Goal: Information Seeking & Learning: Learn about a topic

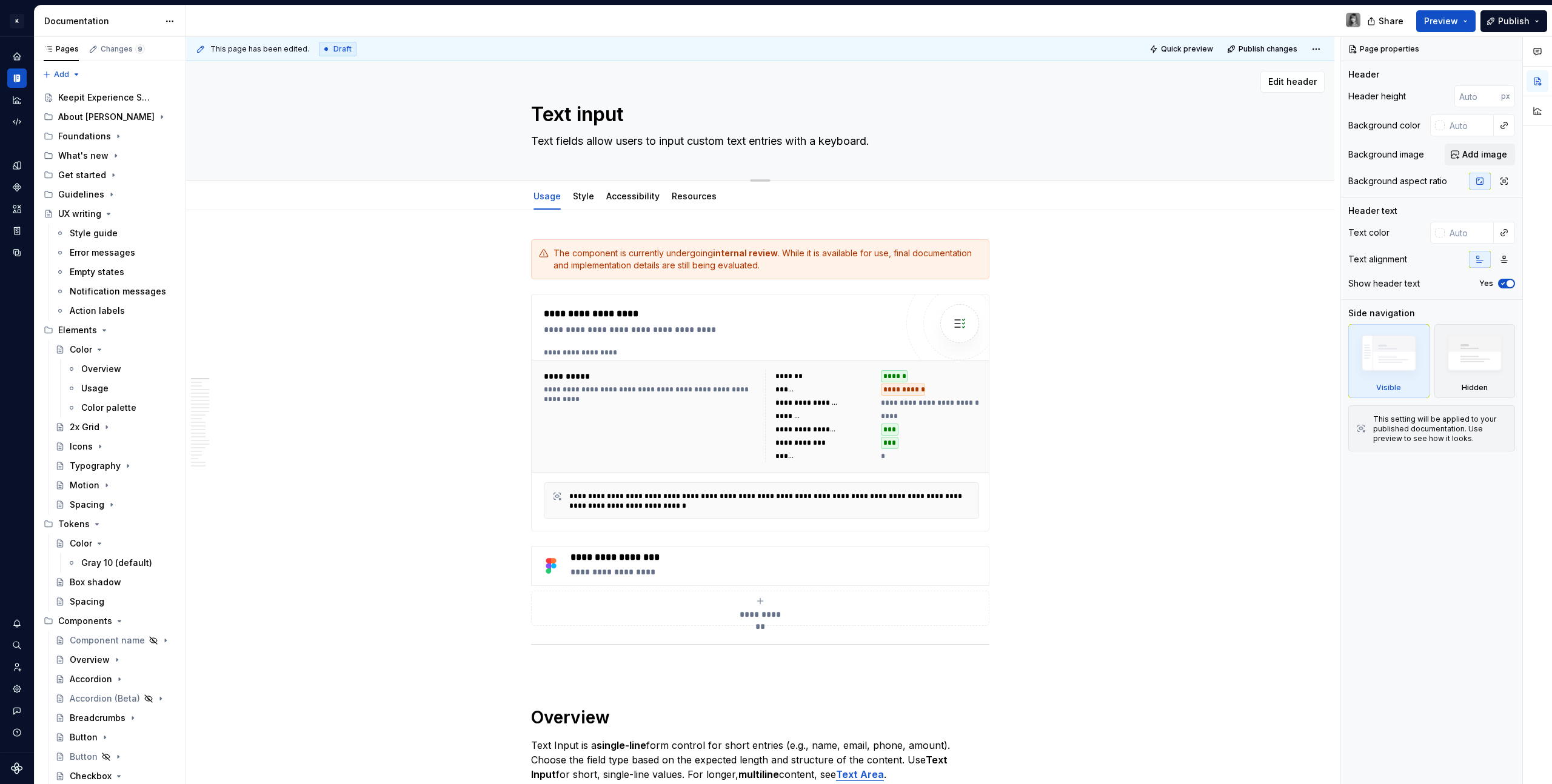
type textarea "*"
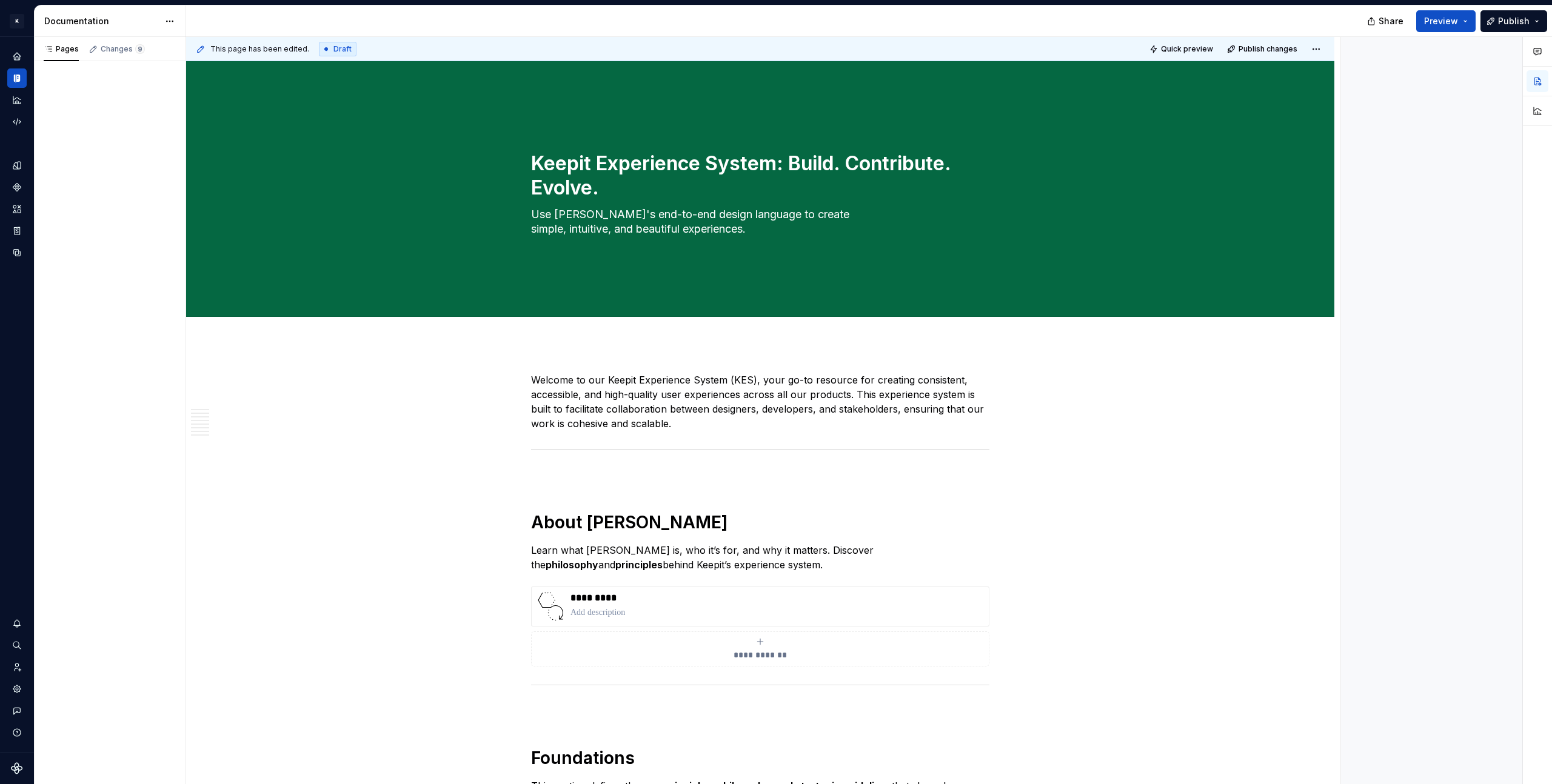
type textarea "*"
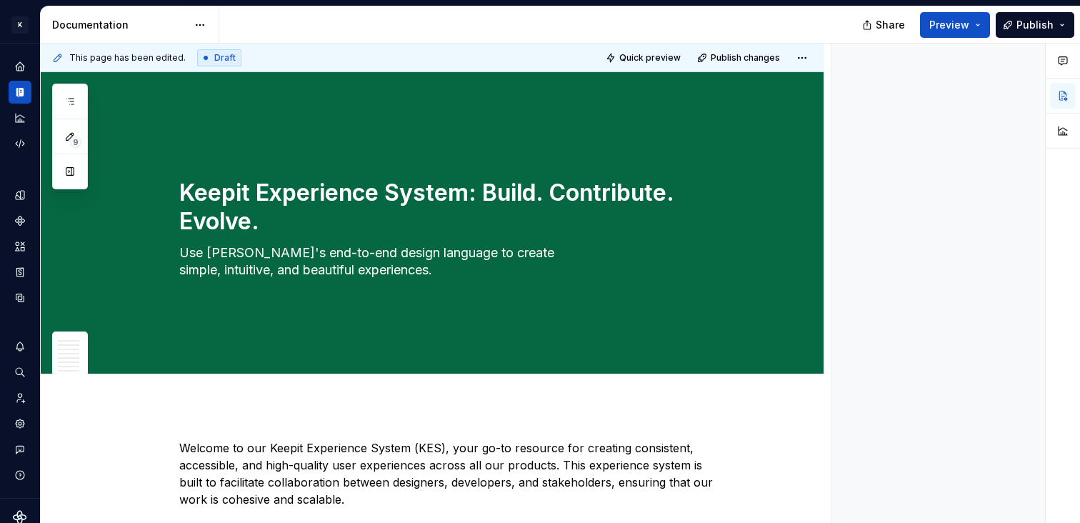
type textarea "*"
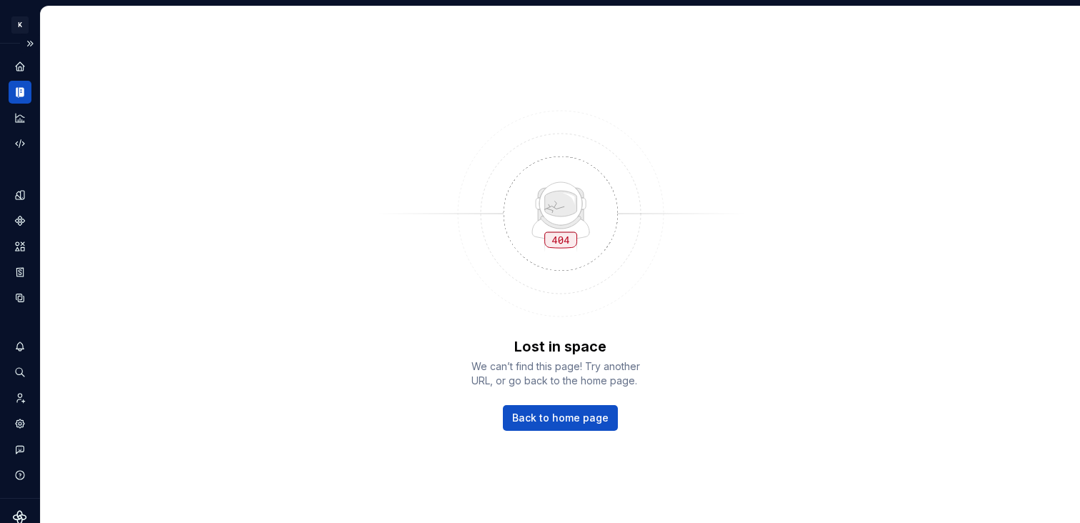
click at [10, 89] on div "Documentation" at bounding box center [20, 92] width 23 height 23
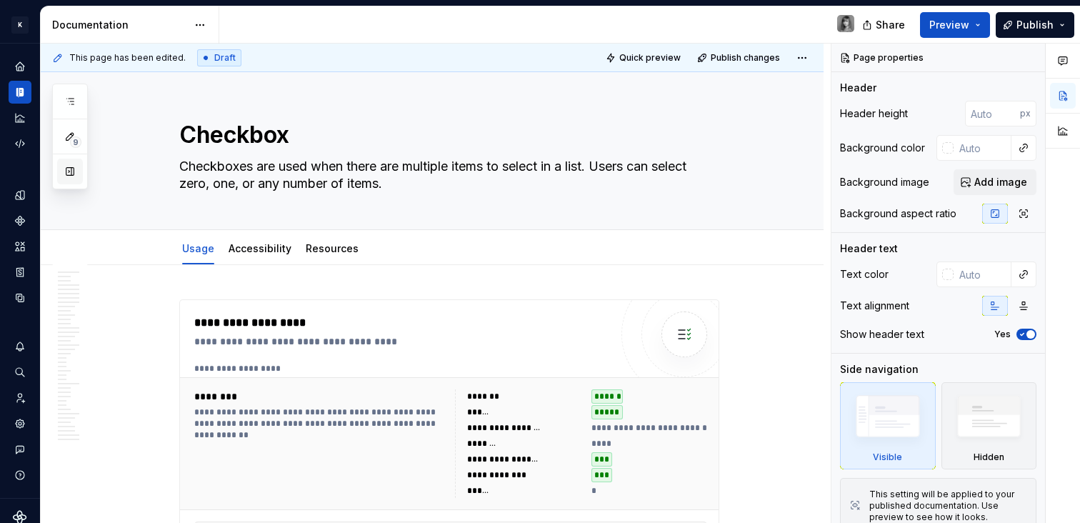
click at [65, 172] on button "button" at bounding box center [70, 172] width 26 height 26
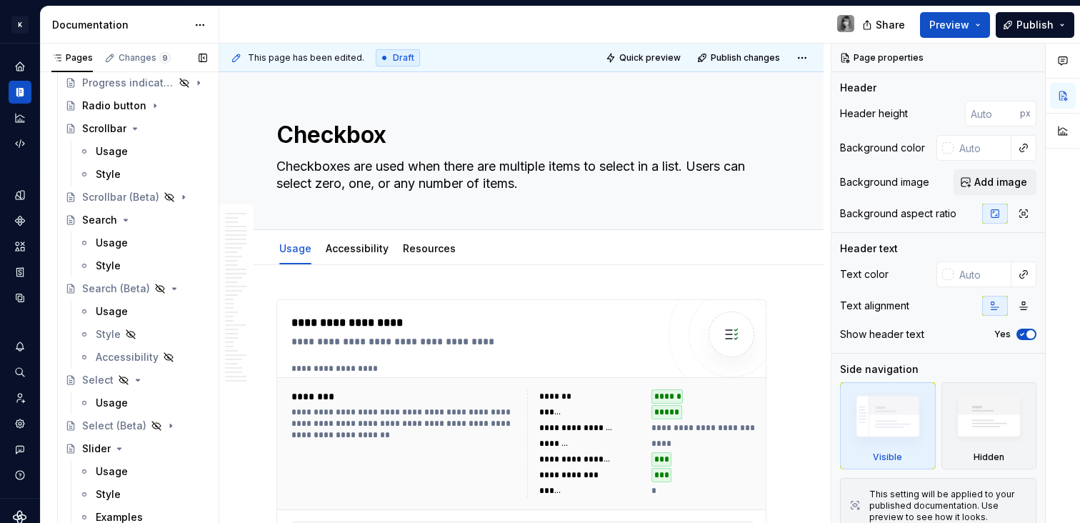
scroll to position [3471, 0]
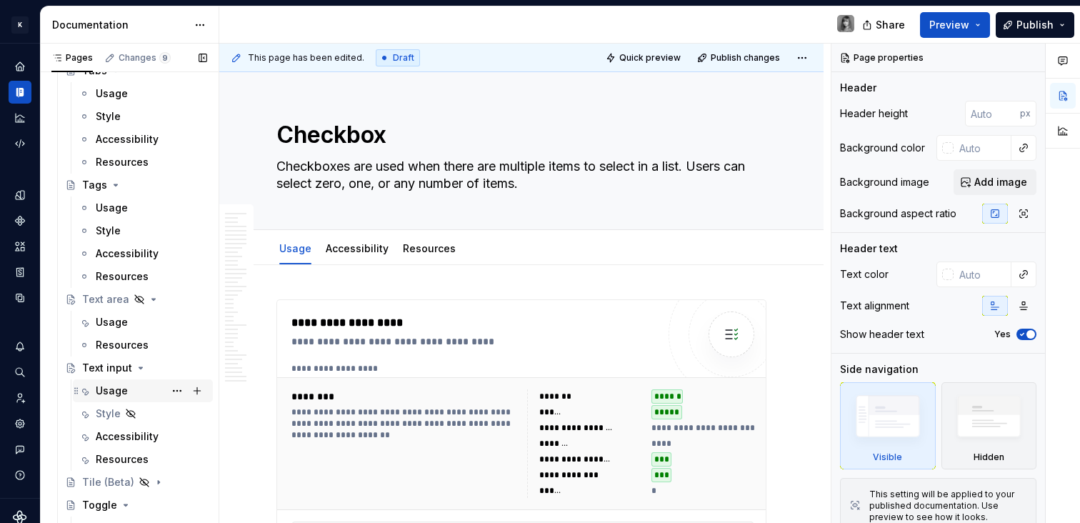
click at [113, 393] on div "Usage" at bounding box center [112, 390] width 32 height 14
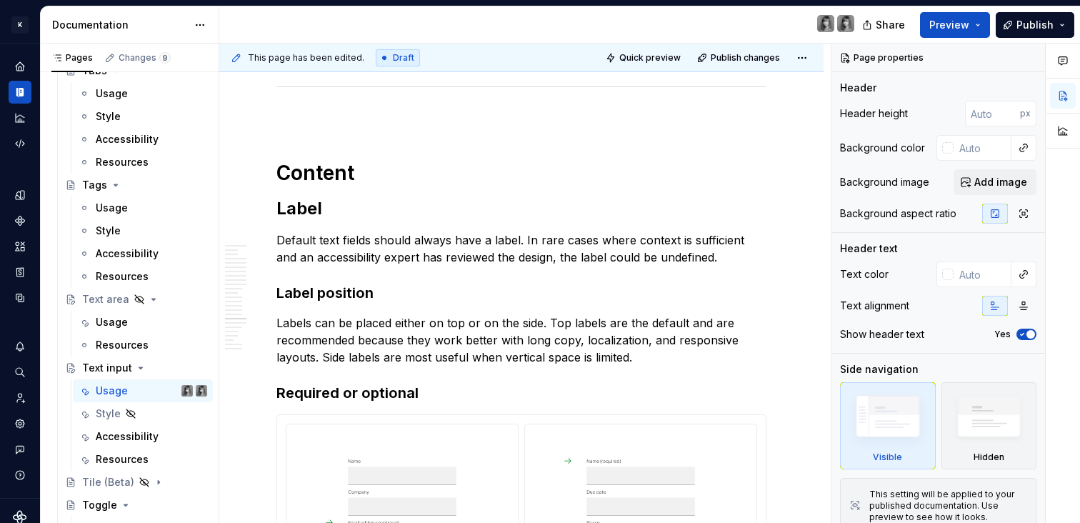
scroll to position [7023, 0]
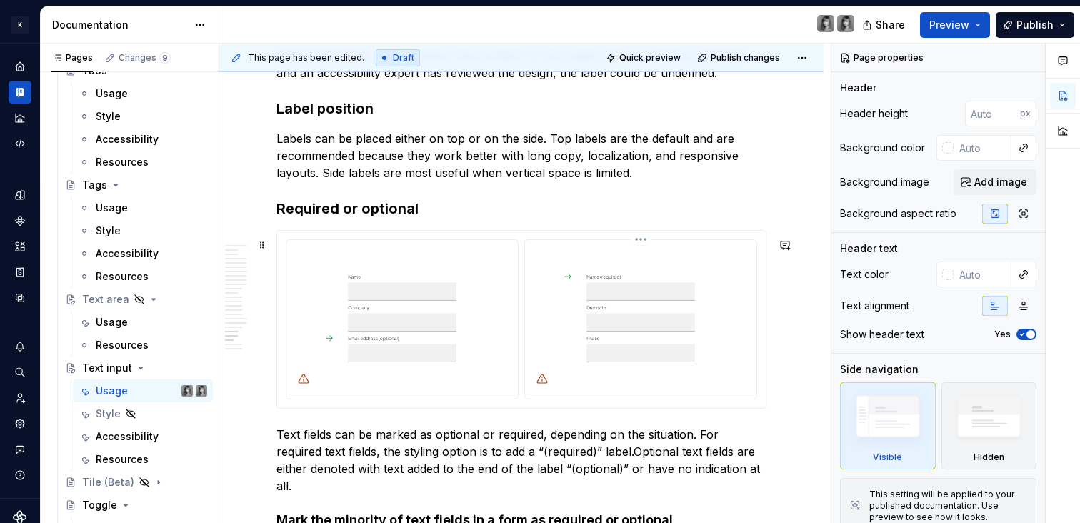
click at [643, 335] on img at bounding box center [640, 318] width 220 height 144
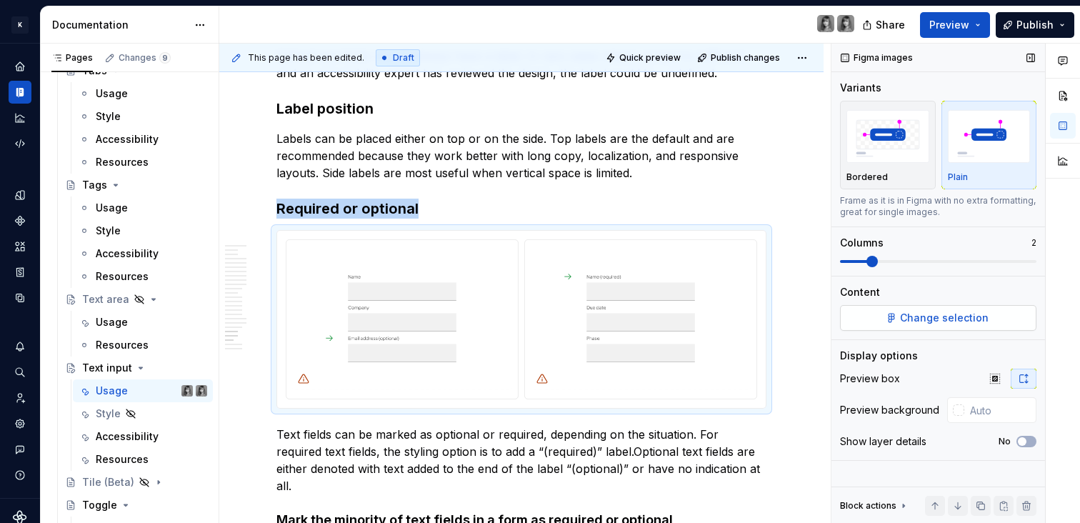
click at [955, 321] on span "Change selection" at bounding box center [944, 318] width 89 height 14
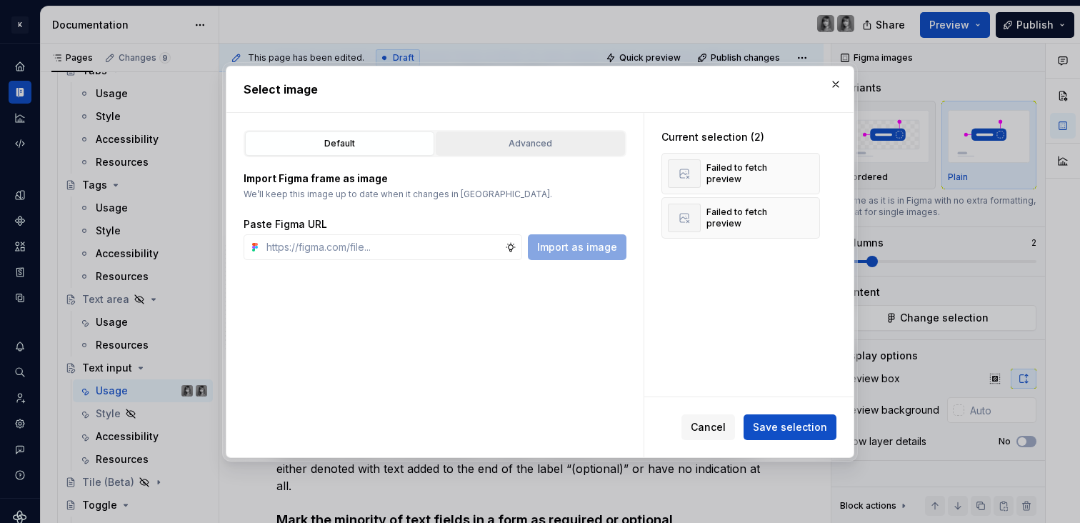
click at [532, 144] on div "Advanced" at bounding box center [530, 143] width 179 height 14
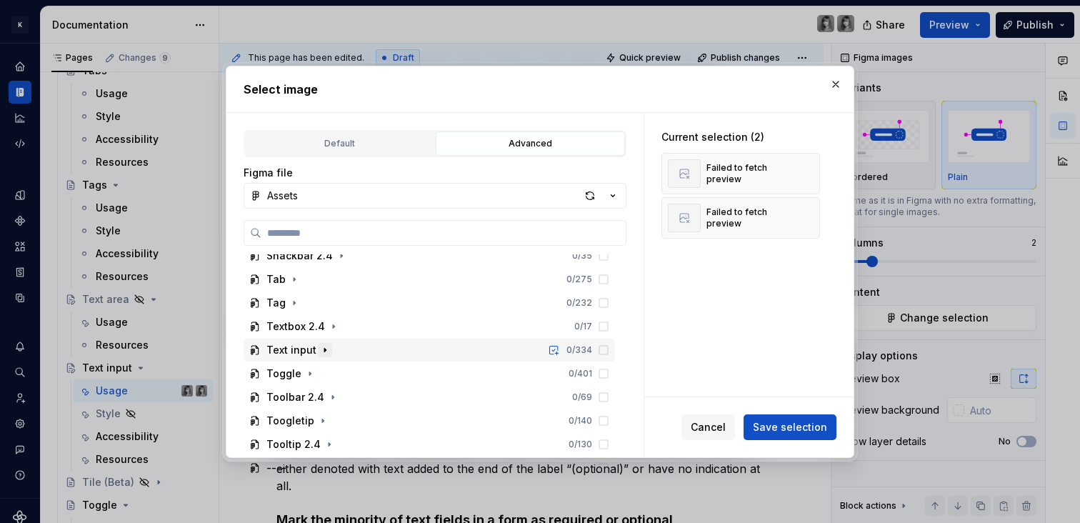
click at [326, 348] on icon "button" at bounding box center [324, 349] width 11 height 11
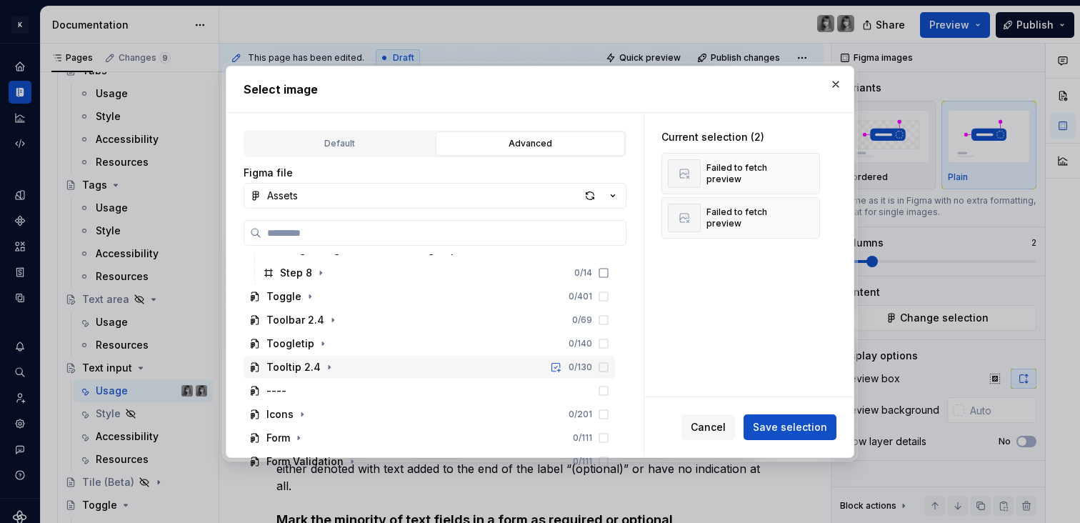
scroll to position [887, 0]
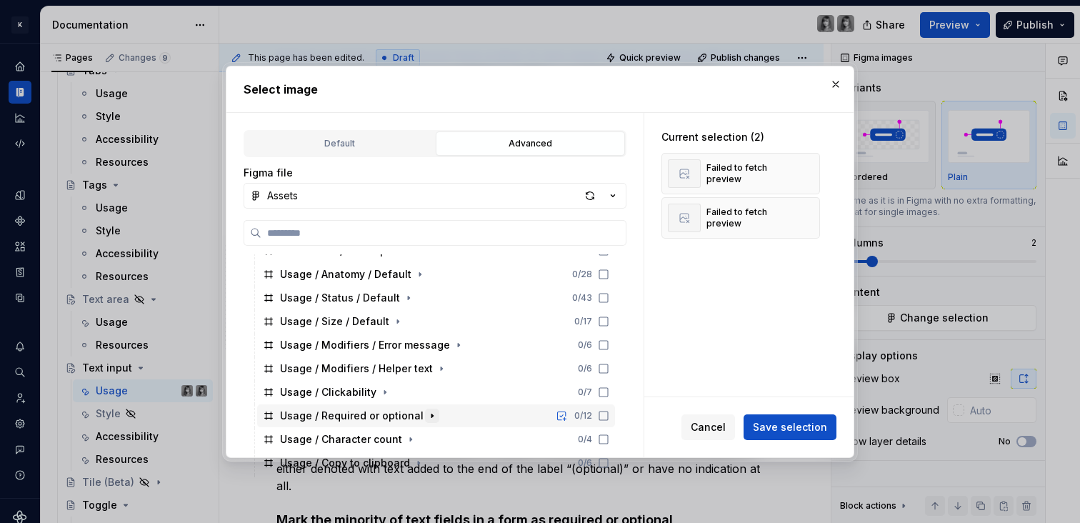
click at [426, 413] on icon "button" at bounding box center [431, 415] width 11 height 11
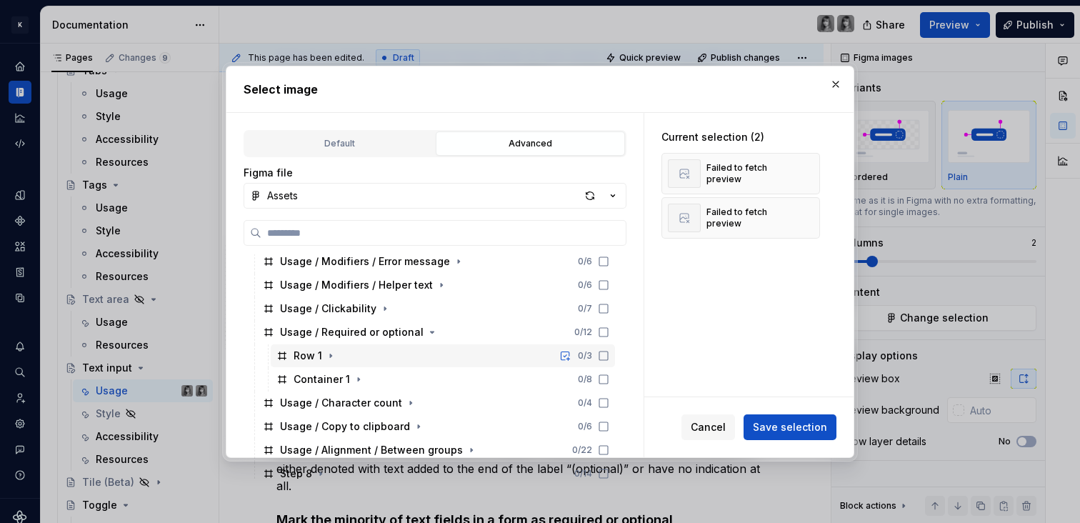
scroll to position [975, 0]
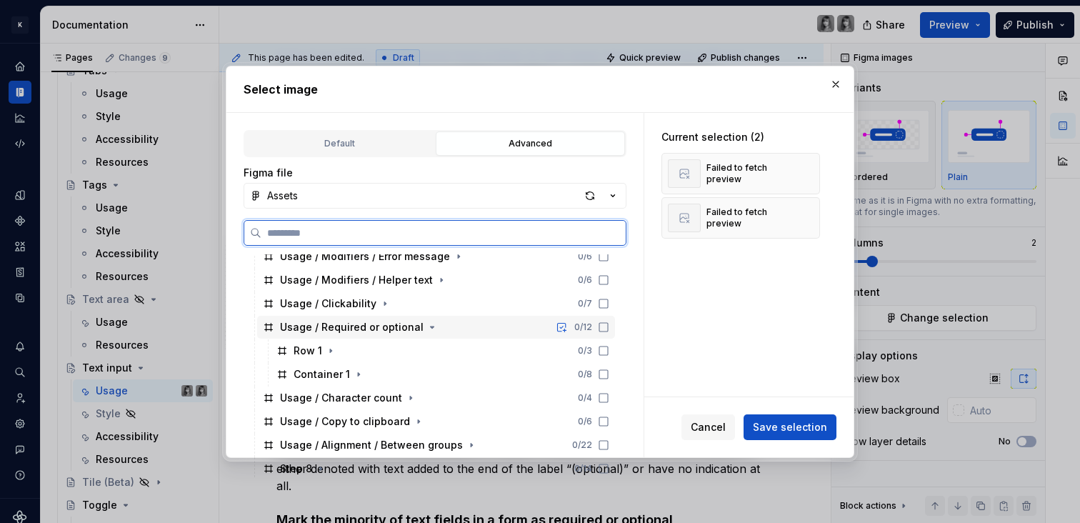
click at [333, 331] on div "Usage / Required or optional" at bounding box center [352, 327] width 144 height 14
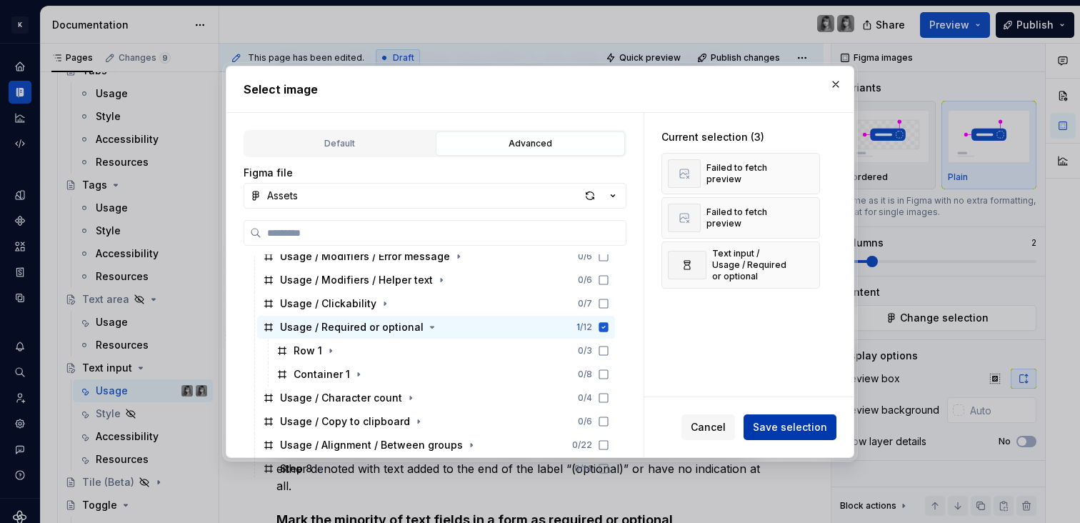
click at [784, 433] on button "Save selection" at bounding box center [789, 427] width 93 height 26
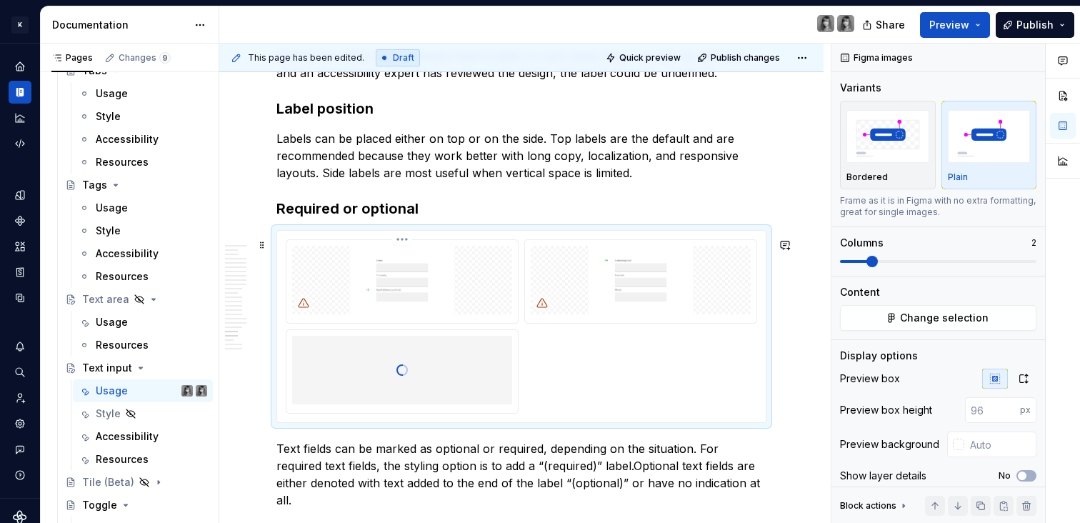
click at [489, 288] on img at bounding box center [402, 280] width 220 height 69
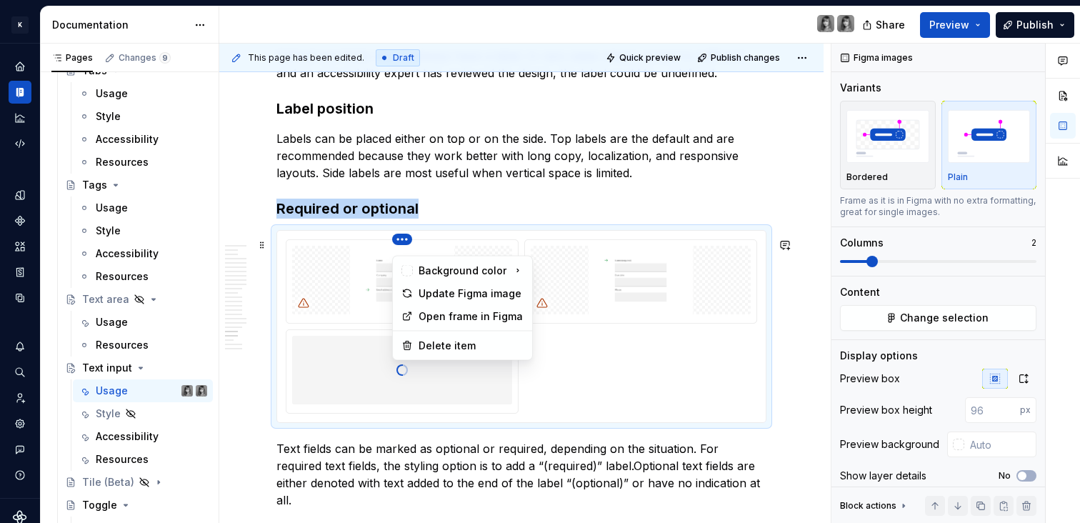
click at [404, 248] on html "K KES Design system data Documentation Share Preview Publish Pages Changes 9 Ad…" at bounding box center [540, 261] width 1080 height 523
click at [445, 341] on div "Delete item" at bounding box center [470, 345] width 105 height 14
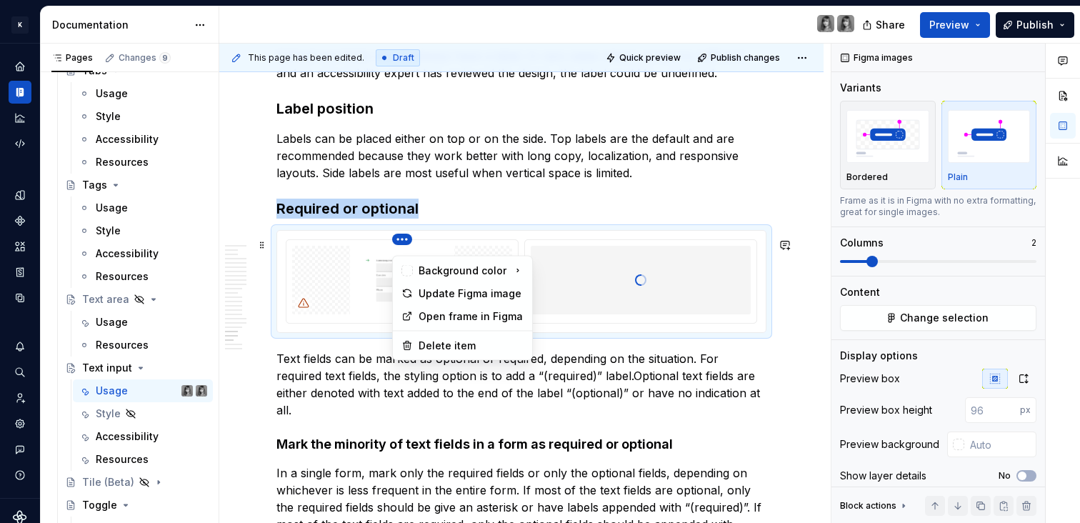
click at [394, 245] on html "K KES Design system data Documentation Share Preview Publish Pages Changes 9 Ad…" at bounding box center [540, 261] width 1080 height 523
click at [454, 343] on div "Delete item" at bounding box center [470, 345] width 105 height 14
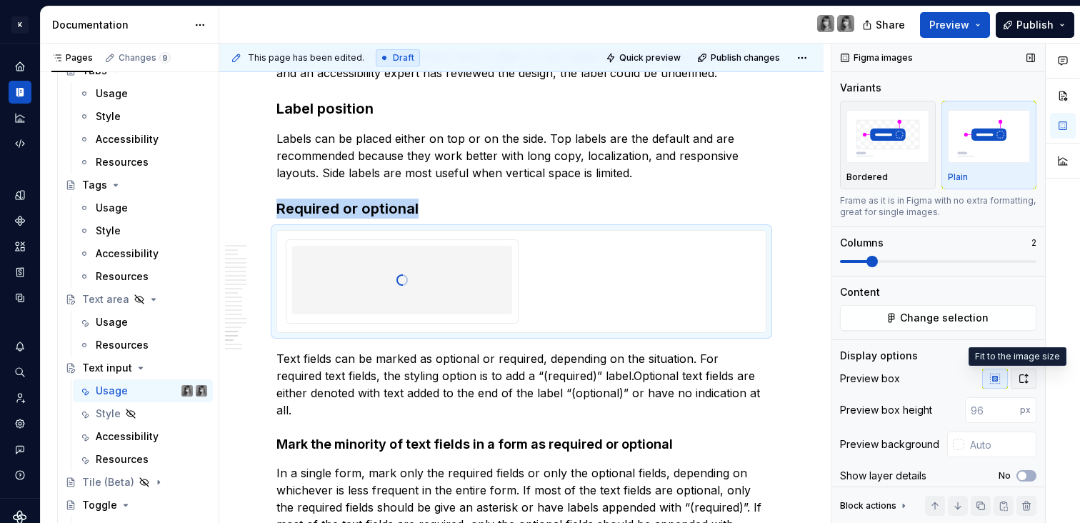
click at [1017, 378] on icon "button" at bounding box center [1022, 378] width 11 height 11
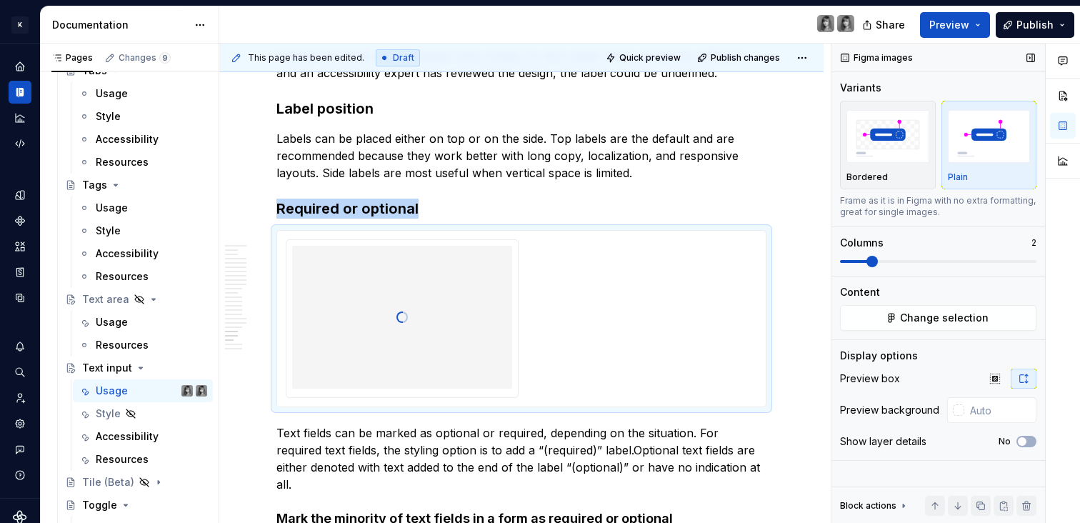
click at [866, 257] on span at bounding box center [871, 261] width 11 height 11
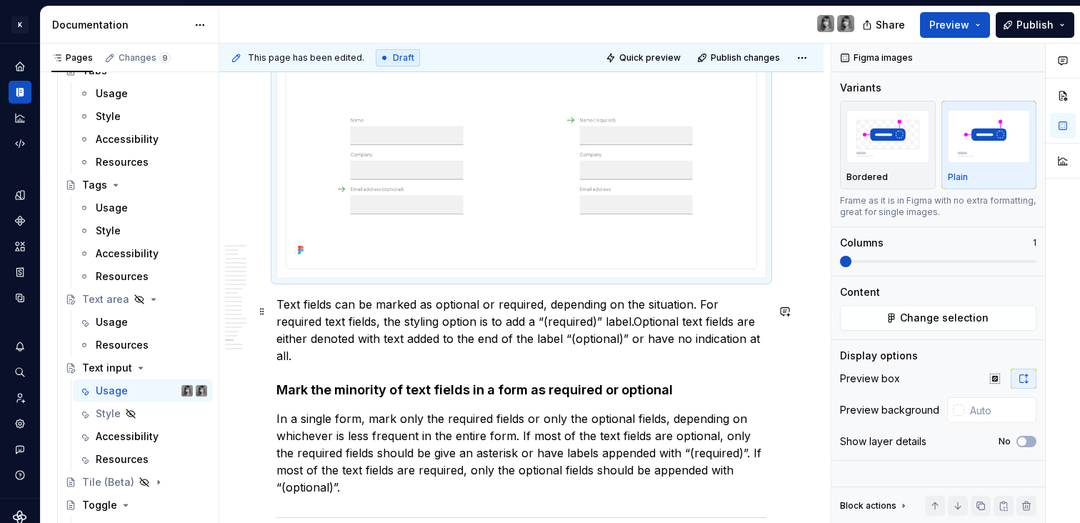
scroll to position [7197, 0]
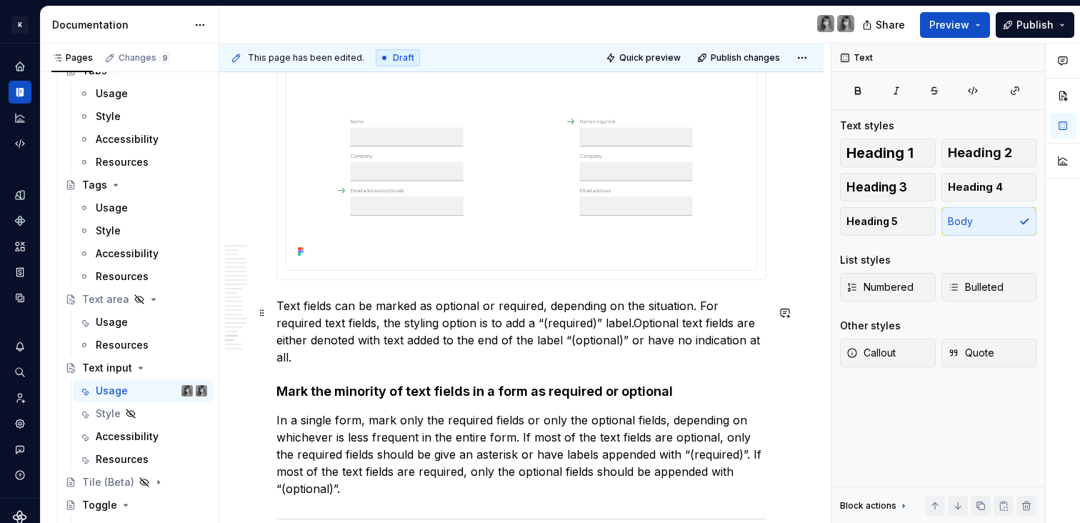
click at [381, 360] on p "Text fields can be marked as optional or required, depending on the situation. …" at bounding box center [521, 331] width 490 height 69
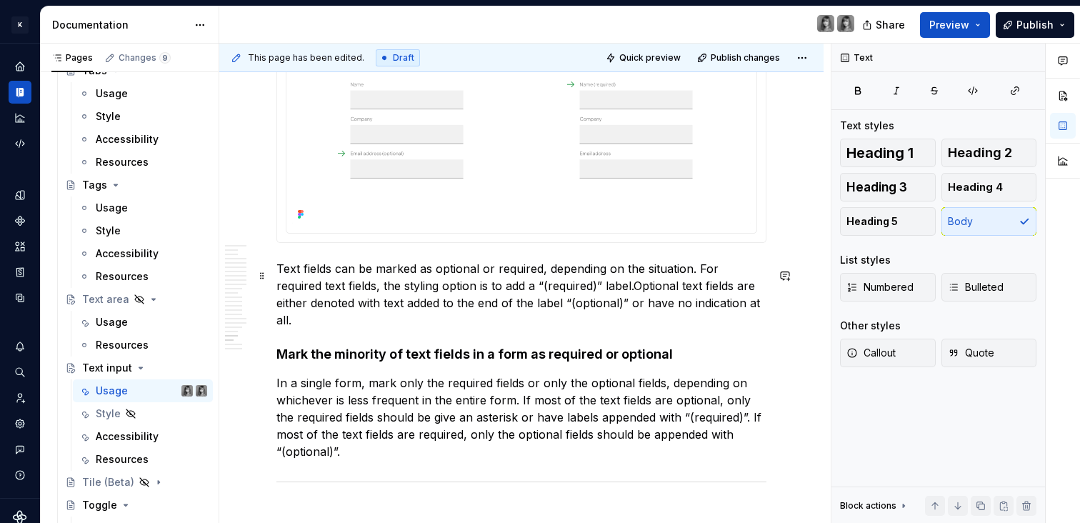
scroll to position [7415, 0]
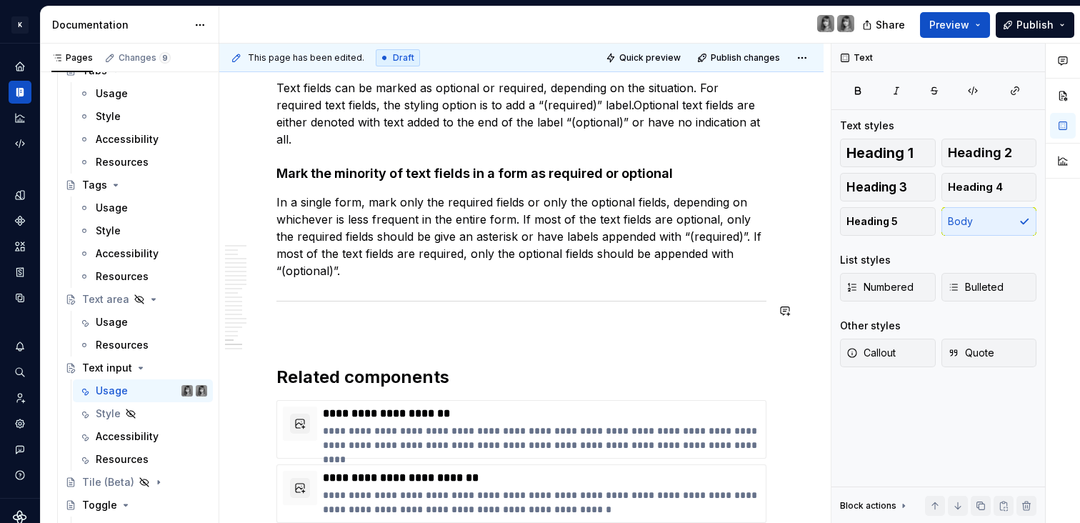
click at [374, 279] on p "In a single form, mark only the required fields or only the optional fields, de…" at bounding box center [521, 236] width 490 height 86
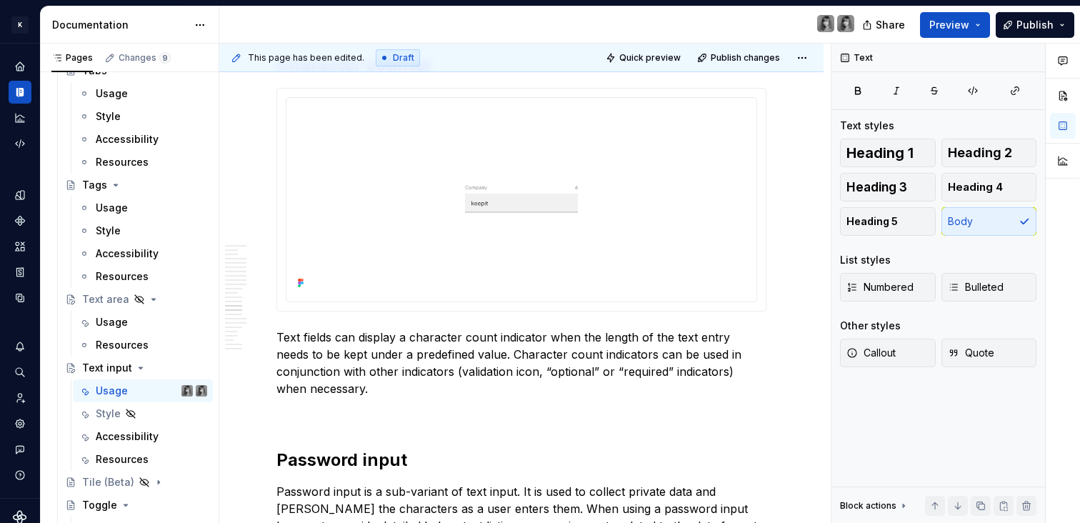
scroll to position [5859, 0]
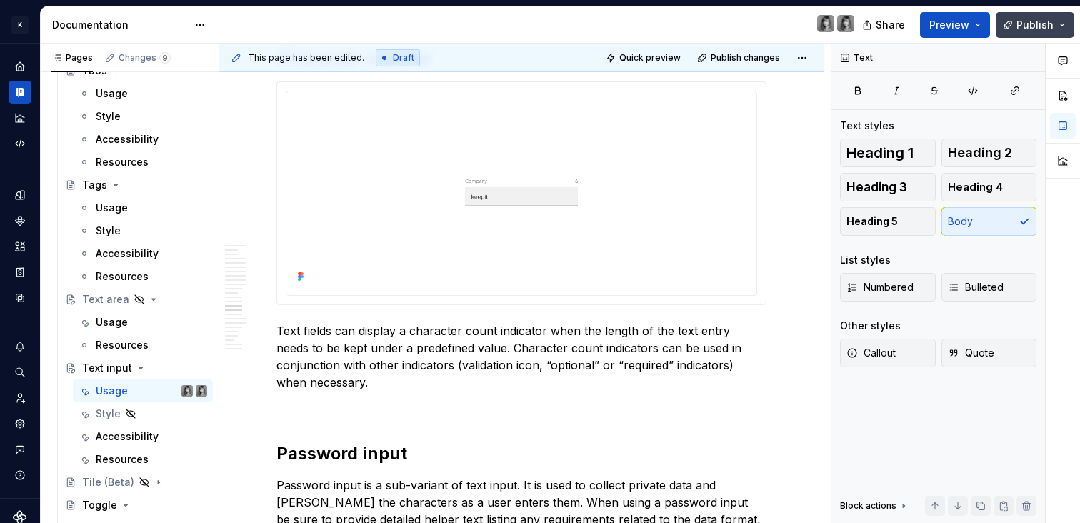
click at [1068, 29] on button "Publish" at bounding box center [1034, 25] width 79 height 26
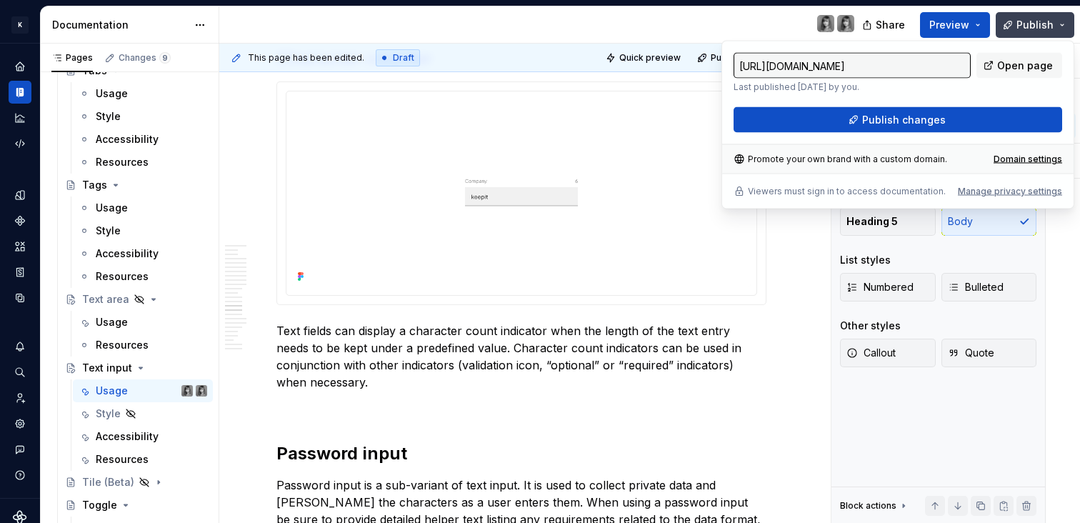
click at [1068, 29] on button "Publish" at bounding box center [1034, 25] width 79 height 26
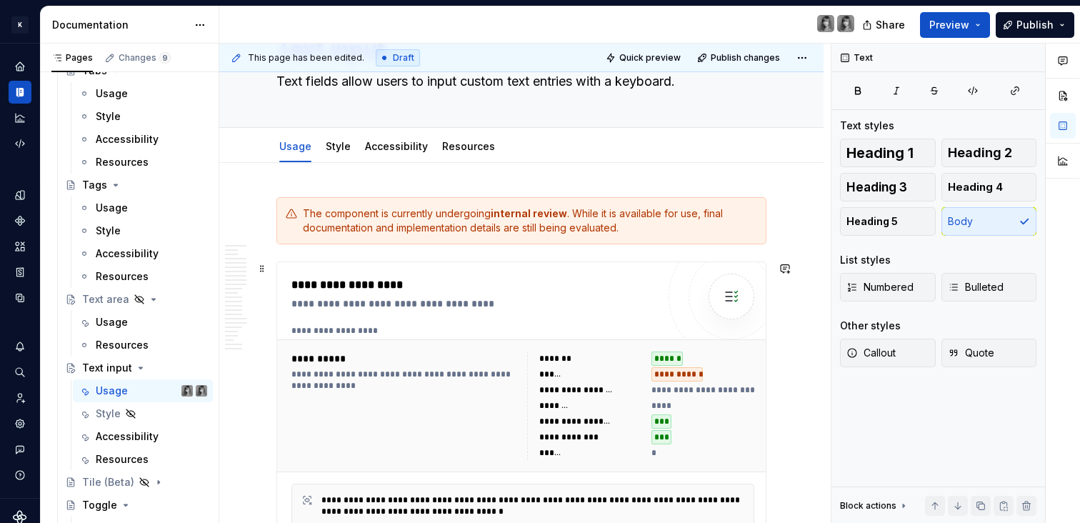
scroll to position [97, 0]
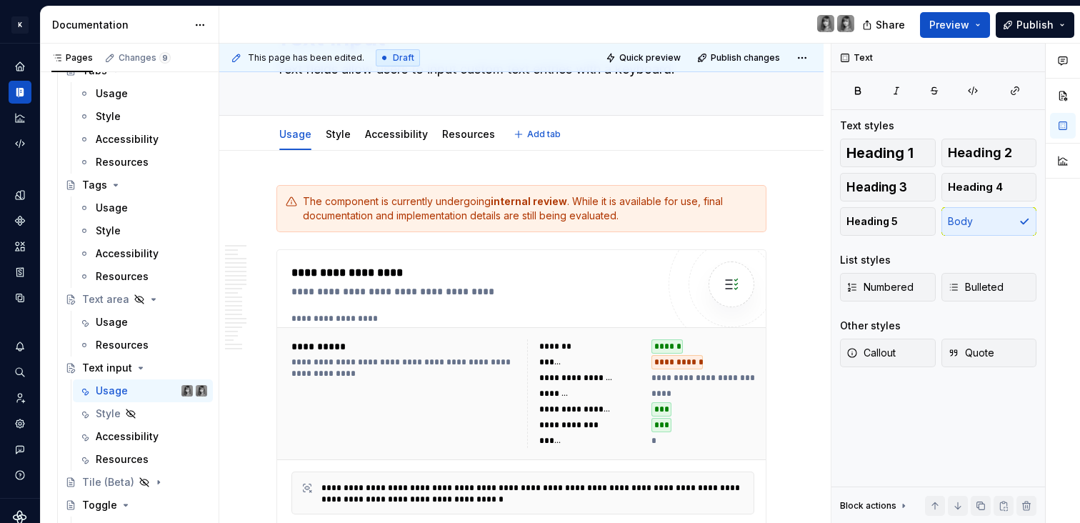
type textarea "*"
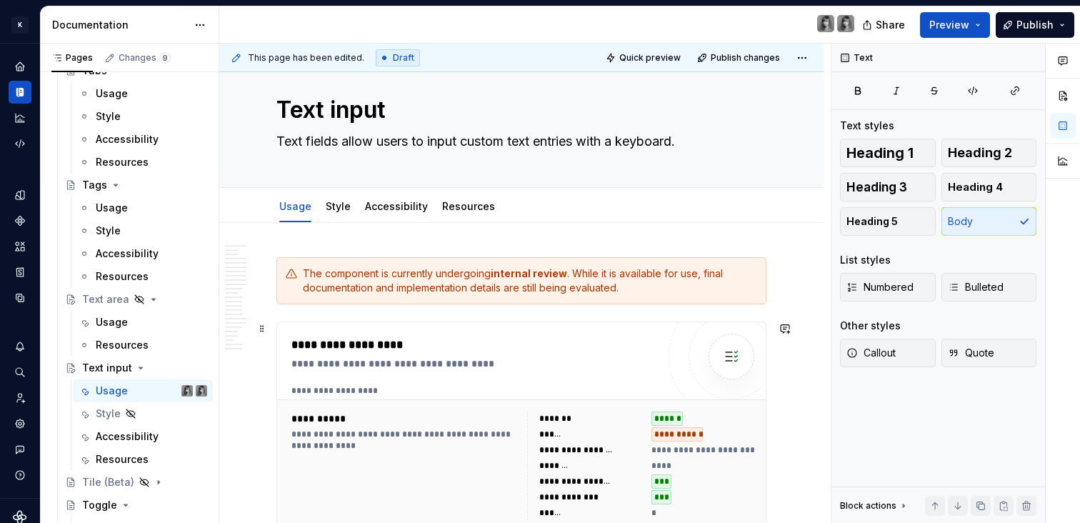
scroll to position [0, 0]
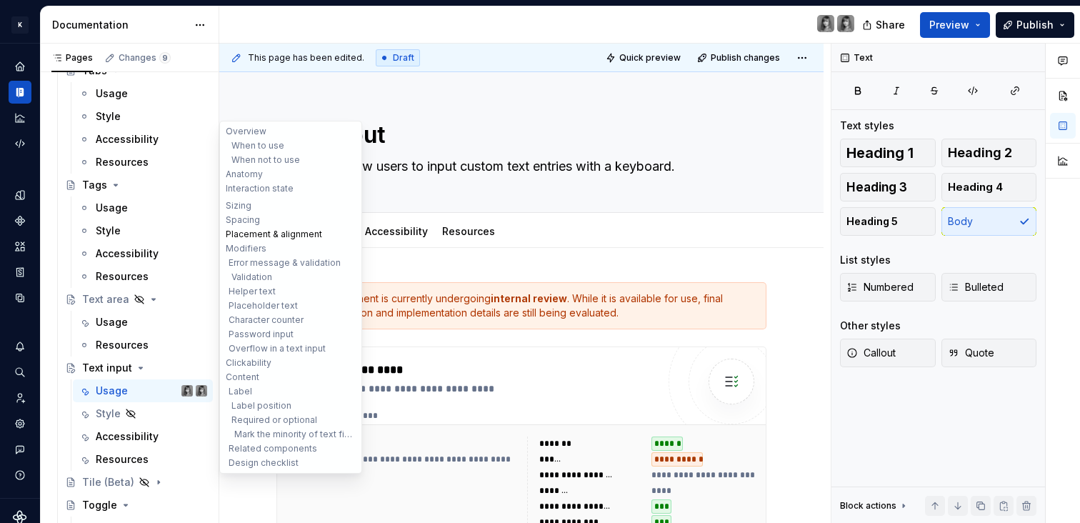
click at [275, 233] on button "Placement & alignment" at bounding box center [291, 234] width 136 height 14
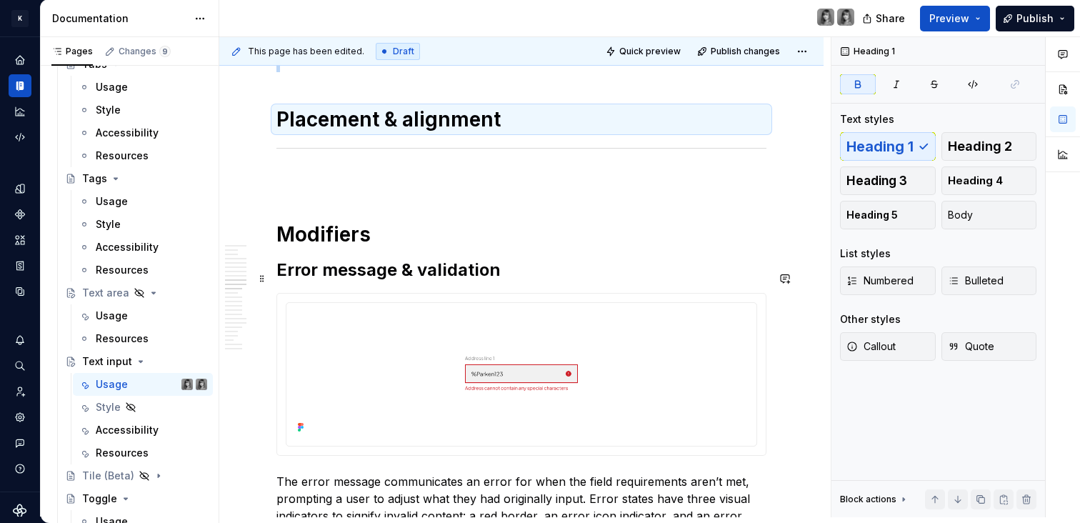
scroll to position [4520, 0]
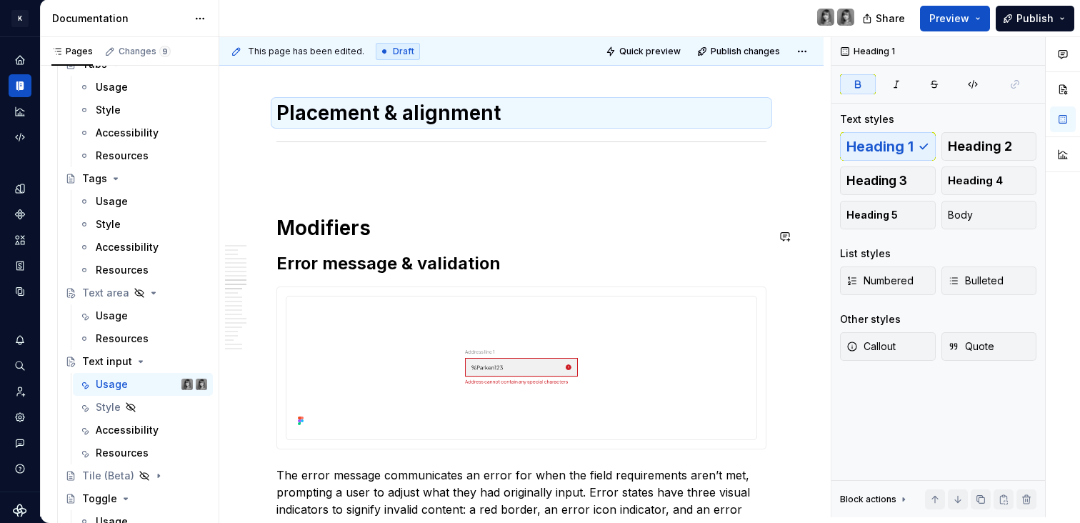
drag, startPoint x: 416, startPoint y: 200, endPoint x: 403, endPoint y: 197, distance: 13.9
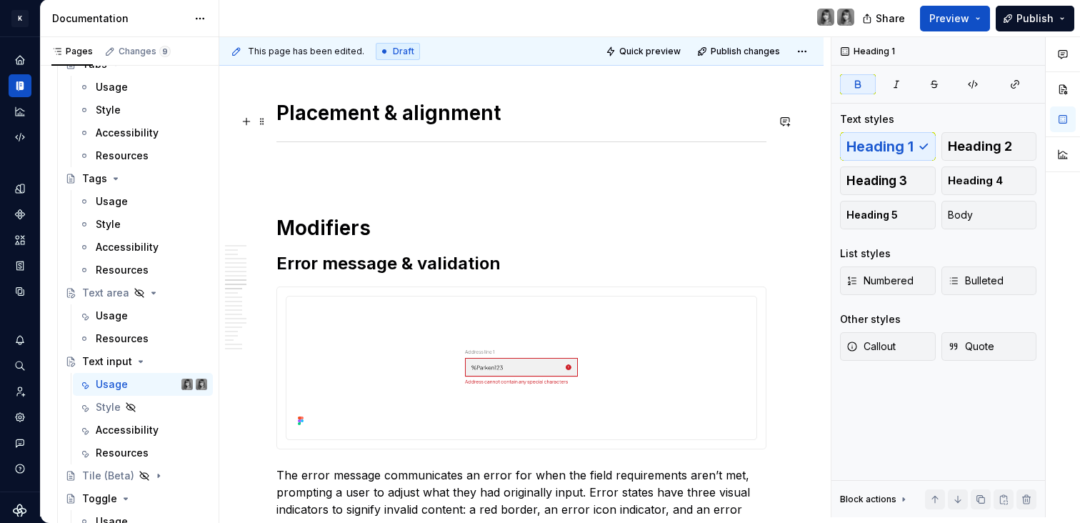
click at [569, 121] on h1 "Placement & alignment" at bounding box center [521, 113] width 490 height 26
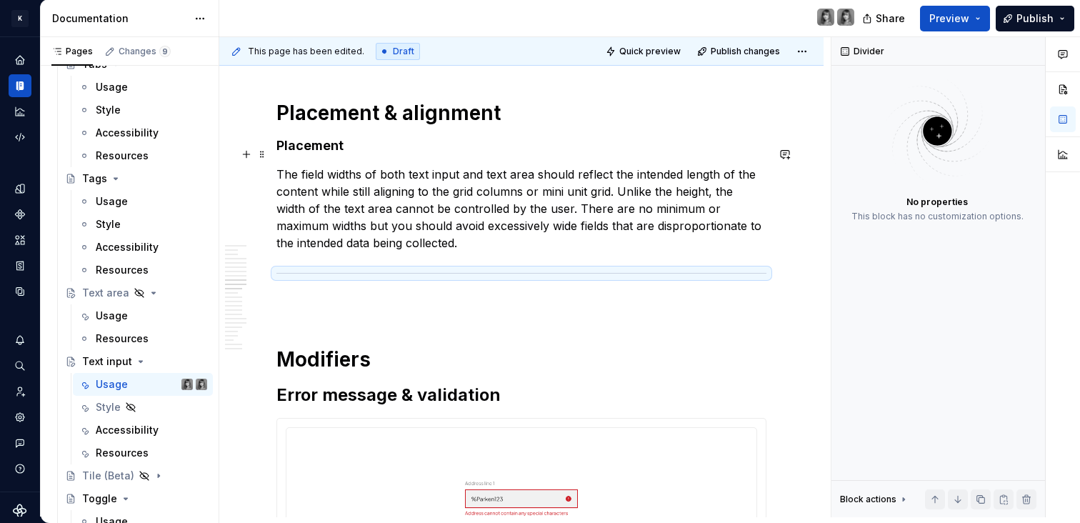
click at [321, 153] on strong "Placement" at bounding box center [309, 145] width 67 height 15
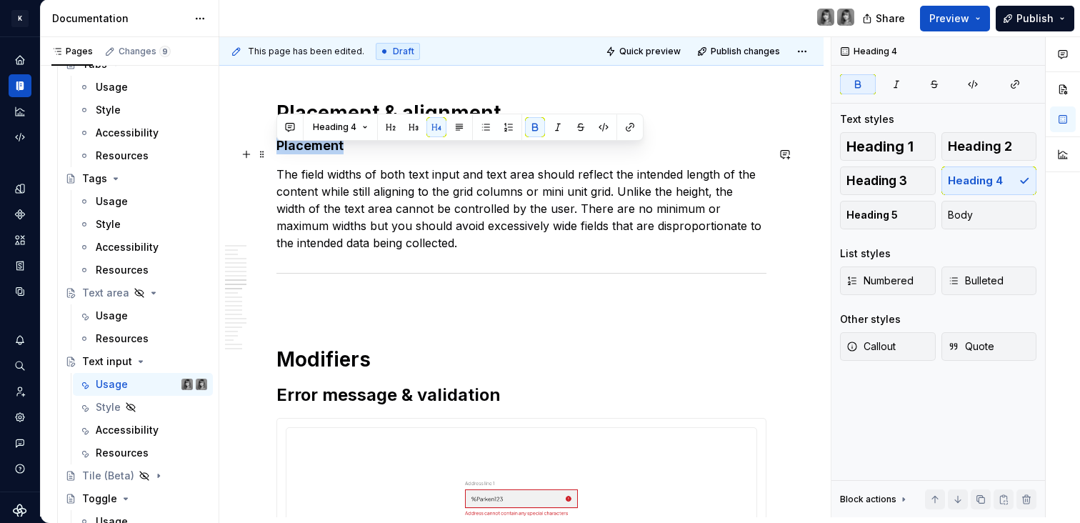
click at [321, 153] on strong "Placement" at bounding box center [309, 145] width 67 height 15
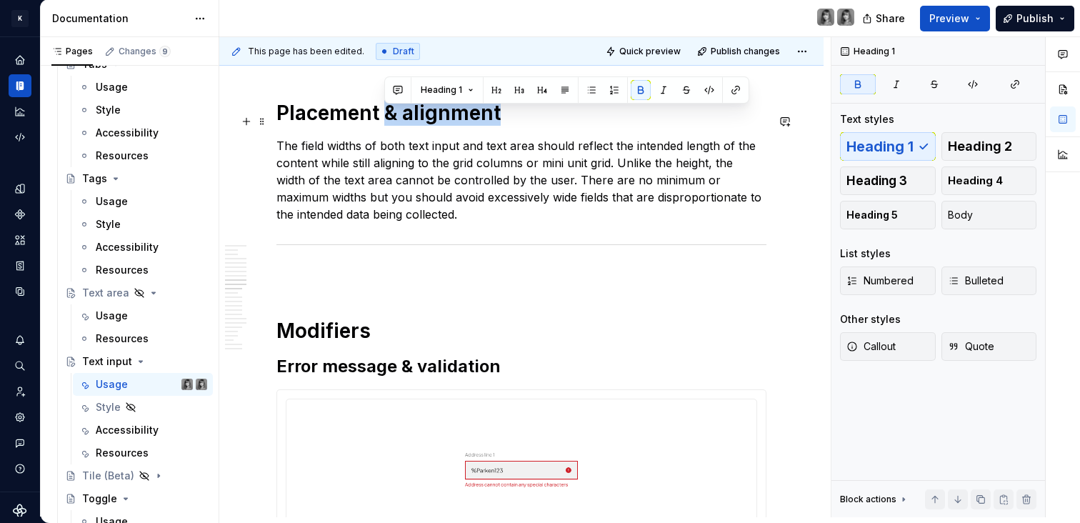
drag, startPoint x: 458, startPoint y: 118, endPoint x: 386, endPoint y: 118, distance: 72.1
click at [386, 118] on h1 "Placement & alignment" at bounding box center [521, 113] width 490 height 26
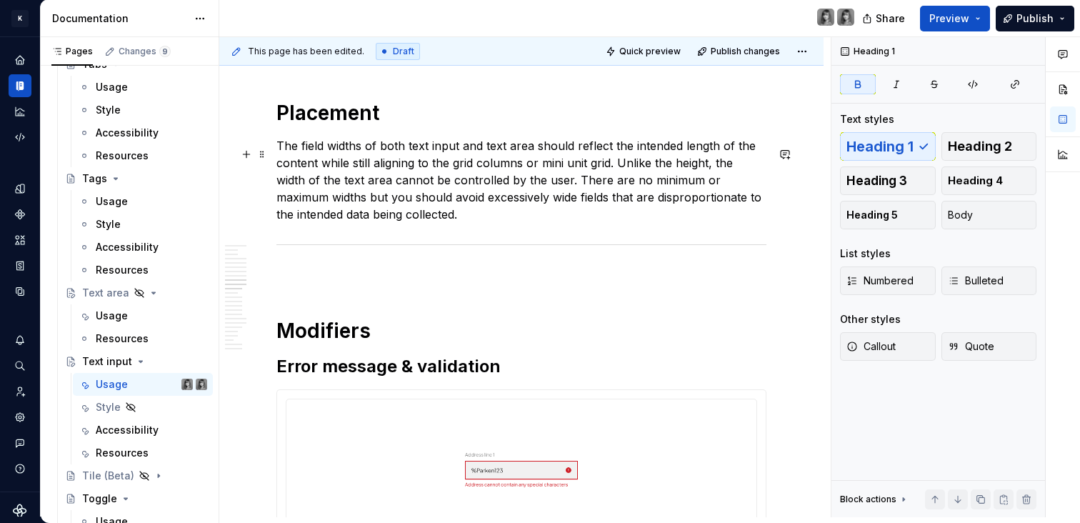
click at [403, 194] on p "The field widths of both text input and text area should reflect the intended l…" at bounding box center [521, 180] width 490 height 86
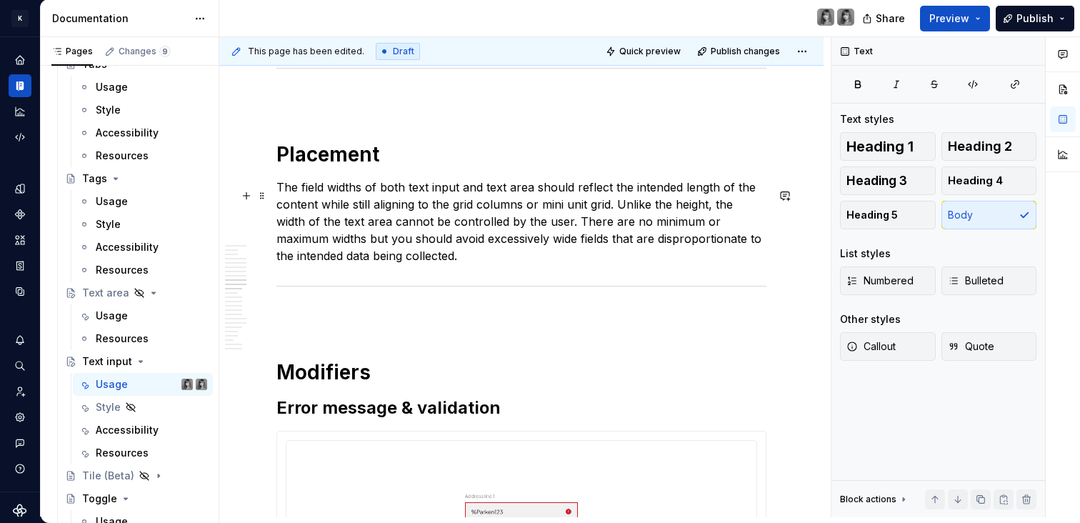
scroll to position [4475, 0]
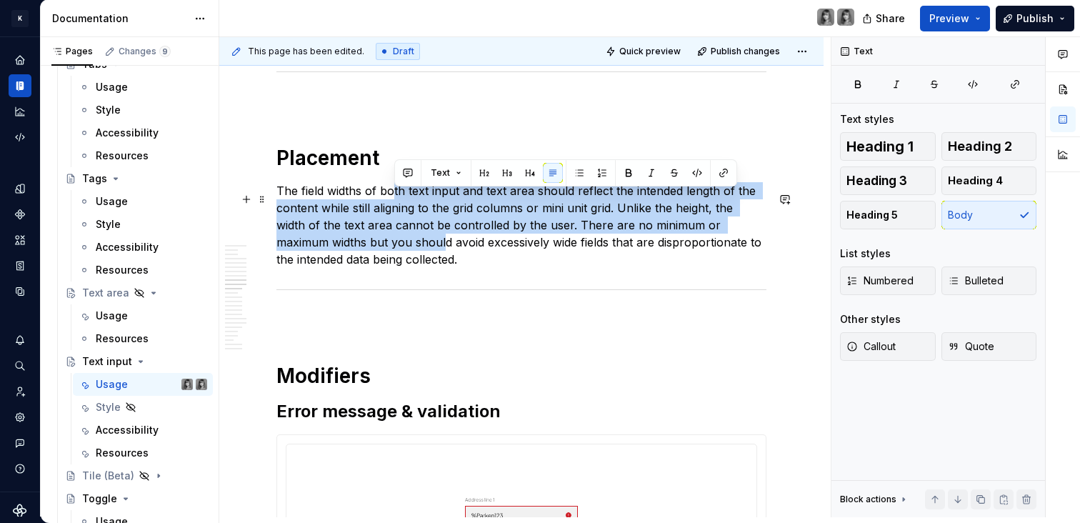
drag, startPoint x: 410, startPoint y: 208, endPoint x: 445, endPoint y: 244, distance: 50.5
click at [445, 243] on p "The field widths of both text input and text area should reflect the intended l…" at bounding box center [521, 225] width 490 height 86
click at [445, 244] on p "The field widths of both text input and text area should reflect the intended l…" at bounding box center [521, 225] width 490 height 86
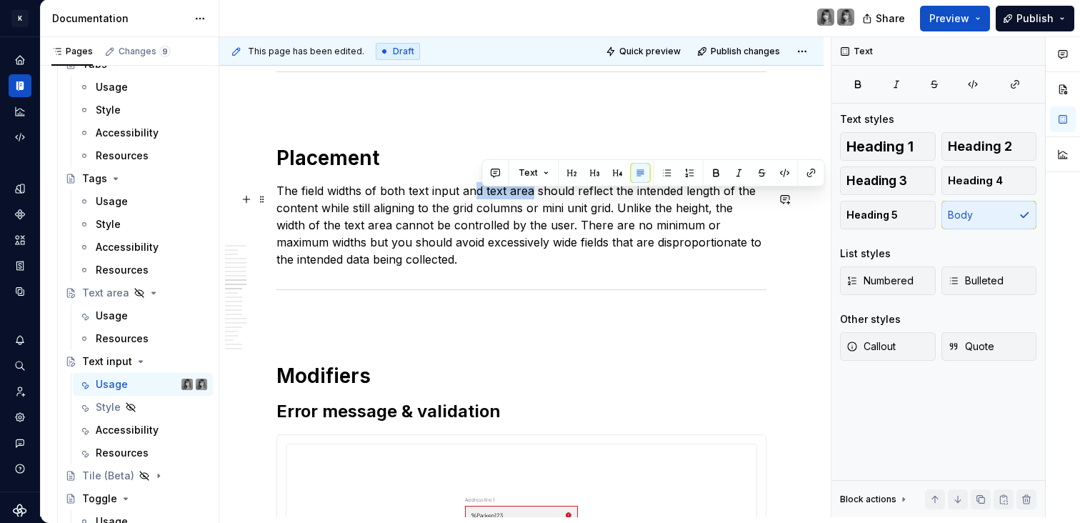
drag, startPoint x: 531, startPoint y: 198, endPoint x: 472, endPoint y: 199, distance: 59.3
click at [472, 199] on p "The field widths of both text input and text area should reflect the intended l…" at bounding box center [521, 225] width 490 height 86
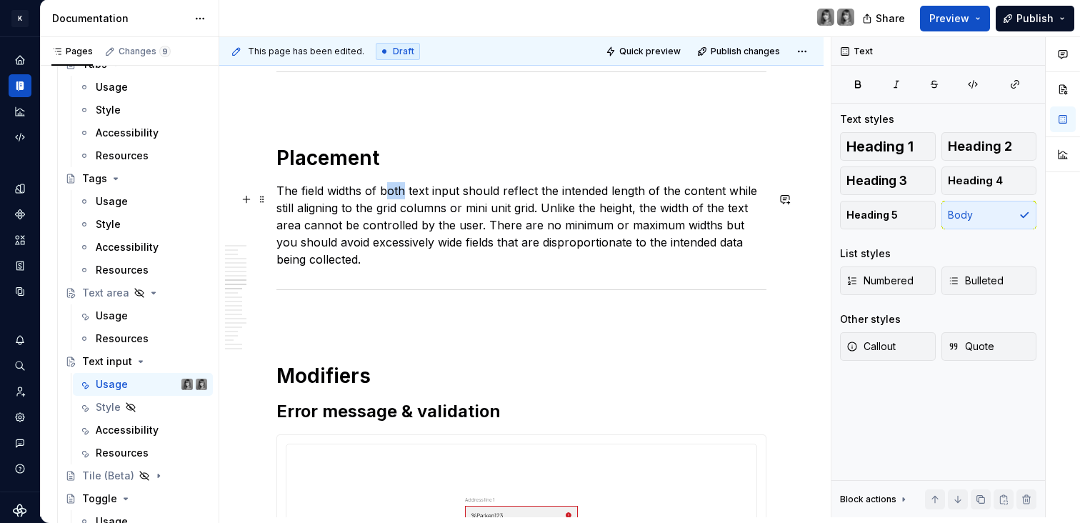
drag, startPoint x: 402, startPoint y: 198, endPoint x: 386, endPoint y: 196, distance: 15.9
click at [386, 196] on p "The field widths of both text input should reflect the intended length of the c…" at bounding box center [521, 225] width 490 height 86
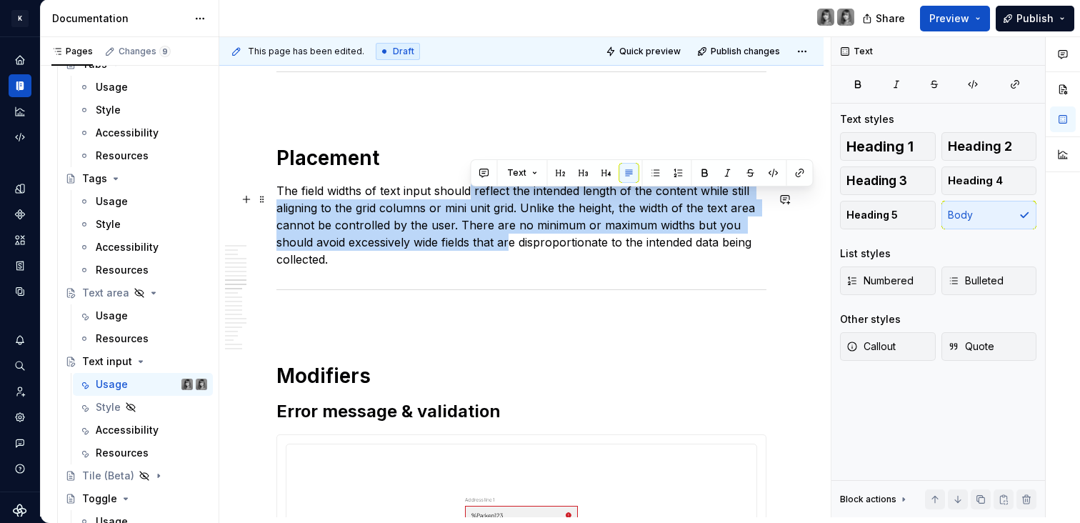
drag, startPoint x: 478, startPoint y: 204, endPoint x: 510, endPoint y: 251, distance: 57.0
click at [510, 251] on p "The field widths of text input should reflect the intended length of the conten…" at bounding box center [521, 225] width 490 height 86
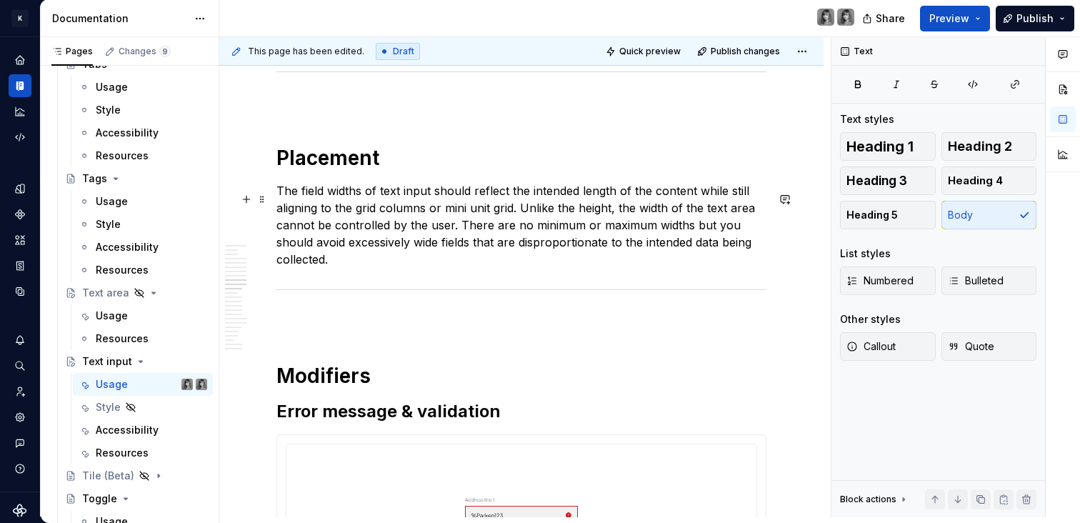
click at [395, 253] on p "The field widths of text input should reflect the intended length of the conten…" at bounding box center [521, 225] width 490 height 86
click at [356, 263] on p "The field widths of text input should reflect the intended length of the conten…" at bounding box center [521, 225] width 490 height 86
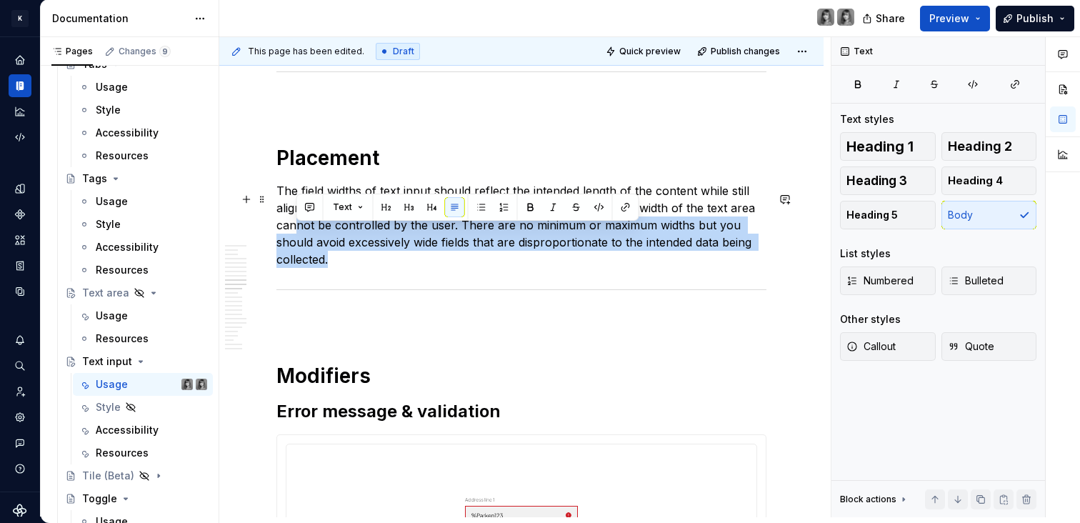
drag, startPoint x: 323, startPoint y: 241, endPoint x: 334, endPoint y: 273, distance: 34.5
click at [334, 268] on p "The field widths of text input should reflect the intended length of the conten…" at bounding box center [521, 225] width 490 height 86
drag, startPoint x: 374, startPoint y: 268, endPoint x: 342, endPoint y: 229, distance: 50.7
click at [342, 229] on p "The field widths of text input should reflect the intended length of the conten…" at bounding box center [521, 225] width 490 height 86
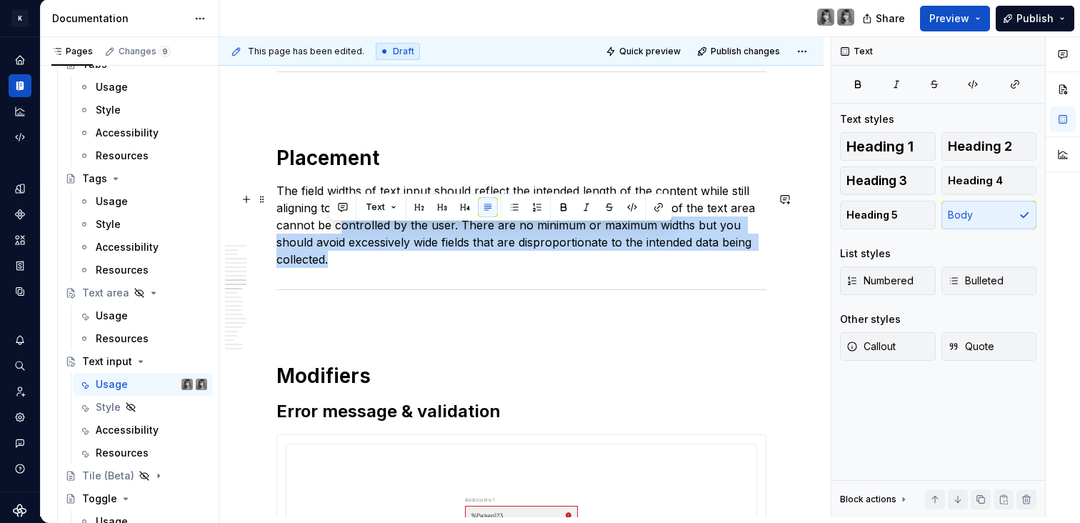
click at [328, 249] on p "The field widths of text input should reflect the intended length of the conten…" at bounding box center [521, 225] width 490 height 86
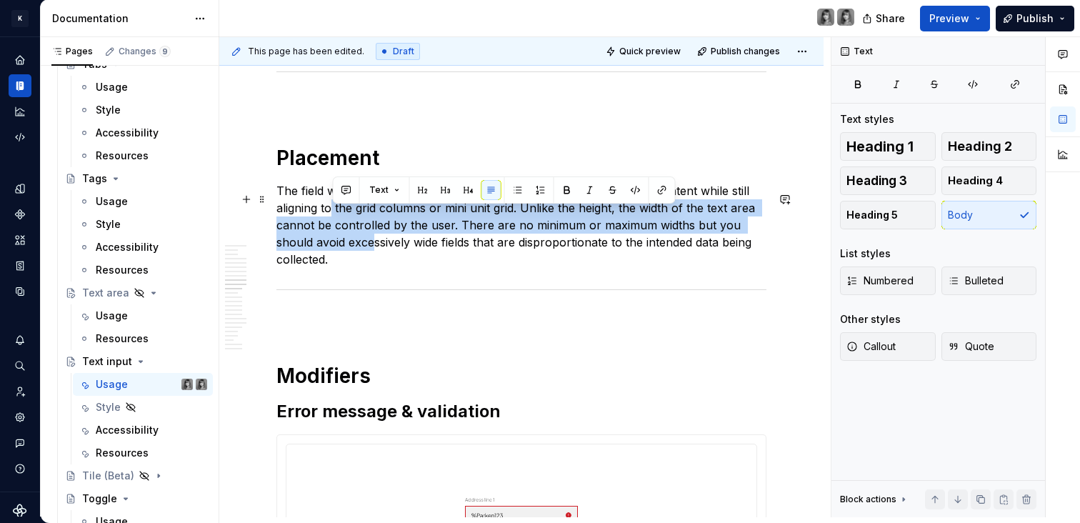
drag, startPoint x: 330, startPoint y: 221, endPoint x: 375, endPoint y: 248, distance: 52.9
click at [375, 248] on p "The field widths of text input should reflect the intended length of the conten…" at bounding box center [521, 225] width 490 height 86
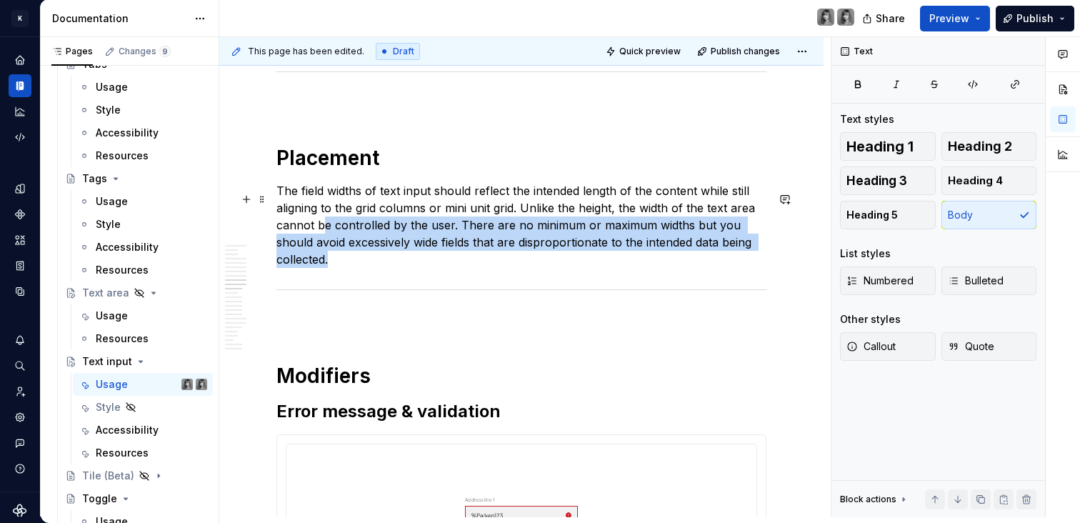
drag, startPoint x: 346, startPoint y: 267, endPoint x: 323, endPoint y: 241, distance: 34.9
click at [323, 241] on p "The field widths of text input should reflect the intended length of the conten…" at bounding box center [521, 225] width 490 height 86
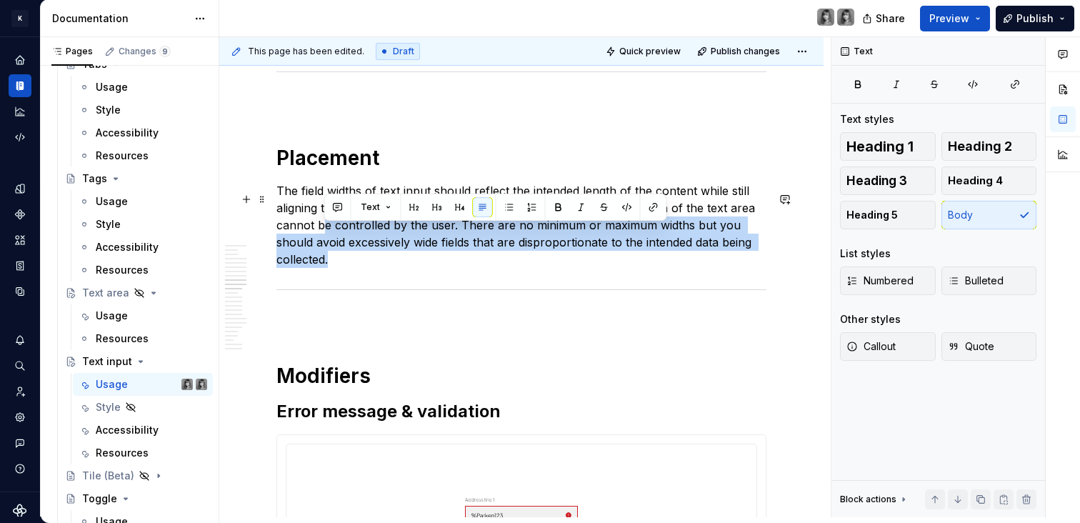
click at [323, 241] on p "The field widths of text input should reflect the intended length of the conten…" at bounding box center [521, 225] width 490 height 86
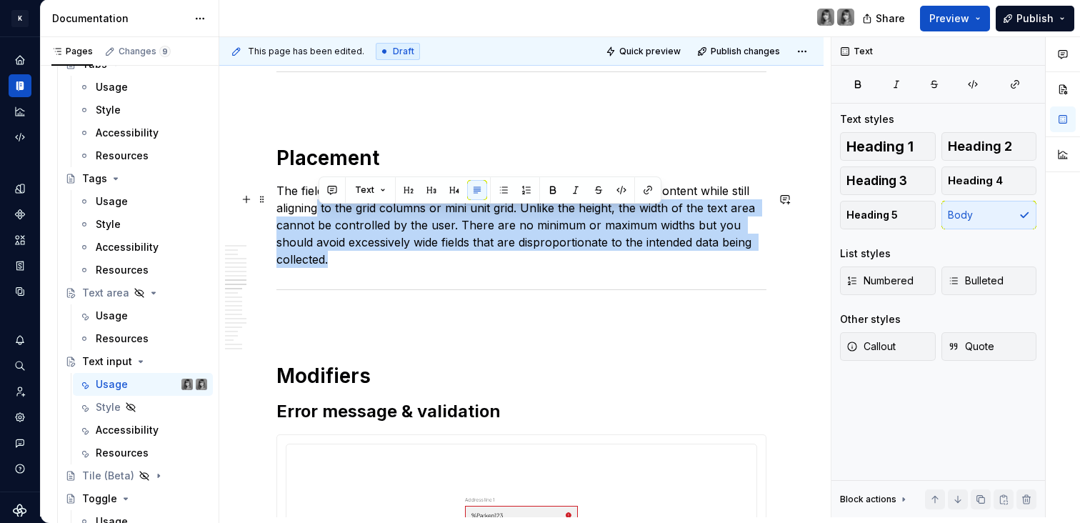
drag, startPoint x: 316, startPoint y: 212, endPoint x: 366, endPoint y: 275, distance: 79.8
click at [366, 268] on p "The field widths of text input should reflect the intended length of the conten…" at bounding box center [521, 225] width 490 height 86
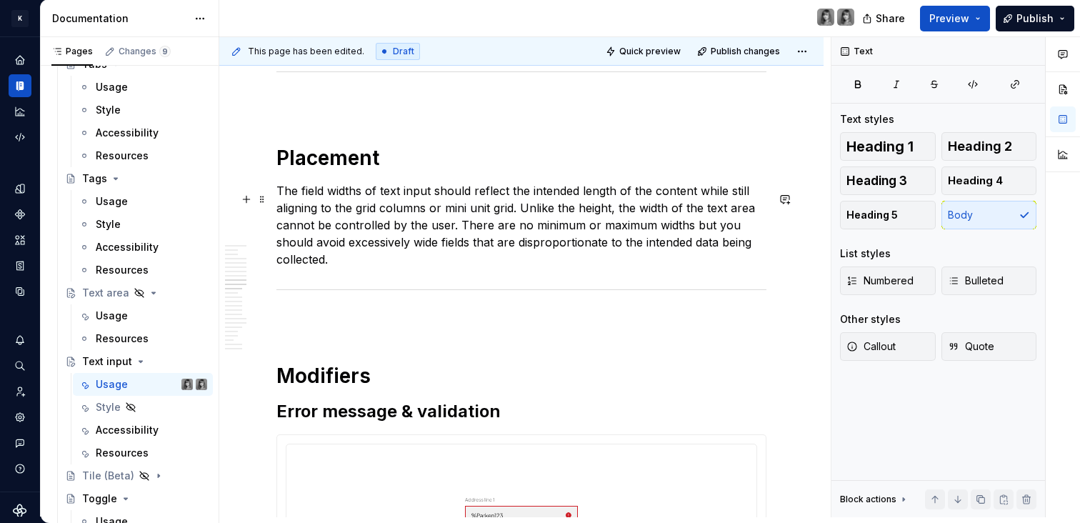
click at [403, 268] on p "The field widths of text input should reflect the intended length of the conten…" at bounding box center [521, 225] width 490 height 86
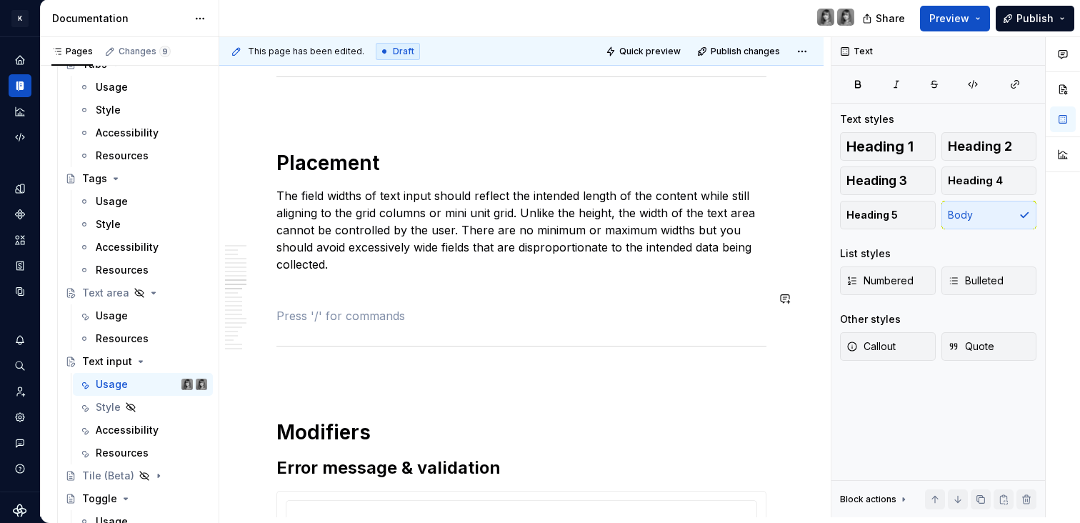
scroll to position [4442, 0]
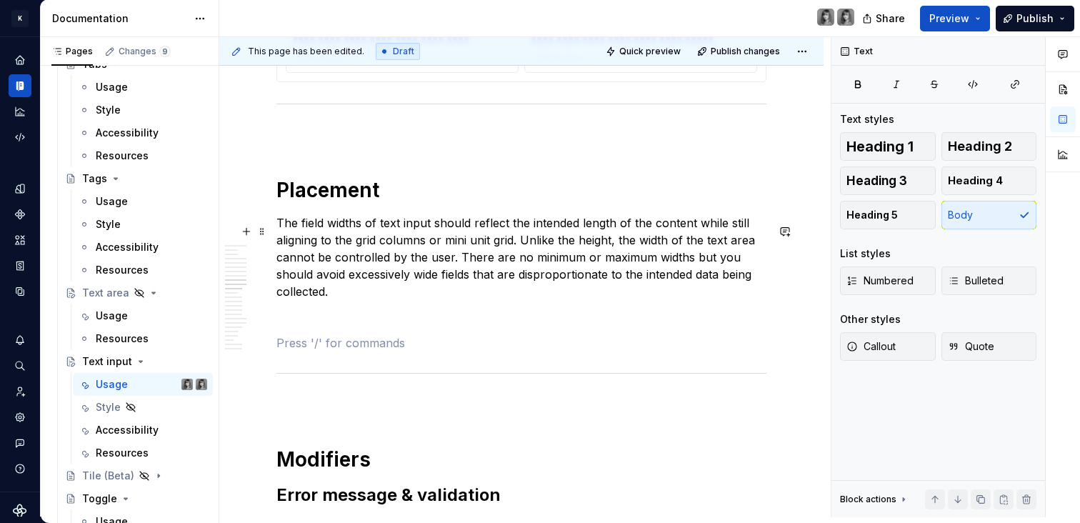
click at [374, 299] on p "The field widths of text input should reflect the intended length of the conten…" at bounding box center [521, 257] width 490 height 86
type textarea "*"
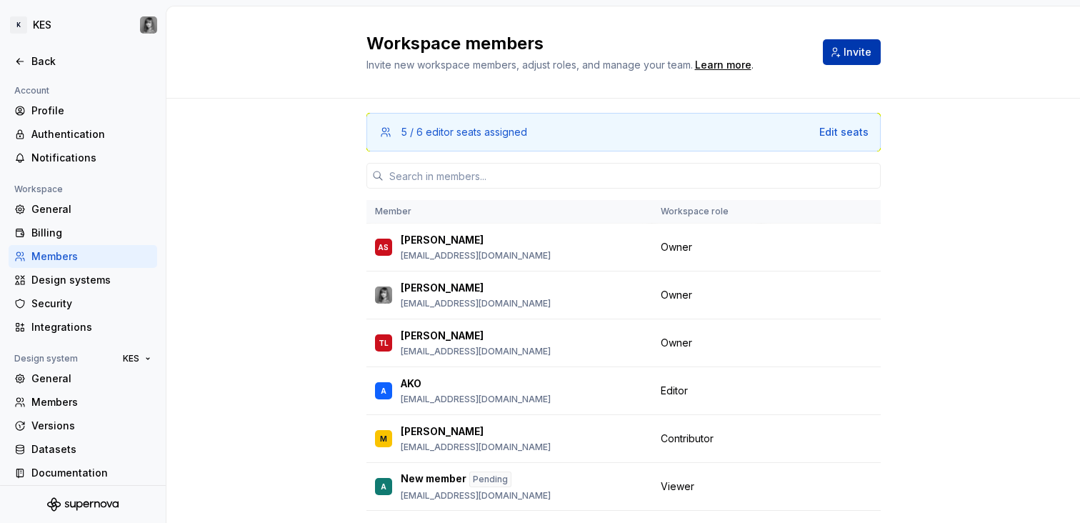
click at [855, 49] on span "Invite" at bounding box center [857, 52] width 28 height 14
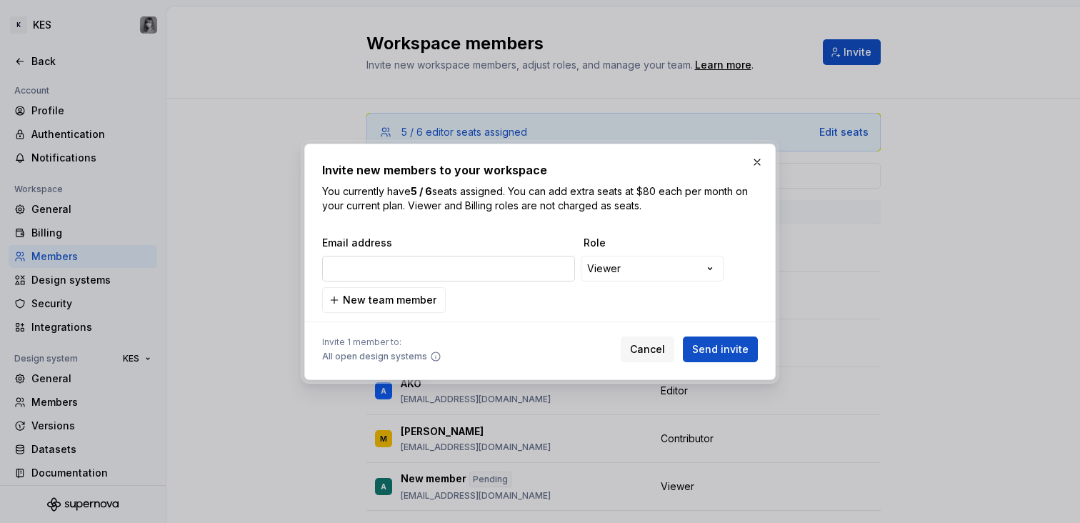
click at [428, 278] on input "email" at bounding box center [448, 269] width 253 height 26
type input "[EMAIL_ADDRESS][DOMAIN_NAME]"
click at [733, 345] on span "Send invite" at bounding box center [720, 349] width 56 height 14
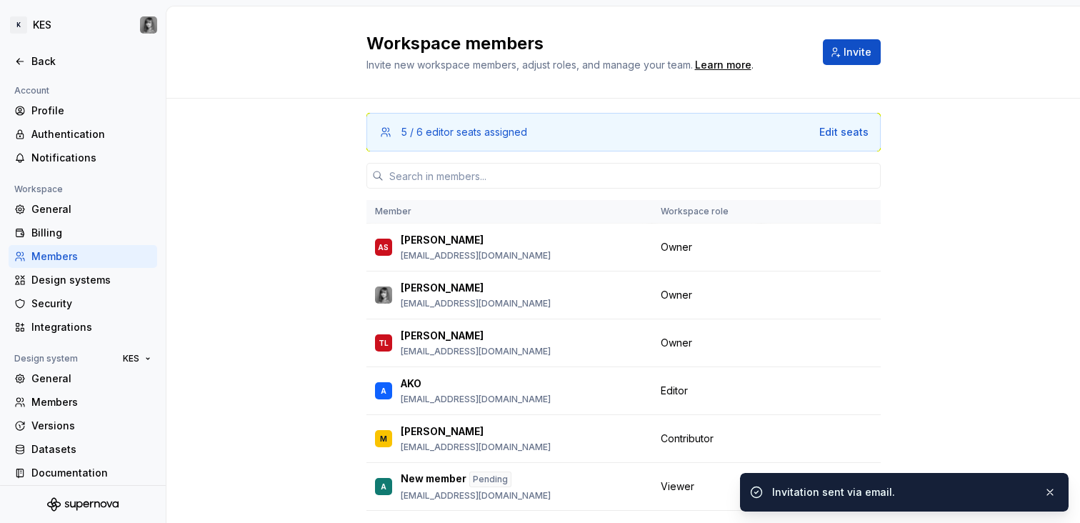
click at [825, 489] on div "Invitation sent via email." at bounding box center [902, 492] width 260 height 14
copy body "Invitation sent via email. KES Product experience"
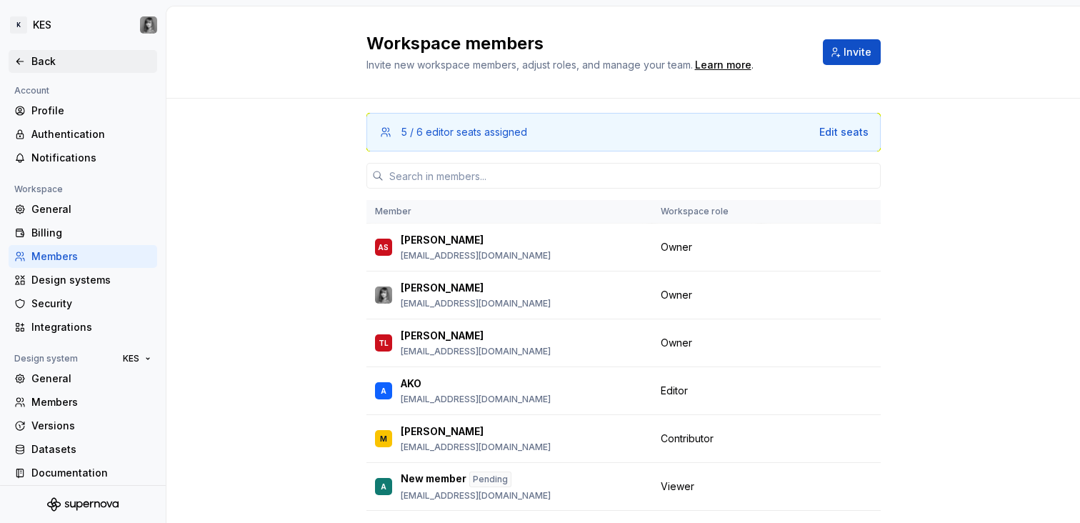
click at [33, 50] on div "Back" at bounding box center [83, 61] width 149 height 23
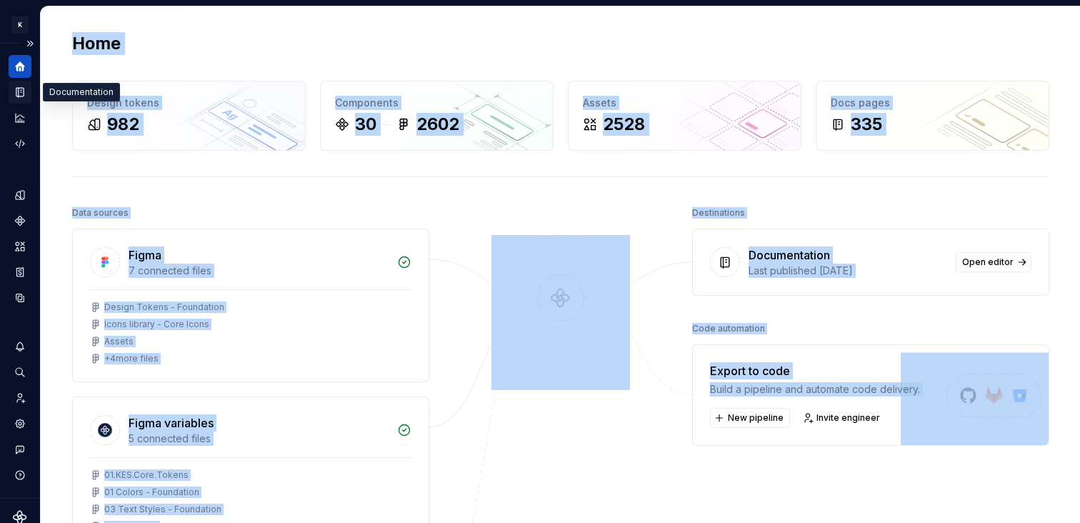
click at [16, 96] on icon "Documentation" at bounding box center [20, 92] width 13 height 13
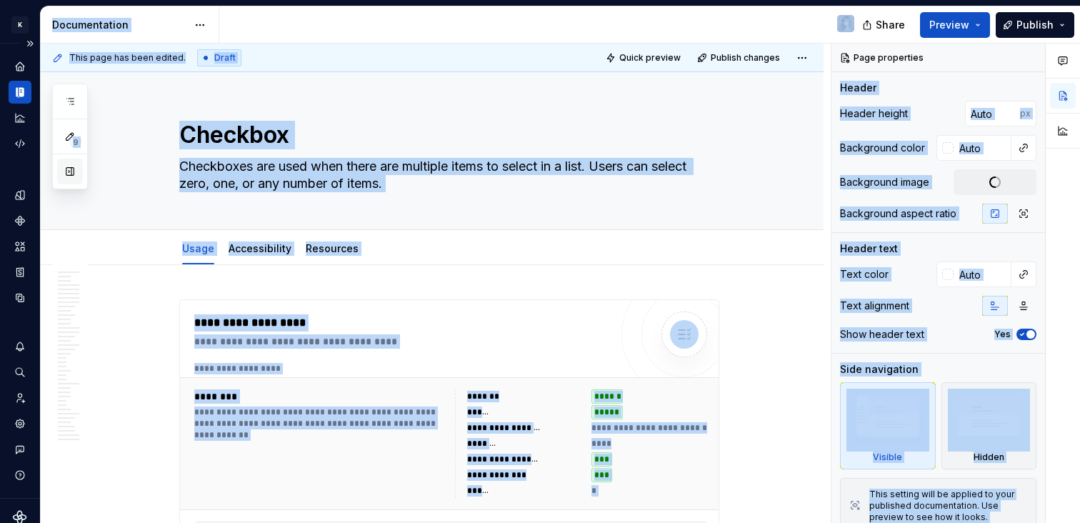
click at [66, 164] on button "button" at bounding box center [70, 172] width 26 height 26
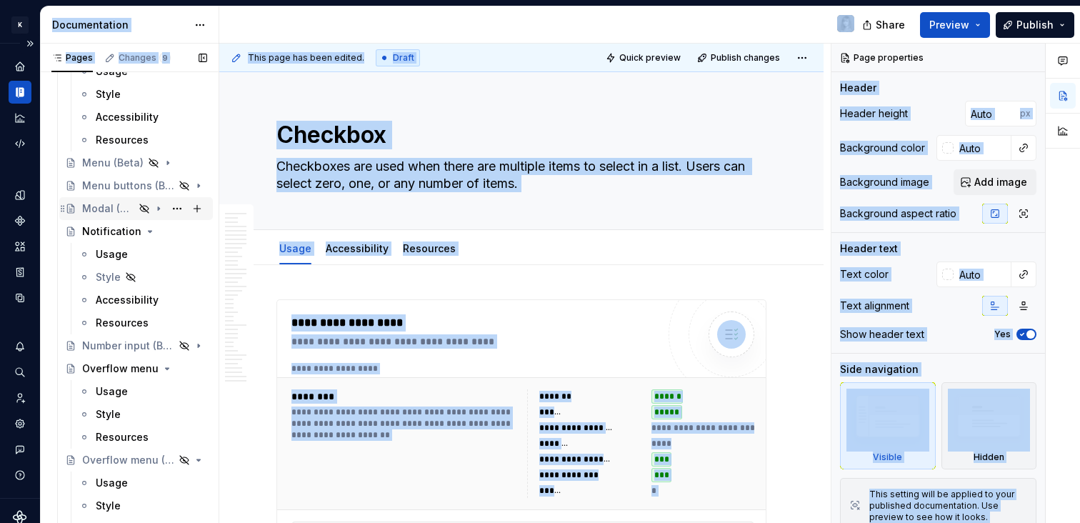
scroll to position [1804, 0]
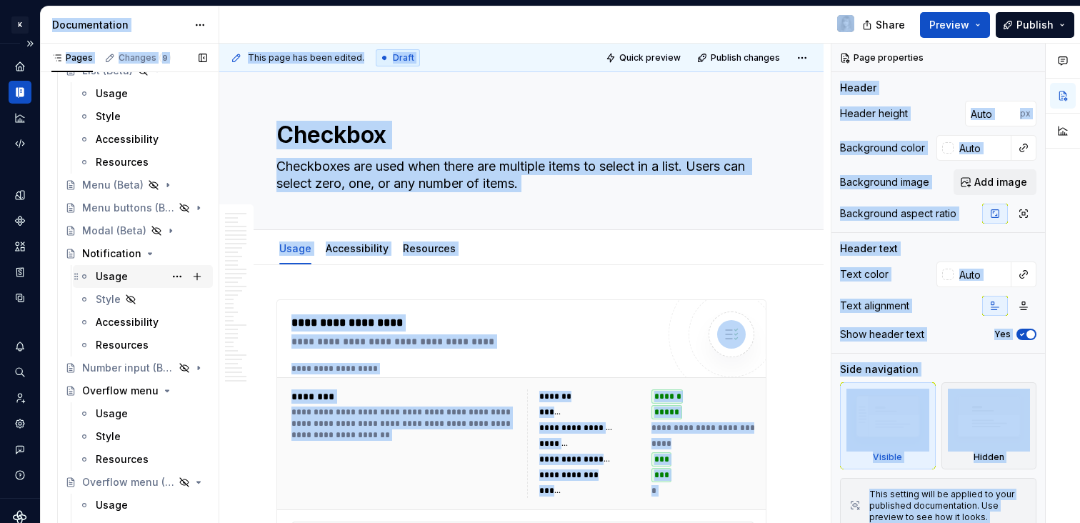
click at [116, 277] on div "Usage" at bounding box center [112, 276] width 32 height 14
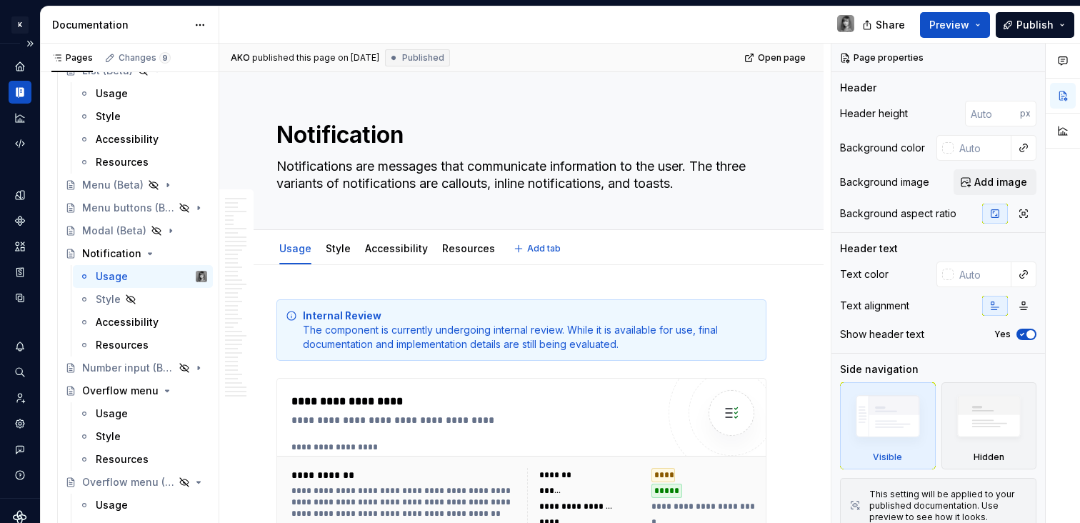
click at [758, 254] on div "Usage Style Accessibility Resources Add tab" at bounding box center [521, 248] width 507 height 31
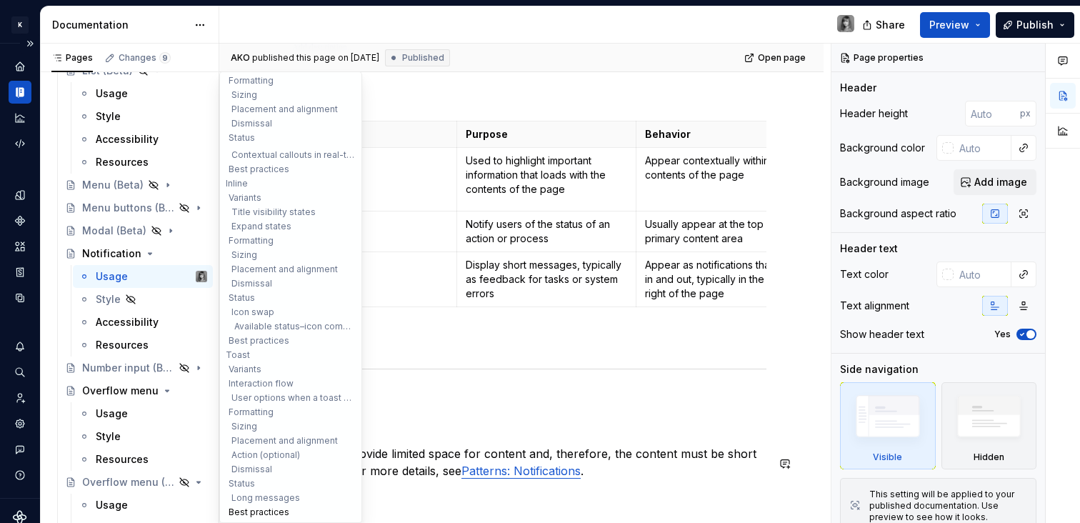
scroll to position [204, 0]
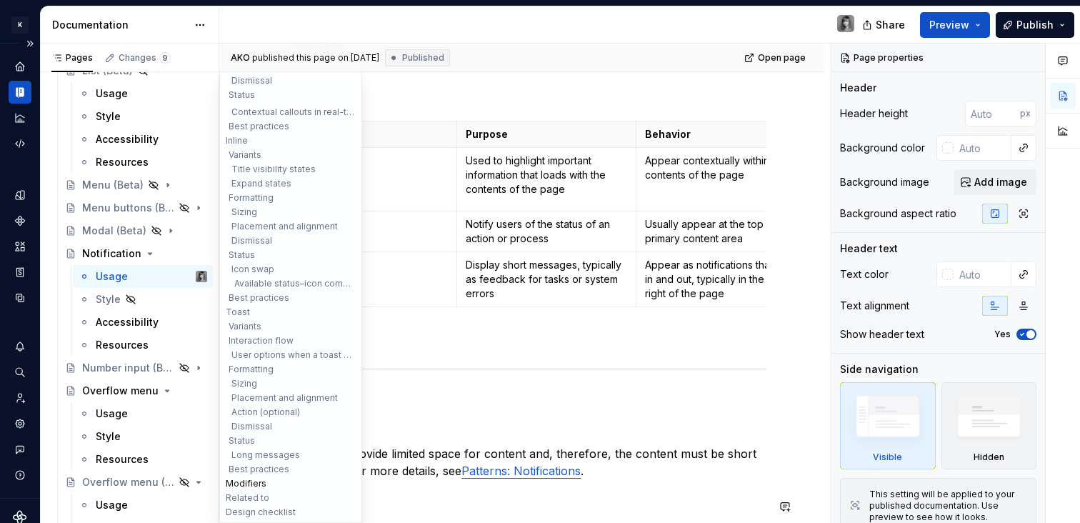
click at [251, 488] on button "Modifiers" at bounding box center [291, 483] width 136 height 14
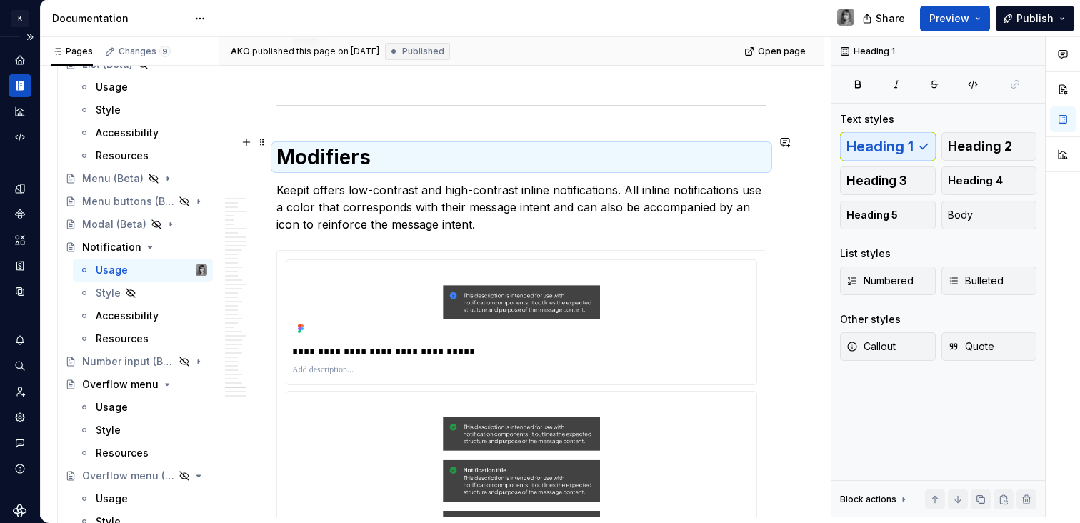
scroll to position [14984, 0]
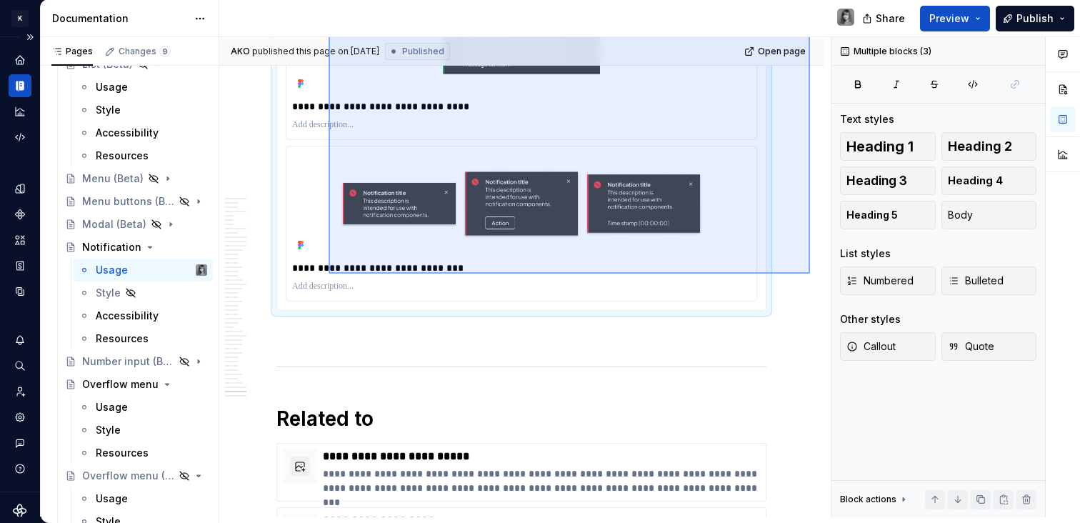
drag, startPoint x: 810, startPoint y: 119, endPoint x: 328, endPoint y: 273, distance: 505.5
click at [328, 273] on div "**********" at bounding box center [524, 277] width 611 height 480
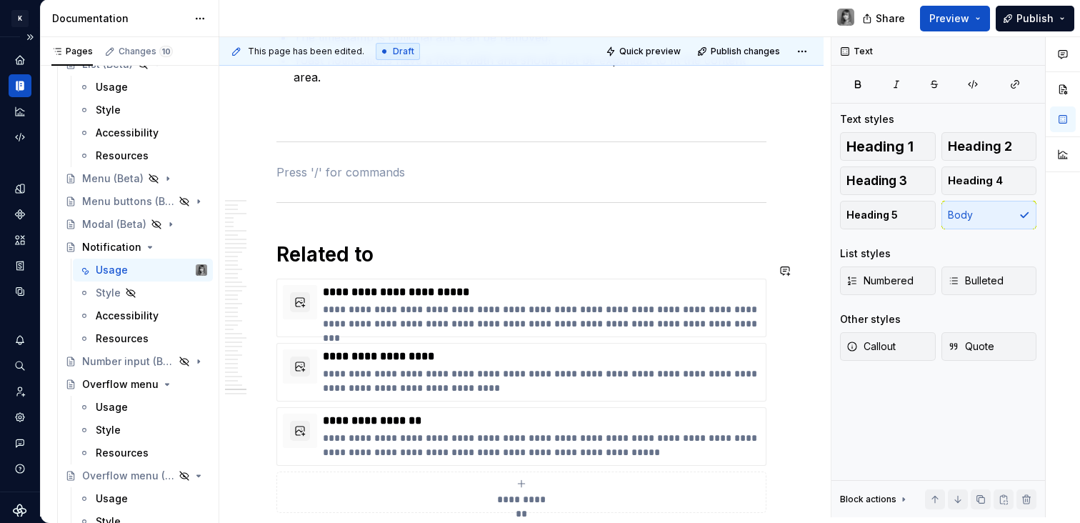
scroll to position [14764, 0]
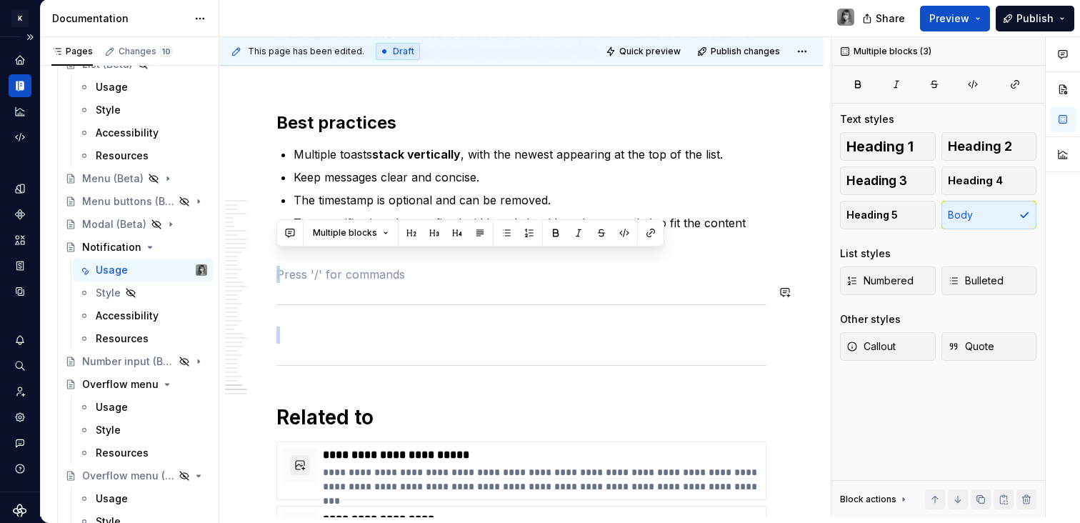
drag, startPoint x: 379, startPoint y: 273, endPoint x: 348, endPoint y: 303, distance: 43.4
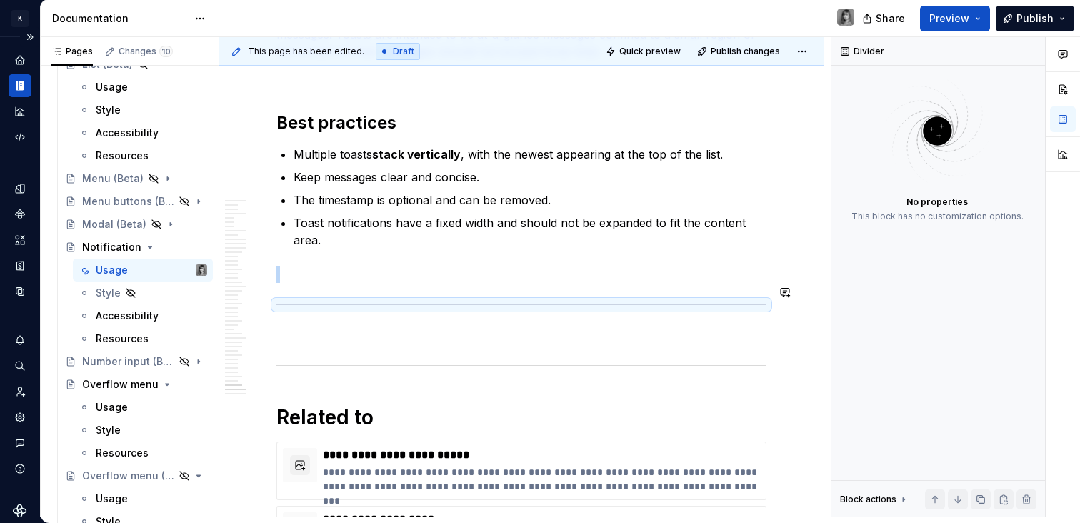
click at [358, 300] on div at bounding box center [521, 304] width 490 height 9
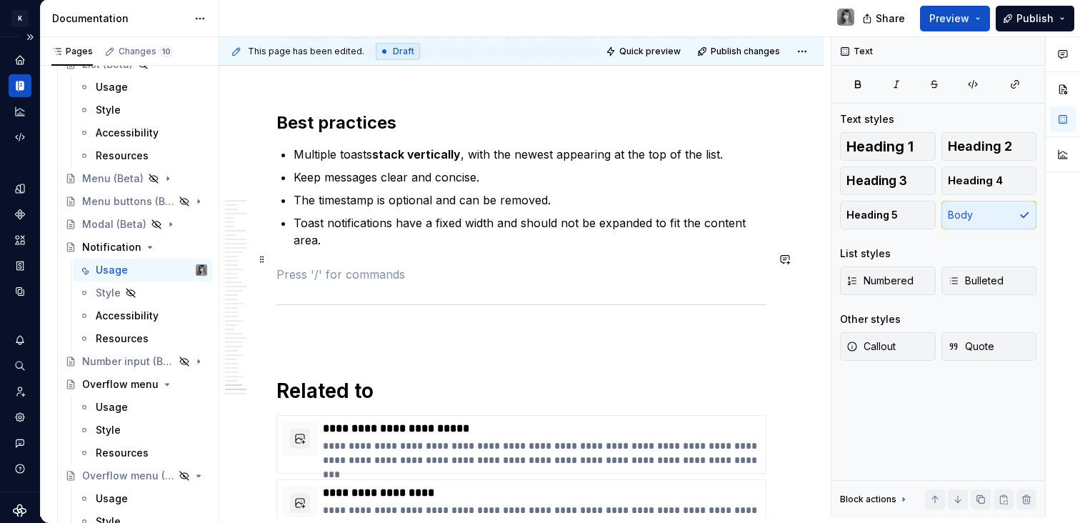
click at [308, 266] on p at bounding box center [521, 274] width 490 height 17
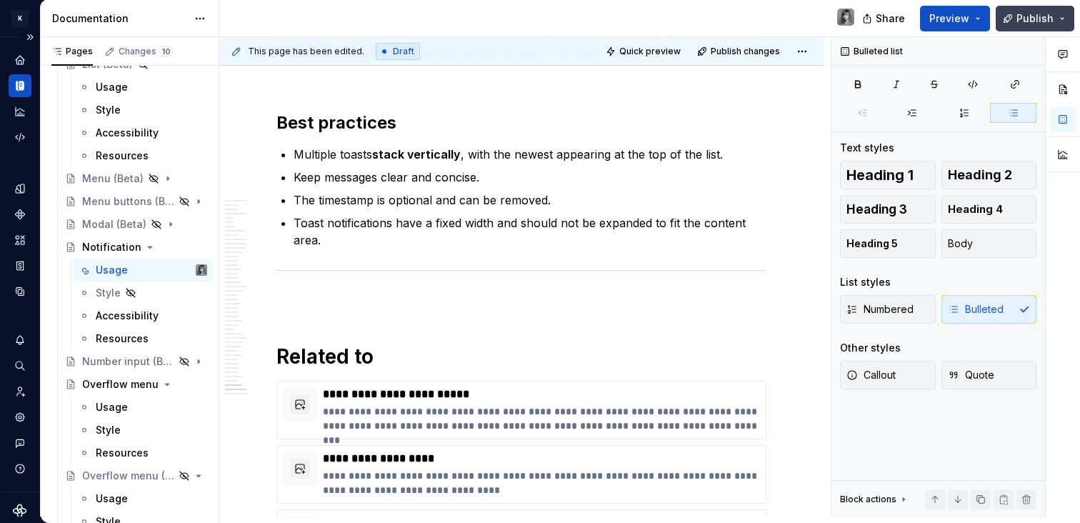
click at [1047, 21] on span "Publish" at bounding box center [1034, 18] width 37 height 14
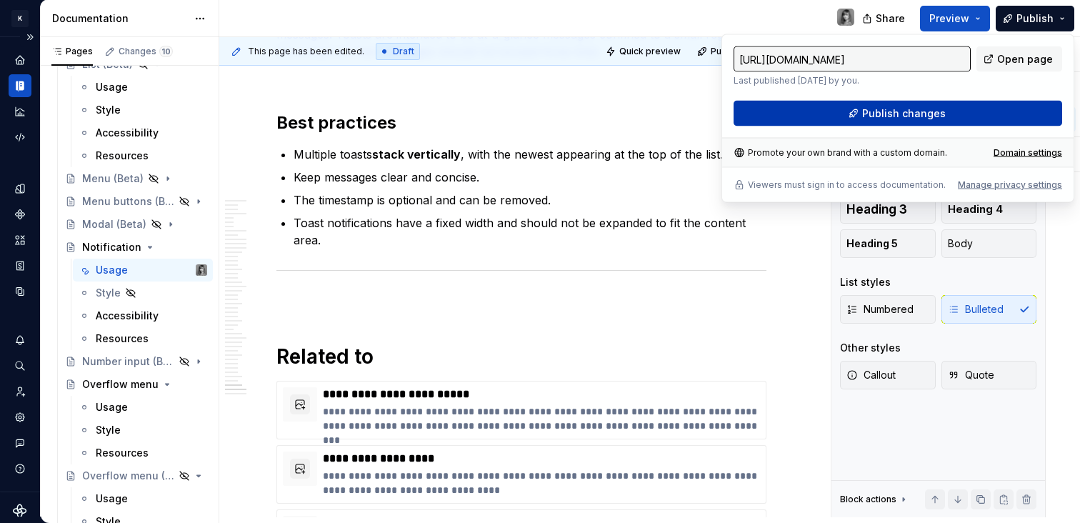
click at [943, 104] on button "Publish changes" at bounding box center [897, 114] width 328 height 26
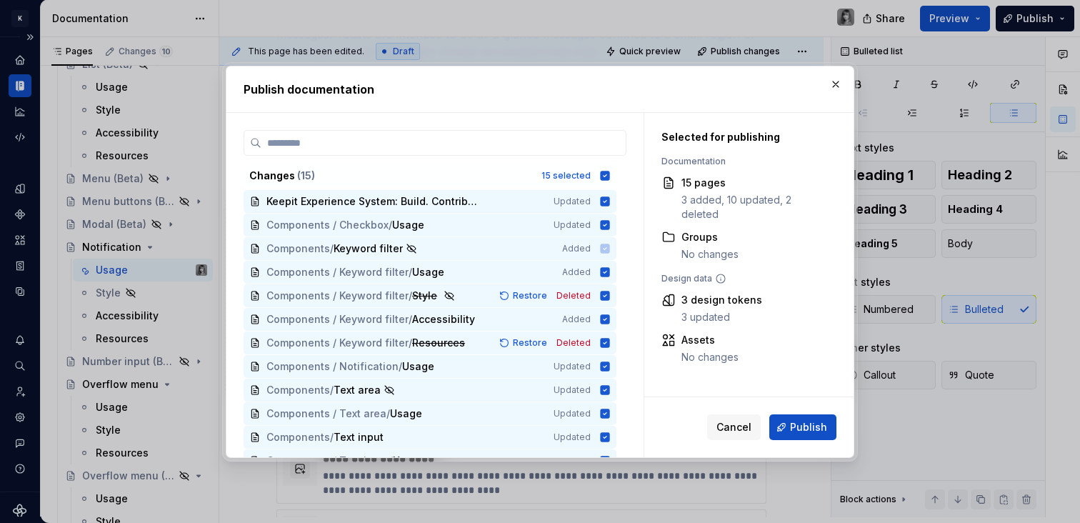
click at [747, 427] on span "Cancel" at bounding box center [733, 427] width 35 height 14
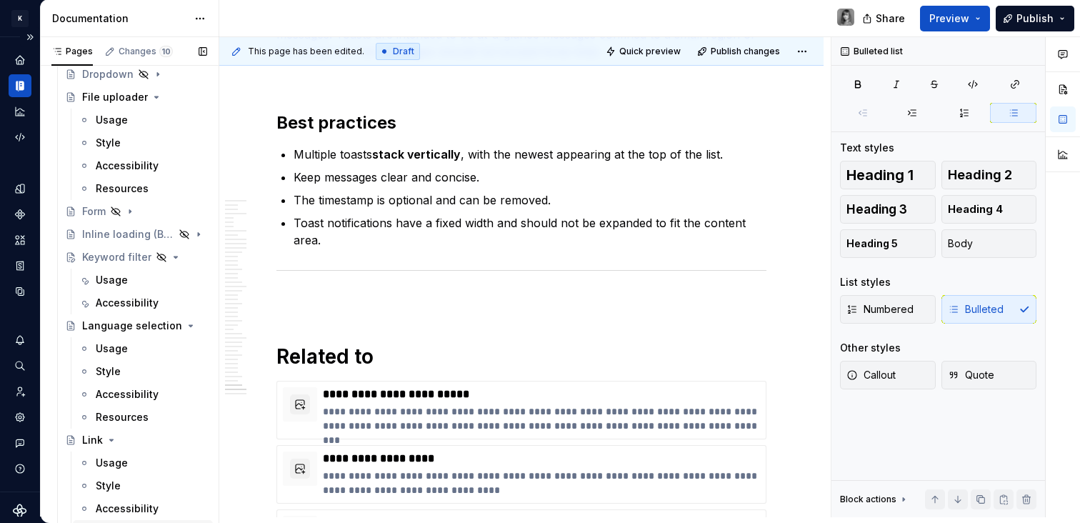
scroll to position [1290, 0]
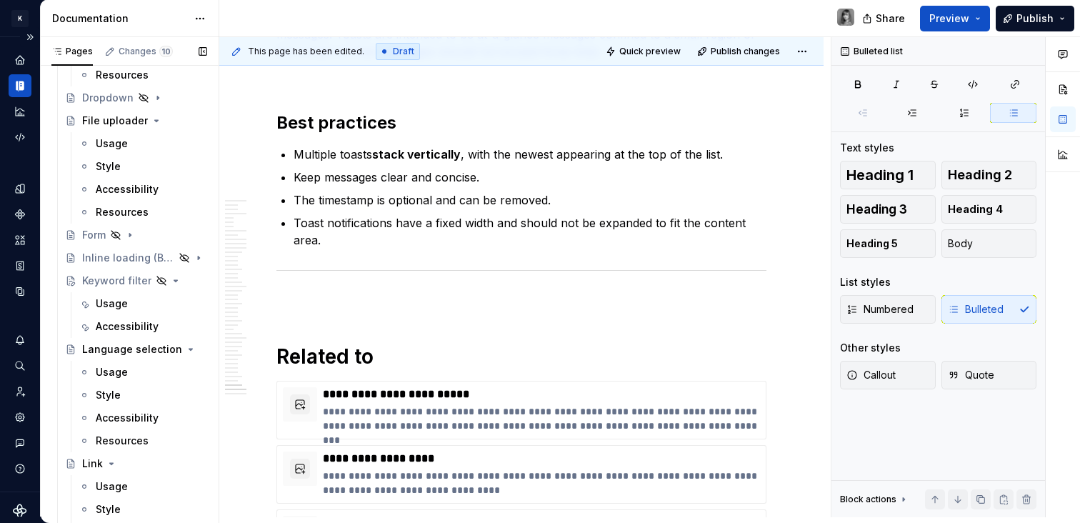
click at [0, 0] on button "Page tree" at bounding box center [0, 0] width 0 height 0
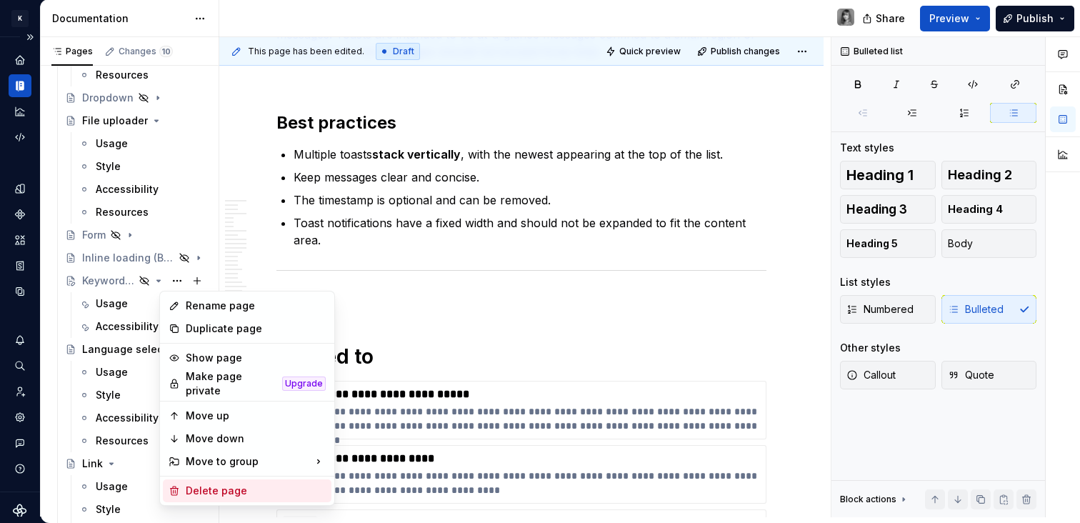
click at [218, 484] on div "Delete page" at bounding box center [256, 490] width 140 height 14
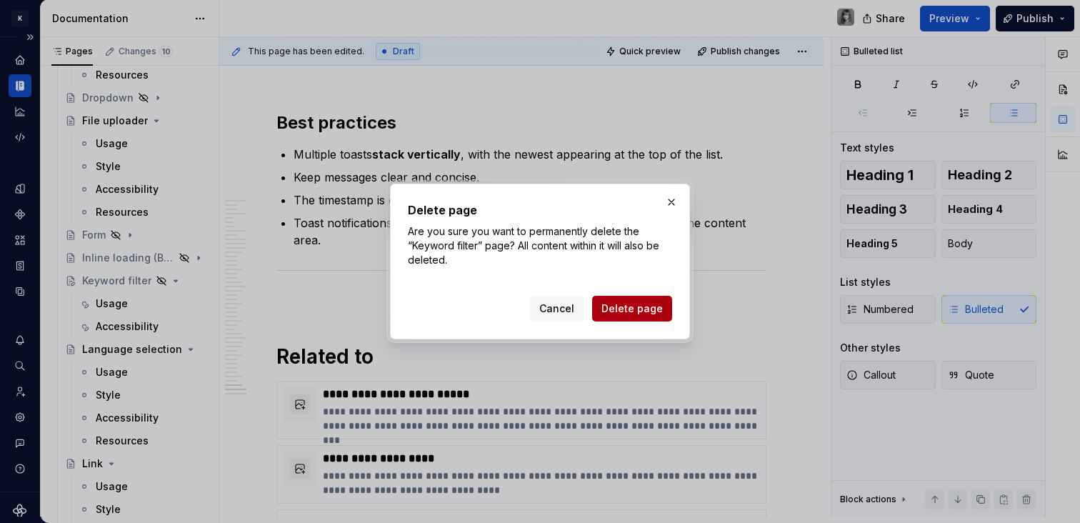
click at [628, 313] on span "Delete page" at bounding box center [631, 308] width 61 height 14
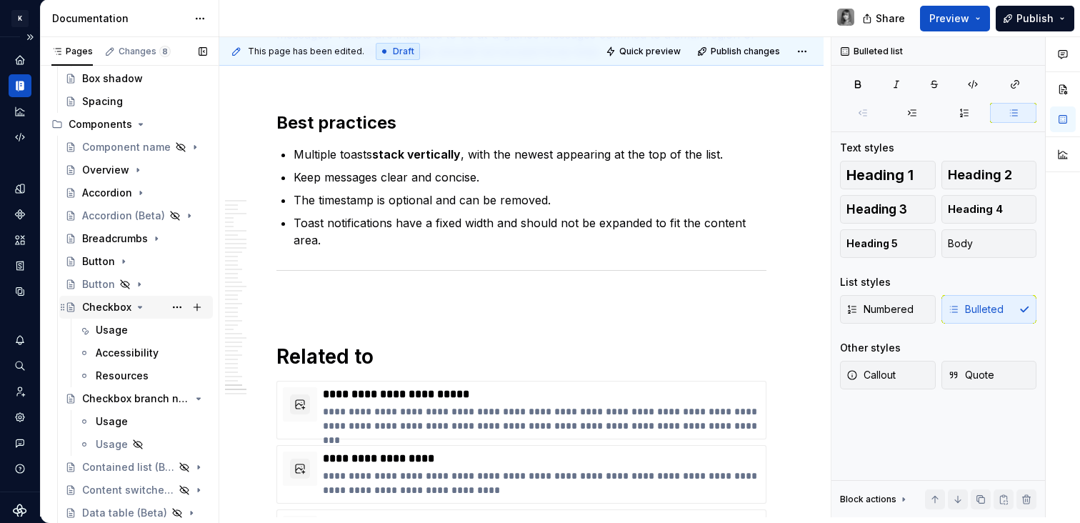
scroll to position [0, 0]
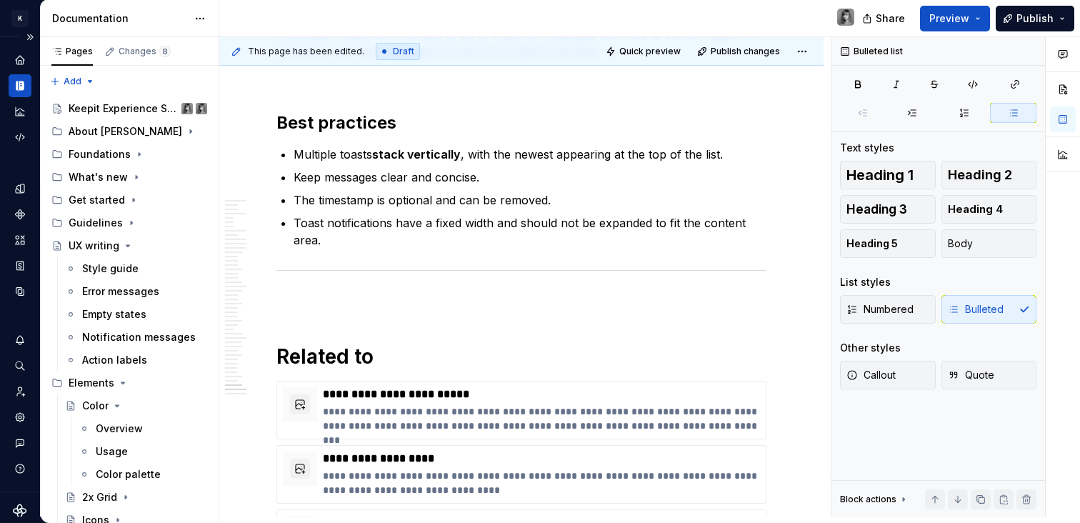
click at [995, 17] on div "Share Preview Publish" at bounding box center [972, 18] width 214 height 36
click at [987, 19] on button "Preview" at bounding box center [955, 19] width 70 height 26
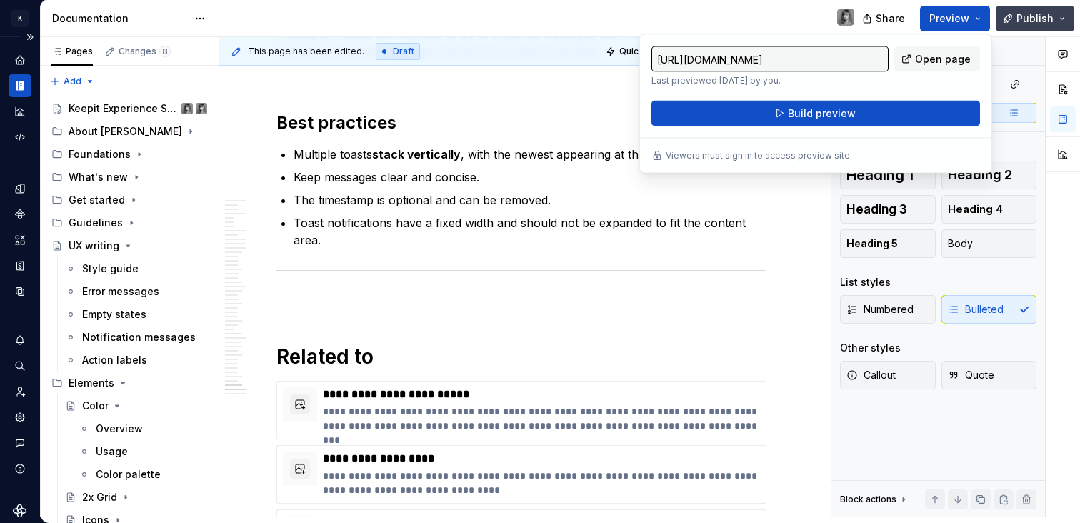
click at [1047, 16] on span "Publish" at bounding box center [1034, 18] width 37 height 14
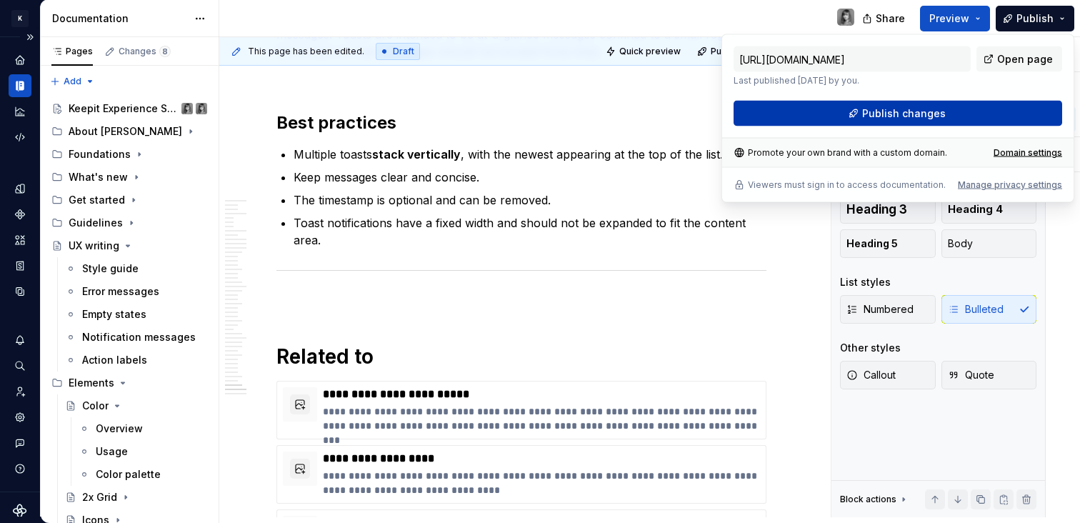
click at [964, 115] on button "Publish changes" at bounding box center [897, 114] width 328 height 26
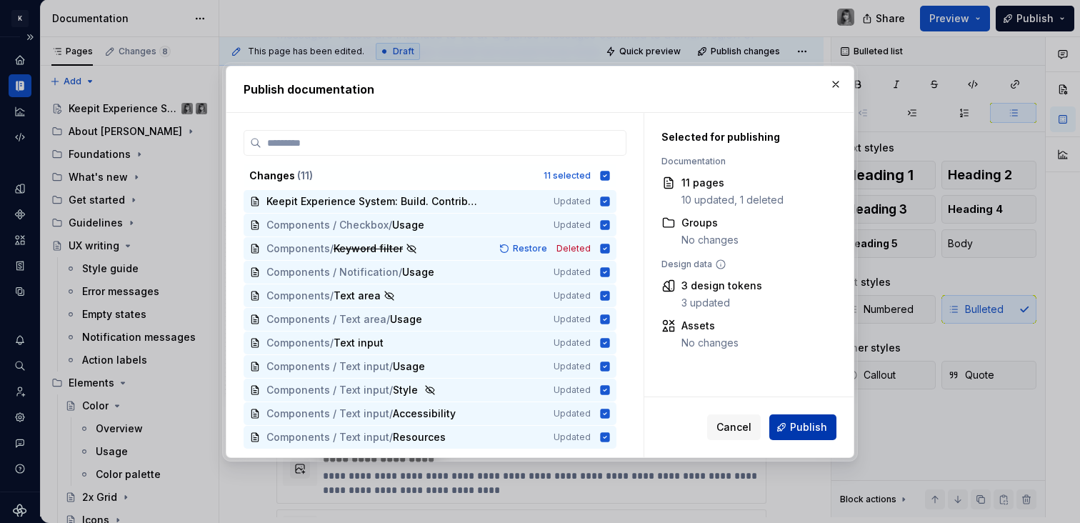
click at [813, 423] on span "Publish" at bounding box center [808, 427] width 37 height 14
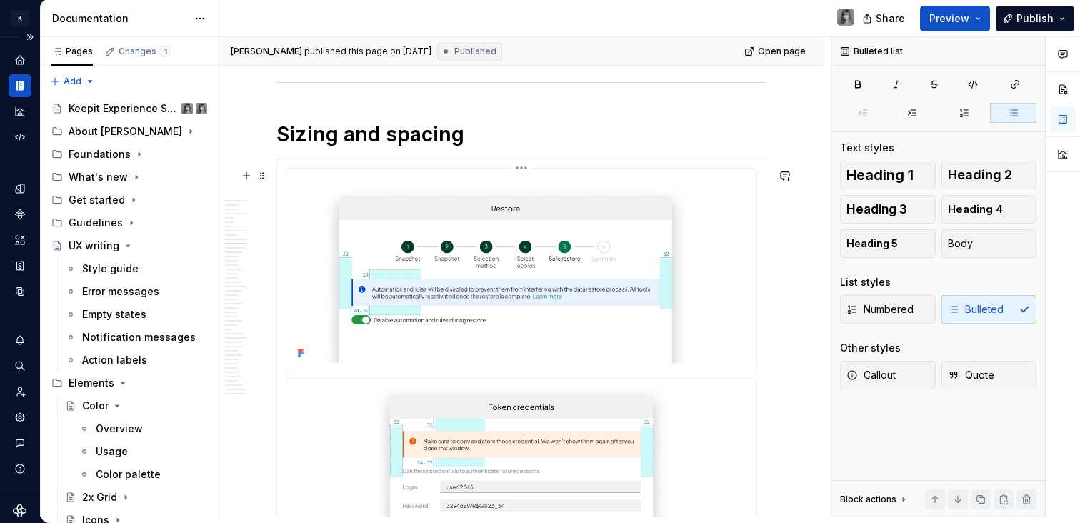
scroll to position [3489, 0]
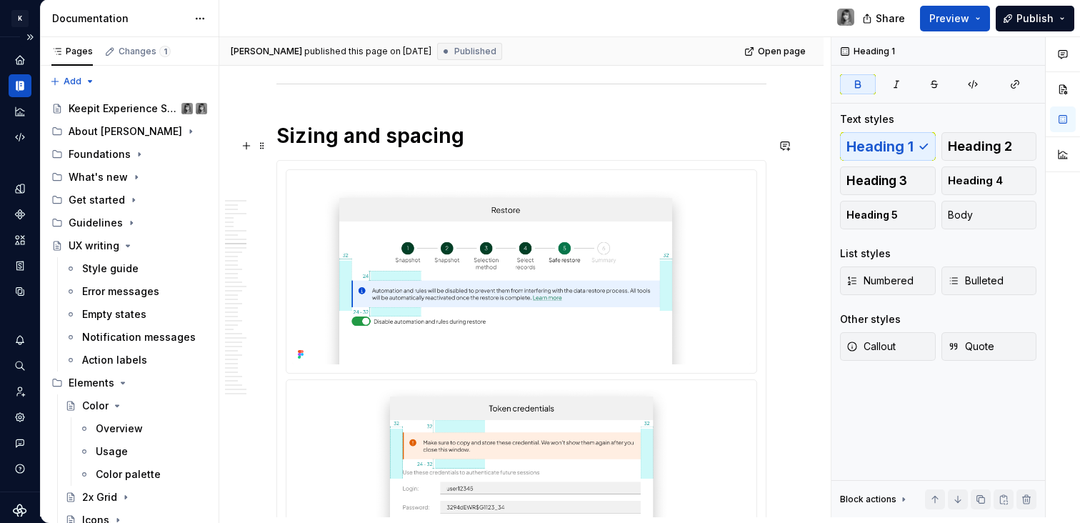
click at [491, 137] on h1 "Sizing and spacing" at bounding box center [521, 136] width 490 height 26
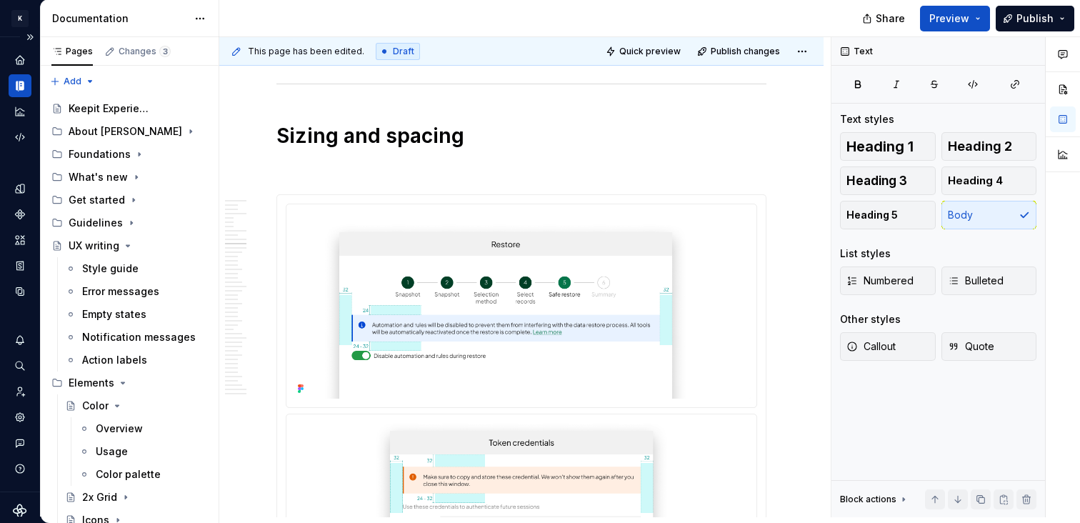
type textarea "*"
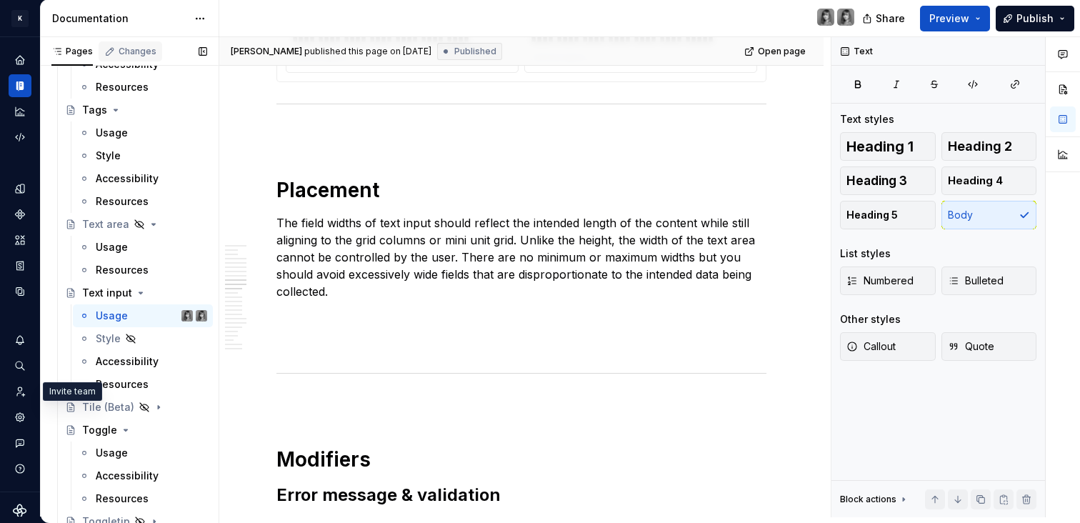
scroll to position [3403, 0]
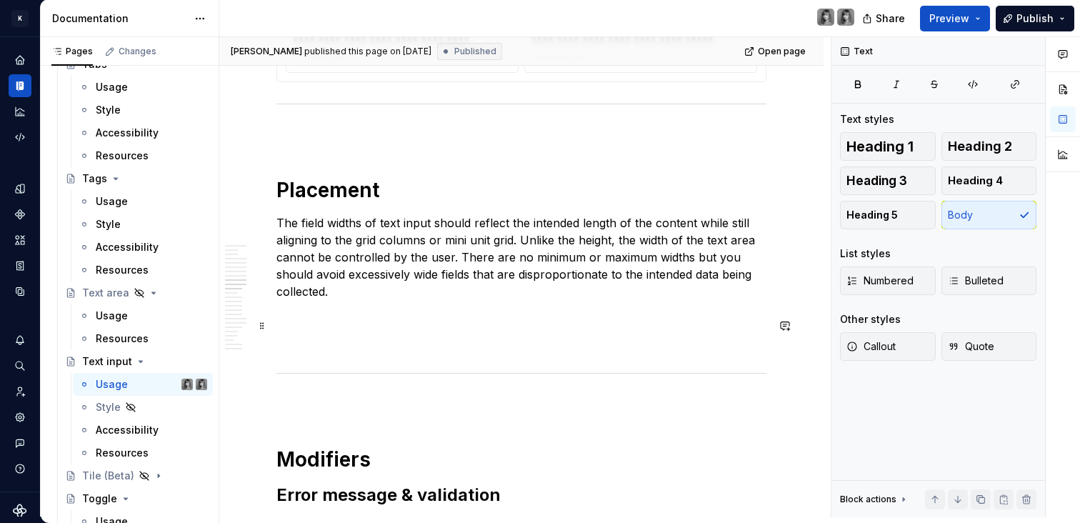
click at [352, 326] on p at bounding box center [521, 316] width 490 height 17
click at [428, 279] on p "The field widths of text input should reflect the intended length of the conten…" at bounding box center [521, 257] width 490 height 86
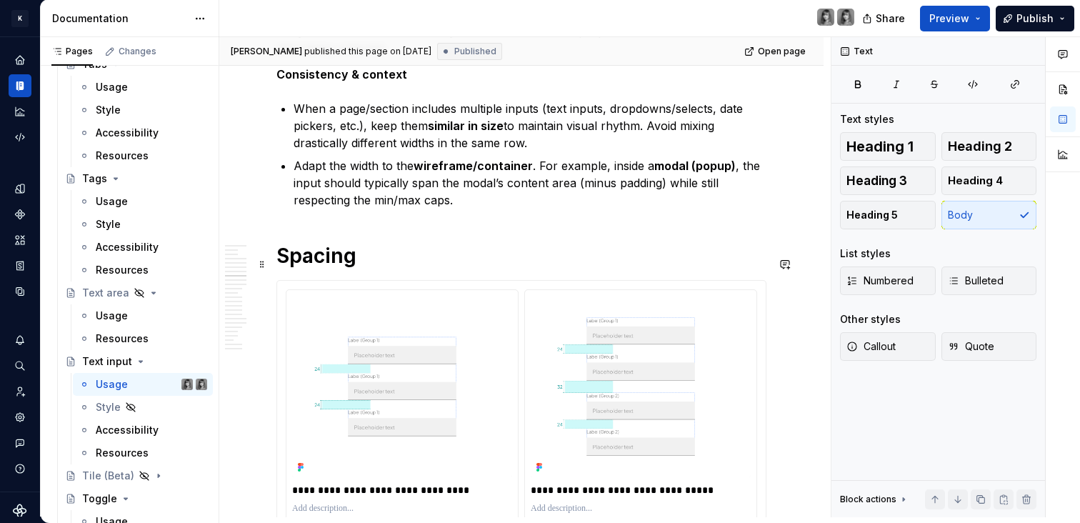
scroll to position [3992, 0]
click at [396, 268] on h1 "Spacing" at bounding box center [521, 256] width 490 height 26
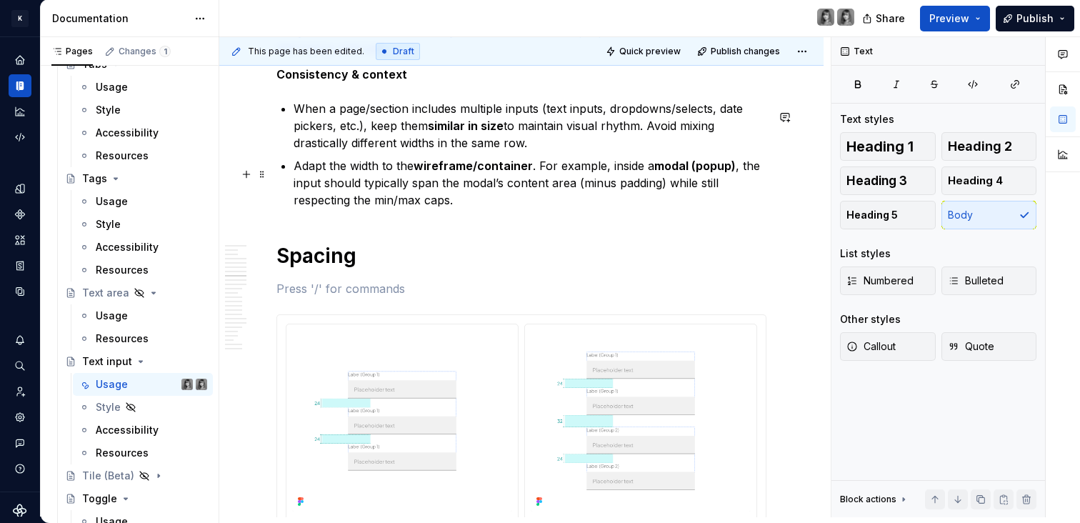
type textarea "*"
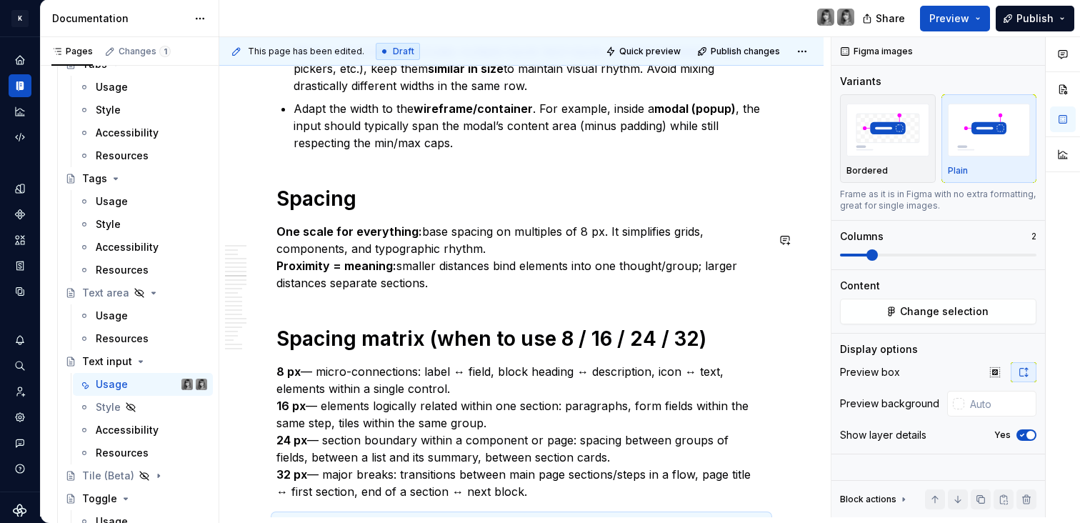
scroll to position [4052, 0]
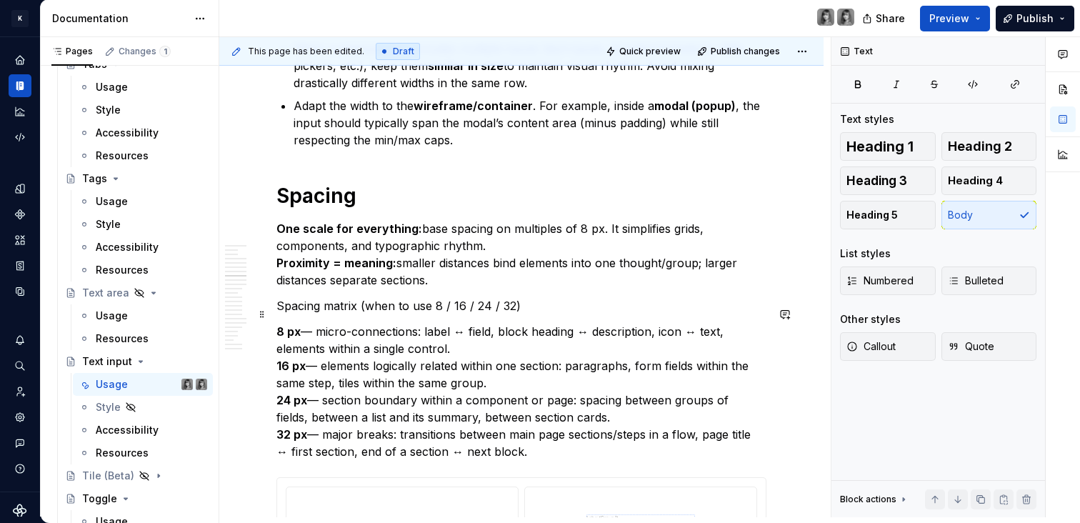
click at [368, 314] on p "Spacing matrix (when to use 8 / 16 / 24 / 32)" at bounding box center [521, 305] width 490 height 17
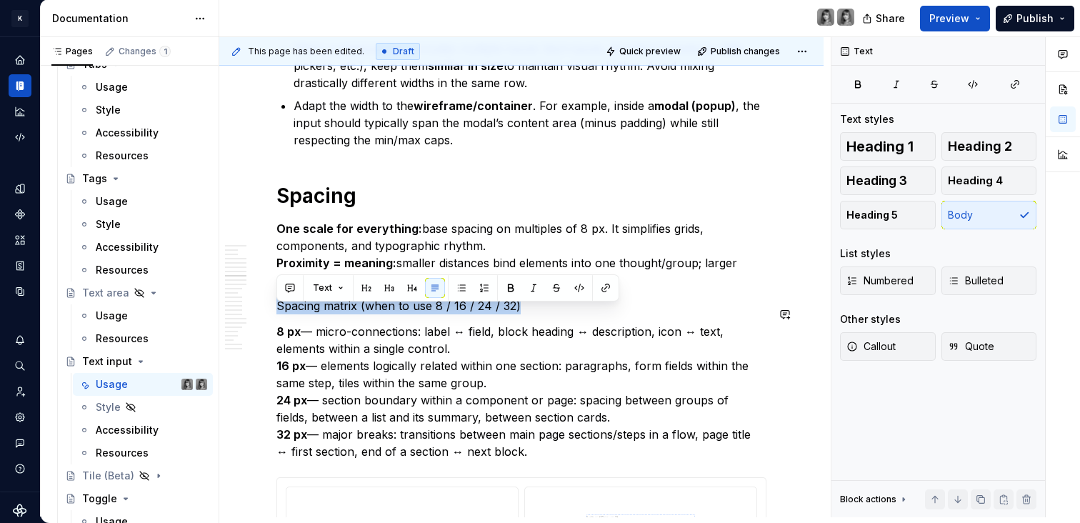
click at [387, 289] on button "button" at bounding box center [389, 288] width 20 height 20
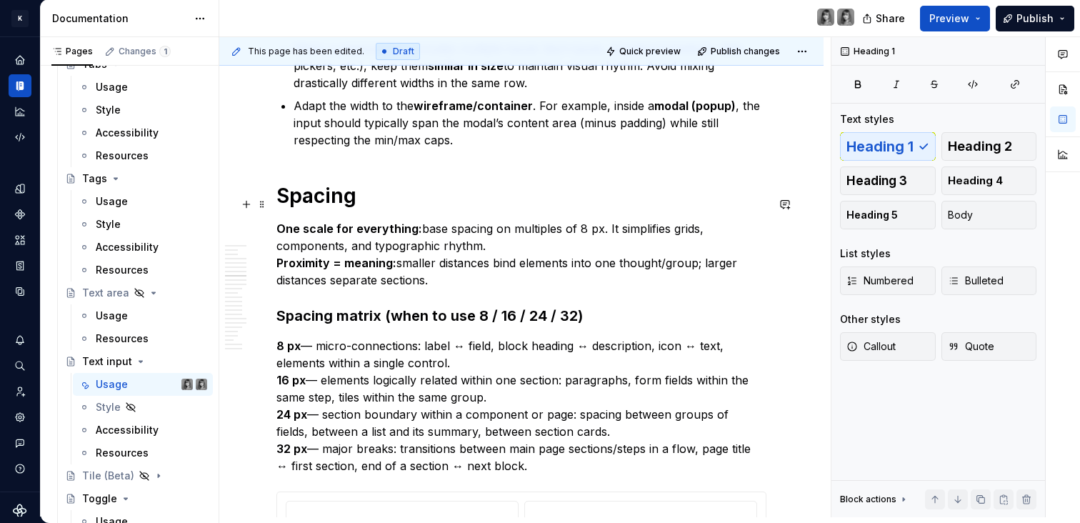
click at [308, 193] on h1 "Spacing" at bounding box center [521, 196] width 490 height 26
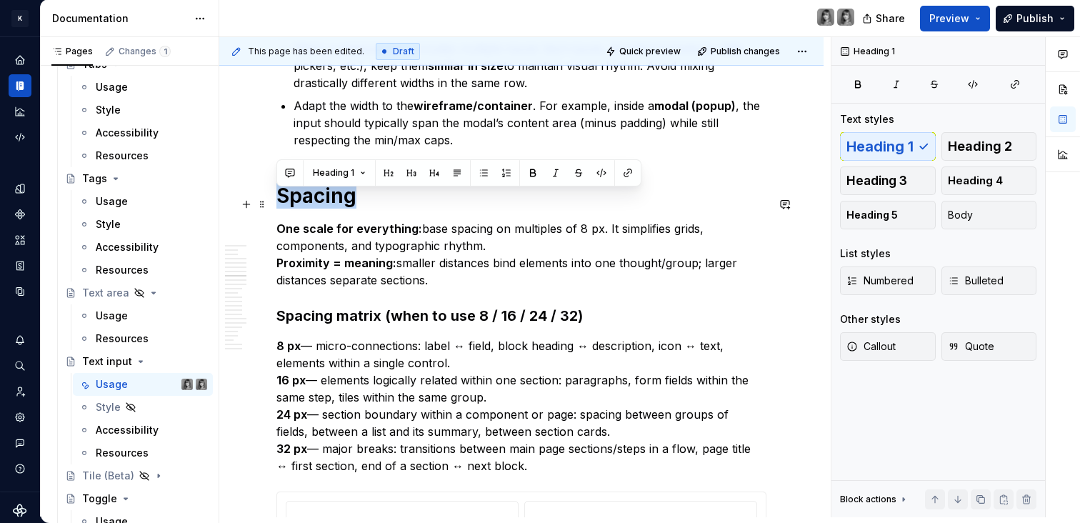
click at [308, 193] on h1 "Spacing" at bounding box center [521, 196] width 490 height 26
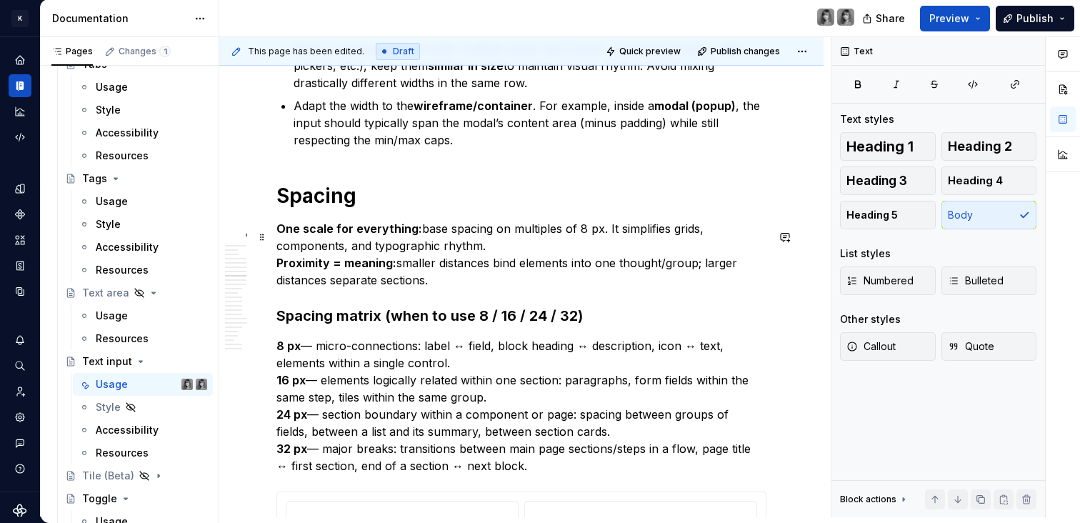
click at [348, 254] on p "One scale for everything: base spacing on multiples of 8 px. It simplifies grid…" at bounding box center [521, 254] width 490 height 69
click at [371, 326] on h3 "Spacing matrix (when to use 8 / 16 / 24 / 32)" at bounding box center [521, 316] width 490 height 20
click at [379, 236] on strong "One scale for everything:" at bounding box center [349, 228] width 146 height 14
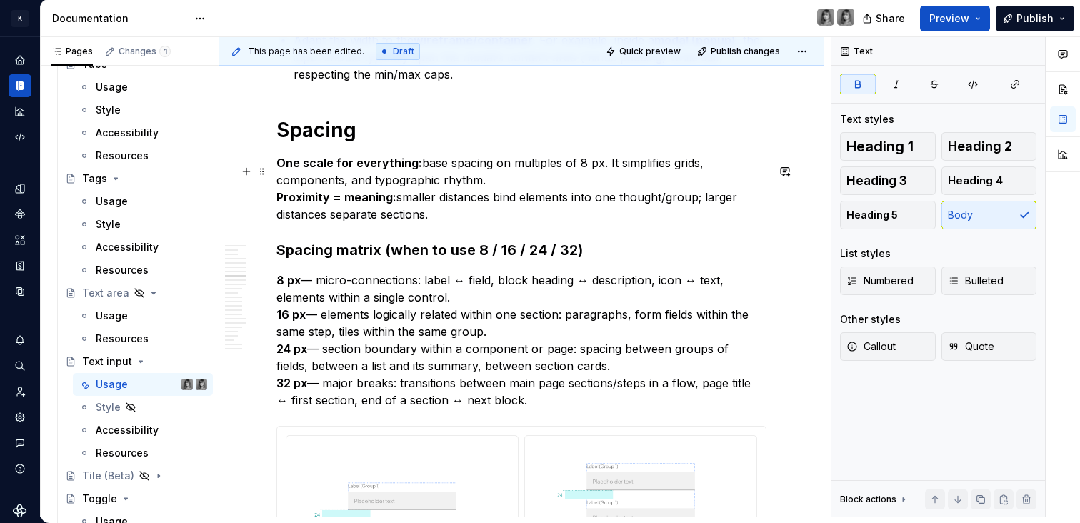
scroll to position [4138, 0]
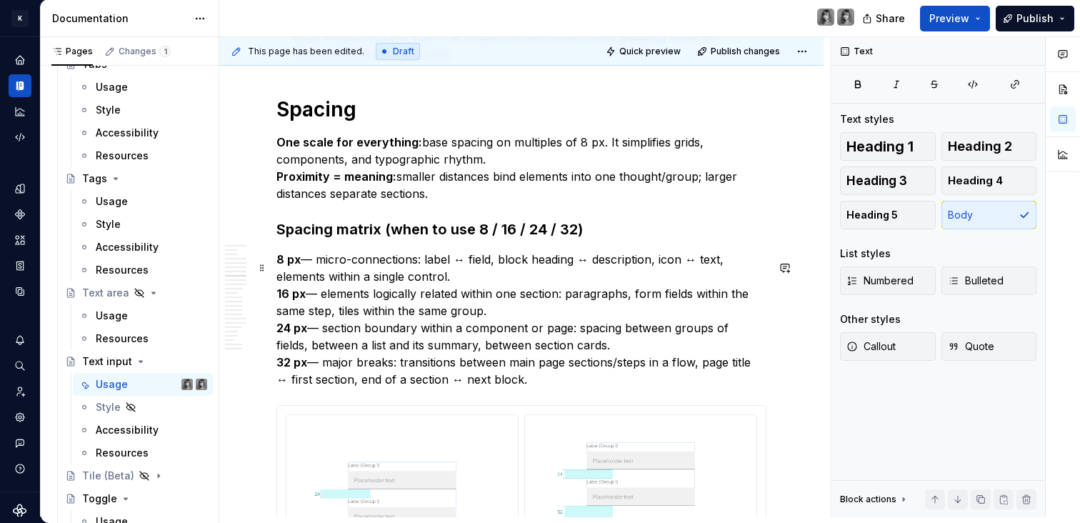
drag, startPoint x: 363, startPoint y: 303, endPoint x: 496, endPoint y: 312, distance: 132.4
click at [496, 312] on p "8 px — micro-connections: label ↔ field, block heading ↔ description, icon ↔ te…" at bounding box center [521, 319] width 490 height 137
drag, startPoint x: 381, startPoint y: 301, endPoint x: 494, endPoint y: 312, distance: 114.1
click at [494, 312] on p "8 px — micro-connections: label ↔ field, block heading ↔ description, icon ↔ te…" at bounding box center [521, 319] width 490 height 137
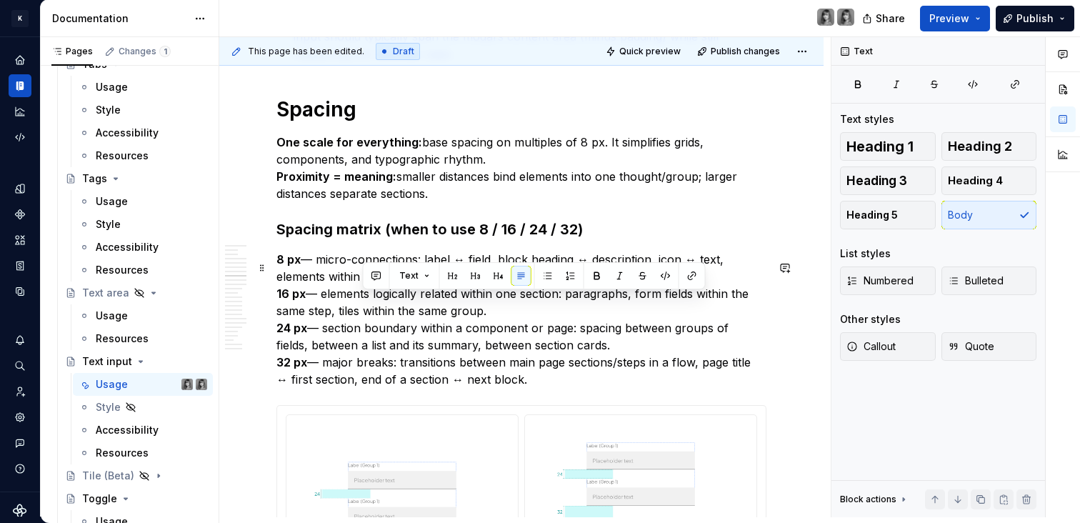
click at [494, 312] on p "8 px — micro-connections: label ↔ field, block heading ↔ description, icon ↔ te…" at bounding box center [521, 319] width 490 height 137
drag, startPoint x: 530, startPoint y: 311, endPoint x: 415, endPoint y: 303, distance: 115.2
click at [416, 303] on p "8 px — micro-connections: label ↔ field, block heading ↔ description, icon ↔ te…" at bounding box center [521, 319] width 490 height 137
click at [415, 303] on p "8 px — micro-connections: label ↔ field, block heading ↔ description, icon ↔ te…" at bounding box center [521, 319] width 490 height 137
drag, startPoint x: 411, startPoint y: 298, endPoint x: 509, endPoint y: 315, distance: 99.9
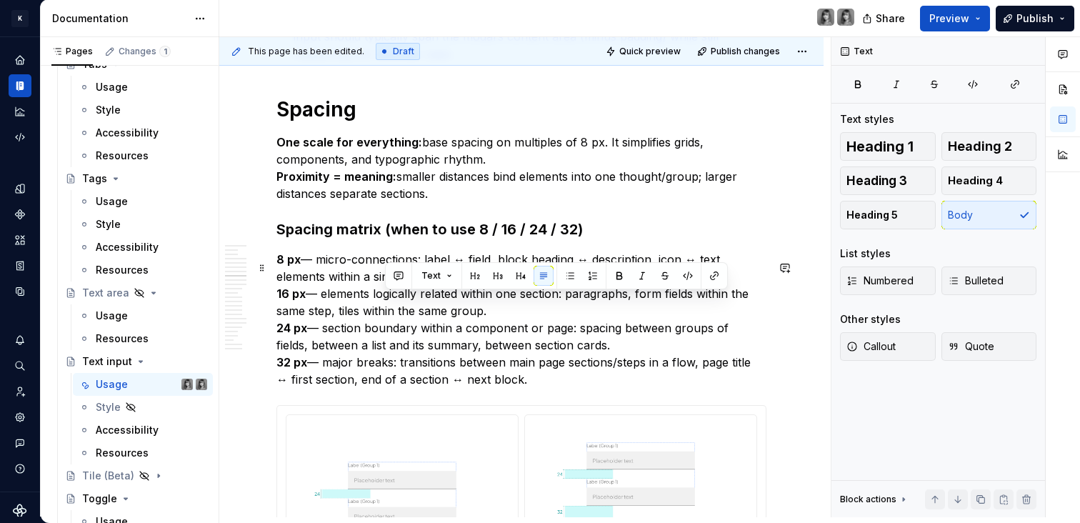
click at [509, 315] on p "8 px — micro-connections: label ↔ field, block heading ↔ description, icon ↔ te…" at bounding box center [521, 319] width 490 height 137
drag, startPoint x: 474, startPoint y: 300, endPoint x: 523, endPoint y: 317, distance: 51.5
click at [523, 317] on p "8 px — micro-connections: label ↔ field, block heading ↔ description, icon ↔ te…" at bounding box center [521, 319] width 490 height 137
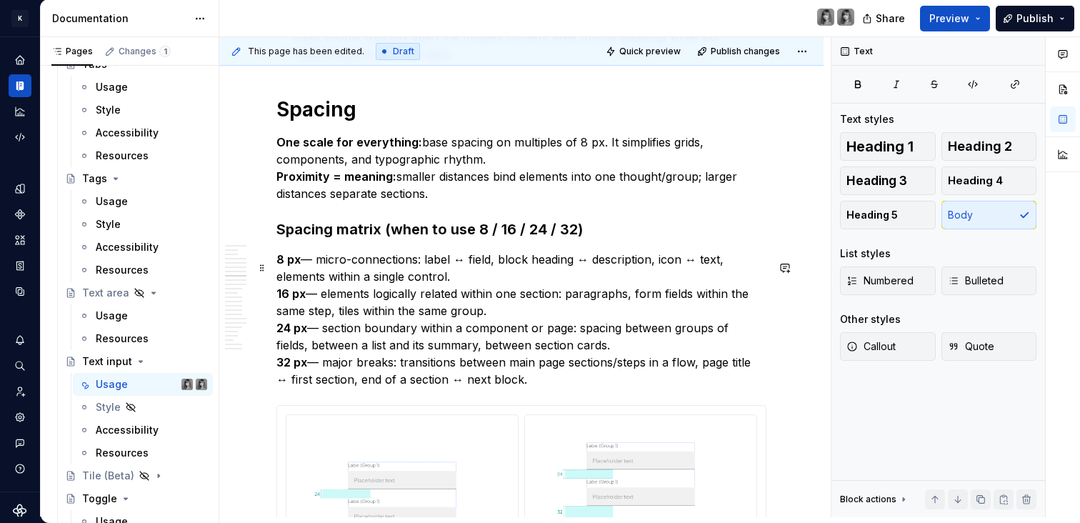
click at [323, 335] on p "8 px — micro-connections: label ↔ field, block heading ↔ description, icon ↔ te…" at bounding box center [521, 319] width 490 height 137
click at [318, 303] on p "8 px — micro-connections: label ↔ field, block heading ↔ description, icon ↔ te…" at bounding box center [521, 319] width 490 height 137
drag, startPoint x: 315, startPoint y: 270, endPoint x: 351, endPoint y: 268, distance: 35.7
click at [314, 270] on p "8 px — micro-connections: label ↔ field, block heading ↔ description, icon ↔ te…" at bounding box center [521, 319] width 490 height 137
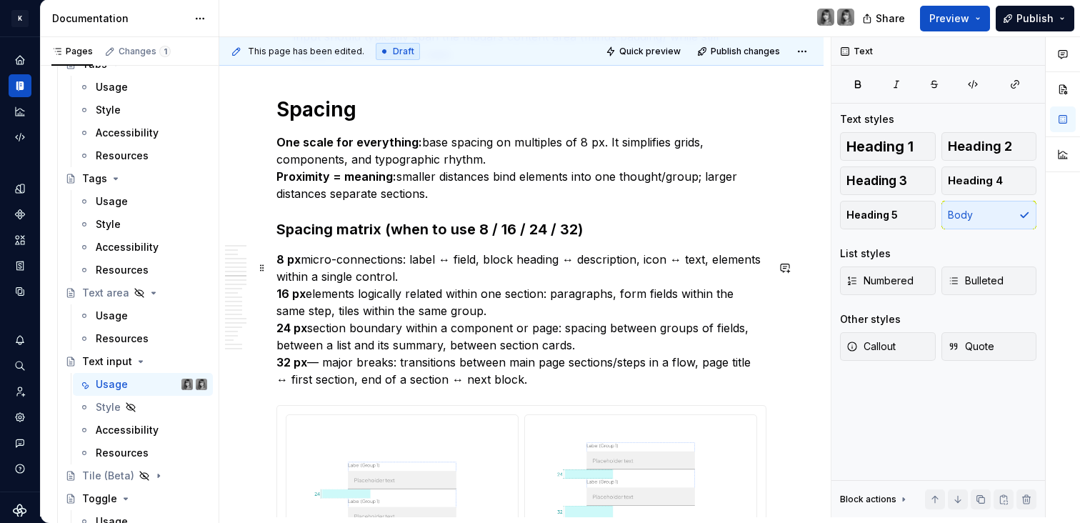
click at [318, 368] on p "8 px micro-connections: label ↔ field, block heading ↔ description, icon ↔ text…" at bounding box center [521, 319] width 490 height 137
click at [403, 238] on h3 "Spacing matrix (when to use 8 / 16 / 24 / 32)" at bounding box center [521, 229] width 490 height 20
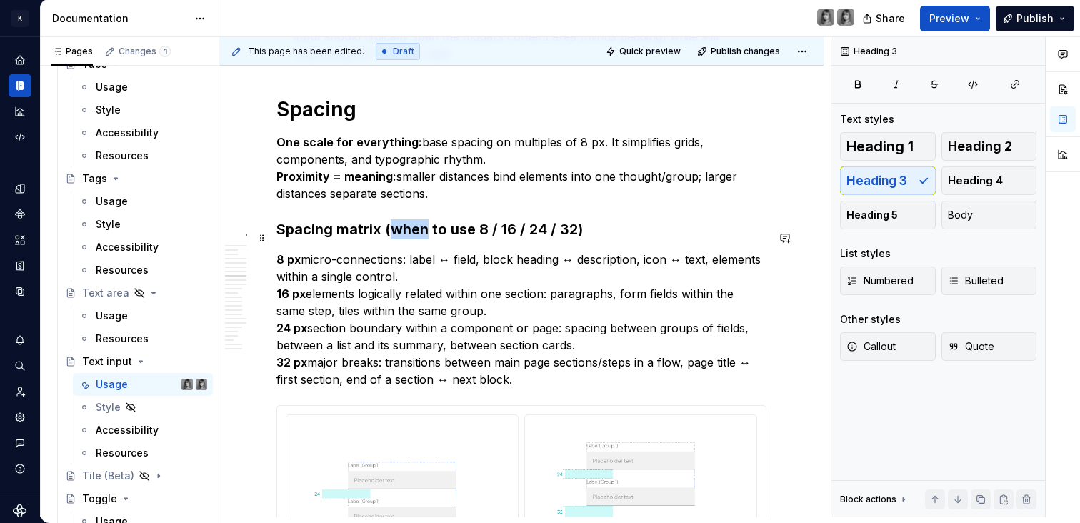
click at [403, 238] on h3 "Spacing matrix (when to use 8 / 16 / 24 / 32)" at bounding box center [521, 229] width 490 height 20
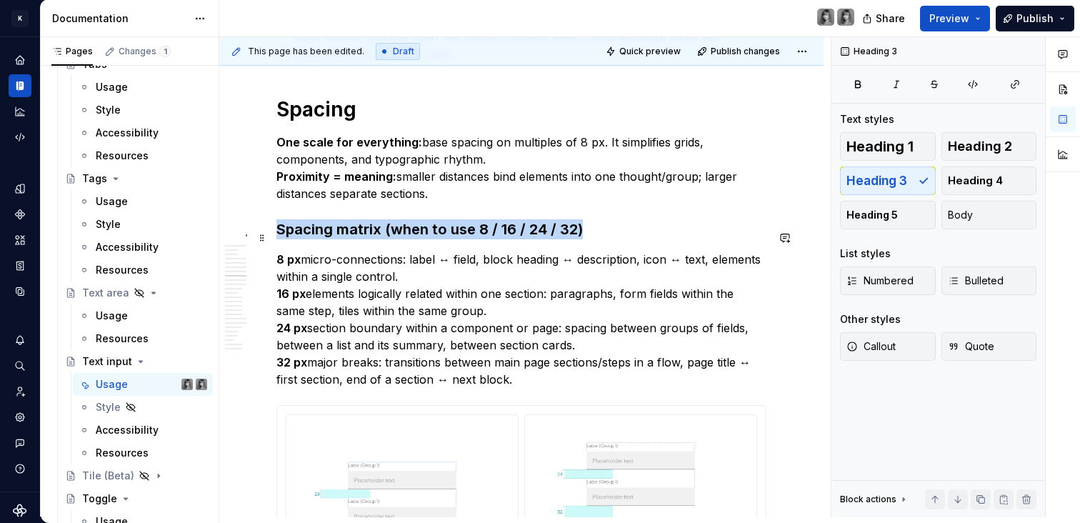
click at [403, 238] on h3 "Spacing matrix (when to use 8 / 16 / 24 / 32)" at bounding box center [521, 229] width 490 height 20
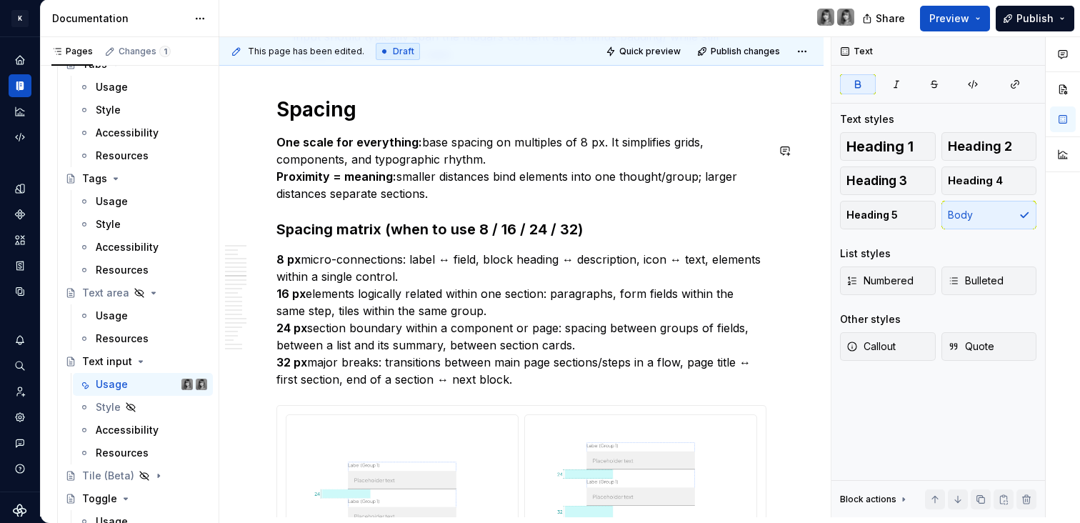
click at [326, 139] on div "**********" at bounding box center [521, 495] width 490 height 8717
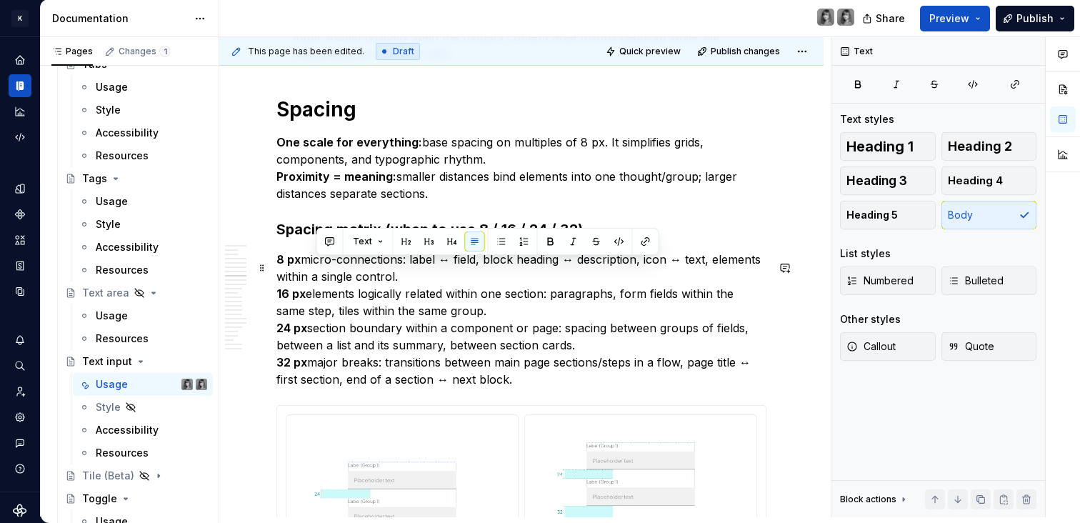
drag, startPoint x: 318, startPoint y: 268, endPoint x: 457, endPoint y: 286, distance: 139.7
click at [457, 286] on p "8 px micro-connections: label ↔ field, block heading ↔ description, icon ↔ text…" at bounding box center [521, 319] width 490 height 137
drag, startPoint x: 372, startPoint y: 265, endPoint x: 478, endPoint y: 277, distance: 107.1
click at [478, 277] on p "8 px micro-connections: label ↔ field, block heading ↔ description, icon ↔ text…" at bounding box center [521, 319] width 490 height 137
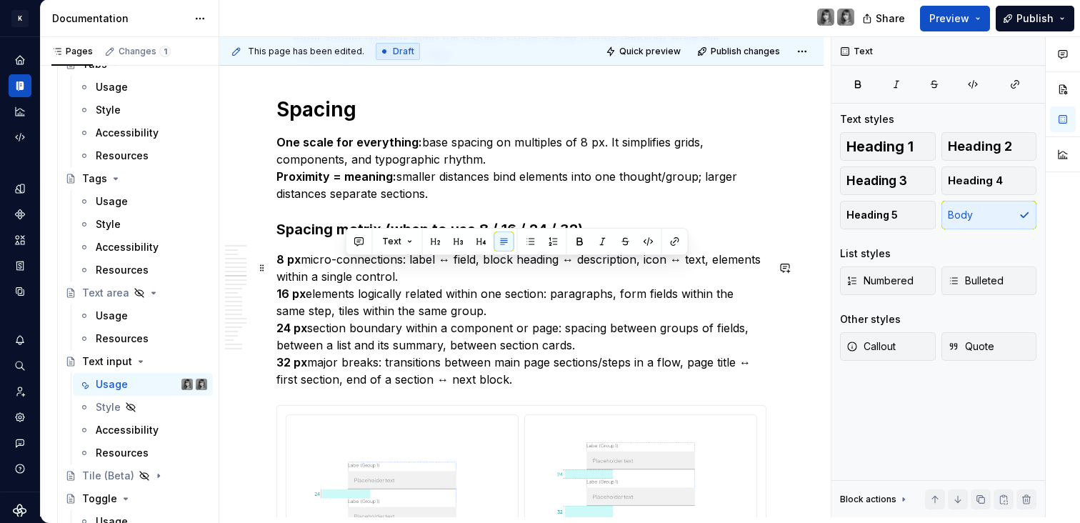
click at [478, 277] on p "8 px micro-connections: label ↔ field, block heading ↔ description, icon ↔ text…" at bounding box center [521, 319] width 490 height 137
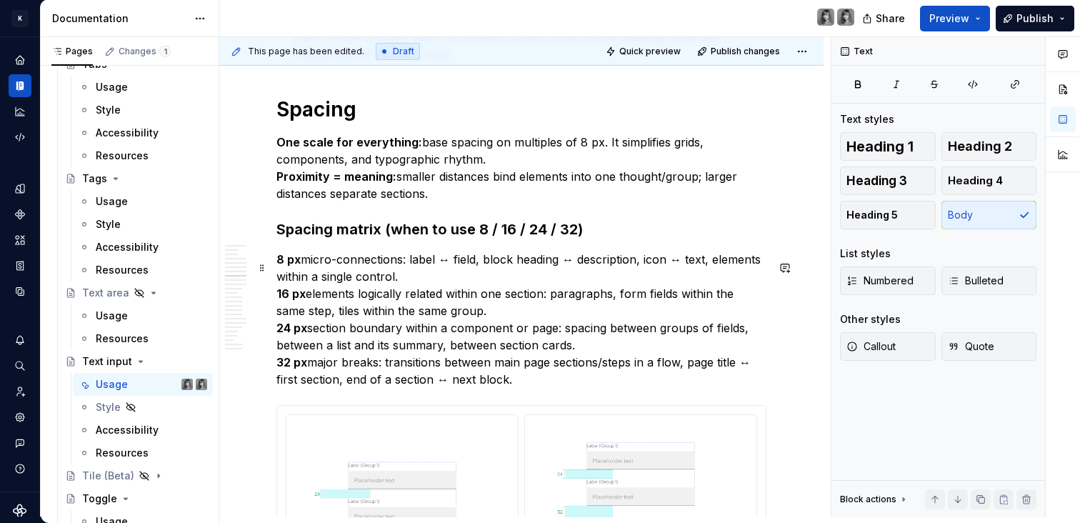
click at [454, 266] on p "8 px micro-connections: label ↔ field, block heading ↔ description, icon ↔ text…" at bounding box center [521, 319] width 490 height 137
click at [417, 269] on p "8 px micro-connections: label ↔ field, block heading ↔ description, icon ↔ text…" at bounding box center [521, 319] width 490 height 137
click at [452, 268] on p "8 px micro-connections: label ↔ field, block heading ↔ description, icon ↔ text…" at bounding box center [521, 319] width 490 height 137
click at [566, 269] on p "8 px micro-connections: label- field, block heading ↔ description, icon ↔ text,…" at bounding box center [521, 319] width 490 height 137
click at [658, 268] on p "8 px micro-connections: label- field, block heading description, icon ↔ text, e…" at bounding box center [521, 319] width 490 height 137
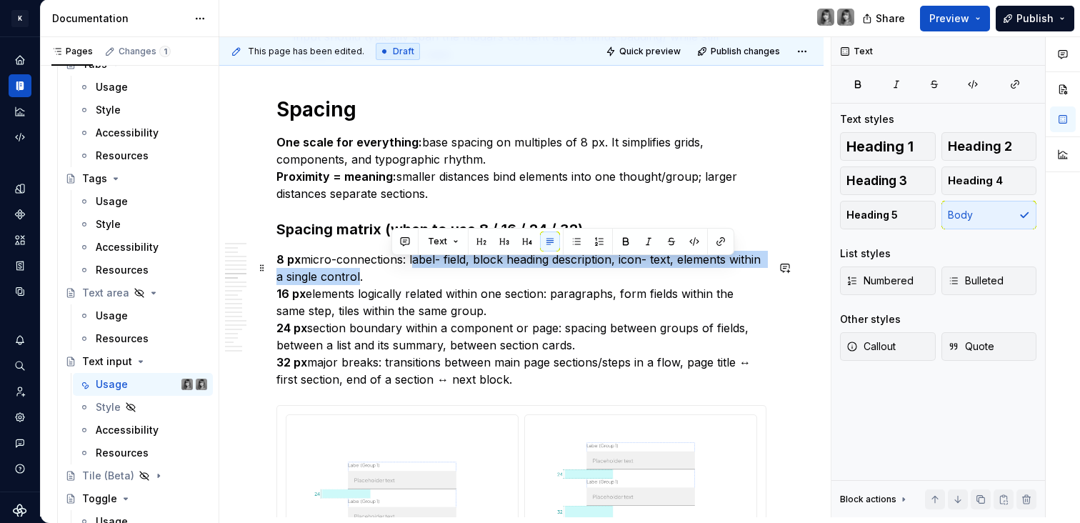
drag, startPoint x: 391, startPoint y: 284, endPoint x: 413, endPoint y: 272, distance: 25.2
click at [413, 272] on p "8 px micro-connections: label- field, block heading description, icon- text, el…" at bounding box center [521, 319] width 490 height 137
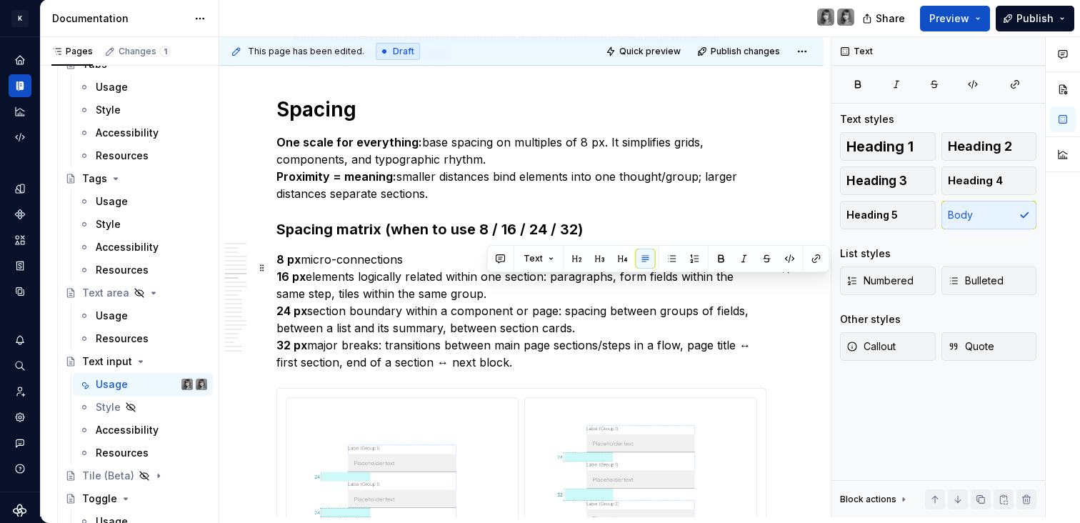
drag, startPoint x: 598, startPoint y: 297, endPoint x: 556, endPoint y: 288, distance: 42.3
click at [556, 288] on p "8 px micro-connections 16 px elements logically related within one section: par…" at bounding box center [521, 311] width 490 height 120
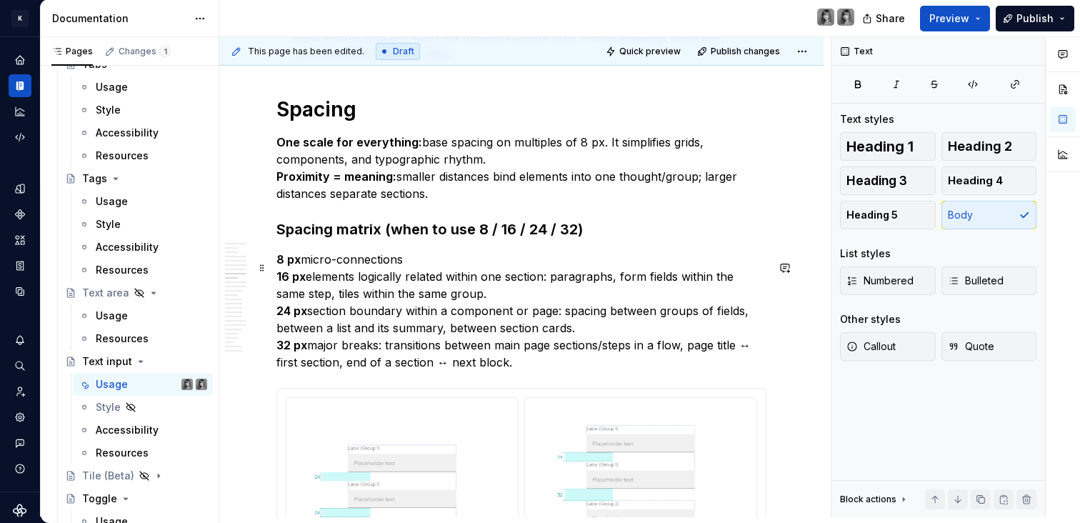
click at [499, 303] on p "8 px micro-connections 16 px elements logically related within one section: par…" at bounding box center [521, 311] width 490 height 120
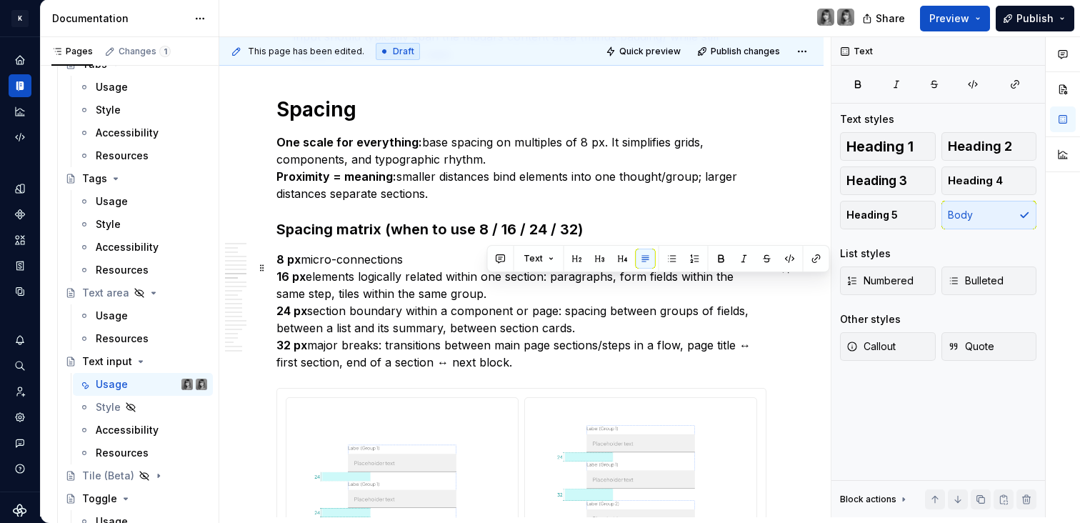
drag, startPoint x: 499, startPoint y: 303, endPoint x: 550, endPoint y: 287, distance: 53.8
click at [550, 287] on p "8 px micro-connections 16 px elements logically related within one section: par…" at bounding box center [521, 311] width 490 height 120
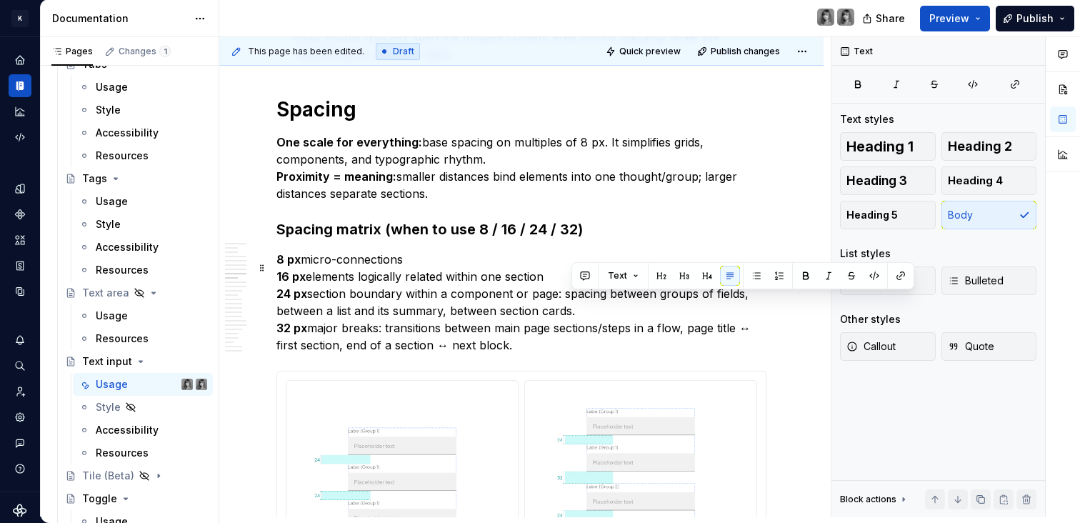
drag, startPoint x: 585, startPoint y: 312, endPoint x: 573, endPoint y: 306, distance: 13.7
click at [573, 306] on p "8 px micro-connections 16 px elements logically related within one section 24 p…" at bounding box center [521, 302] width 490 height 103
click at [553, 313] on p "8 px micro-connections 16 px elements logically related within one section 24 p…" at bounding box center [521, 302] width 490 height 103
click at [586, 314] on p "8 px micro-connections 16 px elements logically related within one section 24 p…" at bounding box center [521, 302] width 490 height 103
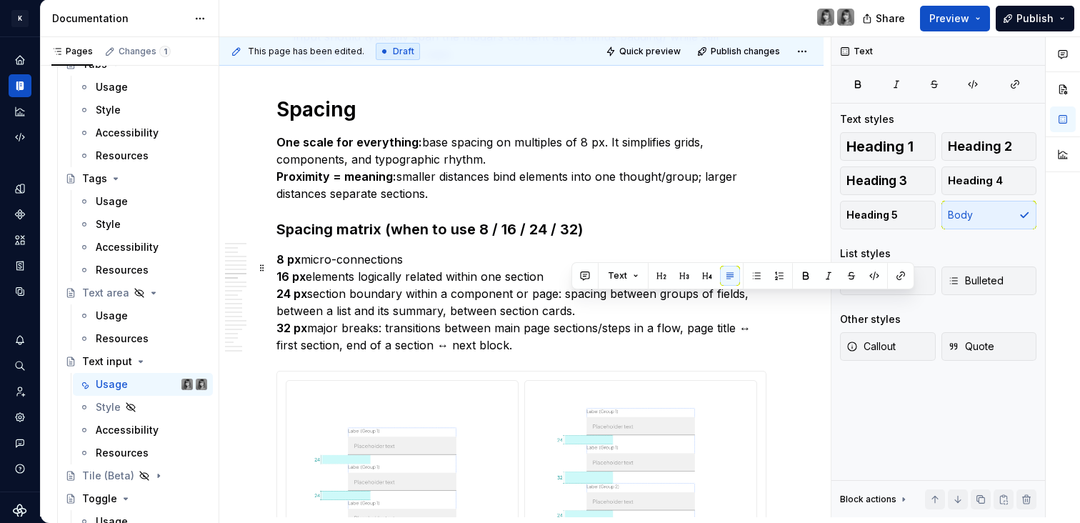
drag, startPoint x: 581, startPoint y: 316, endPoint x: 582, endPoint y: 301, distance: 15.0
click at [567, 307] on p "8 px micro-connections 16 px elements logically related within one section 24 p…" at bounding box center [521, 302] width 490 height 103
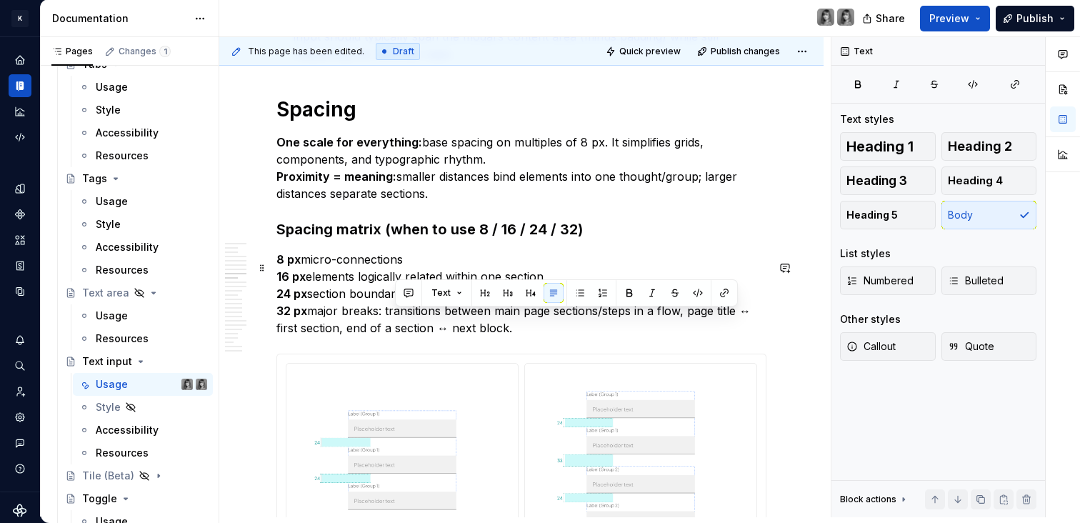
drag, startPoint x: 517, startPoint y: 332, endPoint x: 396, endPoint y: 316, distance: 121.7
click at [396, 316] on p "8 px micro-connections 16 px elements logically related within one section 24 p…" at bounding box center [521, 294] width 490 height 86
drag, startPoint x: 543, startPoint y: 332, endPoint x: 388, endPoint y: 321, distance: 156.1
click at [385, 320] on p "8 px micro-connections 16 px elements logically related within one section 24 p…" at bounding box center [521, 294] width 490 height 86
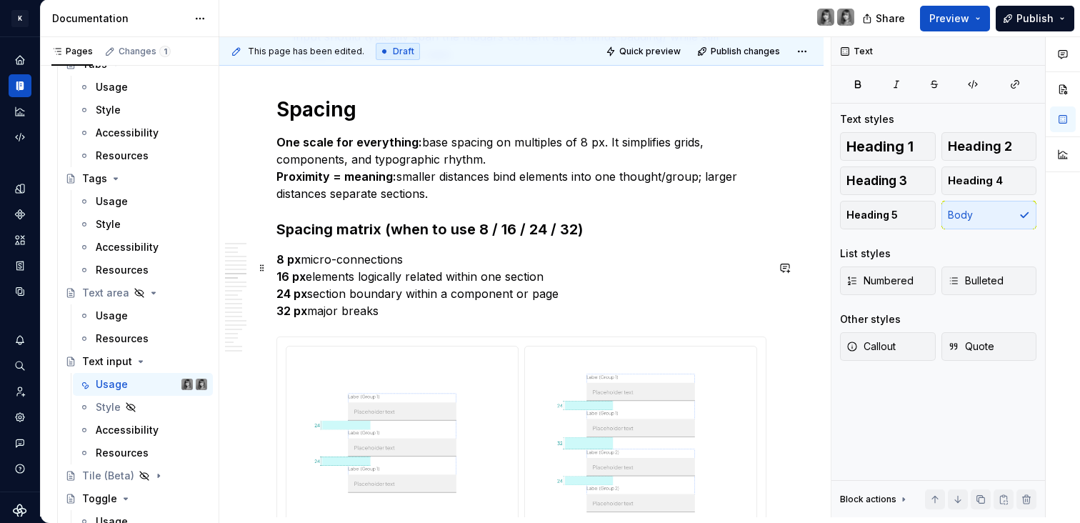
click at [464, 318] on p "8 px micro-connections 16 px elements logically related within one section 24 p…" at bounding box center [521, 285] width 490 height 69
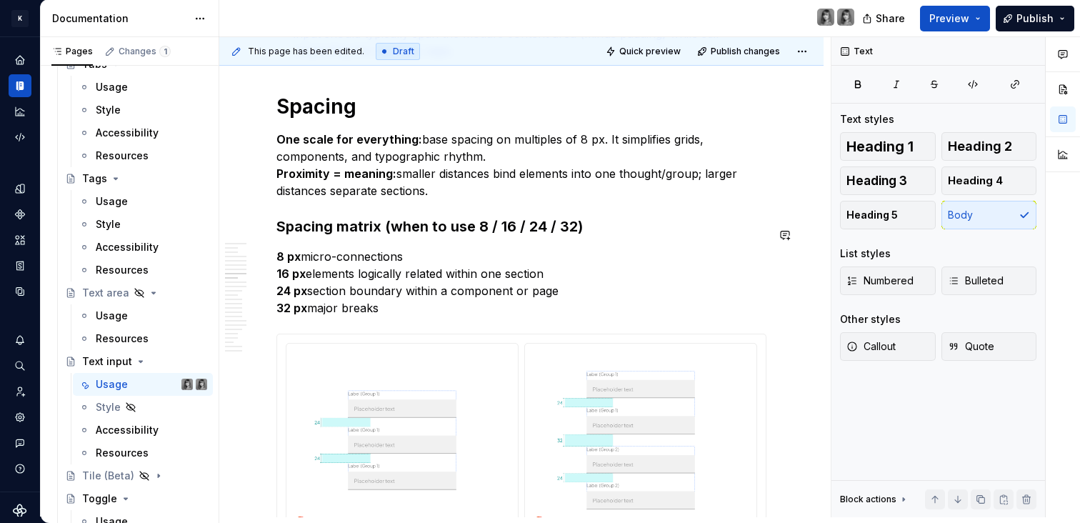
click at [469, 276] on p "8 px micro-connections 16 px elements logically related within one section 24 p…" at bounding box center [521, 282] width 490 height 69
click at [370, 267] on p "8 px micro-connections 16 px elements logically related within one section 24 p…" at bounding box center [521, 282] width 490 height 69
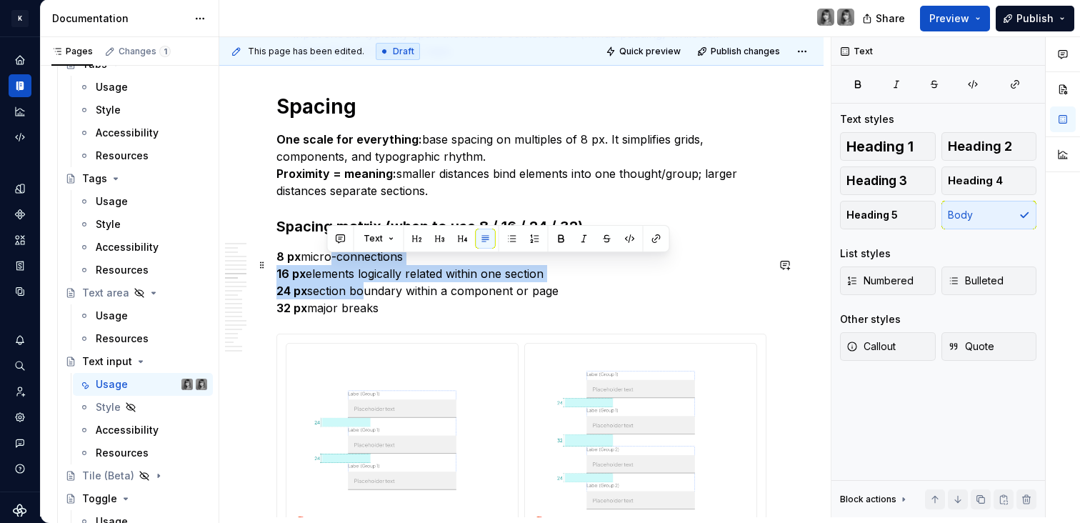
drag, startPoint x: 343, startPoint y: 276, endPoint x: 359, endPoint y: 301, distance: 29.9
click at [359, 301] on p "8 px micro-connections 16 px elements logically related within one section 24 p…" at bounding box center [521, 282] width 490 height 69
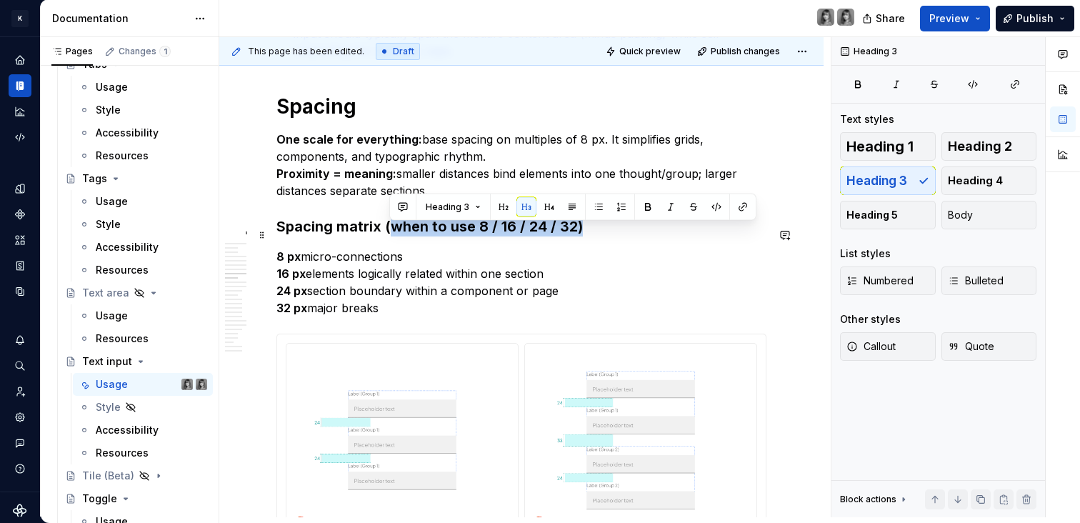
drag, startPoint x: 586, startPoint y: 236, endPoint x: 399, endPoint y: 240, distance: 187.1
click at [392, 236] on h3 "Spacing matrix (when to use 8 / 16 / 24 / 32)" at bounding box center [521, 226] width 490 height 20
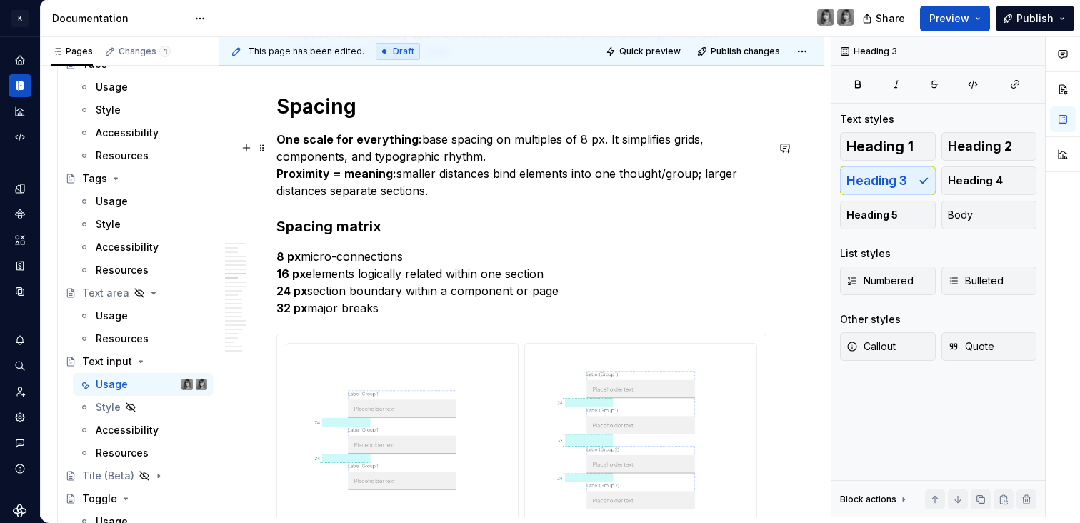
click at [392, 176] on strong "Proximity = meaning:" at bounding box center [336, 173] width 120 height 14
click at [383, 199] on p "One scale for everything: base spacing on multiples of 8 px. It simplifies grid…" at bounding box center [521, 165] width 490 height 69
click at [430, 188] on p "One scale for everything: base spacing on multiples of 8 px. It simplifies grid…" at bounding box center [521, 165] width 490 height 69
click at [275, 182] on div "**********" at bounding box center [521, 528] width 604 height 8856
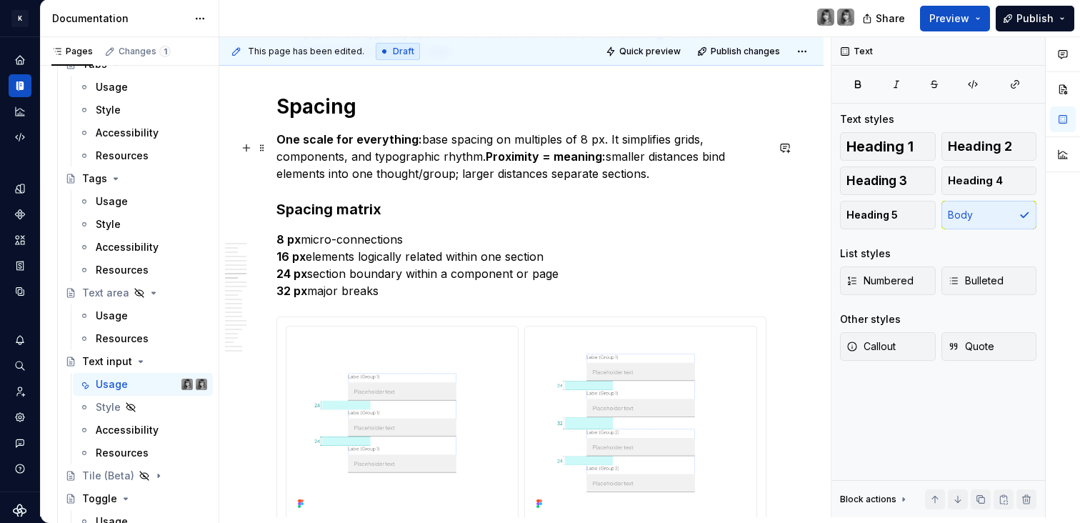
click at [549, 164] on strong "Proximity = meaning:" at bounding box center [546, 156] width 120 height 14
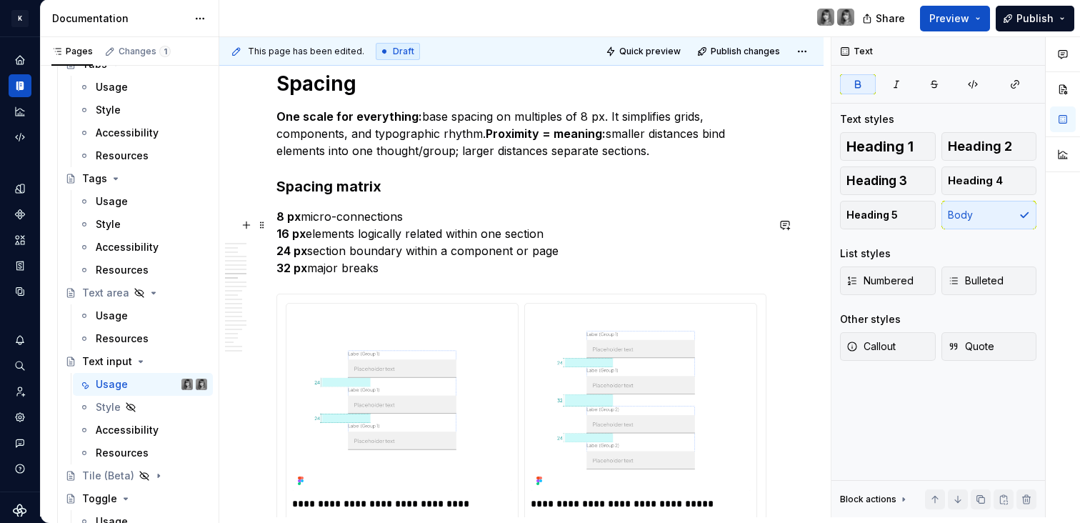
scroll to position [4175, 0]
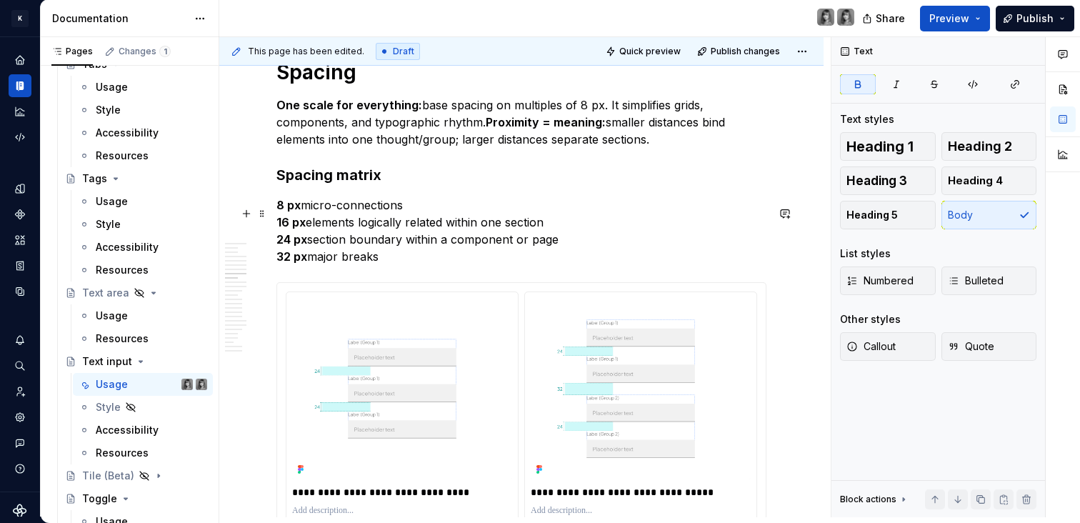
click at [439, 250] on p "8 px micro-connections 16 px elements logically related within one section 24 p…" at bounding box center [521, 230] width 490 height 69
click at [411, 265] on p "8 px micro-connections 16 px elements logically related within one section 24 p…" at bounding box center [521, 230] width 490 height 69
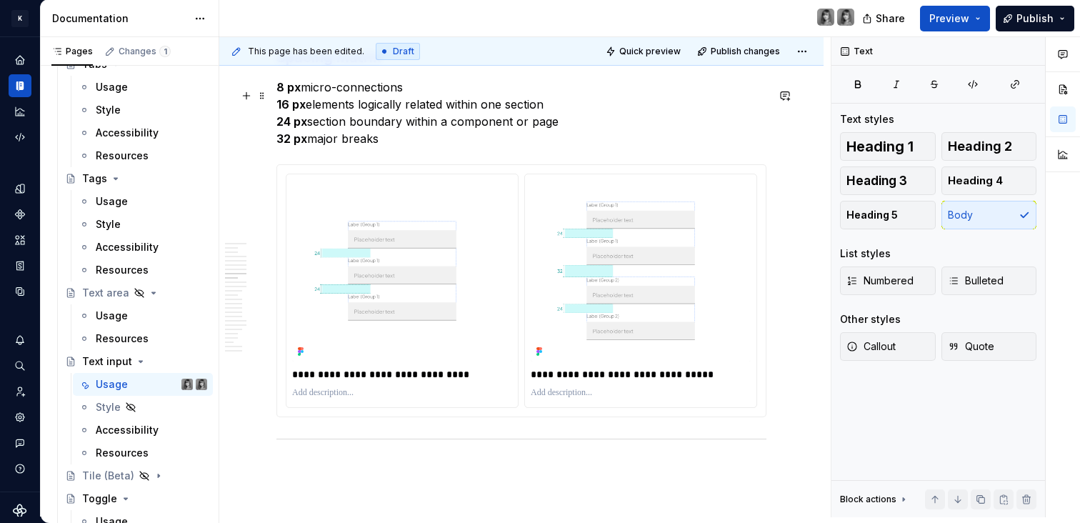
scroll to position [4440, 0]
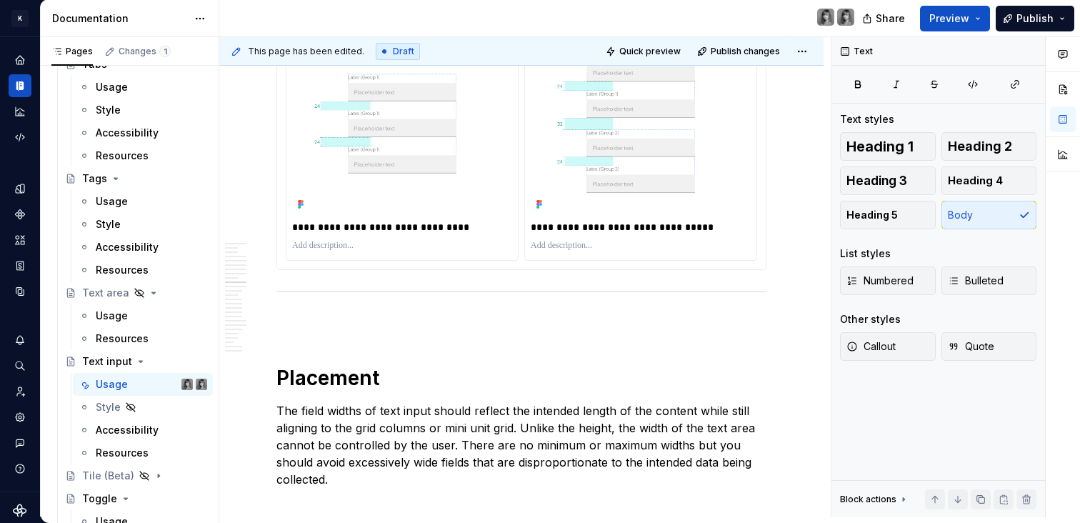
click at [451, 190] on img at bounding box center [402, 123] width 220 height 181
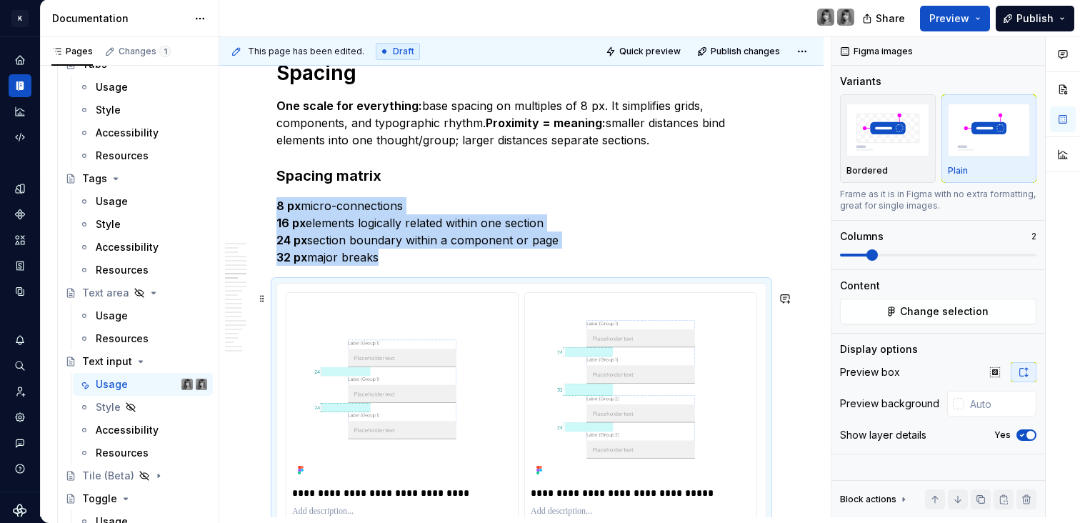
scroll to position [4164, 0]
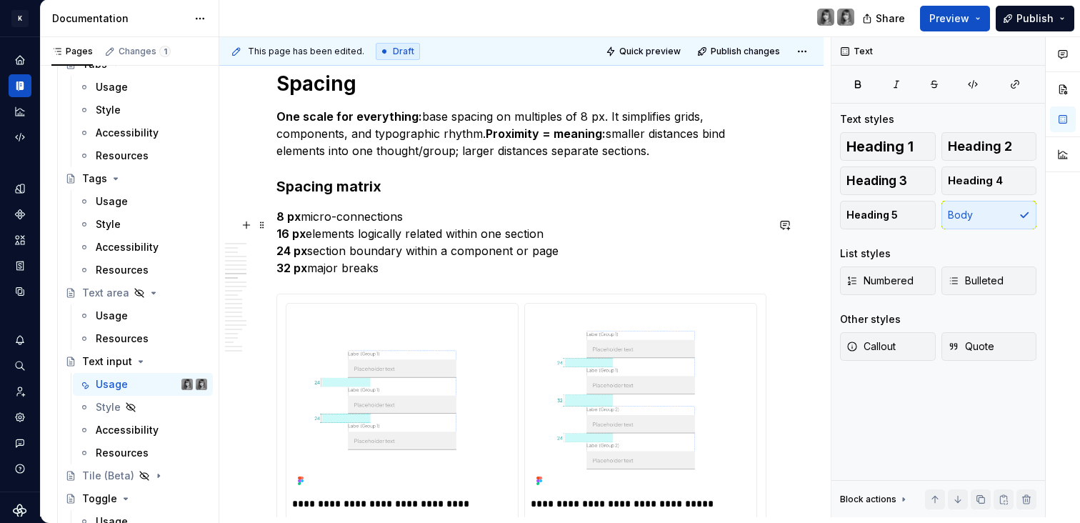
click at [415, 244] on p "8 px micro-connections 16 px elements logically related within one section 24 p…" at bounding box center [521, 242] width 490 height 69
click at [404, 276] on p "8 px micro-connections 16 px elements logically related within one section 24 p…" at bounding box center [521, 242] width 490 height 69
click at [416, 233] on p "8 px micro-connections 16 px elements logically related within one section 24 p…" at bounding box center [521, 242] width 490 height 69
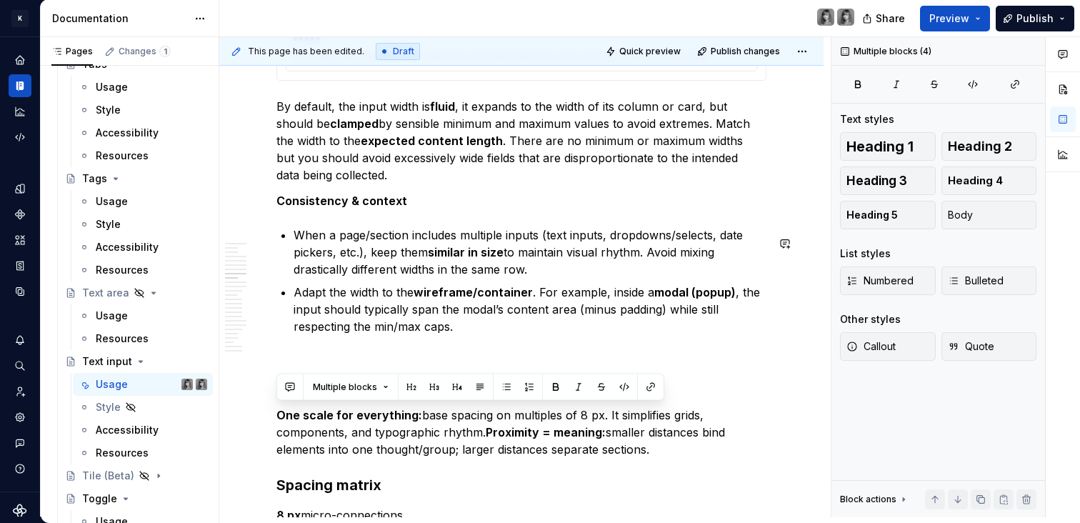
scroll to position [3875, 0]
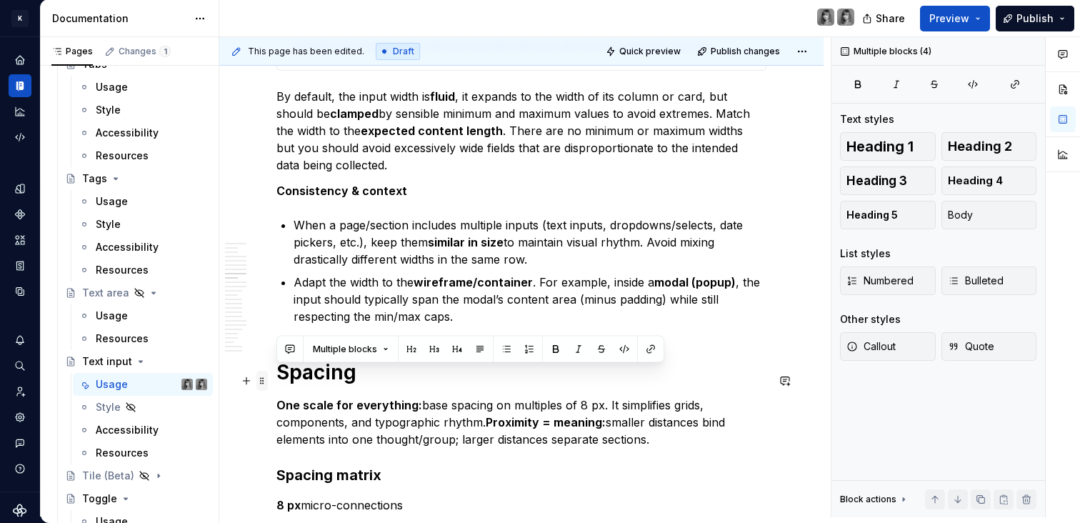
drag, startPoint x: 426, startPoint y: 278, endPoint x: 267, endPoint y: 388, distance: 192.9
click at [291, 385] on h1 "Spacing" at bounding box center [521, 372] width 490 height 26
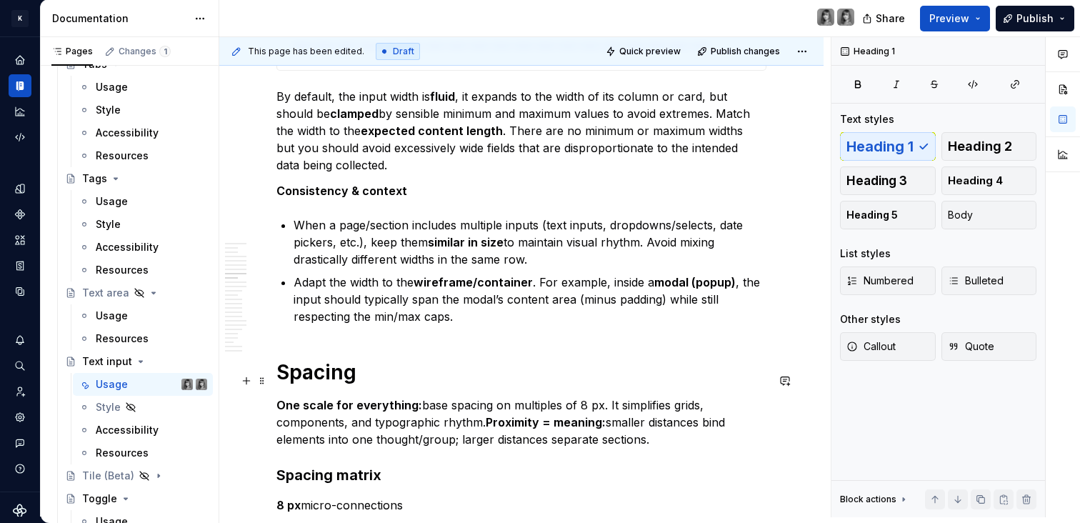
scroll to position [4143, 0]
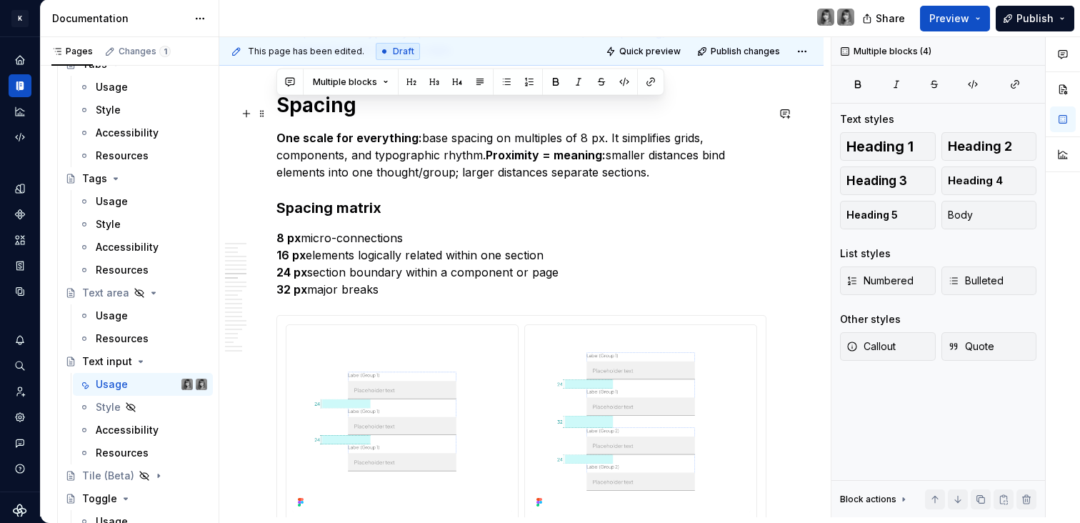
drag, startPoint x: 401, startPoint y: 301, endPoint x: 277, endPoint y: 118, distance: 220.6
click at [277, 118] on div "**********" at bounding box center [521, 448] width 490 height 8631
copy div "Spacing One scale for everything: base spacing on multiples of 8 px. It simplif…"
click at [368, 284] on p "8 px micro-connections 16 px elements logically related within one section 24 p…" at bounding box center [521, 263] width 490 height 69
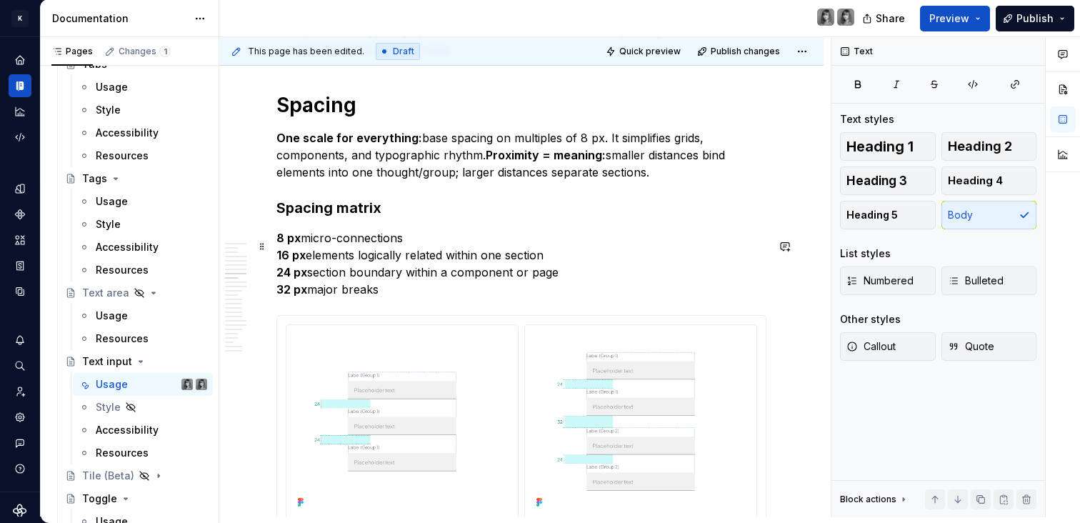
click at [625, 250] on p "8 px micro-connections 16 px elements logically related within one section 24 p…" at bounding box center [521, 263] width 490 height 69
click at [276, 145] on div "**********" at bounding box center [521, 518] width 604 height 8839
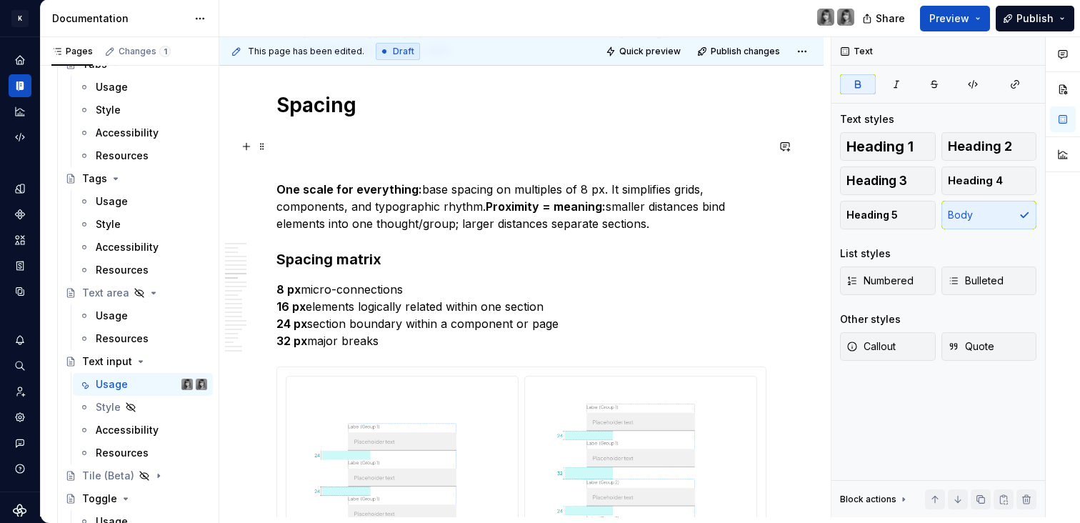
click at [304, 146] on p at bounding box center [521, 137] width 490 height 17
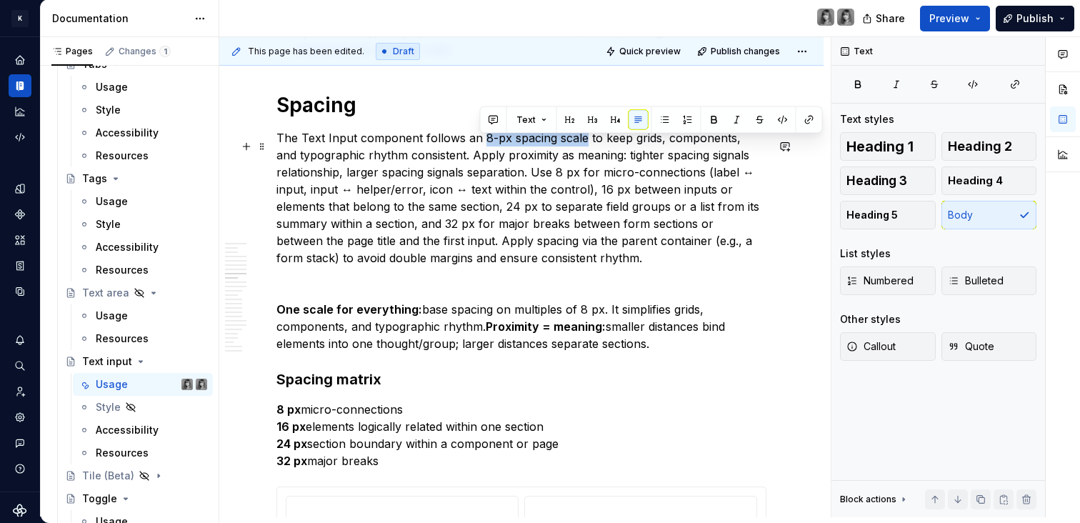
drag, startPoint x: 481, startPoint y: 143, endPoint x: 582, endPoint y: 149, distance: 101.6
click at [582, 149] on p "The Text Input component follows an 8-px spacing scale to keep grids, component…" at bounding box center [521, 197] width 490 height 137
click at [668, 209] on p "The Text Input component follows an 8-px spacing scale to keep grids, component…" at bounding box center [521, 197] width 490 height 137
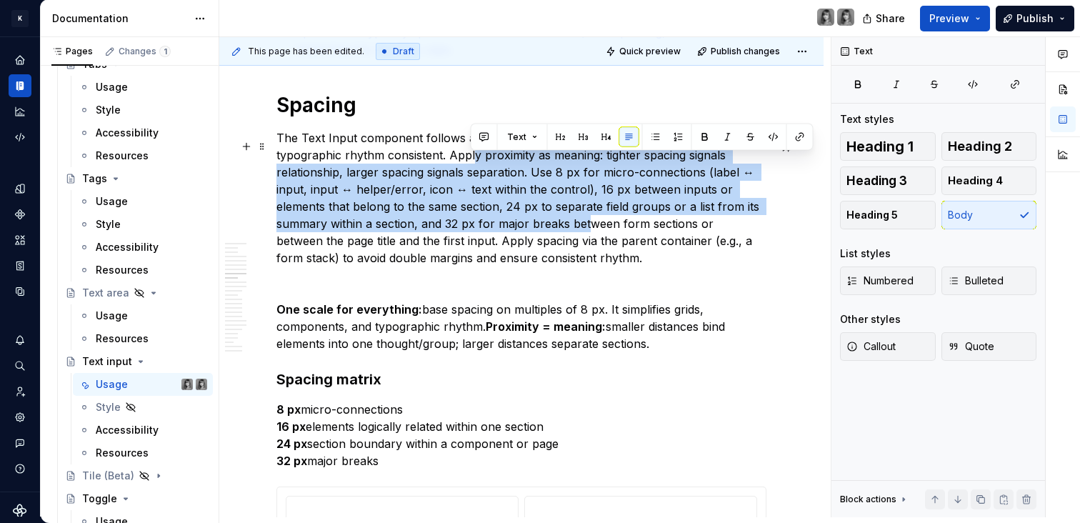
drag, startPoint x: 467, startPoint y: 165, endPoint x: 580, endPoint y: 232, distance: 131.9
click at [580, 232] on p "The Text Input component follows an 8-px spacing scale to keep grids, component…" at bounding box center [521, 197] width 490 height 137
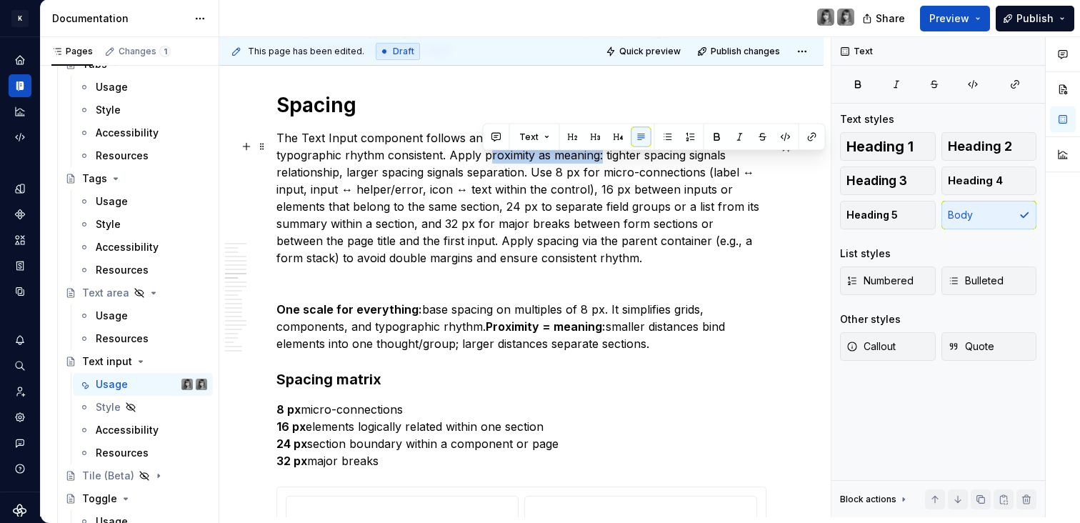
drag, startPoint x: 483, startPoint y: 165, endPoint x: 597, endPoint y: 166, distance: 114.2
click at [597, 166] on p "The Text Input component follows an 8-px spacing scale to keep grids, component…" at bounding box center [521, 197] width 490 height 137
click at [530, 166] on p "The Text Input component follows an 8-px spacing scale to keep grids, component…" at bounding box center [521, 197] width 490 height 137
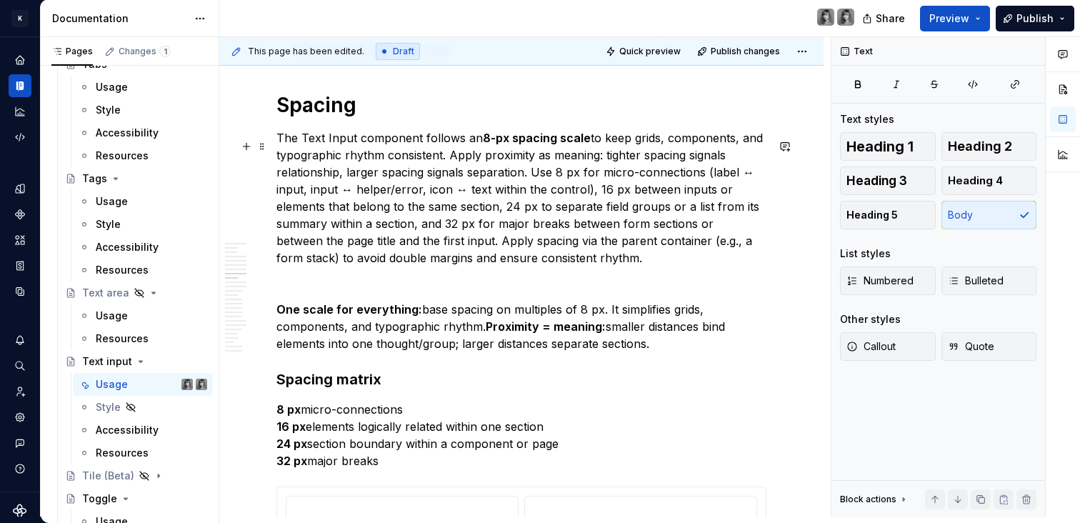
click at [501, 166] on p "The Text Input component follows an 8-px spacing scale to keep grids, component…" at bounding box center [521, 197] width 490 height 137
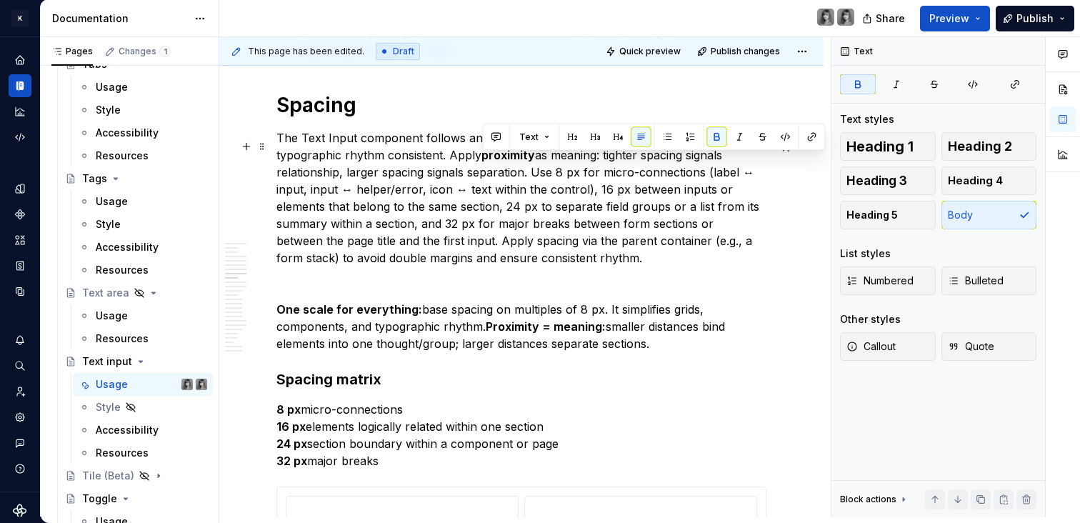
click at [662, 177] on p "The Text Input component follows an 8-px spacing scale to keep grids, component…" at bounding box center [521, 197] width 490 height 137
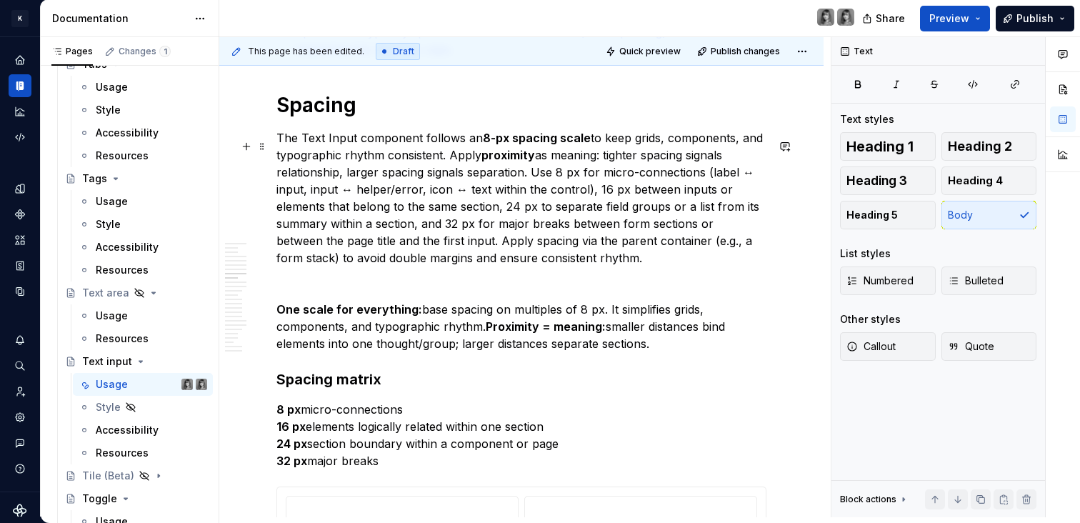
click at [463, 200] on p "The Text Input component follows an 8-px spacing scale to keep grids, component…" at bounding box center [521, 197] width 490 height 137
click at [351, 198] on p "The Text Input component follows an 8-px spacing scale to keep grids, component…" at bounding box center [521, 197] width 490 height 137
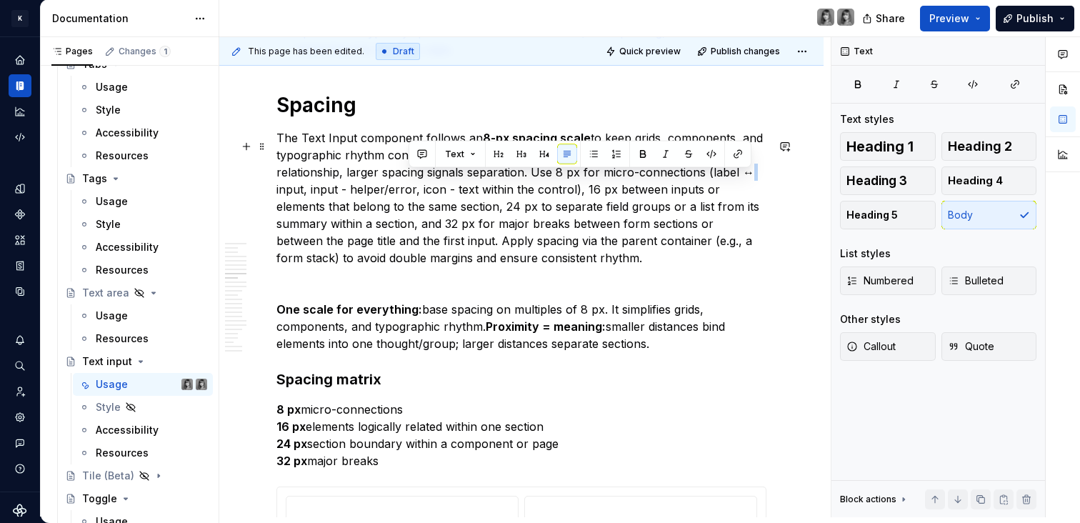
click at [744, 179] on p "The Text Input component follows an 8-px spacing scale to keep grids, component…" at bounding box center [521, 197] width 490 height 137
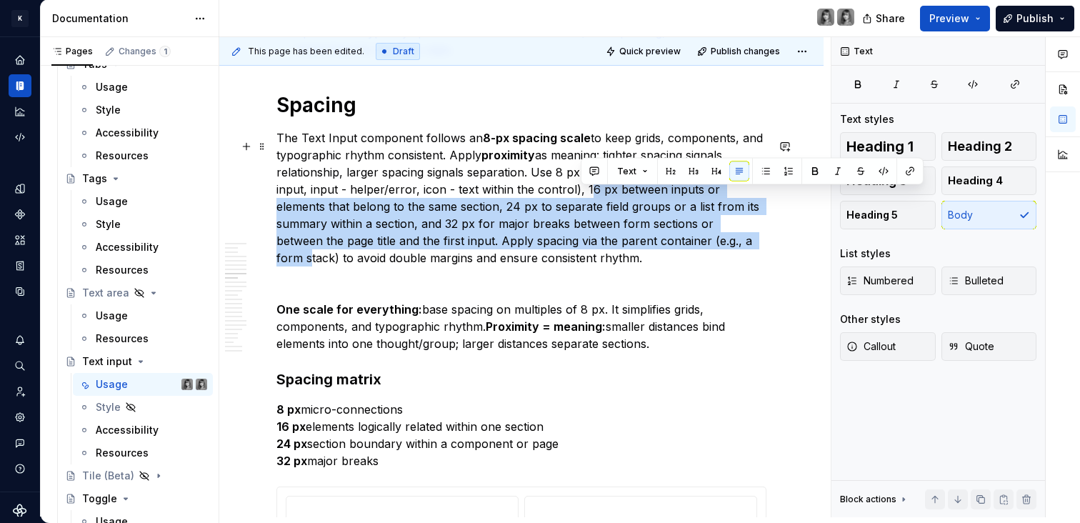
drag, startPoint x: 581, startPoint y: 196, endPoint x: 680, endPoint y: 241, distance: 108.3
click at [680, 241] on p "The Text Input component follows an 8-px spacing scale to keep grids, component…" at bounding box center [521, 197] width 490 height 137
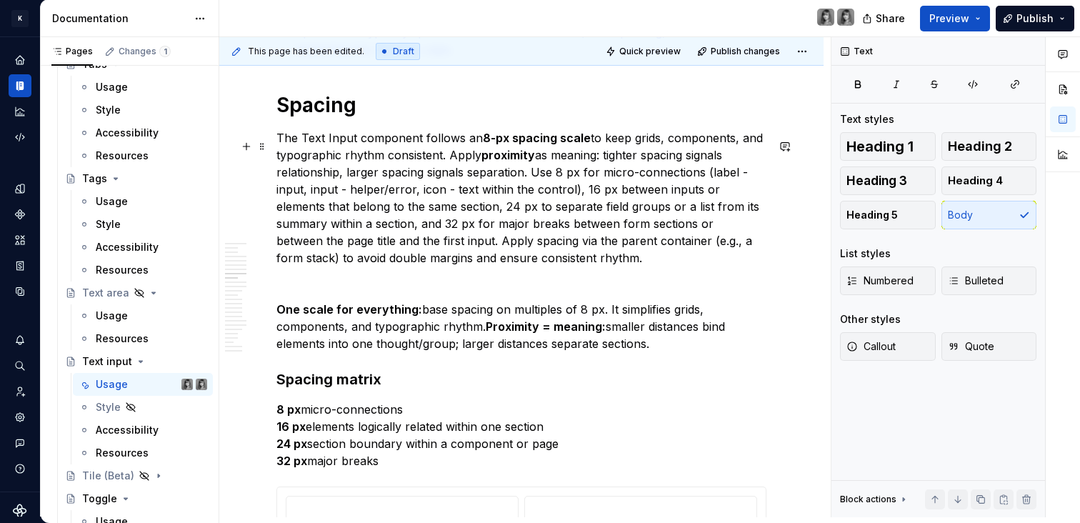
click at [531, 179] on p "The Text Input component follows an 8-px spacing scale to keep grids, component…" at bounding box center [521, 197] width 490 height 137
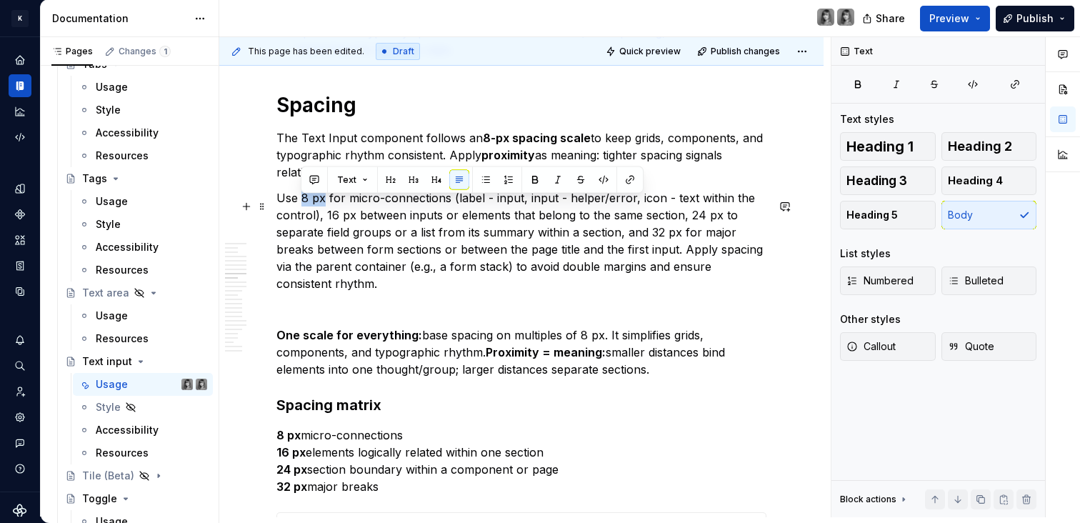
drag, startPoint x: 301, startPoint y: 206, endPoint x: 323, endPoint y: 207, distance: 21.5
click at [323, 207] on p "Use 8 px for micro-connections (label - input, input - helper/error, icon - tex…" at bounding box center [521, 240] width 490 height 103
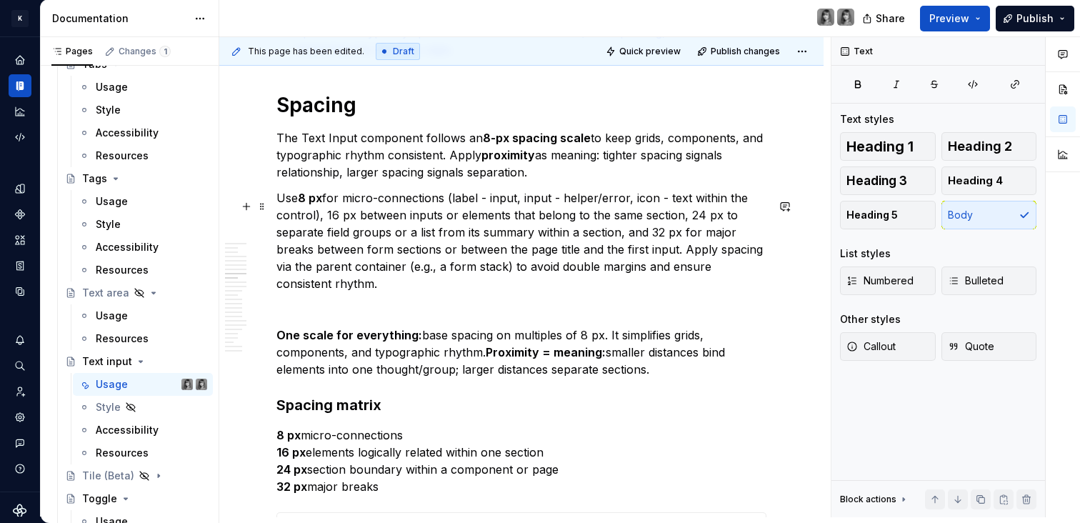
click at [326, 224] on p "Use 8 px for micro-connections (label - input, input - helper/error, icon - tex…" at bounding box center [521, 240] width 490 height 103
drag, startPoint x: 326, startPoint y: 222, endPoint x: 351, endPoint y: 223, distance: 25.0
click at [351, 223] on p "Use 8 px for micro-connections (label - input, input - helper/error, icon - tex…" at bounding box center [521, 240] width 490 height 103
click at [630, 230] on p "Use 8 px for micro-connections (label - input, input - helper/error, icon - tex…" at bounding box center [521, 240] width 490 height 103
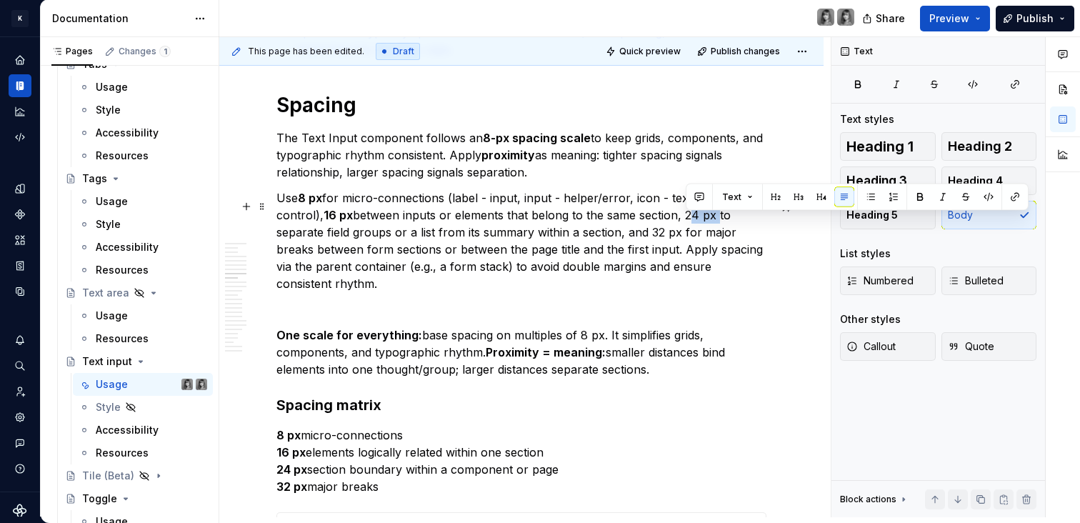
drag, startPoint x: 690, startPoint y: 223, endPoint x: 713, endPoint y: 223, distance: 22.8
click at [713, 223] on p "Use 8 px for micro-connections (label - input, input - helper/error, icon - tex…" at bounding box center [521, 240] width 490 height 103
click at [646, 246] on p "Use 8 px for micro-connections (label - input, input - helper/error, icon - tex…" at bounding box center [521, 240] width 490 height 103
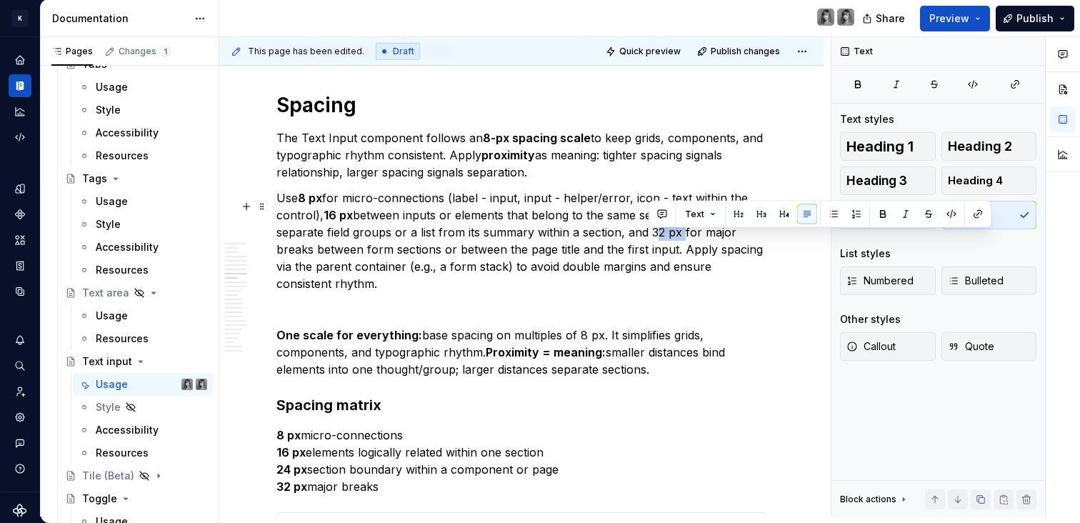
drag, startPoint x: 651, startPoint y: 243, endPoint x: 678, endPoint y: 243, distance: 26.4
click at [678, 243] on p "Use 8 px for micro-connections (label - input, input - helper/error, icon - tex…" at bounding box center [521, 240] width 490 height 103
click at [720, 258] on p "Use 8 px for micro-connections (label - input, input - helper/error, icon - tex…" at bounding box center [521, 240] width 490 height 103
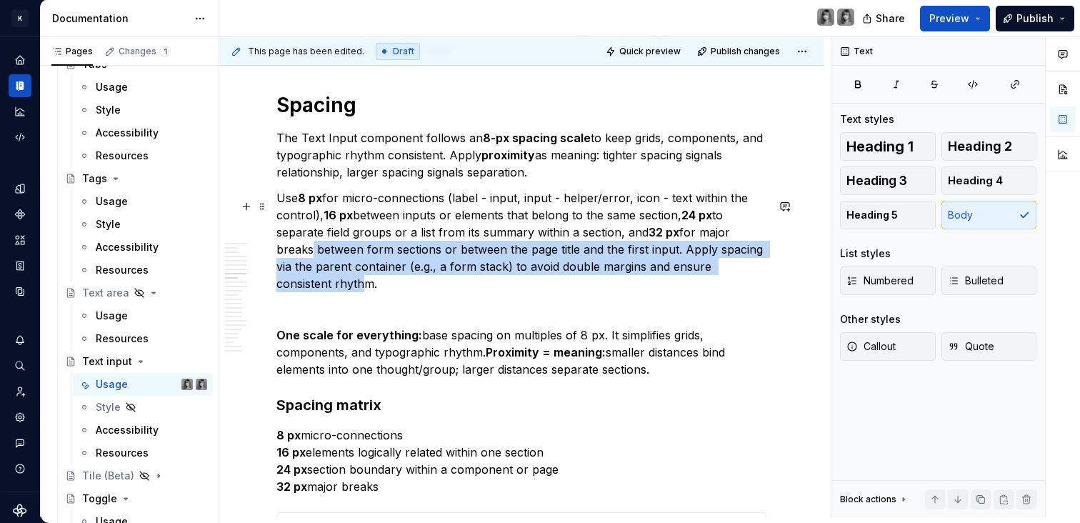
drag, startPoint x: 304, startPoint y: 256, endPoint x: 359, endPoint y: 283, distance: 61.6
click at [359, 283] on p "Use 8 px for micro-connections (label - input, input - helper/error, icon - tex…" at bounding box center [521, 240] width 490 height 103
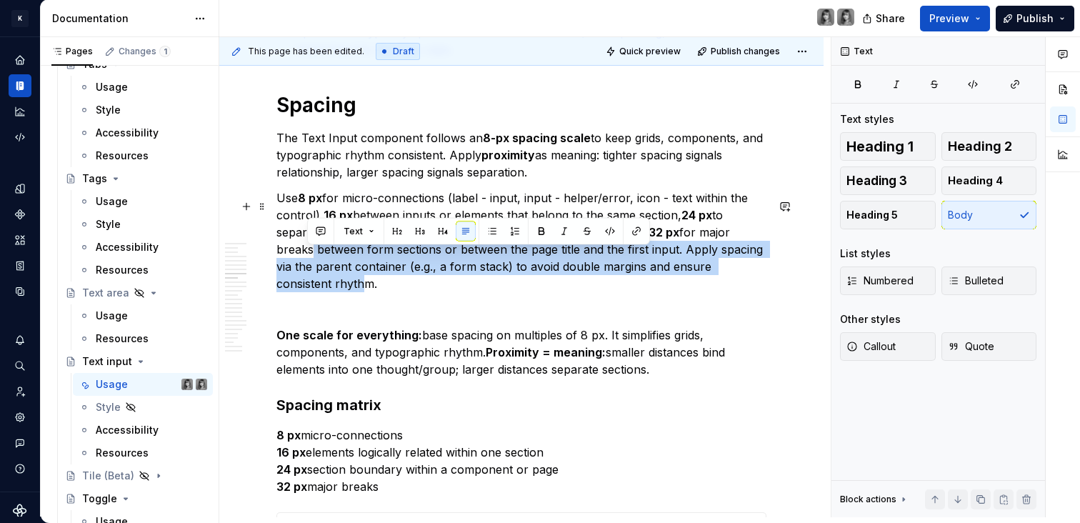
click at [359, 283] on p "Use 8 px for micro-connections (label - input, input - helper/error, icon - tex…" at bounding box center [521, 240] width 490 height 103
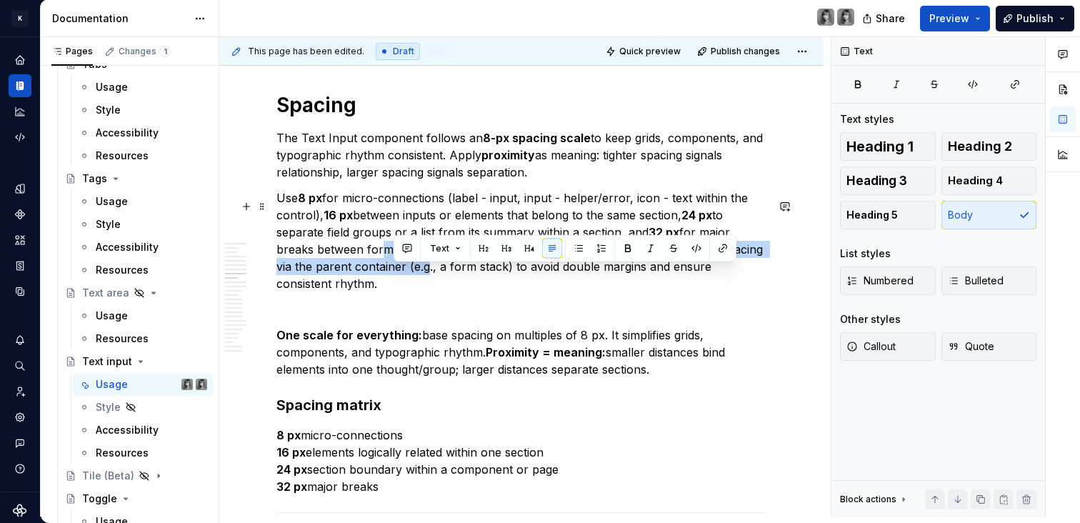
drag, startPoint x: 393, startPoint y: 266, endPoint x: 377, endPoint y: 254, distance: 20.4
click at [377, 254] on p "Use 8 px for micro-connections (label - input, input - helper/error, icon - tex…" at bounding box center [521, 240] width 490 height 103
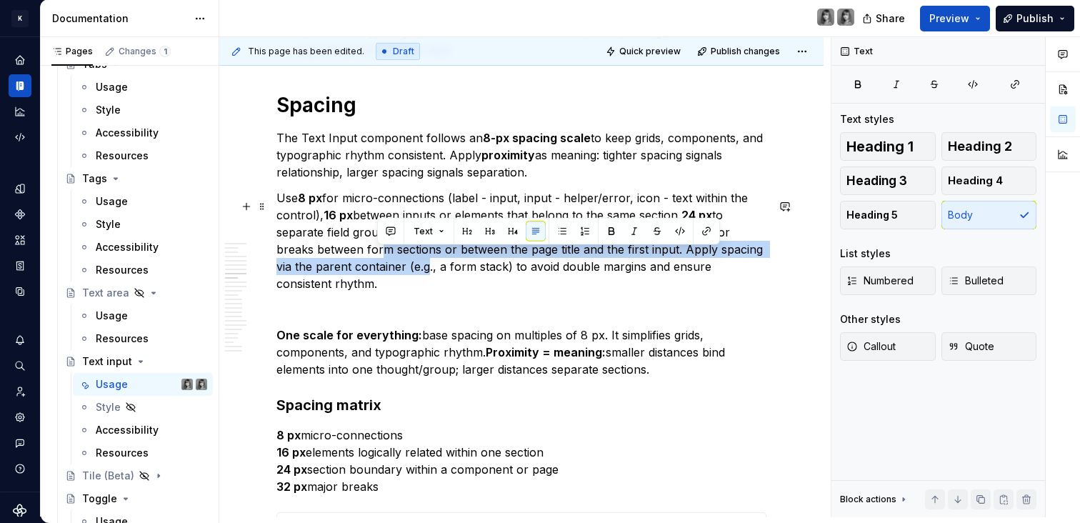
click at [376, 266] on p "Use 8 px for micro-connections (label - input, input - helper/error, icon - tex…" at bounding box center [521, 240] width 490 height 103
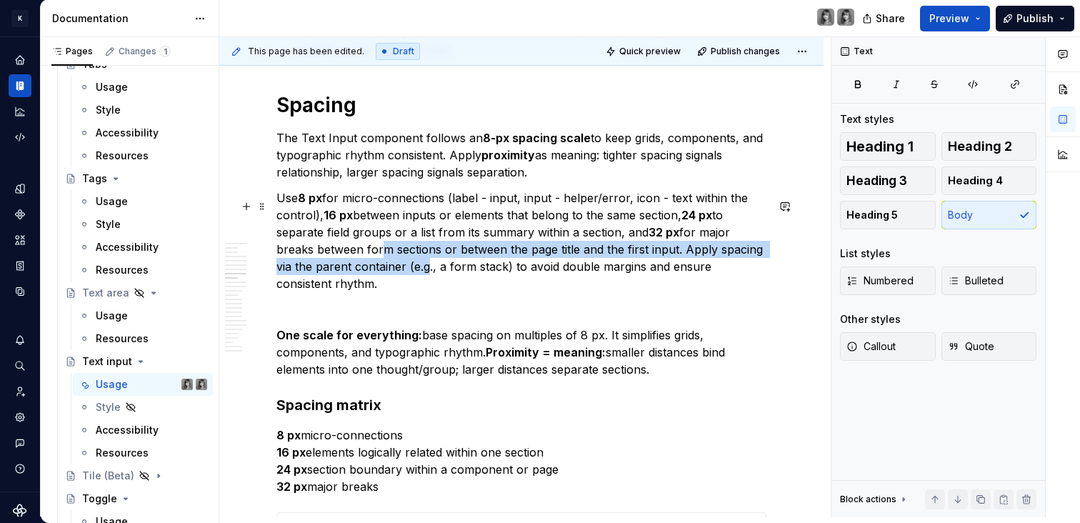
drag, startPoint x: 353, startPoint y: 243, endPoint x: 391, endPoint y: 291, distance: 61.0
click at [391, 291] on p "Use 8 px for micro-connections (label - input, input - helper/error, icon - tex…" at bounding box center [521, 240] width 490 height 103
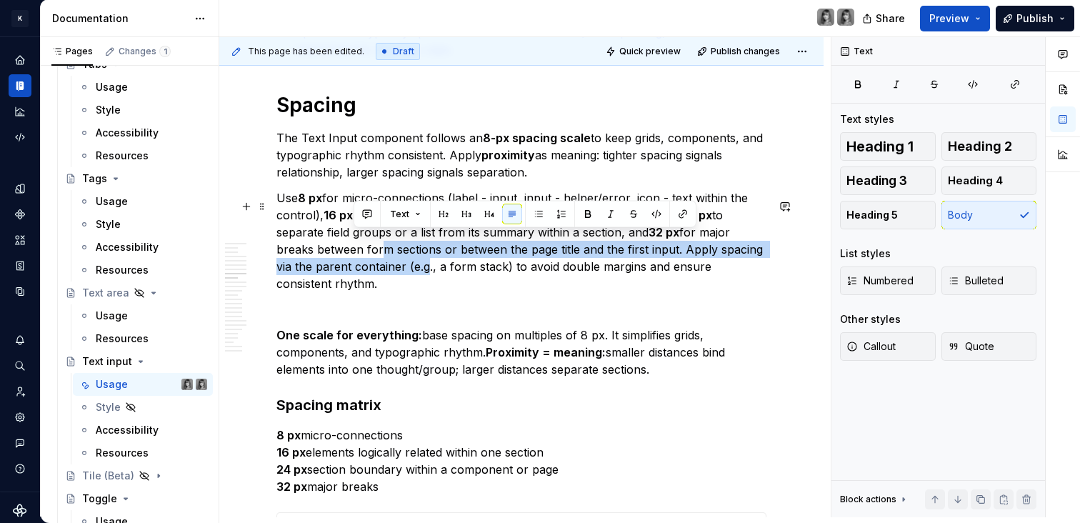
click at [391, 291] on p "Use 8 px for micro-connections (label - input, input - helper/error, icon - tex…" at bounding box center [521, 240] width 490 height 103
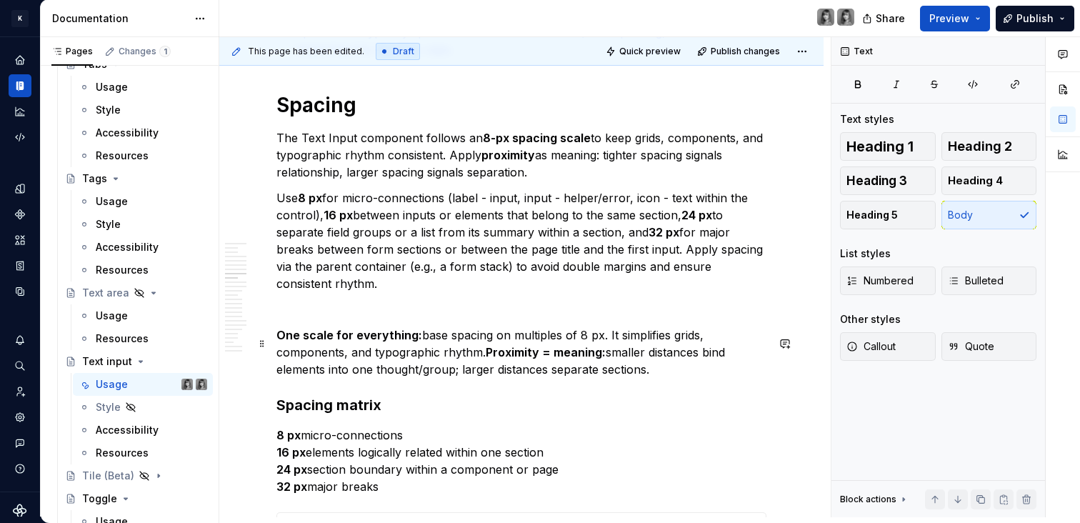
click at [648, 369] on p "One scale for everything: base spacing on multiples of 8 px. It simplifies grid…" at bounding box center [521, 351] width 490 height 51
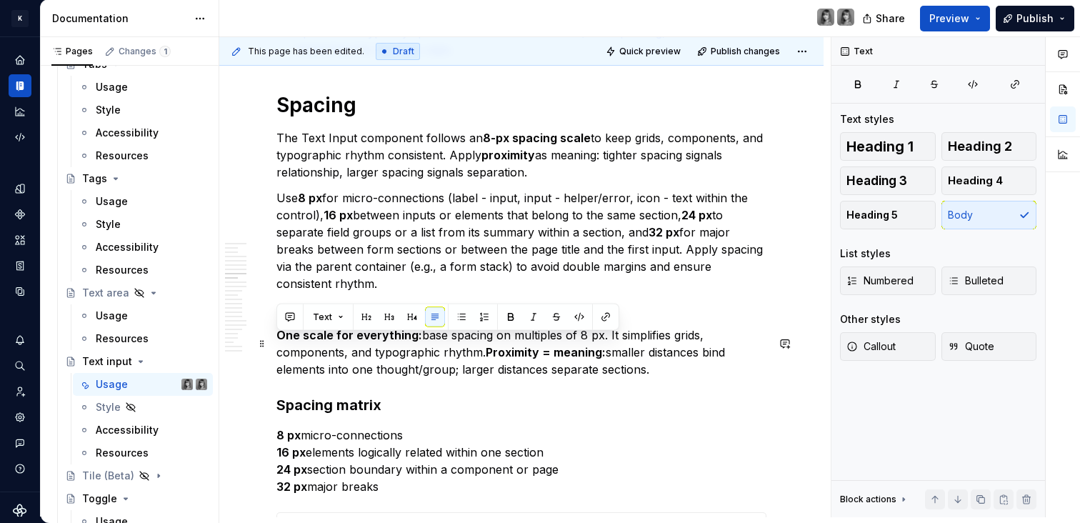
drag, startPoint x: 700, startPoint y: 376, endPoint x: 273, endPoint y: 341, distance: 428.4
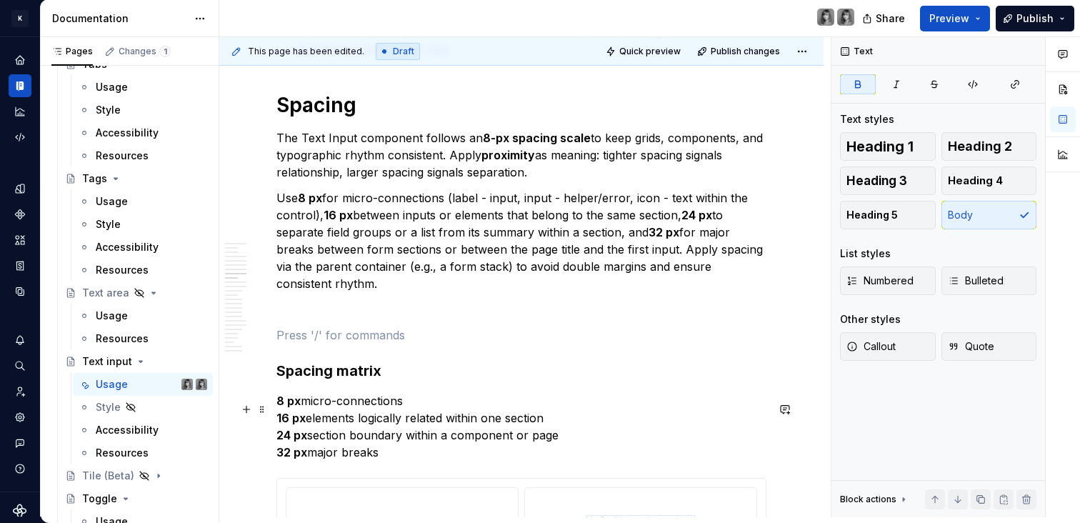
scroll to position [4159, 0]
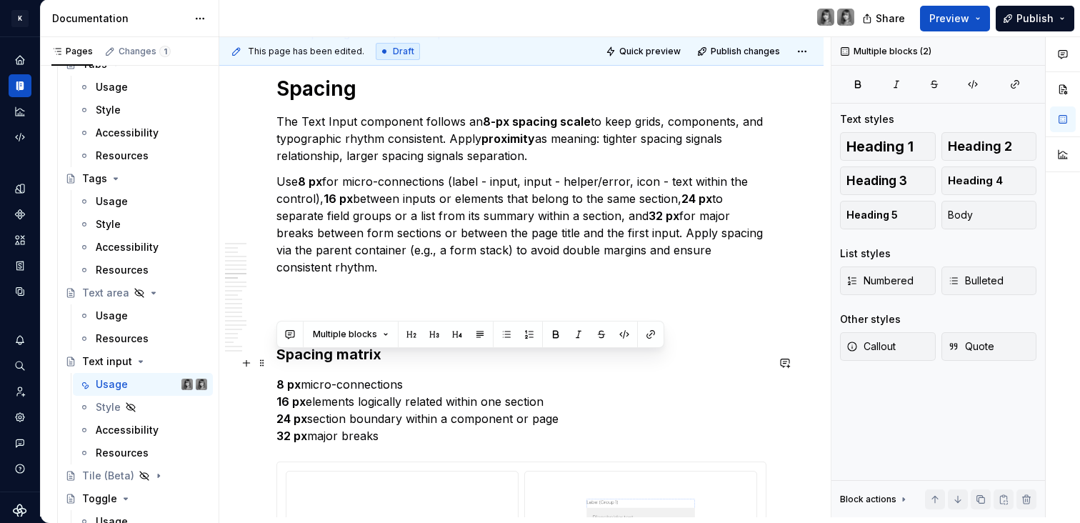
drag, startPoint x: 408, startPoint y: 458, endPoint x: 271, endPoint y: 356, distance: 169.9
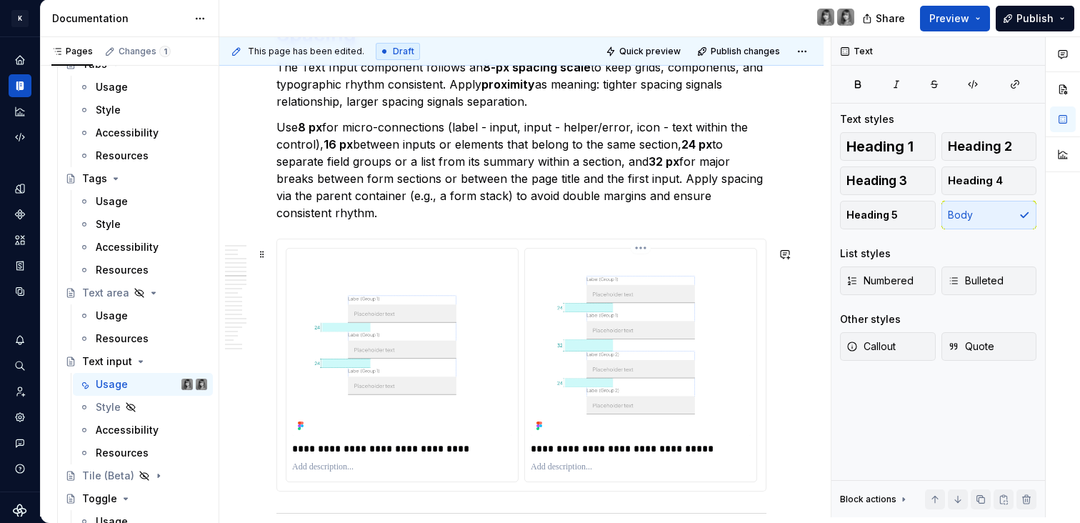
scroll to position [4415, 0]
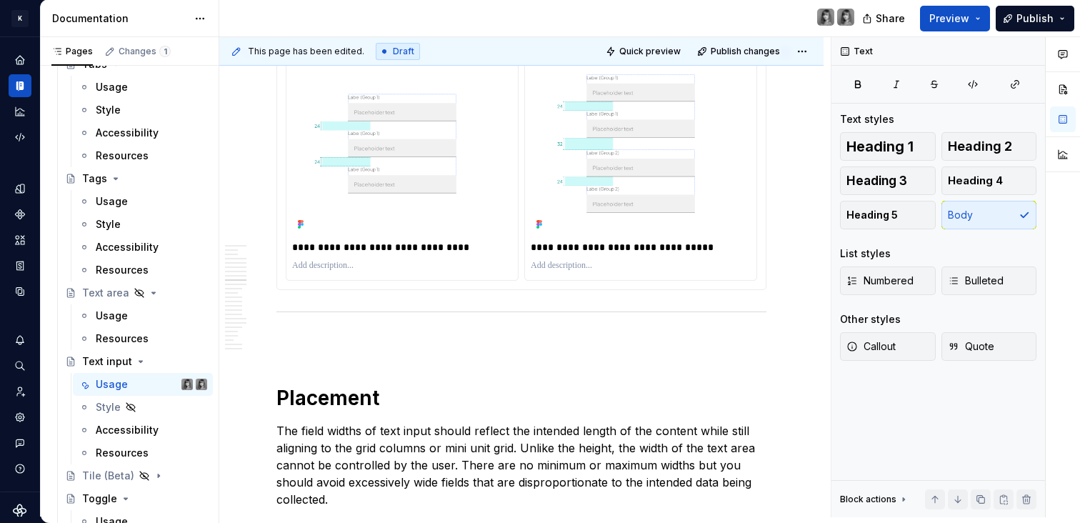
click at [728, 206] on img at bounding box center [640, 143] width 220 height 181
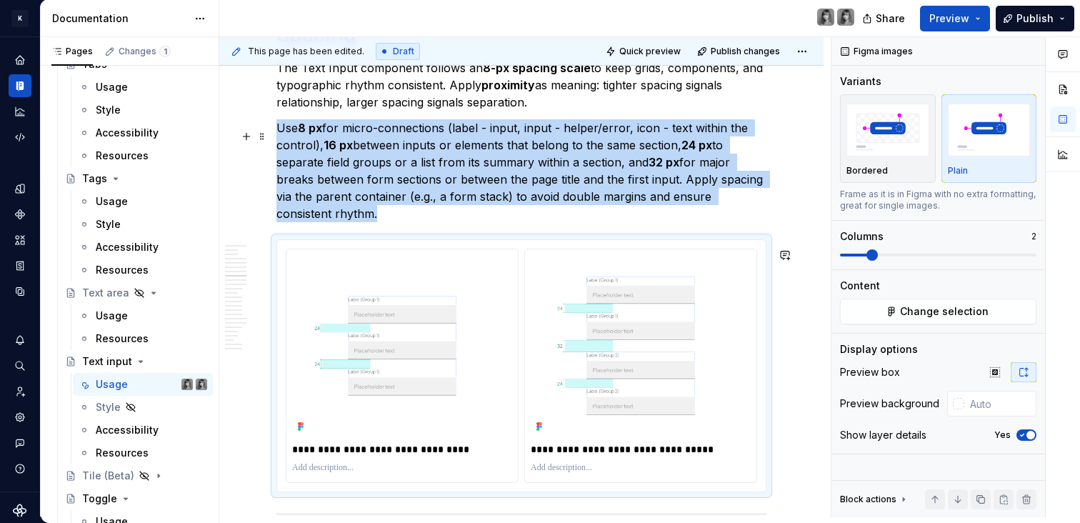
scroll to position [4093, 0]
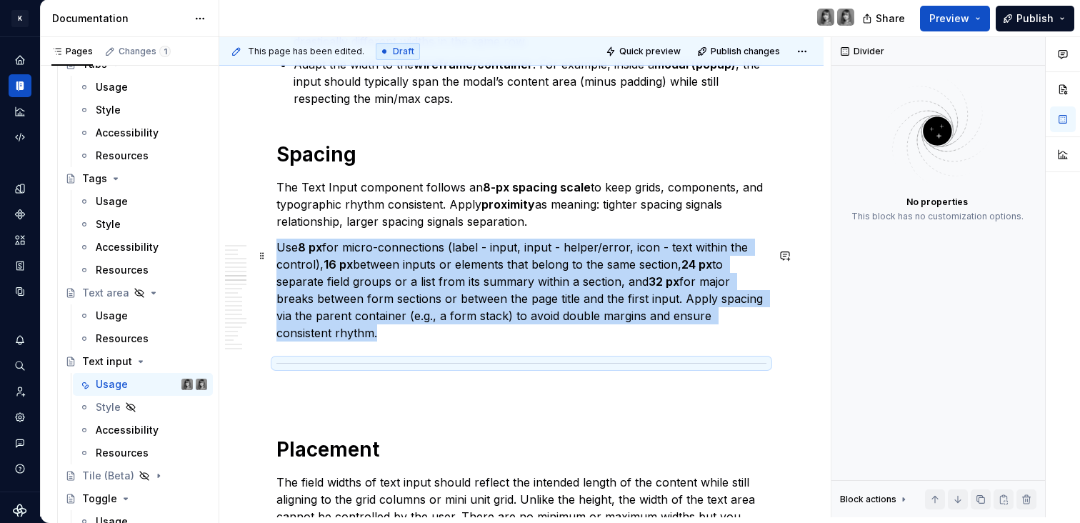
click at [473, 300] on p "Use 8 px for micro-connections (label - input, input - helper/error, icon - tex…" at bounding box center [521, 289] width 490 height 103
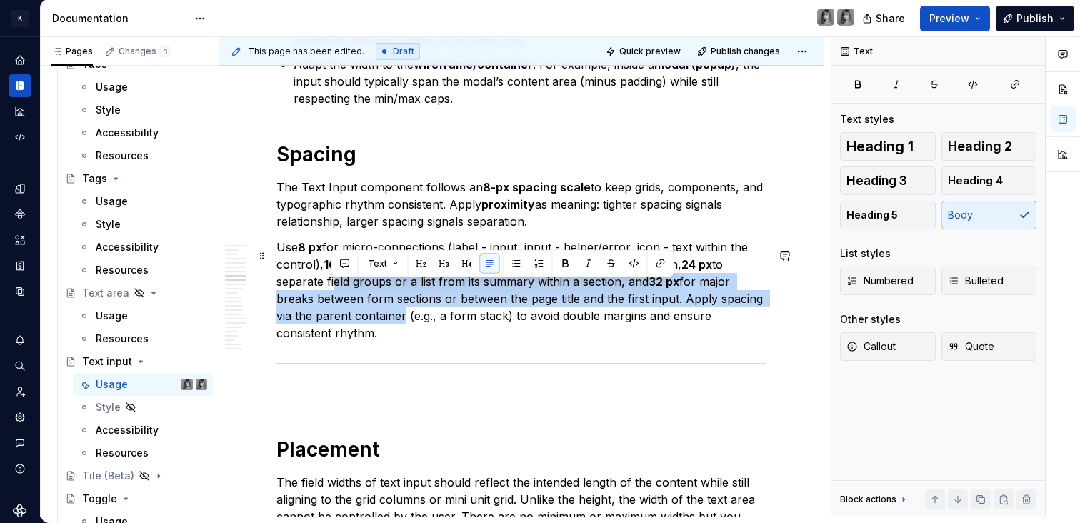
drag, startPoint x: 331, startPoint y: 290, endPoint x: 401, endPoint y: 319, distance: 75.8
click at [401, 319] on p "Use 8 px for micro-connections (label - input, input - helper/error, icon - tex…" at bounding box center [521, 289] width 490 height 103
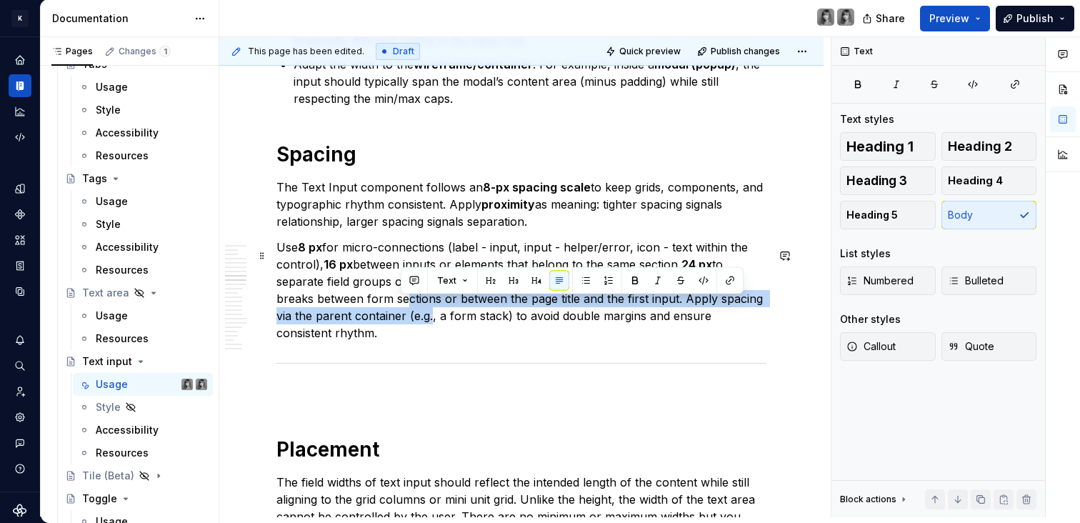
drag, startPoint x: 409, startPoint y: 311, endPoint x: 353, endPoint y: 303, distance: 56.3
click at [401, 301] on p "Use 8 px for micro-connections (label - input, input - helper/error, icon - tex…" at bounding box center [521, 289] width 490 height 103
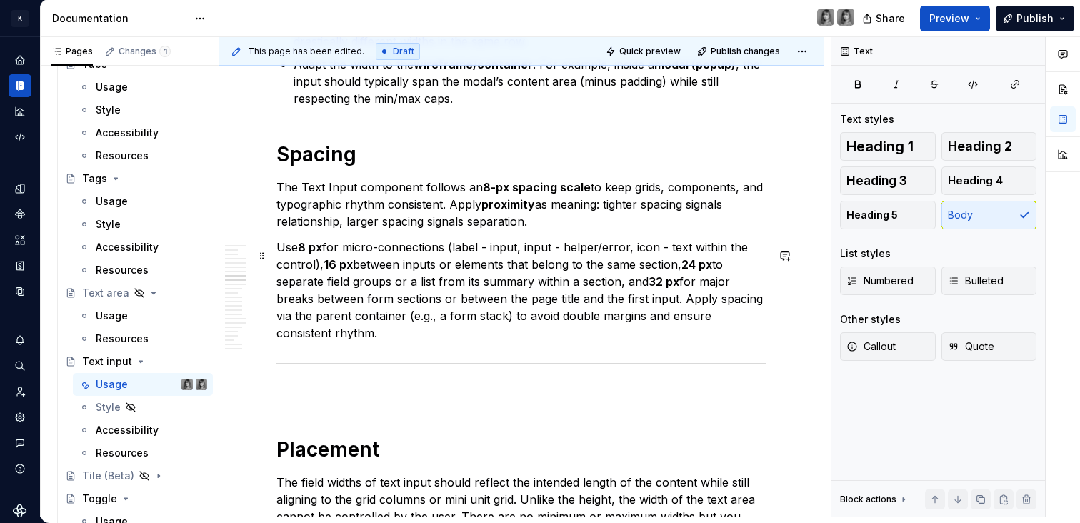
click at [353, 303] on p "Use 8 px for micro-connections (label - input, input - helper/error, icon - tex…" at bounding box center [521, 289] width 490 height 103
click at [366, 253] on p "Use 8 px for micro-connections (label - input, input - helper/error, icon - tex…" at bounding box center [521, 289] width 490 height 103
click at [328, 256] on p "Use 8 px for micro-connections (label - input, input - helper/error, icon - tex…" at bounding box center [521, 289] width 490 height 103
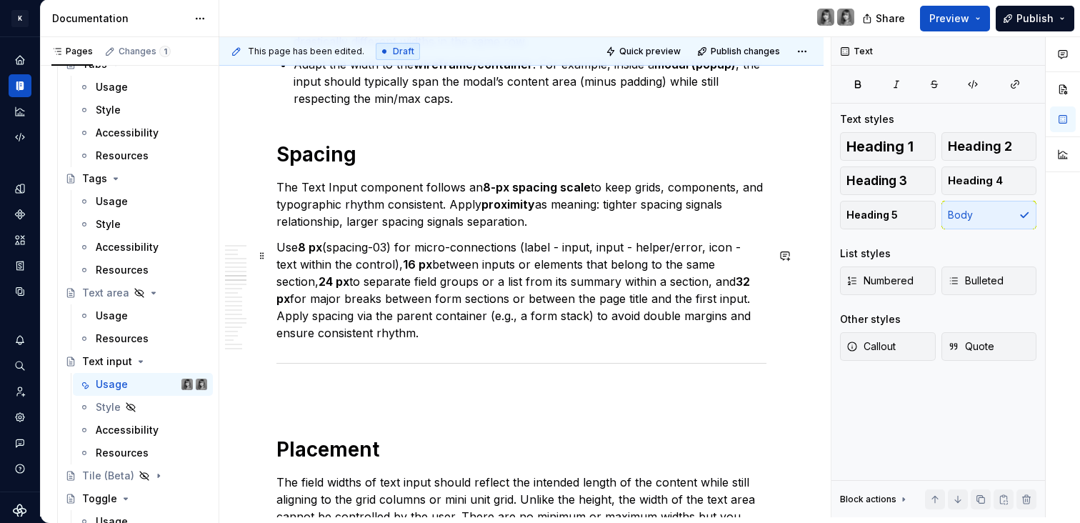
click at [331, 255] on p "Use 8 px (spacing-03) for micro-connections (label - input, input - helper/erro…" at bounding box center [521, 289] width 490 height 103
click at [432, 269] on p "Use 8 px (--spacing-03) for micro-connections (label - input, input - helper/er…" at bounding box center [521, 289] width 490 height 103
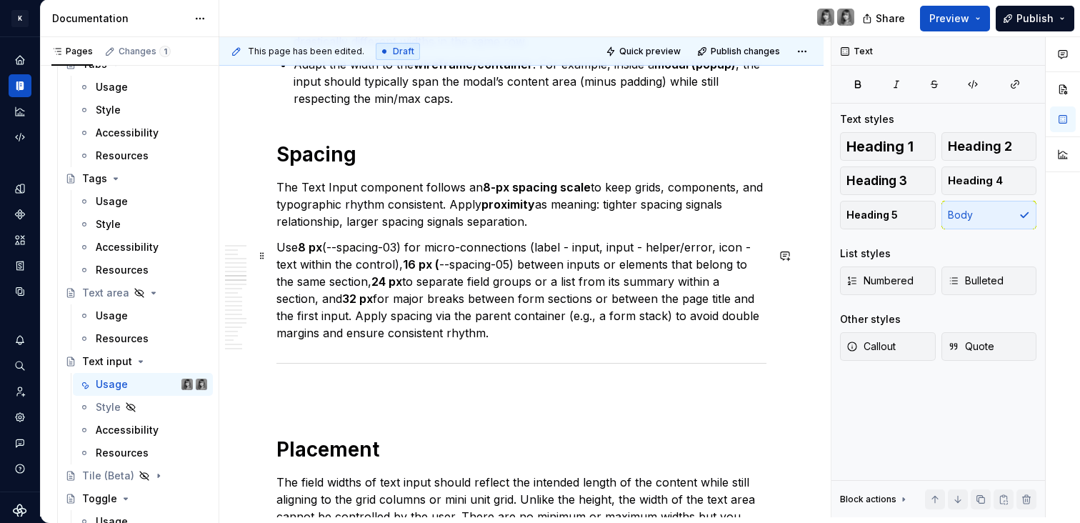
click at [406, 293] on p "Use 8 px (--spacing-03) for micro-connections (label - input, input - helper/er…" at bounding box center [521, 289] width 490 height 103
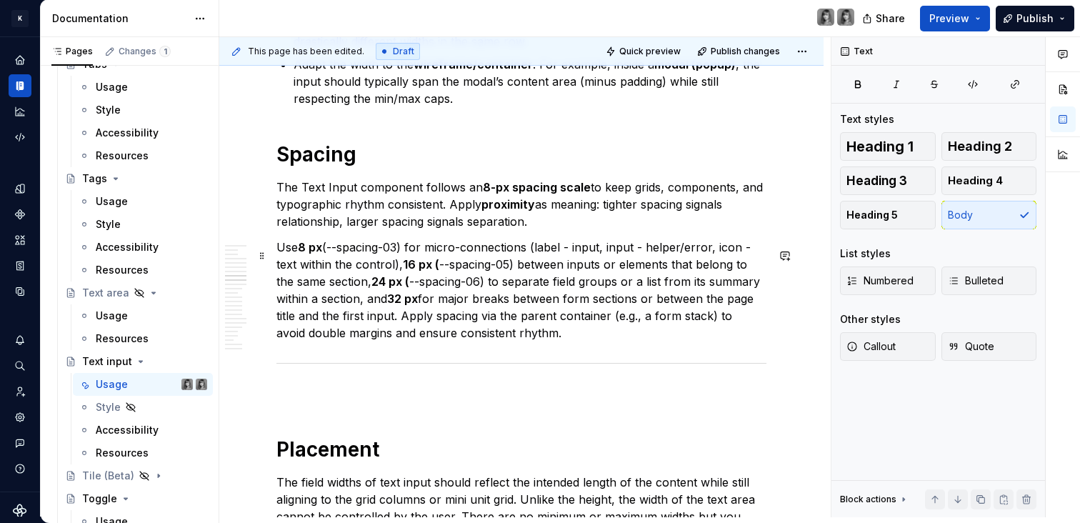
click at [421, 307] on p "Use 8 px (--spacing-03) for micro-connections (label - input, input - helper/er…" at bounding box center [521, 289] width 490 height 103
click at [673, 334] on p "Use 8 px (--spacing-03) for micro-connections (label - input, input - helper/er…" at bounding box center [521, 289] width 490 height 103
click at [686, 423] on div "**********" at bounding box center [521, 360] width 490 height 8356
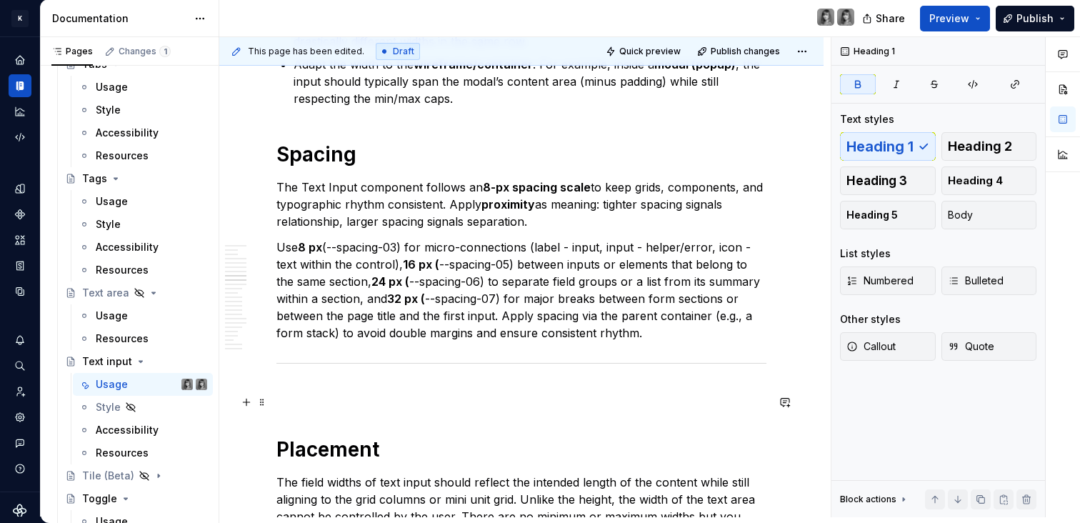
click at [476, 402] on p at bounding box center [521, 393] width 490 height 17
click at [455, 144] on div "**********" at bounding box center [521, 360] width 490 height 8356
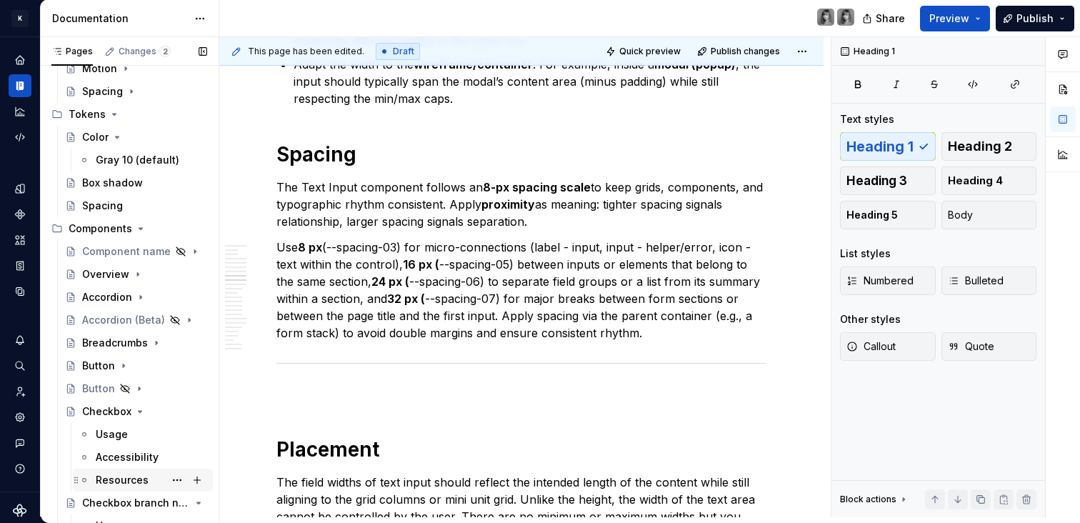
scroll to position [700, 0]
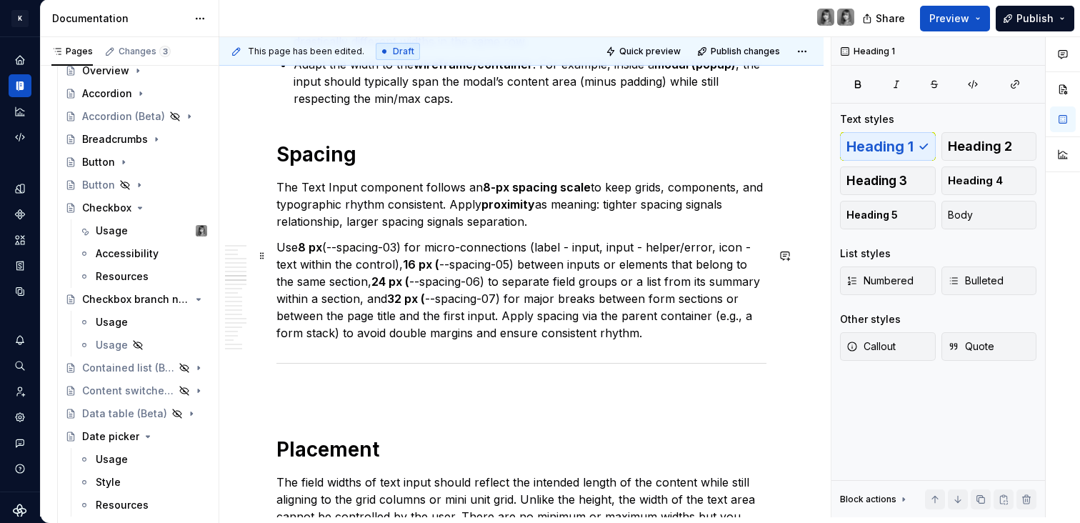
click at [420, 306] on strong "32 px (" at bounding box center [406, 298] width 38 height 14
click at [406, 271] on strong "16 px (" at bounding box center [421, 264] width 36 height 14
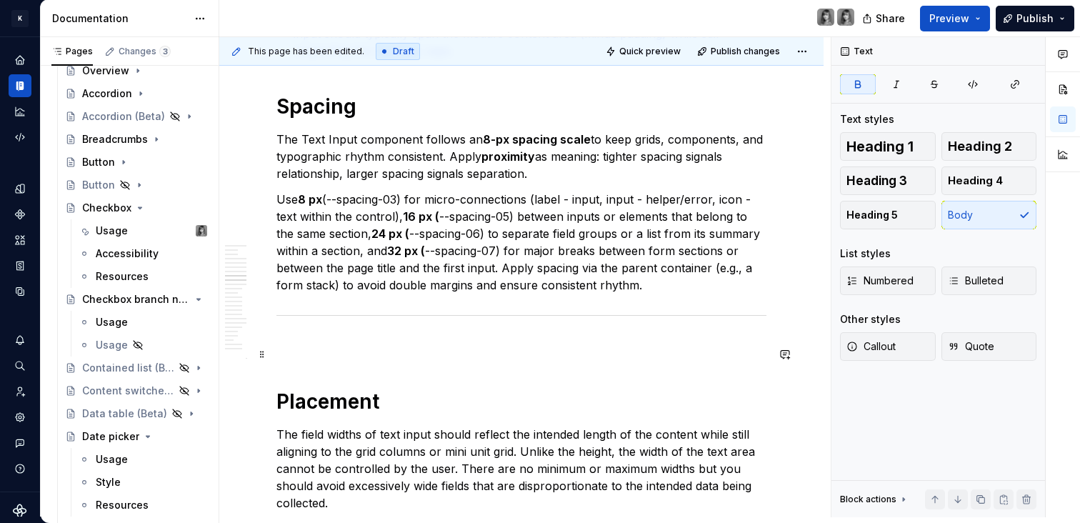
scroll to position [4349, 0]
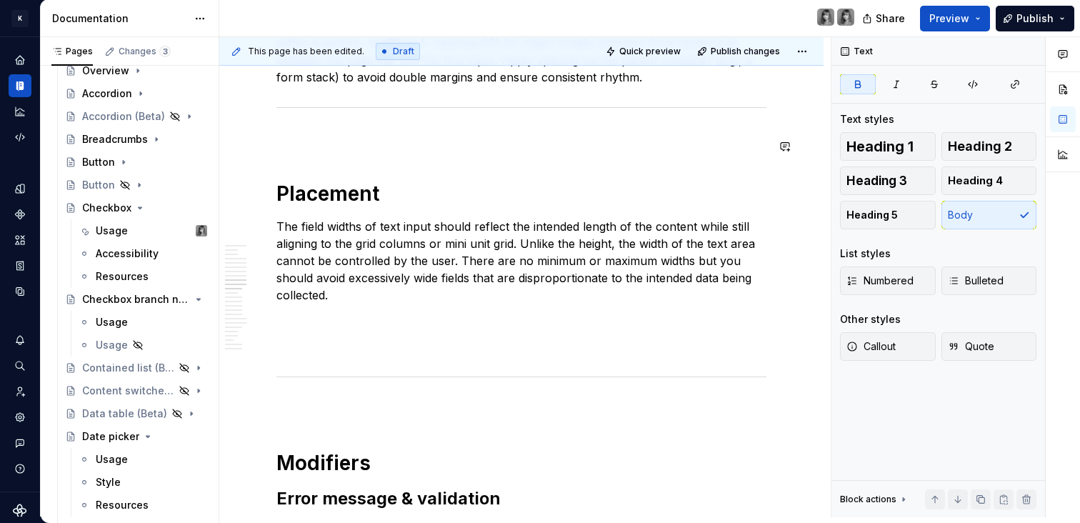
type textarea "*"
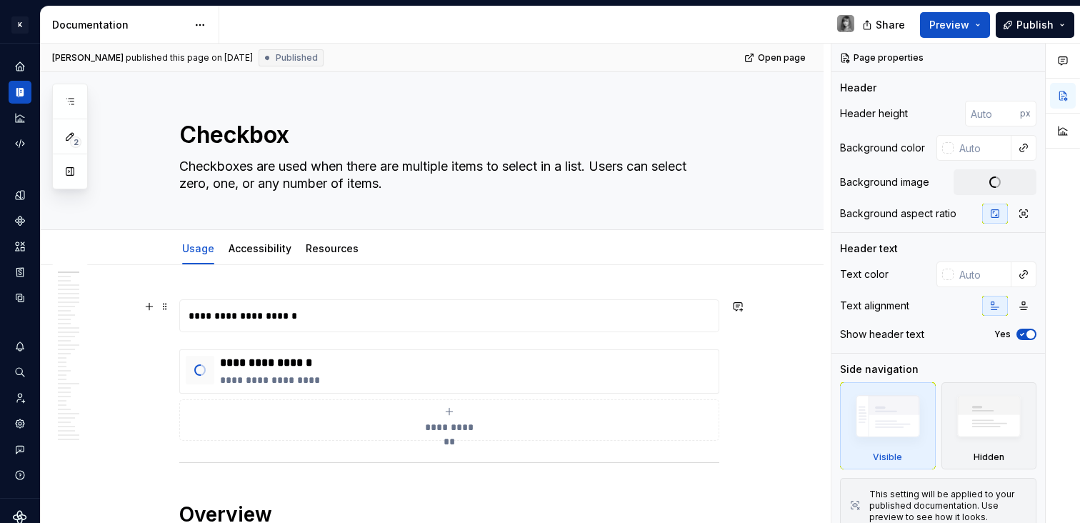
type textarea "*"
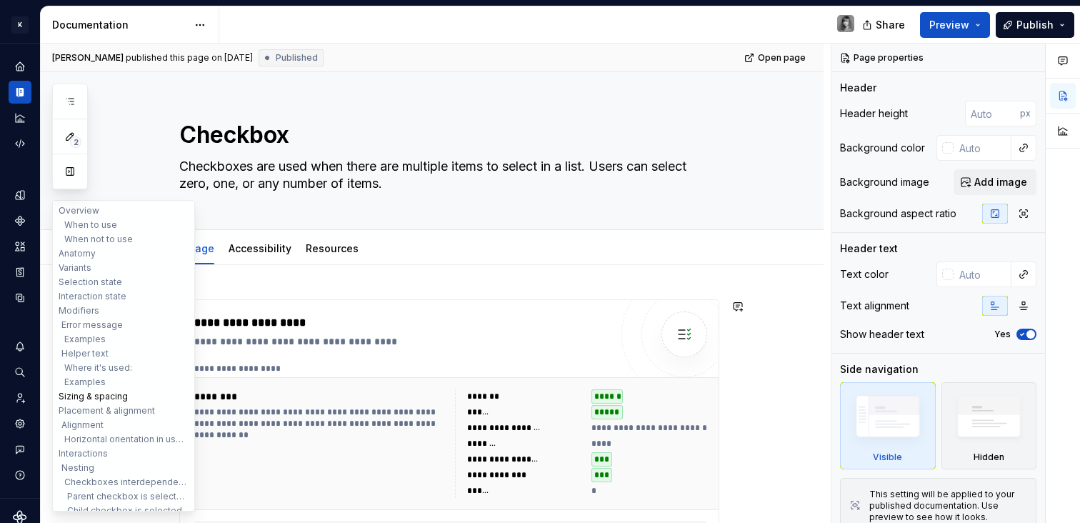
click at [112, 397] on button "Sizing & spacing" at bounding box center [124, 396] width 136 height 14
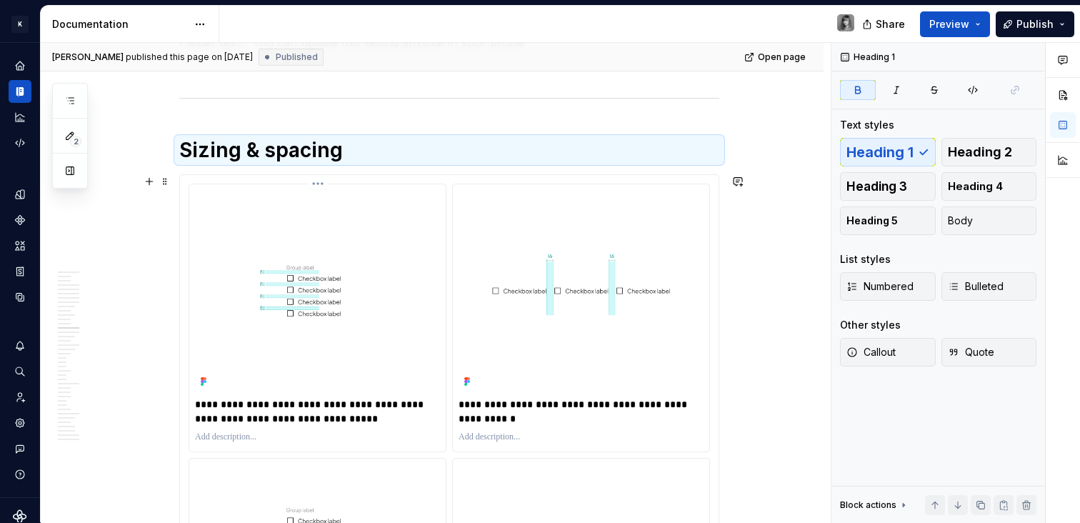
scroll to position [5563, 0]
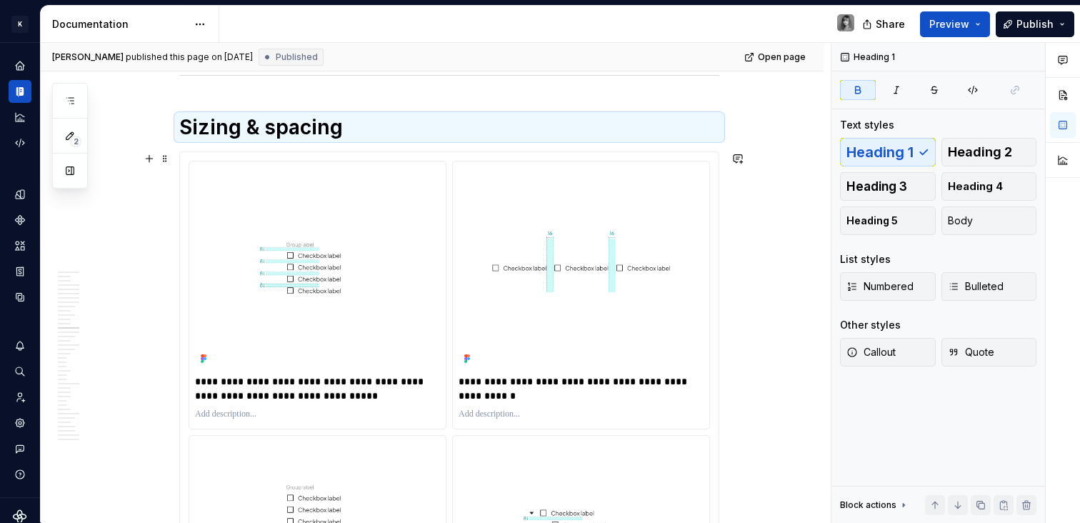
click at [350, 139] on h1 "Sizing & spacing" at bounding box center [449, 127] width 540 height 26
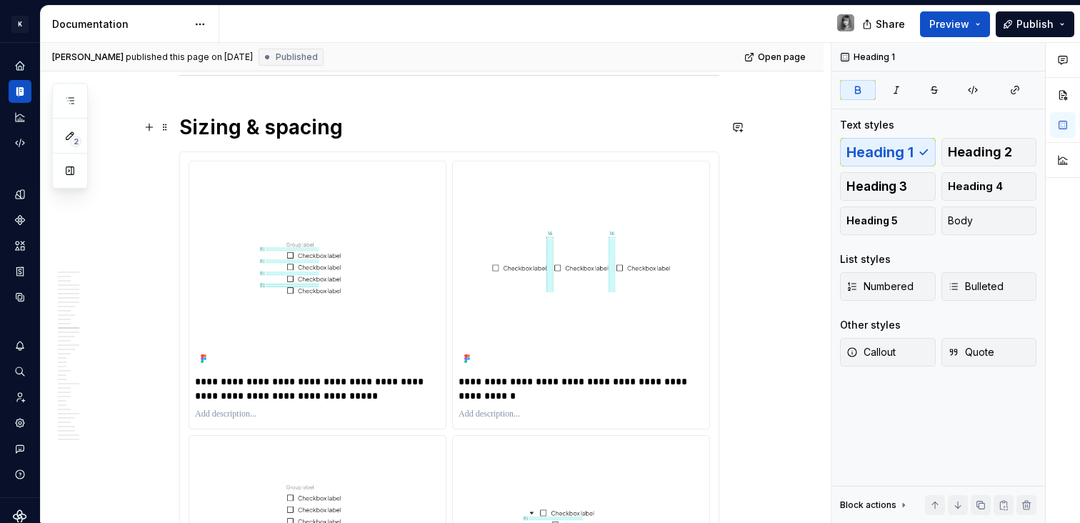
click at [266, 127] on strong "Sizing & spacing" at bounding box center [261, 127] width 164 height 24
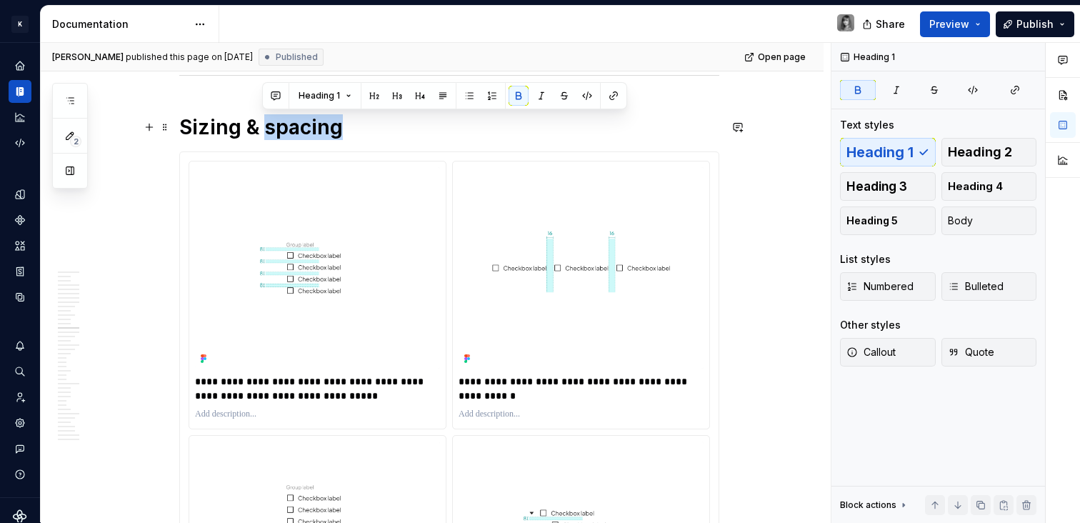
click at [266, 127] on strong "Sizing & spacing" at bounding box center [261, 127] width 164 height 24
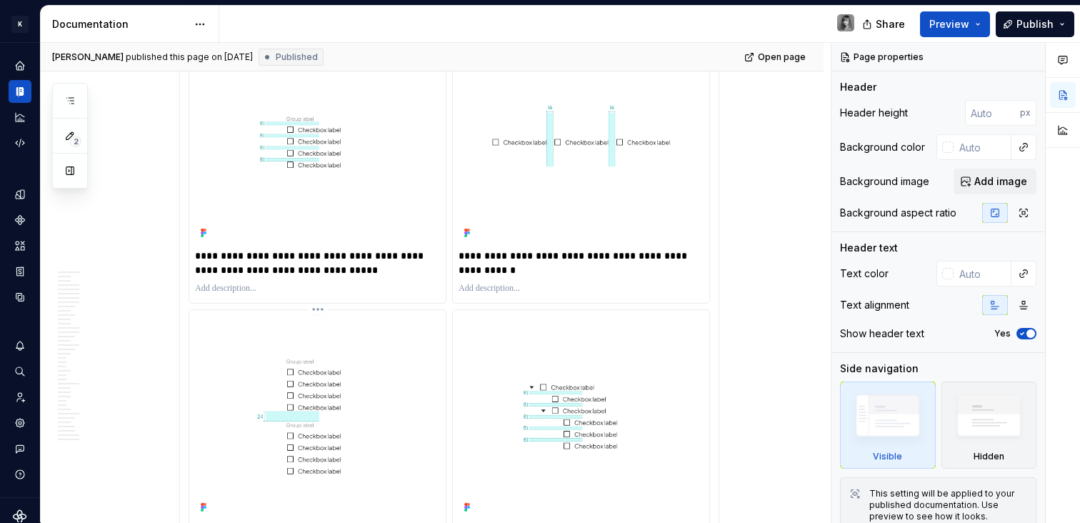
scroll to position [5446, 0]
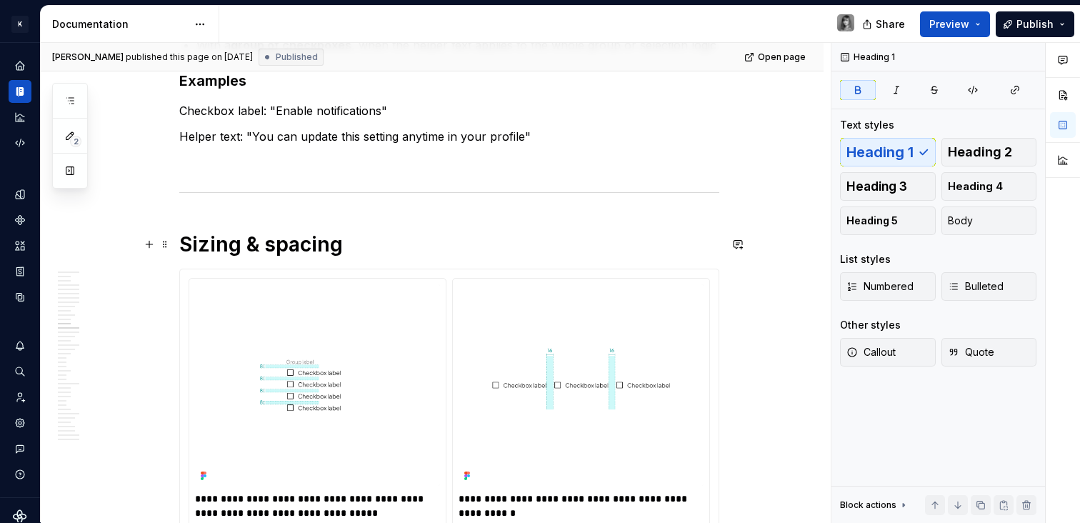
click at [283, 243] on strong "Sizing & spacing" at bounding box center [261, 244] width 164 height 24
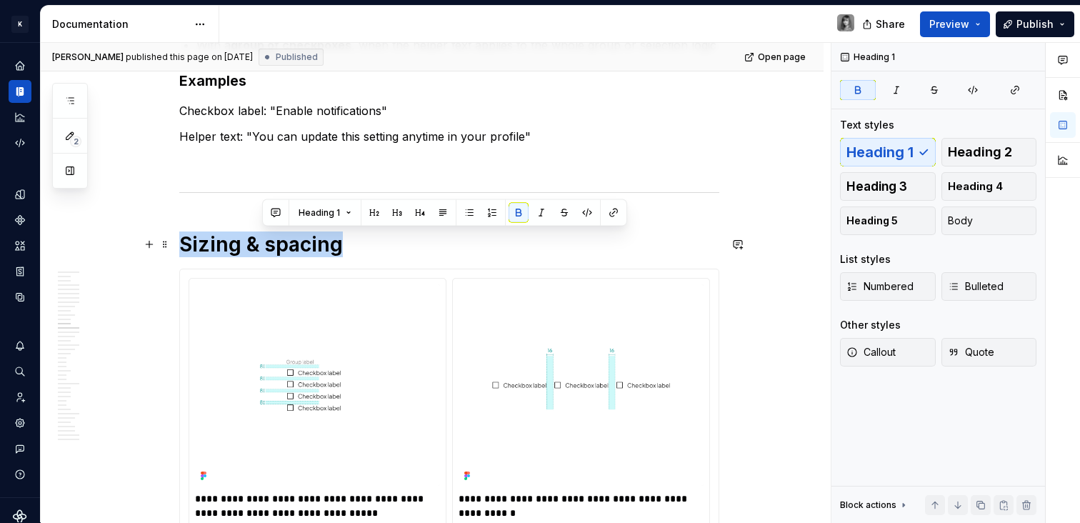
click at [283, 243] on strong "Sizing & spacing" at bounding box center [261, 244] width 164 height 24
click at [322, 250] on strong "Sizing & spacing" at bounding box center [261, 244] width 164 height 24
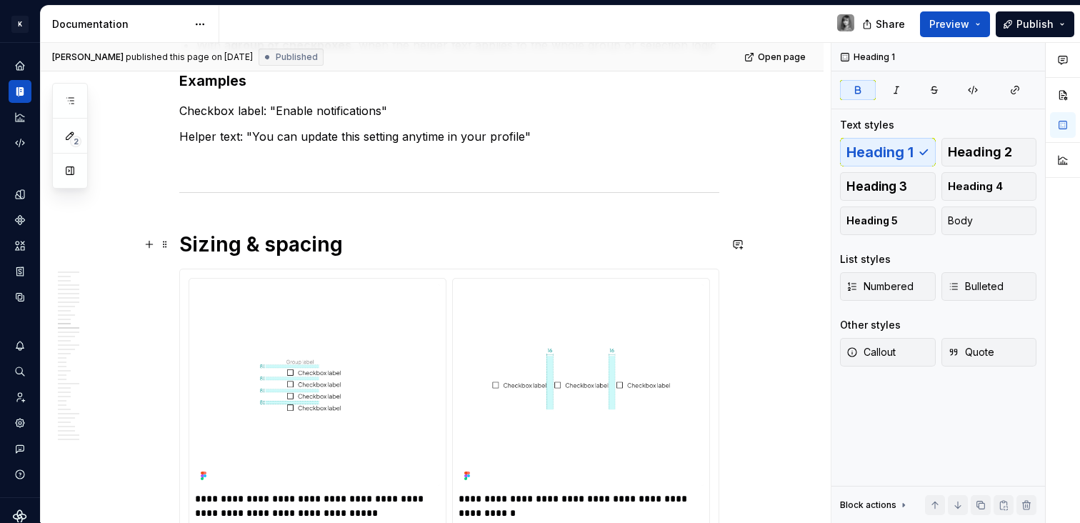
click at [363, 240] on h1 "Sizing & spacing" at bounding box center [449, 244] width 540 height 26
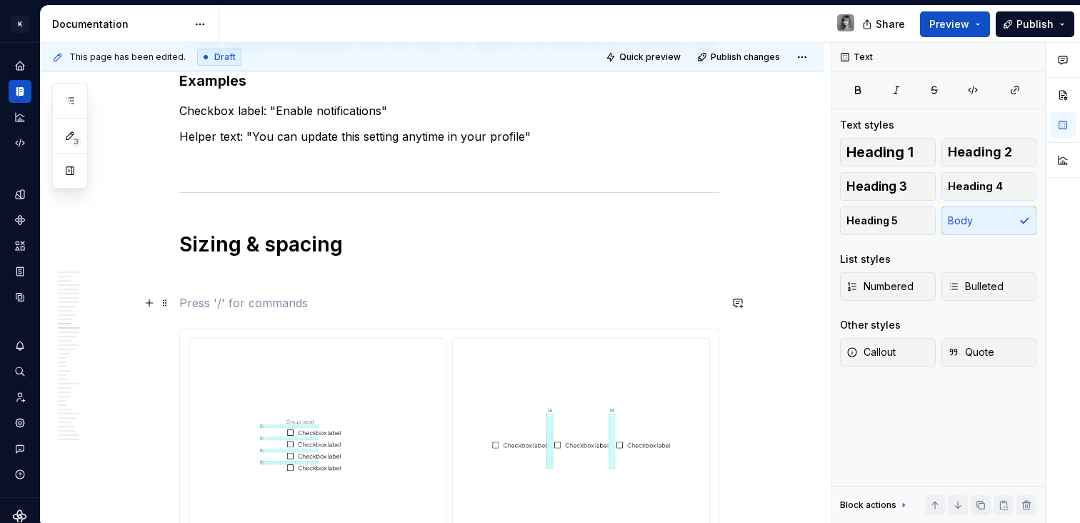
click at [257, 305] on p at bounding box center [449, 302] width 540 height 17
click at [236, 281] on p at bounding box center [449, 276] width 540 height 17
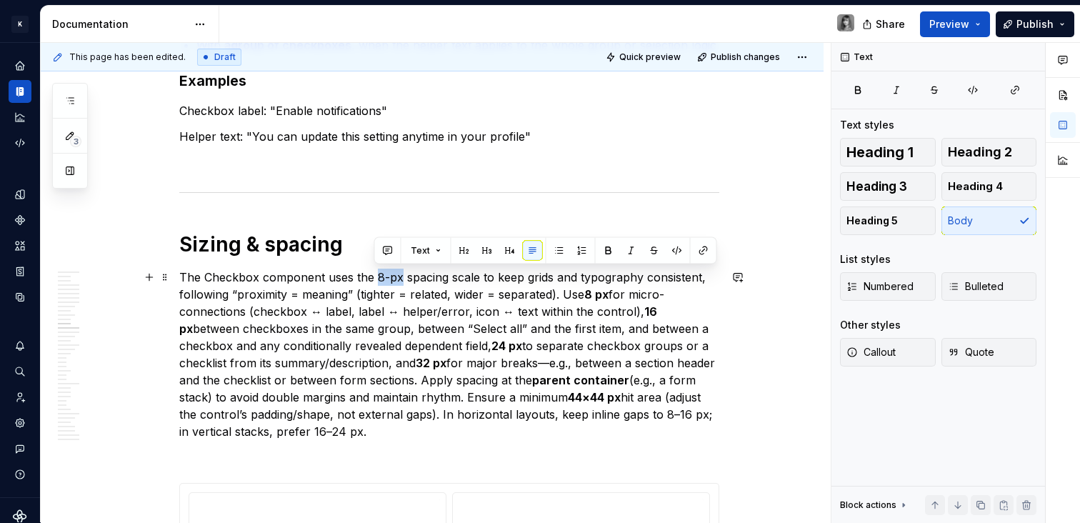
drag, startPoint x: 374, startPoint y: 278, endPoint x: 399, endPoint y: 276, distance: 25.1
click at [399, 276] on p "The Checkbox component uses the 8-px spacing scale to keep grids and typography…" at bounding box center [449, 353] width 540 height 171
drag, startPoint x: 376, startPoint y: 276, endPoint x: 477, endPoint y: 273, distance: 100.7
click at [477, 273] on p "The Checkbox component uses the 8-px spacing scale to keep grids and typography…" at bounding box center [449, 353] width 540 height 171
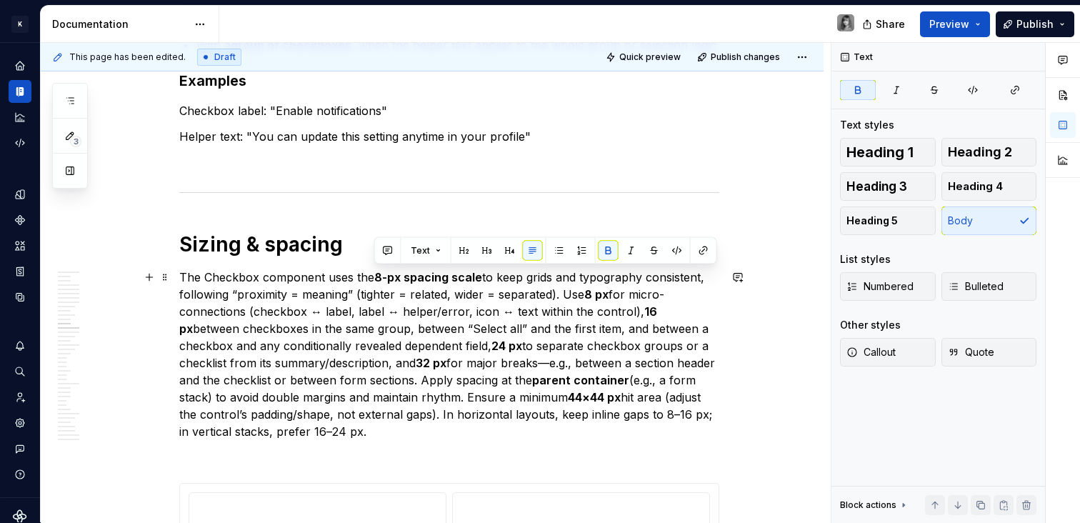
click at [533, 286] on p "The Checkbox component uses the 8-px spacing scale to keep grids and typography…" at bounding box center [449, 353] width 540 height 171
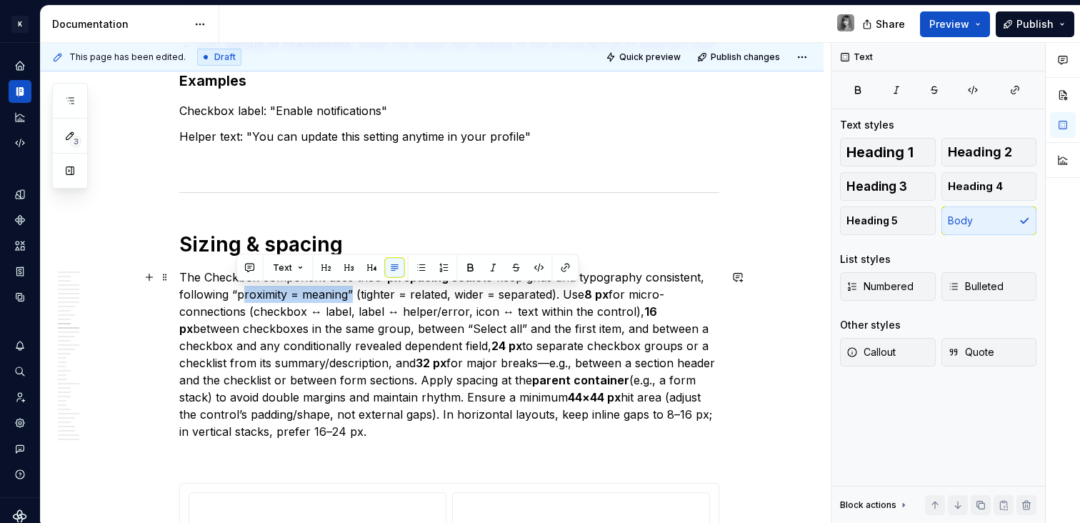
drag, startPoint x: 324, startPoint y: 293, endPoint x: 236, endPoint y: 294, distance: 87.8
click at [236, 294] on p "The Checkbox component uses the 8-px spacing scale to keep grids and typography…" at bounding box center [449, 353] width 540 height 171
click at [395, 321] on p "The Checkbox component uses the 8-px spacing scale to keep grids and typography…" at bounding box center [449, 353] width 540 height 171
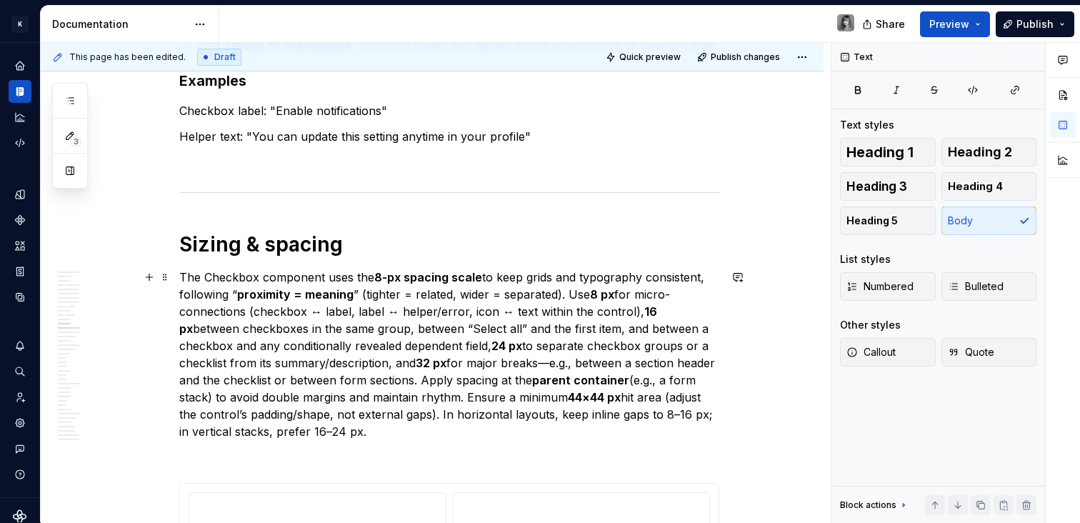
click at [565, 293] on p "The Checkbox component uses the 8-px spacing scale to keep grids and typography…" at bounding box center [449, 353] width 540 height 171
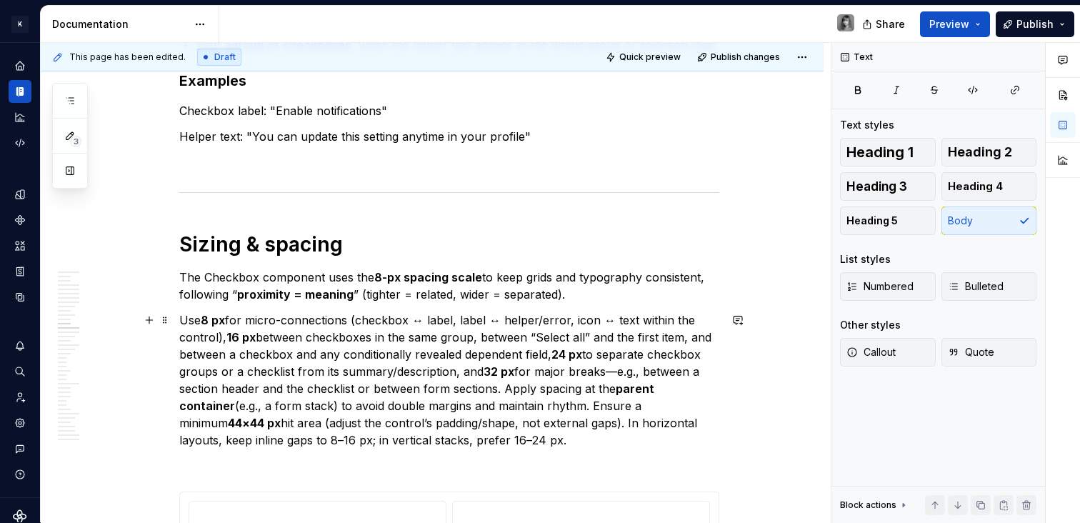
click at [230, 318] on p "Use 8 px for micro-connections (checkbox ↔ label, label ↔ helper/error, icon ↔ …" at bounding box center [449, 379] width 540 height 137
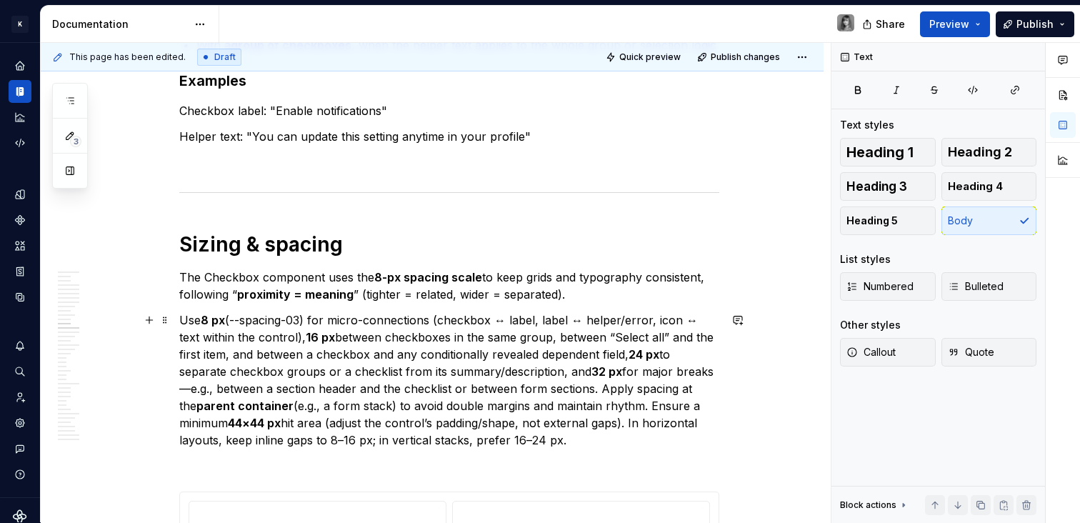
click at [509, 316] on p "Use 8 px (--spacing-03) for micro-connections (checkbox ↔ label, label ↔ helper…" at bounding box center [449, 379] width 540 height 137
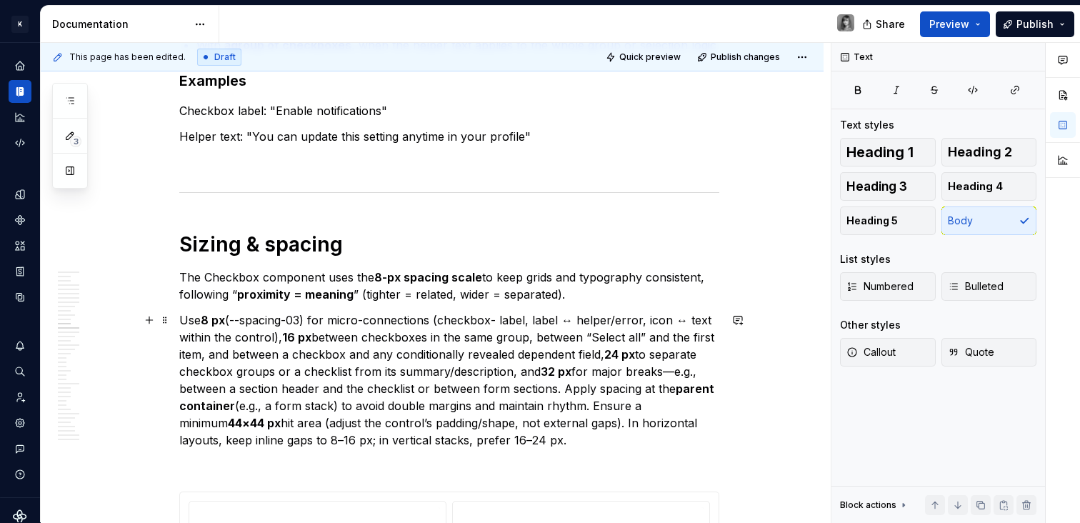
click at [572, 320] on p "Use 8 px (--spacing-03) for micro-connections (checkbox- label, label ↔ helper/…" at bounding box center [449, 379] width 540 height 137
click at [674, 321] on p "Use 8 px (--spacing-03) for micro-connections (checkbox- label, label- helper/e…" at bounding box center [449, 379] width 540 height 137
click at [312, 339] on p "Use 8 px (--spacing-03) for micro-connections (checkbox- label, label- helper/e…" at bounding box center [449, 379] width 540 height 137
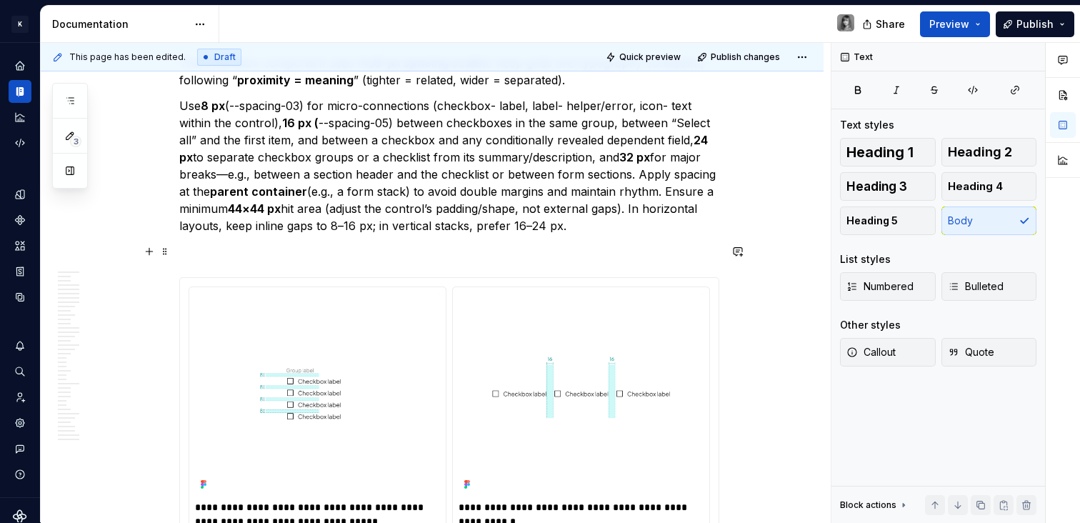
scroll to position [5658, 0]
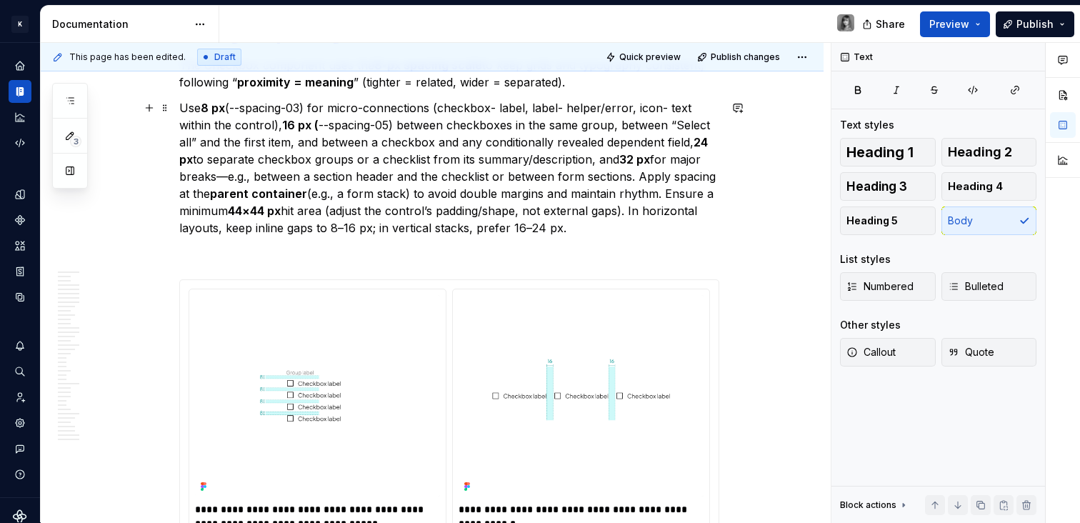
click at [393, 144] on p "Use 8 px (--spacing-03) for micro-connections (checkbox- label, label- helper/e…" at bounding box center [449, 167] width 540 height 137
click at [528, 121] on p "Use 8 px (--spacing-03) for micro-connections (checkbox- label, label- helper/e…" at bounding box center [449, 167] width 540 height 137
click at [366, 144] on p "Use 8 px (--spacing-03) for micro-connections (checkbox- label, label- helper/e…" at bounding box center [449, 167] width 540 height 137
click at [324, 151] on p "Use 8 px (--spacing-03) for micro-connections (checkbox- label, label- helper/e…" at bounding box center [449, 167] width 540 height 137
click at [193, 159] on p "Use 8 px (--spacing-03) for micro-connections (checkbox- label, label- helper/e…" at bounding box center [449, 167] width 540 height 137
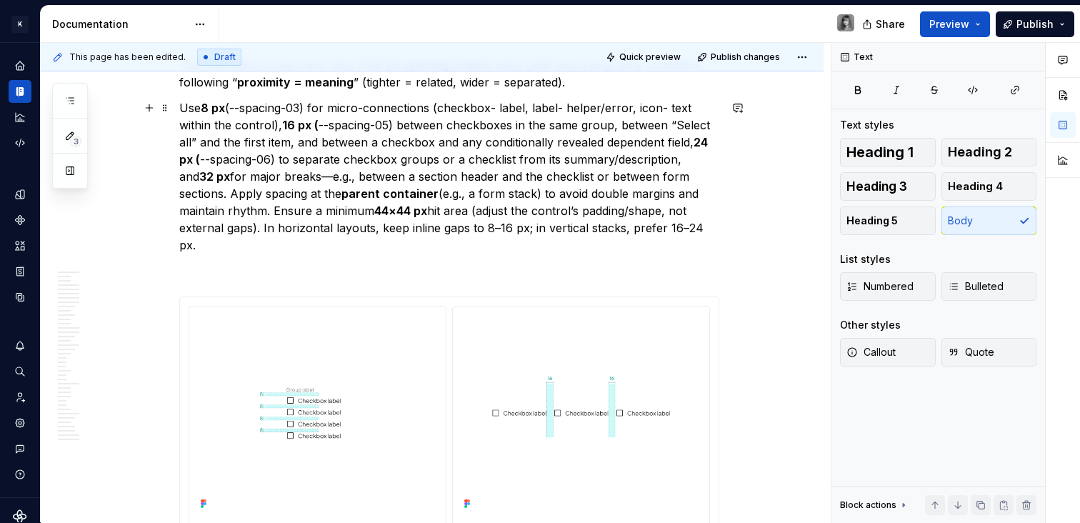
click at [211, 178] on p "Use 8 px (--spacing-03) for micro-connections (checkbox- label, label- helper/e…" at bounding box center [449, 176] width 540 height 154
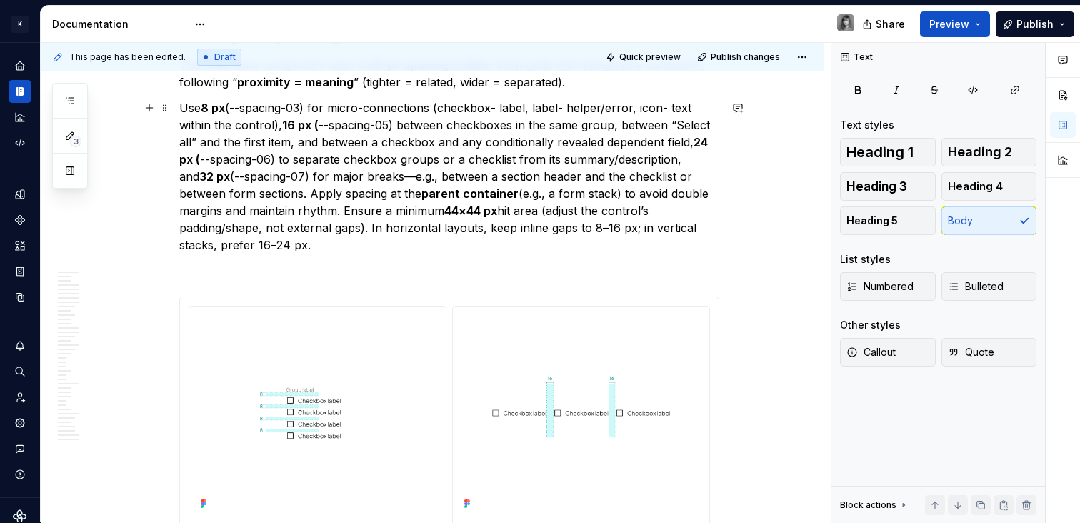
click at [391, 177] on p "Use 8 px (--spacing-03) for micro-connections (checkbox- label, label- helper/e…" at bounding box center [449, 176] width 540 height 154
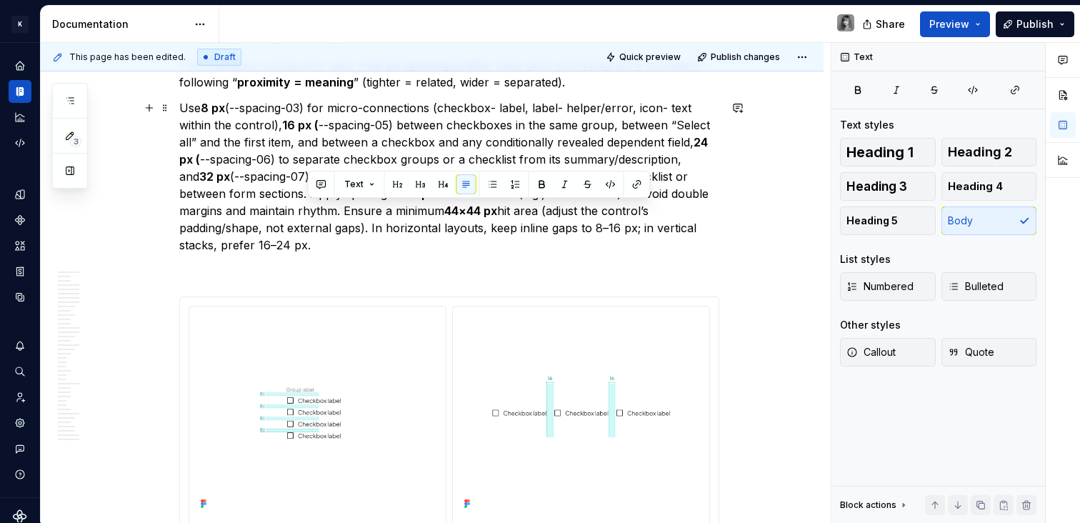
drag, startPoint x: 344, startPoint y: 210, endPoint x: 388, endPoint y: 243, distance: 55.1
click at [388, 243] on p "Use 8 px (--spacing-03) for micro-connections (checkbox- label, label- helper/e…" at bounding box center [449, 176] width 540 height 154
drag, startPoint x: 381, startPoint y: 245, endPoint x: 343, endPoint y: 211, distance: 51.1
click at [343, 211] on p "Use 8 px (--spacing-03) for micro-connections (checkbox- label, label- helper/e…" at bounding box center [449, 176] width 540 height 154
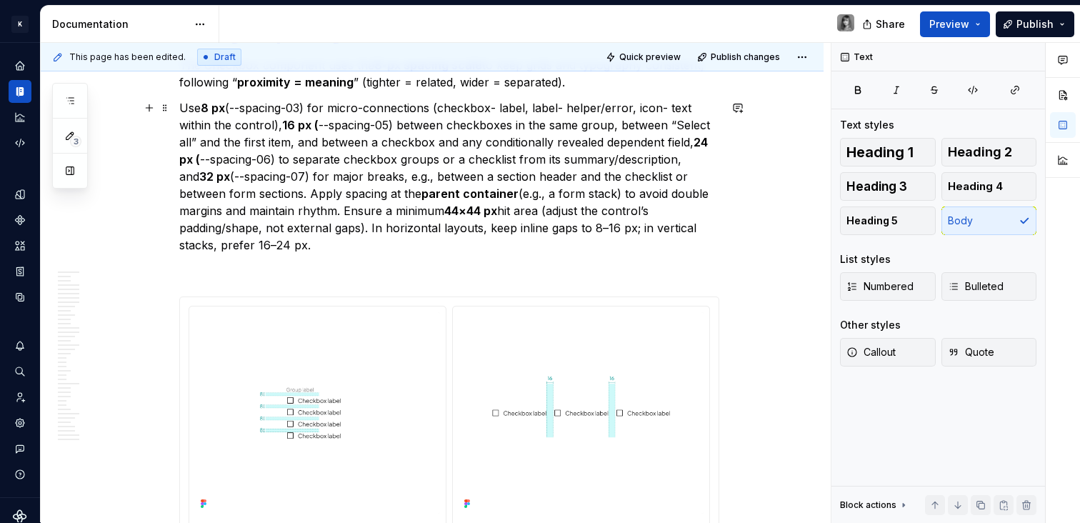
click at [389, 219] on p "Use 8 px (--spacing-03) for micro-connections (checkbox- label, label- helper/e…" at bounding box center [449, 176] width 540 height 154
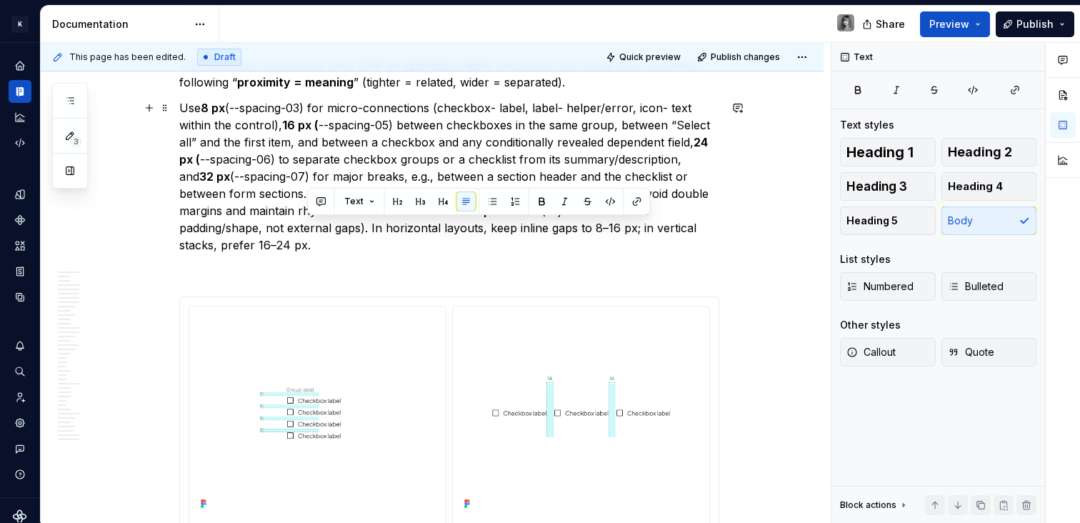
drag, startPoint x: 397, startPoint y: 244, endPoint x: 353, endPoint y: 218, distance: 50.6
click at [353, 218] on p "Use 8 px (--spacing-03) for micro-connections (checkbox- label, label- helper/e…" at bounding box center [449, 176] width 540 height 154
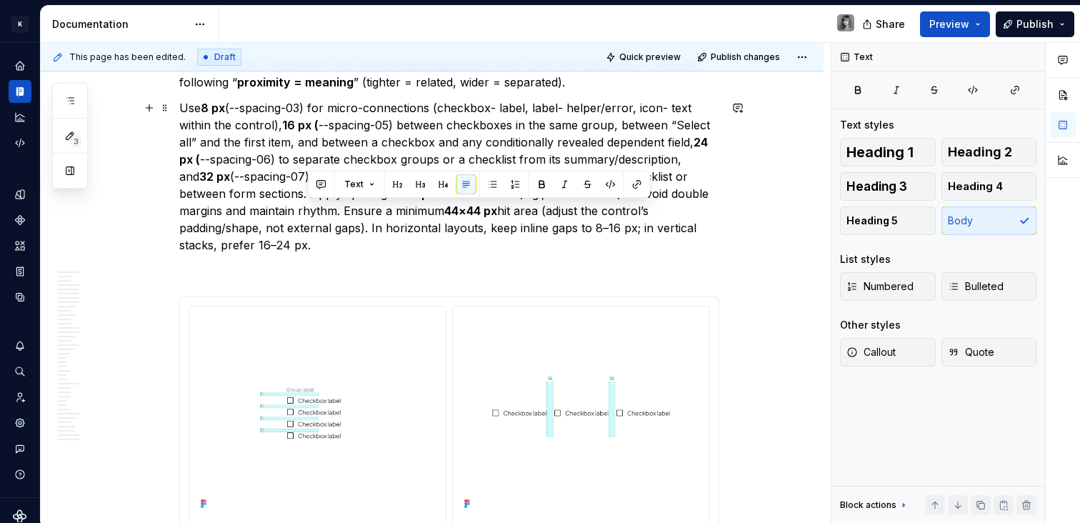
click at [374, 231] on p "Use 8 px (--spacing-03) for micro-connections (checkbox- label, label- helper/e…" at bounding box center [449, 176] width 540 height 154
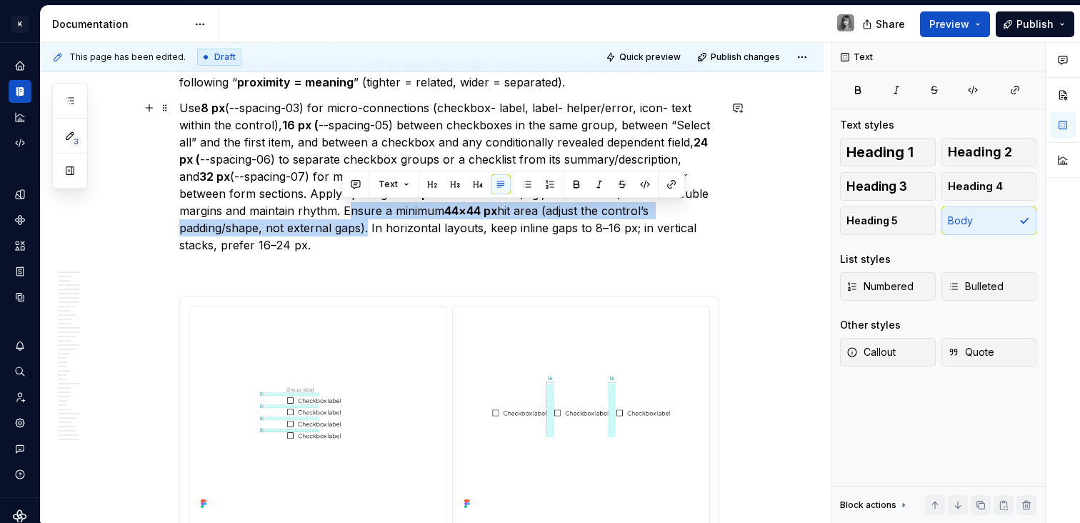
drag, startPoint x: 365, startPoint y: 226, endPoint x: 344, endPoint y: 213, distance: 24.8
click at [344, 213] on p "Use 8 px (--spacing-03) for micro-connections (checkbox- label, label- helper/e…" at bounding box center [449, 176] width 540 height 154
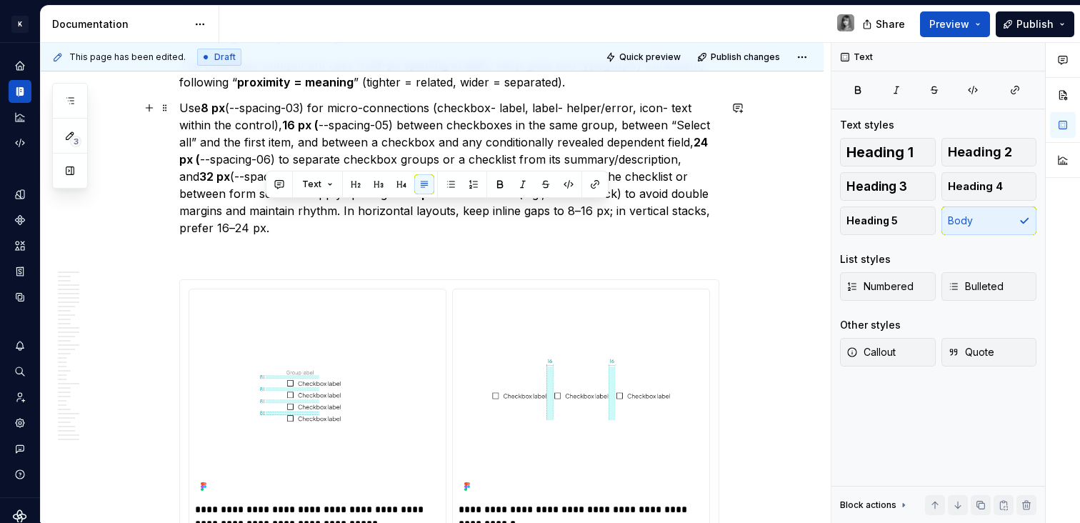
drag, startPoint x: 418, startPoint y: 212, endPoint x: 461, endPoint y: 230, distance: 45.8
click at [461, 230] on p "Use 8 px (--spacing-03) for micro-connections (checkbox- label, label- helper/e…" at bounding box center [449, 167] width 540 height 137
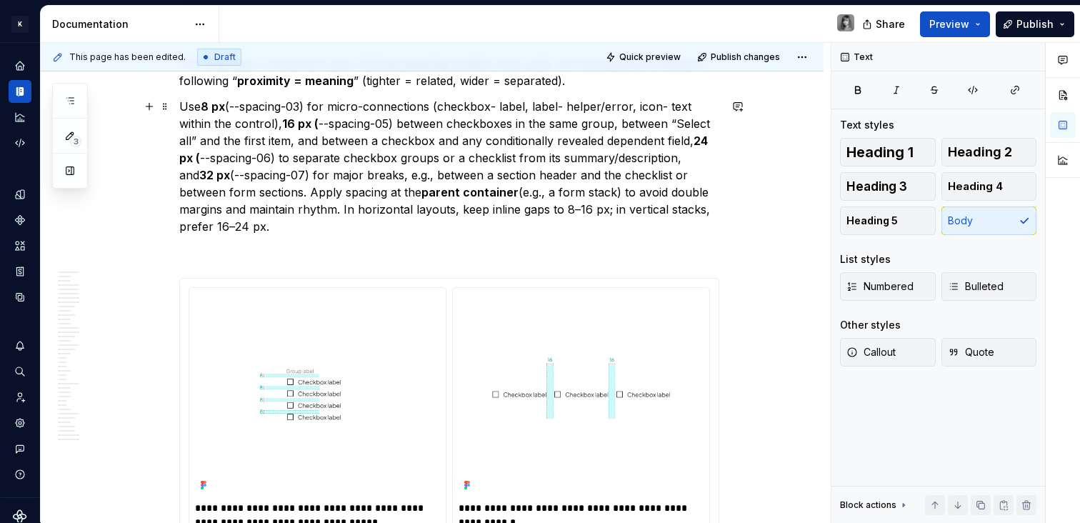
scroll to position [5646, 0]
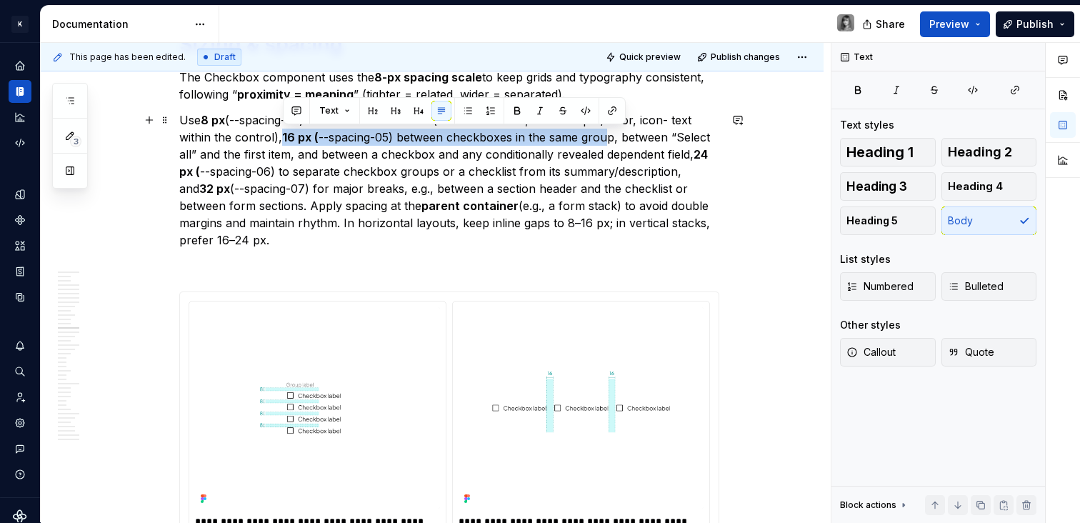
drag, startPoint x: 284, startPoint y: 138, endPoint x: 605, endPoint y: 138, distance: 321.3
click at [605, 138] on p "Use 8 px (--spacing-03) for micro-connections (checkbox- label, label- helper/e…" at bounding box center [449, 179] width 540 height 137
drag, startPoint x: 413, startPoint y: 216, endPoint x: 402, endPoint y: 221, distance: 11.8
click at [413, 216] on p "Use 8 px (--spacing-03) for micro-connections (checkbox- label, label- helper/e…" at bounding box center [449, 179] width 540 height 137
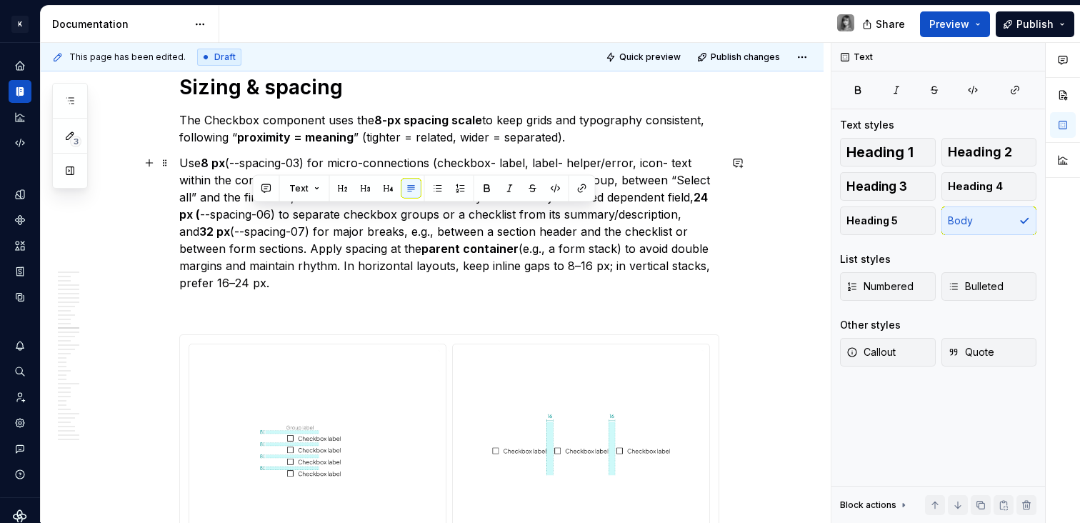
scroll to position [5602, 0]
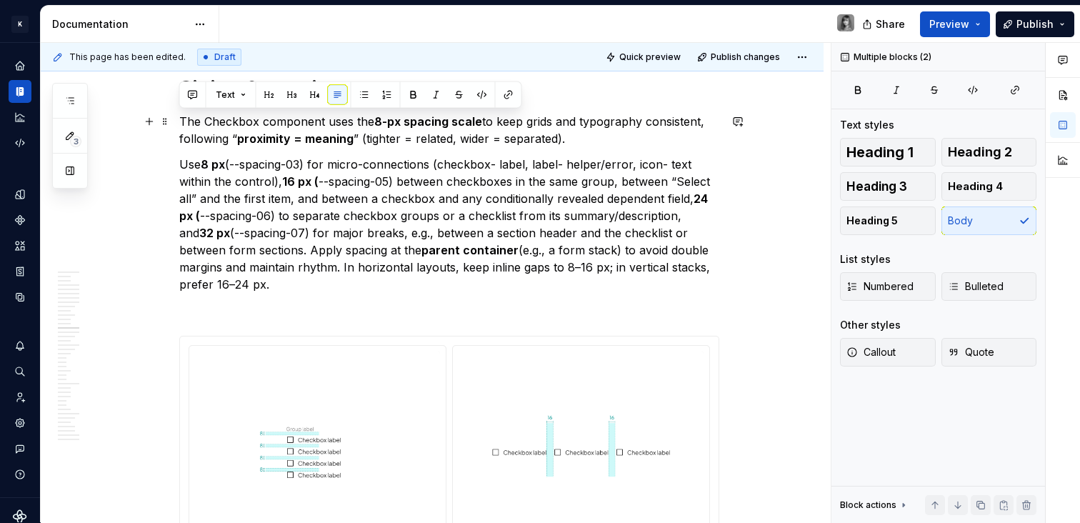
drag, startPoint x: 311, startPoint y: 245, endPoint x: 179, endPoint y: 120, distance: 181.3
copy div "The Checkbox component uses the 8-px spacing scale to keep grids and typography…"
click at [348, 220] on p "Use 8 px (--spacing-03) for micro-connections (checkbox- label, label- helper/e…" at bounding box center [449, 224] width 540 height 137
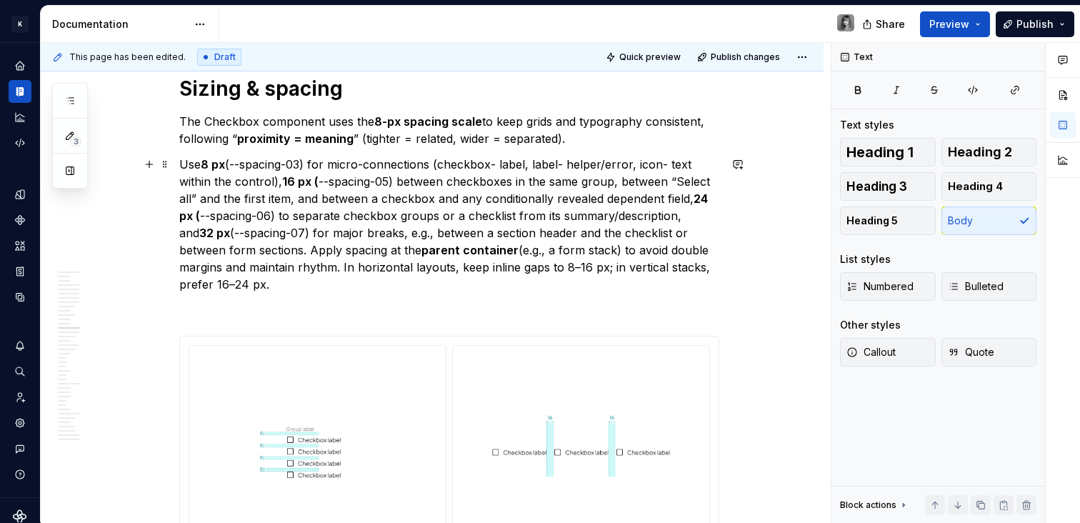
click at [372, 196] on p "Use 8 px (--spacing-03) for micro-connections (checkbox- label, label- helper/e…" at bounding box center [449, 224] width 540 height 137
drag, startPoint x: 283, startPoint y: 179, endPoint x: 693, endPoint y: 193, distance: 409.4
click at [693, 193] on p "Use 8 px (--spacing-03) for micro-connections (checkbox- label, label- helper/e…" at bounding box center [449, 224] width 540 height 137
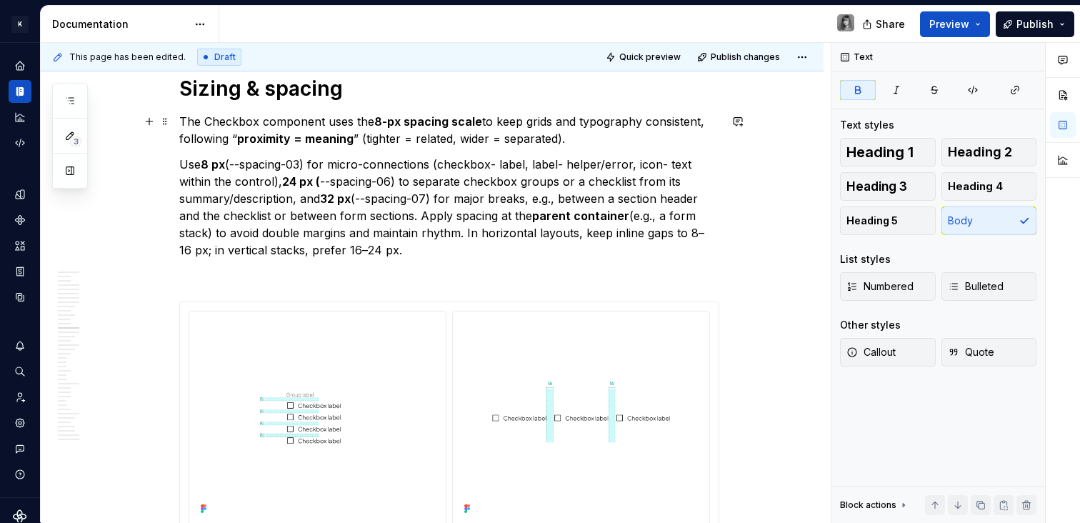
click at [398, 136] on p "The Checkbox component uses the 8-px spacing scale to keep grids and typography…" at bounding box center [449, 130] width 540 height 34
click at [487, 141] on p "The Checkbox component uses the 8-px spacing scale to keep grids and typography…" at bounding box center [449, 130] width 540 height 34
click at [525, 209] on p "Use 8 px (--spacing-03) for micro-connections (checkbox- label, label- helper/e…" at bounding box center [449, 207] width 540 height 103
click at [231, 138] on p "The Checkbox component uses the 8-px spacing scale to keep grids and typography…" at bounding box center [449, 130] width 540 height 34
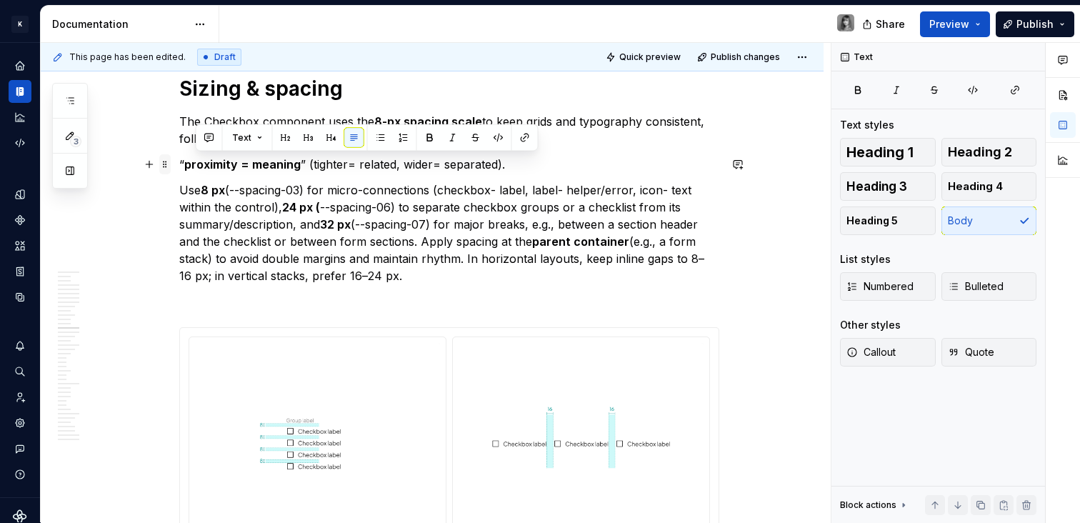
drag, startPoint x: 535, startPoint y: 162, endPoint x: 162, endPoint y: 166, distance: 372.7
click at [501, 192] on p "Use 8 px (--spacing-03) for micro-connections (checkbox- label, label- helper/e…" at bounding box center [449, 232] width 540 height 103
click at [242, 164] on strong "proximity = meaning" at bounding box center [242, 164] width 116 height 14
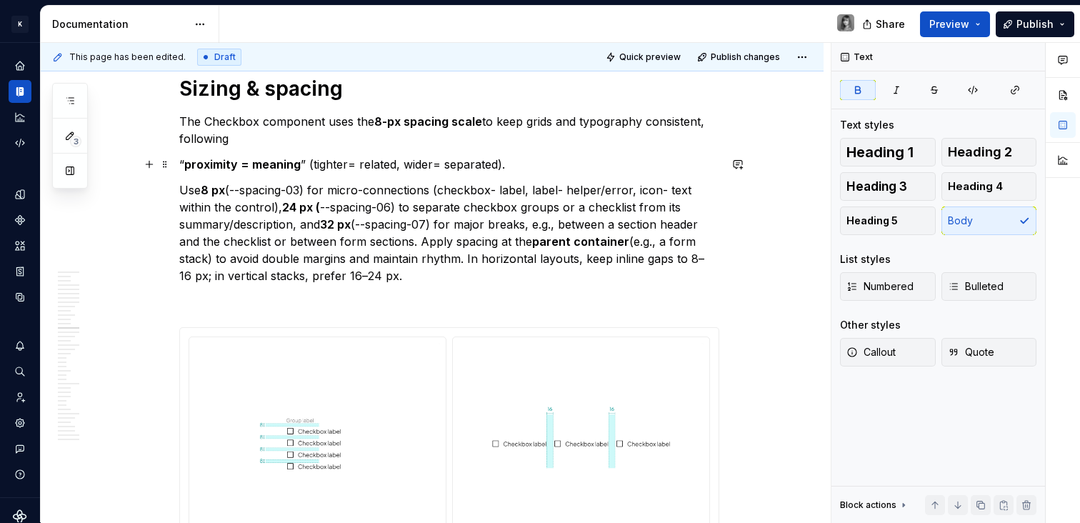
click at [343, 164] on p "“ proximity = meaning ” (tighter= related, wider= separated)." at bounding box center [449, 164] width 540 height 17
click at [433, 164] on p "“ proximity = meaning ” (tighter = related, wider= separated)." at bounding box center [449, 164] width 540 height 17
click at [511, 208] on p "Use 8 px (--spacing-03) for micro-connections (checkbox- label, label- helper/e…" at bounding box center [449, 232] width 540 height 103
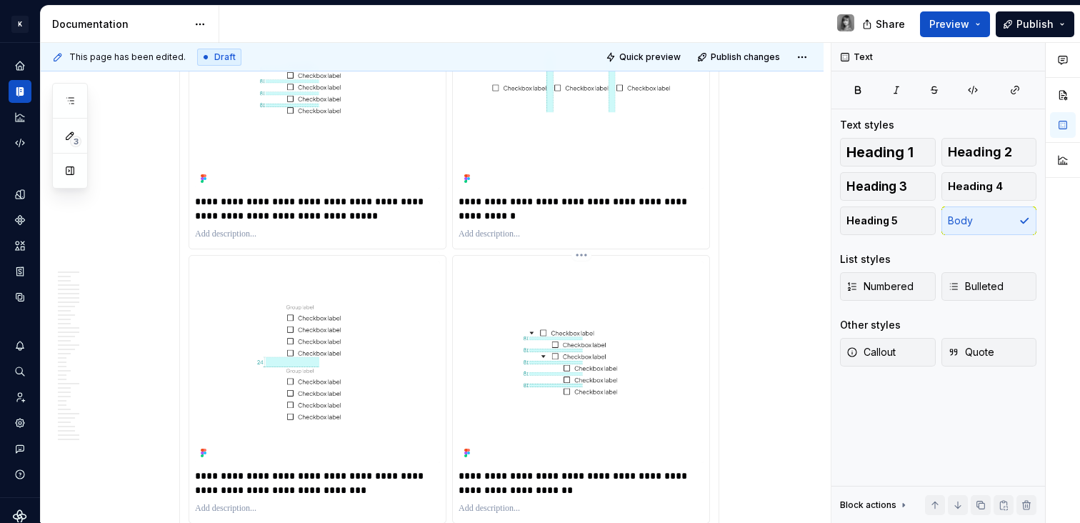
scroll to position [5685, 0]
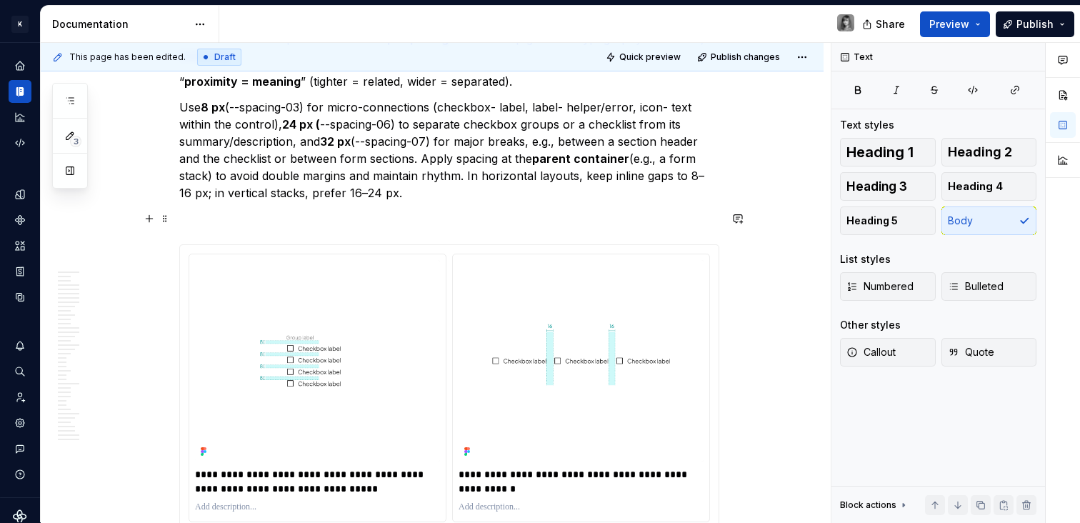
click at [398, 218] on p at bounding box center [449, 218] width 540 height 17
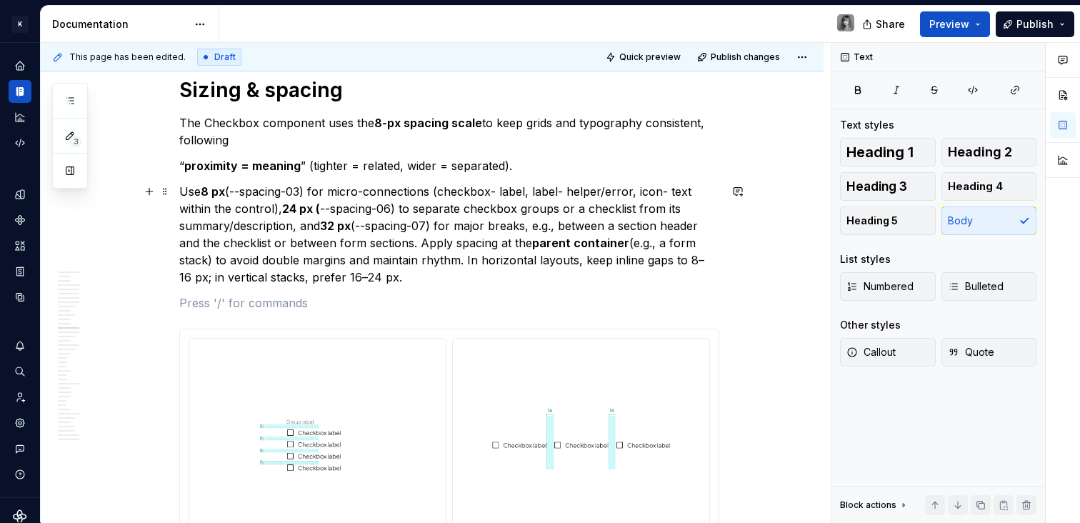
scroll to position [5596, 0]
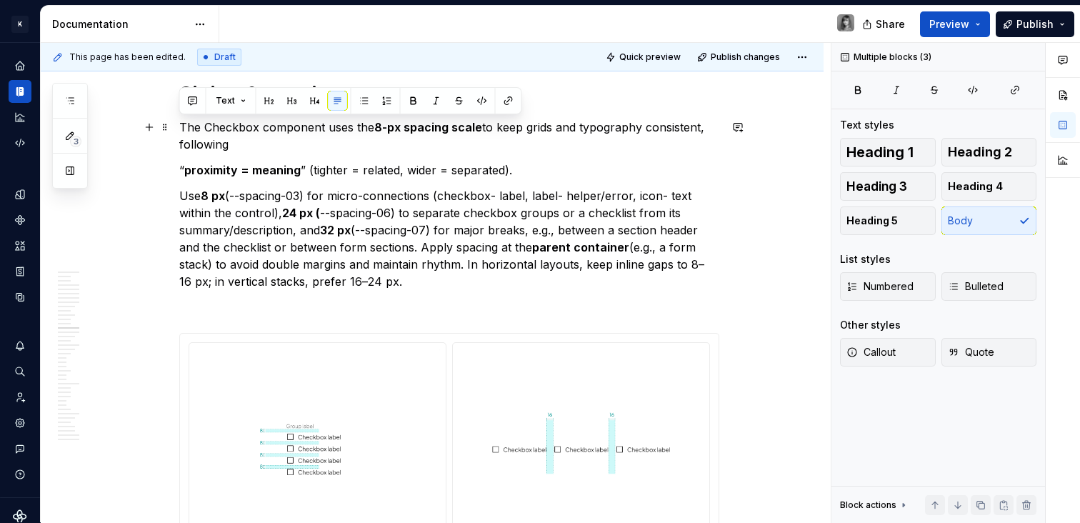
drag, startPoint x: 411, startPoint y: 290, endPoint x: 181, endPoint y: 123, distance: 284.2
click at [361, 208] on p "Use 8 px (--spacing-03) for micro-connections (checkbox- label, label- helper/e…" at bounding box center [449, 238] width 540 height 103
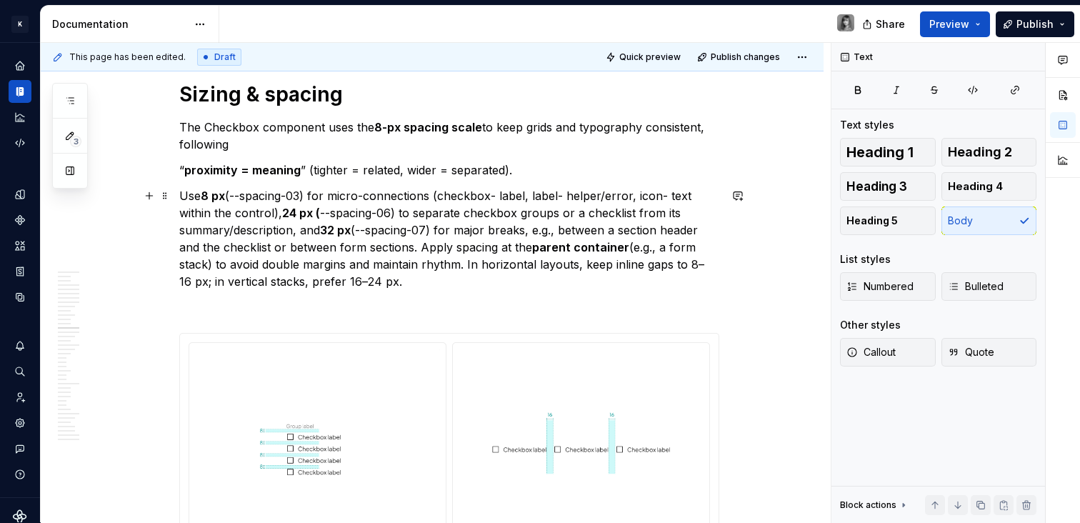
click at [281, 215] on p "Use 8 px (--spacing-03) for micro-connections (checkbox- label, label- helper/e…" at bounding box center [449, 238] width 540 height 103
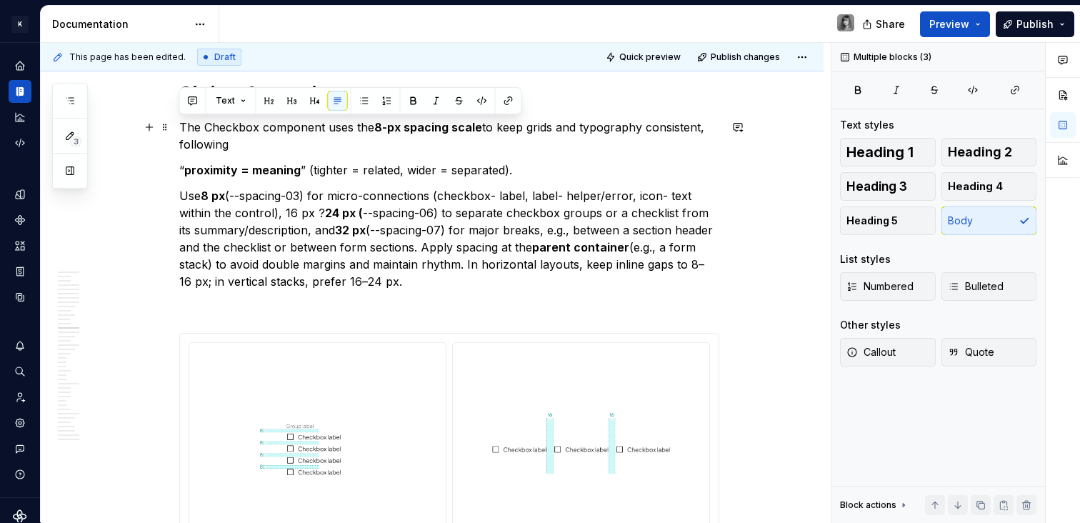
drag, startPoint x: 438, startPoint y: 273, endPoint x: 178, endPoint y: 126, distance: 299.0
copy div "The Checkbox component uses the 8-px spacing scale to keep grids and typography…"
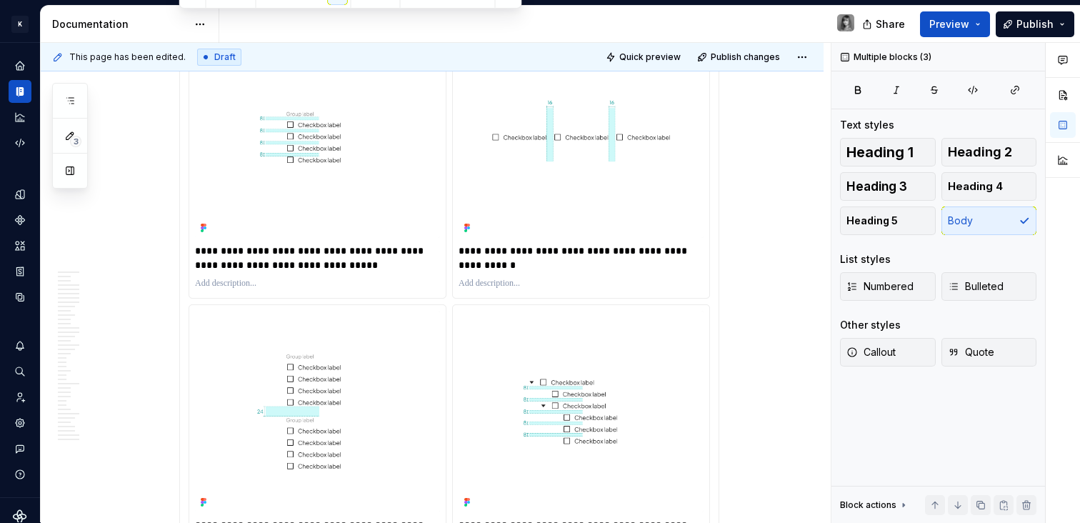
click at [328, 259] on p "**********" at bounding box center [317, 257] width 245 height 29
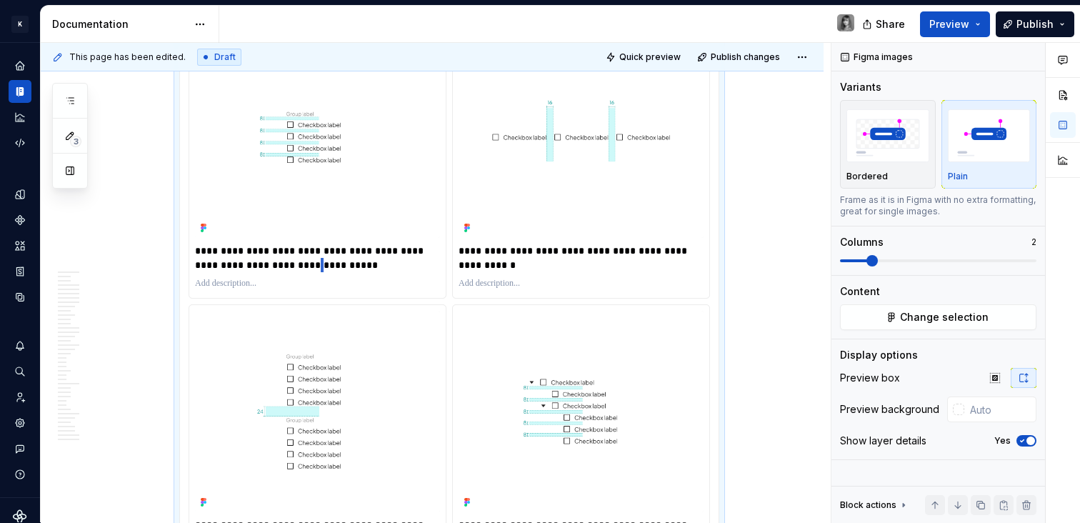
click at [328, 259] on p "**********" at bounding box center [317, 257] width 245 height 29
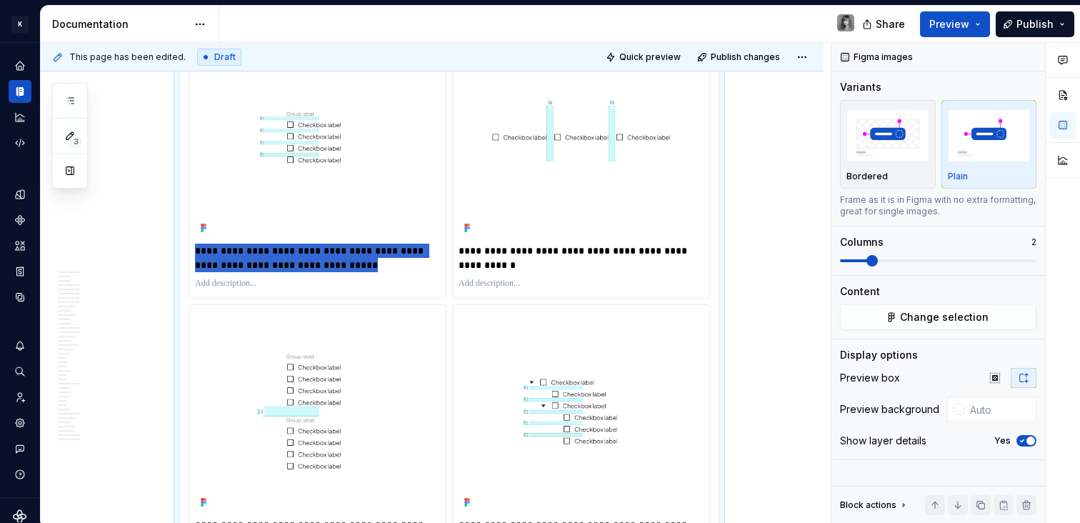
click at [328, 259] on p "**********" at bounding box center [317, 257] width 245 height 29
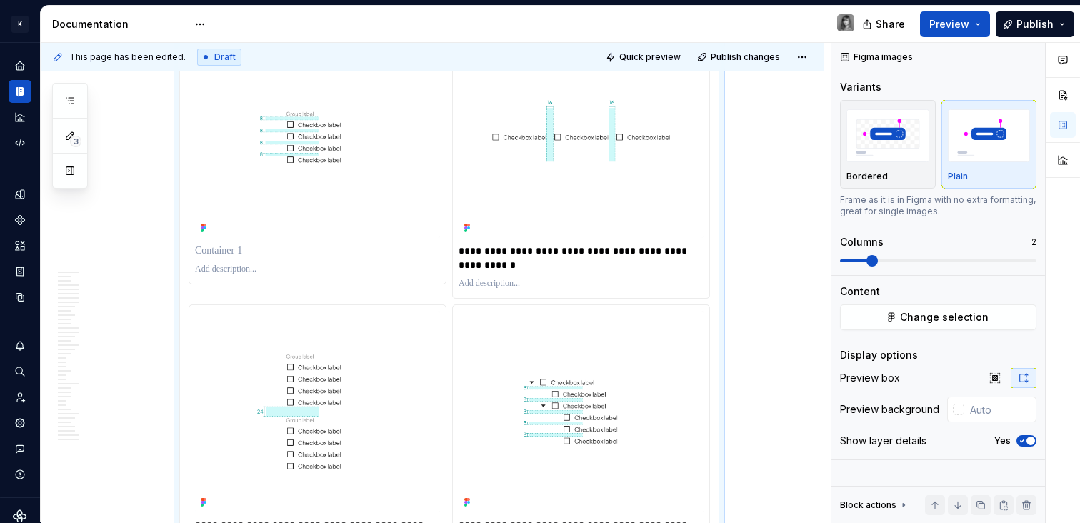
click at [610, 248] on p "**********" at bounding box center [580, 257] width 245 height 29
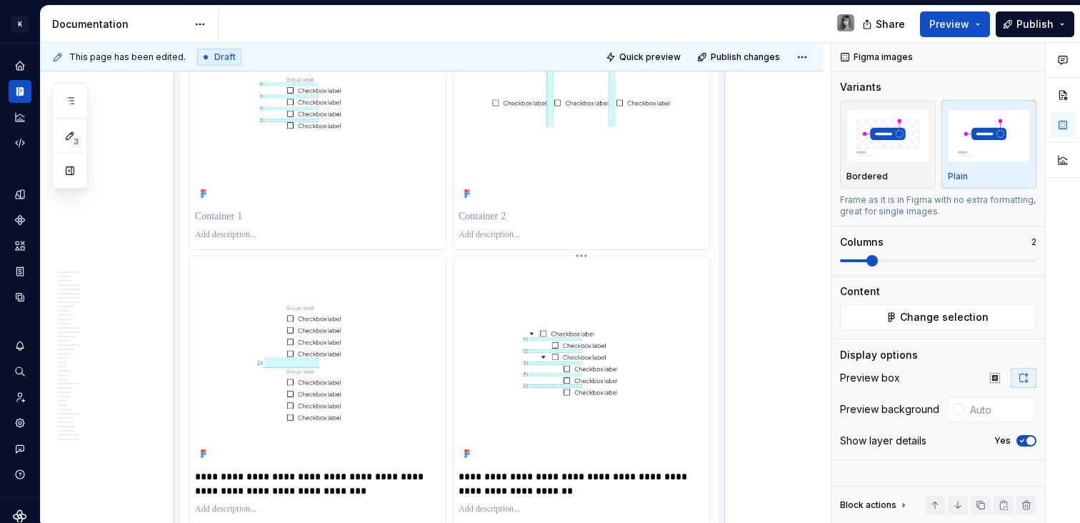
scroll to position [5946, 0]
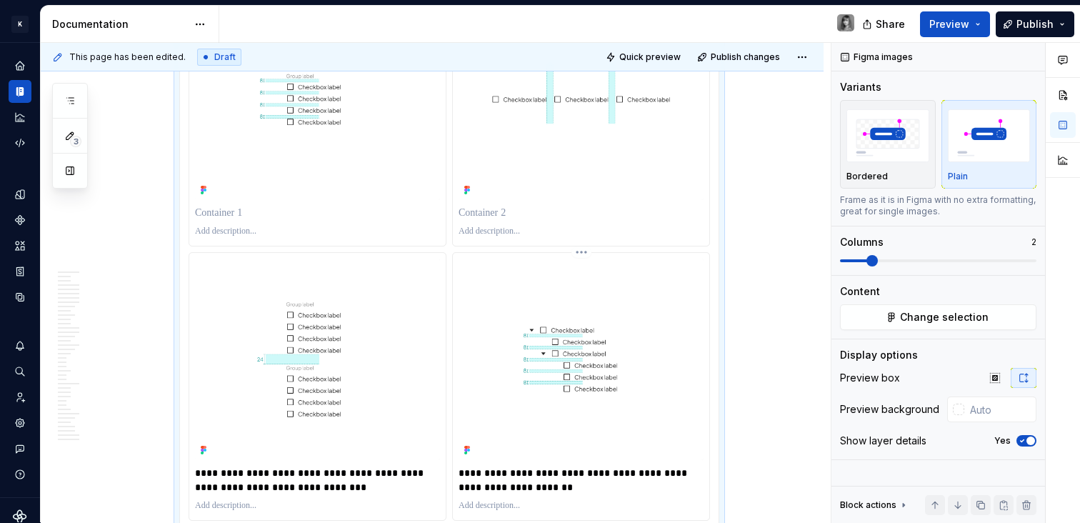
click at [580, 476] on p "**********" at bounding box center [580, 480] width 245 height 29
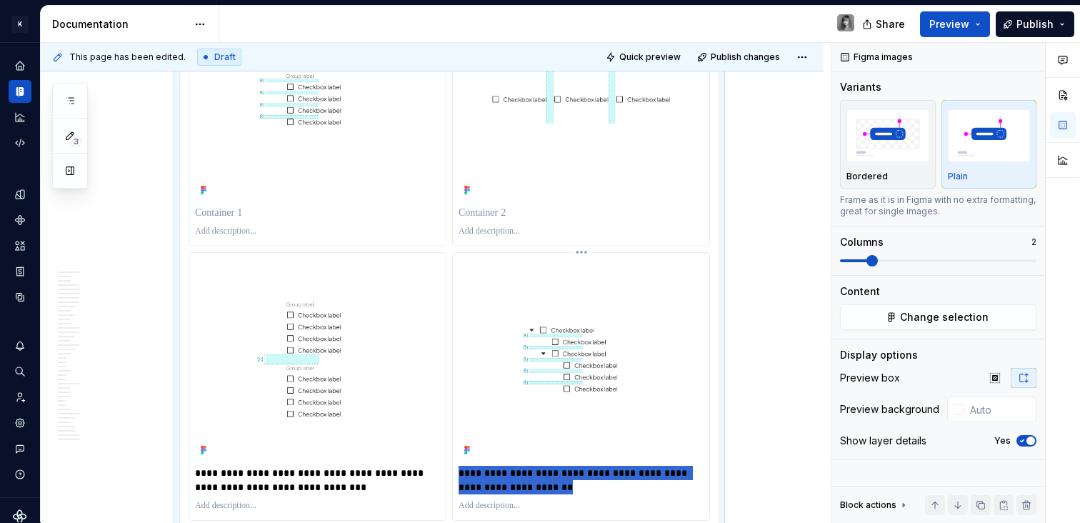
click at [579, 478] on p "**********" at bounding box center [580, 480] width 245 height 29
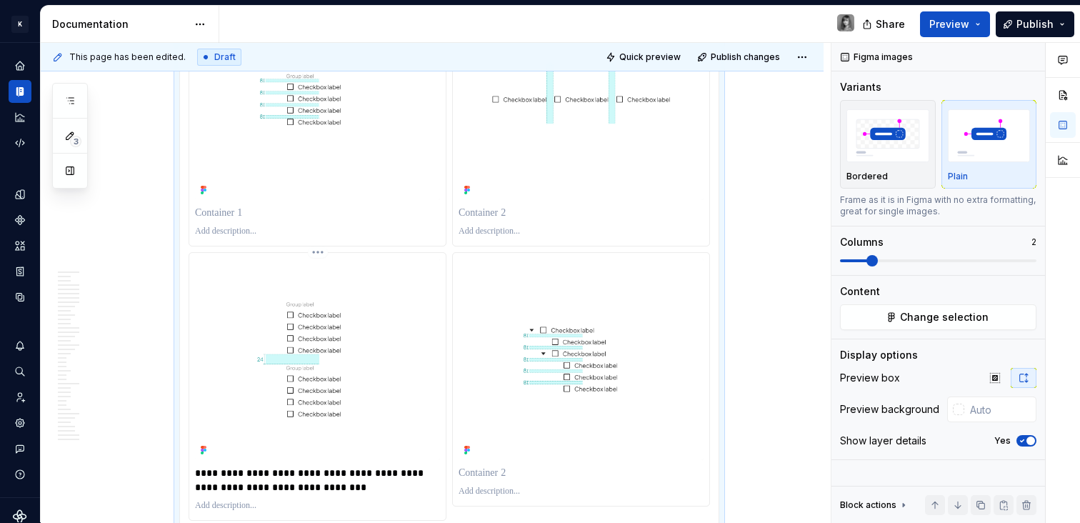
click at [303, 476] on p "**********" at bounding box center [317, 480] width 245 height 29
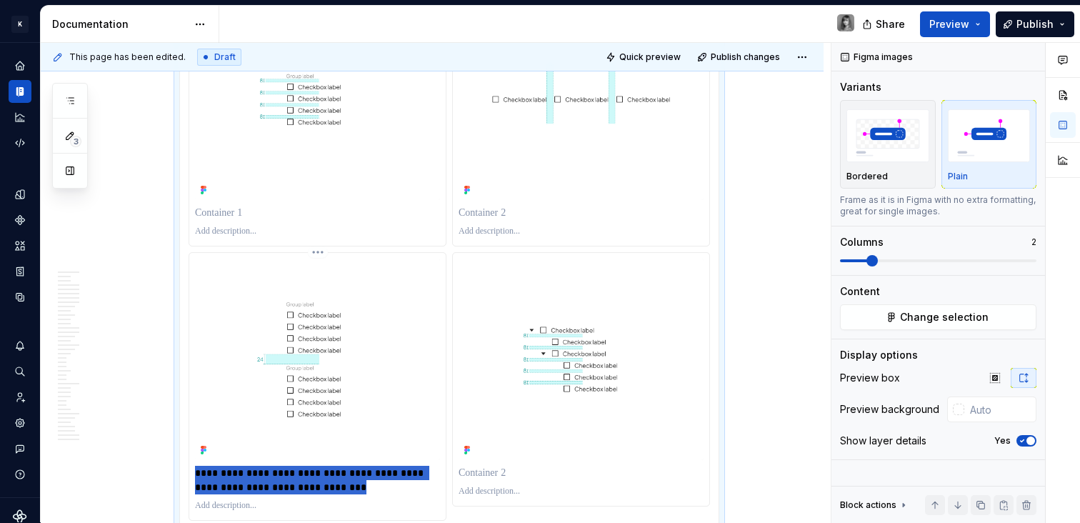
click at [303, 476] on p "**********" at bounding box center [317, 480] width 245 height 29
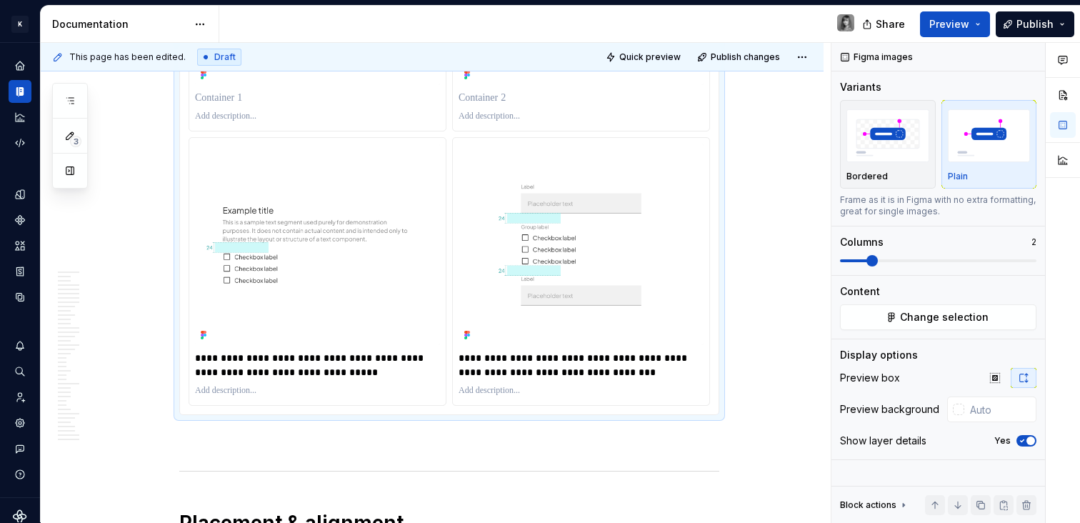
scroll to position [6322, 0]
click at [523, 356] on p "**********" at bounding box center [580, 364] width 245 height 29
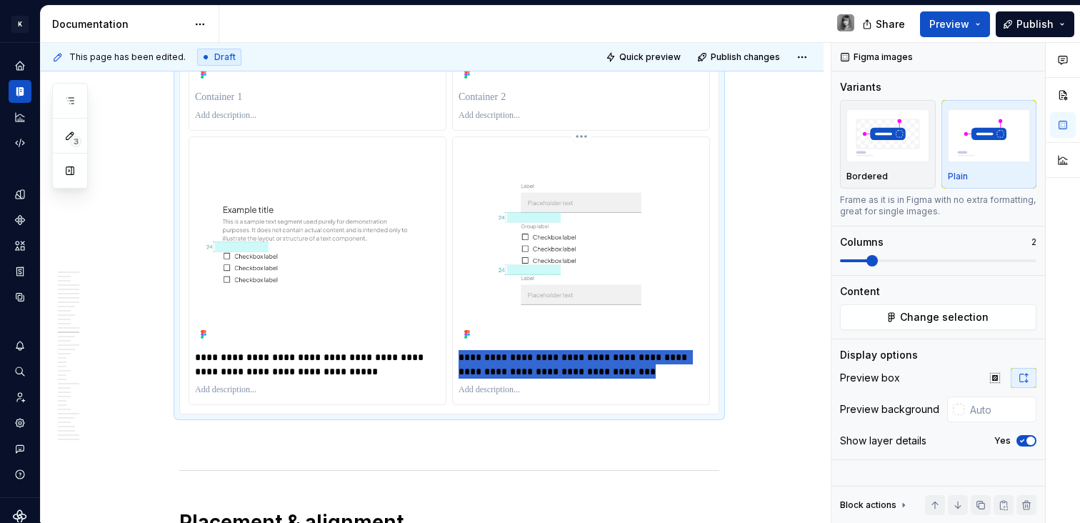
click at [523, 356] on p "**********" at bounding box center [580, 364] width 245 height 29
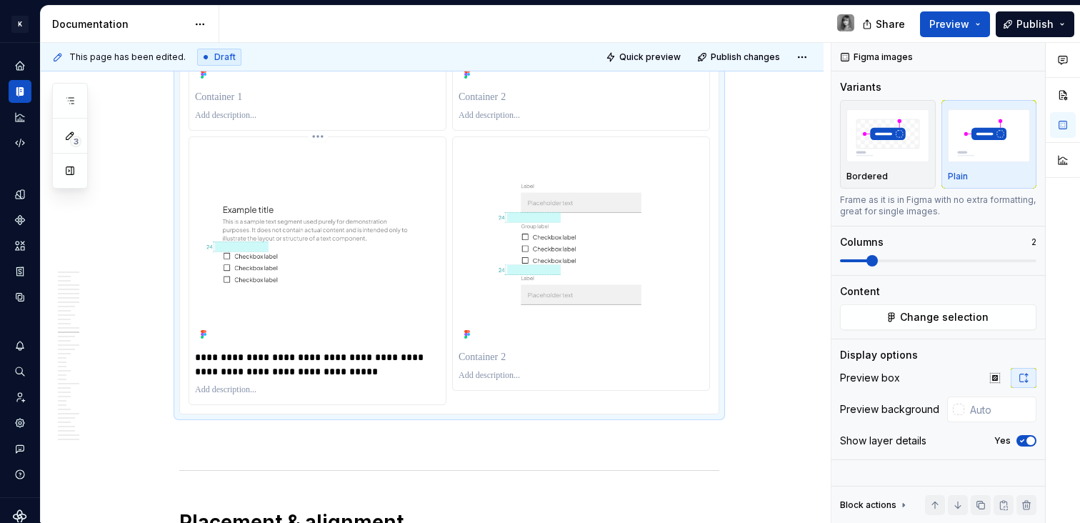
click at [380, 369] on p "**********" at bounding box center [317, 364] width 245 height 29
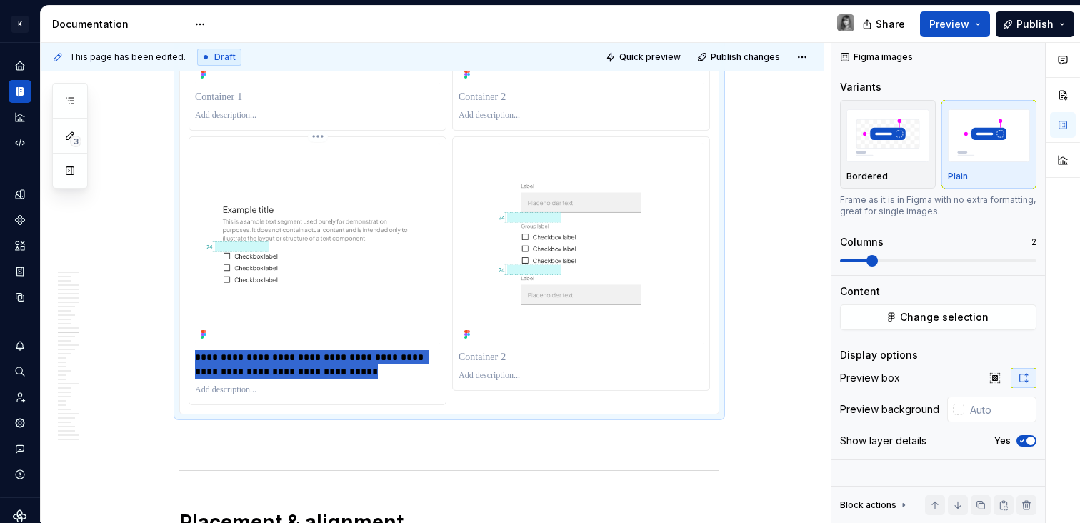
click at [380, 369] on p "**********" at bounding box center [317, 364] width 245 height 29
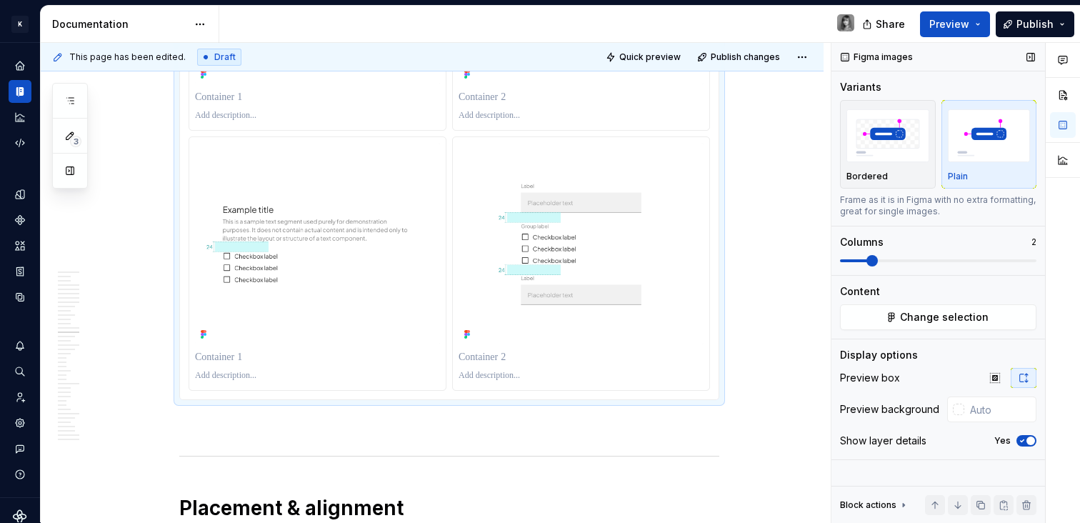
click at [1024, 438] on icon "button" at bounding box center [1021, 440] width 11 height 9
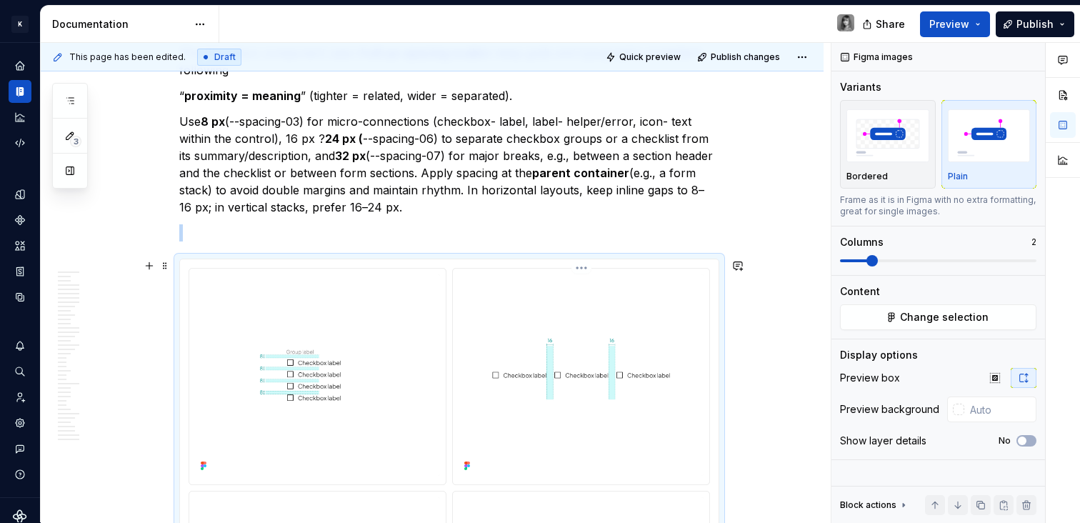
scroll to position [5505, 0]
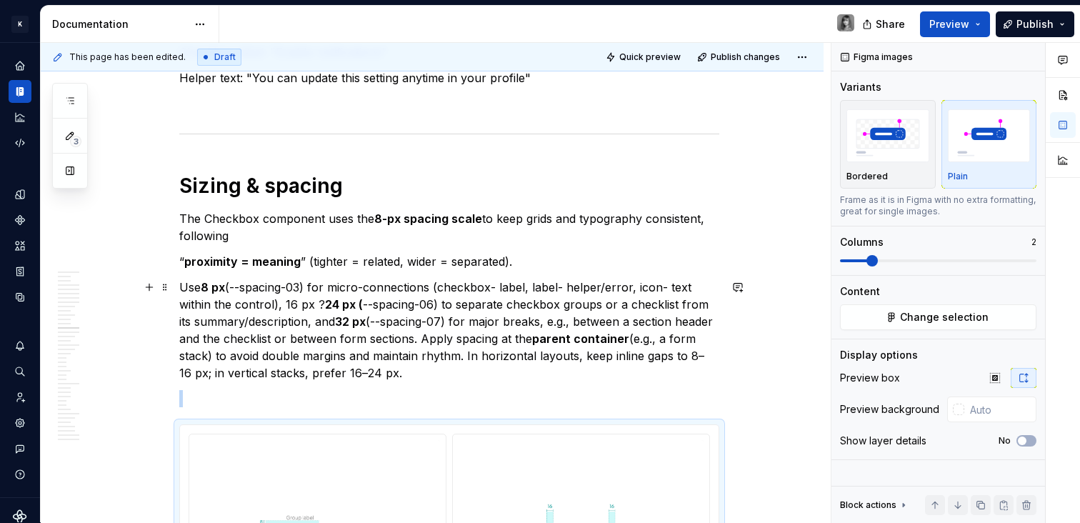
click at [347, 322] on strong "32 px" at bounding box center [350, 321] width 31 height 14
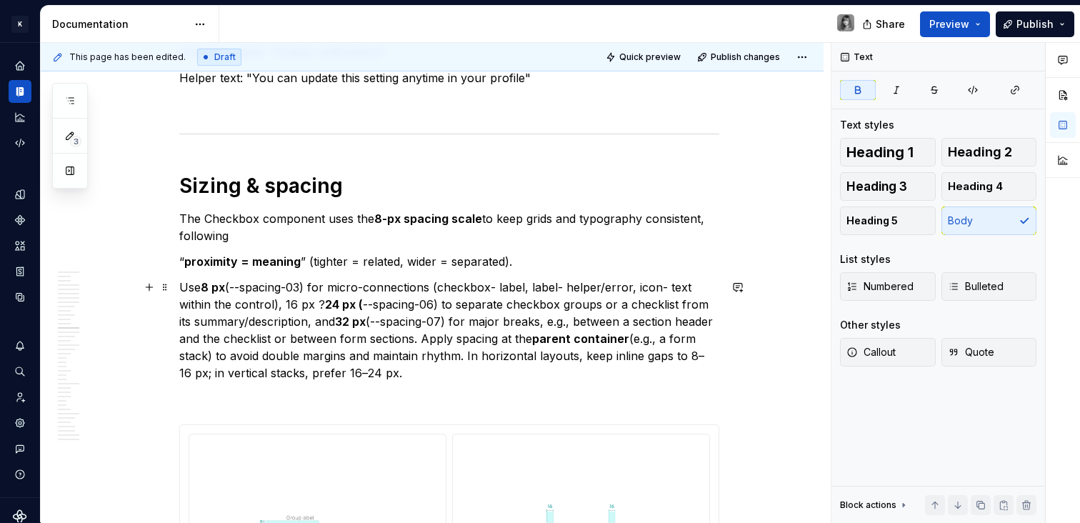
click at [565, 266] on p "“ proximity = meaning ” (tighter = related, wider = separated)." at bounding box center [449, 261] width 540 height 17
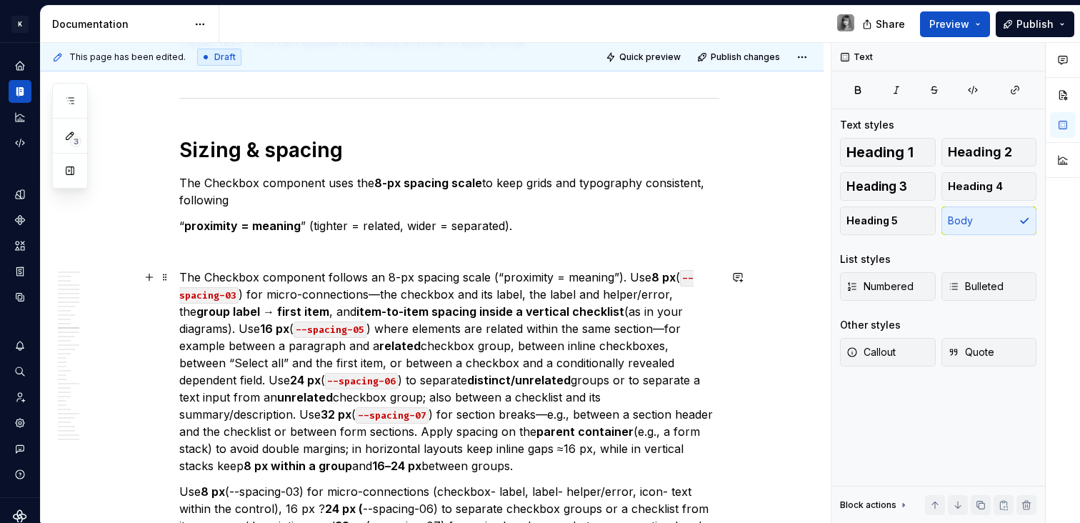
scroll to position [5548, 0]
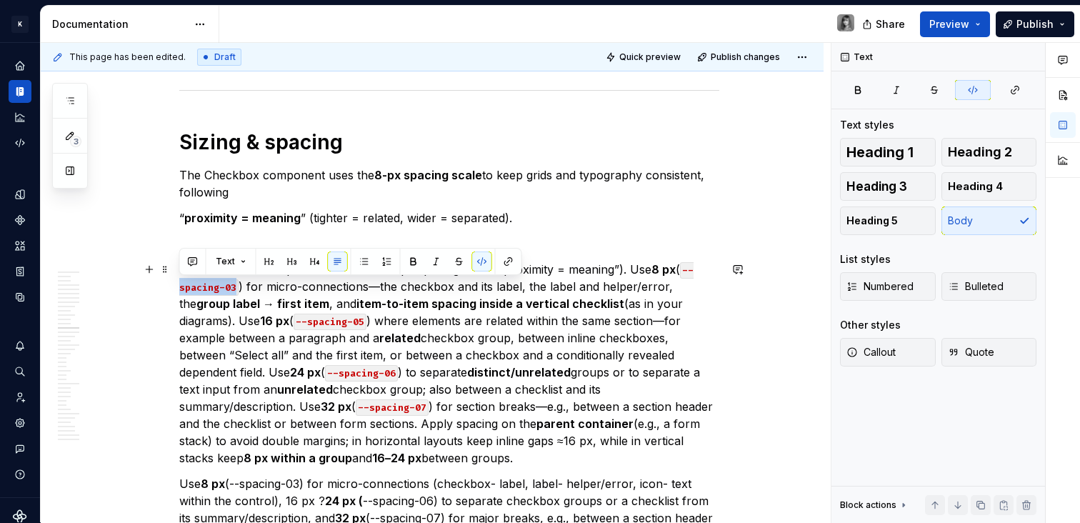
drag, startPoint x: 238, startPoint y: 287, endPoint x: 146, endPoint y: 288, distance: 92.8
click at [282, 321] on strong "16 px" at bounding box center [274, 320] width 29 height 14
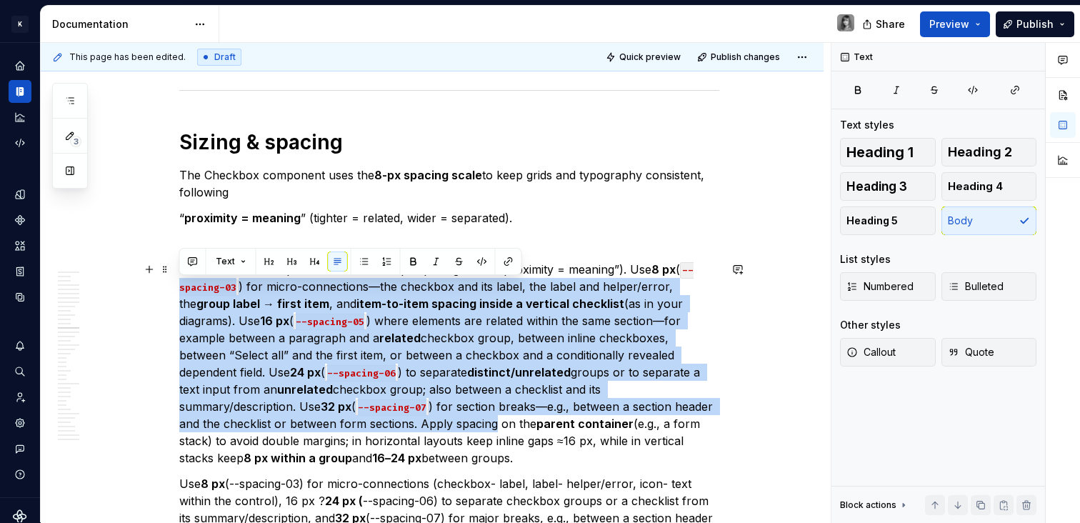
drag, startPoint x: 304, startPoint y: 420, endPoint x: 168, endPoint y: 284, distance: 192.4
click at [481, 258] on button "button" at bounding box center [482, 261] width 20 height 20
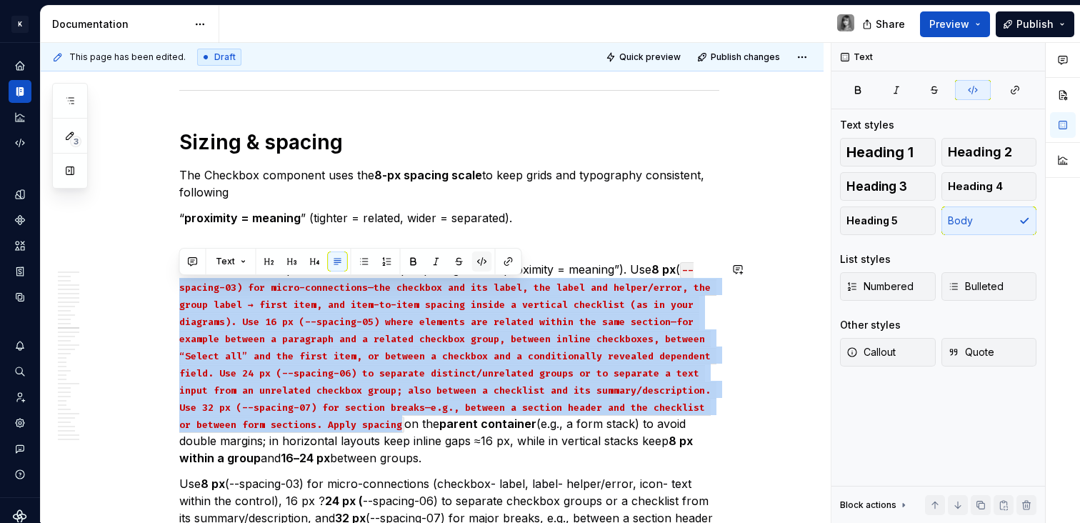
click at [483, 262] on button "button" at bounding box center [482, 261] width 20 height 20
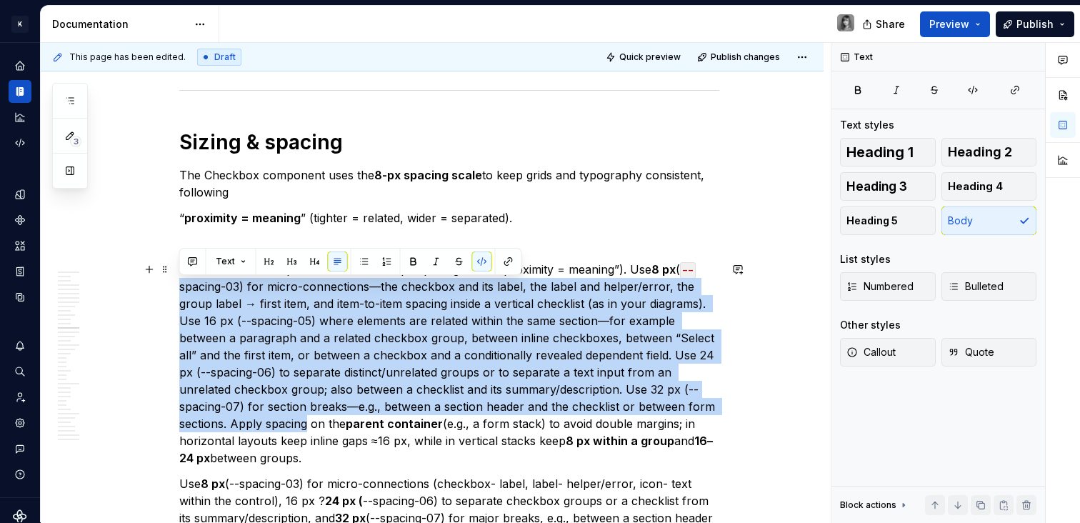
click at [338, 351] on p "The Checkbox component follows an 8-px spacing scale (“proximity = meaning”). U…" at bounding box center [449, 364] width 540 height 206
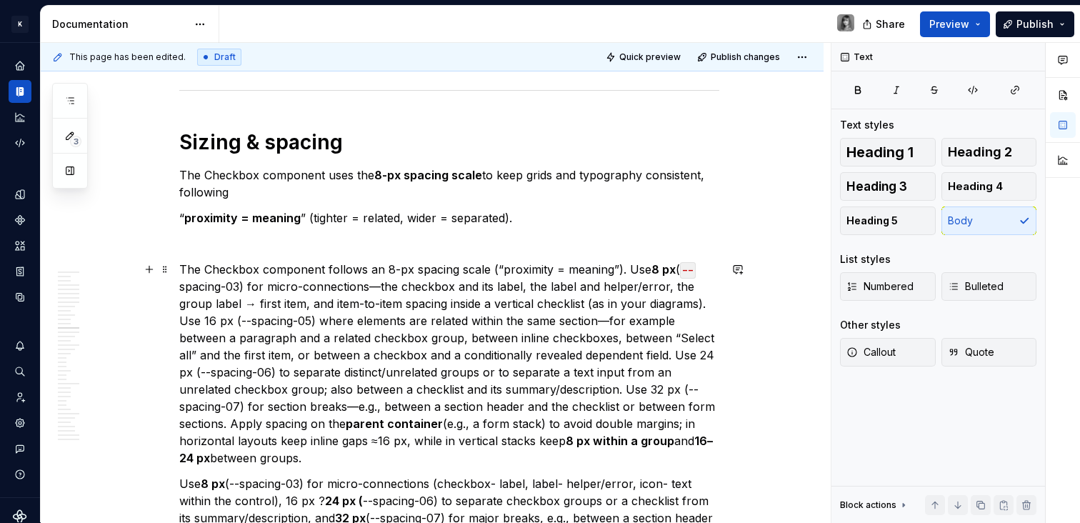
click at [253, 303] on p "The Checkbox component follows an 8-px spacing scale (“proximity = meaning”). U…" at bounding box center [449, 364] width 540 height 206
click at [504, 225] on p "“ proximity = meaning ” (tighter = related, wider = separated)." at bounding box center [449, 217] width 540 height 17
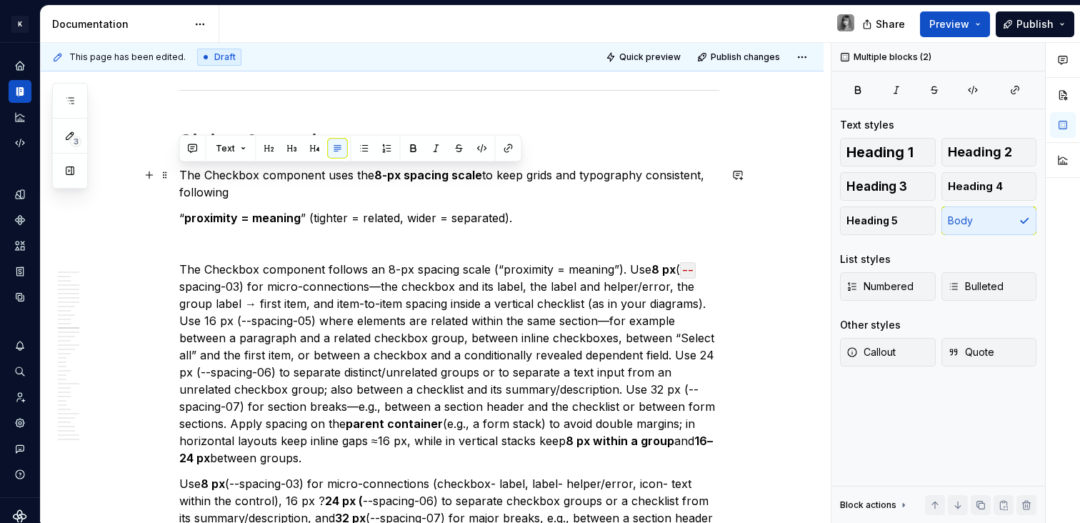
drag, startPoint x: 517, startPoint y: 221, endPoint x: 181, endPoint y: 175, distance: 338.8
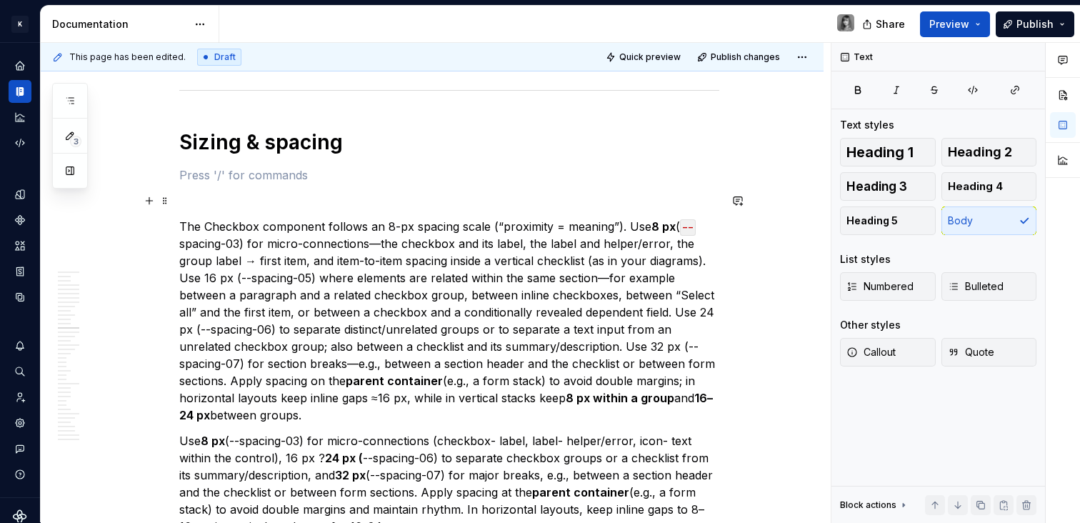
click at [186, 201] on p at bounding box center [449, 200] width 540 height 17
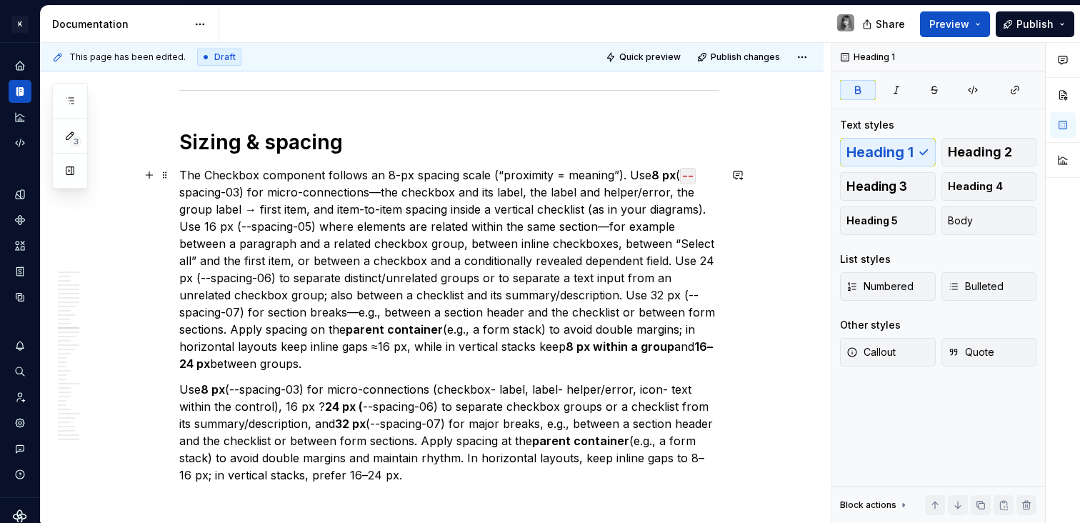
click at [623, 173] on p "The Checkbox component follows an 8-px spacing scale (“proximity = meaning”). U…" at bounding box center [449, 269] width 540 height 206
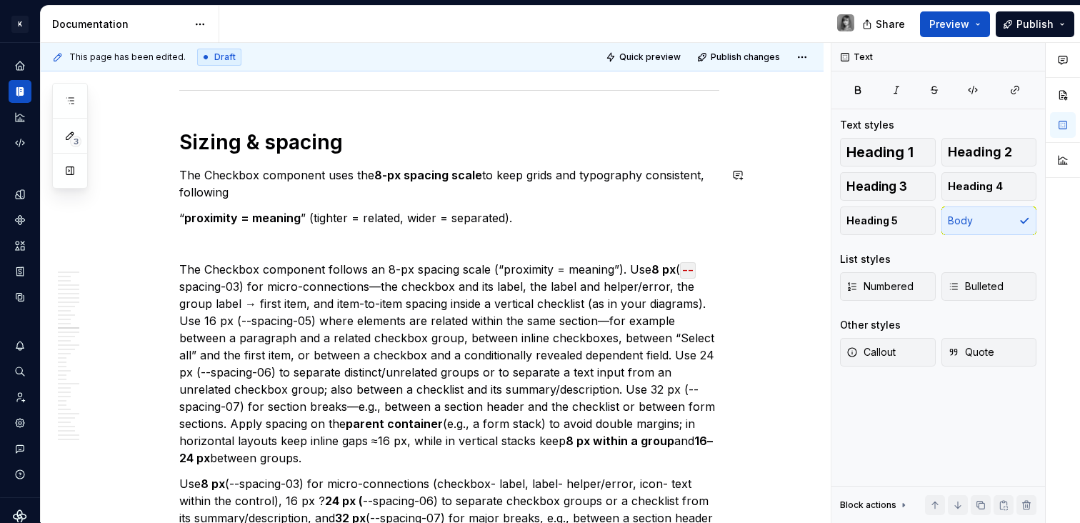
click at [625, 268] on p "The Checkbox component follows an 8-px spacing scale (“proximity = meaning”). U…" at bounding box center [449, 364] width 540 height 206
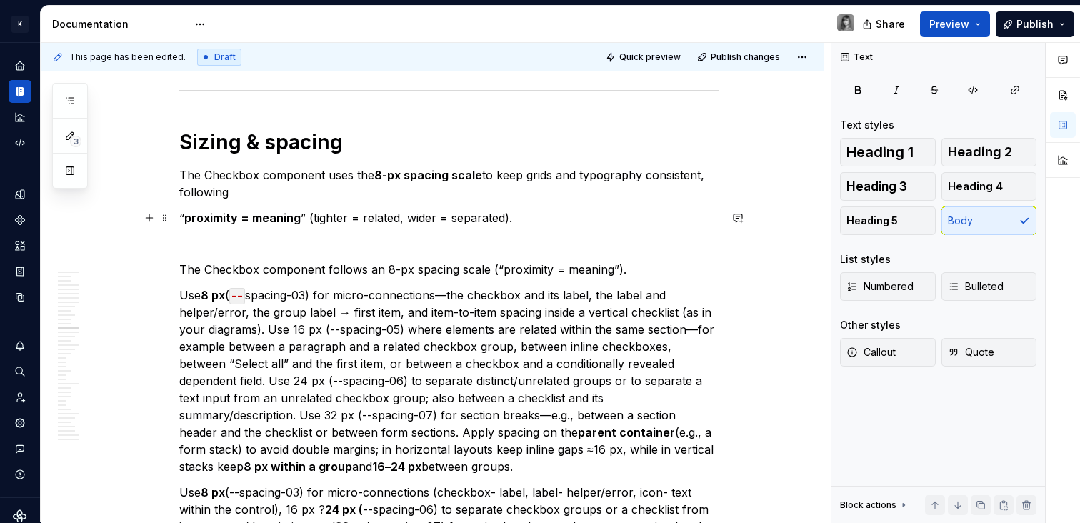
click at [306, 218] on p "“ proximity = meaning ” (tighter = related, wider = separated)." at bounding box center [449, 217] width 540 height 17
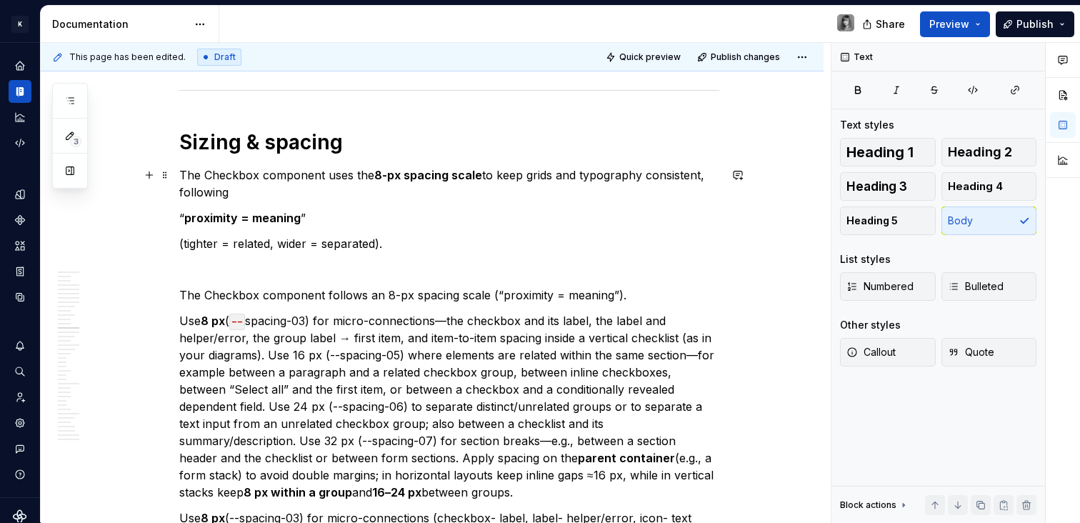
click at [238, 196] on p "The Checkbox component uses the 8-px spacing scale to keep grids and typography…" at bounding box center [449, 183] width 540 height 34
click at [486, 295] on p "The Checkbox component follows an 8-px spacing scale (“proximity = meaning”)." at bounding box center [449, 294] width 540 height 17
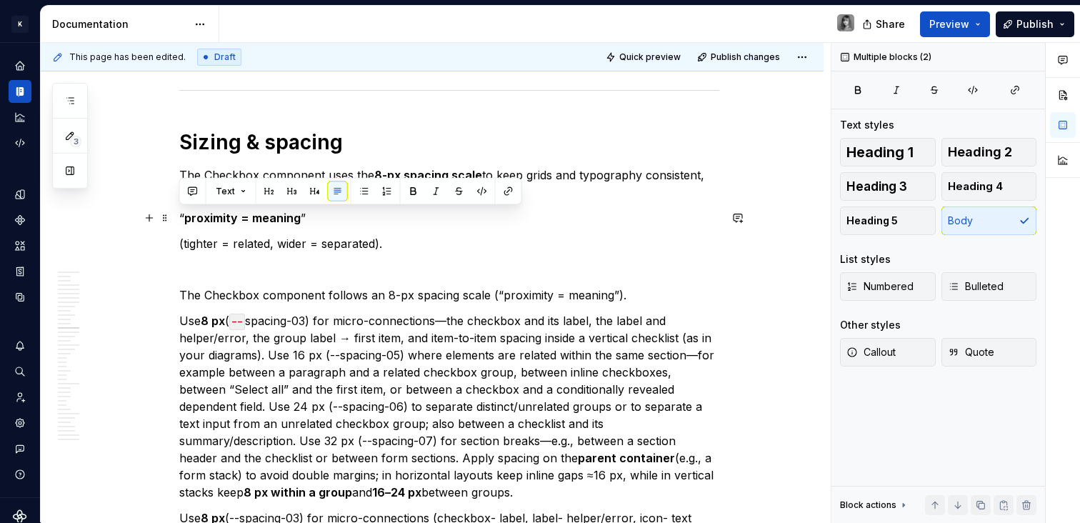
drag, startPoint x: 417, startPoint y: 248, endPoint x: 176, endPoint y: 209, distance: 243.7
copy div "“ proximity = meaning ” (tighter = related, wider = separated)."
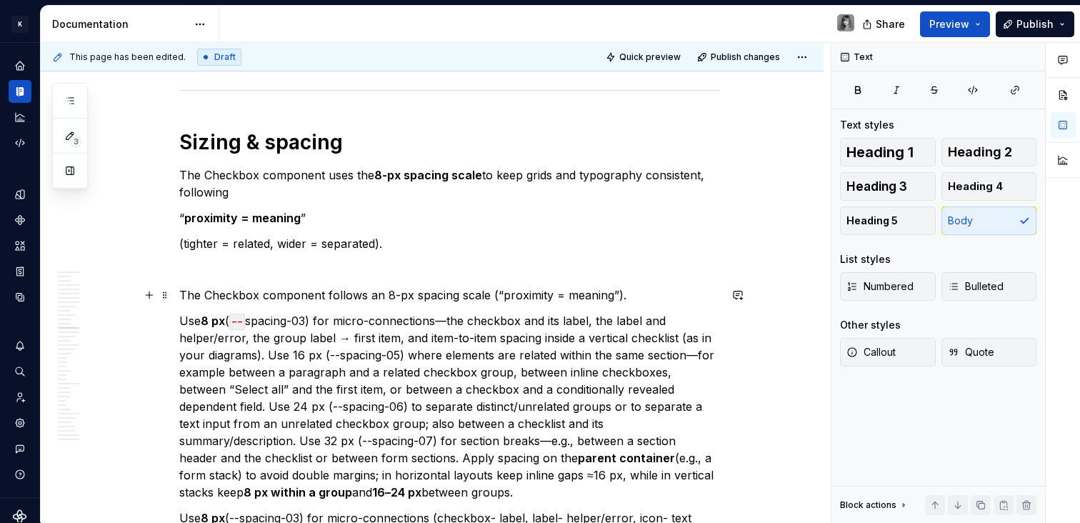
click at [486, 293] on p "The Checkbox component follows an 8-px spacing scale (“proximity = meaning”)." at bounding box center [449, 294] width 540 height 17
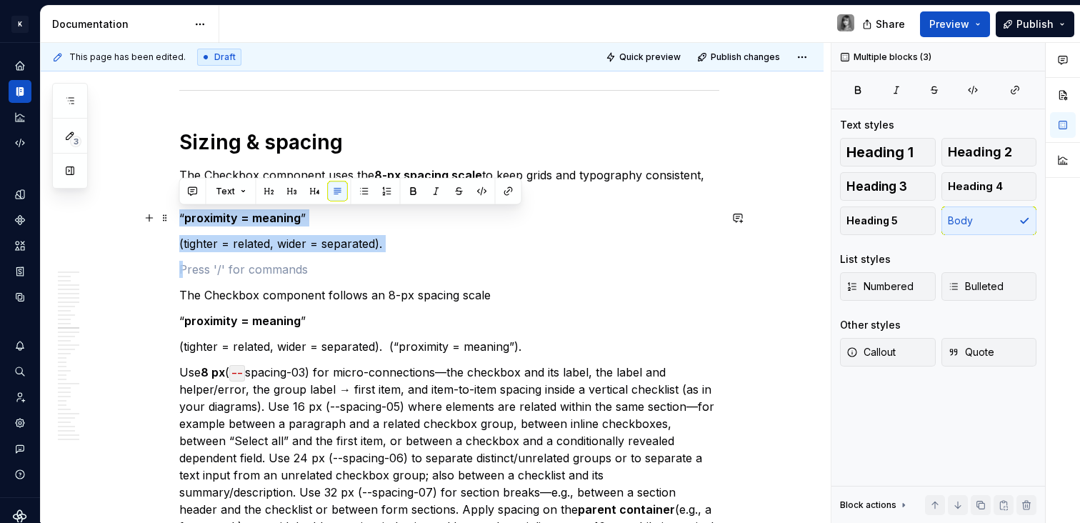
drag, startPoint x: 386, startPoint y: 252, endPoint x: 175, endPoint y: 210, distance: 215.5
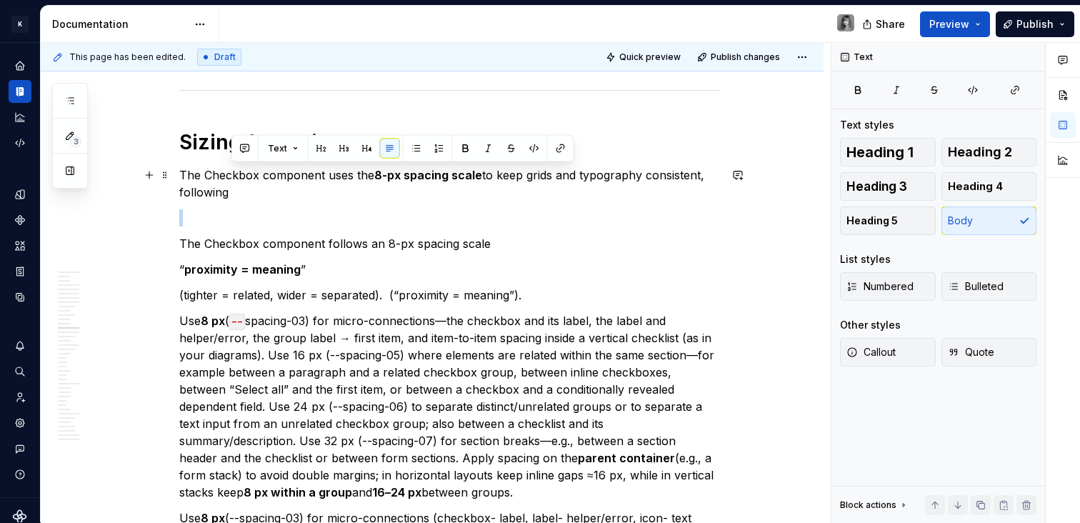
drag, startPoint x: 520, startPoint y: 188, endPoint x: 498, endPoint y: 178, distance: 24.3
click at [498, 178] on p "The Checkbox component uses the 8-px spacing scale to keep grids and typography…" at bounding box center [449, 183] width 540 height 34
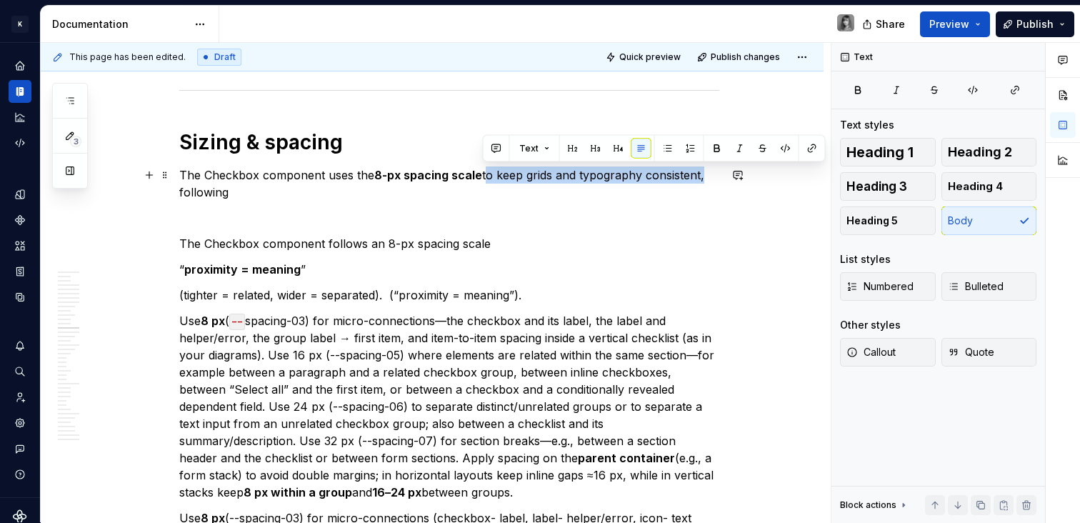
drag, startPoint x: 483, startPoint y: 176, endPoint x: 699, endPoint y: 171, distance: 215.7
click at [699, 171] on p "The Checkbox component uses the 8-px spacing scale to keep grids and typography…" at bounding box center [449, 183] width 540 height 34
click at [520, 267] on p "“ proximity = meaning ”" at bounding box center [449, 269] width 540 height 17
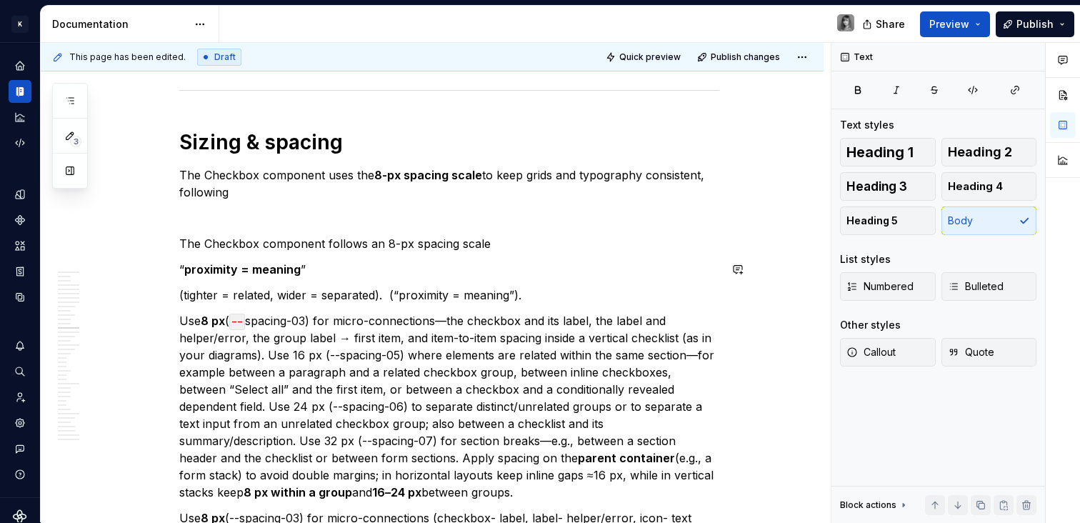
click at [490, 245] on p "The Checkbox component follows an 8-px spacing scale" at bounding box center [449, 243] width 540 height 17
click at [496, 246] on p "The Checkbox component follows an 8-px spacing scale" at bounding box center [449, 243] width 540 height 17
click at [486, 243] on p "The Checkbox component follows an 8-px spacing scale following:" at bounding box center [449, 243] width 540 height 17
click at [301, 276] on p "“ proximity = meaning ”" at bounding box center [449, 269] width 540 height 17
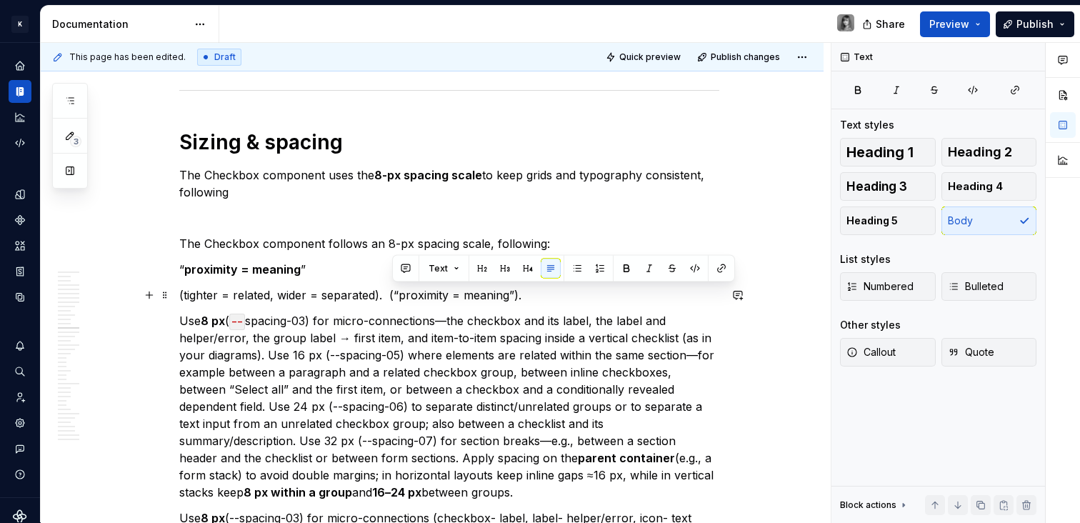
drag, startPoint x: 494, startPoint y: 296, endPoint x: 421, endPoint y: 306, distance: 73.5
click at [393, 293] on p "(tighter = related, wider = separated). (“proximity = meaning”)." at bounding box center [449, 294] width 540 height 17
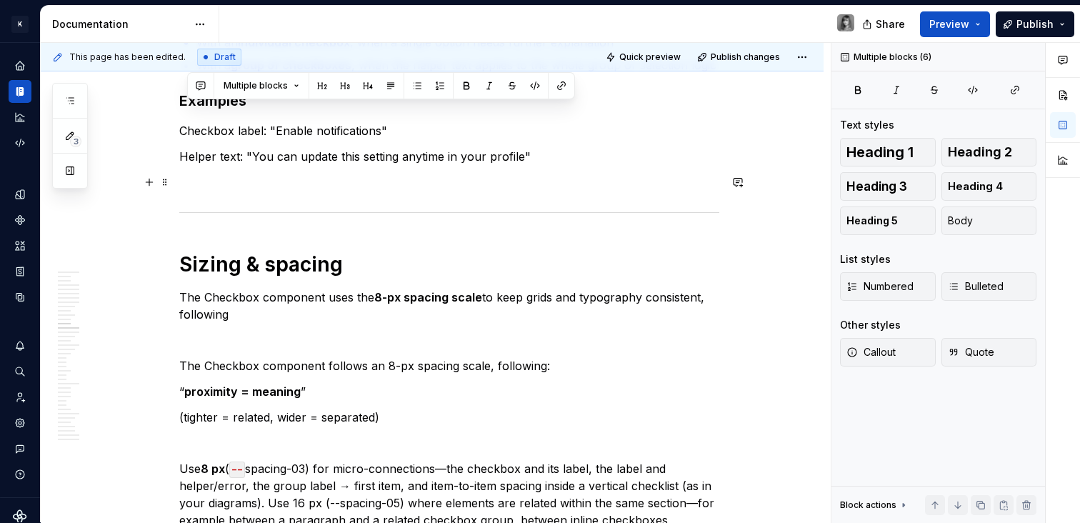
scroll to position [5423, 0]
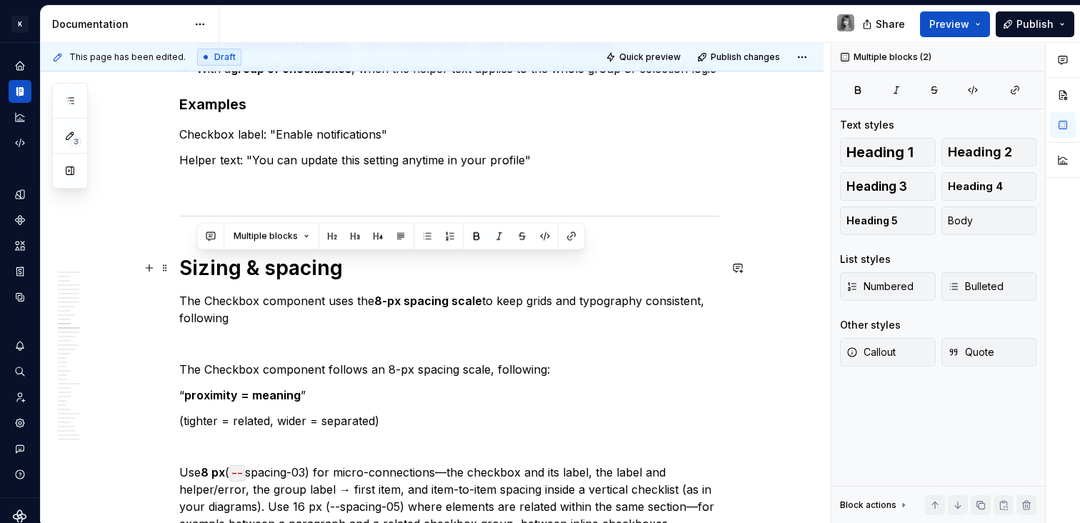
drag, startPoint x: 191, startPoint y: 110, endPoint x: 208, endPoint y: 298, distance: 188.6
click at [207, 296] on p "The Checkbox component uses the 8-px spacing scale to keep grids and typography…" at bounding box center [449, 309] width 540 height 34
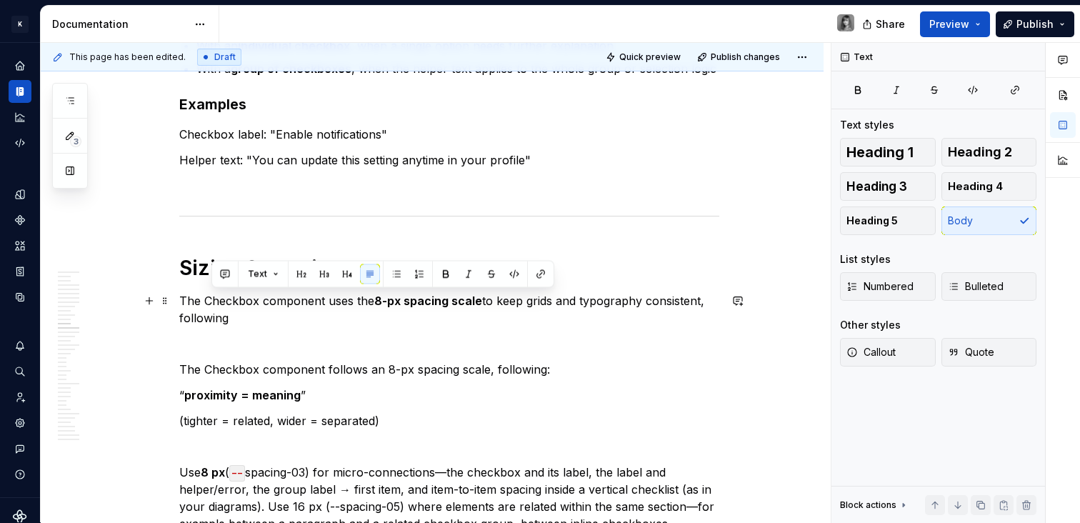
click at [210, 304] on p "The Checkbox component uses the 8-px spacing scale to keep grids and typography…" at bounding box center [449, 309] width 540 height 34
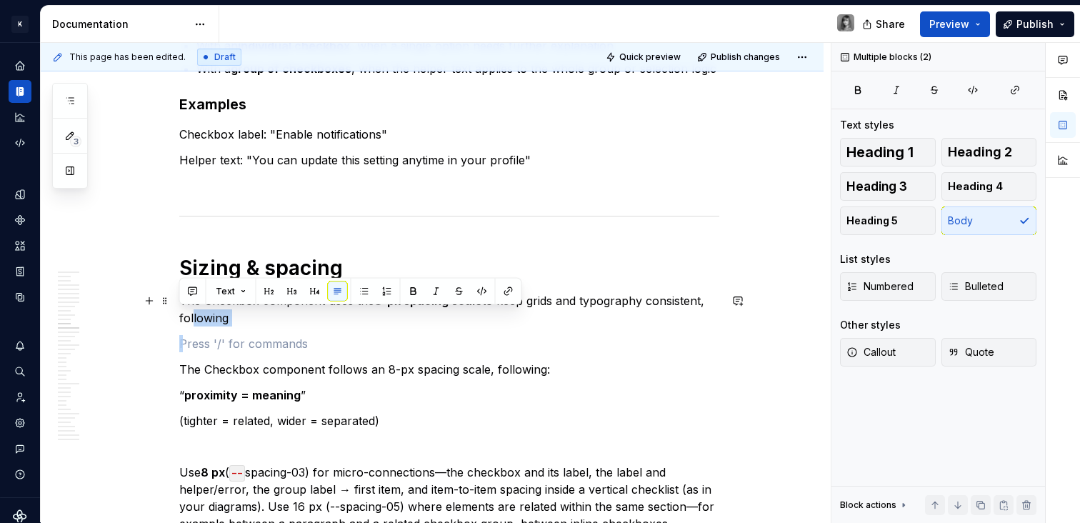
drag, startPoint x: 254, startPoint y: 346, endPoint x: 186, endPoint y: 316, distance: 74.2
click at [216, 351] on p at bounding box center [449, 343] width 540 height 17
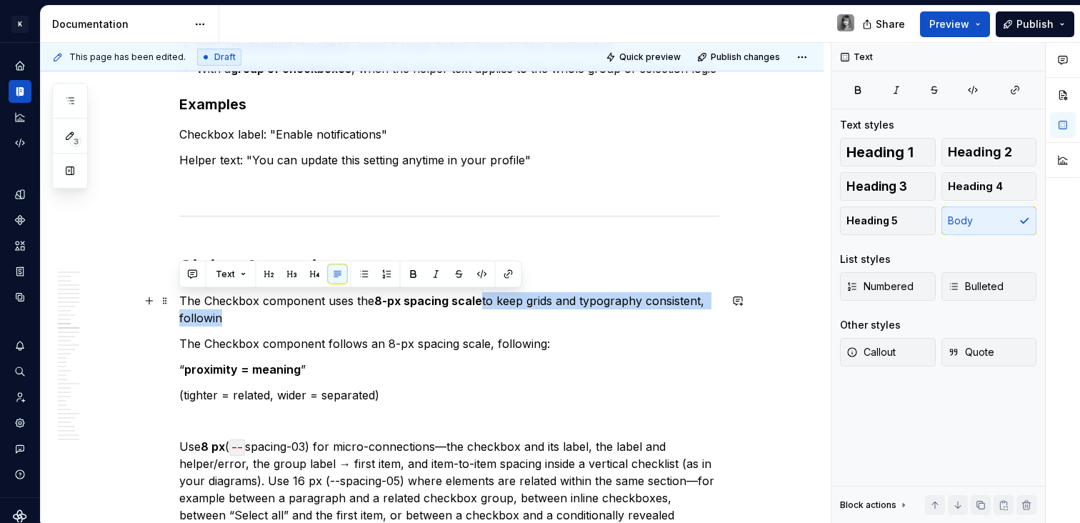
drag, startPoint x: 226, startPoint y: 318, endPoint x: 179, endPoint y: 298, distance: 50.3
click at [179, 298] on p "The Checkbox component uses the 8-px spacing scale to keep grids and typography…" at bounding box center [449, 309] width 540 height 34
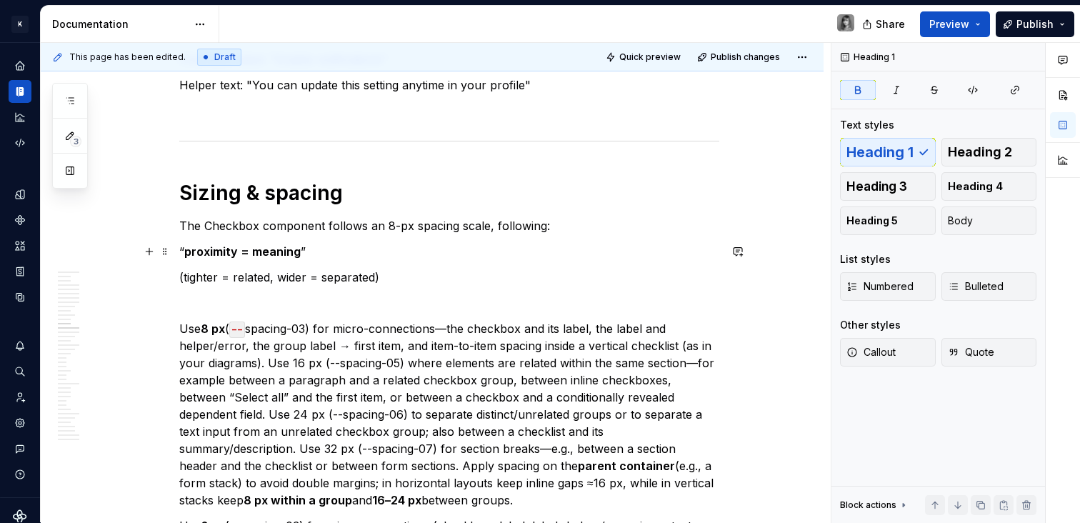
scroll to position [5514, 0]
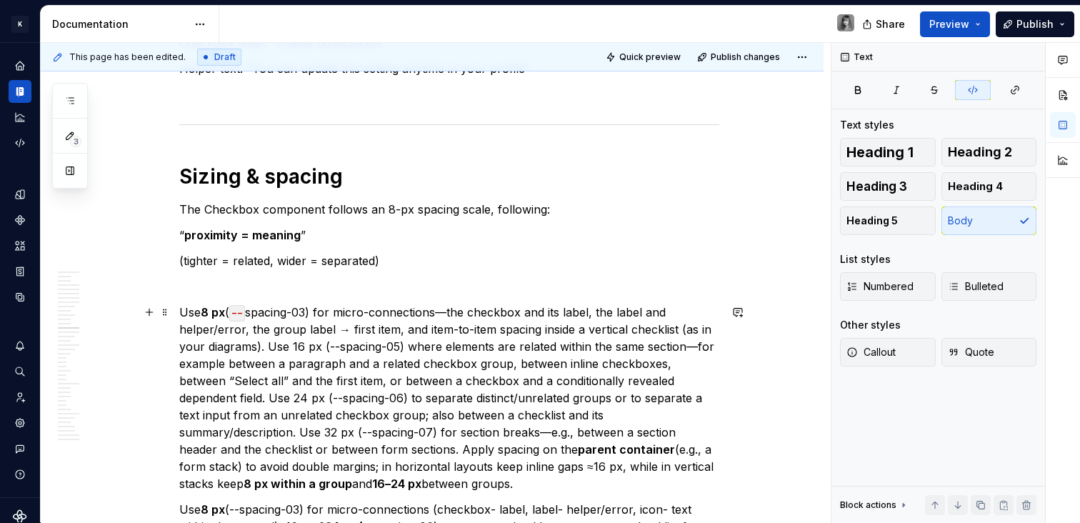
click at [245, 312] on code "--" at bounding box center [237, 313] width 16 height 16
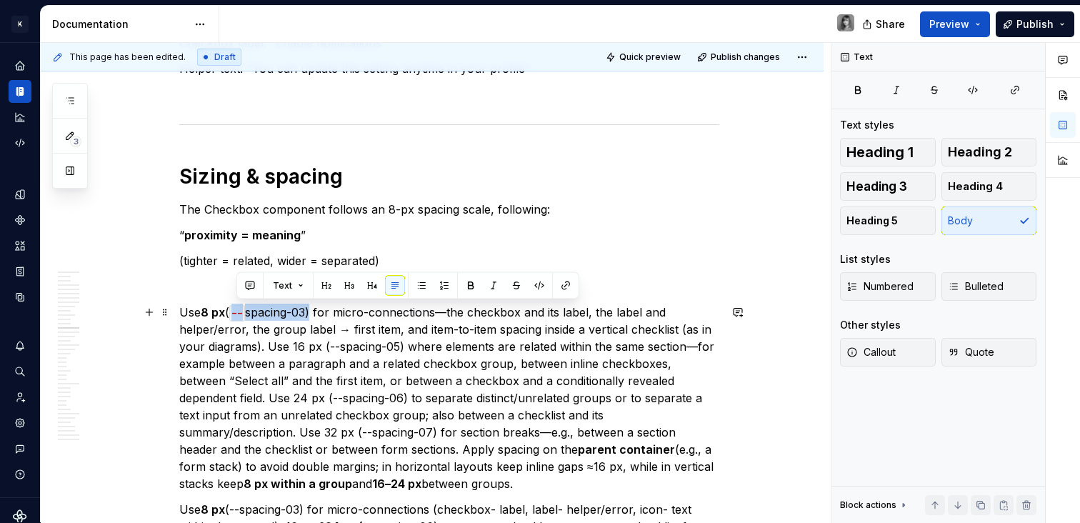
drag, startPoint x: 233, startPoint y: 311, endPoint x: 314, endPoint y: 312, distance: 80.7
click at [314, 312] on p "Use 8 px ( -- spacing-03) for micro-connections—the checkbox and its label, the…" at bounding box center [449, 397] width 540 height 188
click at [535, 288] on button "button" at bounding box center [539, 286] width 20 height 20
click at [536, 288] on button "button" at bounding box center [539, 286] width 20 height 20
click at [328, 333] on p "Use 8 px (--spacing-03) for micro-connections—the checkbox and its label, the l…" at bounding box center [449, 397] width 540 height 188
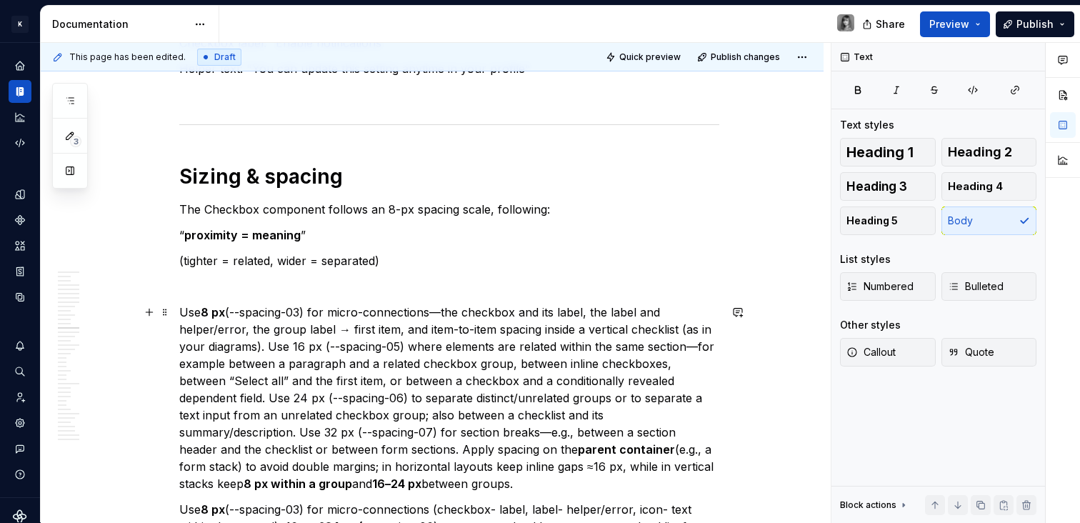
click at [441, 311] on p "Use 8 px (--spacing-03) for micro-connections—the checkbox and its label, the l…" at bounding box center [449, 397] width 540 height 188
click at [343, 329] on p "Use 8 px (--spacing-03) for micro-connections- the checkbox and its label, the …" at bounding box center [449, 397] width 540 height 188
click at [266, 345] on p "Use 8 px (--spacing-03) for micro-connections- the checkbox and its label, the …" at bounding box center [449, 397] width 540 height 188
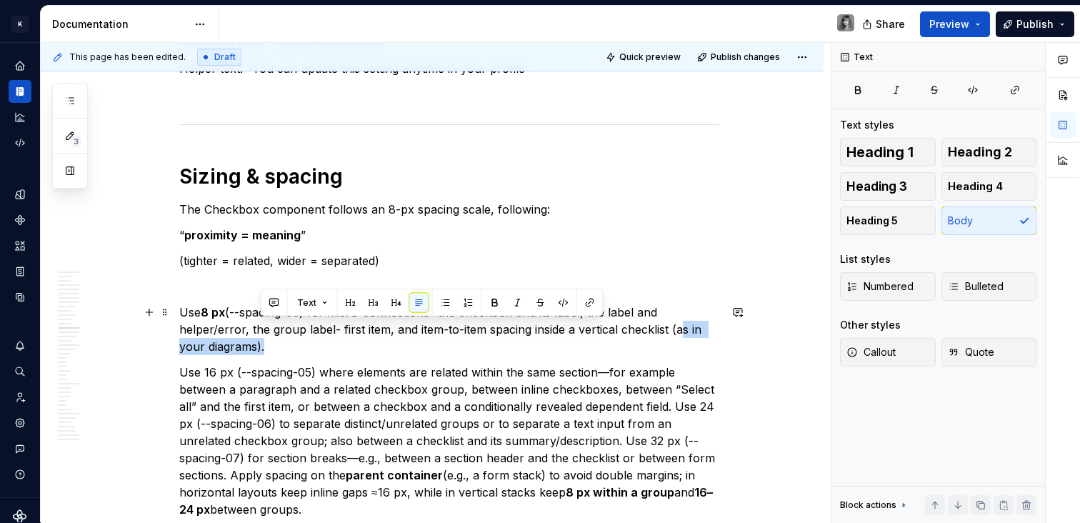
drag, startPoint x: 260, startPoint y: 346, endPoint x: 673, endPoint y: 327, distance: 413.8
click at [673, 327] on p "Use 8 px (--spacing-03) for micro-connections- the checkbox and its label, the …" at bounding box center [449, 328] width 540 height 51
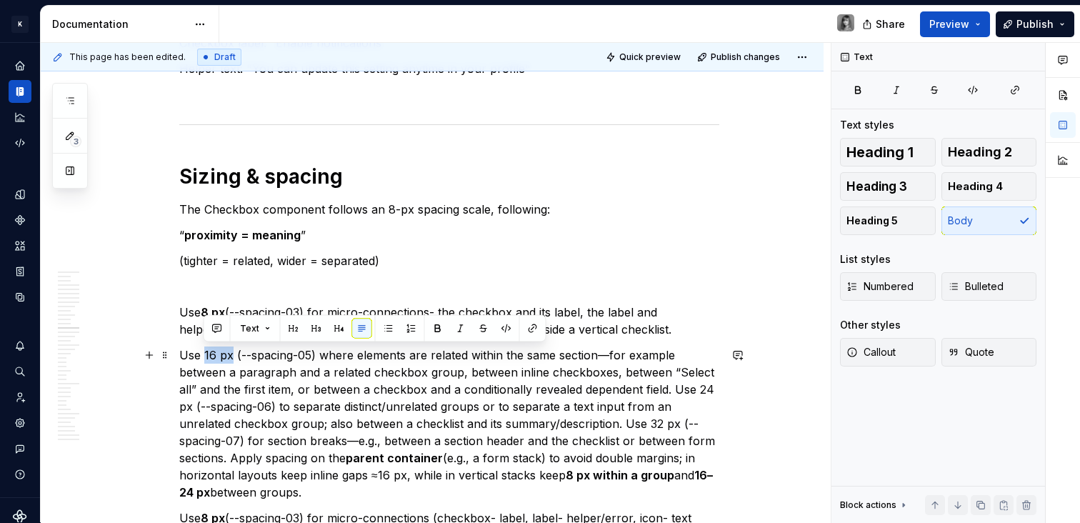
drag, startPoint x: 205, startPoint y: 353, endPoint x: 230, endPoint y: 353, distance: 25.0
click at [230, 353] on p "Use 16 px (--spacing-05) where elements are related within the same section—for…" at bounding box center [449, 423] width 540 height 154
click at [351, 375] on p "Use 16 px (--spacing-05) where elements are related within the same section—for…" at bounding box center [449, 423] width 540 height 154
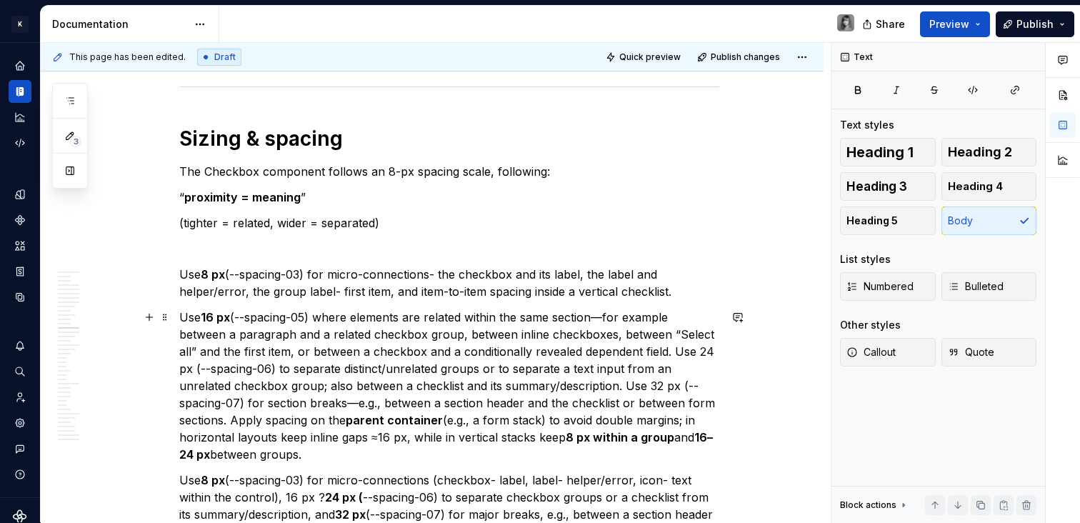
scroll to position [5578, 0]
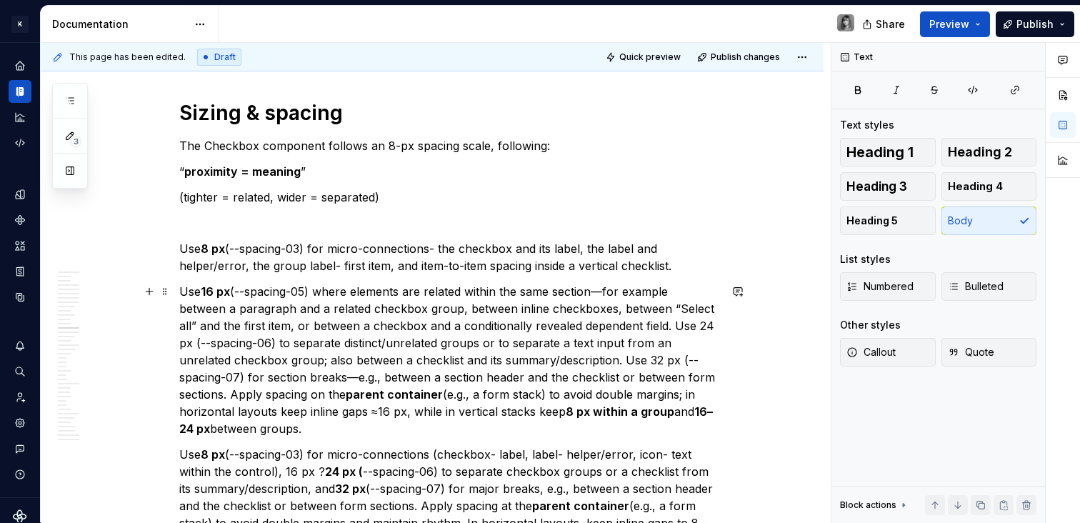
click at [604, 292] on p "Use 16 px (--spacing-05) where elements are related within the same section—for…" at bounding box center [449, 360] width 540 height 154
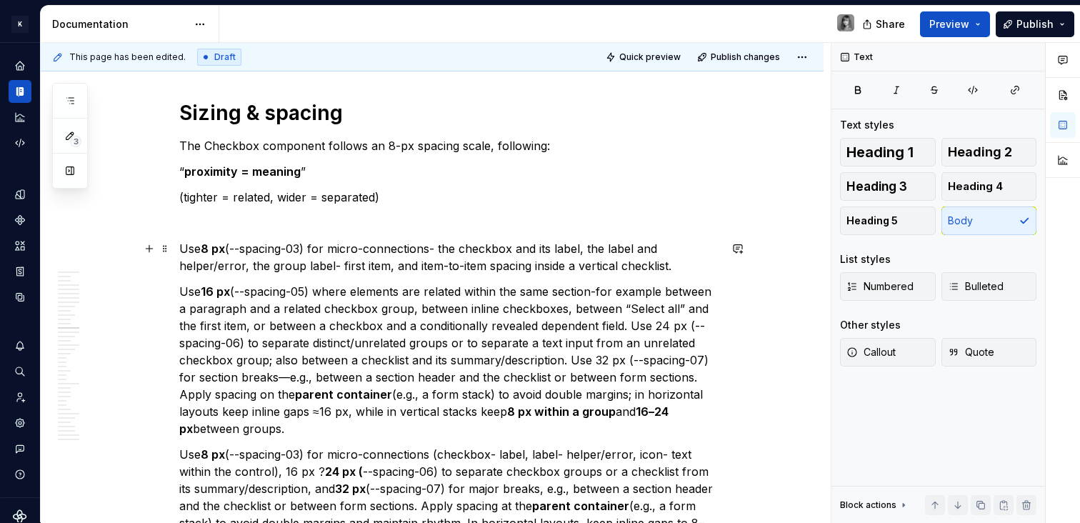
click at [441, 248] on p "Use 8 px (--spacing-03) for micro-connections- the checkbox and its label, the …" at bounding box center [449, 257] width 540 height 34
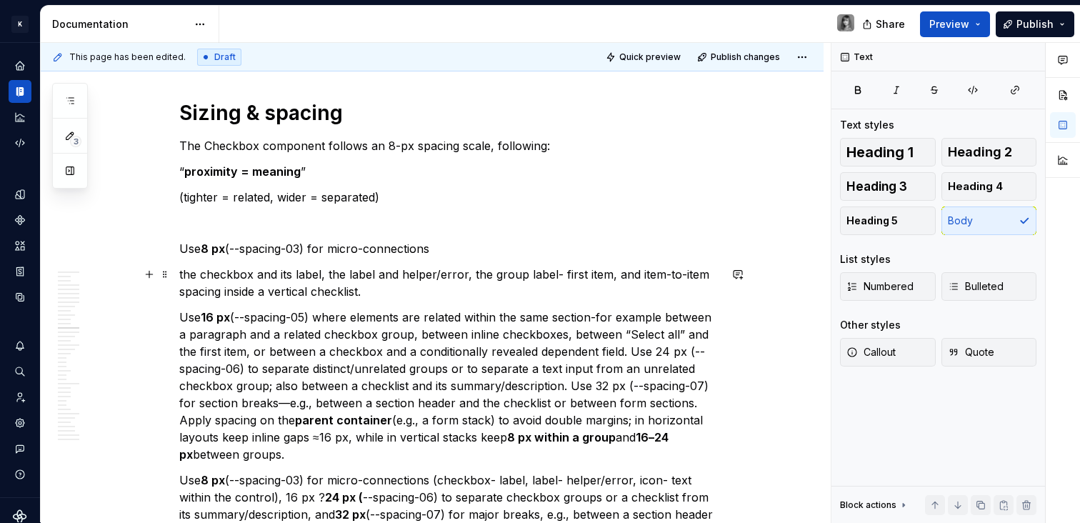
click at [326, 271] on p "the checkbox and its label, the label and helper/error, the group label- first …" at bounding box center [449, 283] width 540 height 34
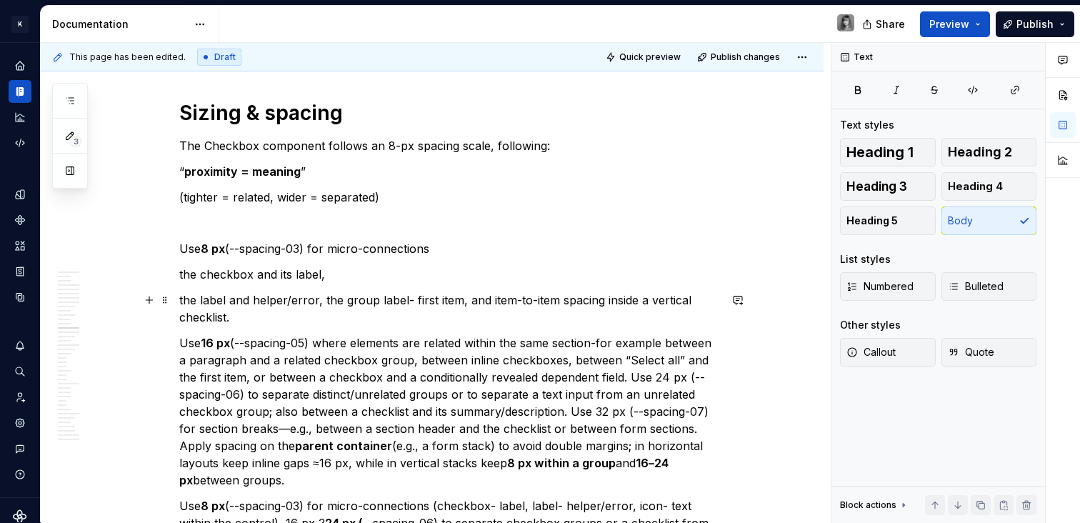
click at [321, 299] on p "the label and helper/error, the group label- first item, and item-to-item spaci…" at bounding box center [449, 308] width 540 height 34
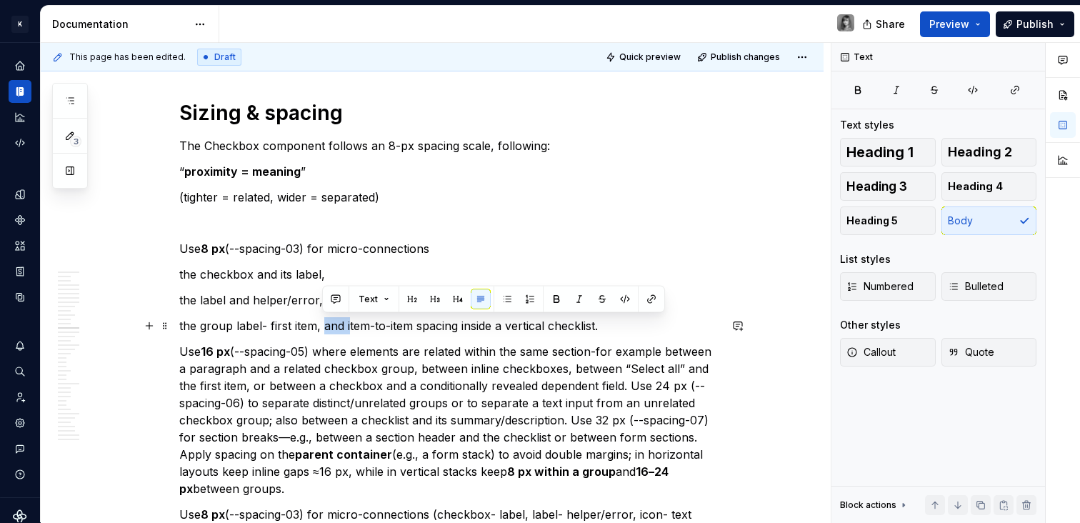
drag, startPoint x: 325, startPoint y: 325, endPoint x: 349, endPoint y: 325, distance: 24.3
click at [349, 325] on p "the group label- first item, and item-to-item spacing inside a vertical checkli…" at bounding box center [449, 325] width 540 height 17
drag, startPoint x: 346, startPoint y: 325, endPoint x: 333, endPoint y: 326, distance: 12.2
click at [333, 326] on p "the group label- first item, and item-to-item spacing inside a vertical checkli…" at bounding box center [449, 325] width 540 height 17
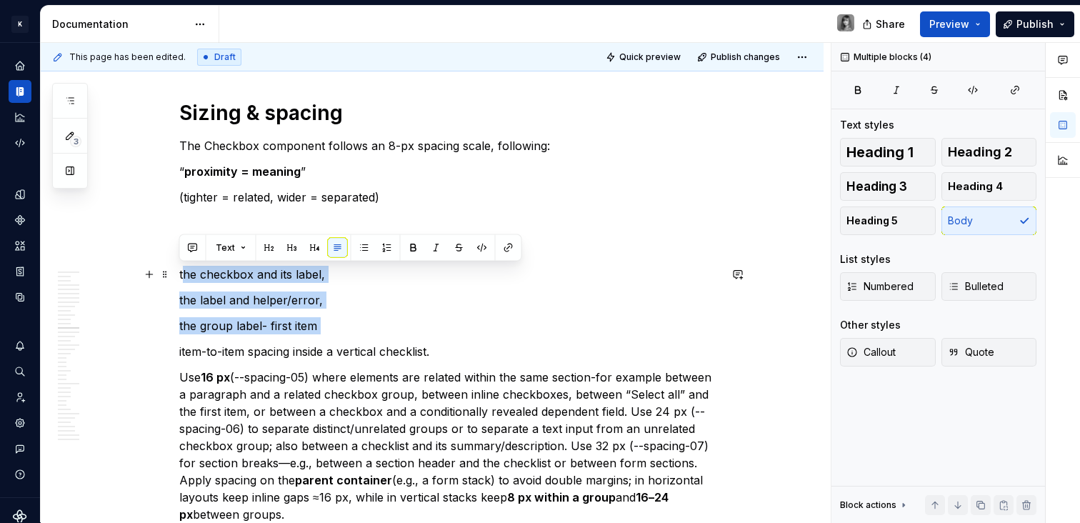
drag, startPoint x: 447, startPoint y: 342, endPoint x: 198, endPoint y: 286, distance: 254.8
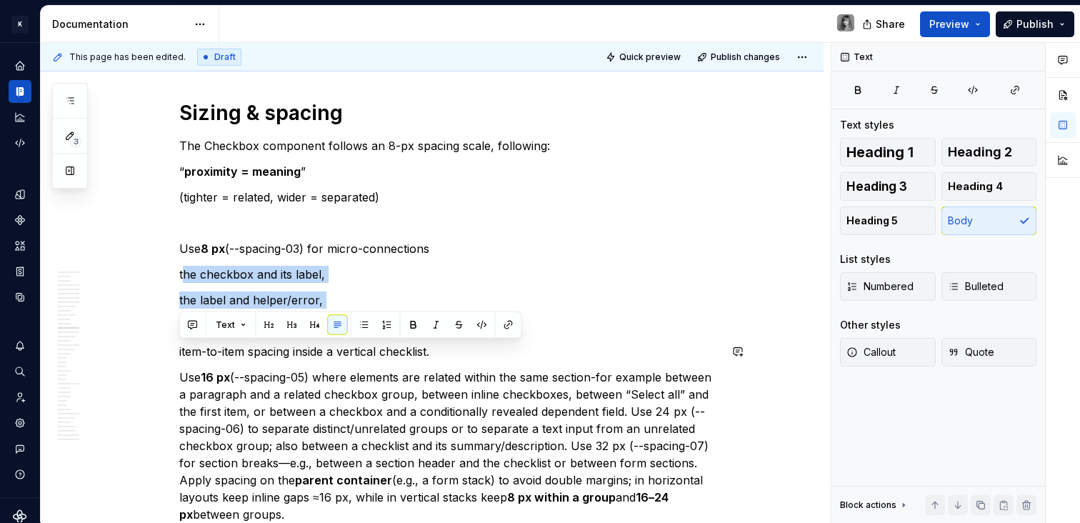
drag, startPoint x: 405, startPoint y: 351, endPoint x: 225, endPoint y: 322, distance: 182.2
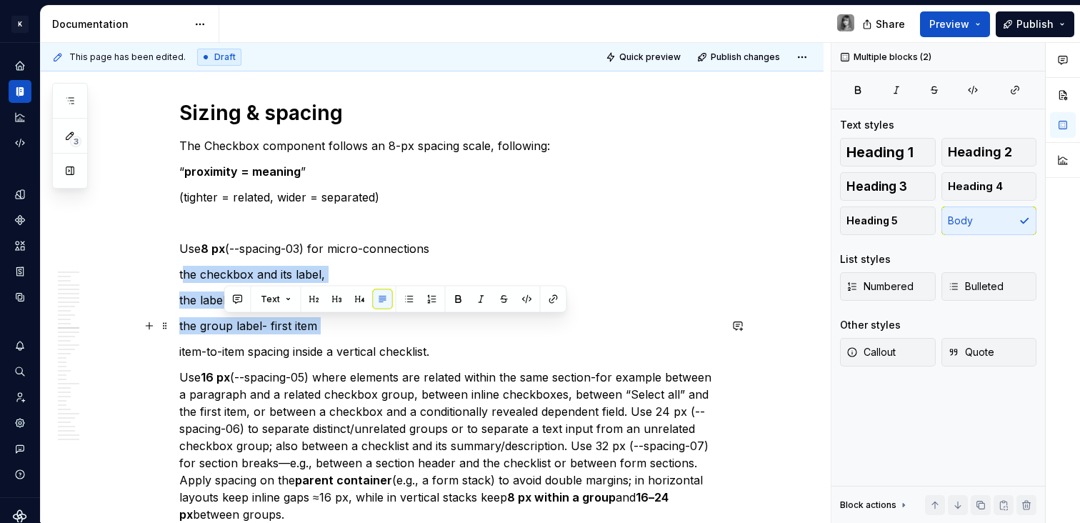
click at [225, 322] on p "the group label- first item" at bounding box center [449, 325] width 540 height 17
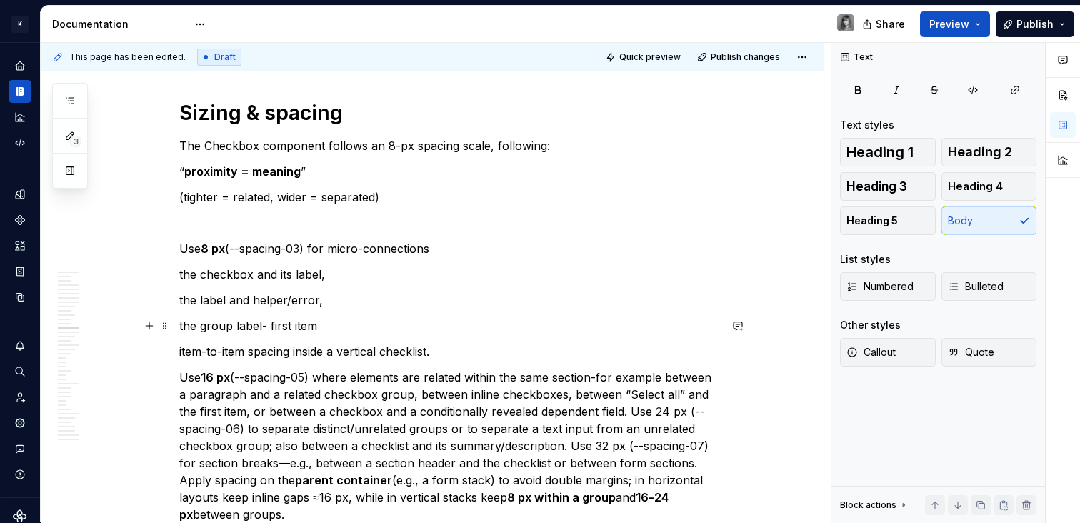
click at [359, 330] on p "the group label- first item" at bounding box center [449, 325] width 540 height 17
click at [454, 242] on p "Use 8 px (--spacing-03) for micro-connections" at bounding box center [449, 248] width 540 height 17
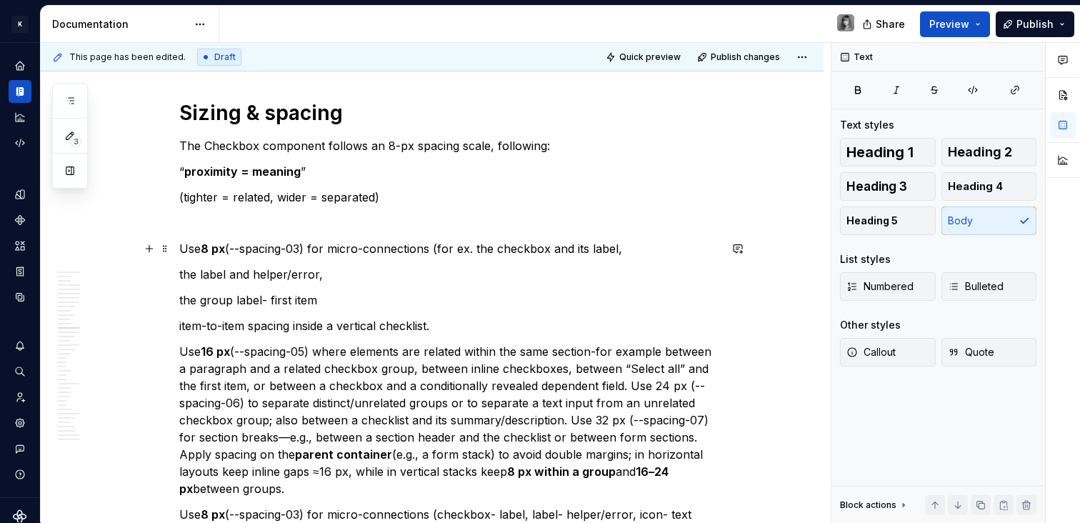
click at [645, 246] on p "Use 8 px (--spacing-03) for micro-connections (for ex. the checkbox and its lab…" at bounding box center [449, 248] width 540 height 17
click at [179, 272] on p "the label and helper/error," at bounding box center [449, 274] width 540 height 17
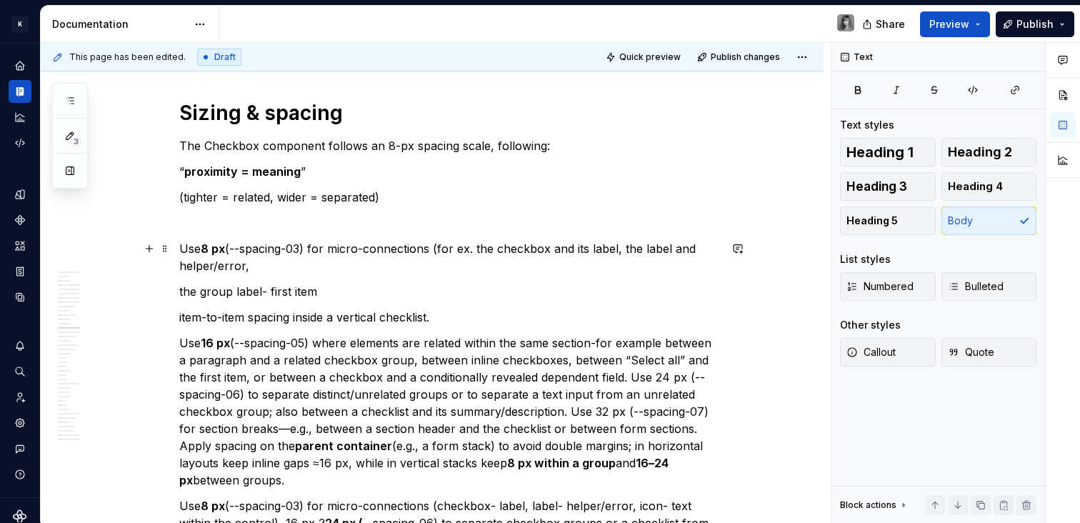
click at [276, 261] on p "Use 8 px (--spacing-03) for micro-connections (for ex. the checkbox and its lab…" at bounding box center [449, 257] width 540 height 34
click at [179, 290] on p "the group label- first item" at bounding box center [449, 291] width 540 height 17
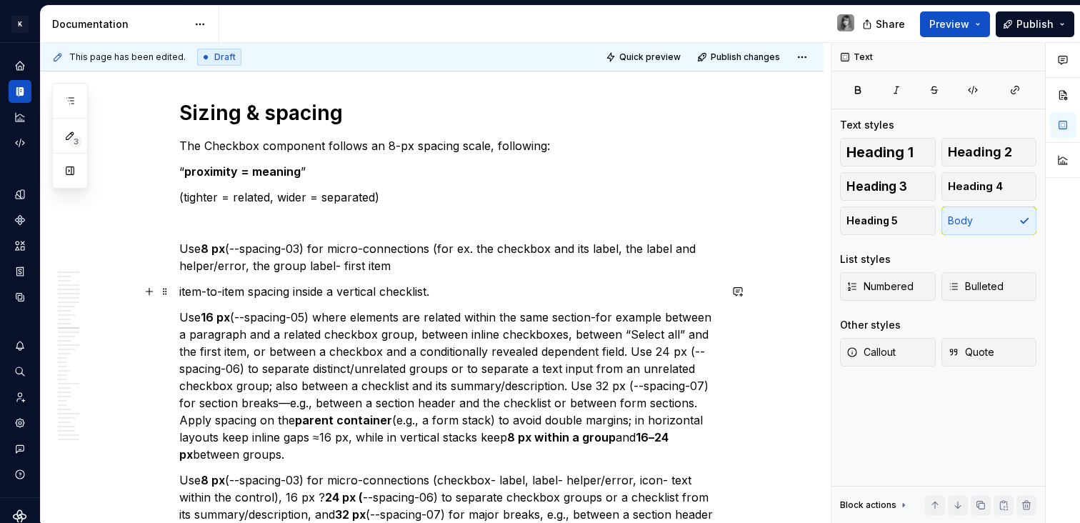
drag, startPoint x: 174, startPoint y: 292, endPoint x: 186, endPoint y: 293, distance: 12.2
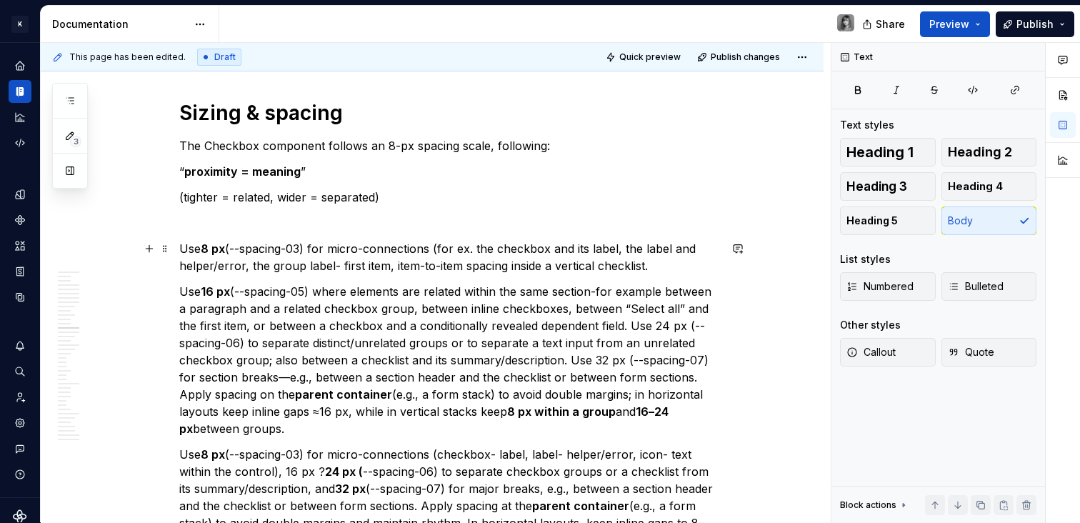
click at [662, 268] on p "Use 8 px (--spacing-03) for micro-connections (for ex. the checkbox and its lab…" at bounding box center [449, 257] width 540 height 34
click at [541, 298] on p "Use 16 px (--spacing-05) where elements are related within the same section-for…" at bounding box center [449, 360] width 540 height 154
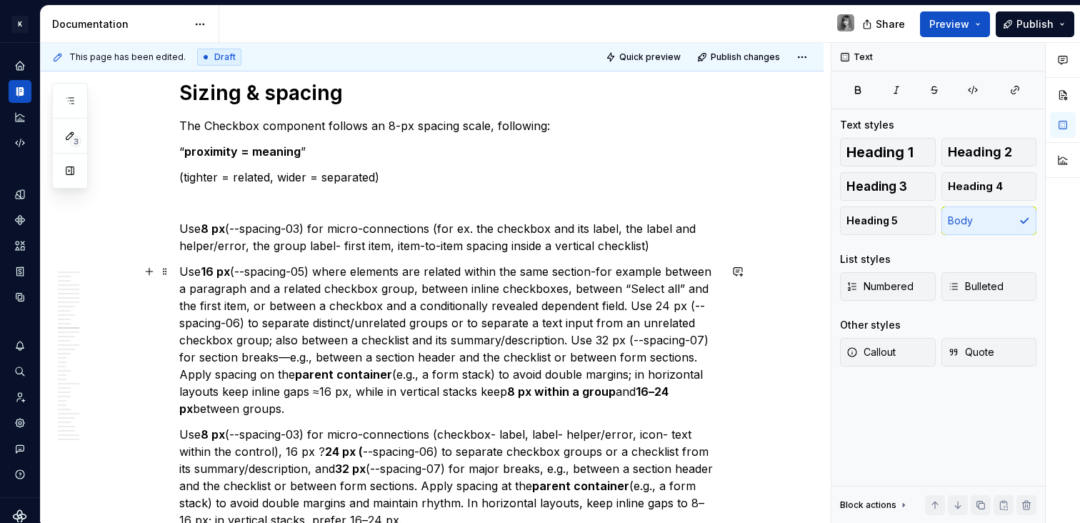
scroll to position [5604, 0]
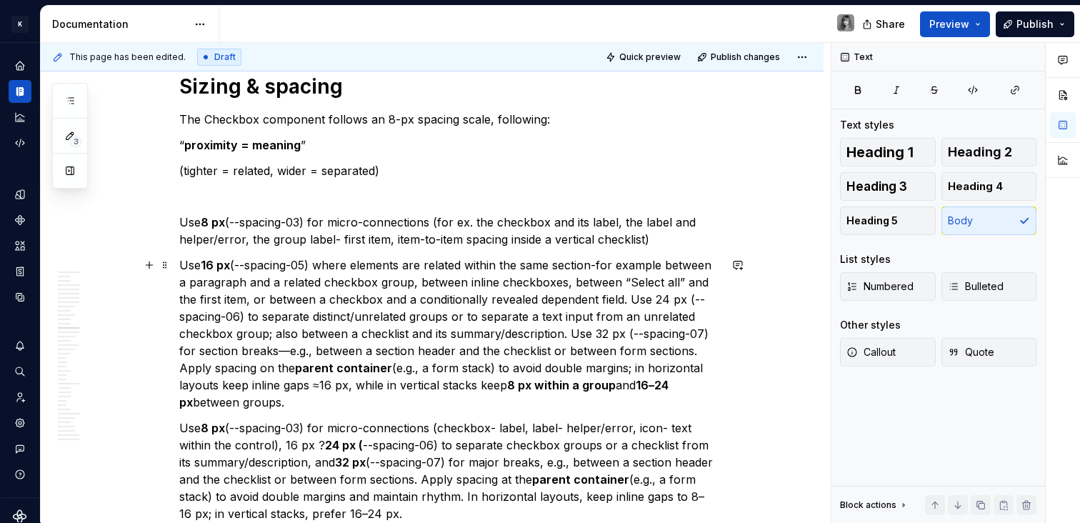
click at [630, 299] on p "Use 16 px (--spacing-05) where elements are related within the same section-for…" at bounding box center [449, 333] width 540 height 154
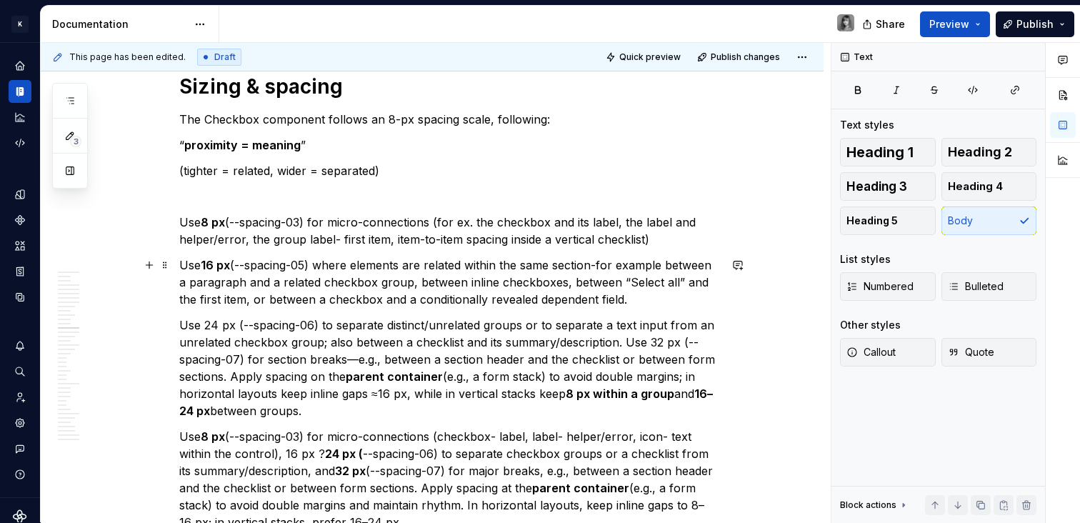
click at [601, 265] on p "Use 16 px (--spacing-05) where elements are related within the same section-for…" at bounding box center [449, 281] width 540 height 51
click at [473, 222] on p "Use 8 px (--spacing-03) for micro-connections (for ex. the checkbox and its lab…" at bounding box center [449, 230] width 540 height 34
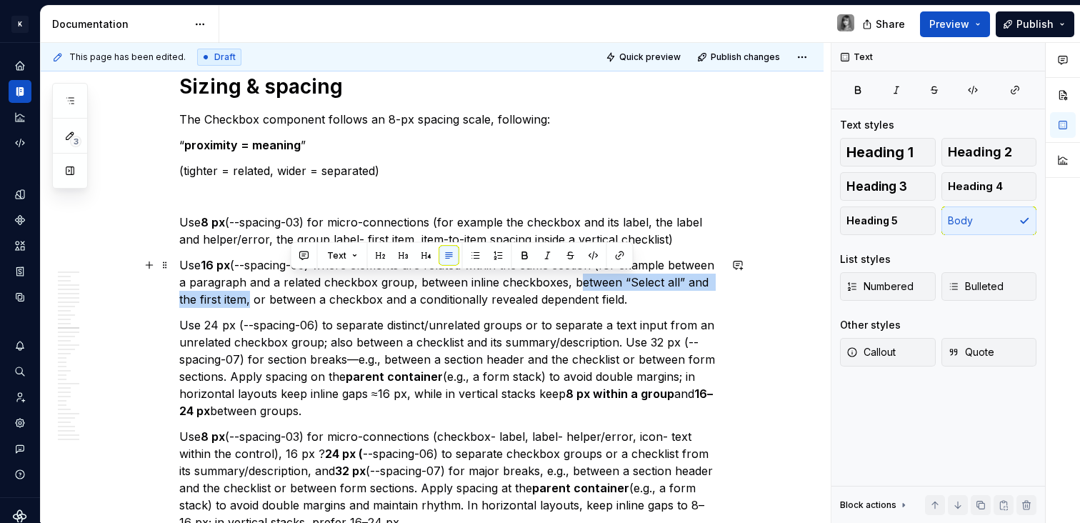
drag, startPoint x: 288, startPoint y: 301, endPoint x: 625, endPoint y: 282, distance: 337.5
click at [618, 281] on p "Use 16 px (--spacing-05) where elements are related within the same section (fo…" at bounding box center [449, 281] width 540 height 51
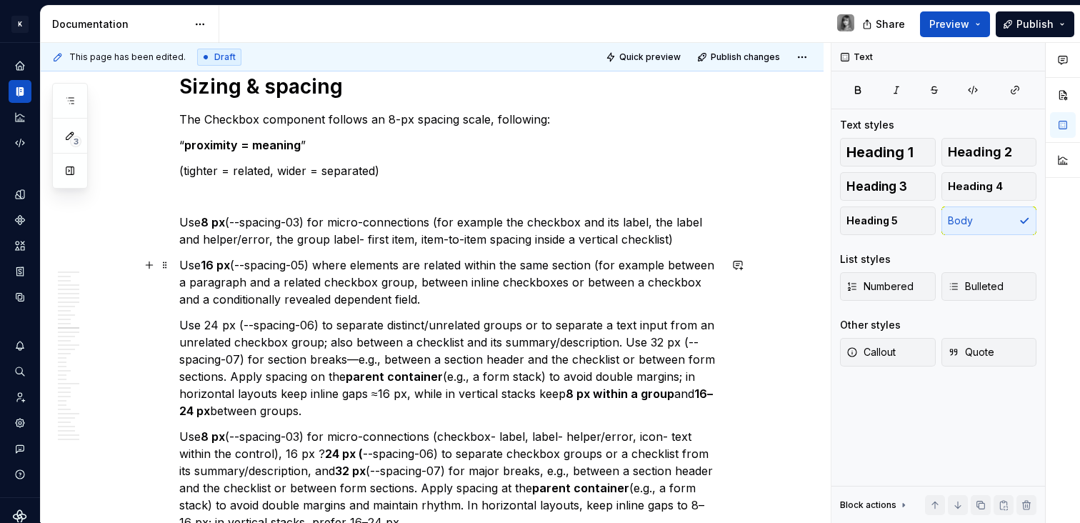
click at [505, 301] on p "Use 16 px (--spacing-05) where elements are related within the same section (fo…" at bounding box center [449, 281] width 540 height 51
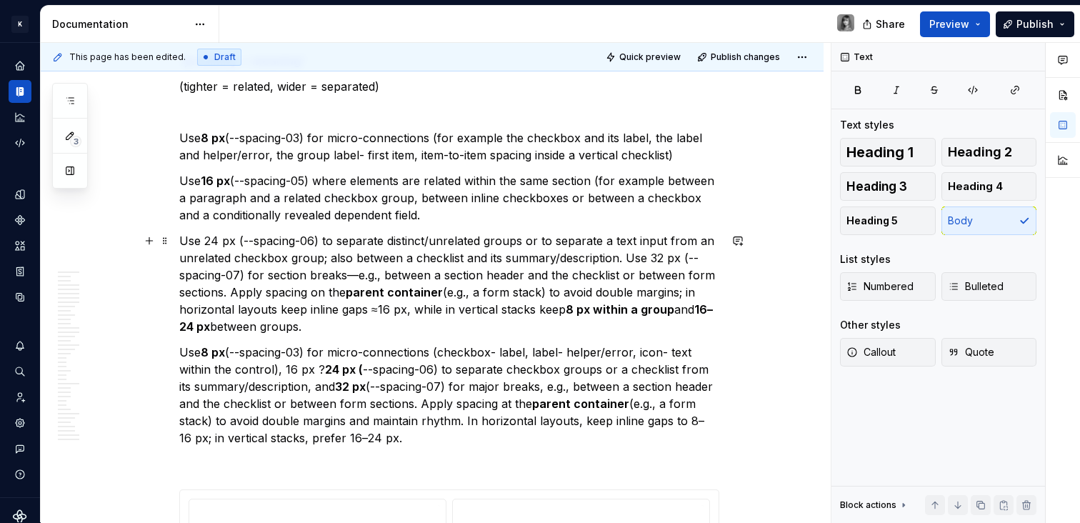
scroll to position [5689, 0]
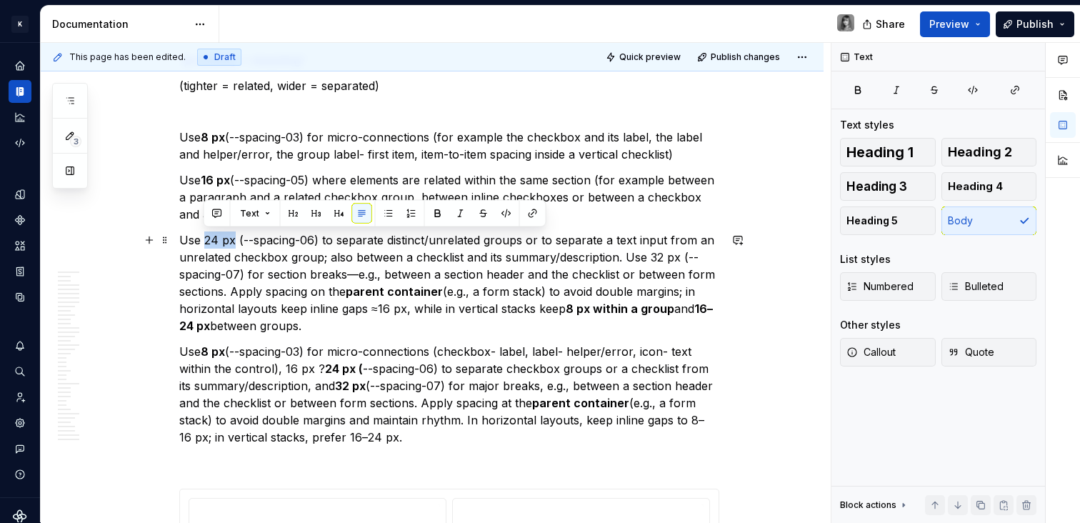
drag, startPoint x: 233, startPoint y: 242, endPoint x: 205, endPoint y: 239, distance: 28.0
click at [205, 239] on p "Use 24 px (--spacing-06) to separate distinct/unrelated groups or to separate a…" at bounding box center [449, 282] width 540 height 103
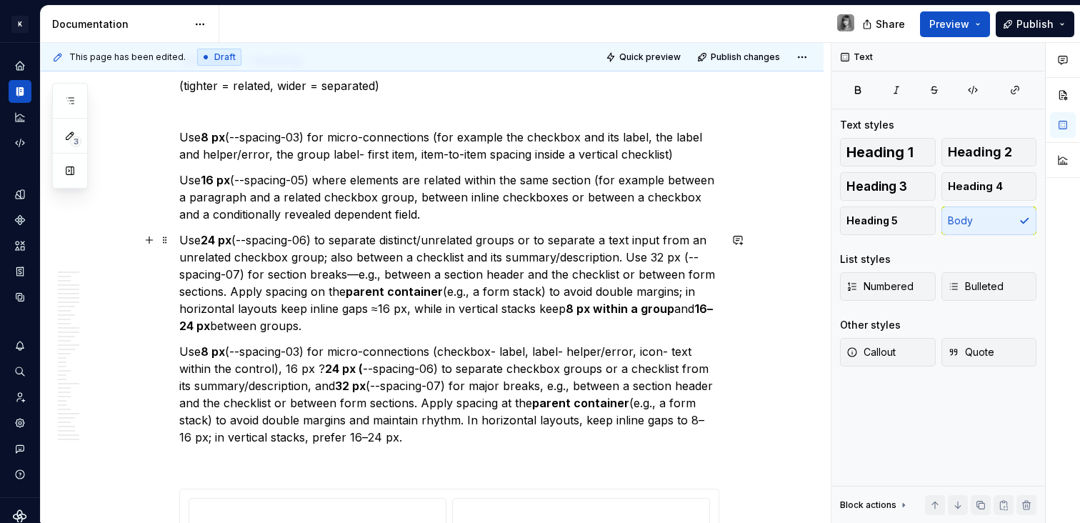
click at [336, 281] on p "Use 24 px (--spacing-06) to separate distinct/unrelated groups or to separate a…" at bounding box center [449, 282] width 540 height 103
click at [625, 256] on p "Use 24 px (--spacing-06) to separate distinct/unrelated groups or to separate a…" at bounding box center [449, 282] width 540 height 103
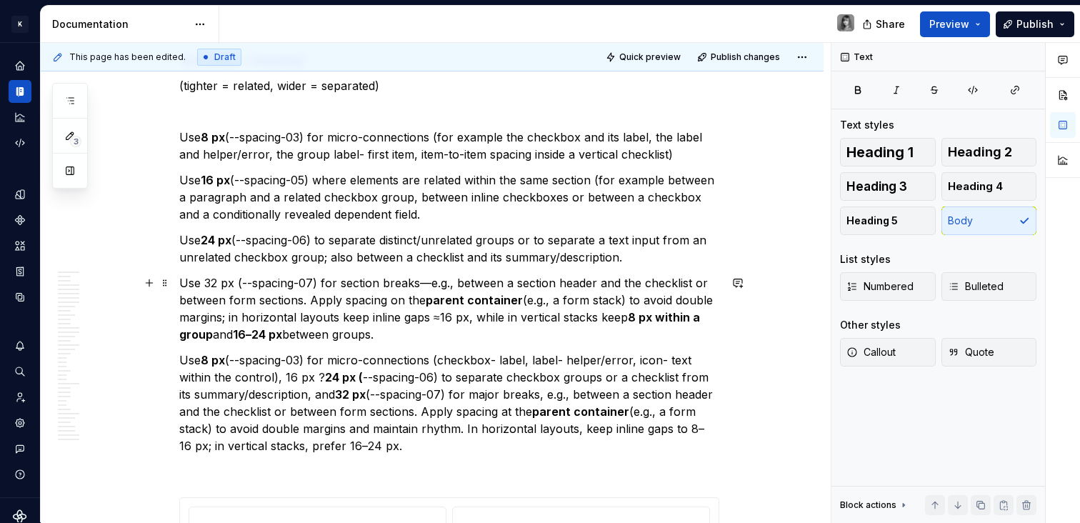
click at [436, 261] on p "Use 24 px (--spacing-06) to separate distinct/unrelated groups or to separate a…" at bounding box center [449, 248] width 540 height 34
click at [358, 247] on p "Use 24 px (--spacing-06) to separate distinct/unrelated groups or to separate a…" at bounding box center [449, 248] width 540 height 34
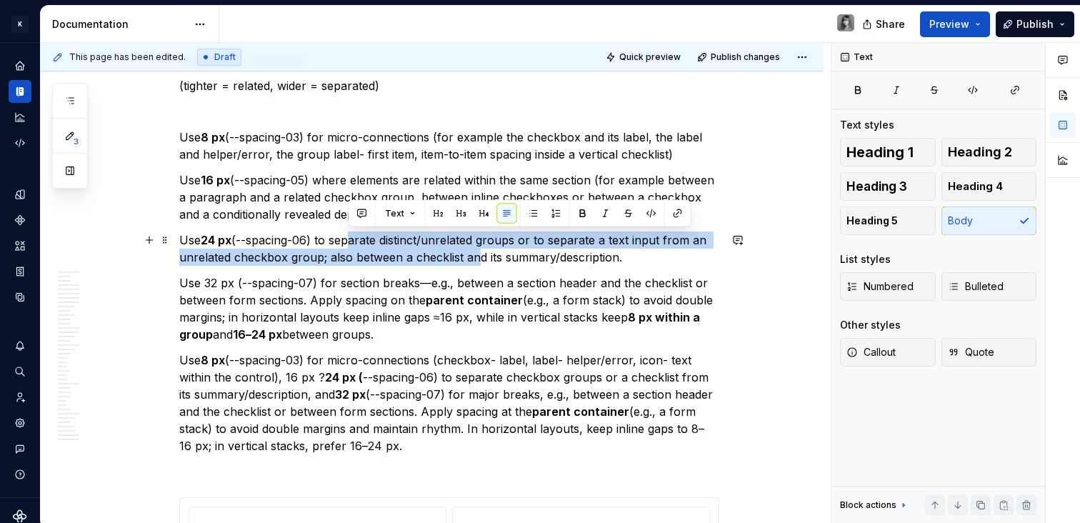
drag, startPoint x: 430, startPoint y: 253, endPoint x: 471, endPoint y: 265, distance: 42.5
click at [471, 265] on p "Use 24 px (--spacing-06) to separate distinct/unrelated groups or to separate a…" at bounding box center [449, 248] width 540 height 34
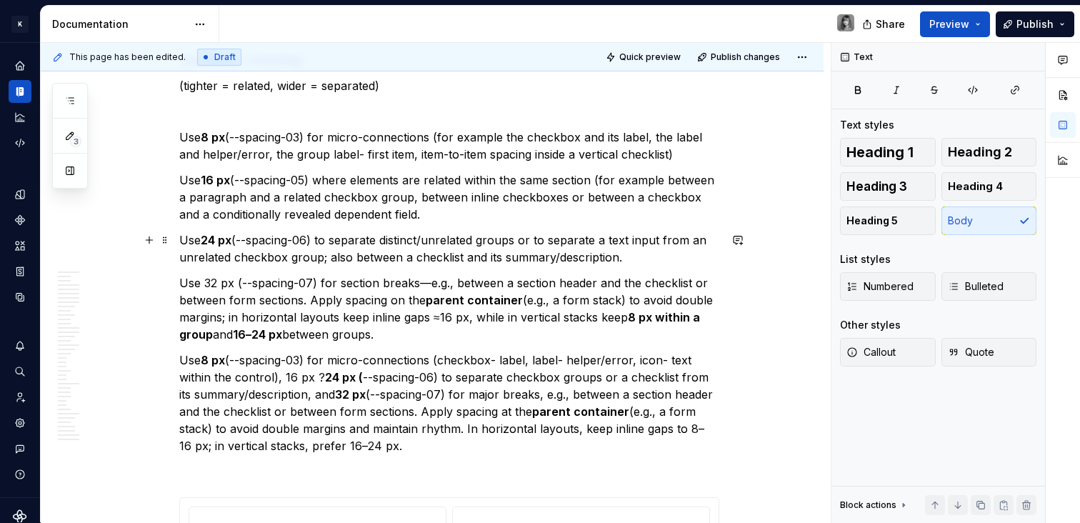
click at [638, 256] on p "Use 24 px (--spacing-06) to separate distinct/unrelated groups or to separate a…" at bounding box center [449, 248] width 540 height 34
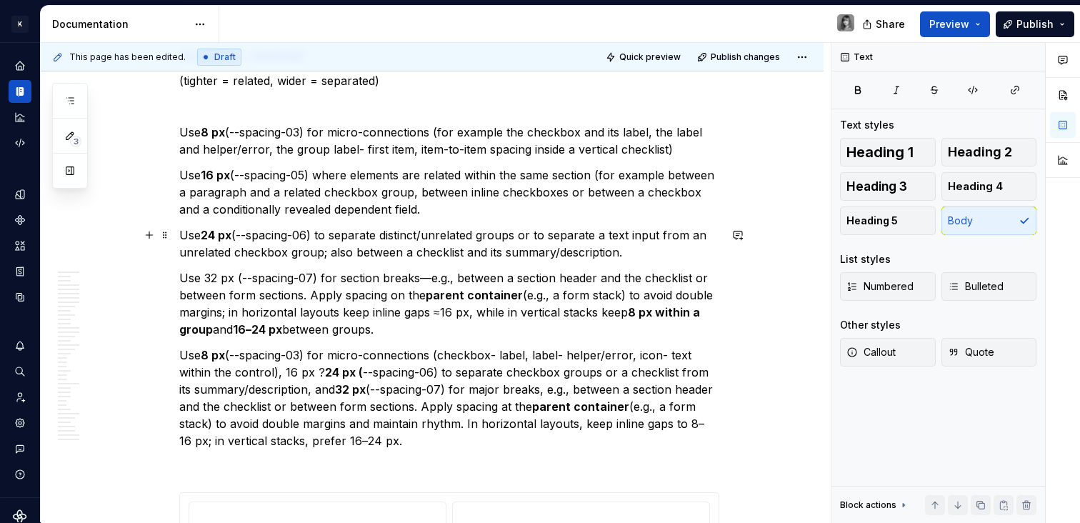
scroll to position [5716, 0]
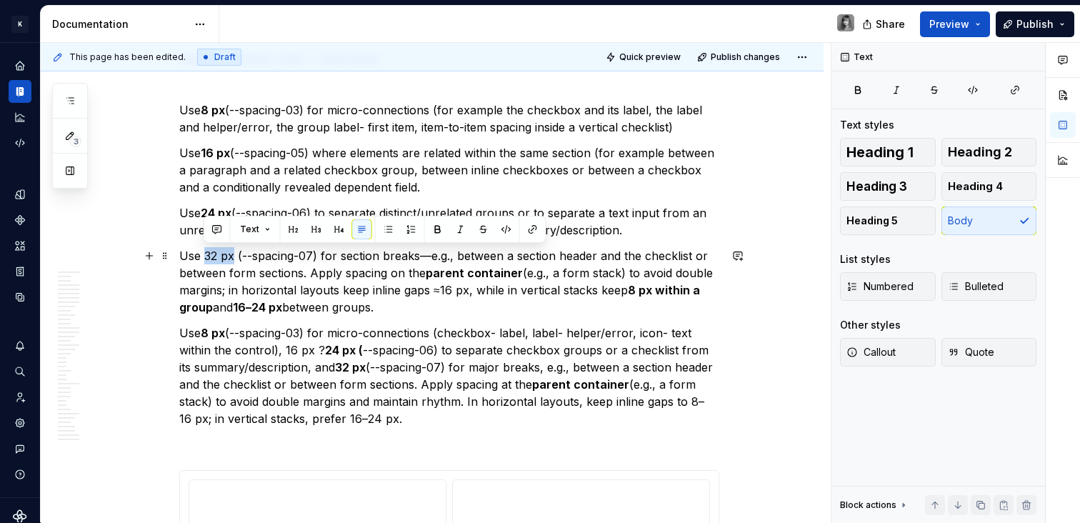
drag, startPoint x: 204, startPoint y: 255, endPoint x: 233, endPoint y: 258, distance: 29.4
click at [233, 258] on p "Use 32 px (--spacing-07) for section breaks—e.g., between a section header and …" at bounding box center [449, 281] width 540 height 69
click at [416, 303] on p "Use 32 px (--spacing-07) for section breaks—e.g., between a section header and …" at bounding box center [449, 281] width 540 height 69
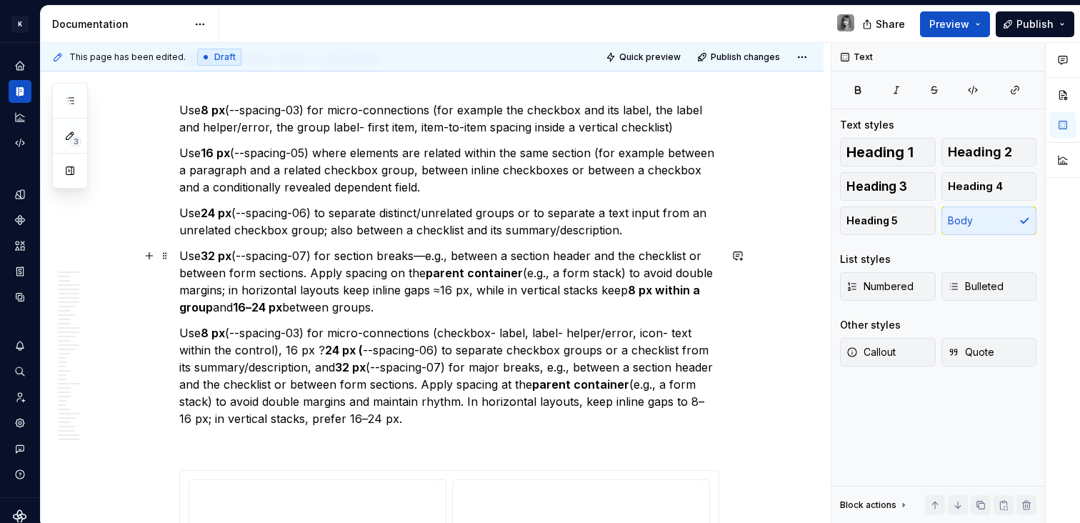
click at [523, 273] on p "Use 32 px (--spacing-07) for section breaks—e.g., between a section header and …" at bounding box center [449, 281] width 540 height 69
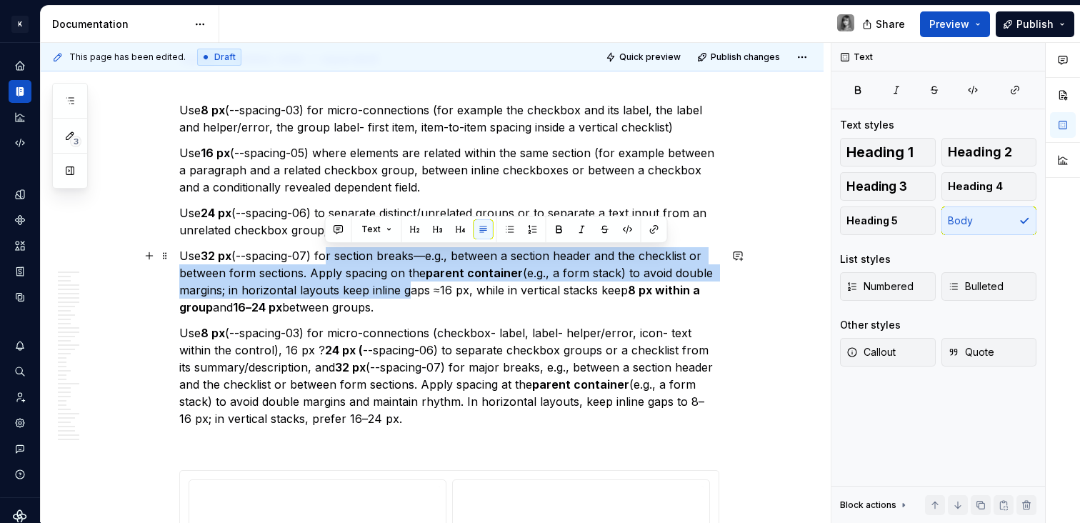
drag, startPoint x: 368, startPoint y: 260, endPoint x: 404, endPoint y: 289, distance: 46.7
click at [404, 288] on p "Use 32 px (--spacing-07) for section breaks—e.g., between a section header and …" at bounding box center [449, 281] width 540 height 69
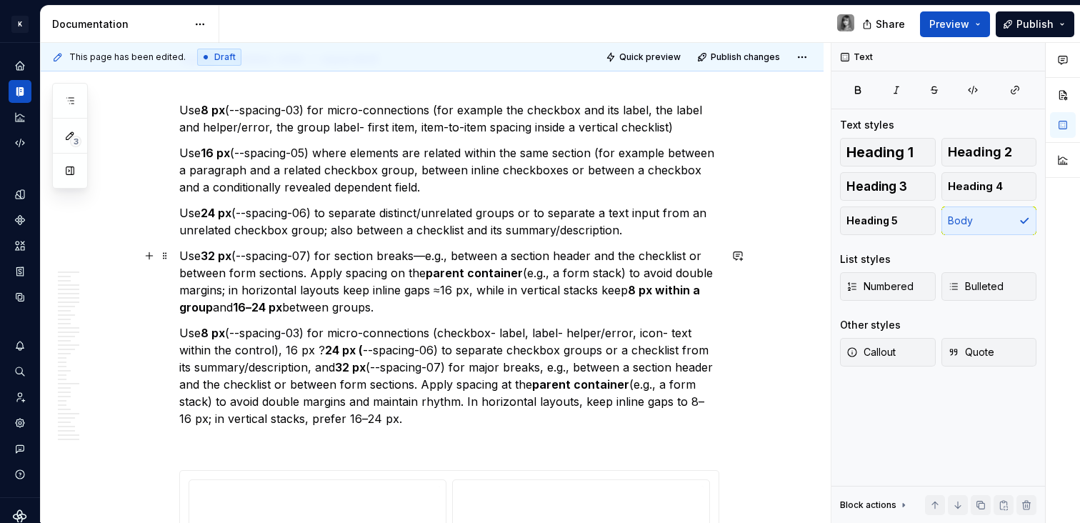
click at [404, 289] on p "Use 32 px (--spacing-07) for section breaks—e.g., between a section header and …" at bounding box center [449, 281] width 540 height 69
click at [310, 275] on p "Use 32 px (--spacing-07) for section breaks—e.g., between a section header and …" at bounding box center [449, 281] width 540 height 69
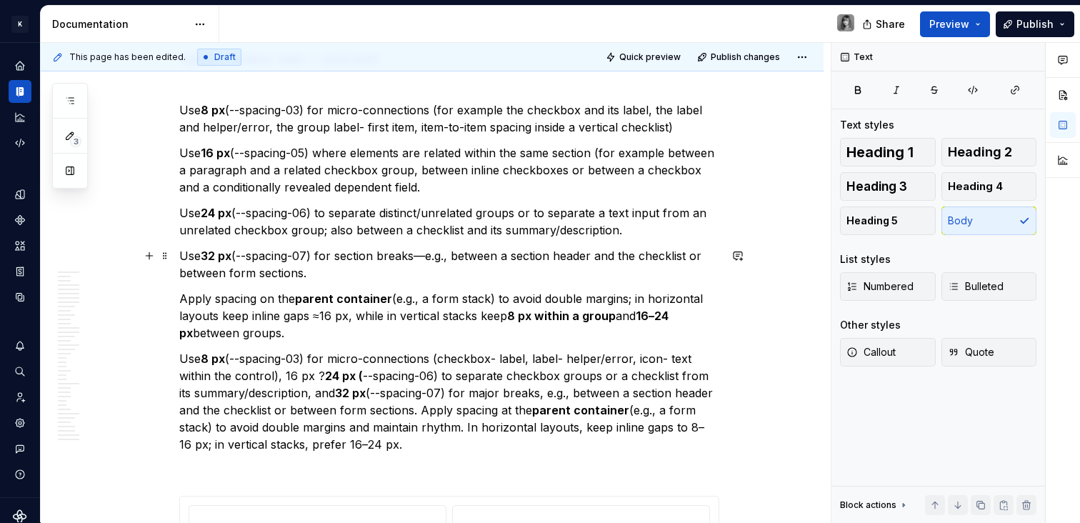
click at [277, 276] on p "Use 32 px (--spacing-07) for section breaks—e.g., between a section header and …" at bounding box center [449, 264] width 540 height 34
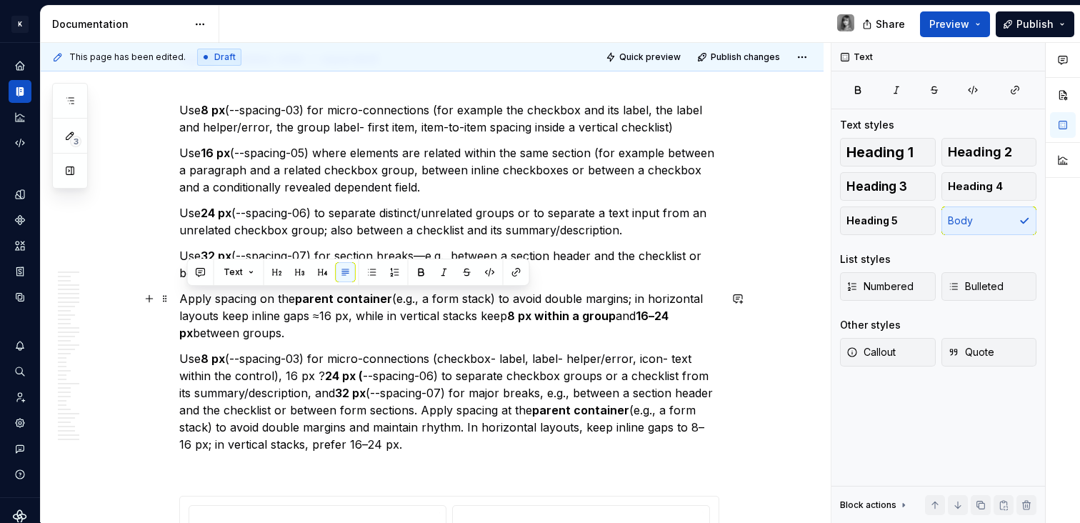
drag, startPoint x: 319, startPoint y: 328, endPoint x: 185, endPoint y: 297, distance: 137.9
click at [185, 297] on p "Apply spacing on the parent container (e.g., a form stack) to avoid double marg…" at bounding box center [449, 315] width 540 height 51
click at [299, 325] on p "Apply spacing on the parent container (e.g., a form stack) to avoid double marg…" at bounding box center [449, 315] width 540 height 51
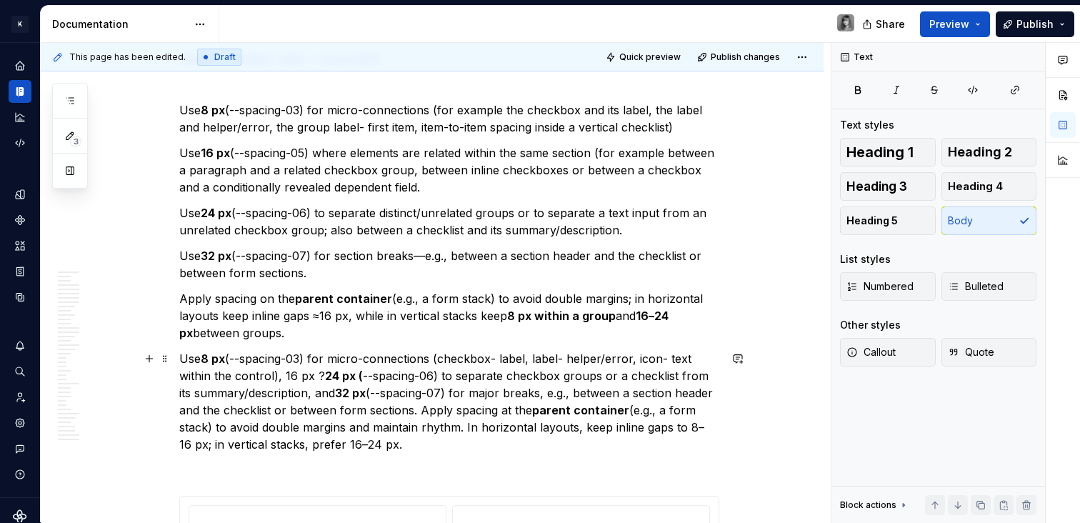
click at [494, 433] on p "Use 8 px (--spacing-03) for micro-connections (checkbox- label, label- helper/e…" at bounding box center [449, 401] width 540 height 103
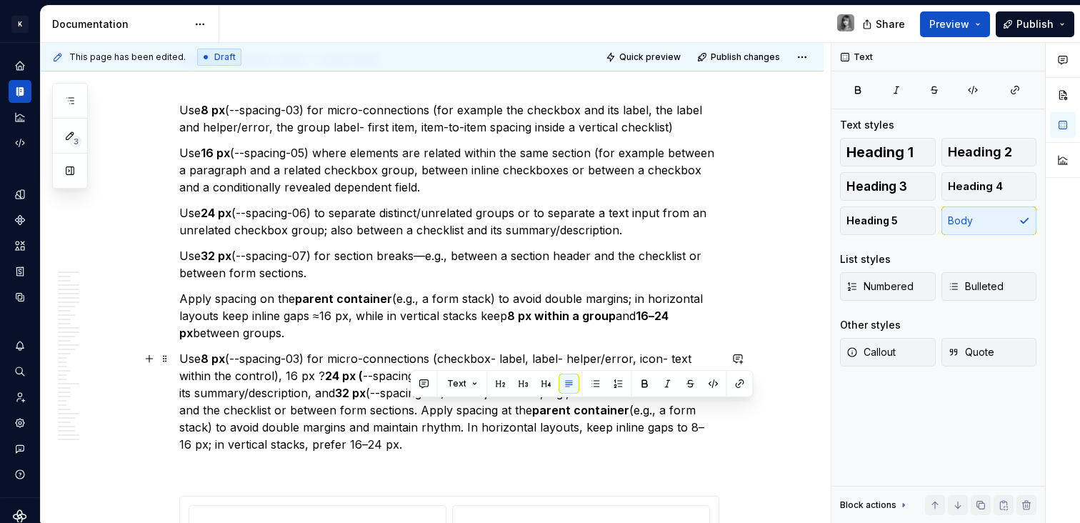
drag, startPoint x: 503, startPoint y: 438, endPoint x: 443, endPoint y: 408, distance: 67.1
click at [443, 408] on p "Use 8 px (--spacing-03) for micro-connections (checkbox- label, label- helper/e…" at bounding box center [449, 401] width 540 height 103
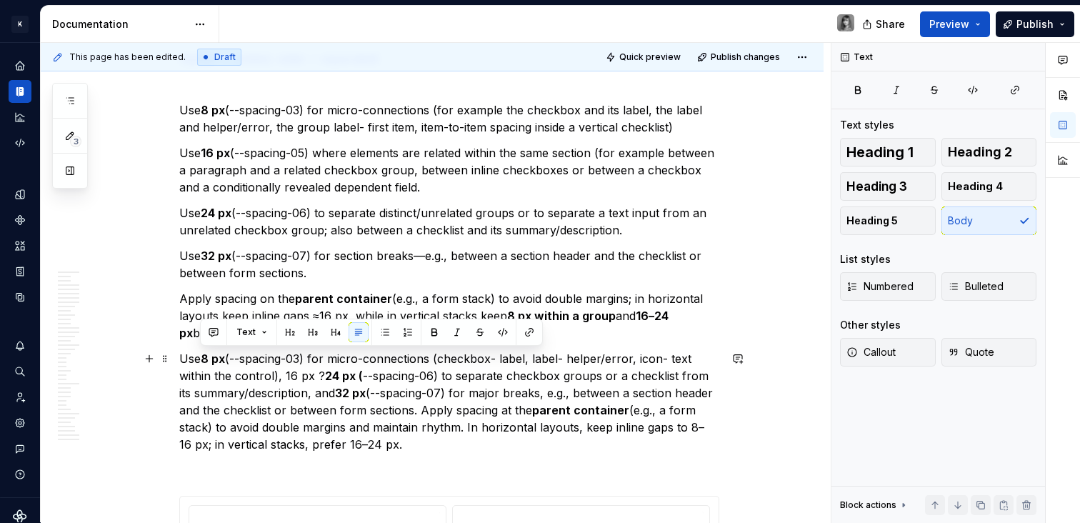
drag, startPoint x: 442, startPoint y: 440, endPoint x: 178, endPoint y: 352, distance: 278.4
click at [318, 412] on p "Use 8 px (--spacing-03) for micro-connections (checkbox- label, label- helper/e…" at bounding box center [449, 401] width 540 height 103
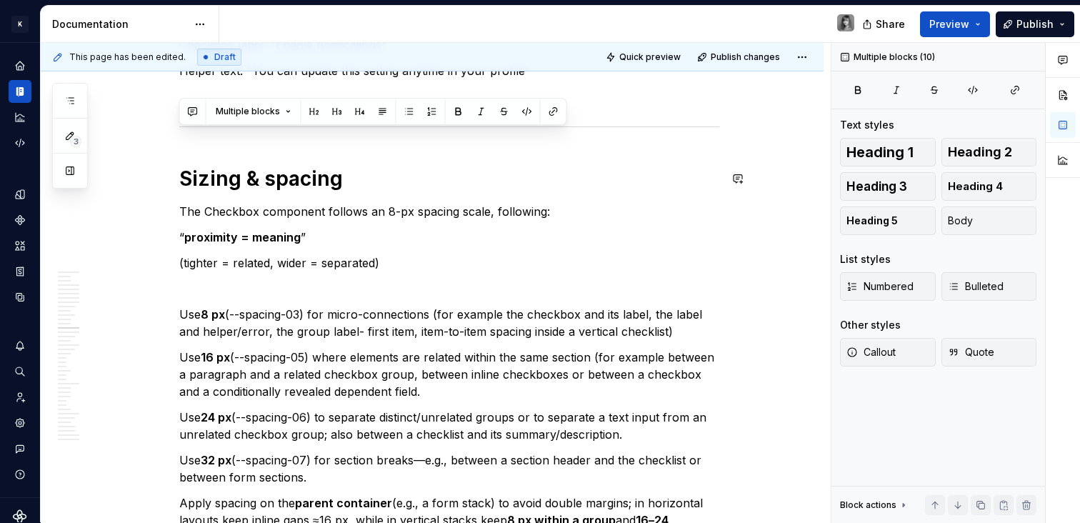
scroll to position [5462, 0]
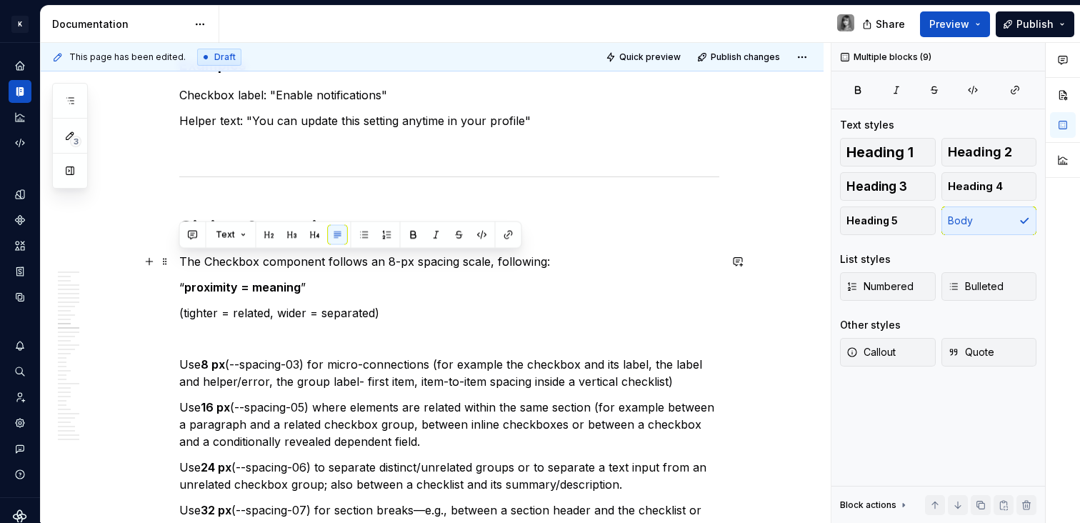
drag, startPoint x: 333, startPoint y: 331, endPoint x: 188, endPoint y: 263, distance: 159.7
copy div "The Checkbox component follows an 8-px spacing scale, following: “ proximity = …"
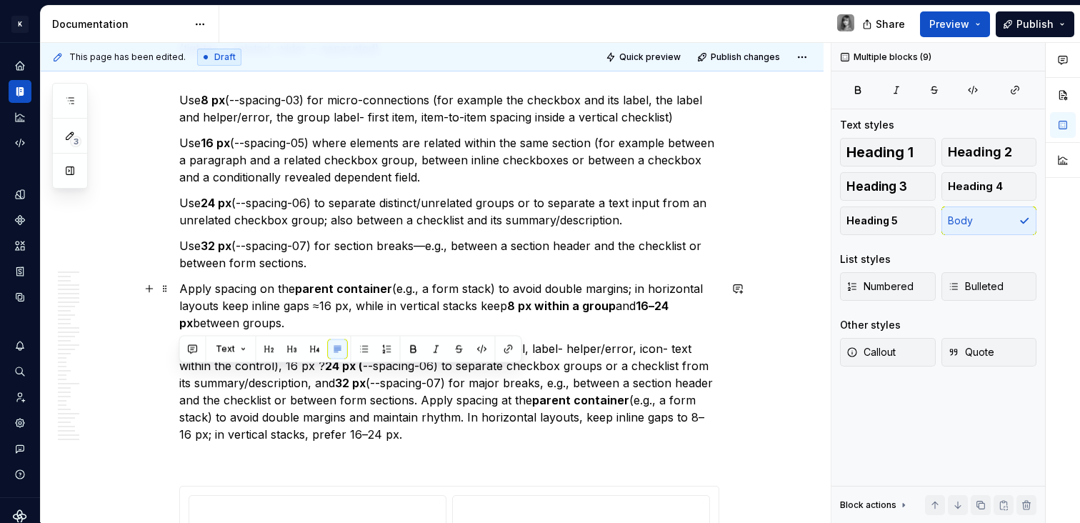
click at [298, 323] on p "Apply spacing on the parent container (e.g., a form stack) to avoid double marg…" at bounding box center [449, 305] width 540 height 51
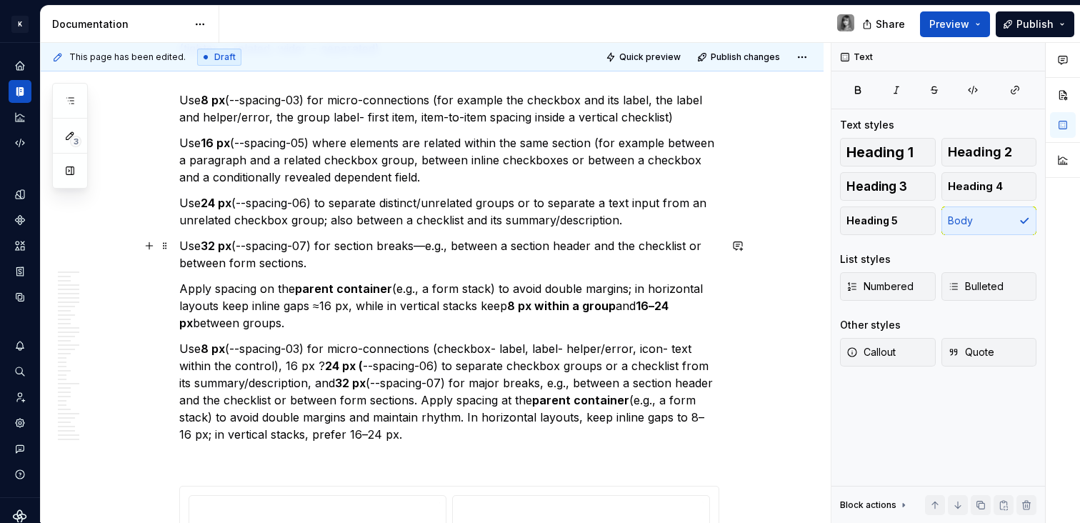
click at [329, 243] on p "Use 32 px (--spacing-07) for section breaks—e.g., between a section header and …" at bounding box center [449, 254] width 540 height 34
click at [431, 243] on p "Use 32 px (--spacing-07) for section breaks—e.g., between a section header and …" at bounding box center [449, 254] width 540 height 34
click at [446, 246] on p "Use 32 px (--spacing-07) for section breaks—e.g., between a section header and …" at bounding box center [449, 254] width 540 height 34
click at [391, 260] on p "Use 32 px (--spacing-07) for section breaks (for example between a section head…" at bounding box center [449, 254] width 540 height 34
click at [533, 237] on p "Use 32 px (--spacing-07) for section breaks (for example between a section head…" at bounding box center [449, 254] width 540 height 34
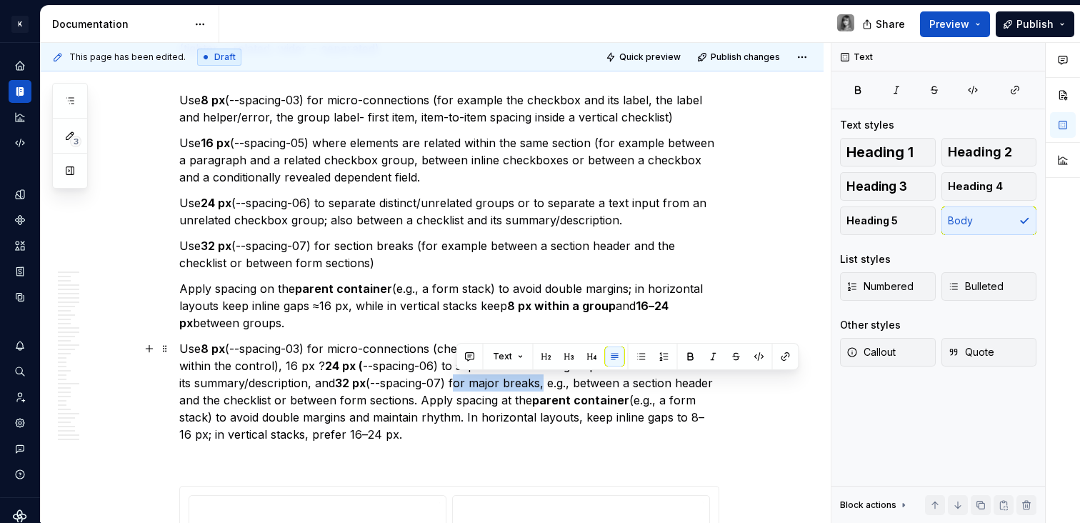
drag, startPoint x: 455, startPoint y: 383, endPoint x: 543, endPoint y: 383, distance: 87.8
click at [543, 383] on p "Use 8 px (--spacing-03) for micro-connections (checkbox- label, label- helper/e…" at bounding box center [449, 391] width 540 height 103
copy p "for major breaks"
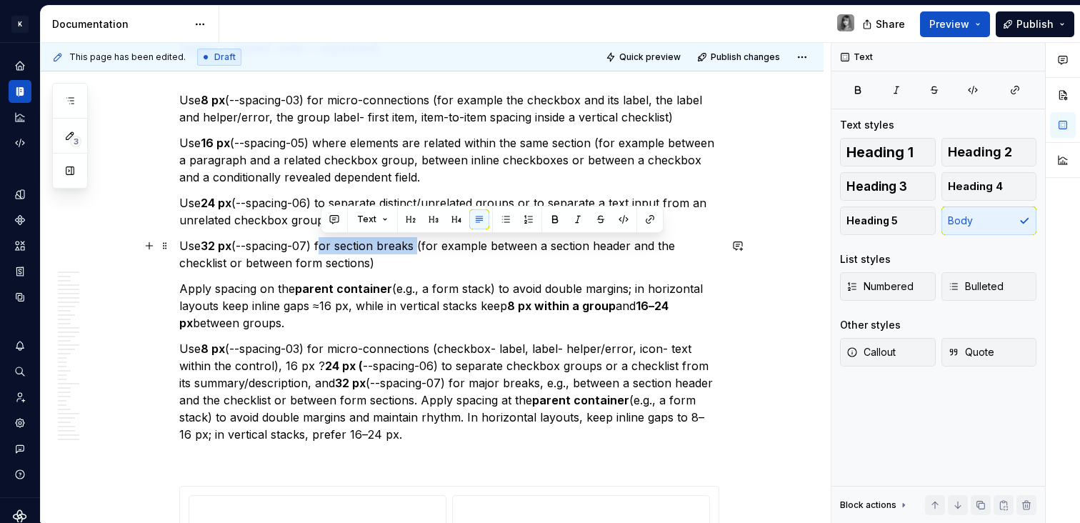
drag, startPoint x: 418, startPoint y: 247, endPoint x: 335, endPoint y: 249, distance: 82.8
click at [321, 246] on p "Use 32 px (--spacing-07) for section breaks (for example between a section head…" at bounding box center [449, 254] width 540 height 34
click at [620, 404] on strong "parent container" at bounding box center [580, 400] width 97 height 14
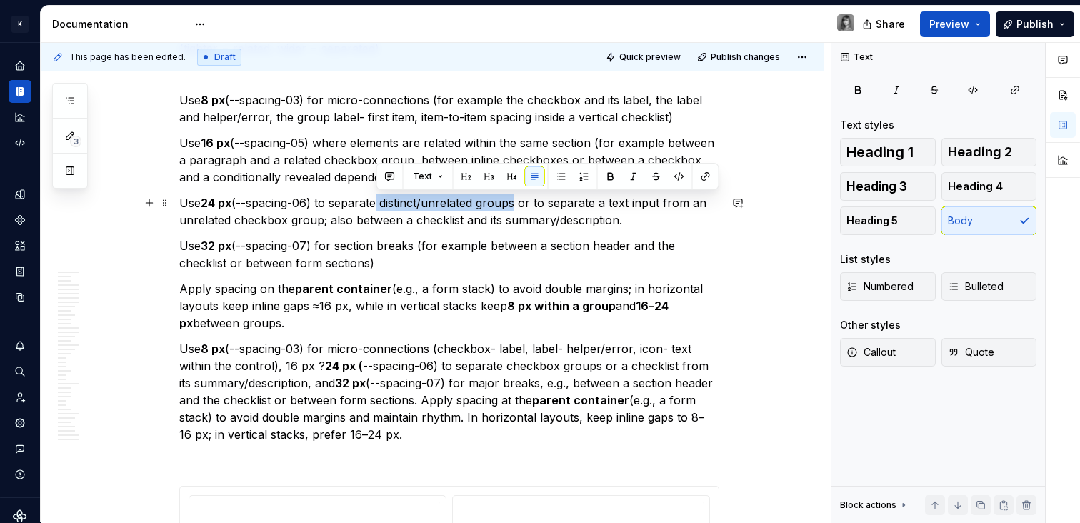
drag, startPoint x: 452, startPoint y: 202, endPoint x: 512, endPoint y: 211, distance: 60.7
click at [512, 211] on p "Use 24 px (--spacing-06) to separate distinct/unrelated groups or to separate a…" at bounding box center [449, 211] width 540 height 34
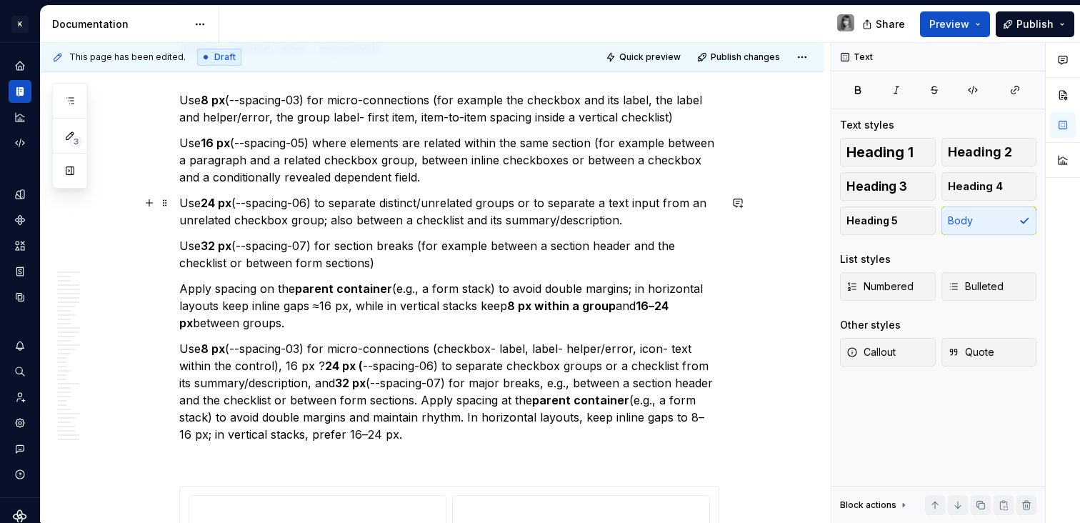
click at [432, 201] on p "Use 24 px (--spacing-06) to separate distinct/unrelated groups or to separate a…" at bounding box center [449, 211] width 540 height 34
click at [697, 222] on p "Use 24 px (--spacing-06) to separate distinct (for example unrelated groups or …" at bounding box center [449, 211] width 540 height 34
click at [478, 392] on p "Use 8 px (--spacing-03) for micro-connections (checkbox- label, label- helper/e…" at bounding box center [449, 391] width 540 height 103
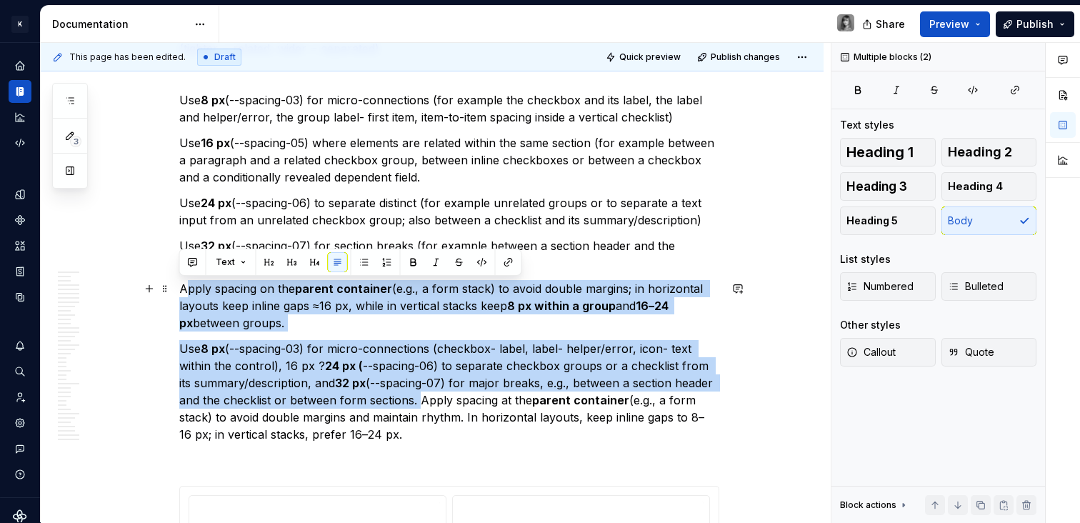
drag, startPoint x: 458, startPoint y: 399, endPoint x: 337, endPoint y: 290, distance: 162.8
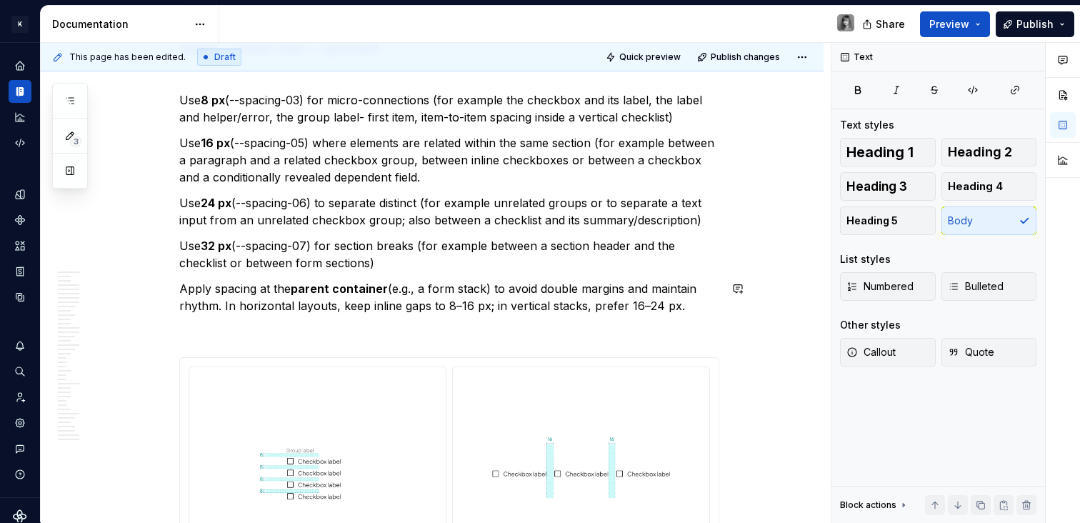
click at [403, 271] on p "Use 32 px (--spacing-07) for section breaks (for example between a section head…" at bounding box center [449, 254] width 540 height 34
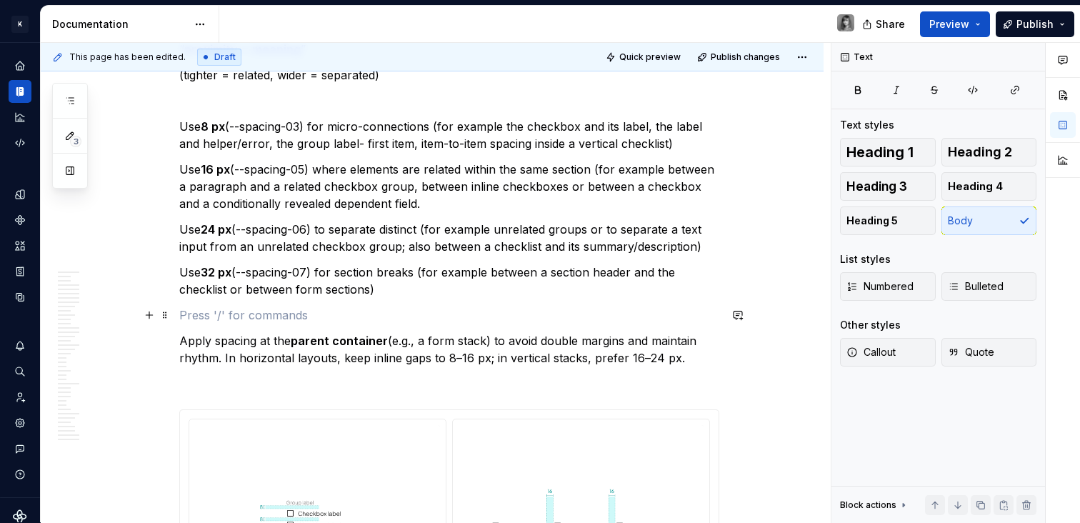
scroll to position [5694, 0]
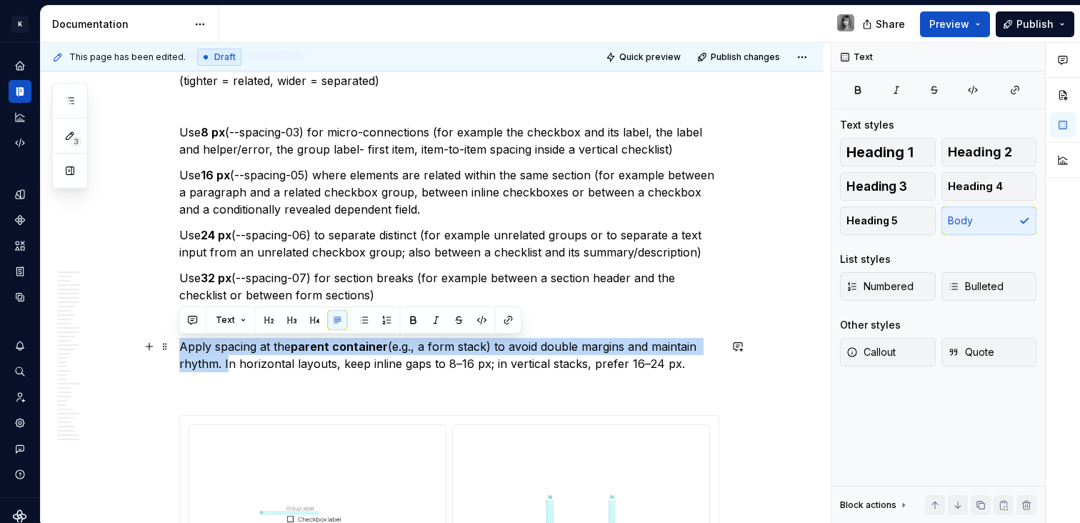
drag, startPoint x: 215, startPoint y: 364, endPoint x: 177, endPoint y: 347, distance: 41.5
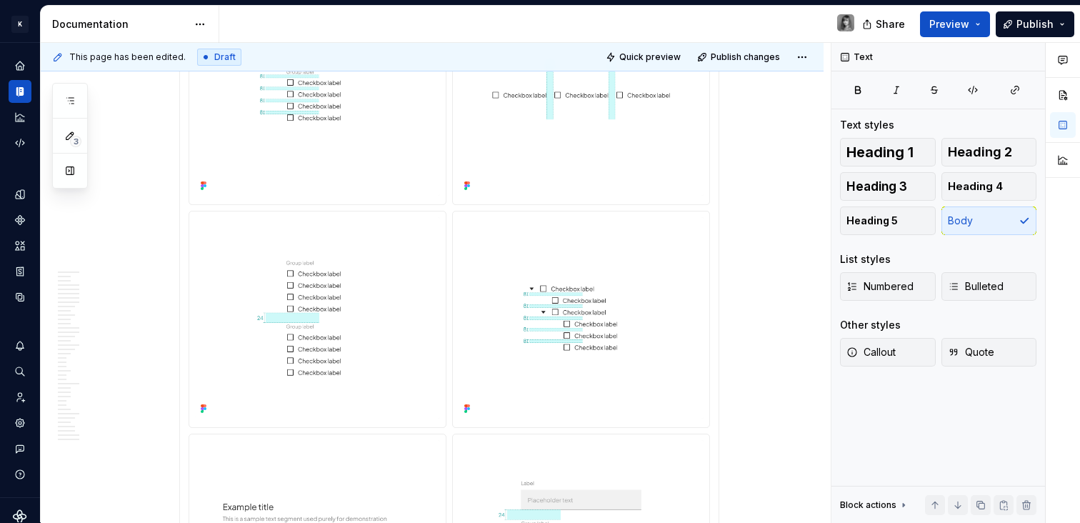
scroll to position [6222, 0]
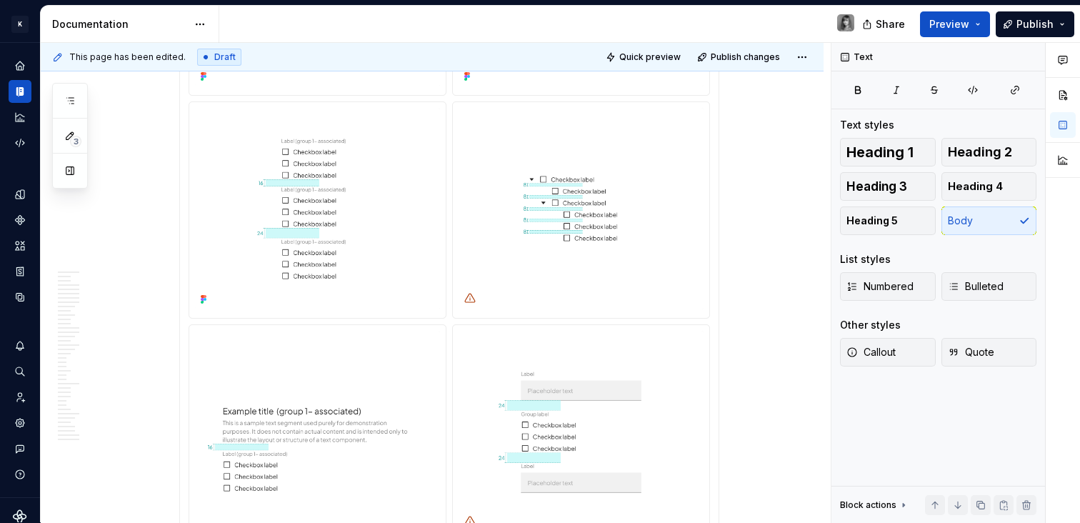
type textarea "*"
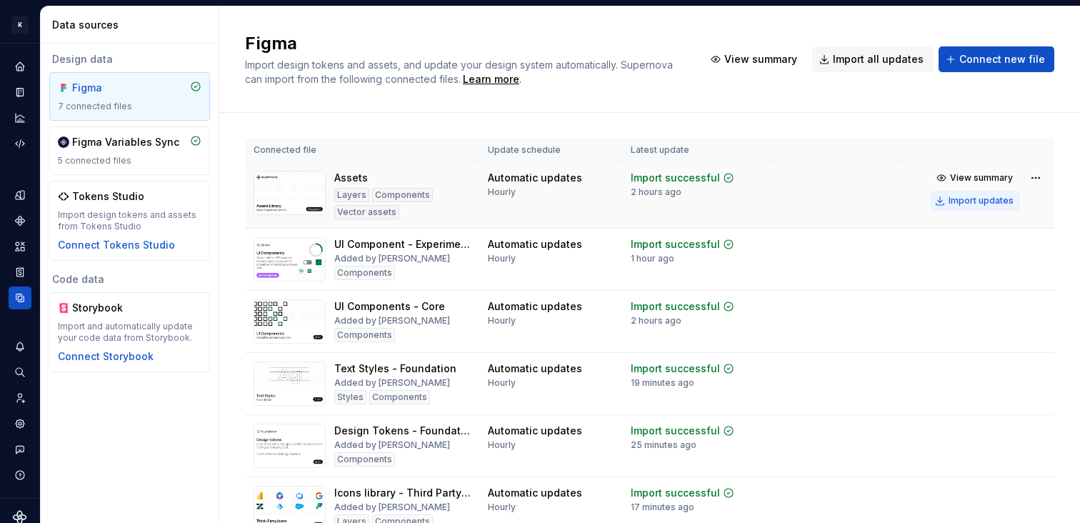
click at [978, 201] on div "Import updates" at bounding box center [980, 200] width 65 height 11
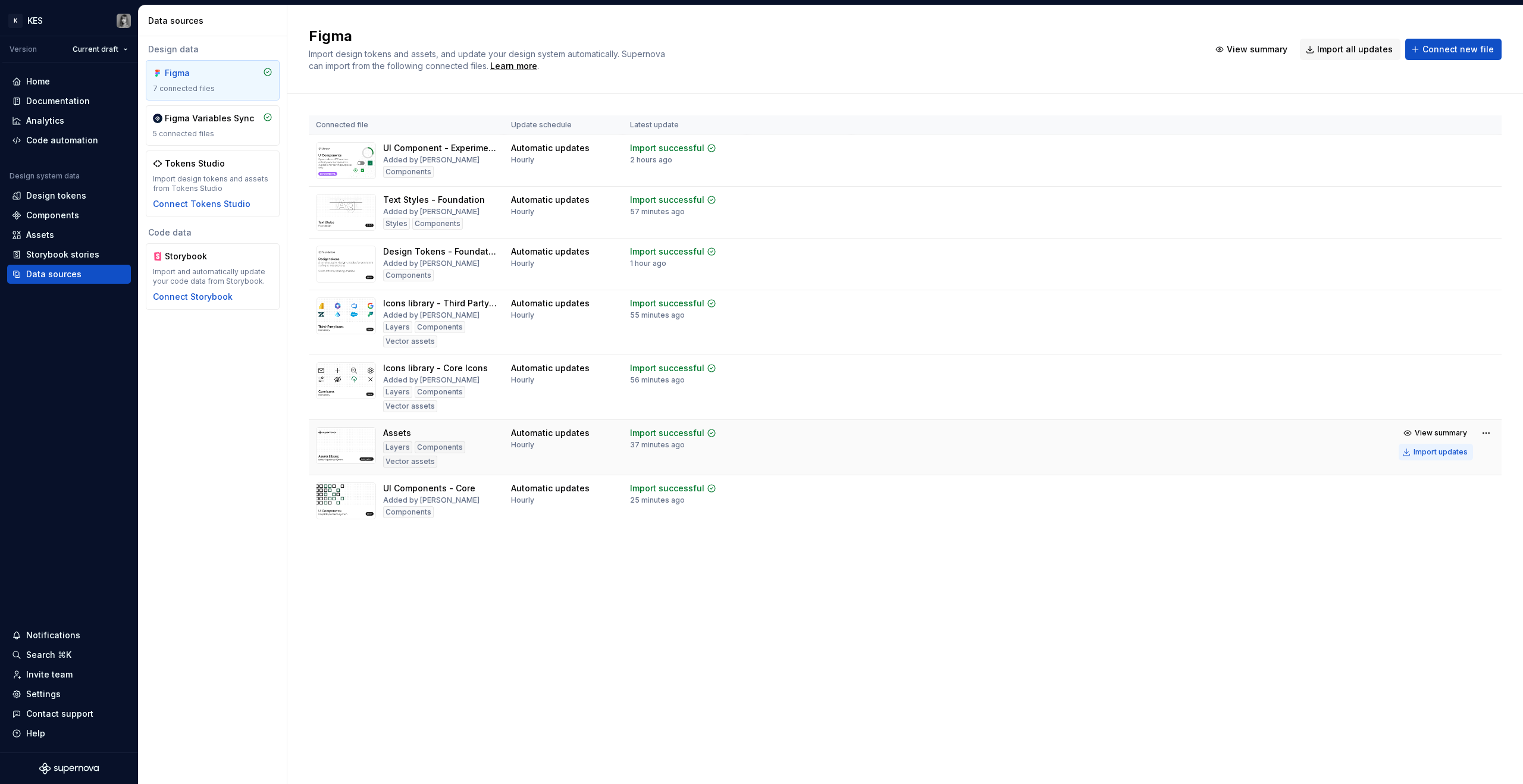
click at [1424, 460] on button "Import updates" at bounding box center [1436, 452] width 74 height 17
click at [1423, 457] on button "Import updates" at bounding box center [1436, 452] width 74 height 17
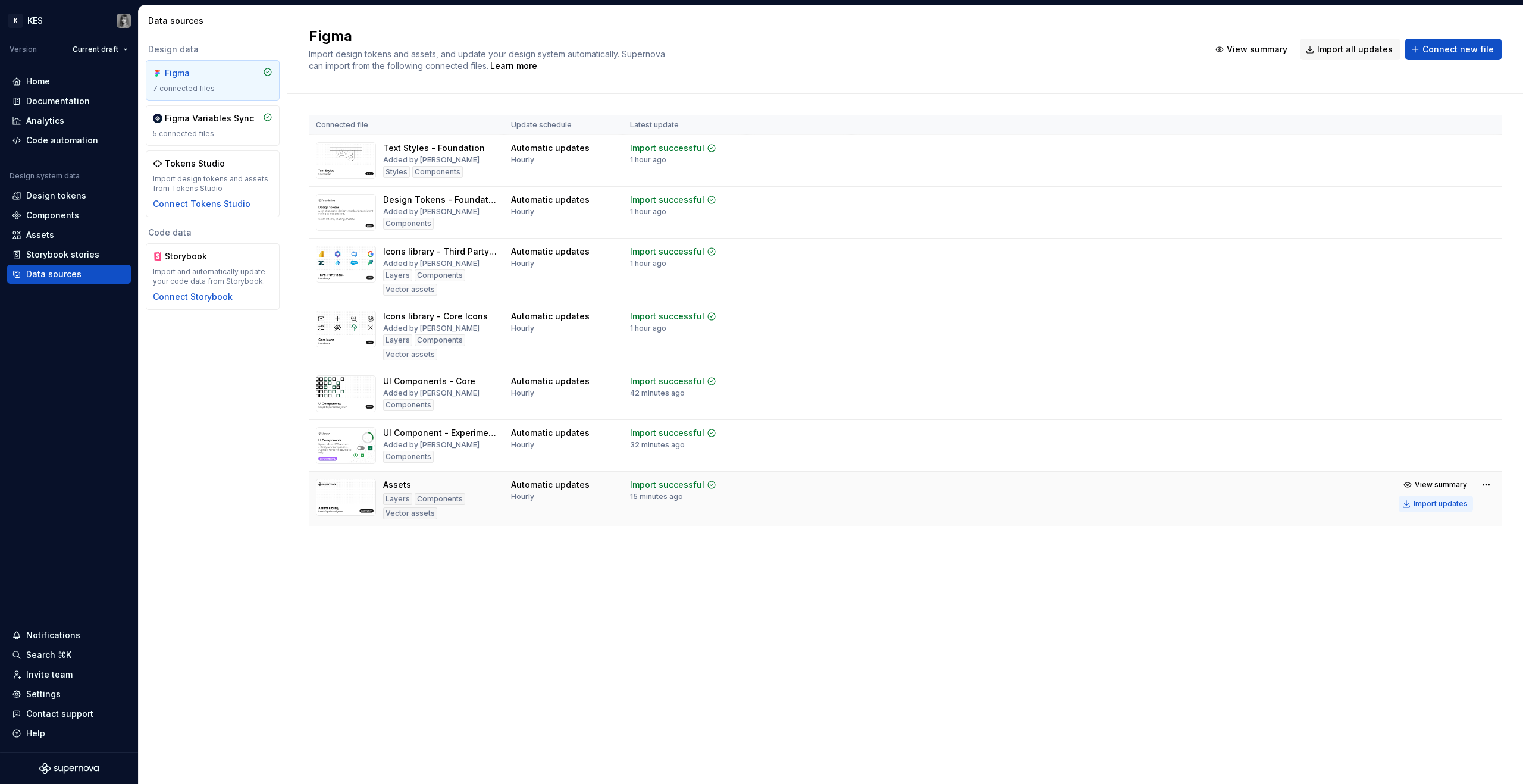
click at [1412, 505] on button "Import updates" at bounding box center [1436, 504] width 74 height 17
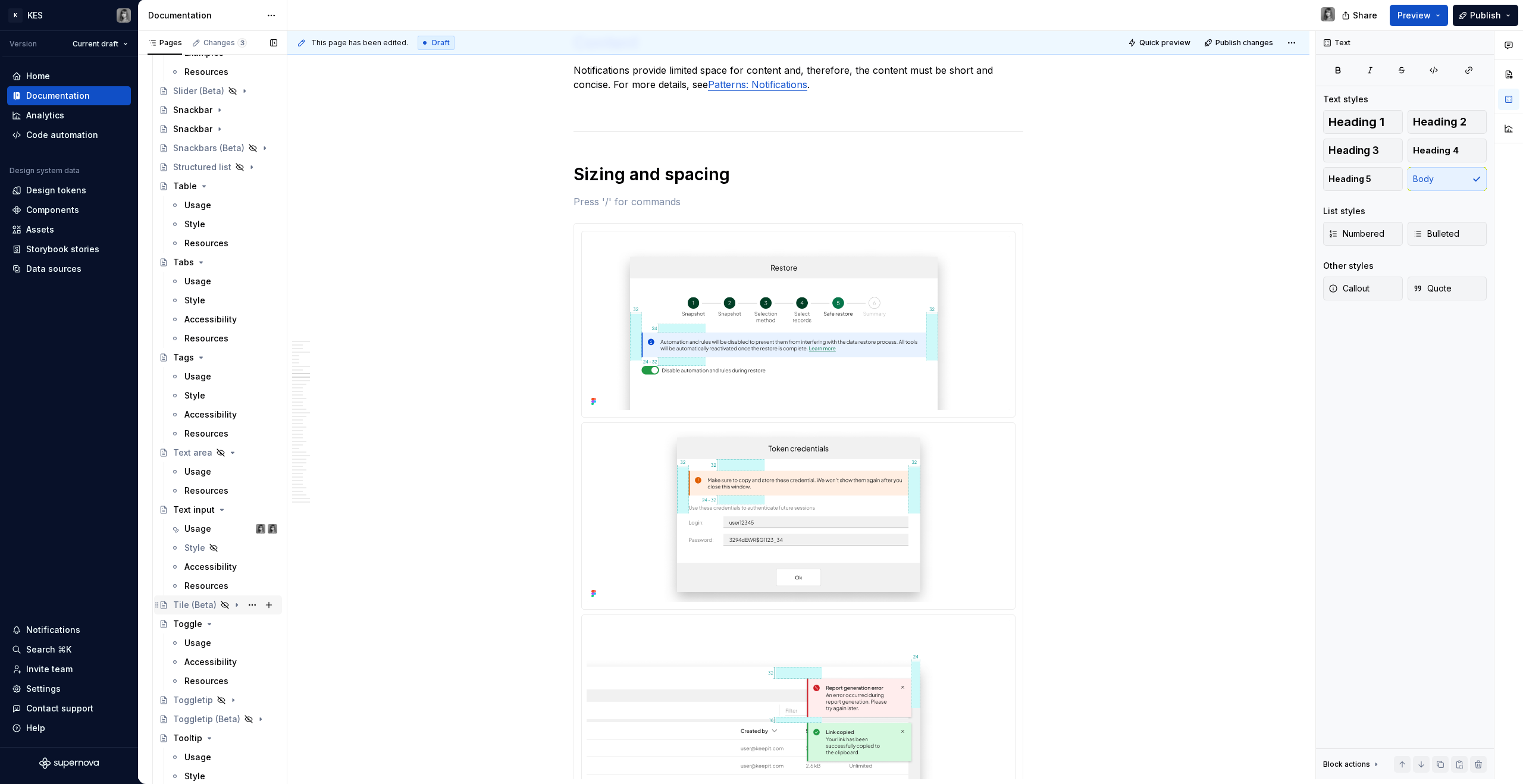
scroll to position [2639, 0]
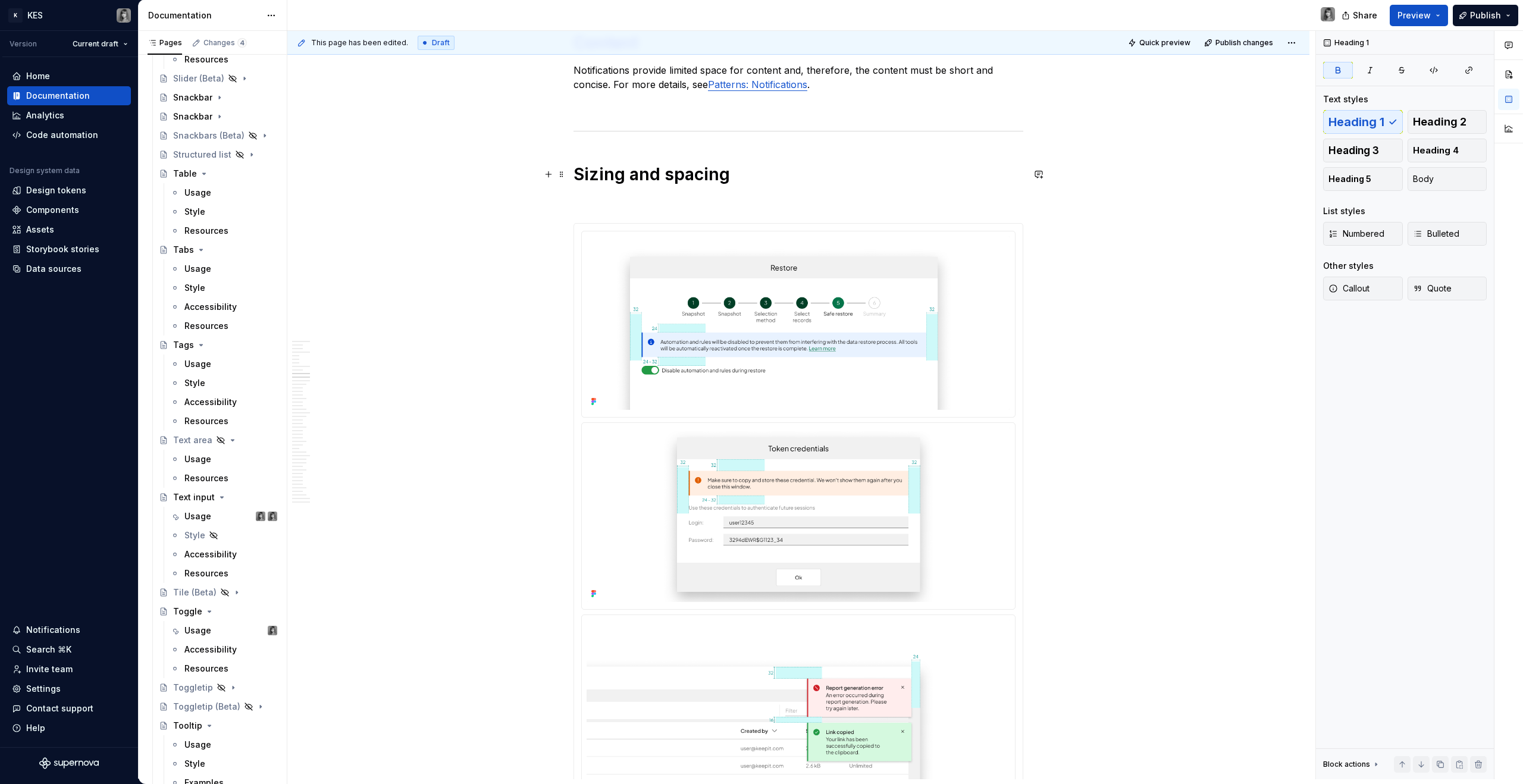
click at [630, 169] on strong "Sizing and spacing" at bounding box center [652, 174] width 157 height 20
type textarea "*"
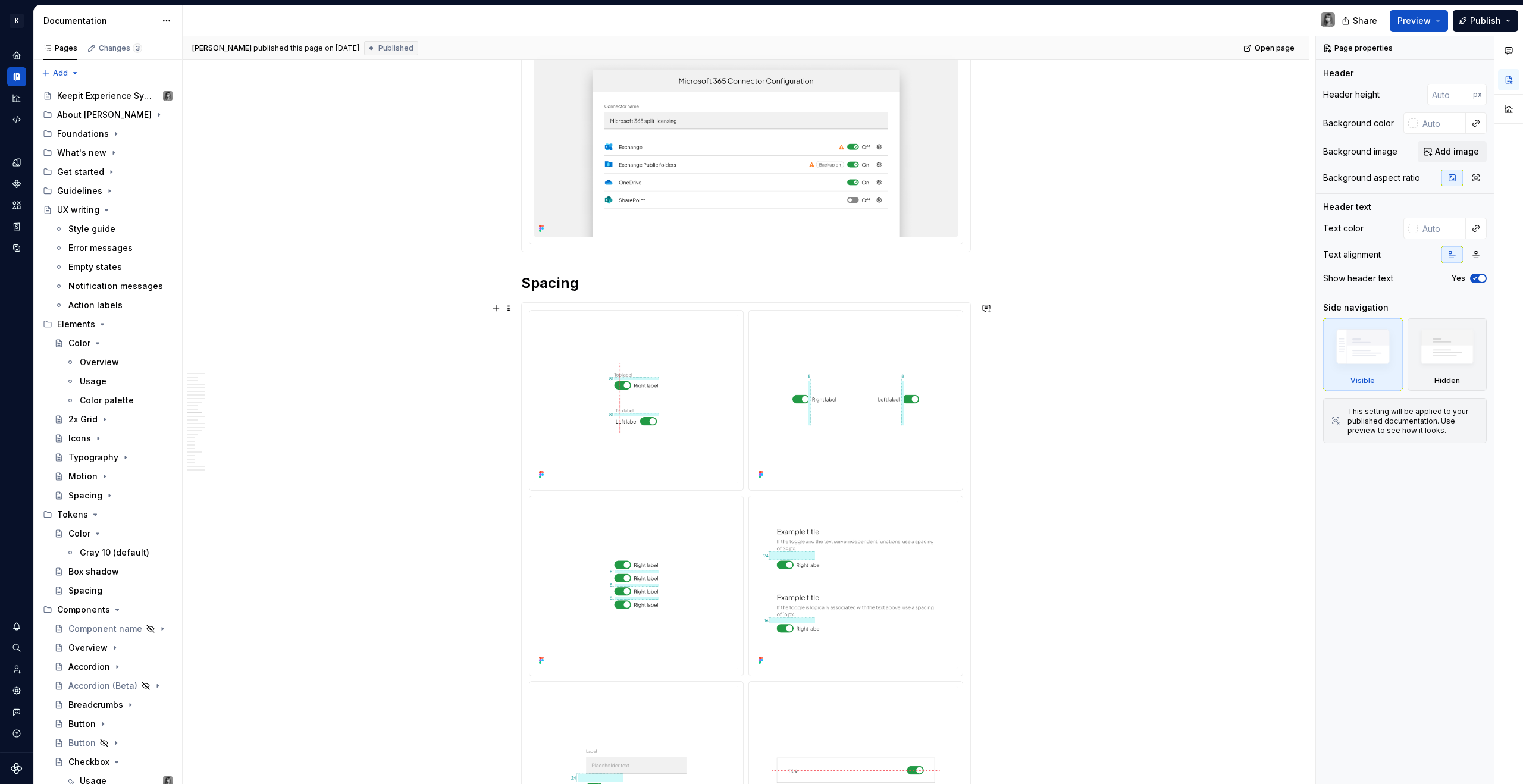
scroll to position [2800, 0]
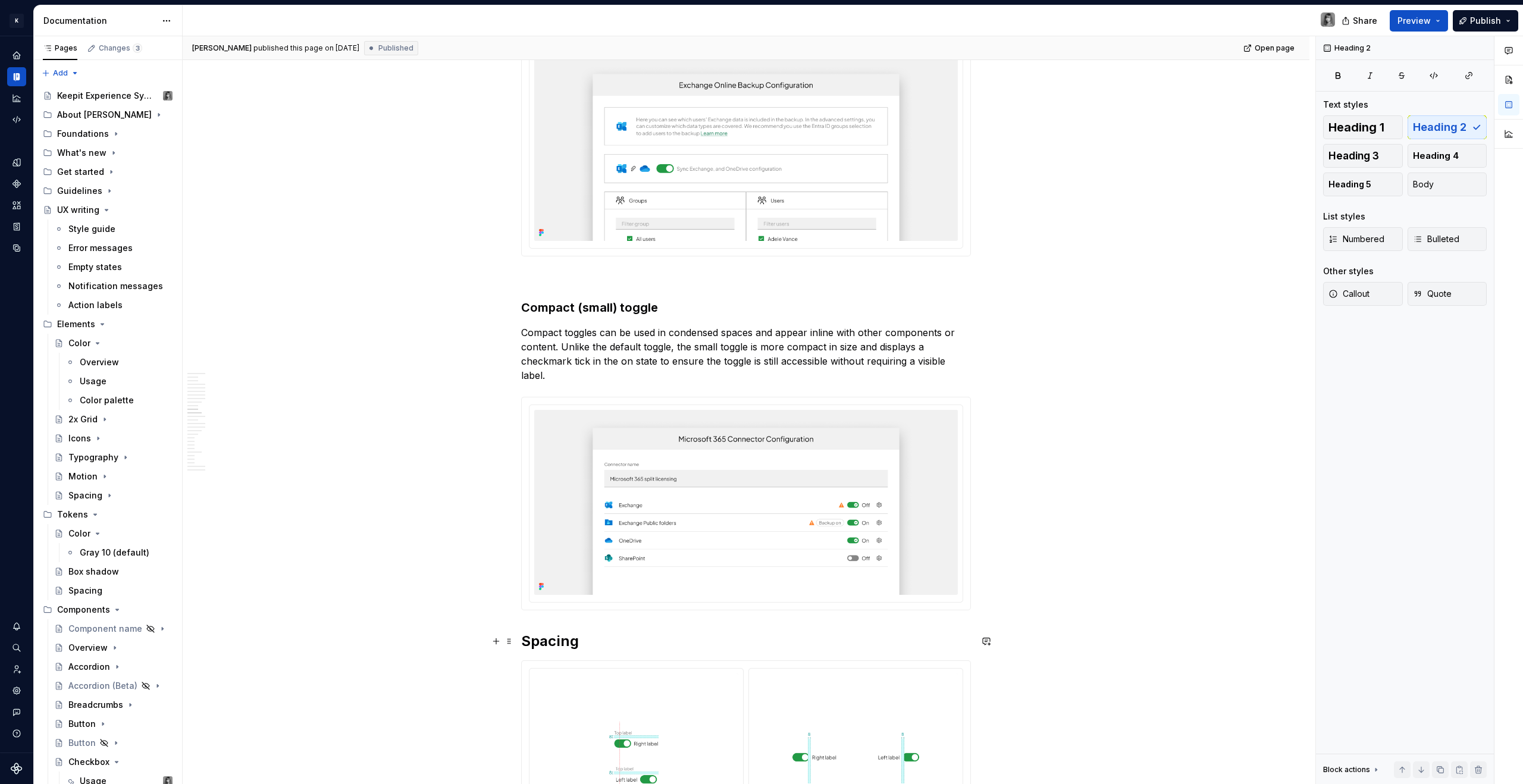
click at [601, 641] on h2 "Spacing" at bounding box center [746, 641] width 450 height 19
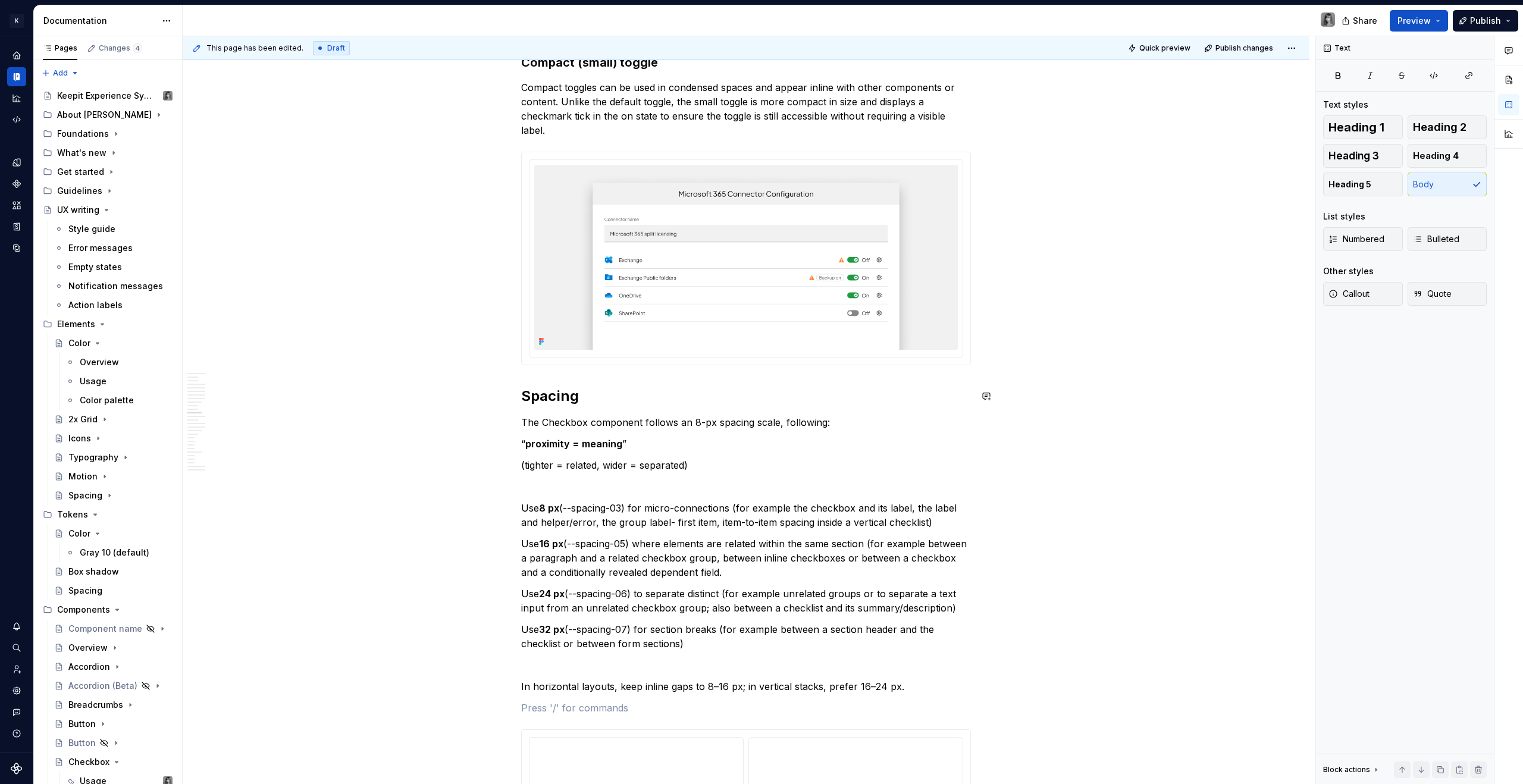
scroll to position [2973, 0]
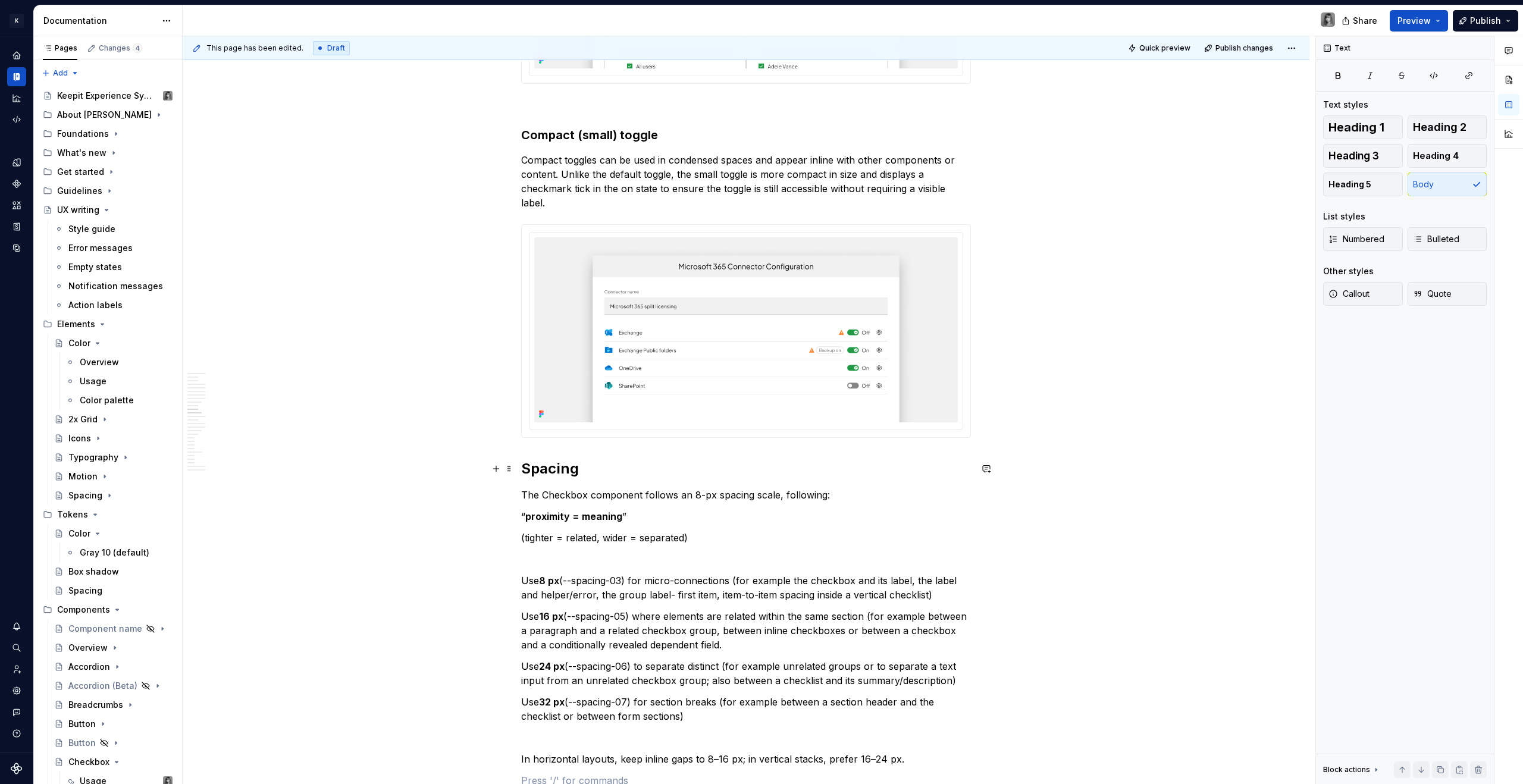
click at [547, 472] on h2 "Spacing" at bounding box center [746, 468] width 450 height 19
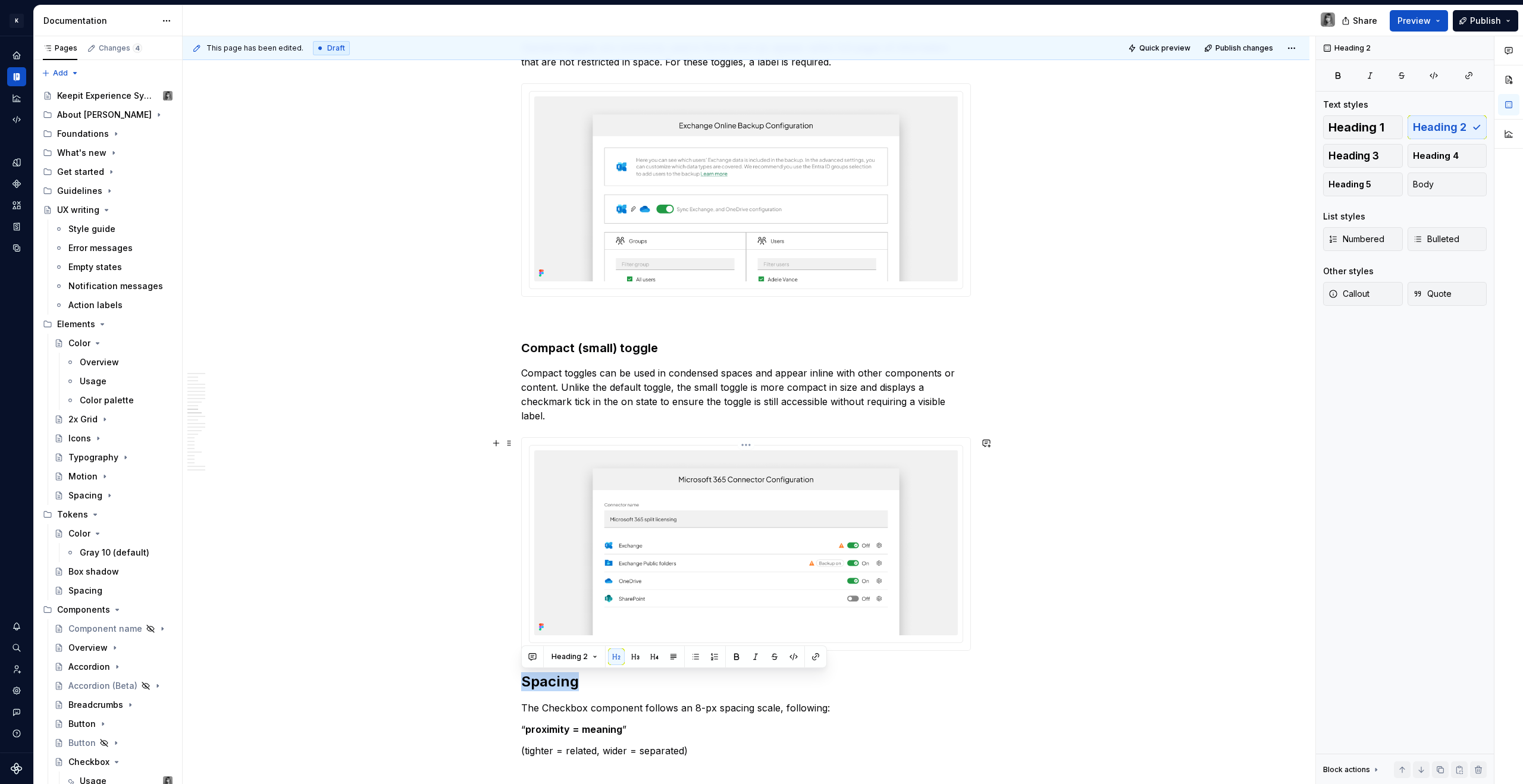
scroll to position [2455, 0]
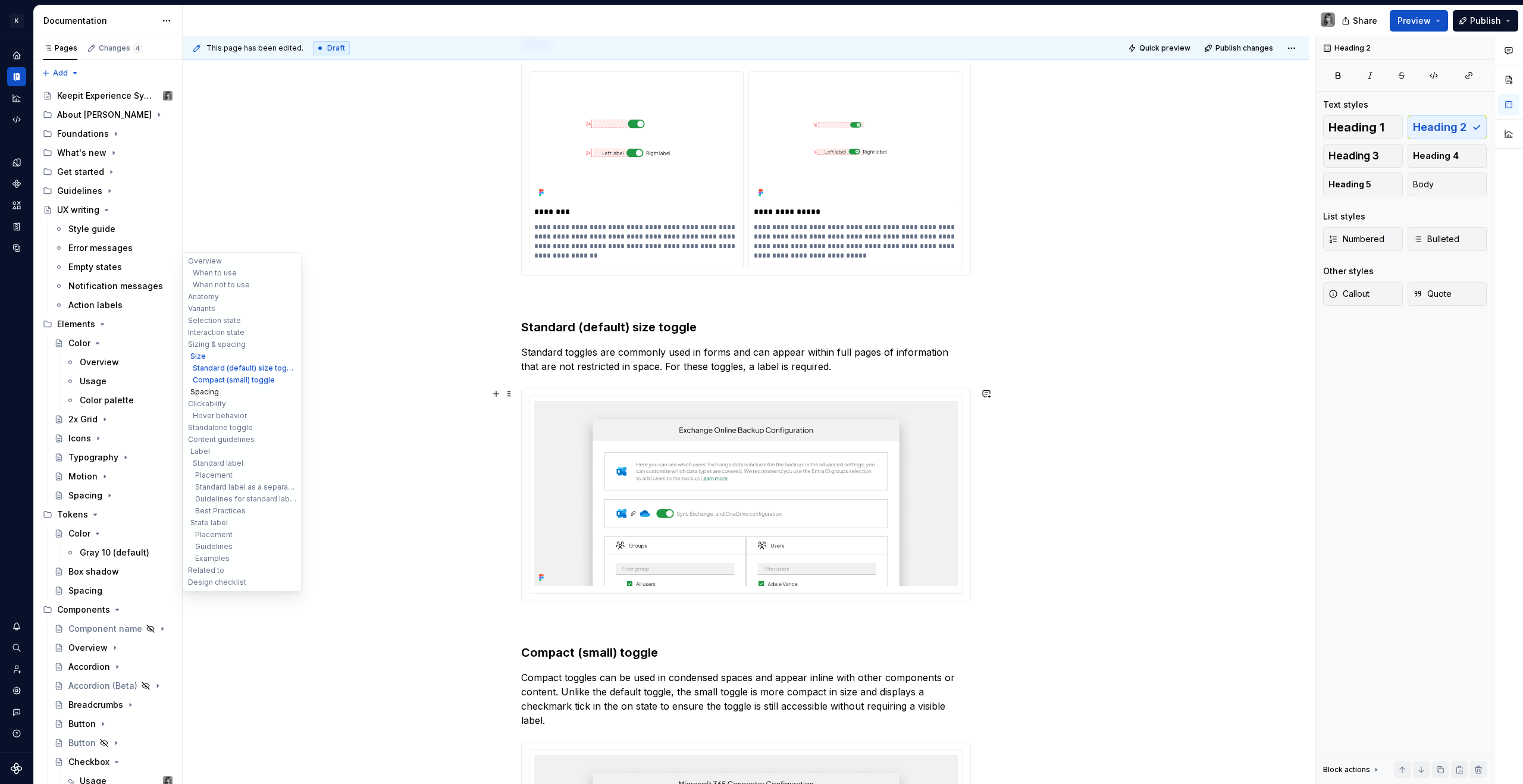
click at [215, 394] on button "Spacing" at bounding box center [242, 392] width 113 height 12
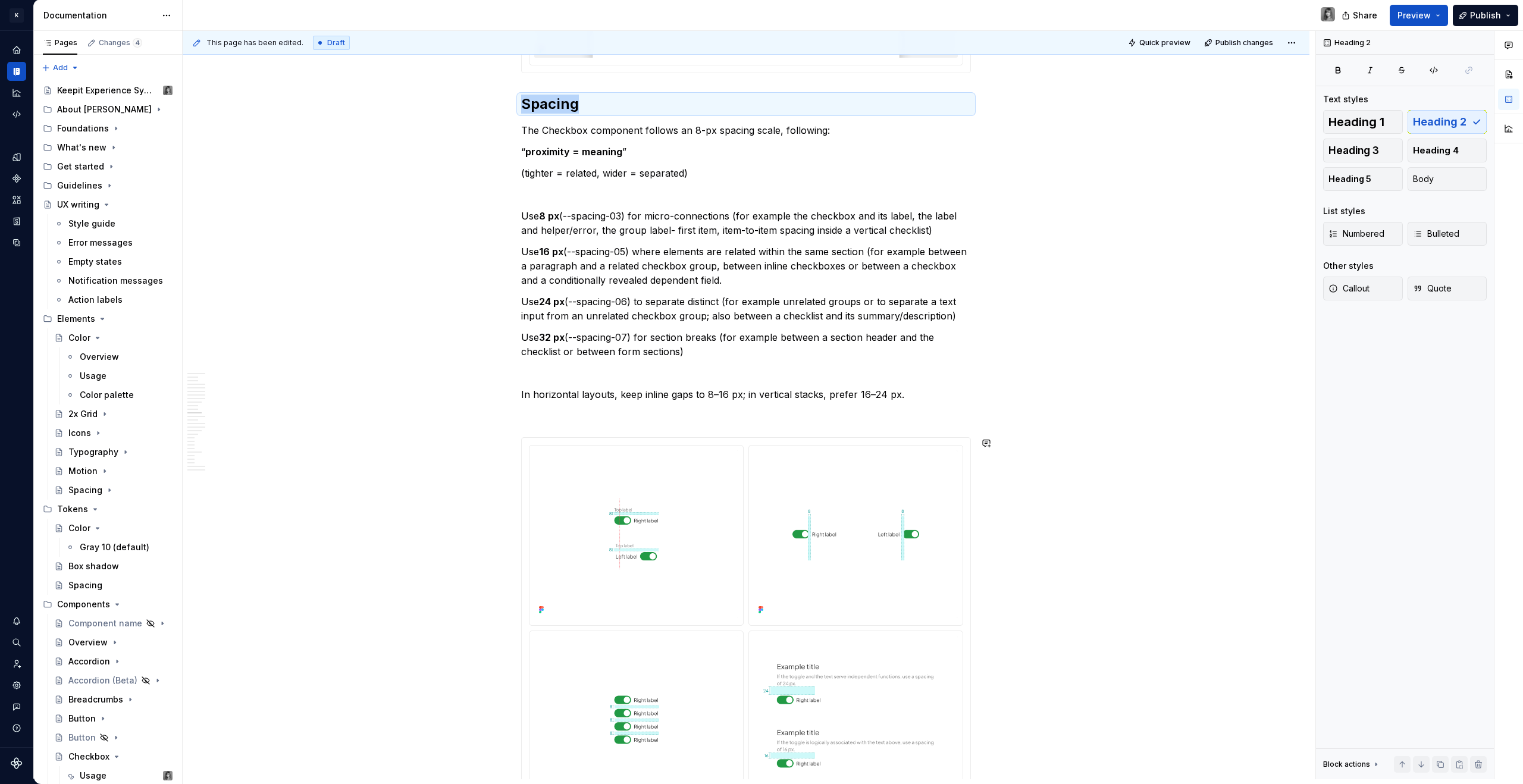
scroll to position [3336, 0]
click at [1371, 123] on span "Heading 1" at bounding box center [1356, 122] width 56 height 12
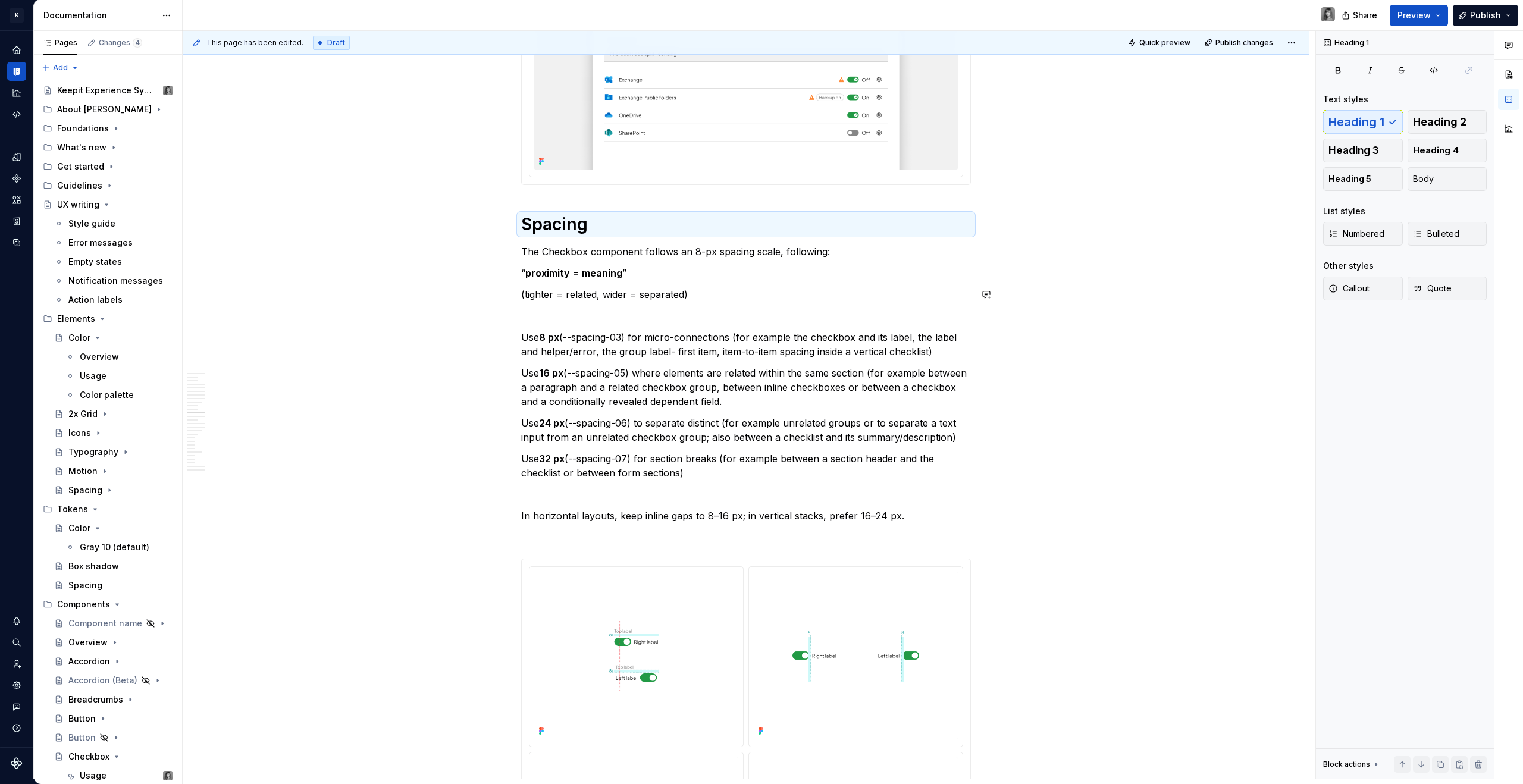
scroll to position [3213, 0]
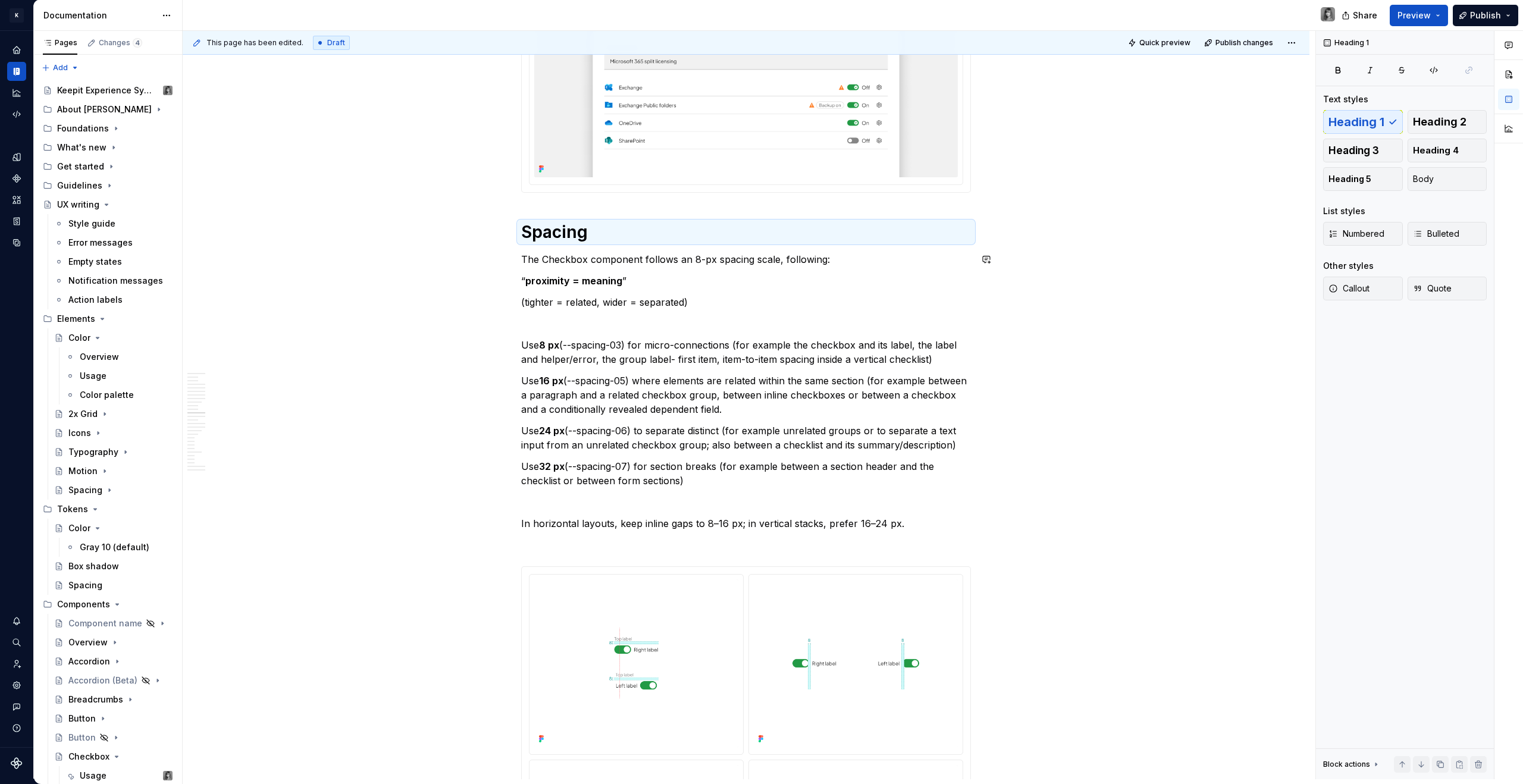
click at [530, 236] on h1 "Spacing" at bounding box center [746, 232] width 450 height 22
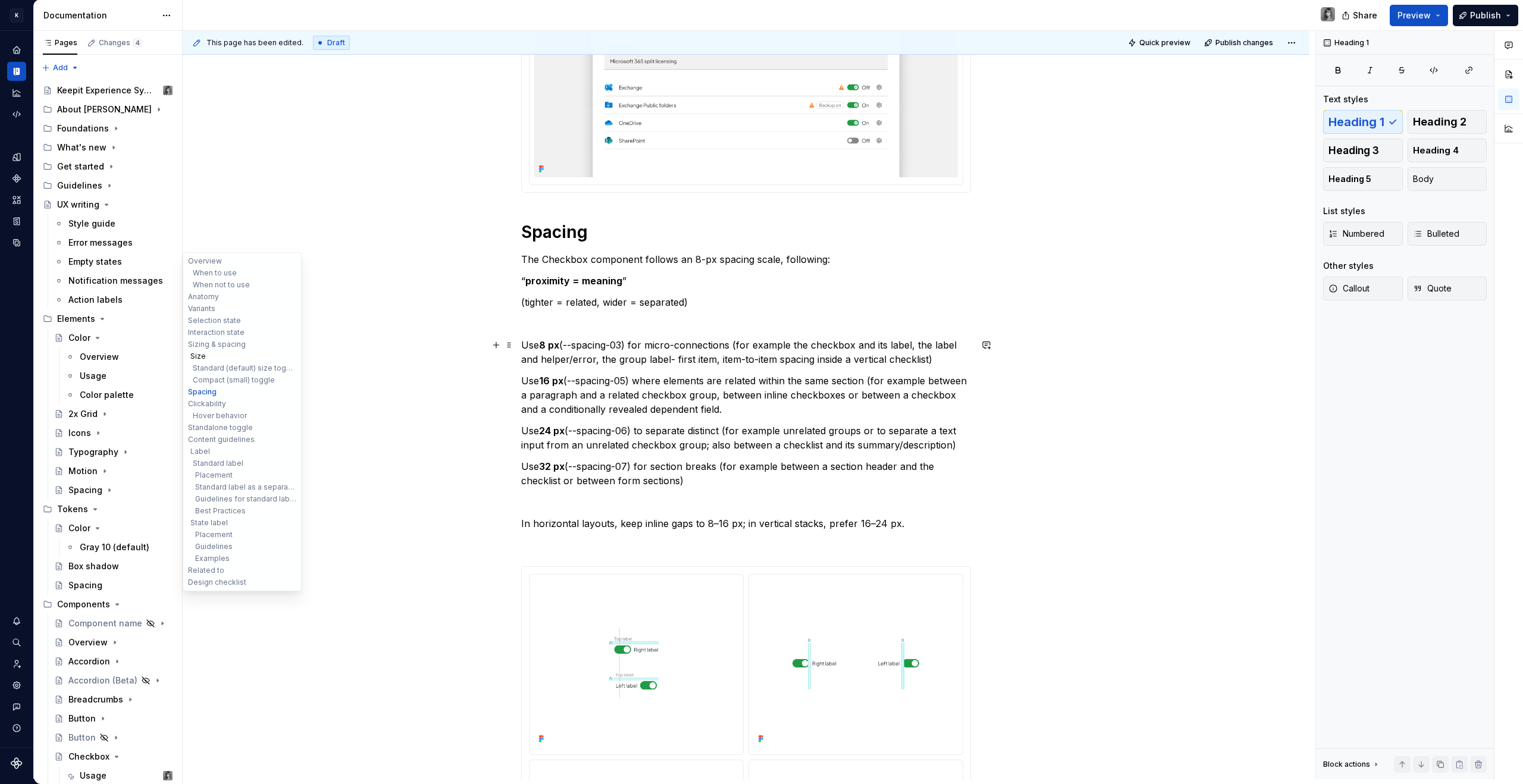
click at [202, 357] on button "Size" at bounding box center [242, 357] width 113 height 12
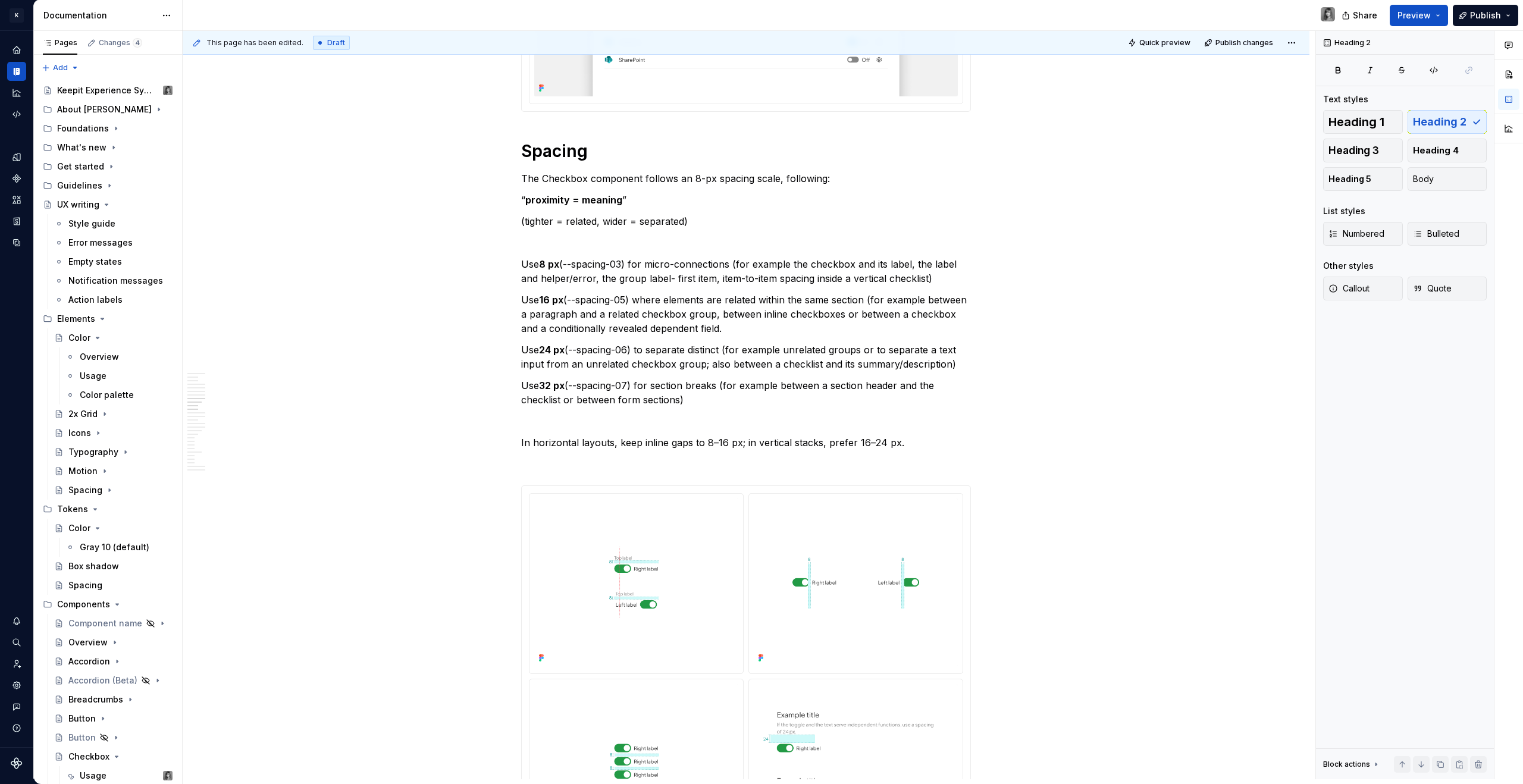
scroll to position [3354, 0]
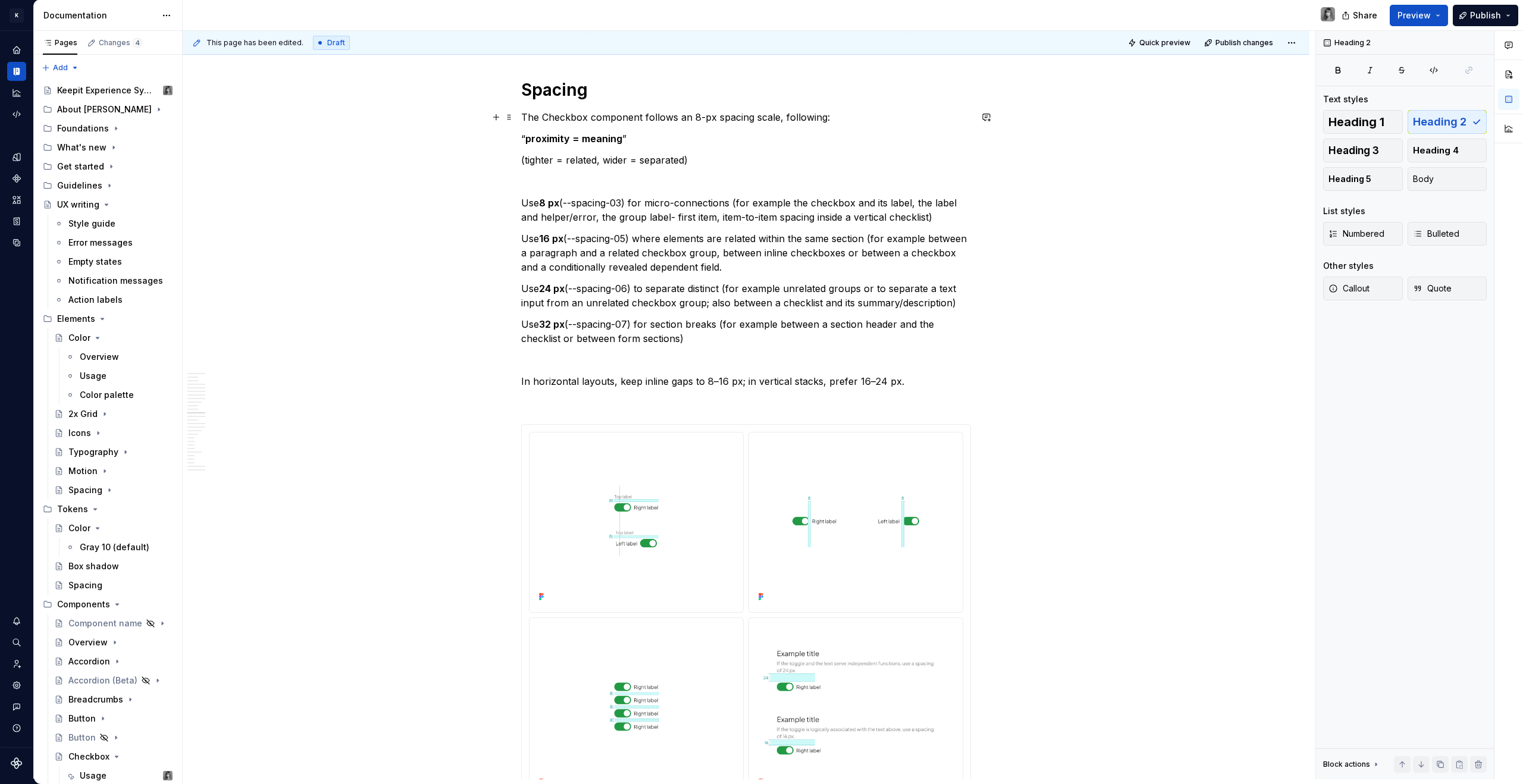
drag, startPoint x: 542, startPoint y: 150, endPoint x: 548, endPoint y: 131, distance: 19.9
click at [551, 88] on h1 "Spacing" at bounding box center [746, 90] width 450 height 22
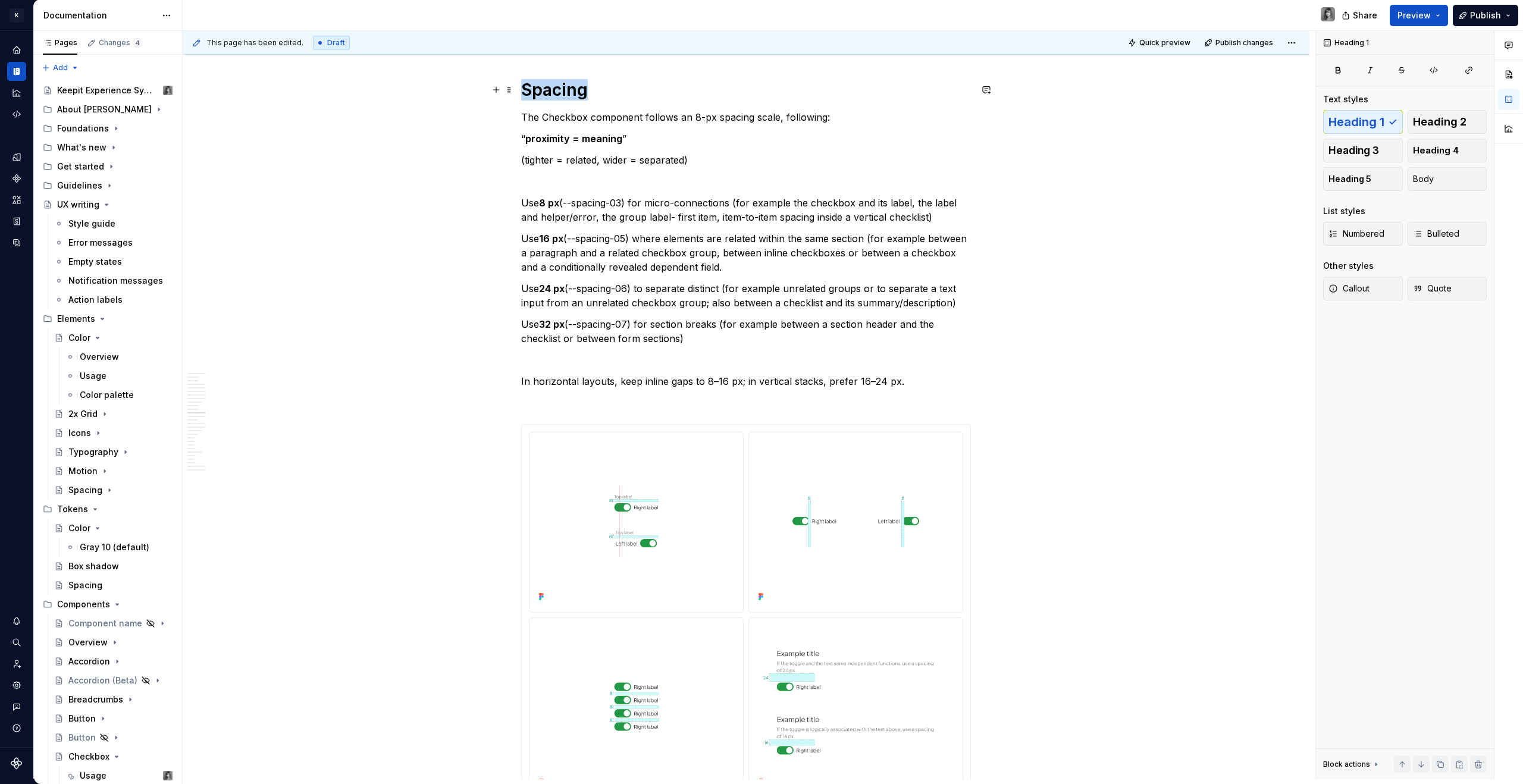
click at [551, 88] on h1 "Spacing" at bounding box center [746, 90] width 450 height 22
click at [627, 66] on button "button" at bounding box center [633, 63] width 17 height 17
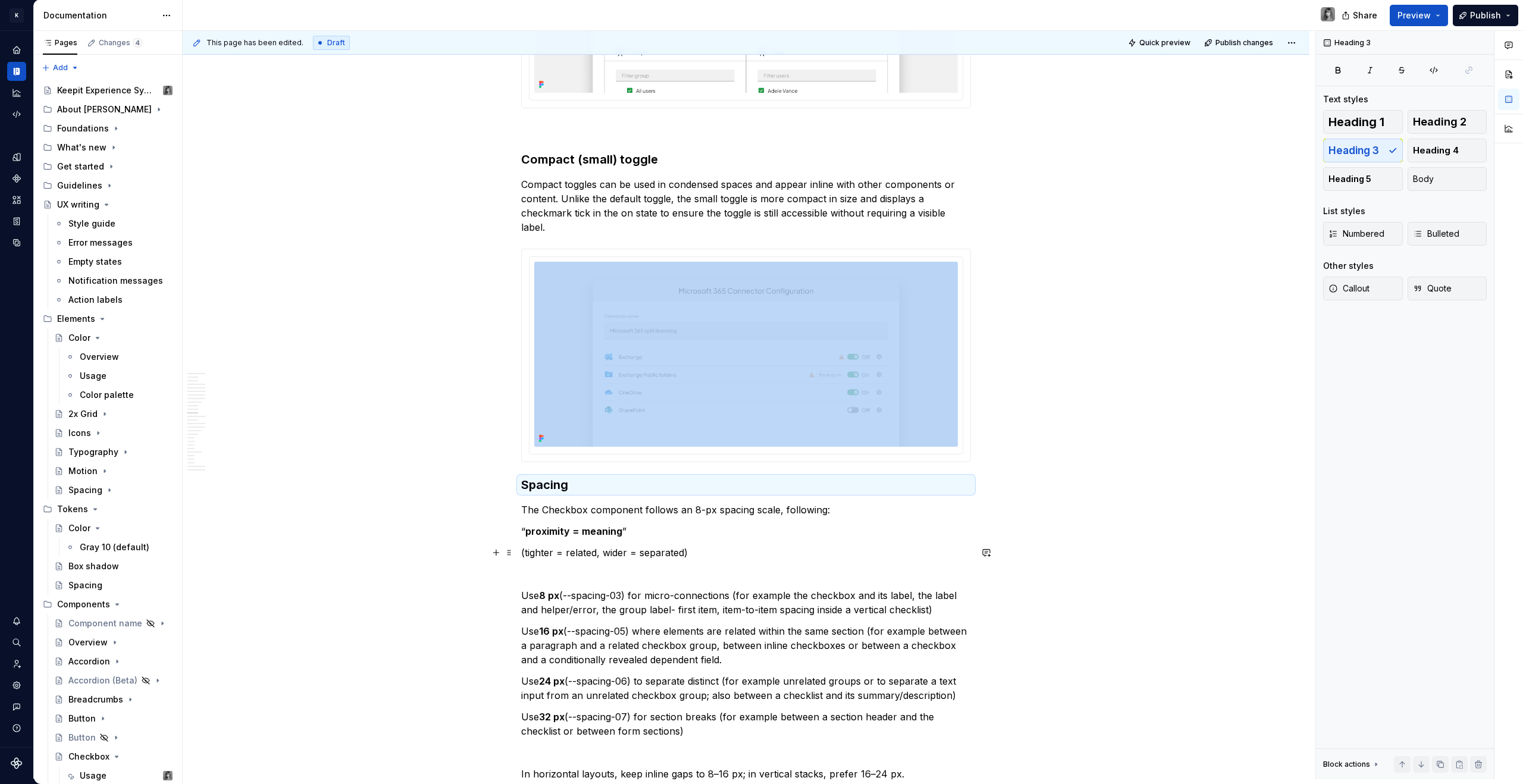
scroll to position [2814, 0]
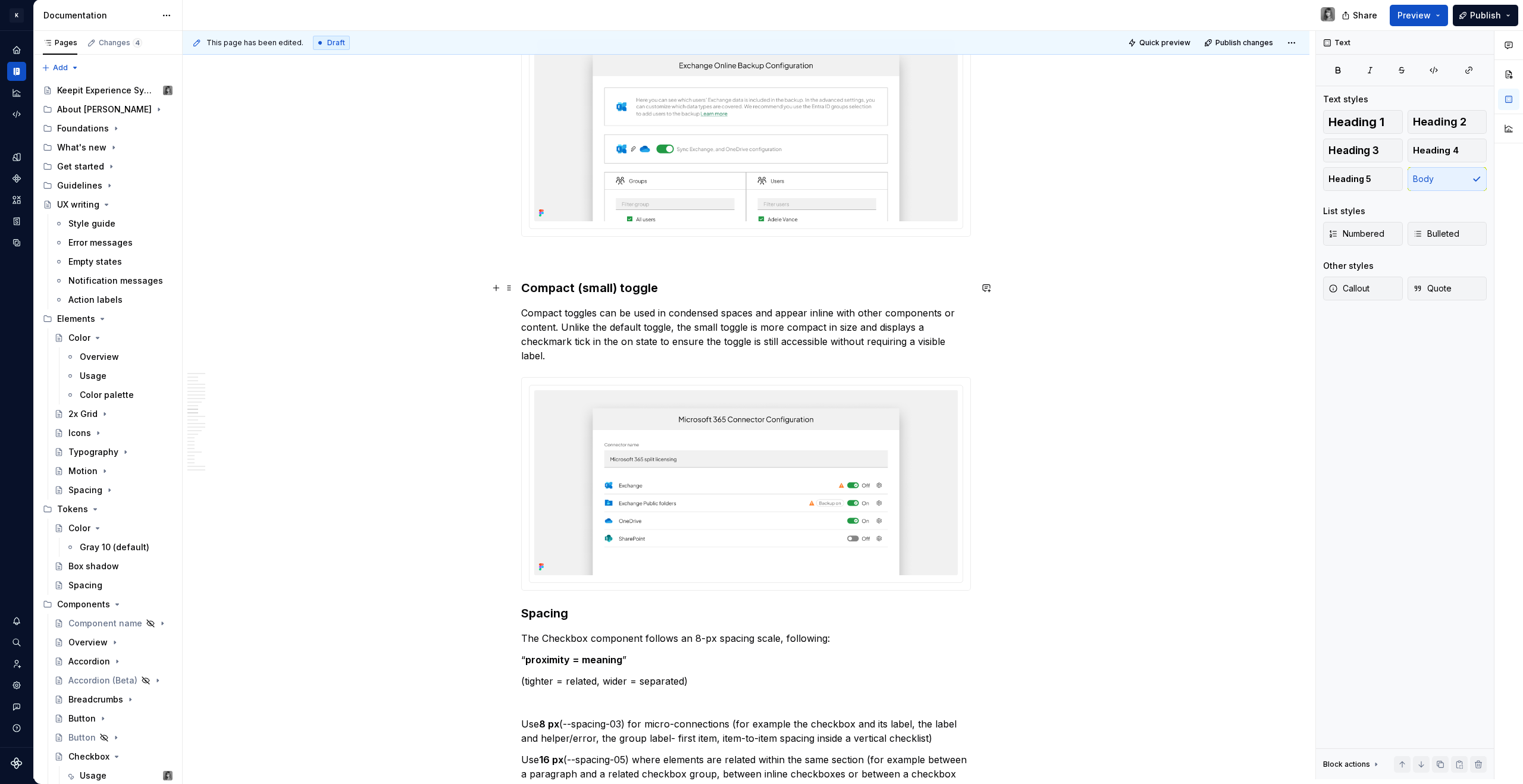
click at [608, 286] on h3 "Compact (small) toggle" at bounding box center [746, 288] width 450 height 17
click at [629, 288] on h3 "Compact (small) toggle" at bounding box center [746, 288] width 450 height 17
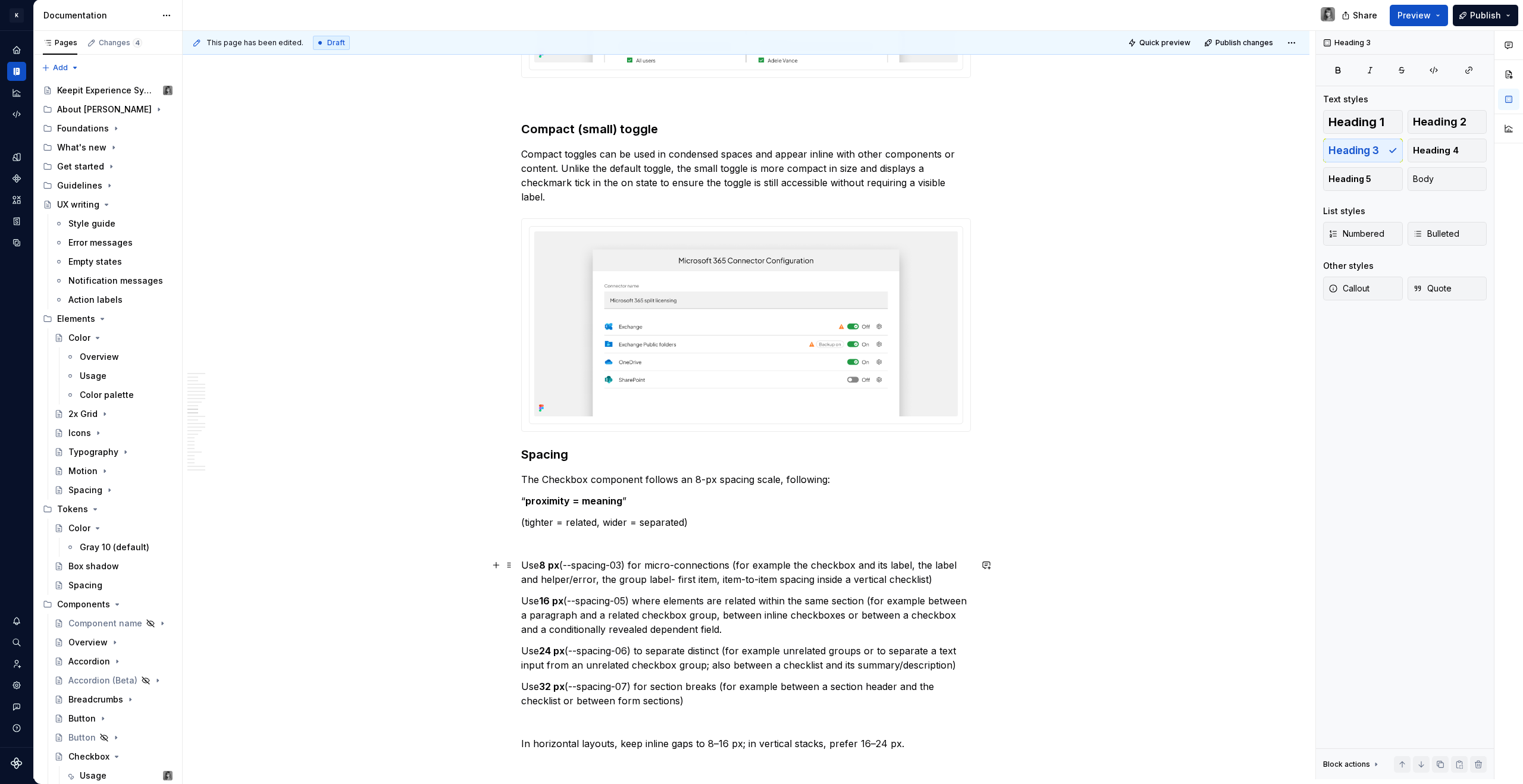
scroll to position [3029, 0]
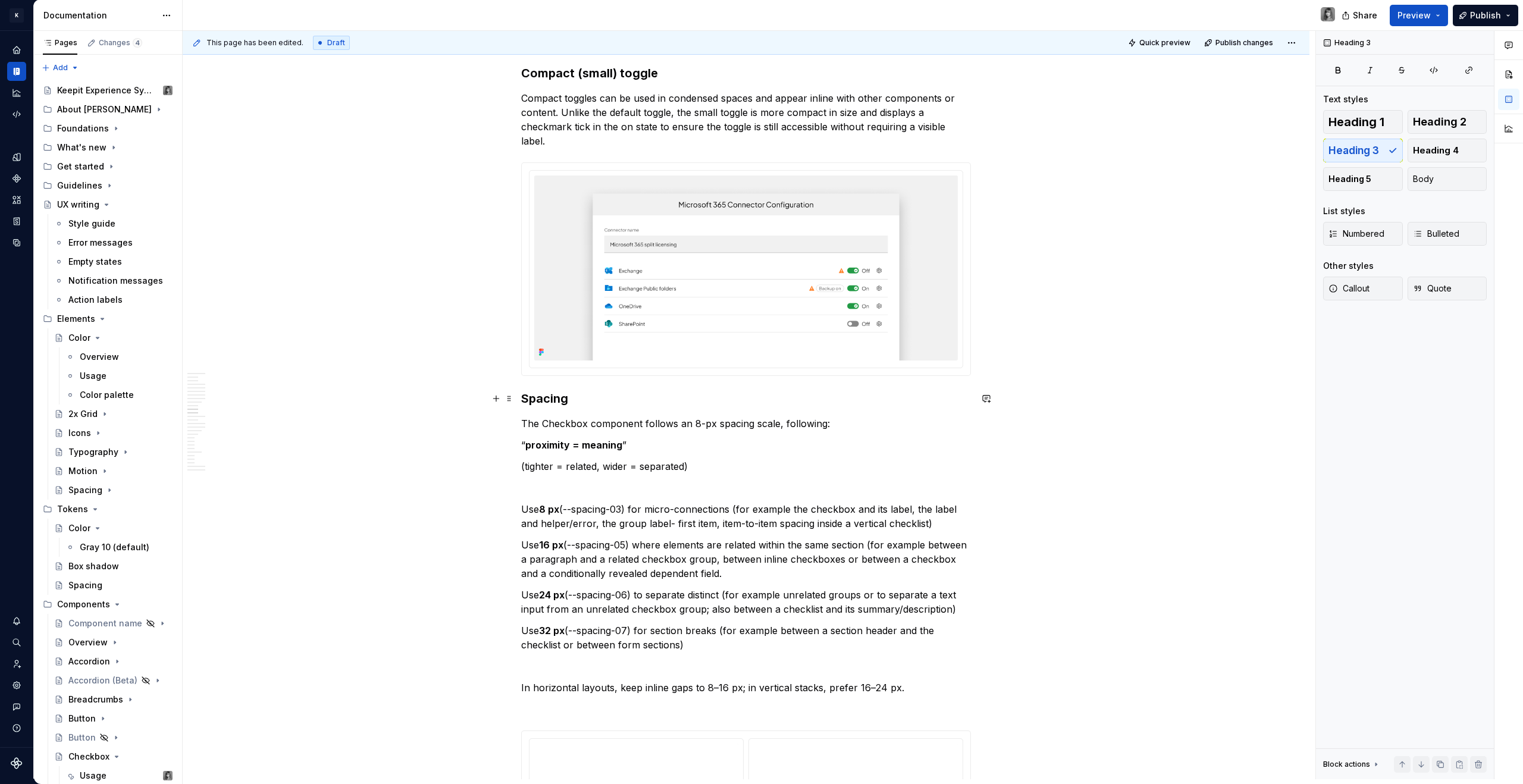
click at [562, 404] on h3 "Spacing" at bounding box center [746, 398] width 450 height 17
click at [523, 401] on h3 "Spacing" at bounding box center [746, 398] width 450 height 17
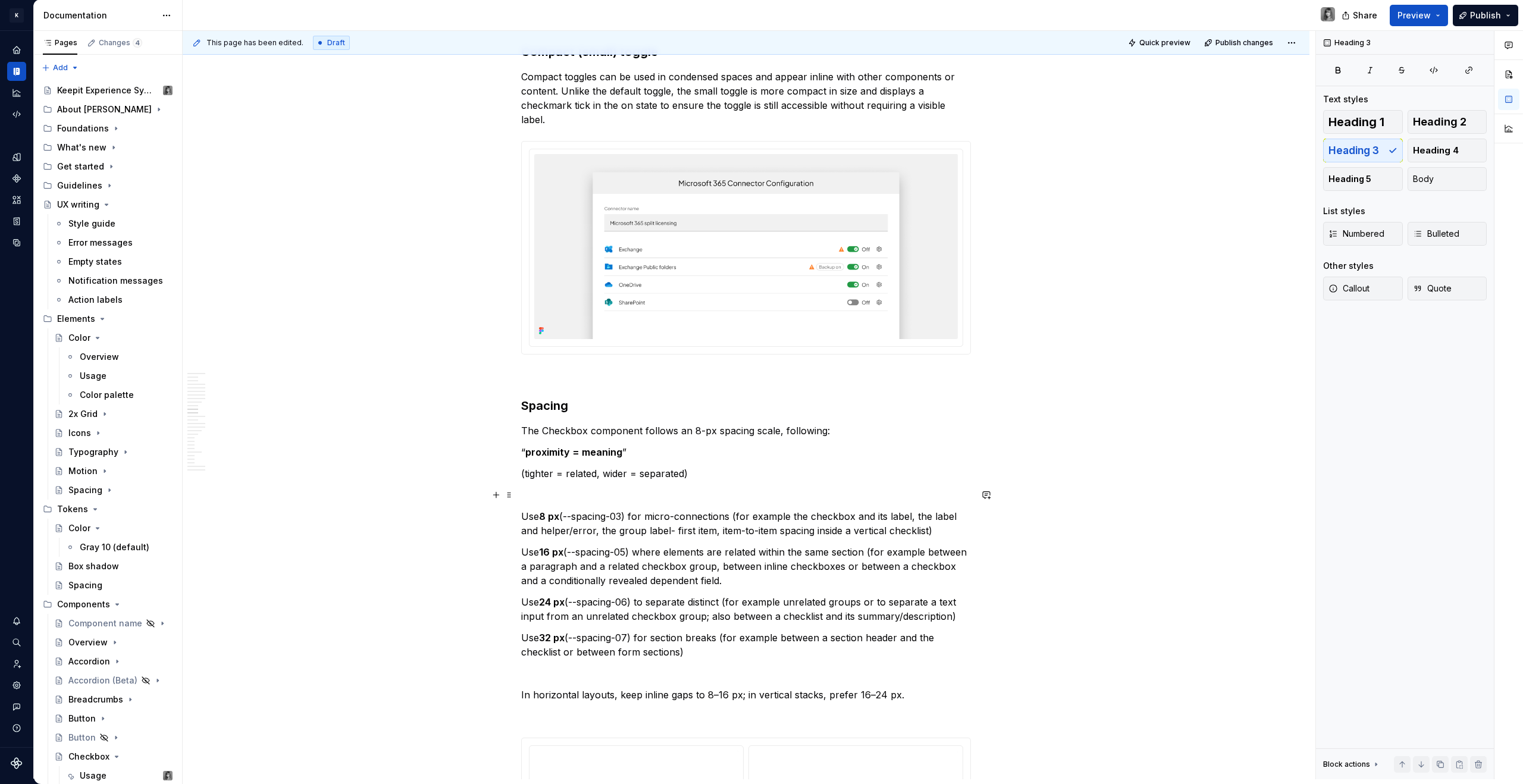
scroll to position [3071, 0]
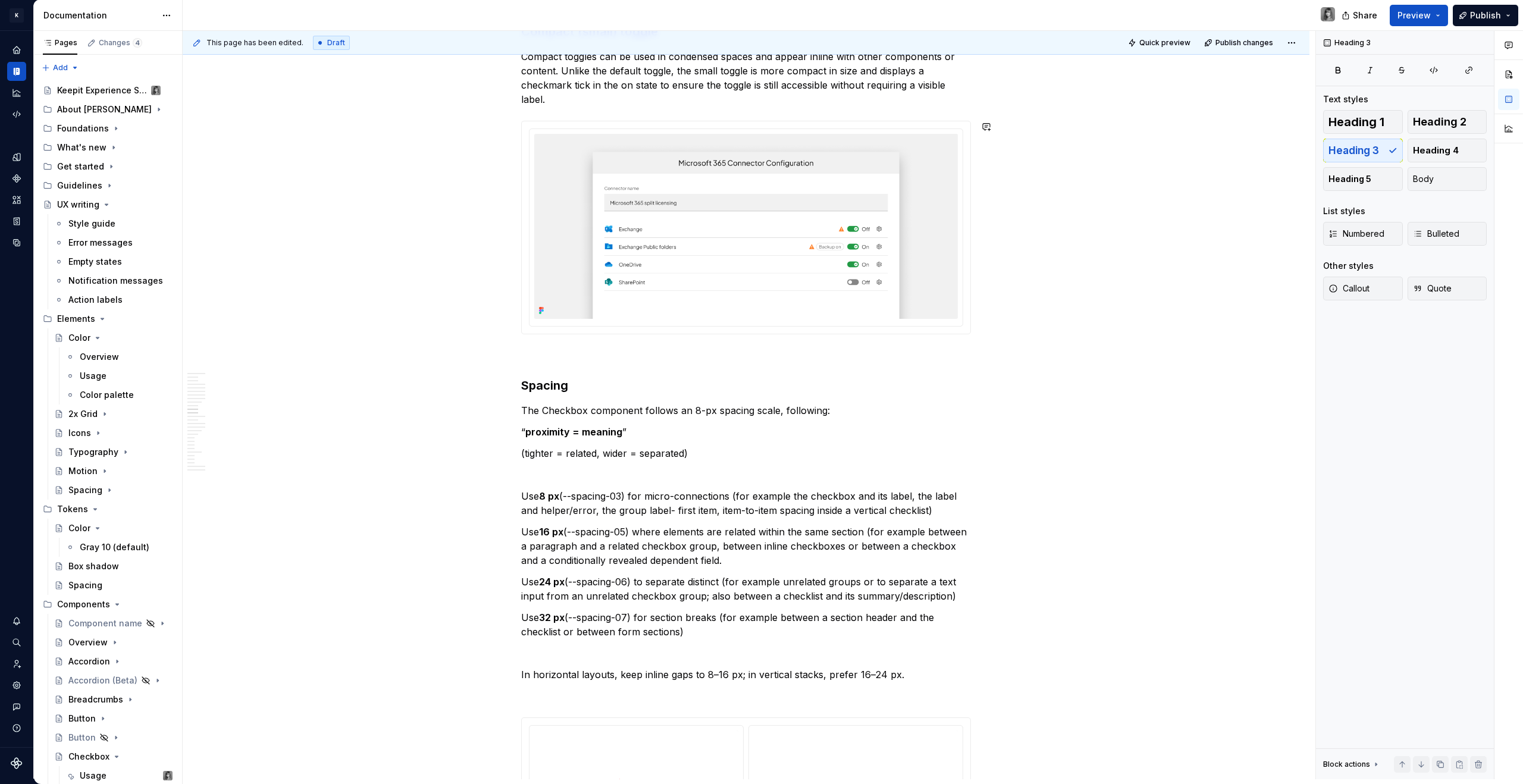
type textarea "*"
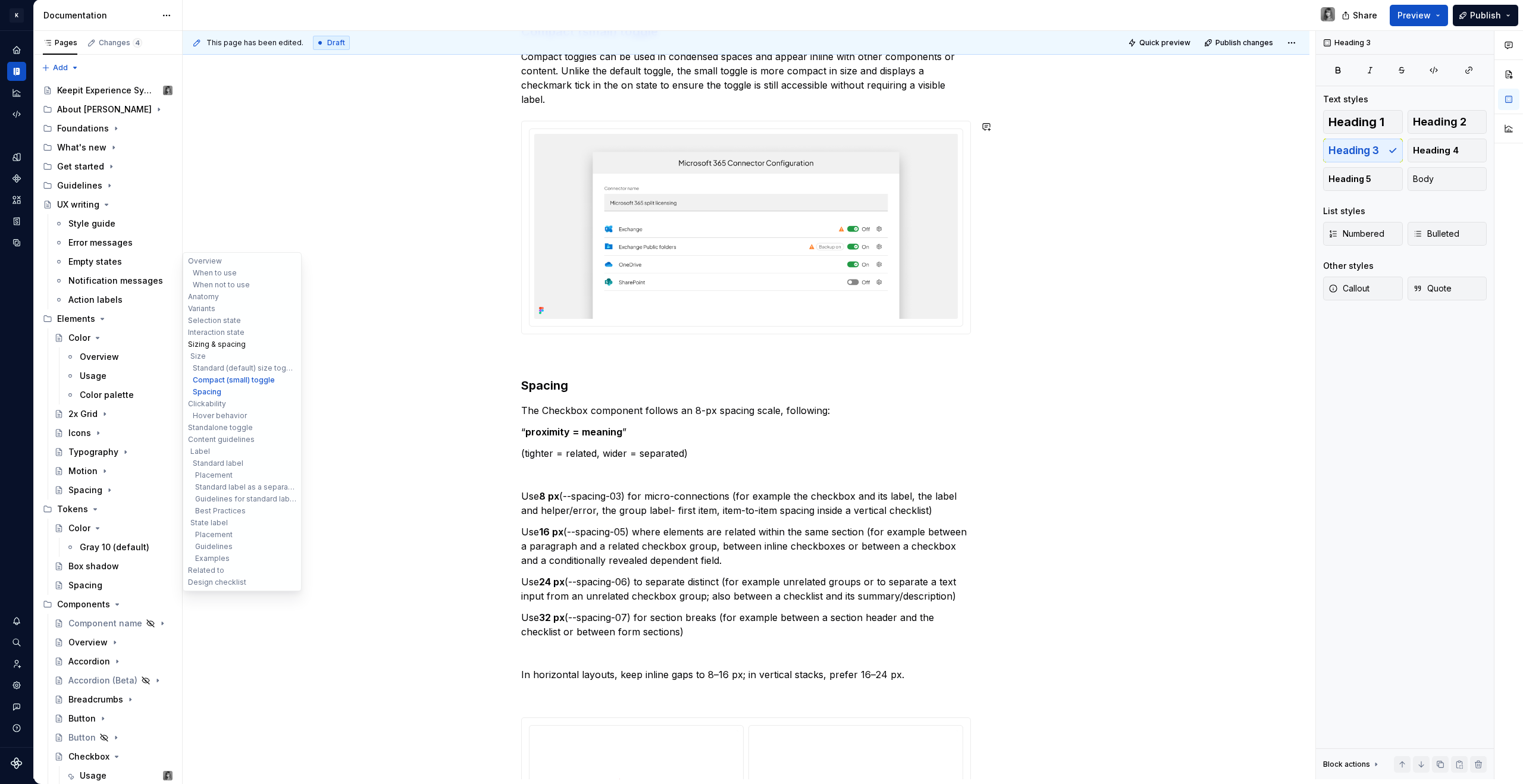
click at [238, 346] on button "Sizing & spacing" at bounding box center [242, 344] width 113 height 12
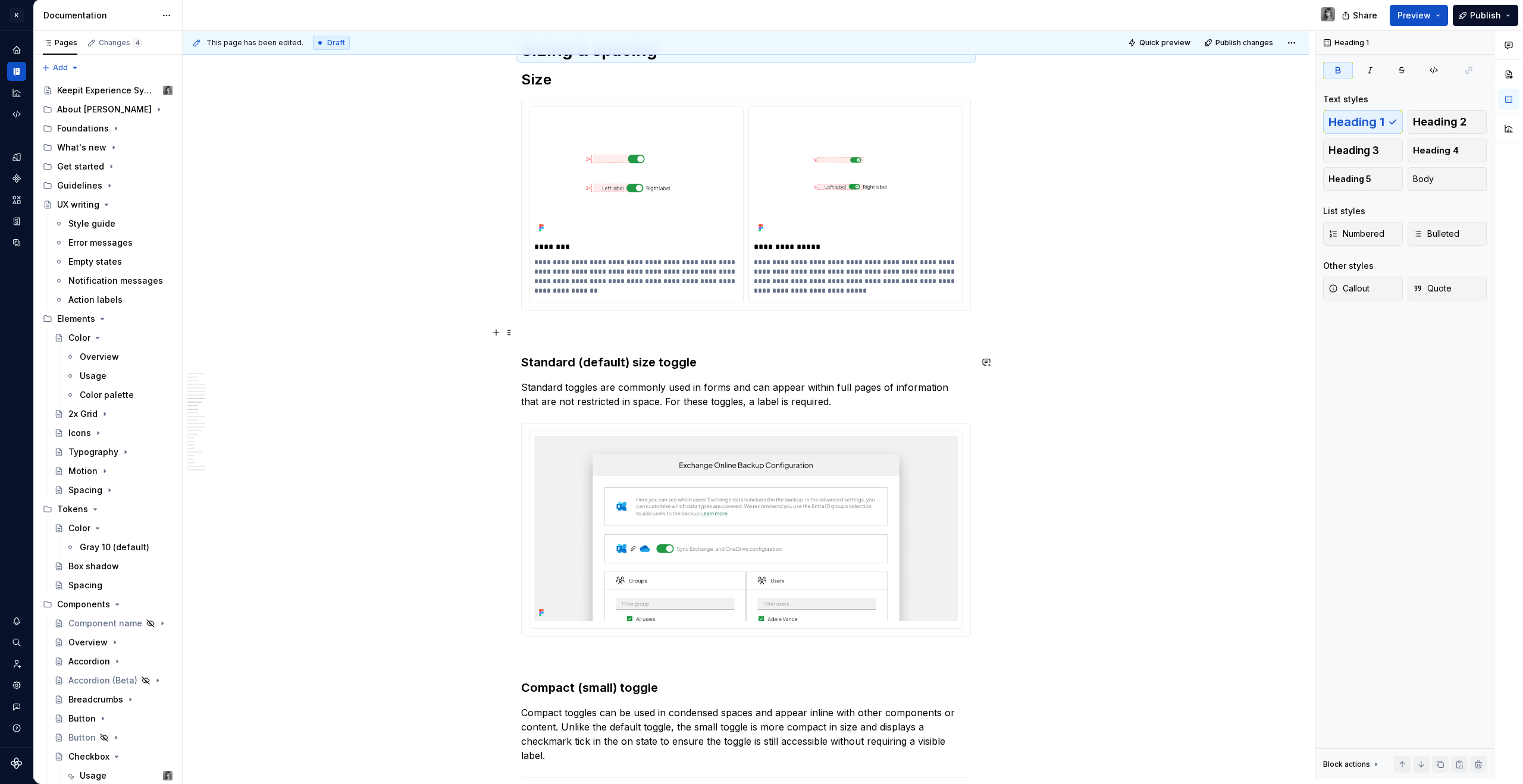
scroll to position [2364, 0]
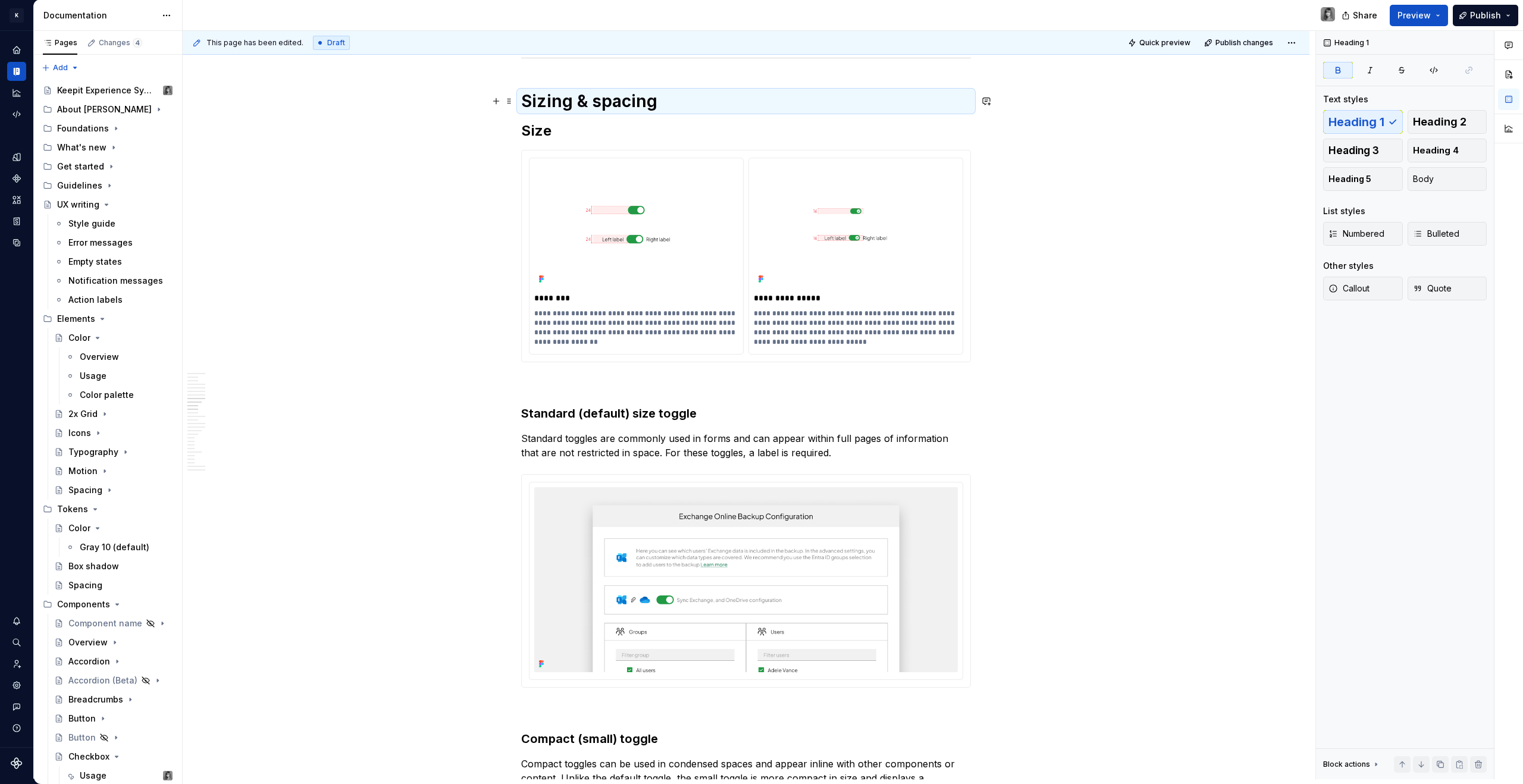
click at [542, 92] on strong "Sizing & spacing" at bounding box center [589, 101] width 137 height 20
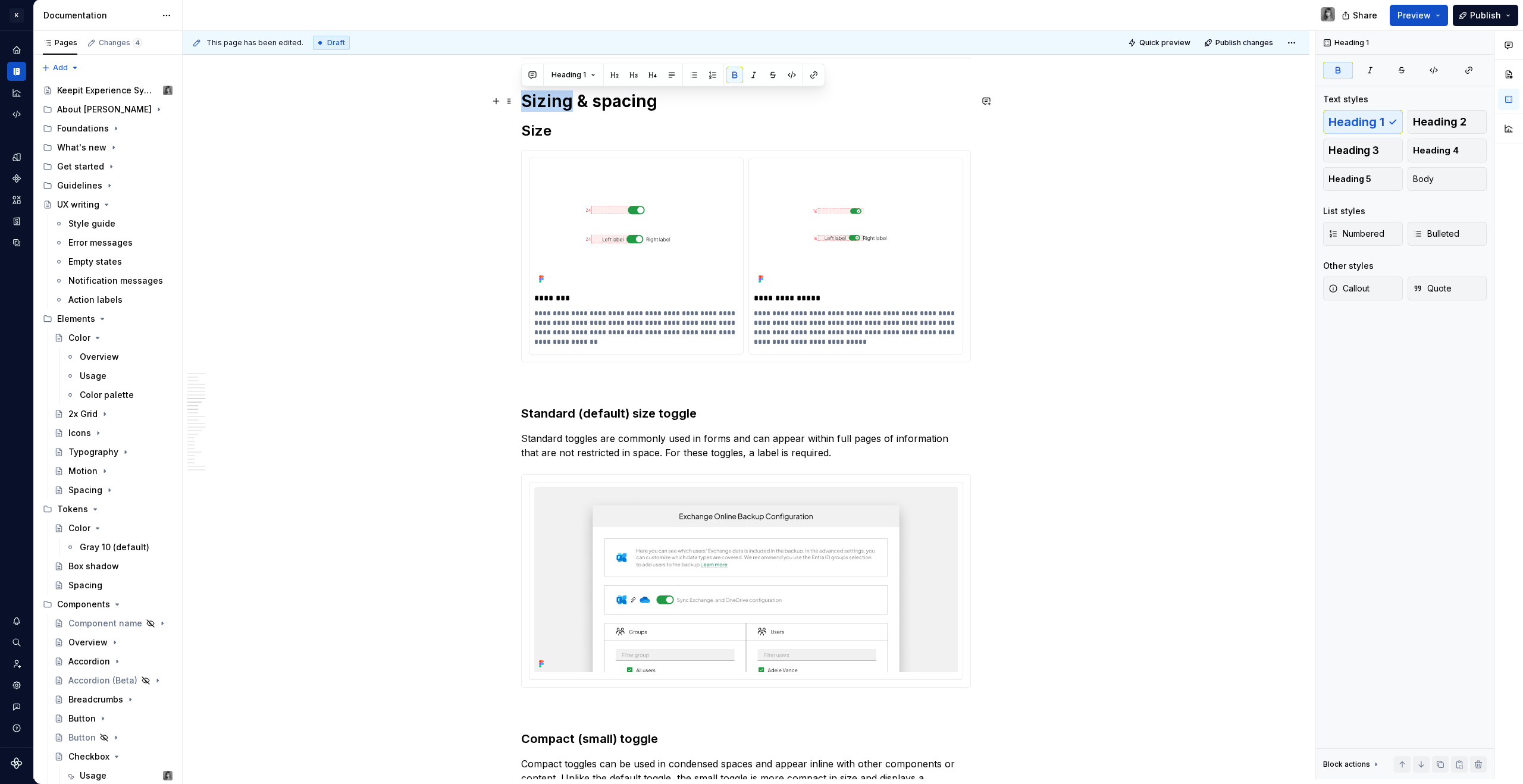
click at [542, 92] on strong "Sizing & spacing" at bounding box center [589, 101] width 137 height 20
click at [573, 130] on h2 "Size" at bounding box center [746, 131] width 450 height 19
click at [571, 101] on strong "Formatting" at bounding box center [565, 101] width 89 height 20
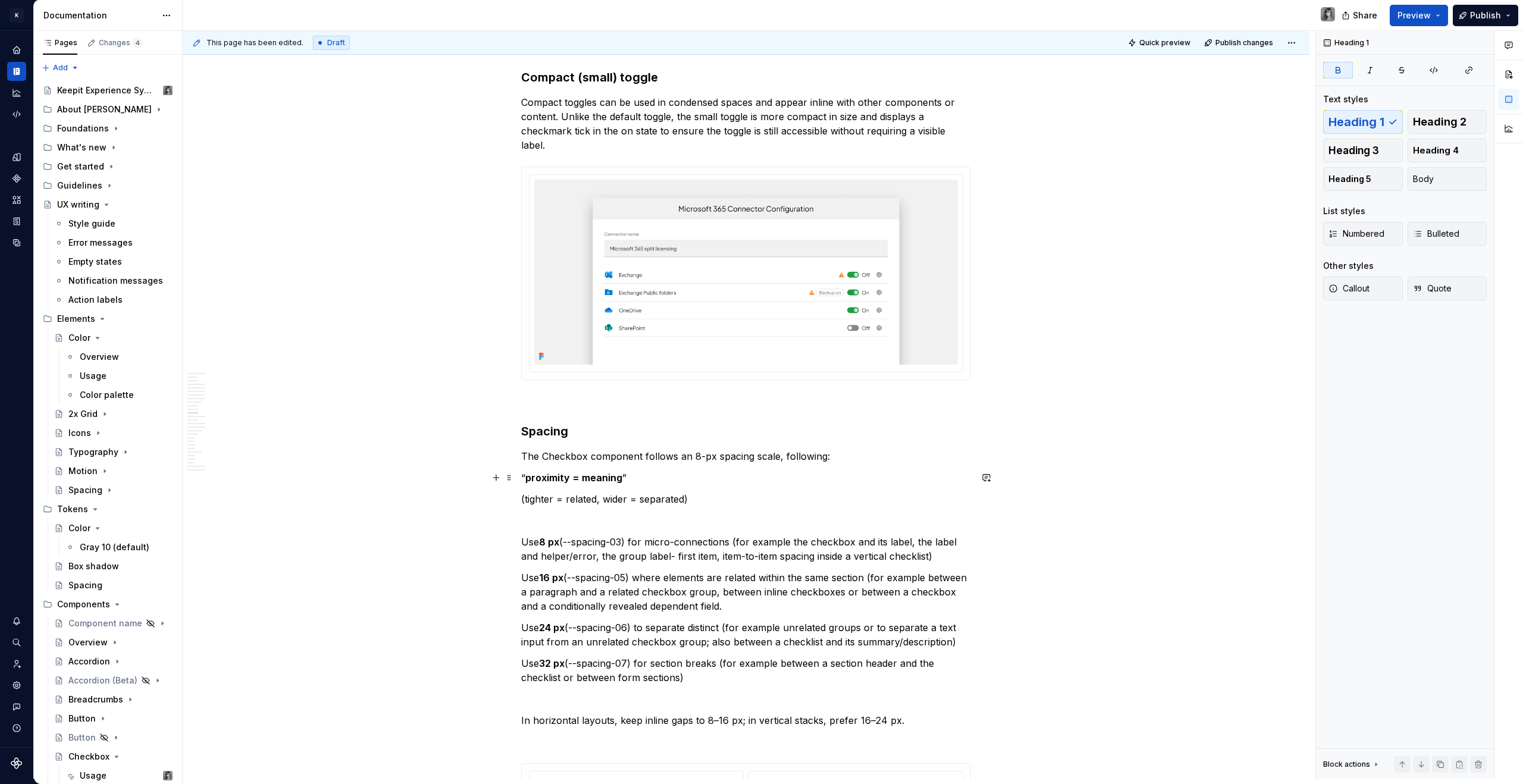
scroll to position [3100, 0]
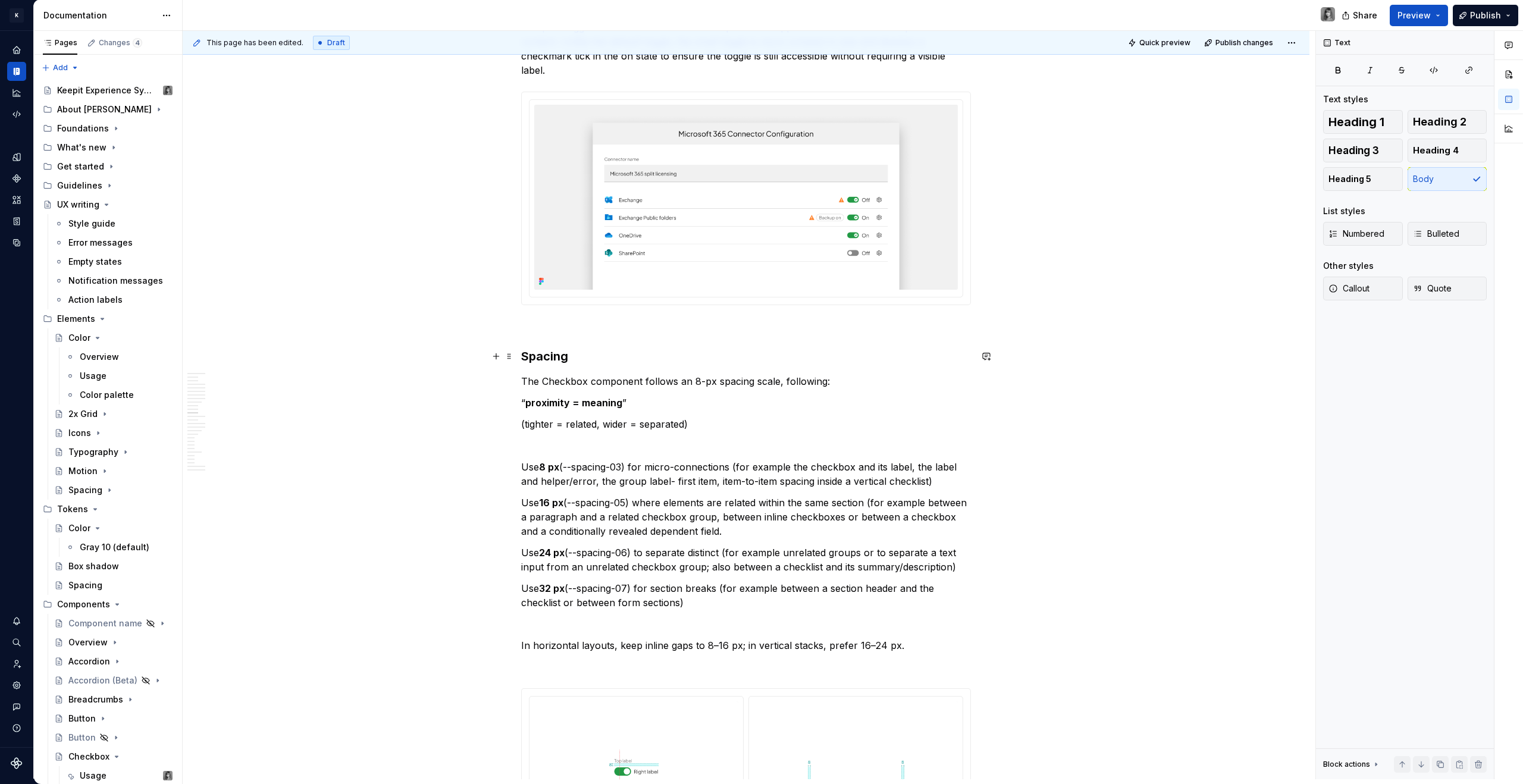
click at [542, 353] on h3 "Spacing" at bounding box center [746, 357] width 450 height 17
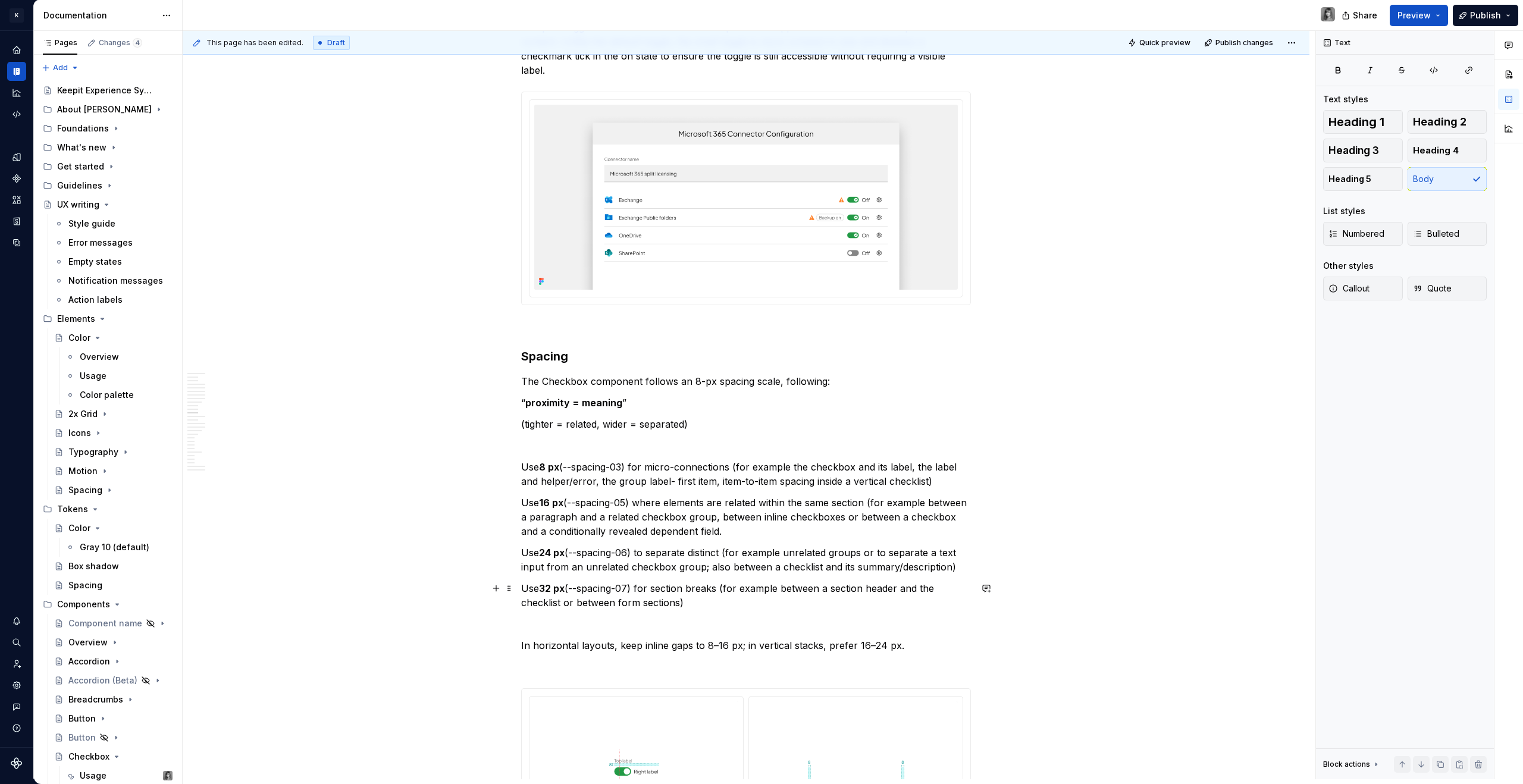
click at [702, 606] on p "Use 32 px (--spacing-07) for section breaks (for example between a section head…" at bounding box center [746, 596] width 450 height 28
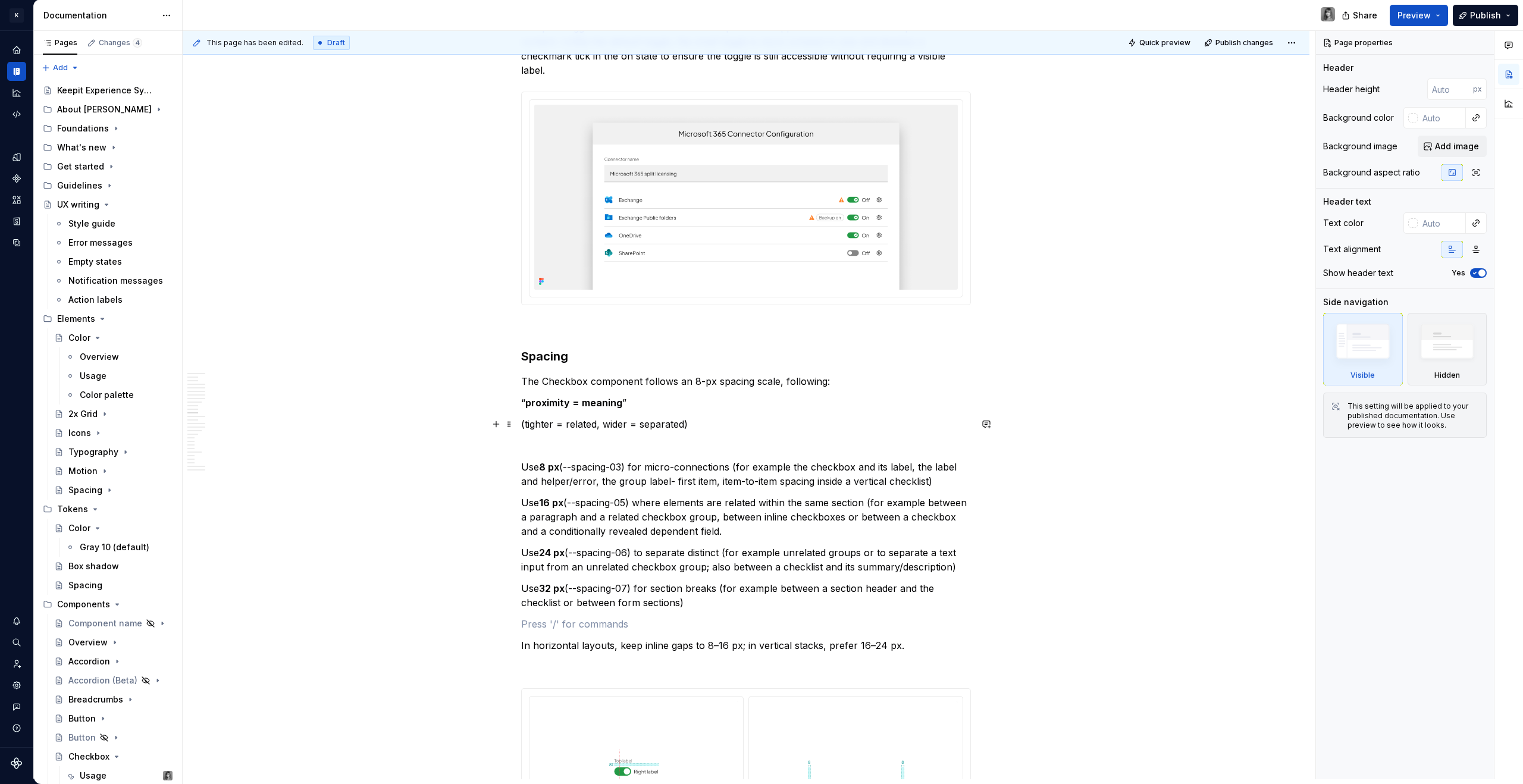
click at [717, 427] on p "(tighter = related, wider = separated)" at bounding box center [746, 424] width 450 height 14
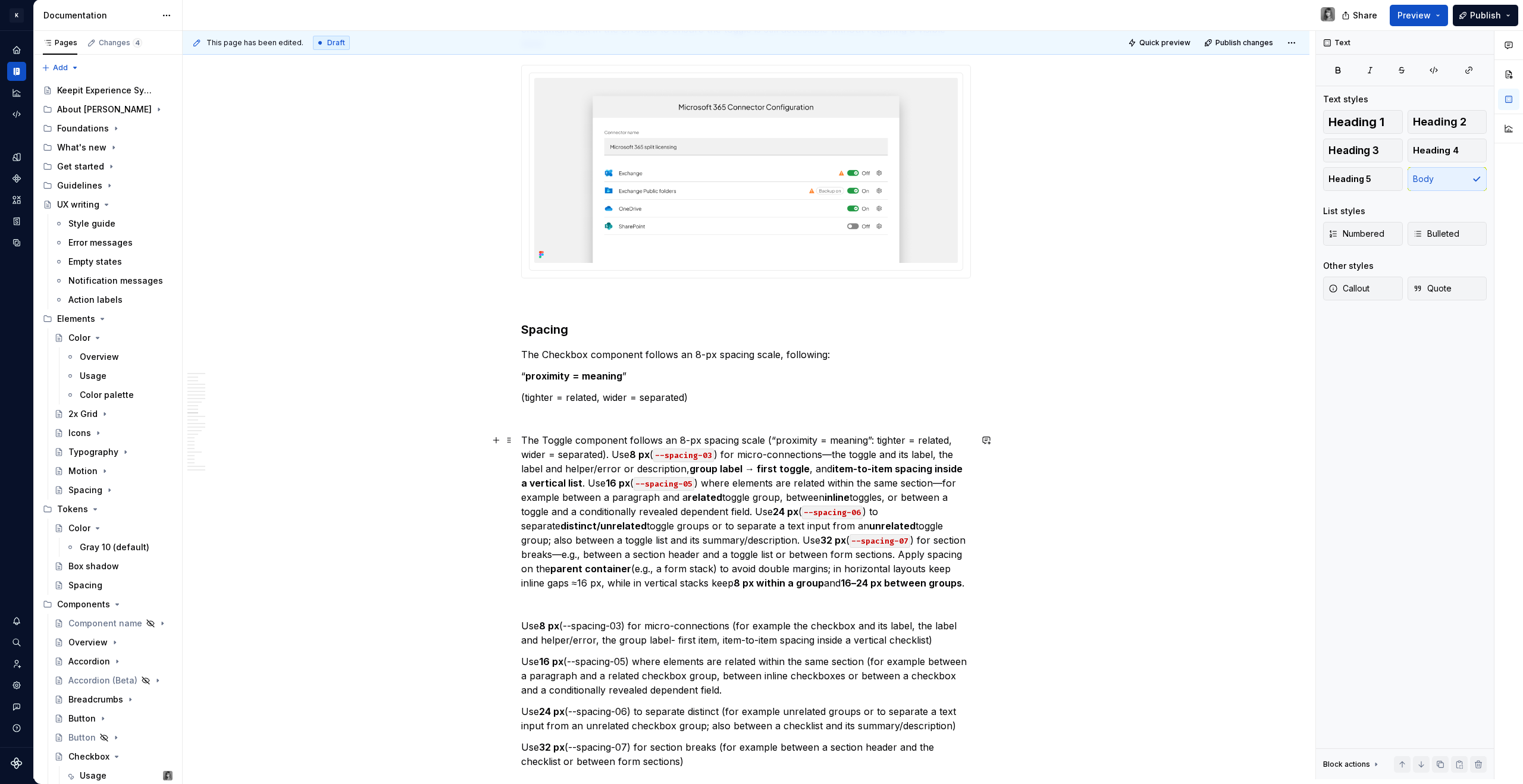
scroll to position [3137, 0]
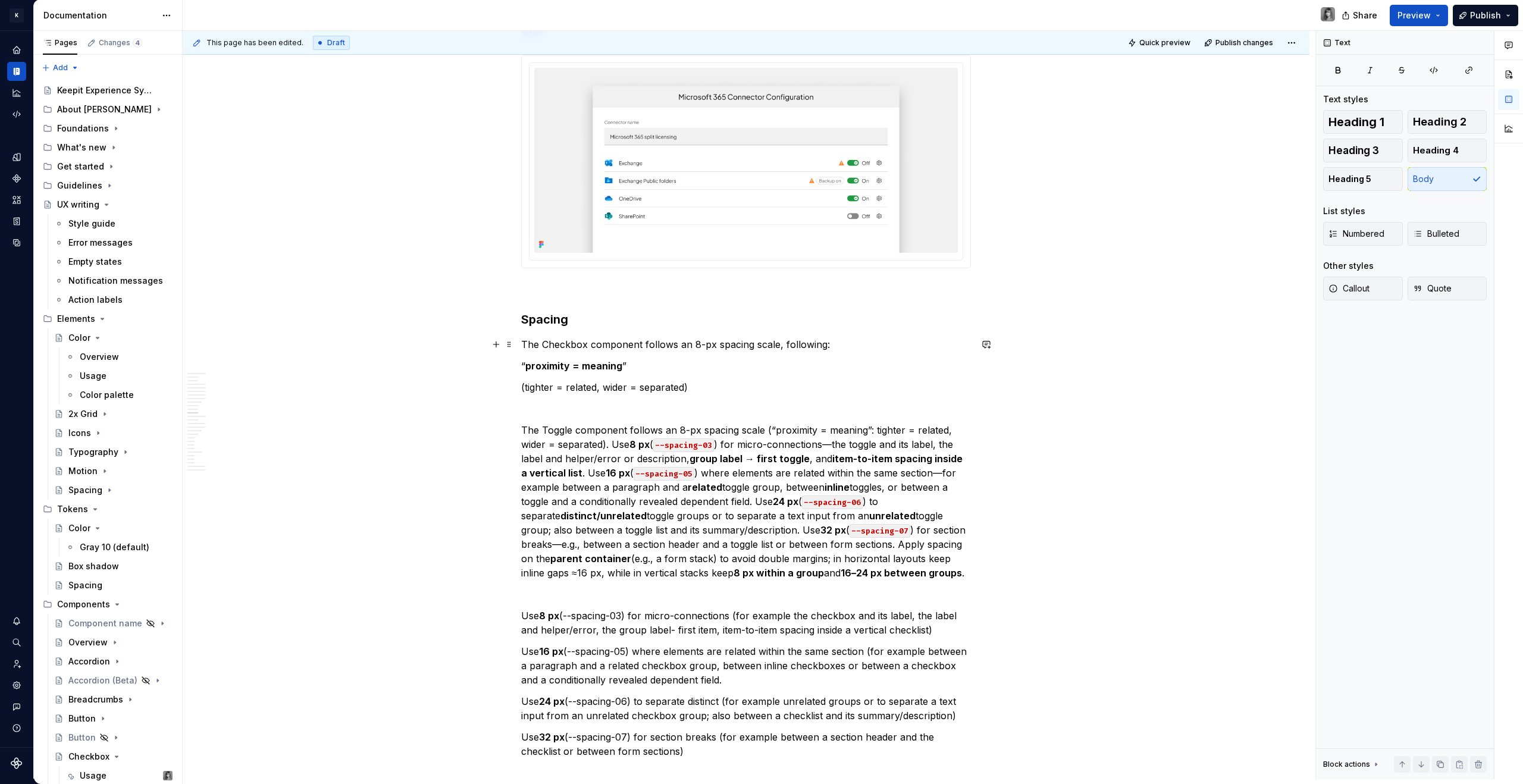
click at [562, 347] on p "The Checkbox component follows an 8-px spacing scale, following:" at bounding box center [746, 344] width 450 height 14
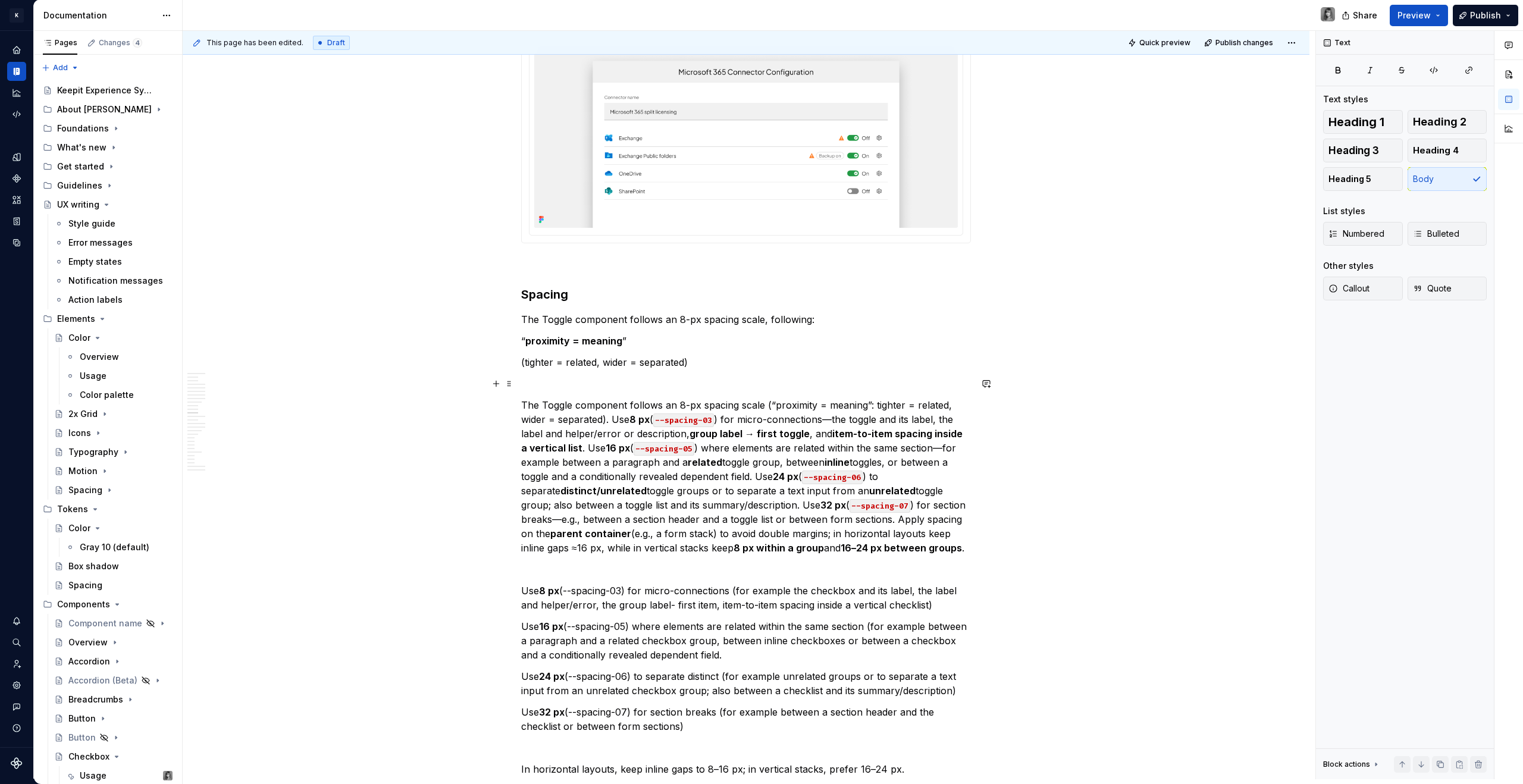
scroll to position [3168, 0]
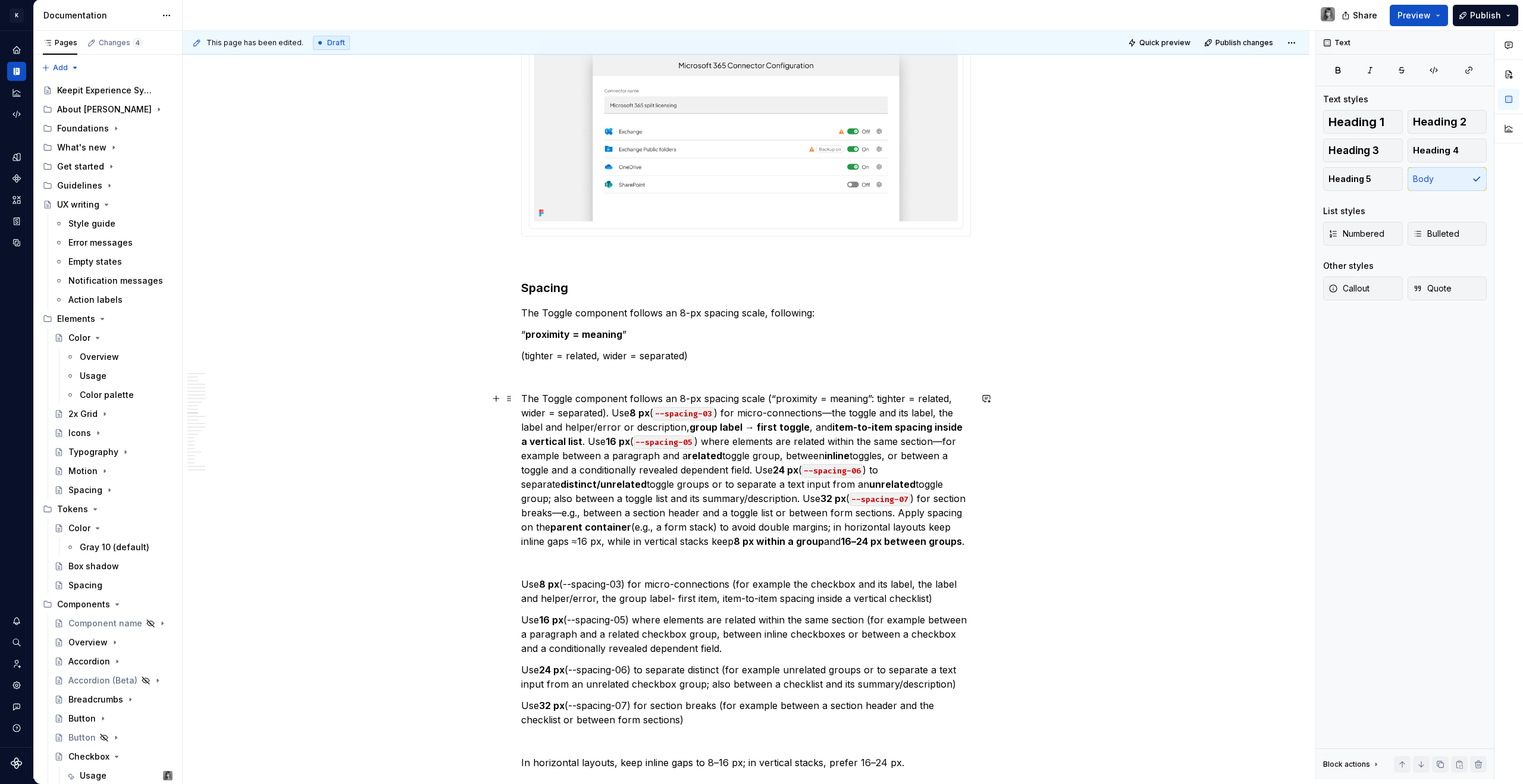
click at [612, 413] on p "The Toggle component follows an 8-px spacing scale (“proximity = meaning”: tigh…" at bounding box center [746, 470] width 450 height 157
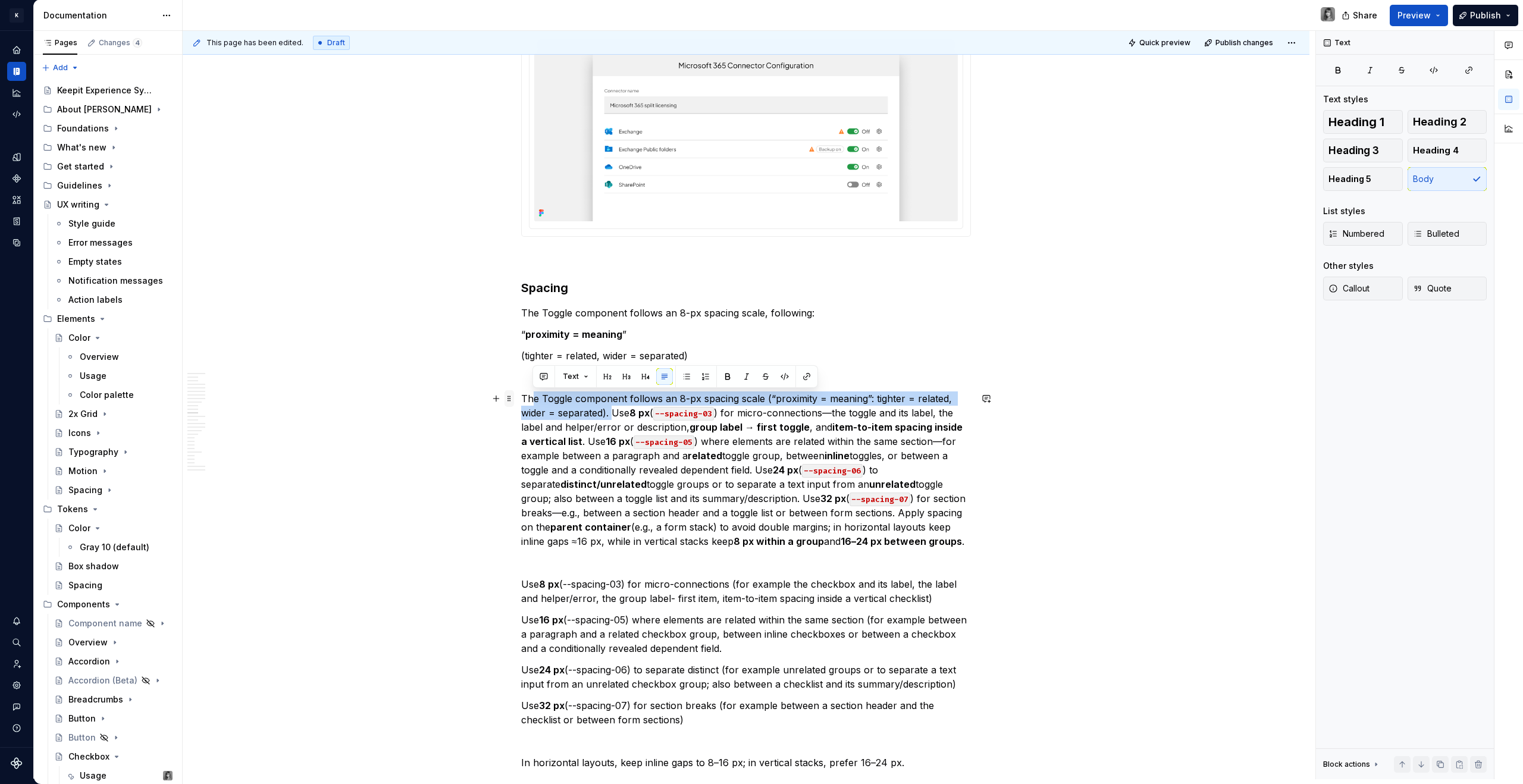
drag, startPoint x: 612, startPoint y: 413, endPoint x: 507, endPoint y: 402, distance: 105.6
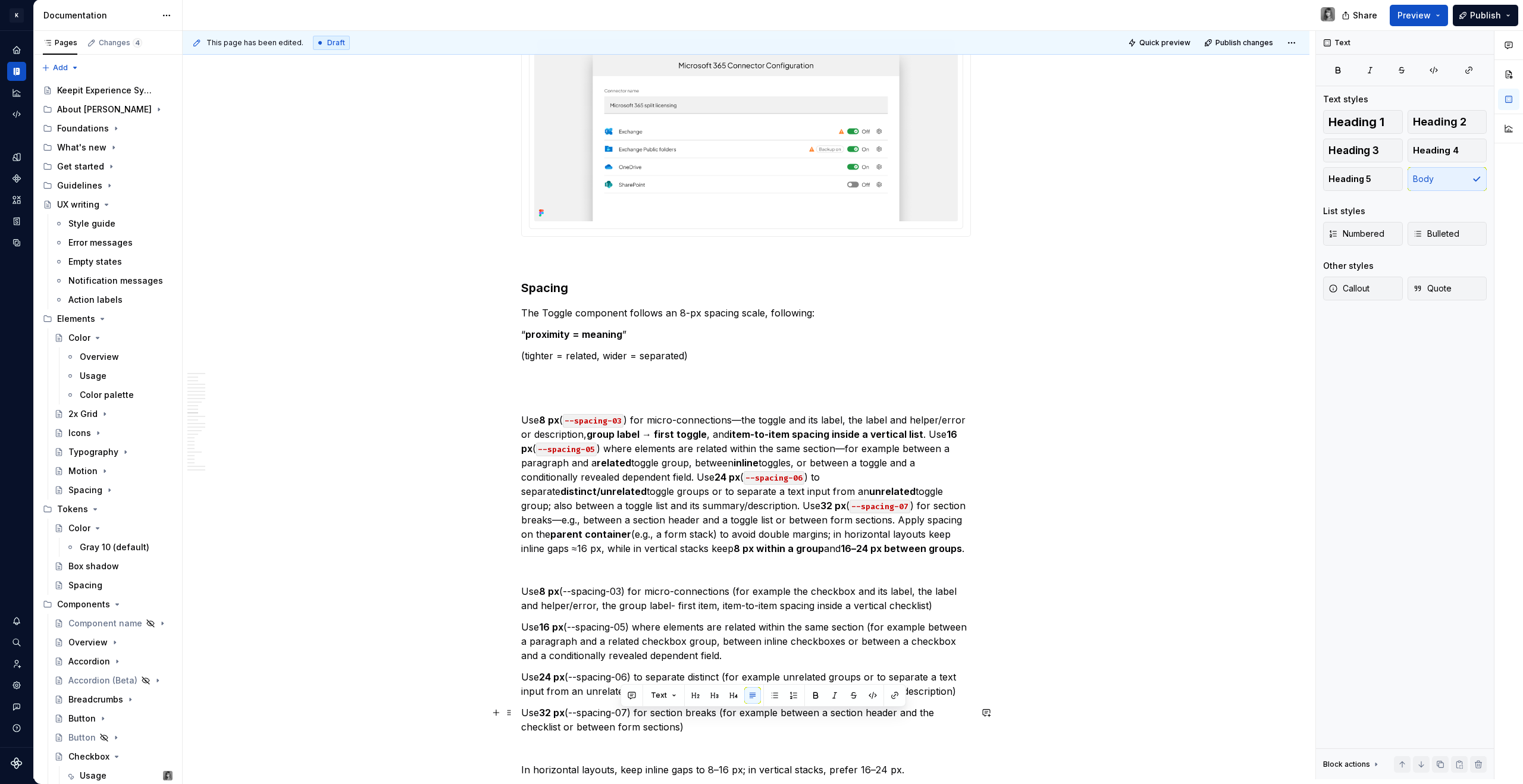
scroll to position [3178, 0]
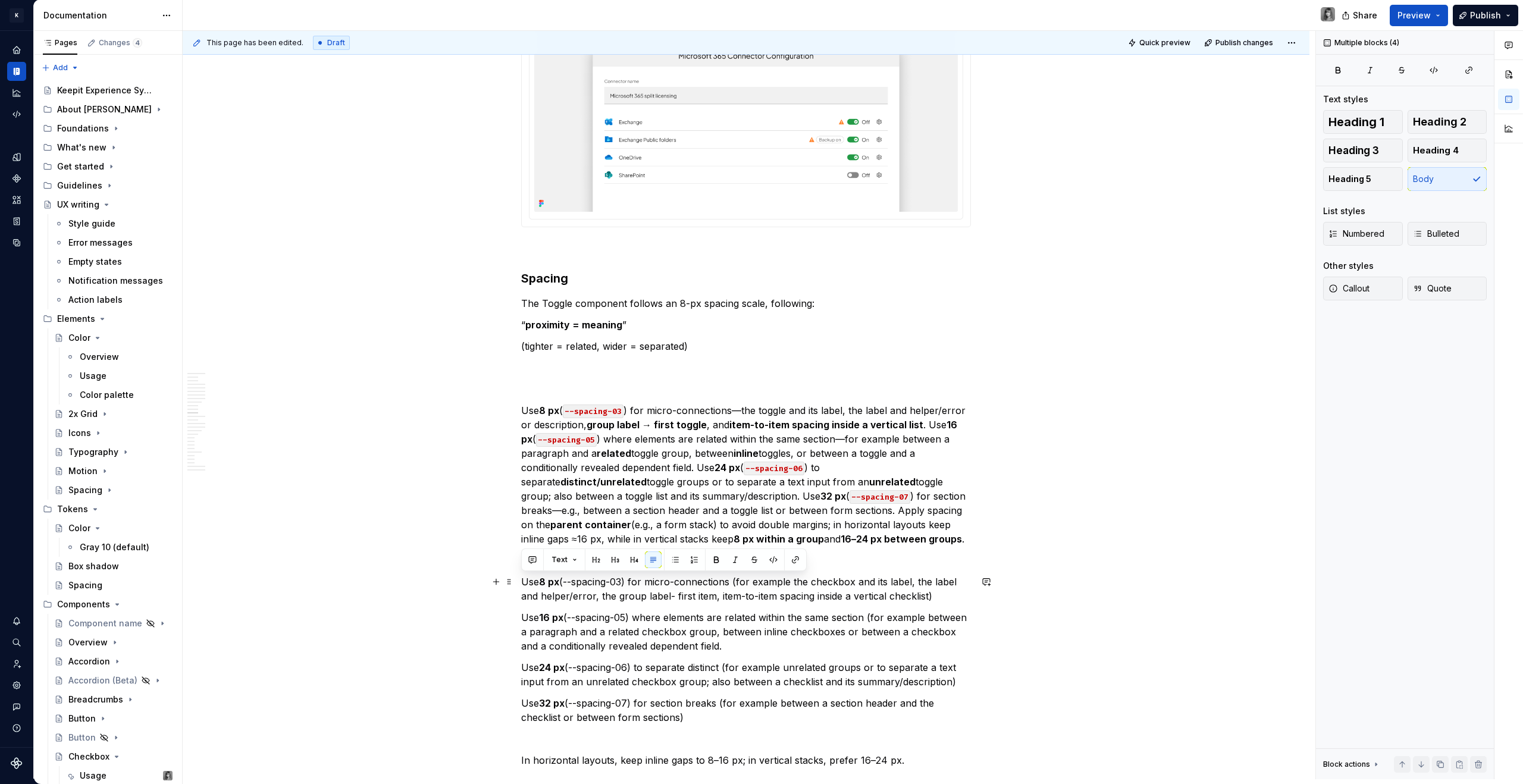
drag, startPoint x: 701, startPoint y: 730, endPoint x: 514, endPoint y: 578, distance: 241.0
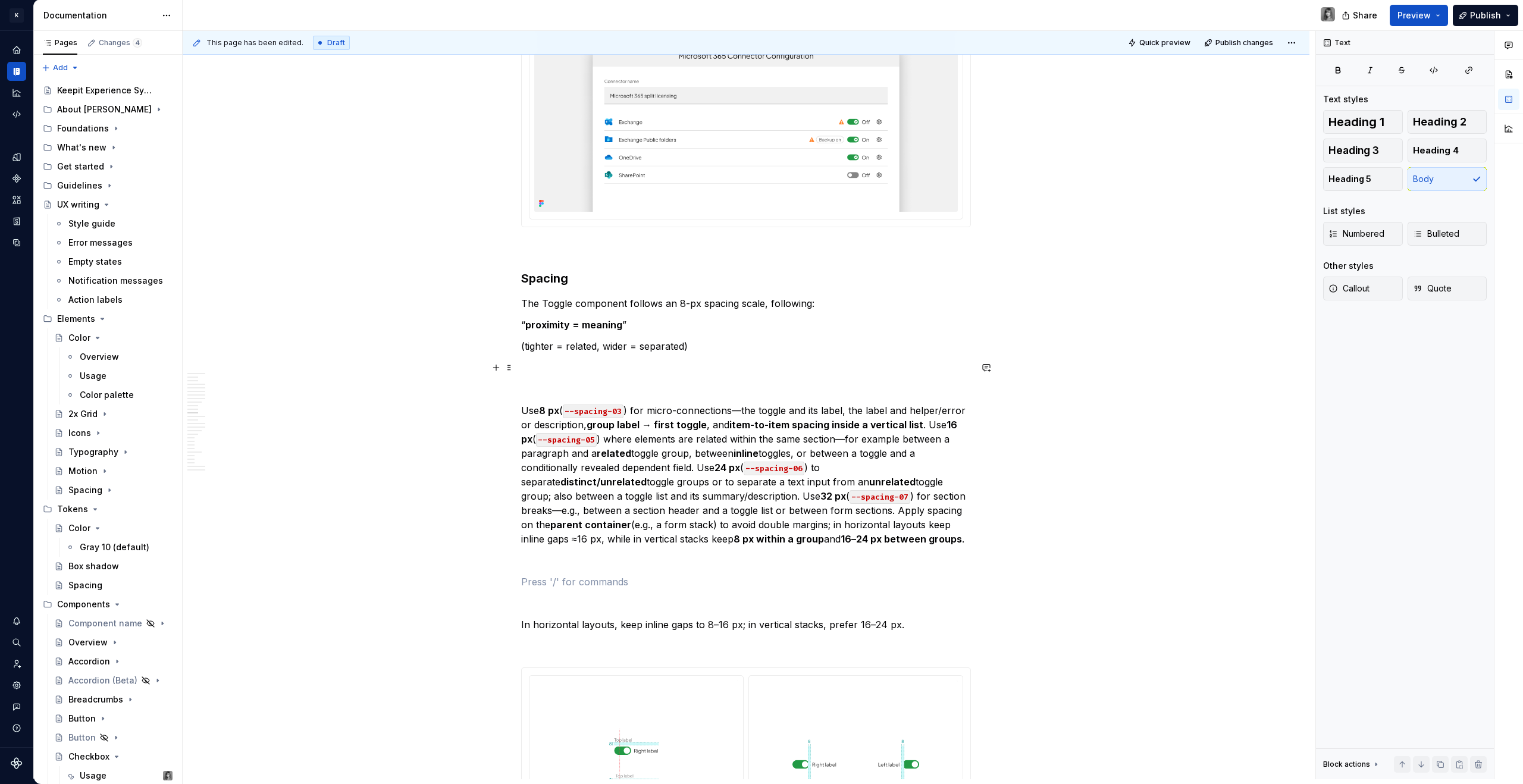
click at [587, 367] on p at bounding box center [746, 367] width 450 height 14
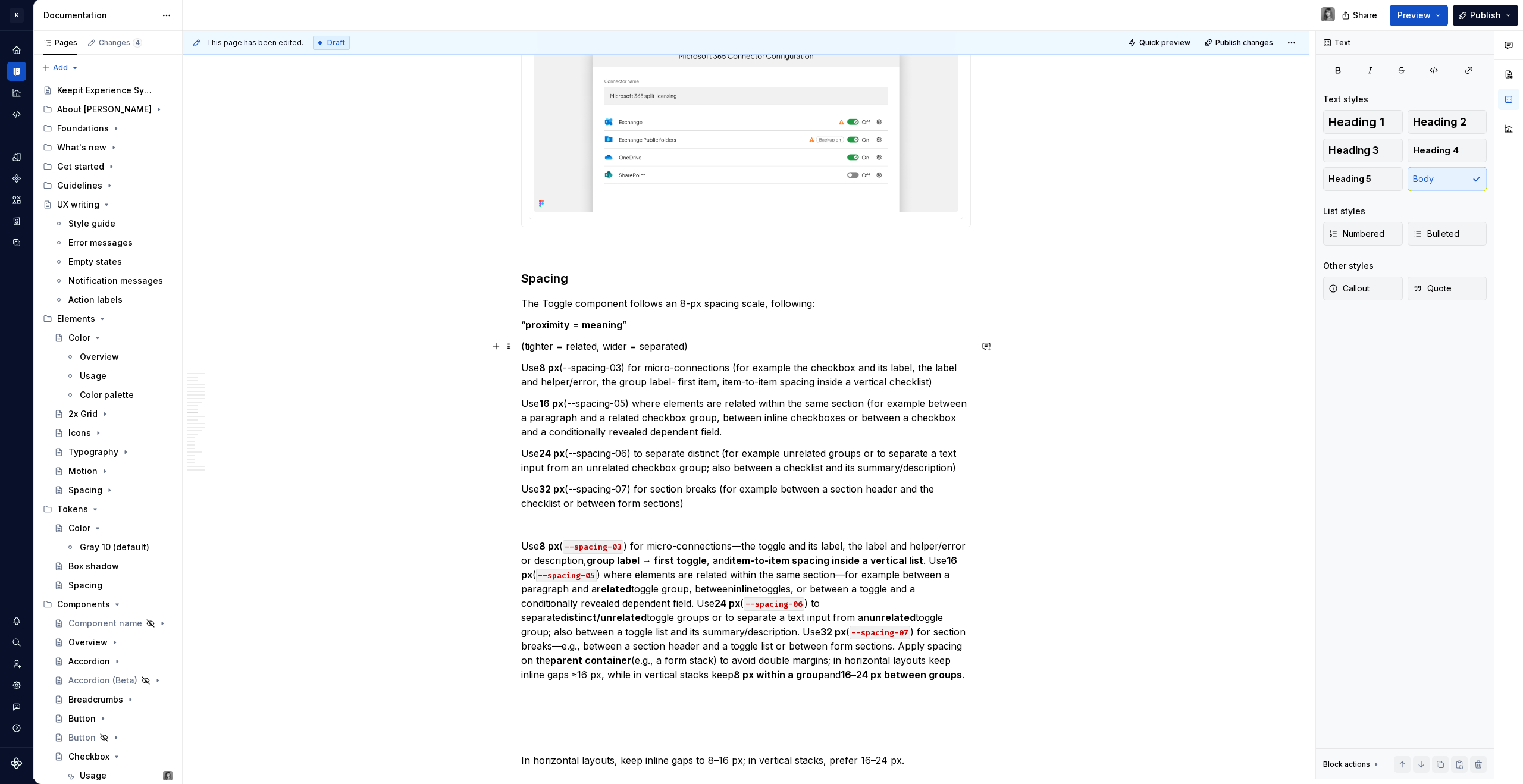
click at [702, 352] on p "(tighter = related, wider = separated)" at bounding box center [746, 346] width 450 height 14
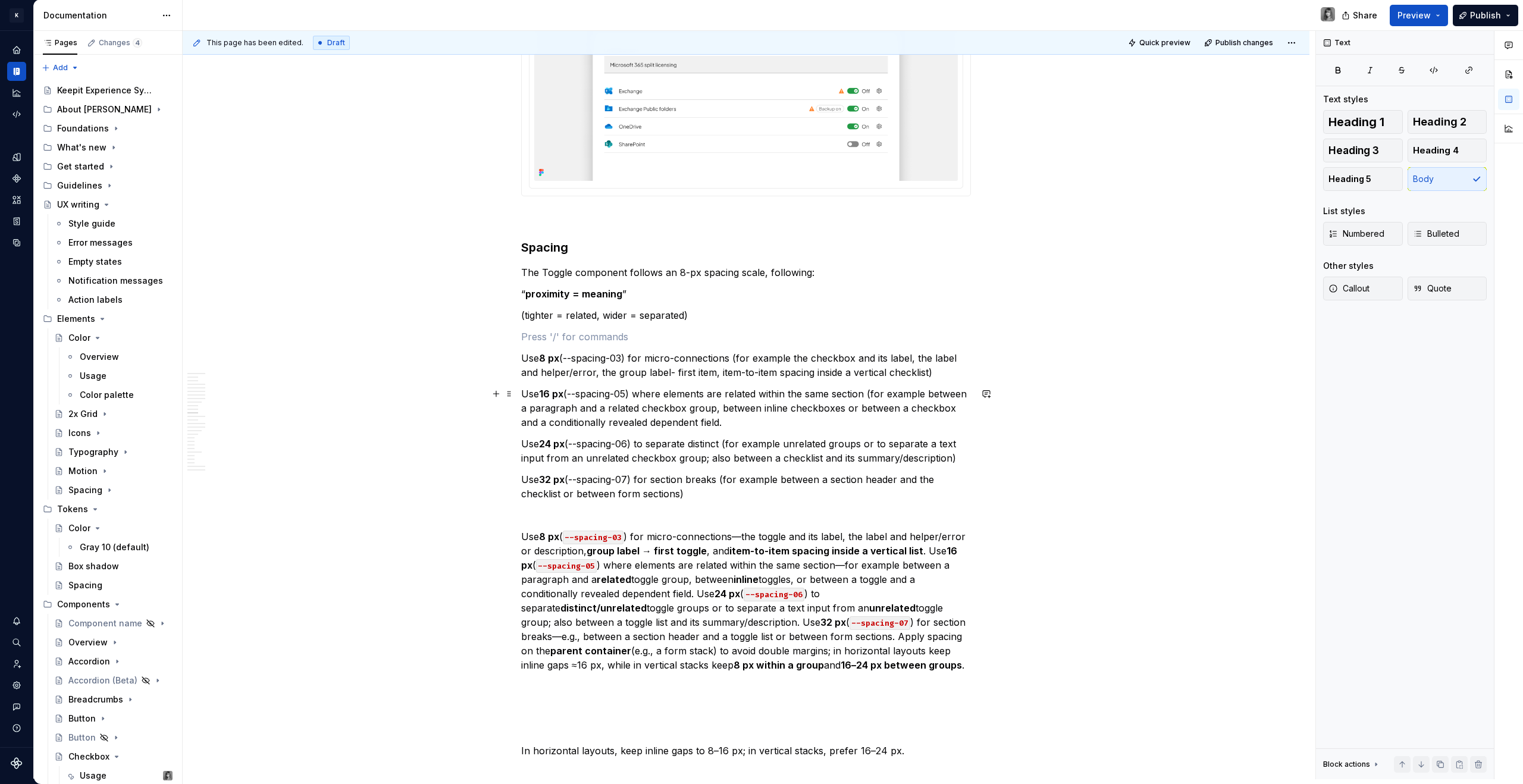
scroll to position [3218, 0]
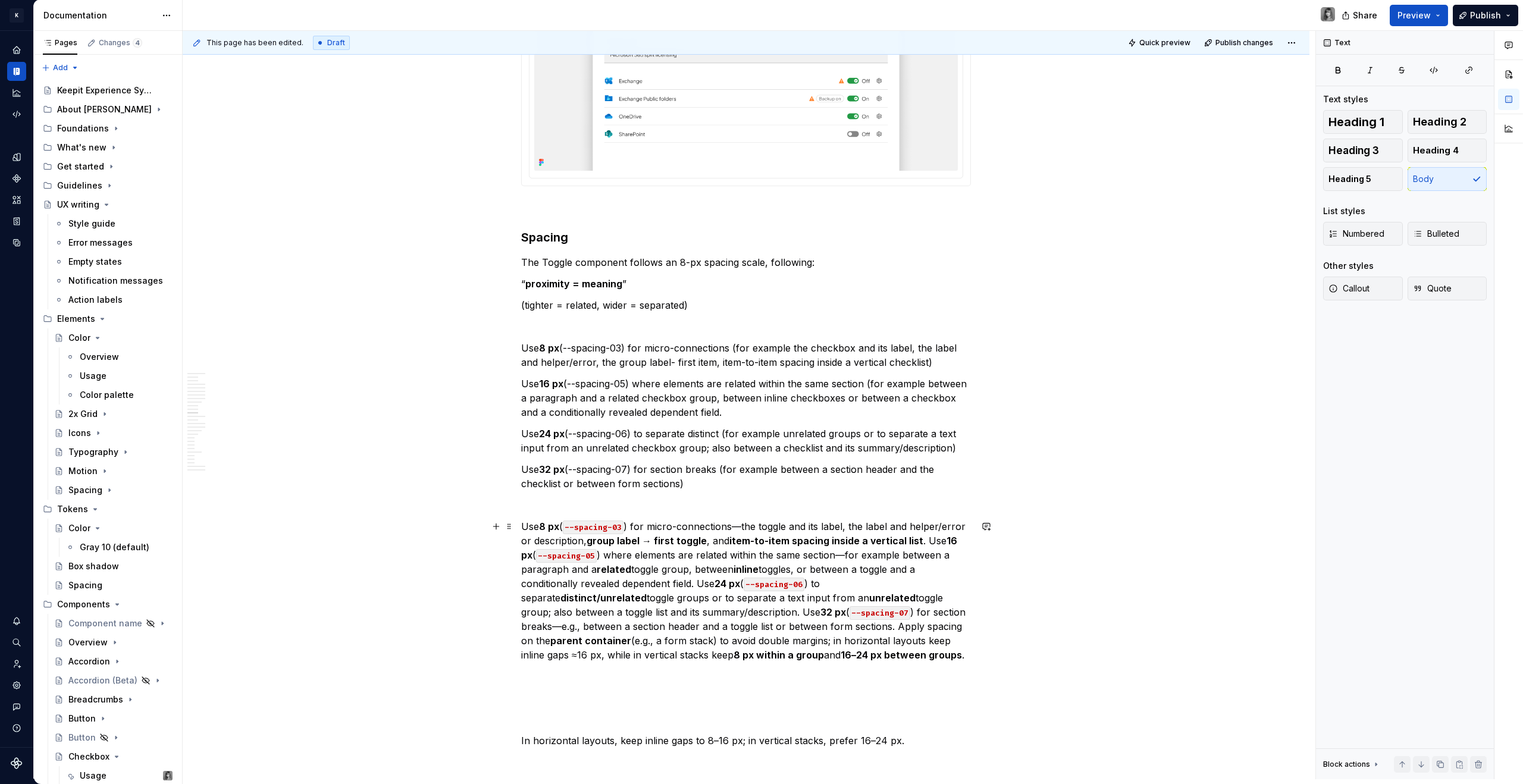
drag, startPoint x: 744, startPoint y: 525, endPoint x: 856, endPoint y: 528, distance: 112.0
click at [856, 528] on p "Use 8 px ( --spacing-03 ) for micro-connections—the toggle and its label, the l…" at bounding box center [746, 590] width 450 height 142
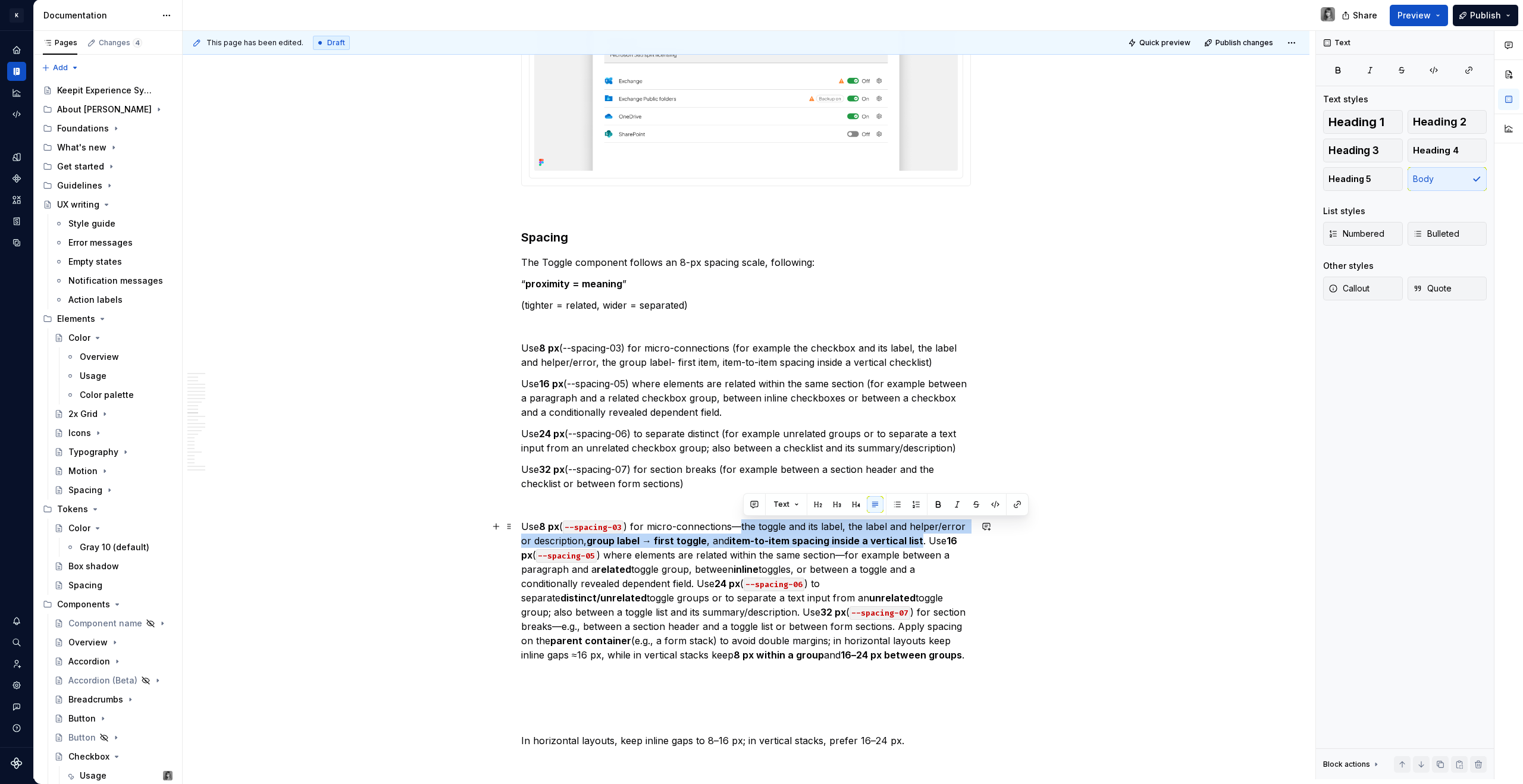
drag, startPoint x: 919, startPoint y: 542, endPoint x: 741, endPoint y: 524, distance: 178.9
click at [741, 524] on p "Use 8 px ( --spacing-03 ) for micro-connections—the toggle and its label, the l…" at bounding box center [746, 590] width 450 height 142
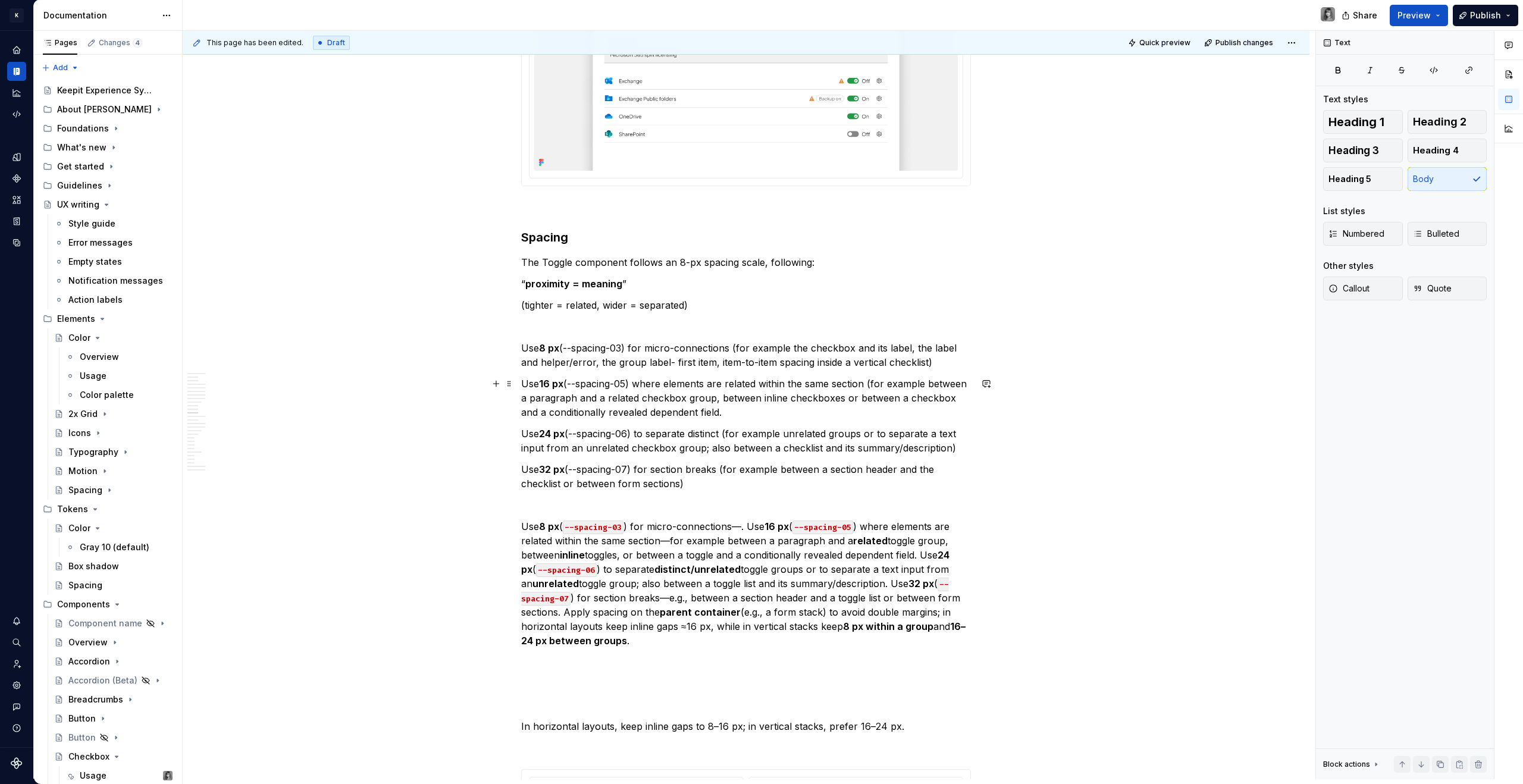
click at [672, 405] on p "Use 16 px (--spacing-05) where elements are related within the same section (fo…" at bounding box center [746, 397] width 450 height 42
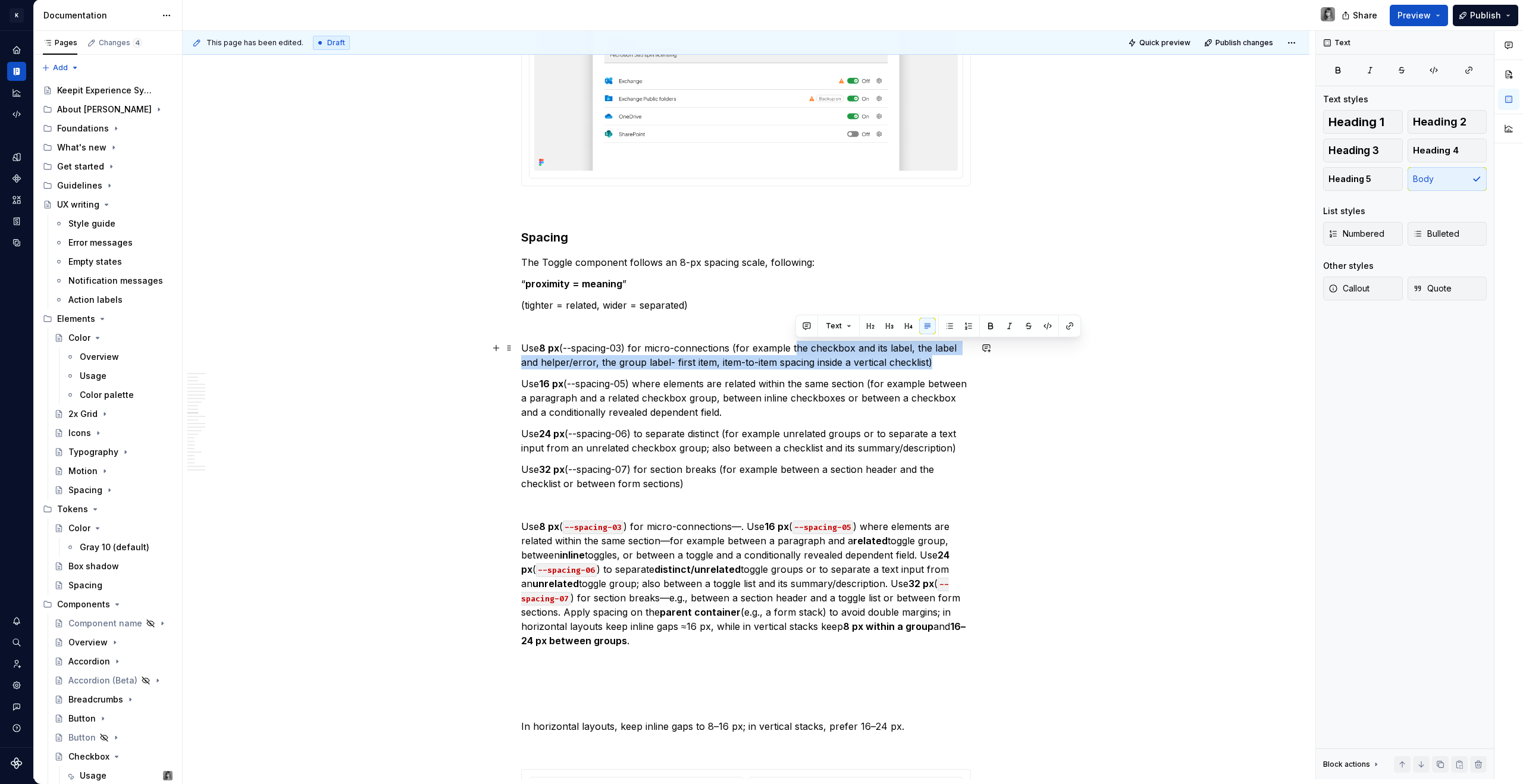
drag, startPoint x: 795, startPoint y: 346, endPoint x: 928, endPoint y: 363, distance: 134.1
click at [928, 363] on p "Use 8 px (--spacing-03) for micro-connections (for example the checkbox and its…" at bounding box center [746, 355] width 450 height 28
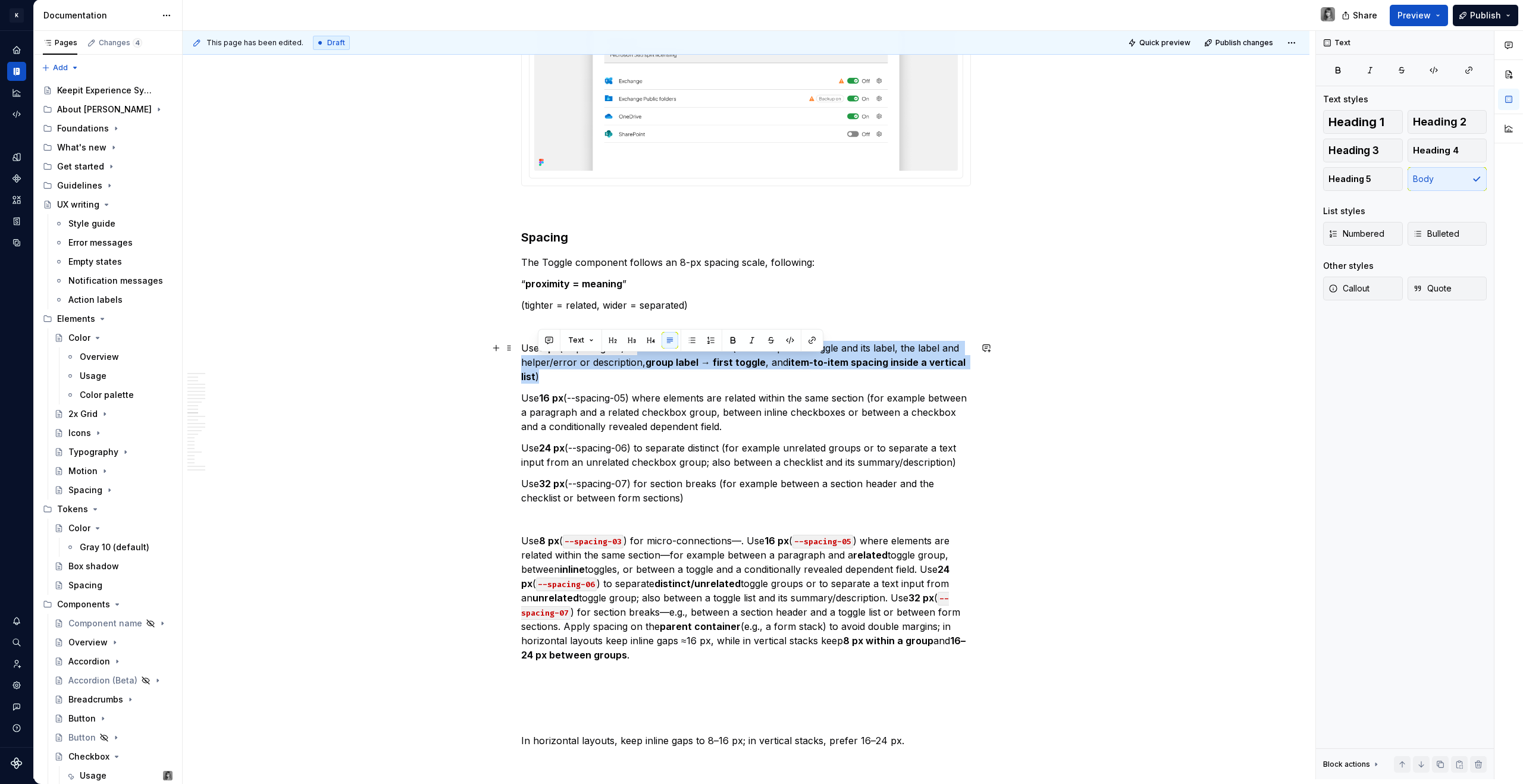
drag, startPoint x: 566, startPoint y: 377, endPoint x: 639, endPoint y: 353, distance: 76.8
click at [639, 353] on p "Use 8 px (--spacing-03) for micro-connections (for example the toggle and its l…" at bounding box center [746, 362] width 450 height 42
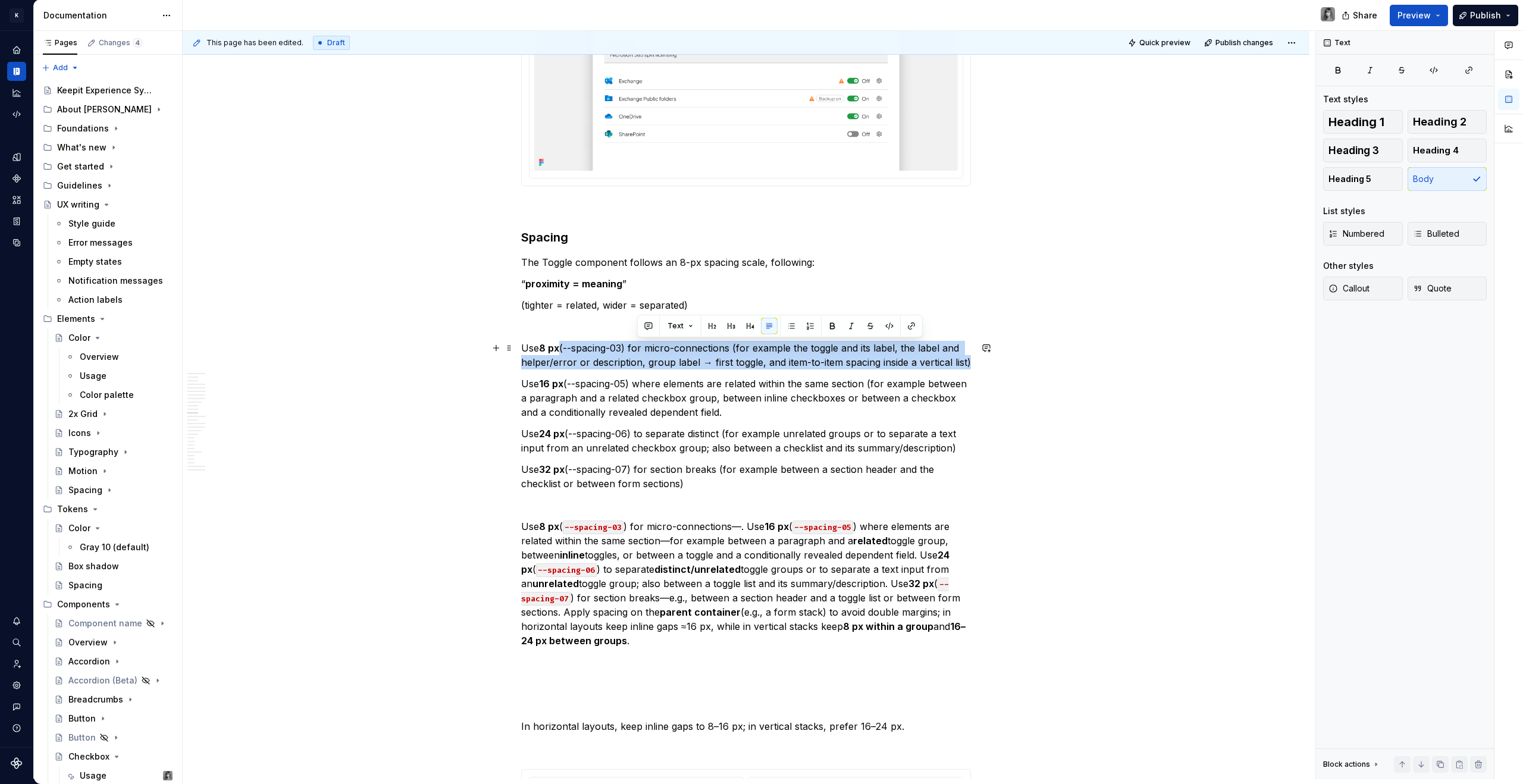
click at [707, 365] on p "Use 8 px (--spacing-03) for micro-connections (for example the toggle and its l…" at bounding box center [746, 355] width 450 height 28
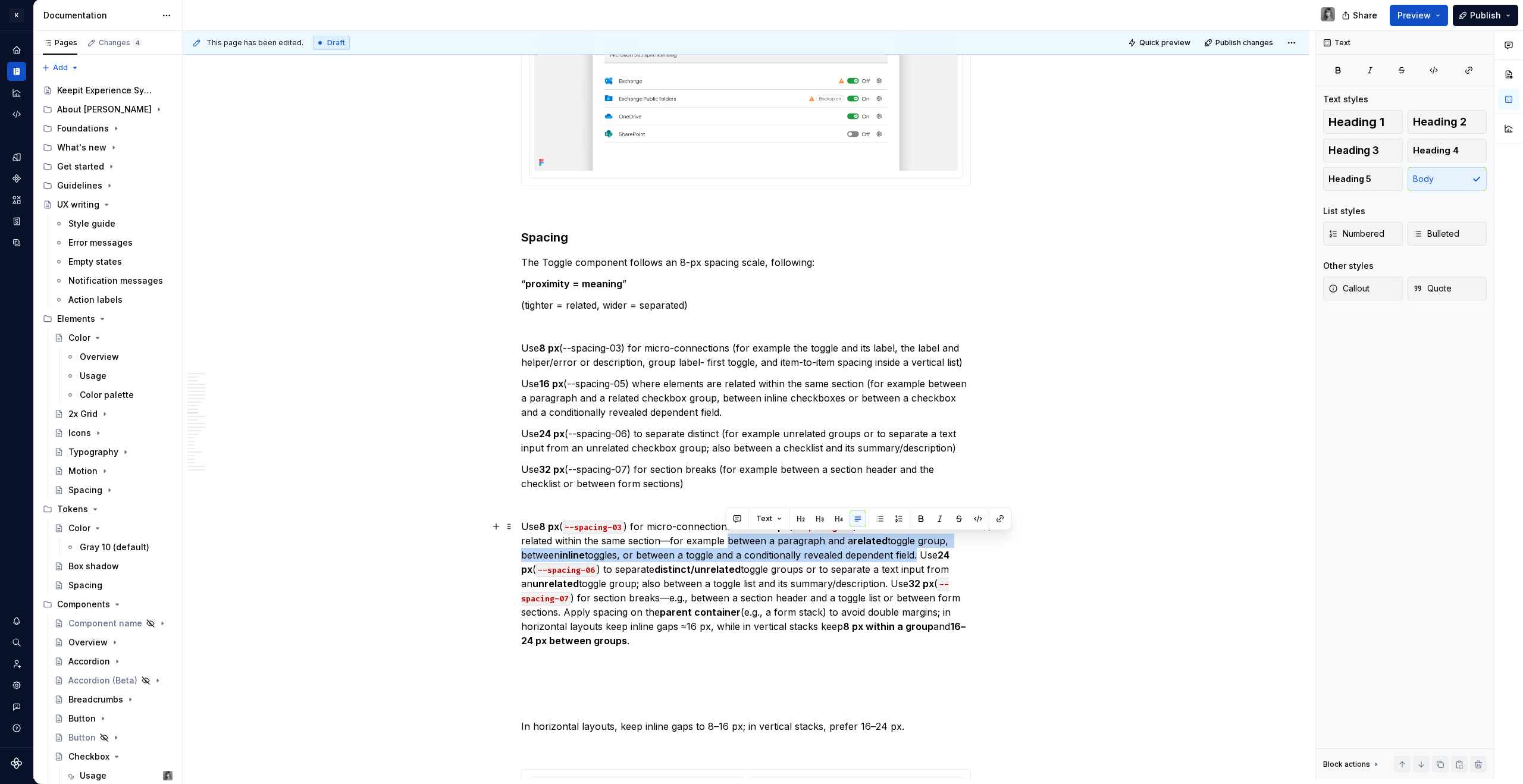
drag, startPoint x: 727, startPoint y: 542, endPoint x: 918, endPoint y: 553, distance: 191.3
click at [918, 553] on p "Use 8 px ( --spacing-03 ) for micro-connections—. Use 16 px ( --spacing-05 ) wh…" at bounding box center [746, 583] width 450 height 128
copy p "between a paragraph and a related toggle group, between inline toggles, or betw…"
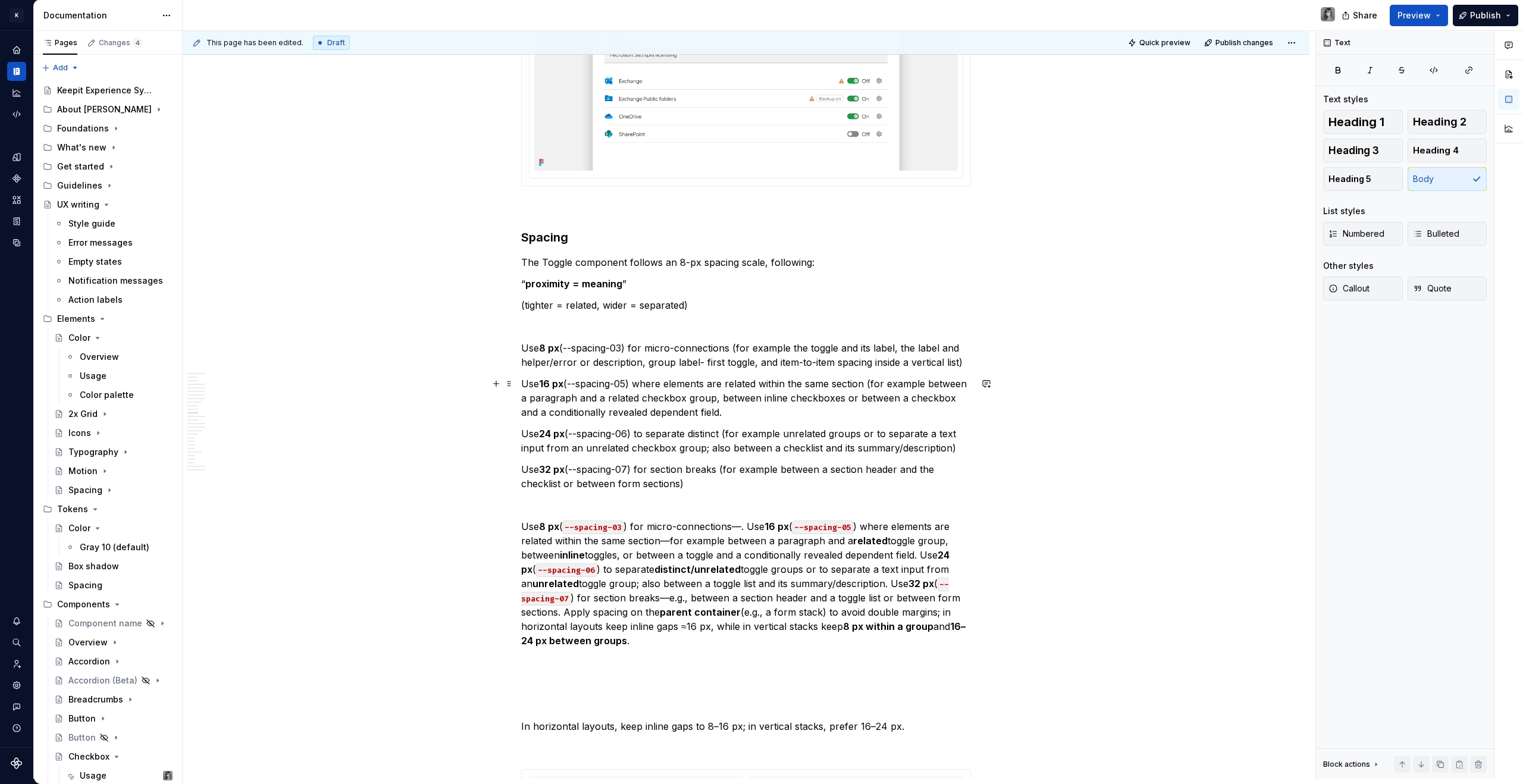
click at [712, 381] on p "Use 16 px (--spacing-05) where elements are related within the same section (fo…" at bounding box center [746, 397] width 450 height 42
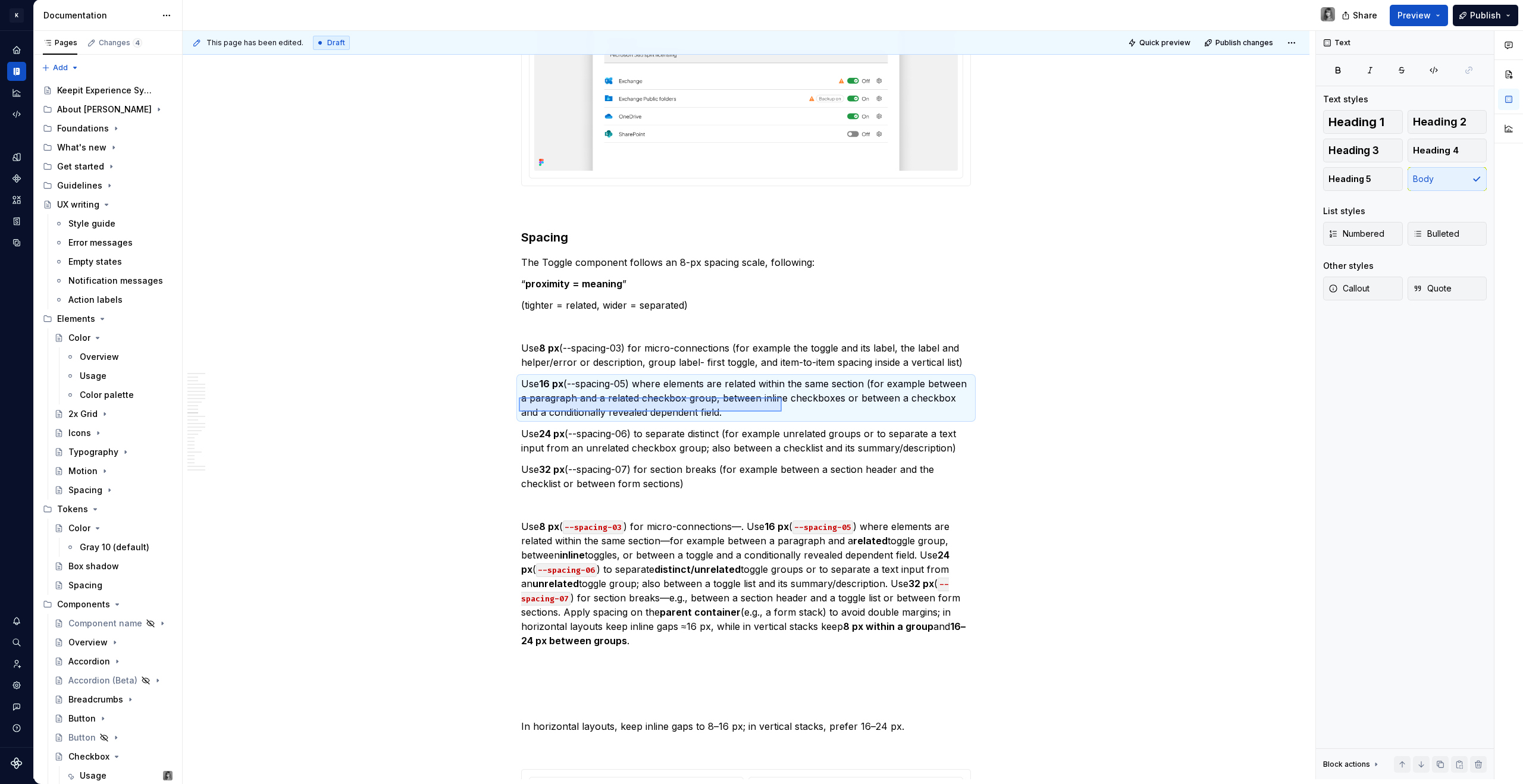
drag, startPoint x: 557, startPoint y: 400, endPoint x: 781, endPoint y: 412, distance: 224.3
click at [781, 412] on div "**********" at bounding box center [748, 405] width 1132 height 748
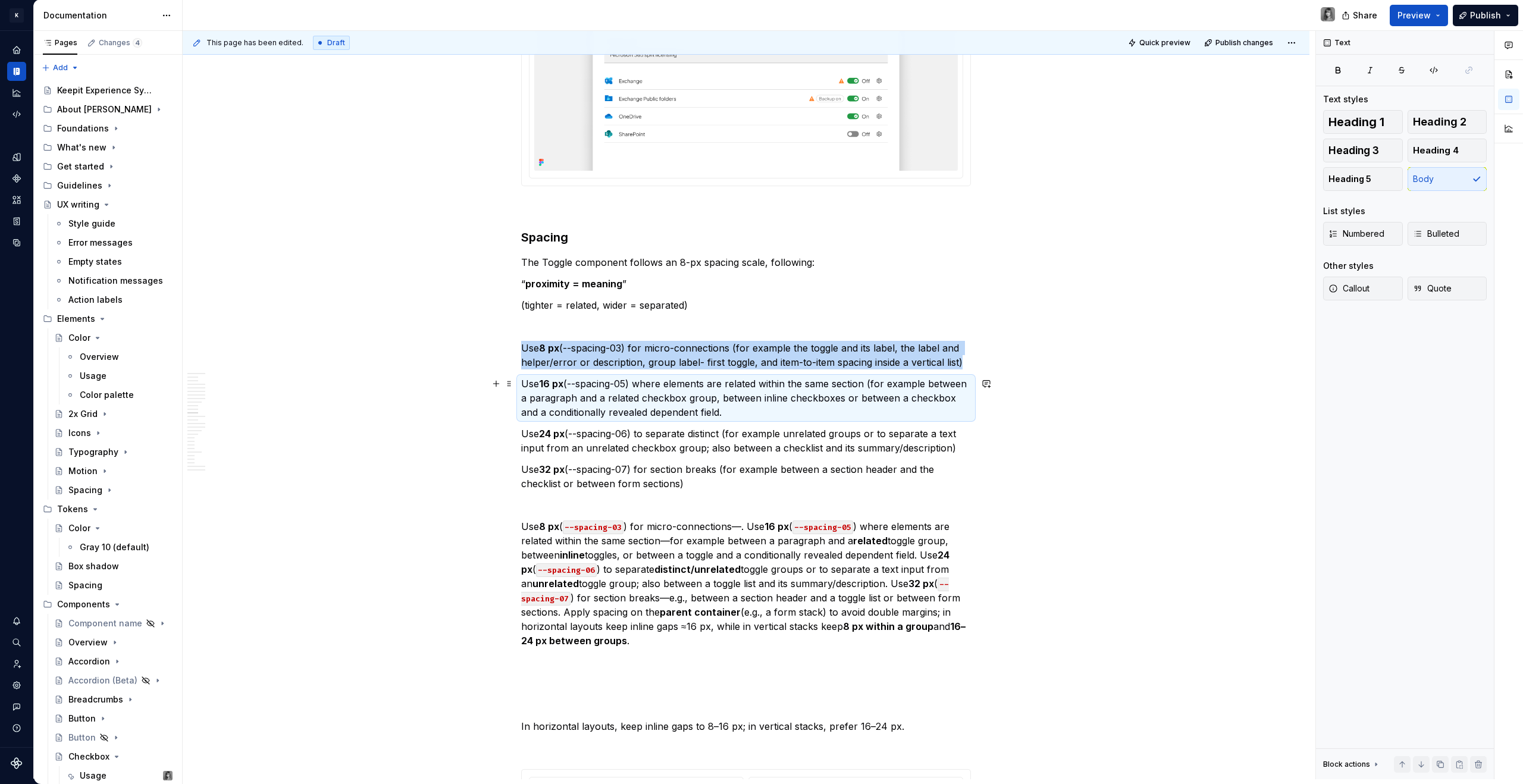
click at [772, 415] on p "Use 16 px (--spacing-05) where elements are related within the same section (fo…" at bounding box center [746, 397] width 450 height 42
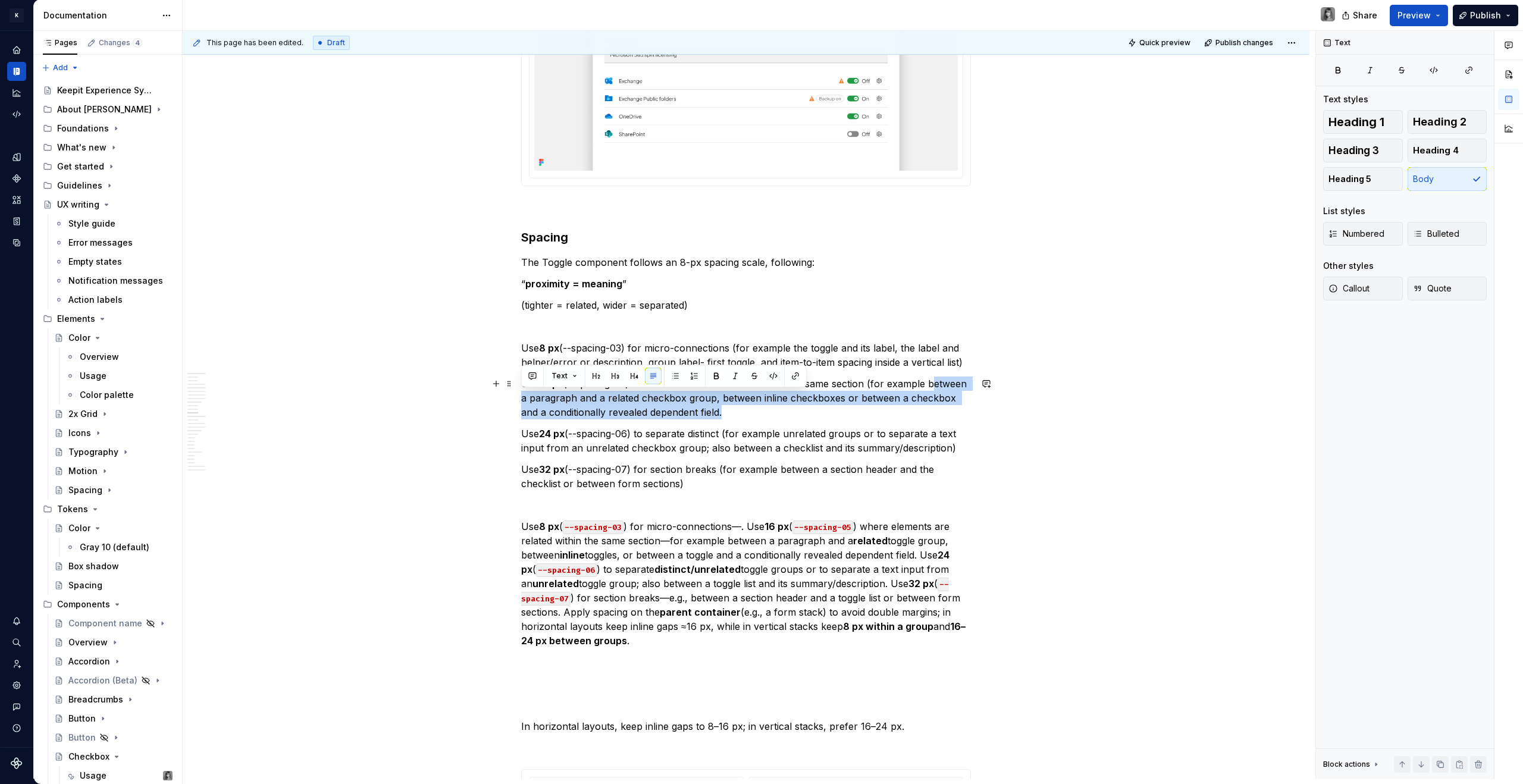
drag, startPoint x: 766, startPoint y: 412, endPoint x: 521, endPoint y: 397, distance: 245.5
click at [521, 397] on p "Use 16 px (--spacing-05) where elements are related within the same section (fo…" at bounding box center [746, 397] width 450 height 42
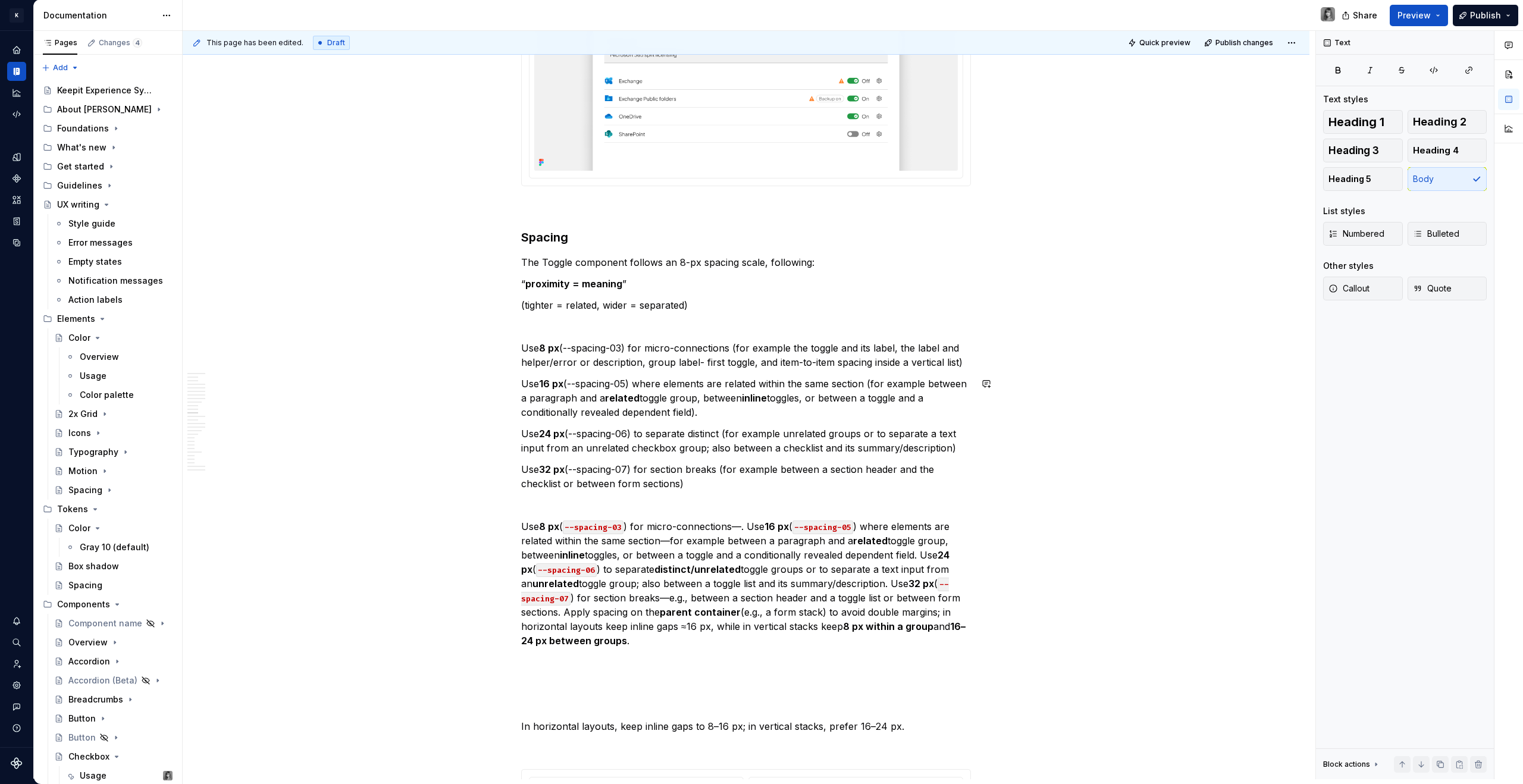
click at [748, 434] on p "Use 24 px (--spacing-06) to separate distinct (for example unrelated groups or …" at bounding box center [746, 441] width 450 height 28
click at [654, 446] on p "Use 24 px (--spacing-06) to separate distinct (for example unrelated groups or …" at bounding box center [746, 441] width 450 height 28
click at [654, 447] on p "Use 24 px (--spacing-06) to separate distinct (for example unrelated groups or …" at bounding box center [746, 441] width 450 height 28
click at [667, 448] on p "Use 24 px (--spacing-06) to separate distinct (for example unrelated groups or …" at bounding box center [746, 441] width 450 height 28
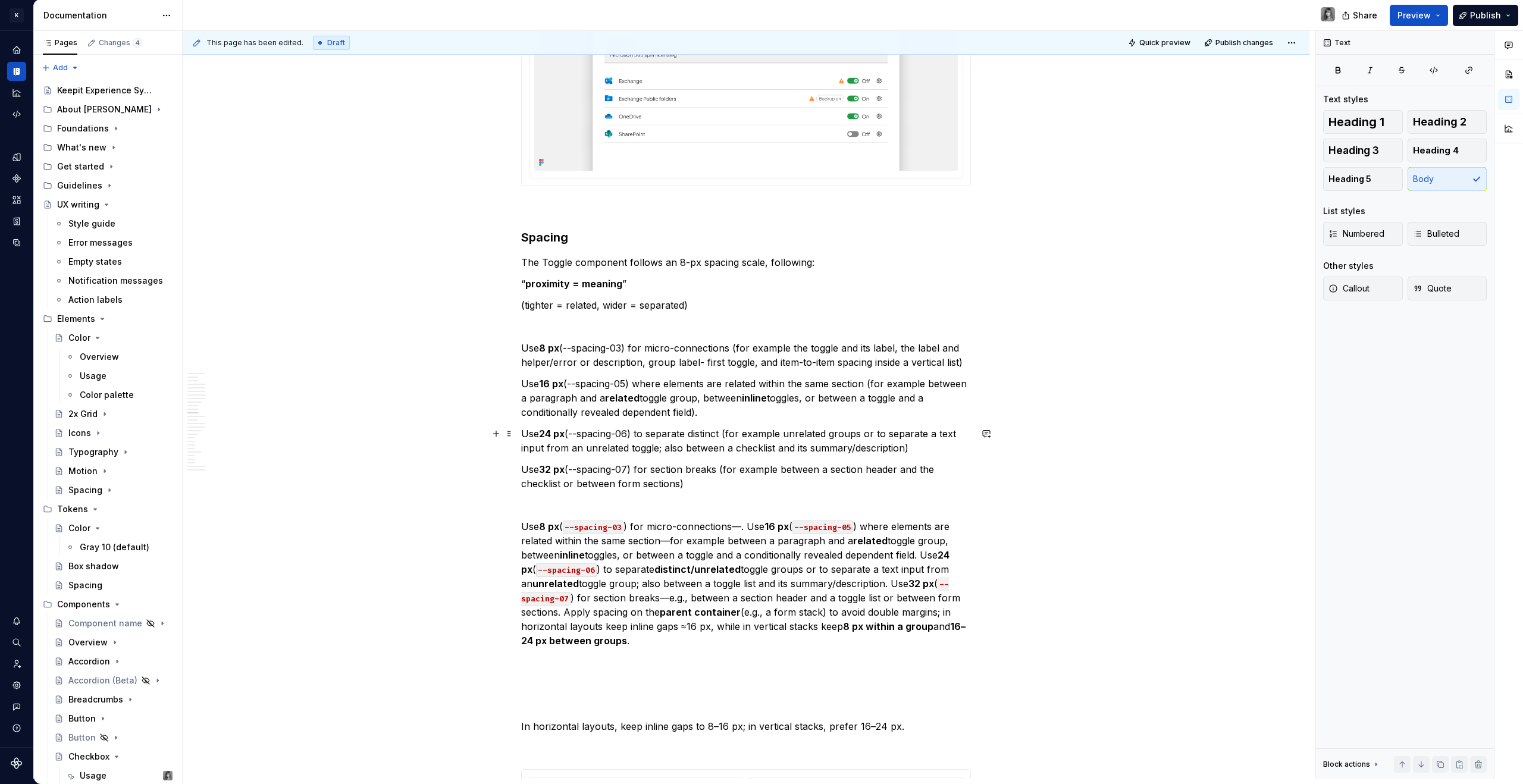
click at [752, 451] on p "Use 24 px (--spacing-06) to separate distinct (for example unrelated groups or …" at bounding box center [746, 441] width 450 height 28
click at [687, 437] on p "Use 24 px (--spacing-06) to separate distinct (for example unrelated groups or …" at bounding box center [746, 441] width 450 height 28
click at [851, 477] on p "Use 32 px (--spacing-07) for section breaks (for example between a section head…" at bounding box center [746, 477] width 450 height 28
click at [647, 637] on p "Use 8 px ( --spacing-03 ) for micro-connections—. Use 16 px ( --spacing-05 ) wh…" at bounding box center [746, 583] width 450 height 128
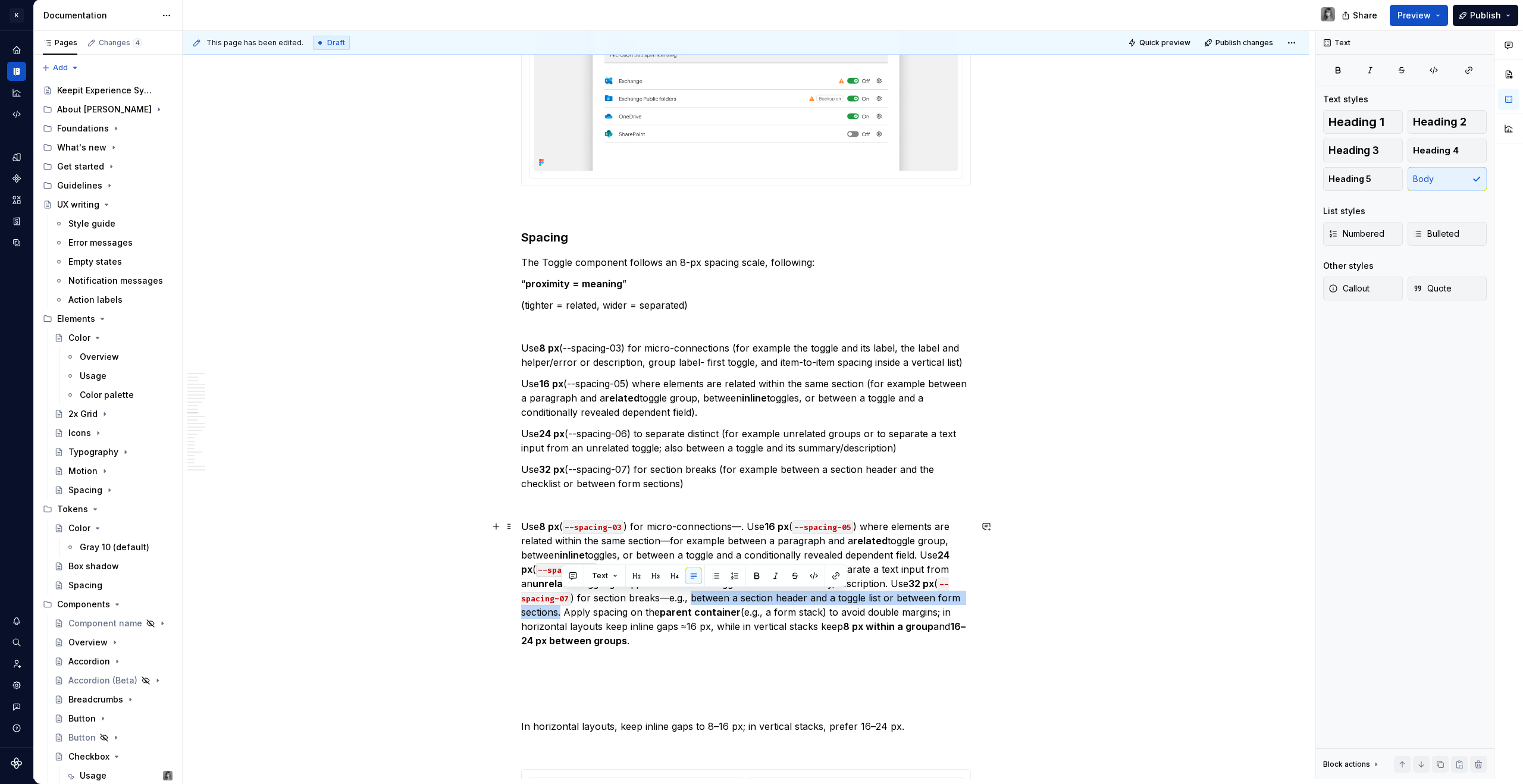
drag, startPoint x: 691, startPoint y: 598, endPoint x: 561, endPoint y: 613, distance: 130.9
click at [561, 613] on p "Use 8 px ( --spacing-03 ) for micro-connections—. Use 16 px ( --spacing-05 ) wh…" at bounding box center [746, 583] width 450 height 128
copy p "between a section header and a toggle list or between form sections."
click at [717, 482] on p "Use 32 px (--spacing-07) for section breaks (for example between a section head…" at bounding box center [746, 477] width 450 height 28
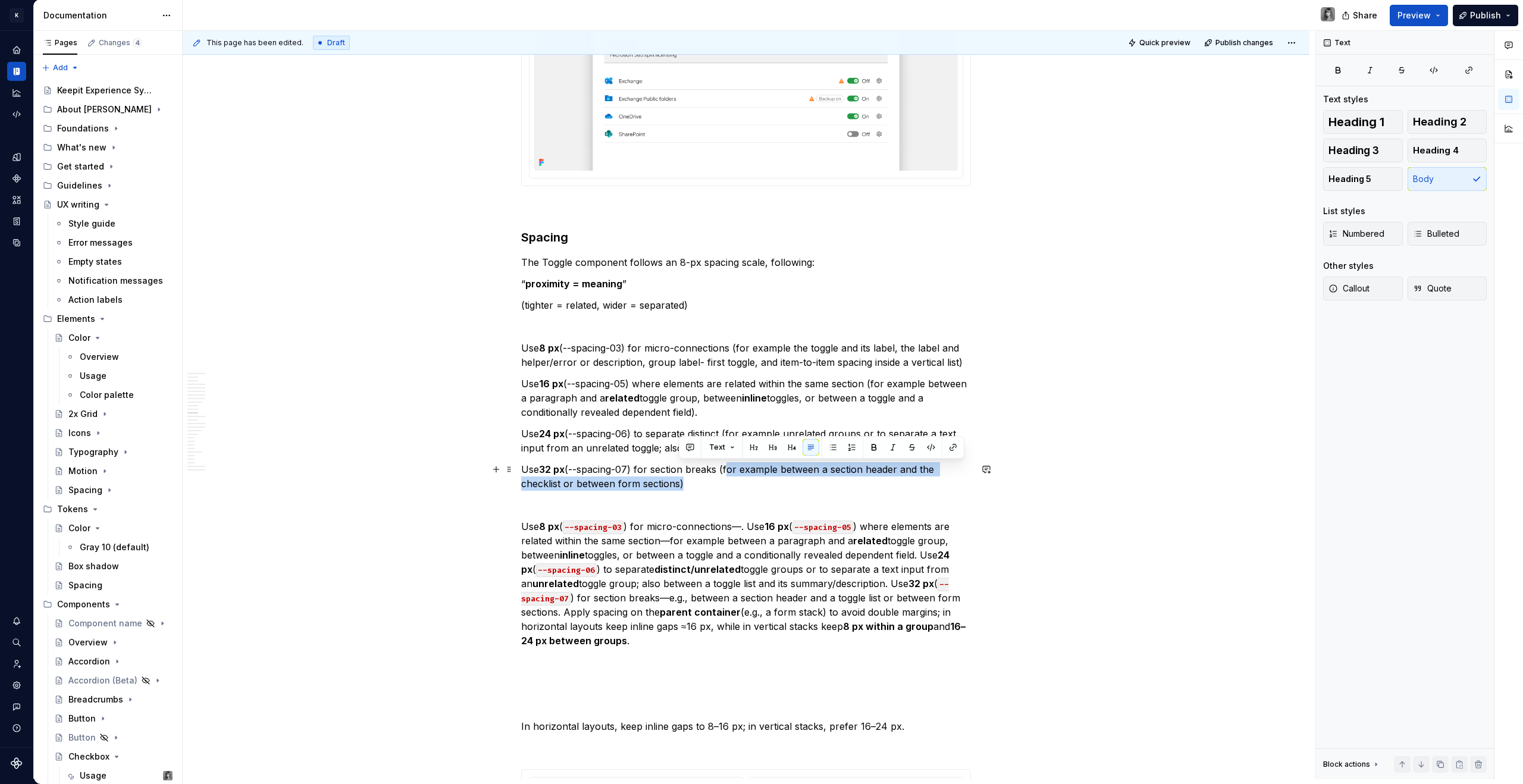
drag, startPoint x: 677, startPoint y: 486, endPoint x: 727, endPoint y: 472, distance: 51.9
click at [727, 472] on p "Use 32 px (--spacing-07) for section breaks (for example between a section head…" at bounding box center [746, 477] width 450 height 28
click at [684, 481] on p "Use 32 px (--spacing-07) for section breaks (between a section header and a tog…" at bounding box center [746, 477] width 450 height 28
click at [732, 622] on p "Use 8 px ( --spacing-03 ) for micro-connections—. Use 16 px ( --spacing-05 ) wh…" at bounding box center [746, 583] width 450 height 128
click at [690, 646] on p "Use 8 px ( --spacing-03 ) for micro-connections—. Use 16 px ( --spacing-05 ) wh…" at bounding box center [746, 583] width 450 height 128
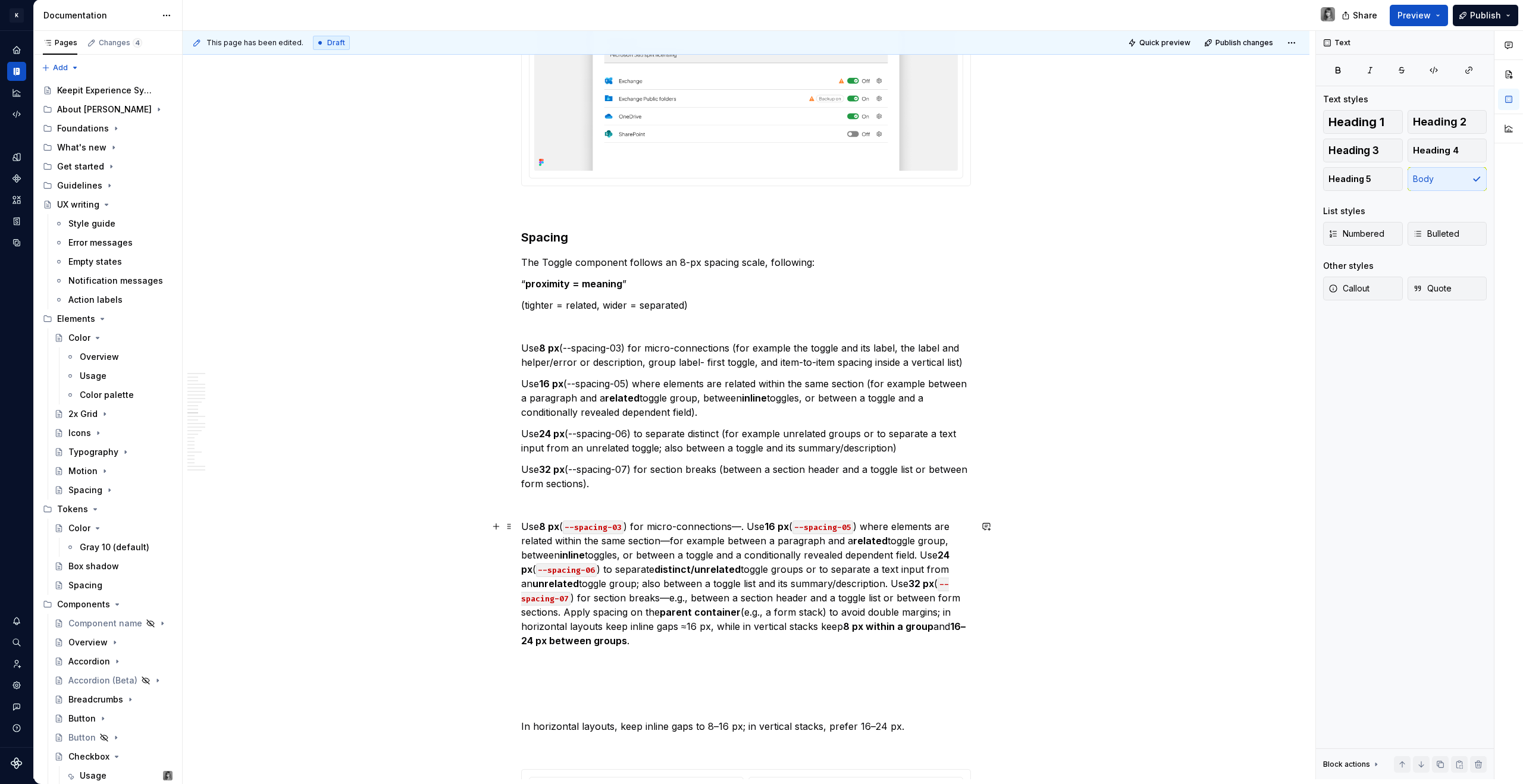
click at [672, 638] on p "Use 8 px ( --spacing-03 ) for micro-connections—. Use 16 px ( --spacing-05 ) wh…" at bounding box center [746, 583] width 450 height 128
click at [694, 657] on p at bounding box center [746, 662] width 450 height 14
click at [672, 643] on p "Use 8 px ( --spacing-03 ) for micro-connections—. Use 16 px ( --spacing-05 ) wh…" at bounding box center [746, 583] width 450 height 128
click at [893, 727] on p "In horizontal layouts, keep inline gaps to 8–16 px; in vertical stacks, prefer …" at bounding box center [746, 726] width 450 height 14
click at [635, 667] on p at bounding box center [746, 662] width 450 height 14
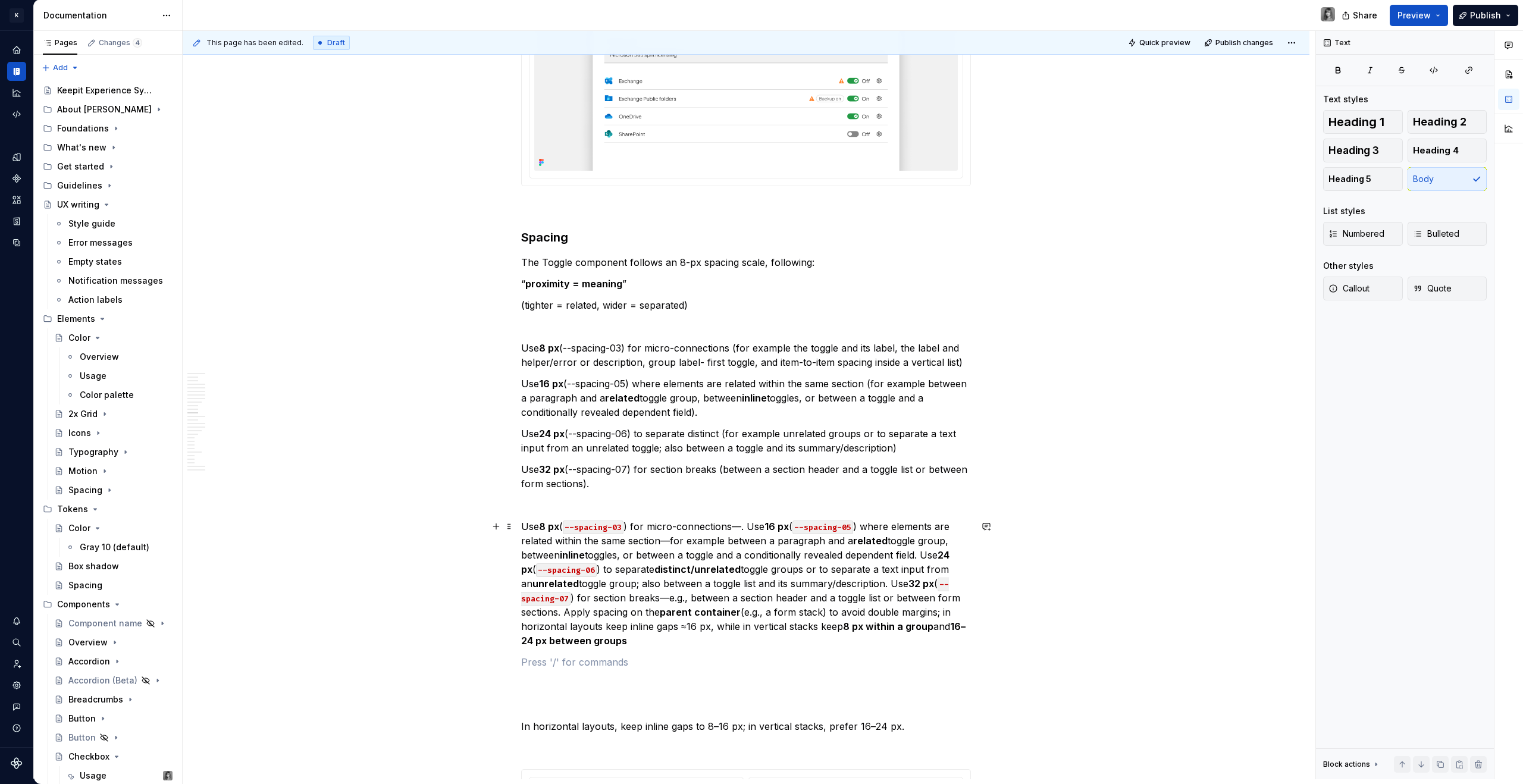
click at [652, 640] on p "Use 8 px ( --spacing-03 ) for micro-connections—. Use 16 px ( --spacing-05 ) wh…" at bounding box center [746, 583] width 450 height 128
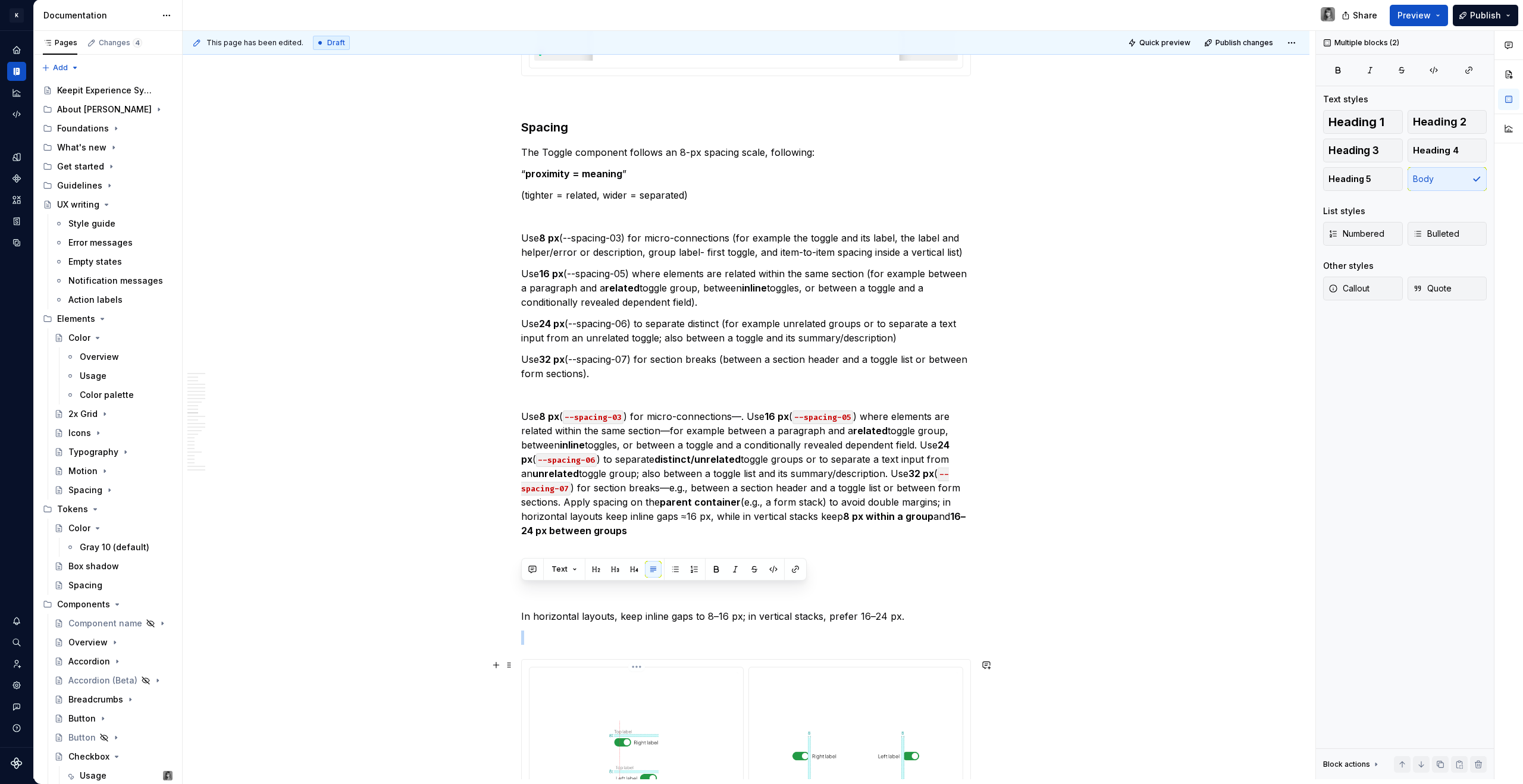
scroll to position [3353, 0]
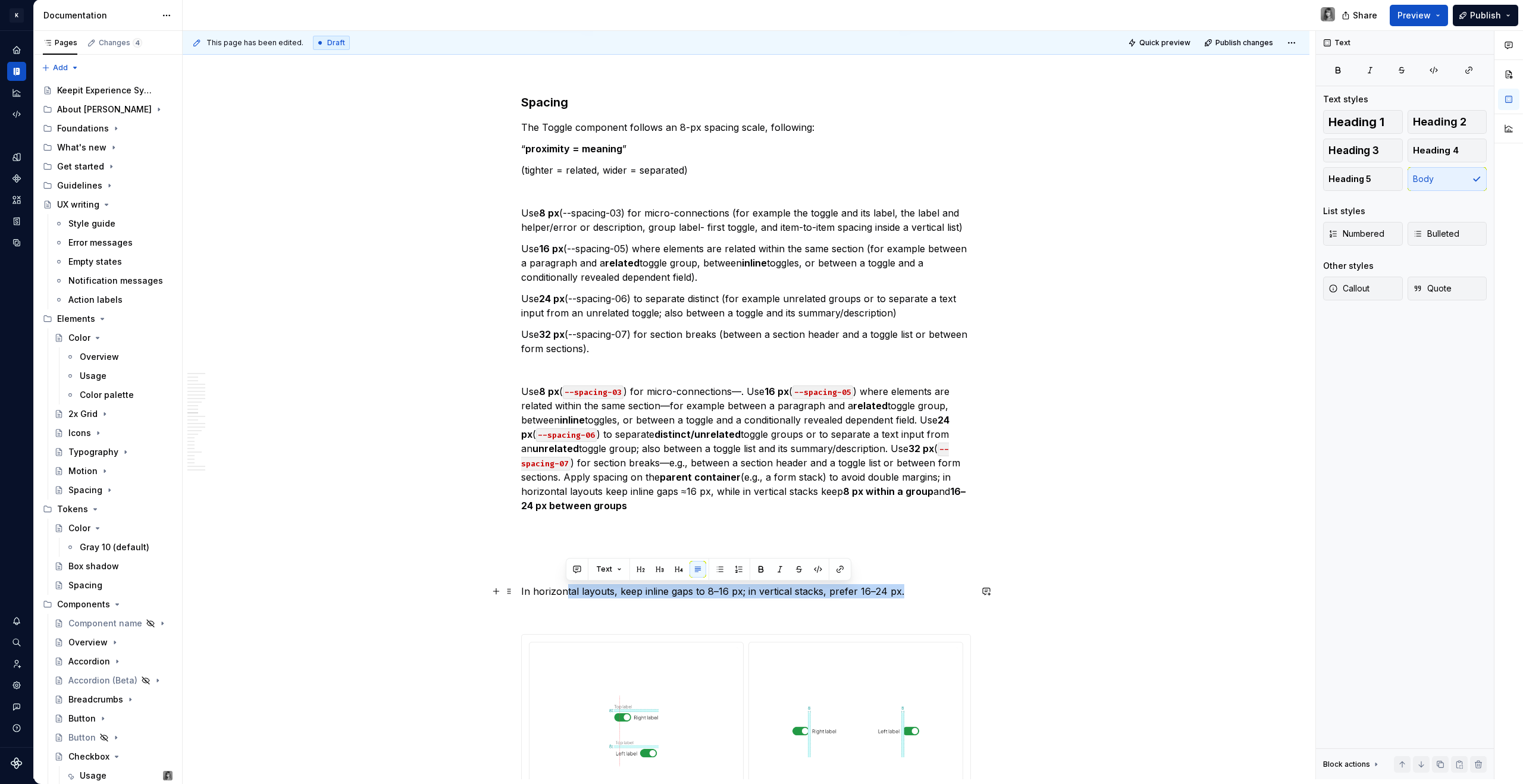
drag, startPoint x: 905, startPoint y: 729, endPoint x: 562, endPoint y: 597, distance: 367.5
click at [562, 597] on p "In horizontal layouts, keep inline gaps to 8–16 px; in vertical stacks, prefer …" at bounding box center [746, 591] width 450 height 14
drag, startPoint x: 550, startPoint y: 592, endPoint x: 790, endPoint y: 602, distance: 240.2
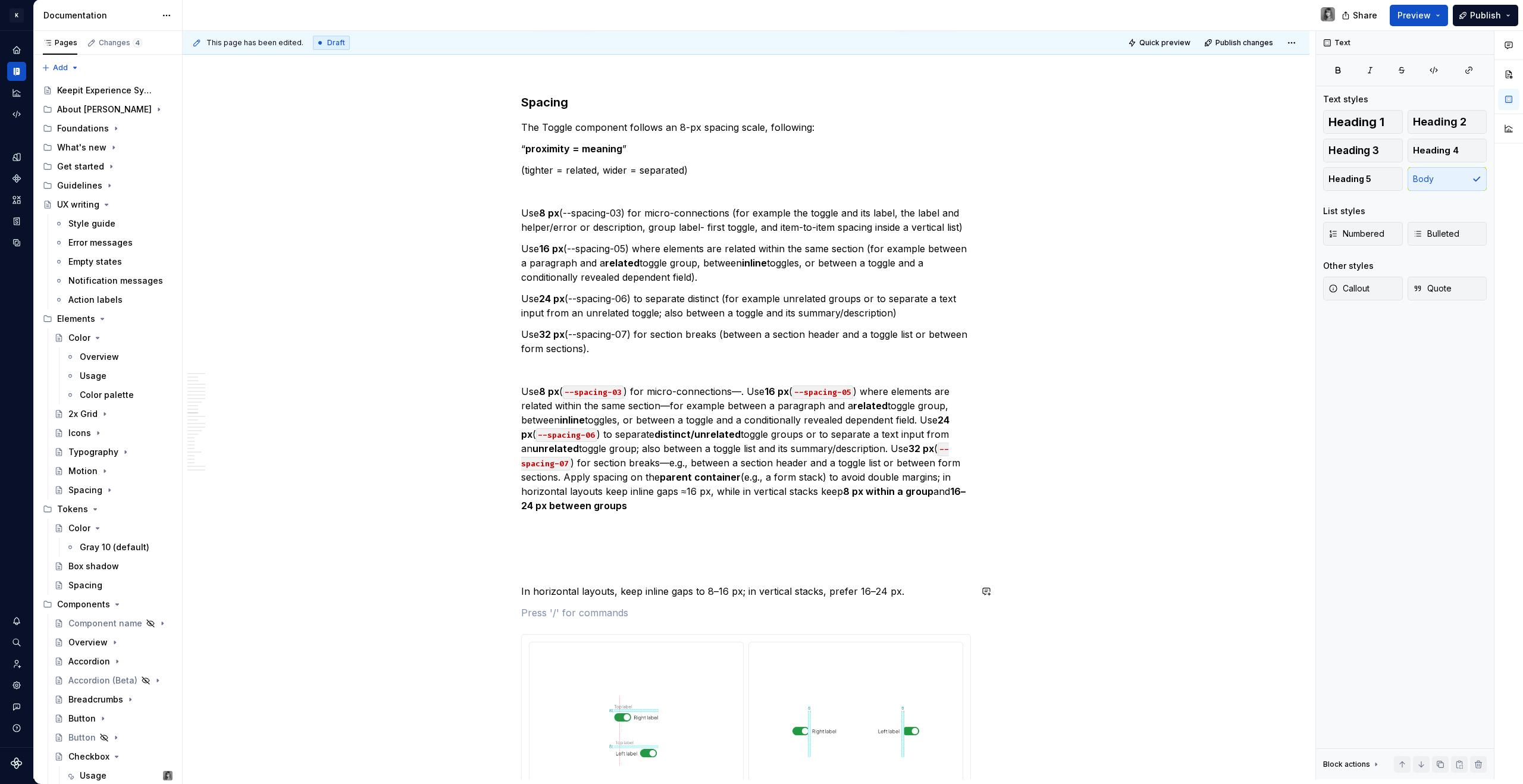
drag, startPoint x: 883, startPoint y: 601, endPoint x: 542, endPoint y: 587, distance: 341.3
drag, startPoint x: 542, startPoint y: 587, endPoint x: 557, endPoint y: 592, distance: 15.8
click at [543, 587] on p "In horizontal layouts, keep inline gaps to 8–16 px; in vertical stacks, prefer …" at bounding box center [746, 591] width 450 height 14
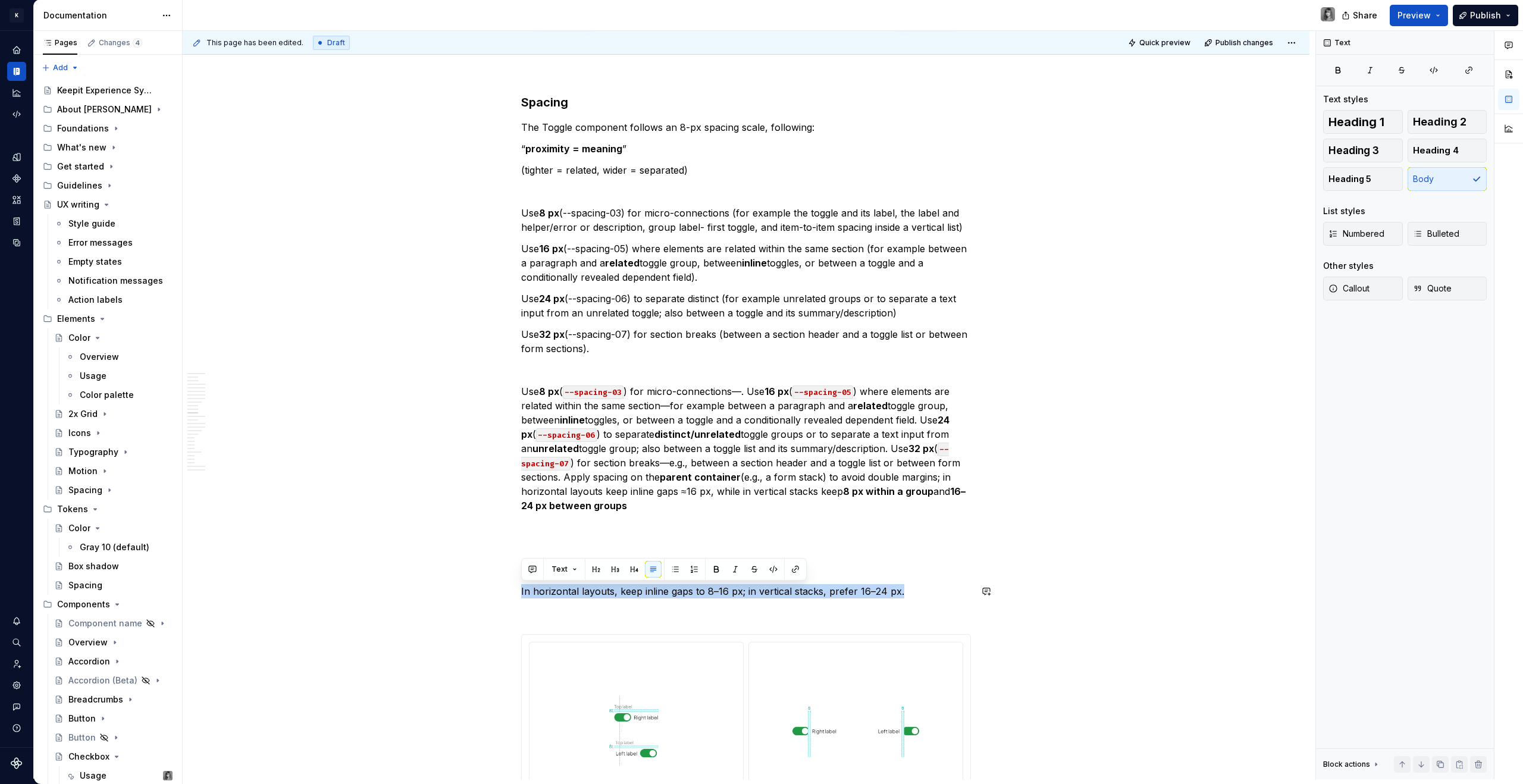
drag, startPoint x: 850, startPoint y: 590, endPoint x: 540, endPoint y: 582, distance: 310.1
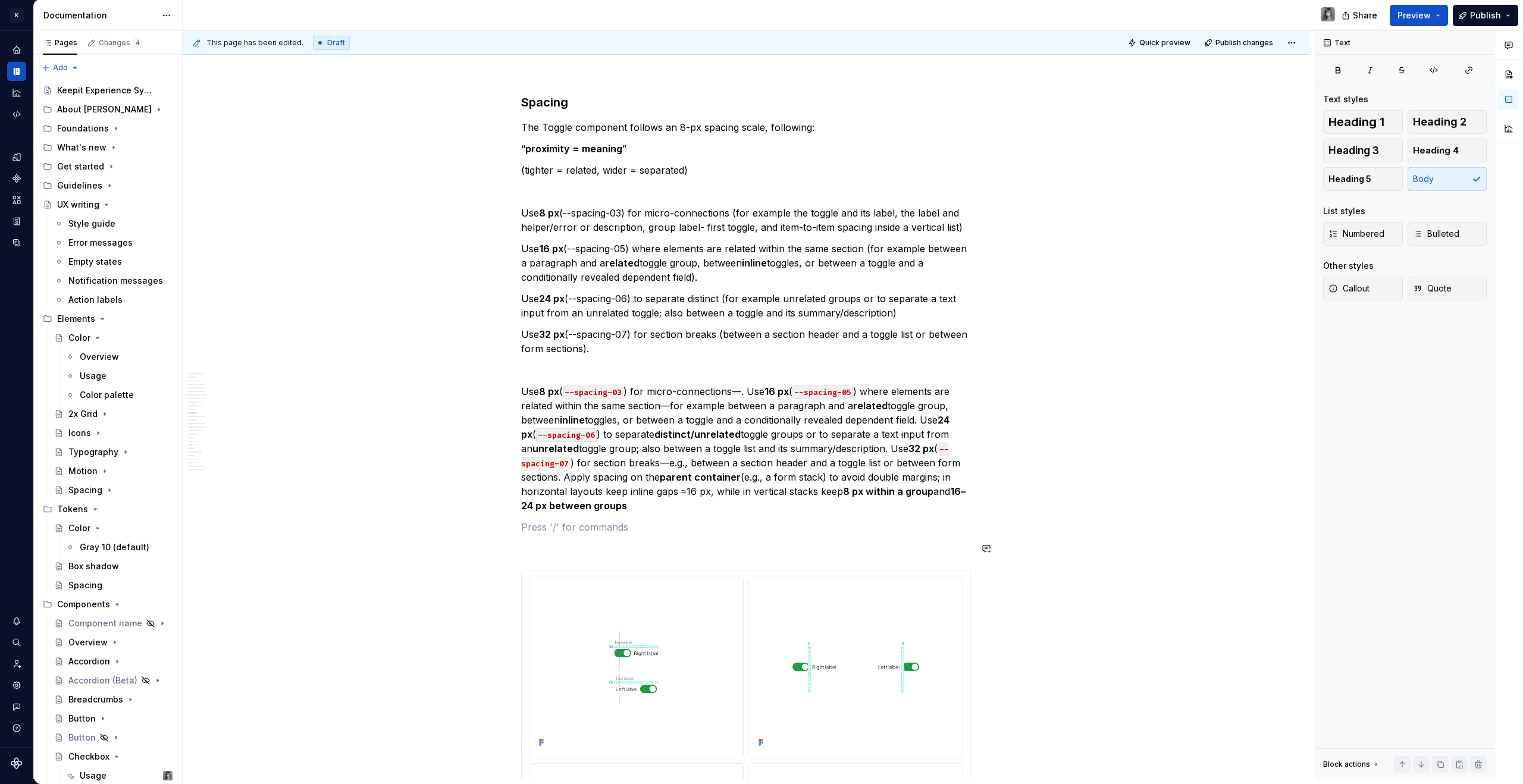
click at [661, 497] on p "Use 8 px ( --spacing-03 ) for micro-connections—. Use 16 px ( --spacing-05 ) wh…" at bounding box center [746, 448] width 450 height 128
click at [636, 335] on p "Use 32 px (--spacing-07) for section breaks (between a section header and a tog…" at bounding box center [746, 342] width 450 height 28
click at [679, 504] on p "Use 8 px ( --spacing-03 ) for micro-connections—. Use 16 px ( --spacing-05 ) wh…" at bounding box center [746, 448] width 450 height 128
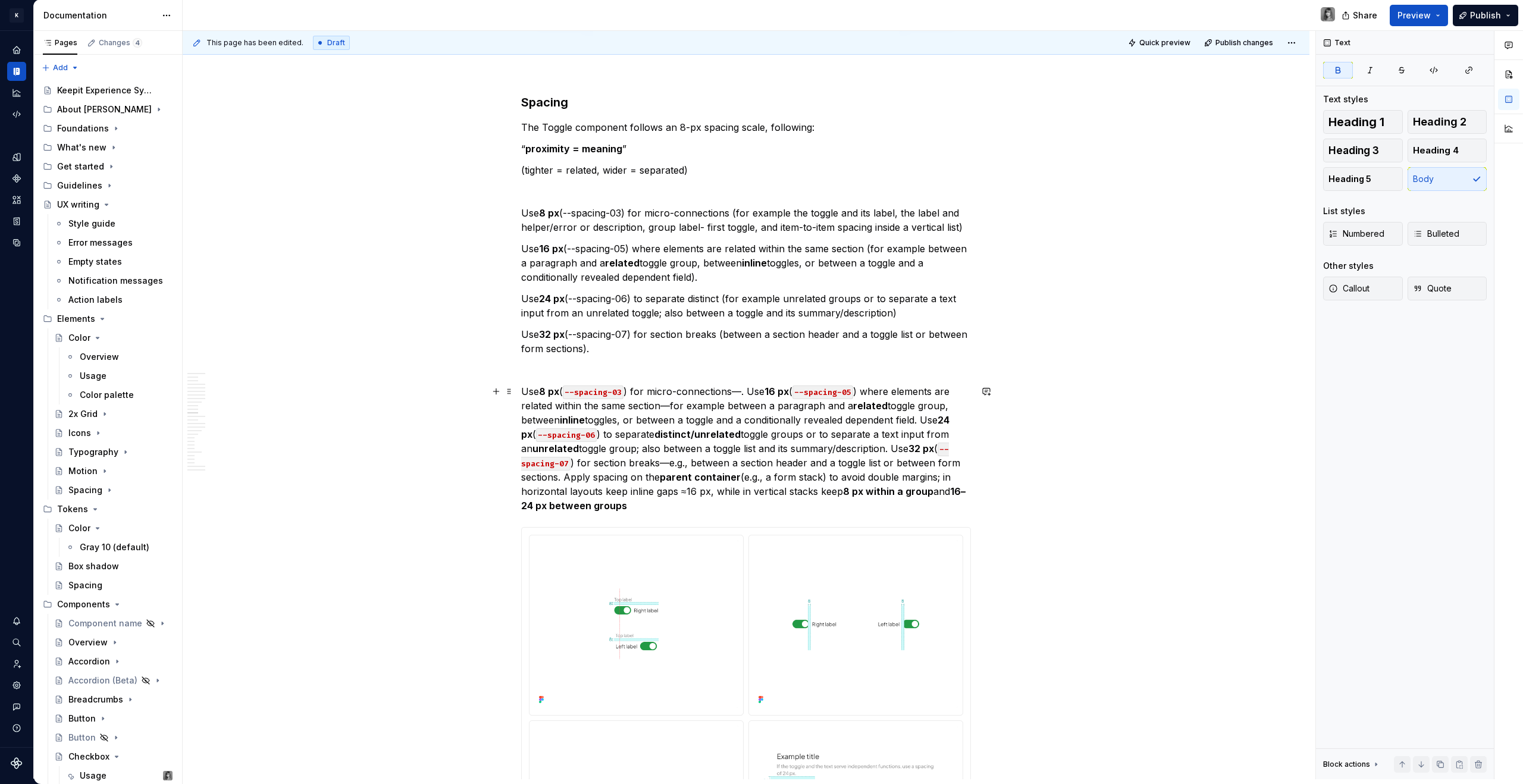
click at [645, 502] on p "Use 8 px ( --spacing-03 ) for micro-connections—. Use 16 px ( --spacing-05 ) wh…" at bounding box center [746, 448] width 450 height 128
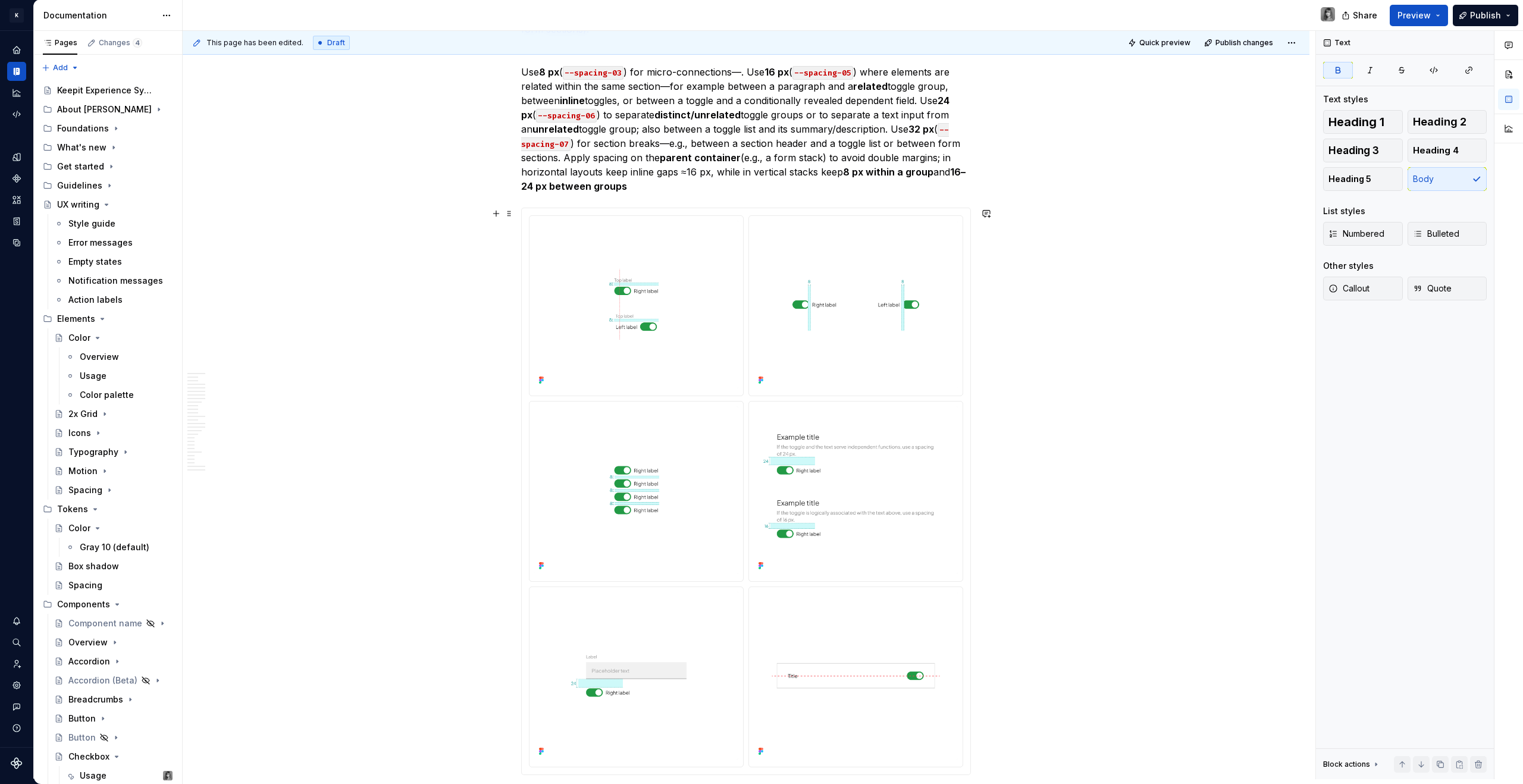
scroll to position [3687, 0]
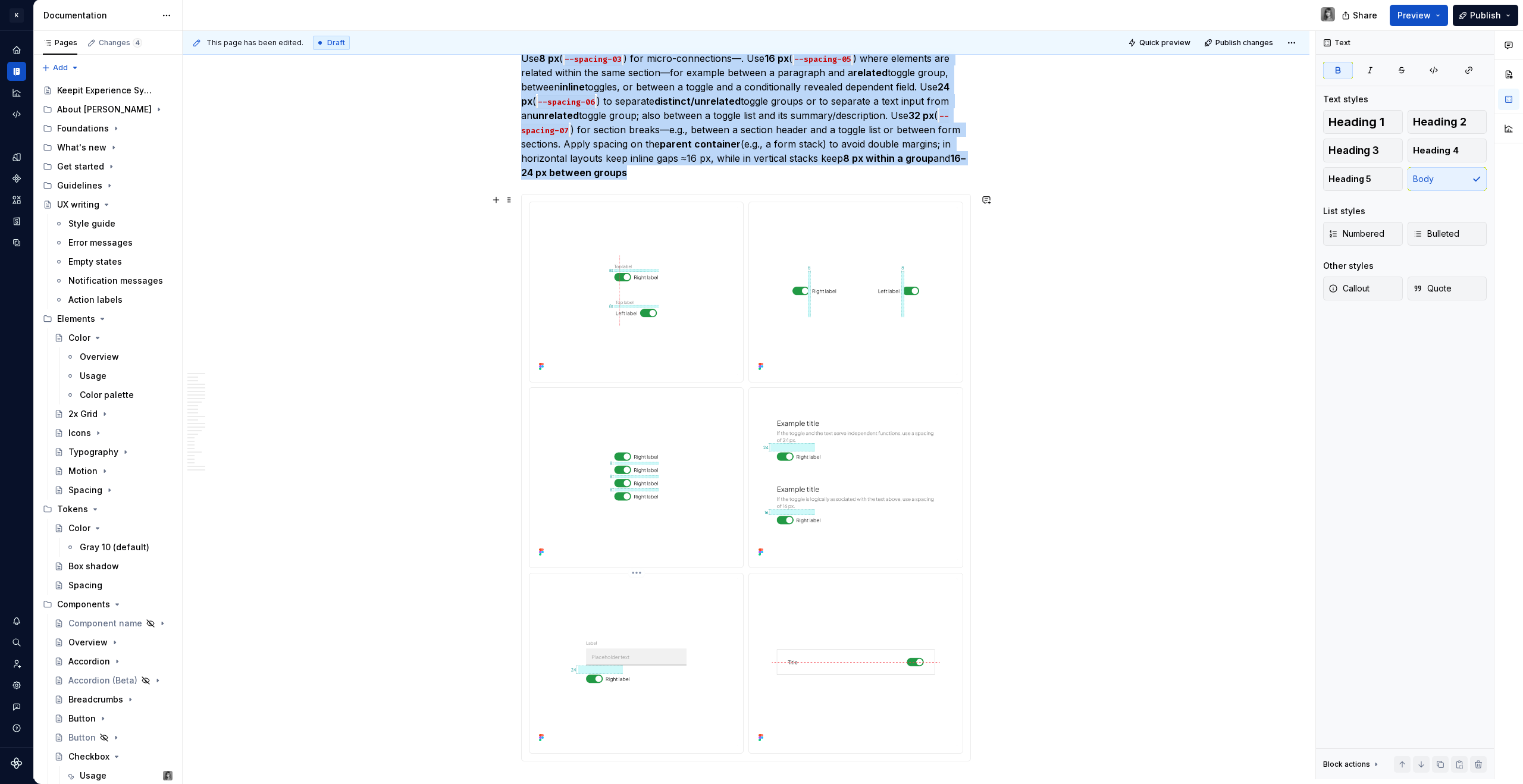
click at [661, 618] on img at bounding box center [636, 662] width 204 height 167
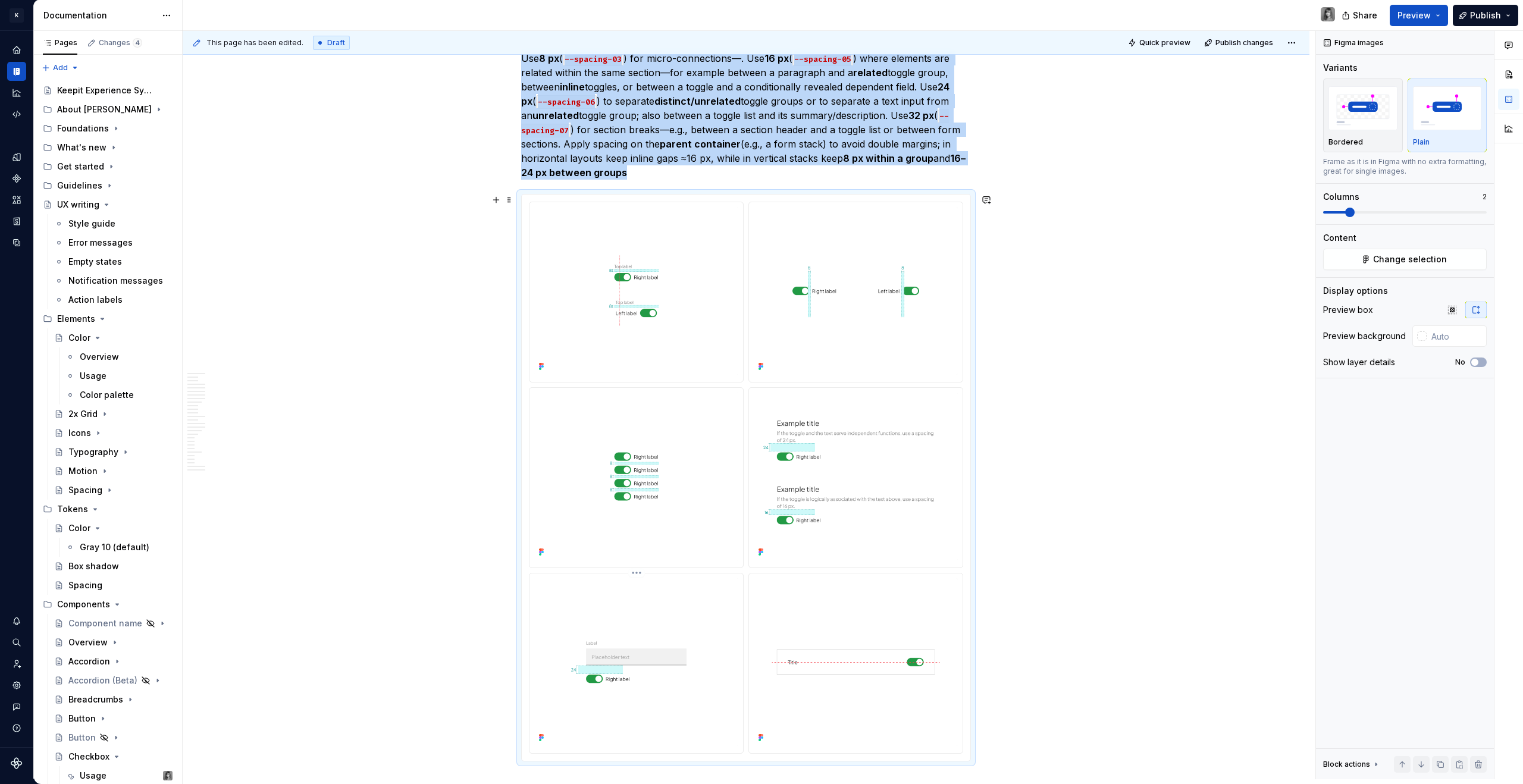
click at [633, 572] on html "K KES Design system data Documentation Share Preview Publish Pages Changes 4 Ad…" at bounding box center [762, 392] width 1523 height 784
click at [670, 657] on div "Delete item" at bounding box center [693, 655] width 87 height 12
click at [733, 626] on img at bounding box center [636, 662] width 204 height 167
type textarea "*"
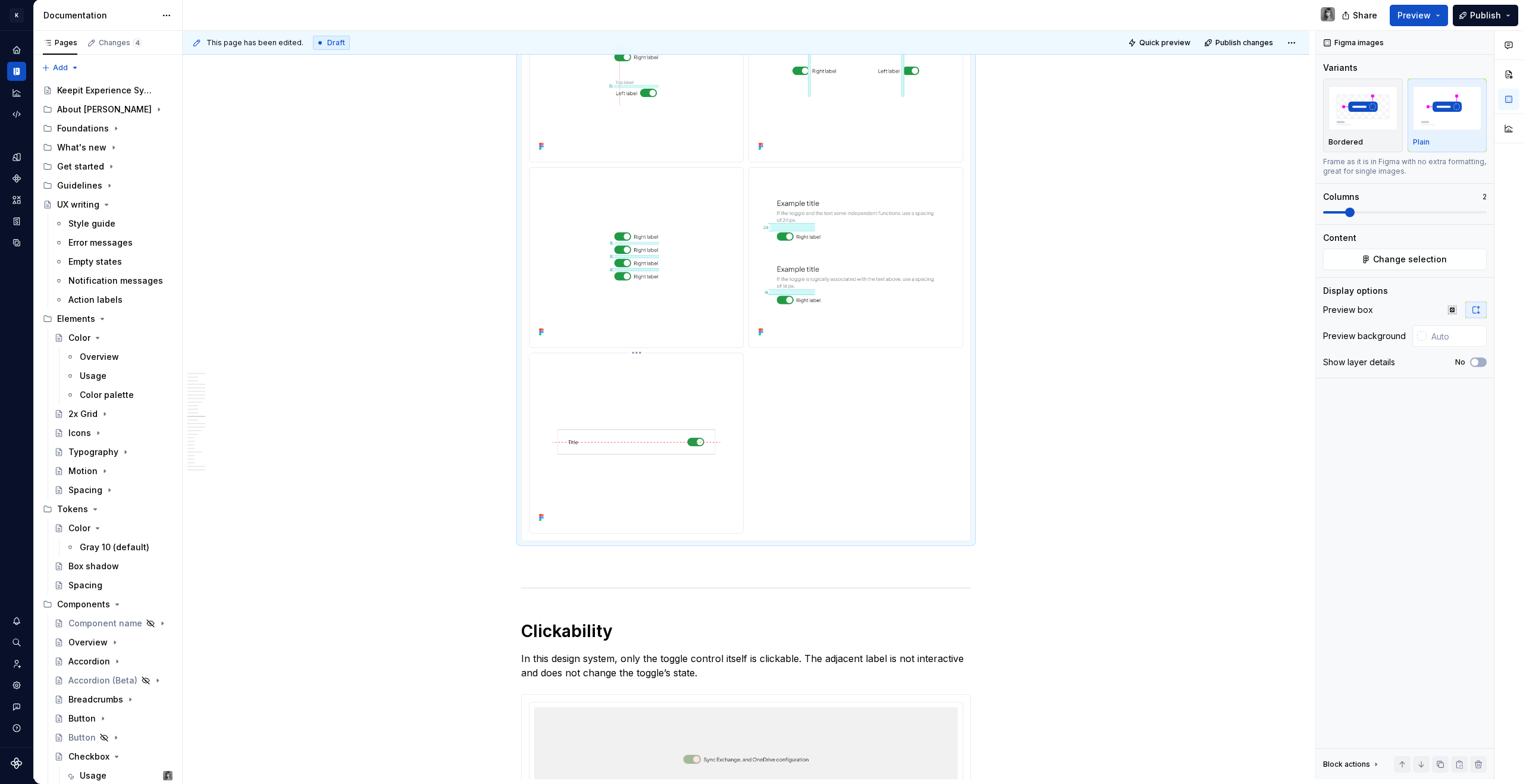
click at [618, 448] on img at bounding box center [636, 442] width 204 height 167
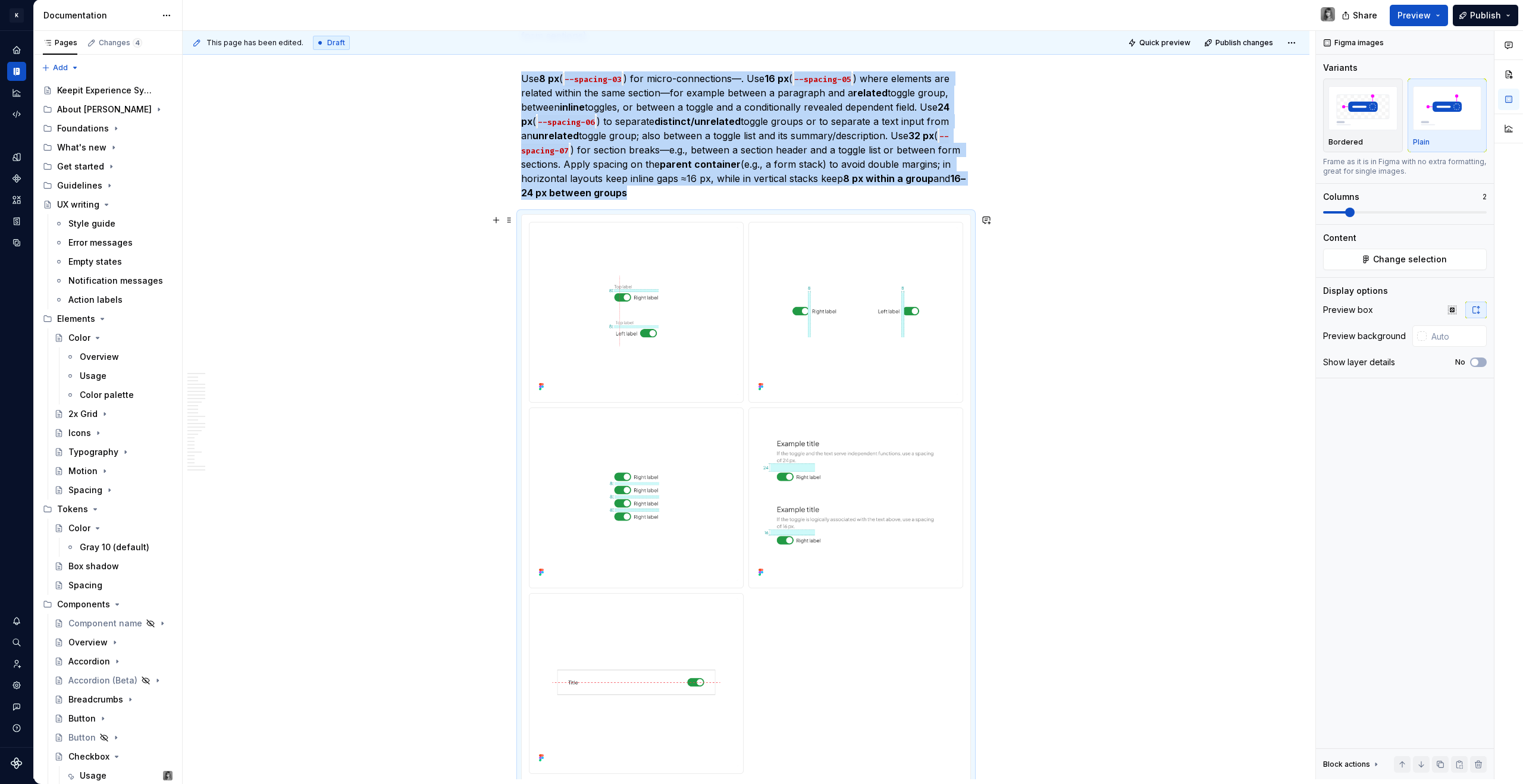
scroll to position [3530, 0]
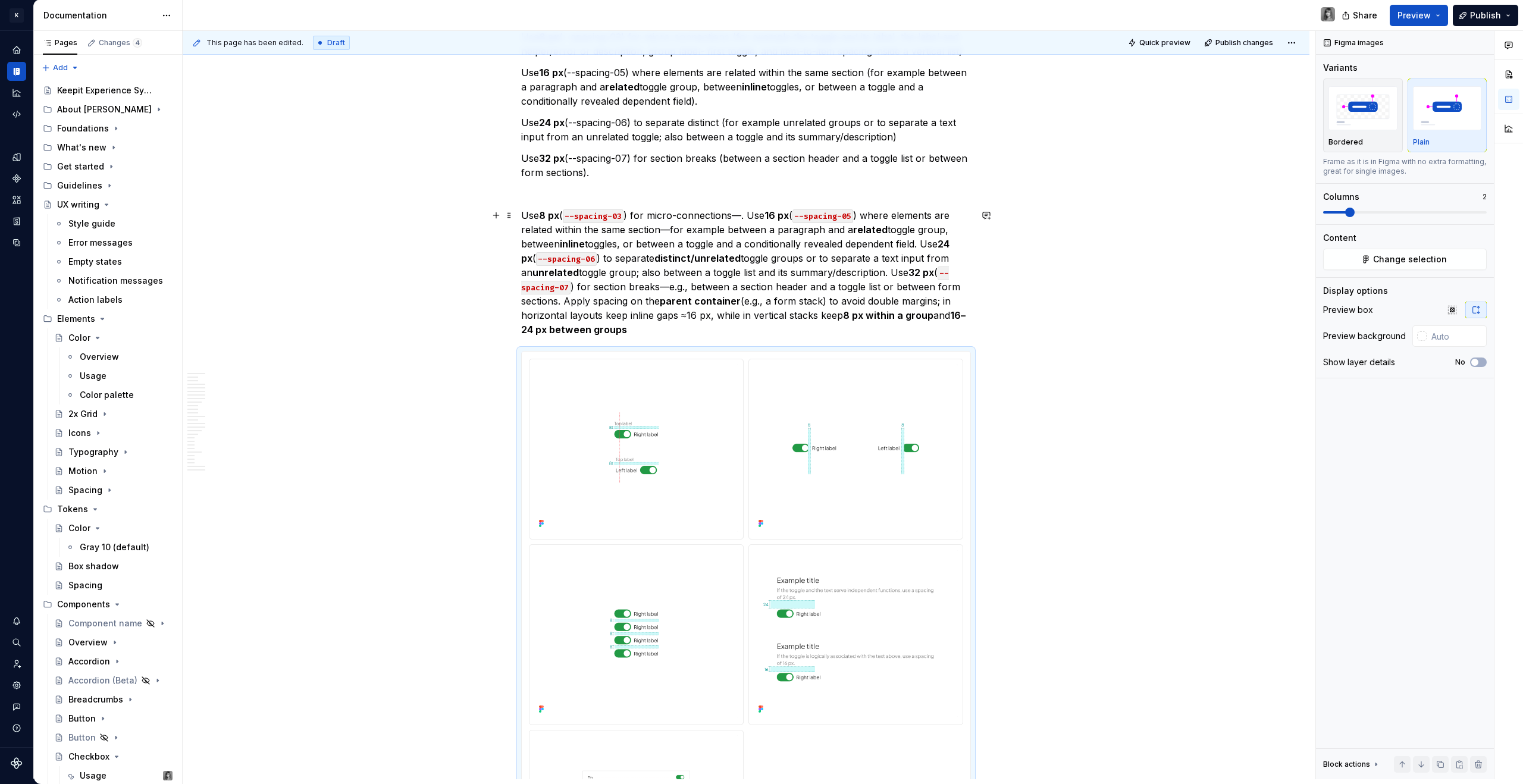
click at [689, 282] on p "Use 8 px ( --spacing-03 ) for micro-connections—. Use 16 px ( --spacing-05 ) wh…" at bounding box center [746, 272] width 450 height 128
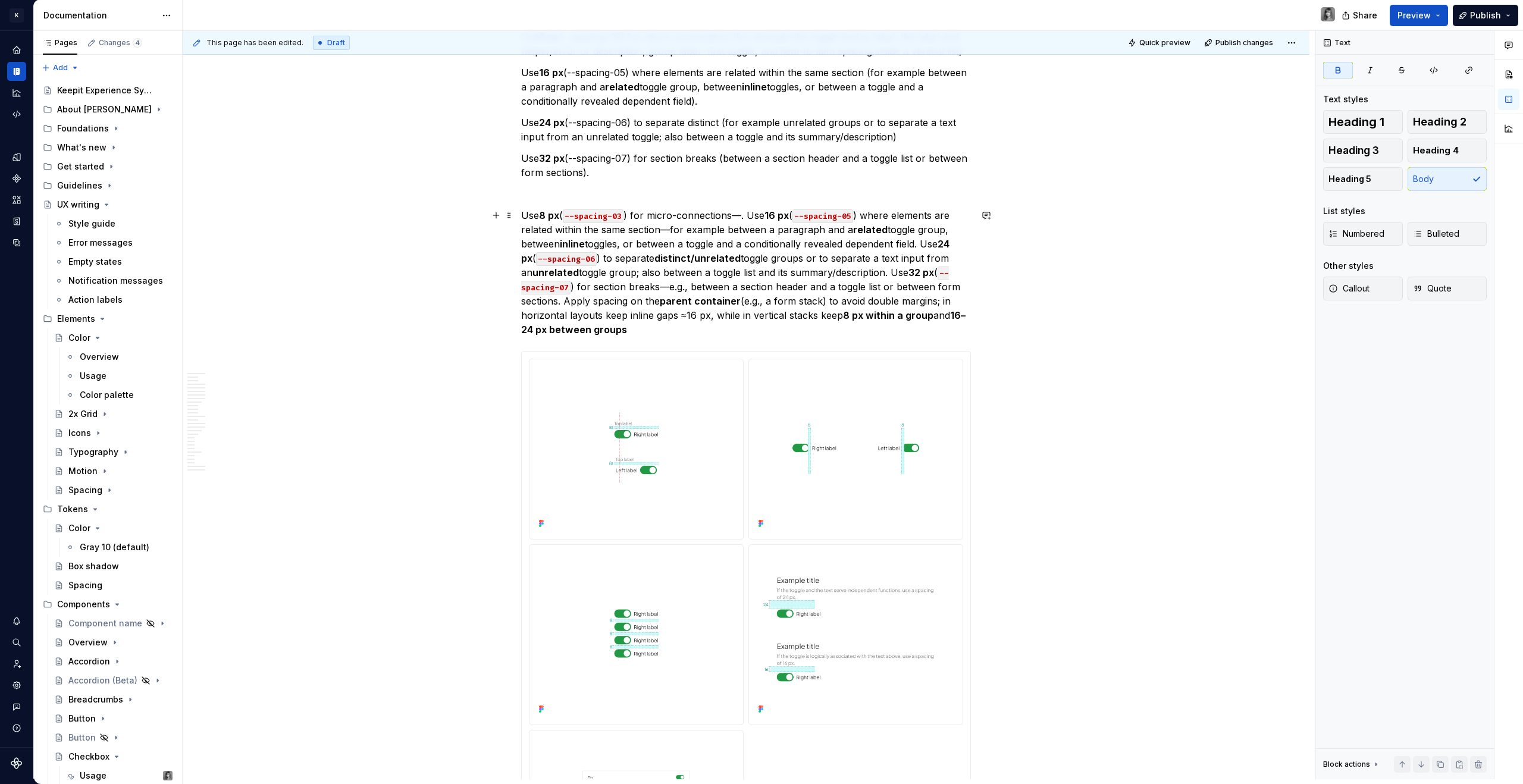
click at [629, 327] on p "Use 8 px ( --spacing-03 ) for micro-connections—. Use 16 px ( --spacing-05 ) wh…" at bounding box center [746, 272] width 450 height 128
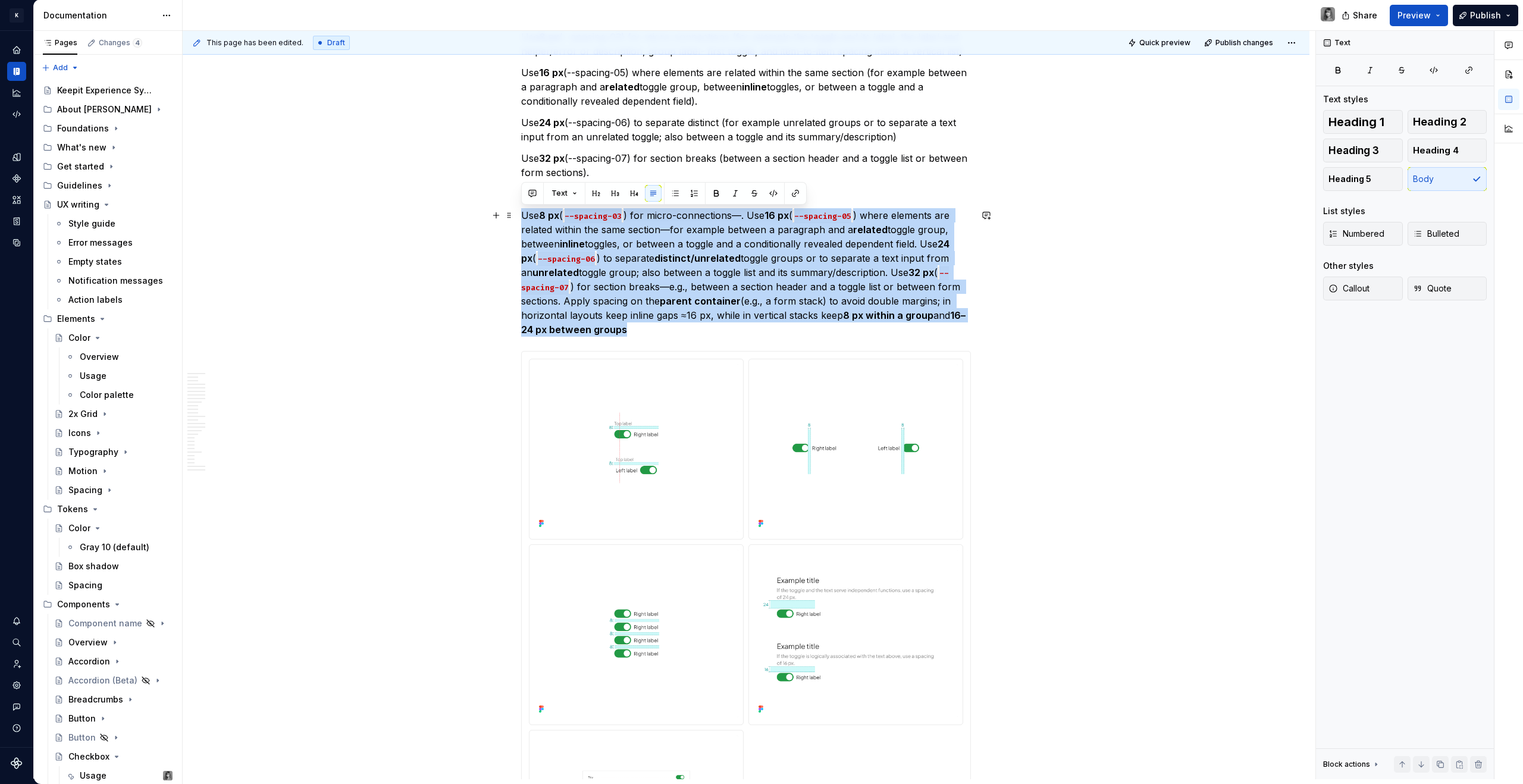
drag, startPoint x: 646, startPoint y: 327, endPoint x: 528, endPoint y: 207, distance: 168.3
click at [528, 208] on p "Use 8 px ( --spacing-03 ) for micro-connections—. Use 16 px ( --spacing-05 ) wh…" at bounding box center [746, 272] width 450 height 128
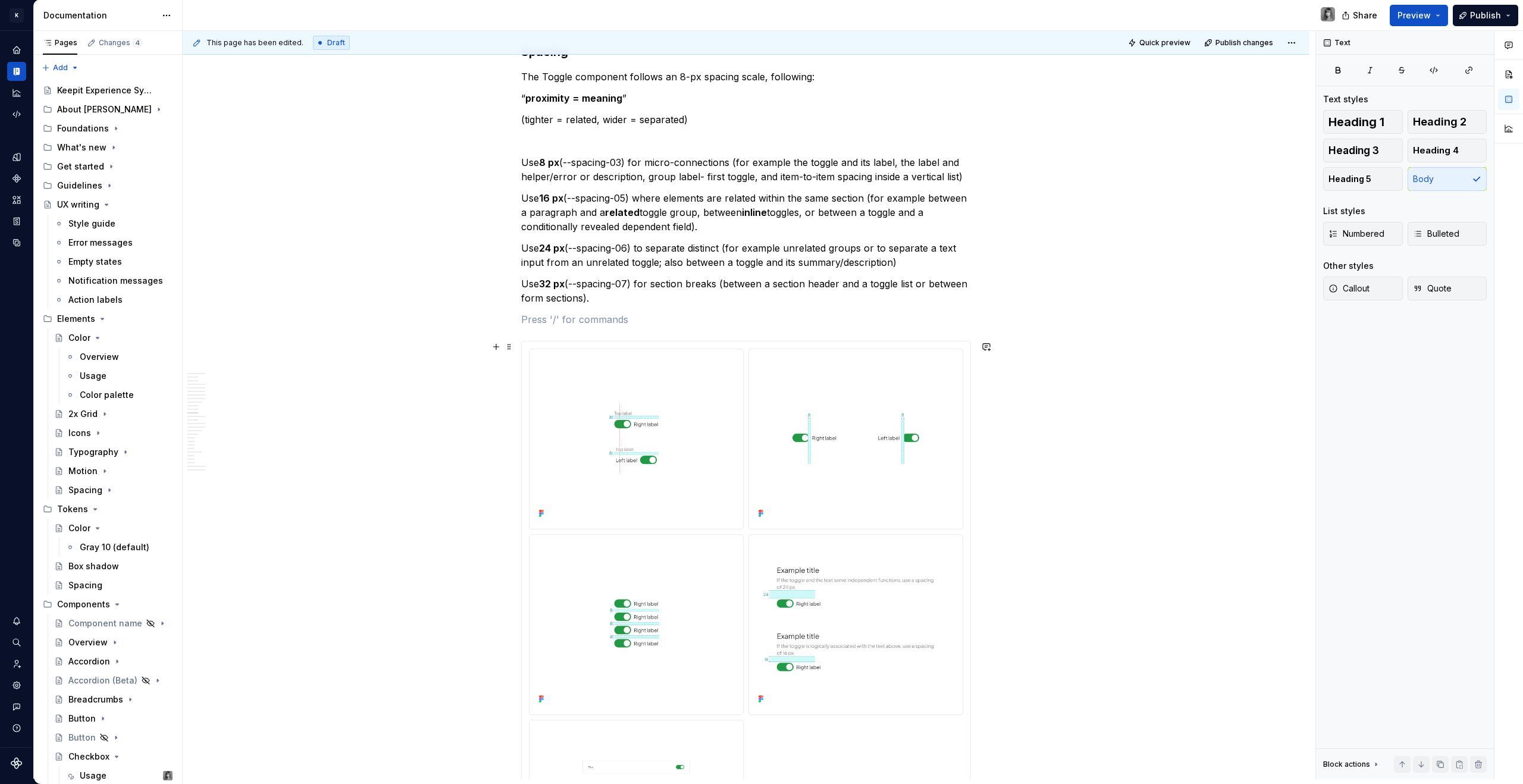
scroll to position [3378, 0]
